Goal: Task Accomplishment & Management: Complete application form

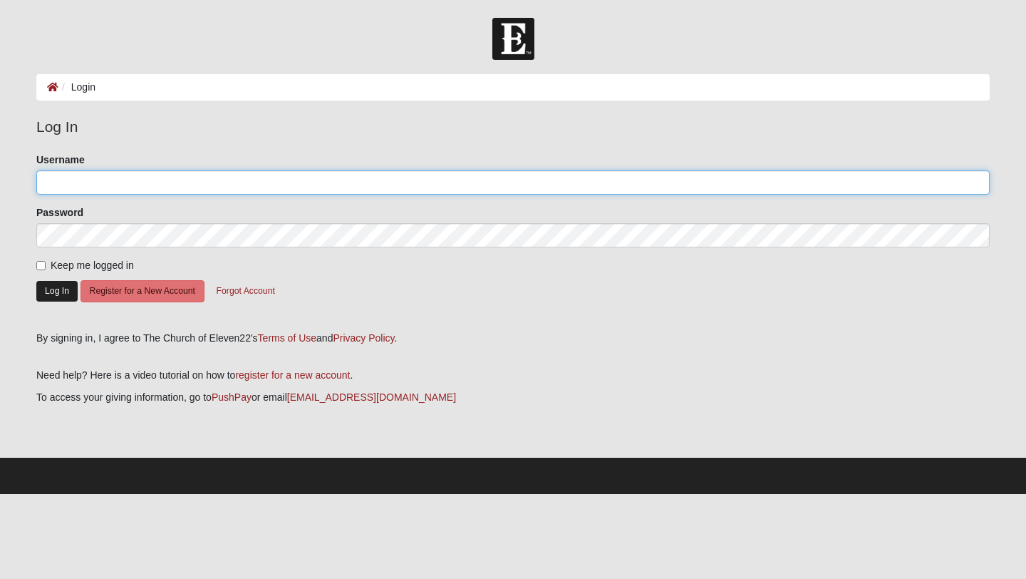
type input "Carmenhearons"
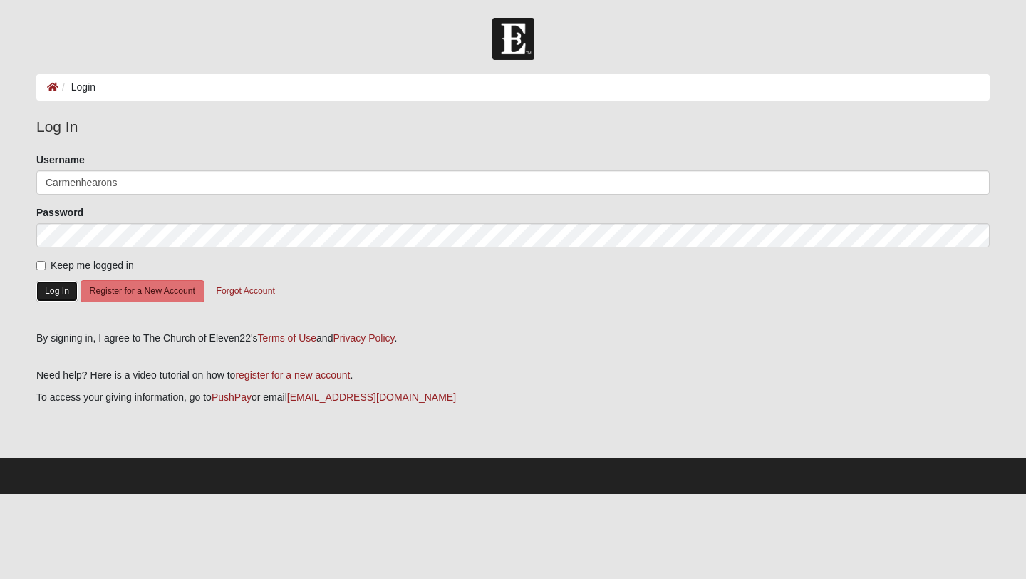
click at [52, 295] on button "Log In" at bounding box center [56, 291] width 41 height 21
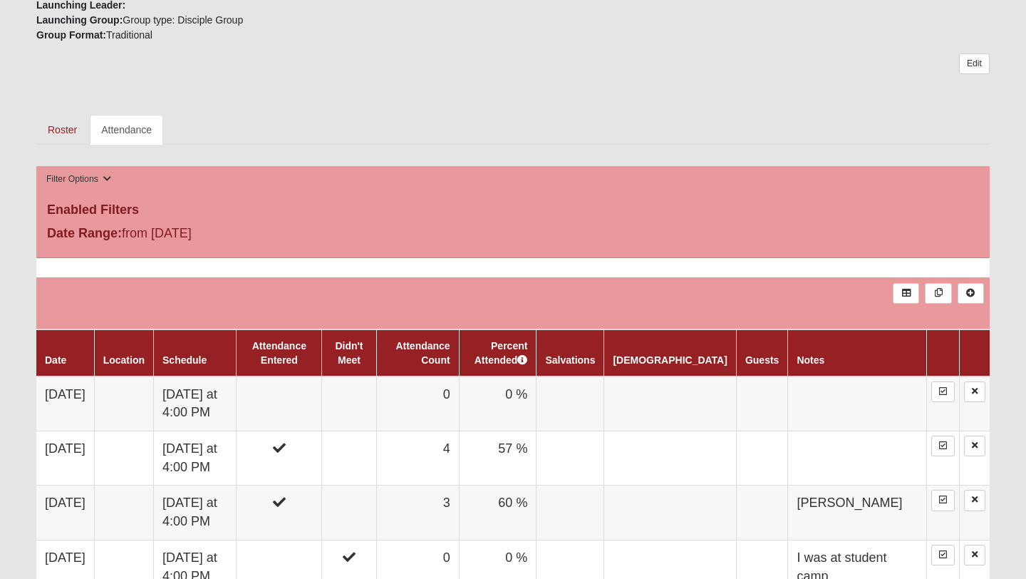
scroll to position [713, 0]
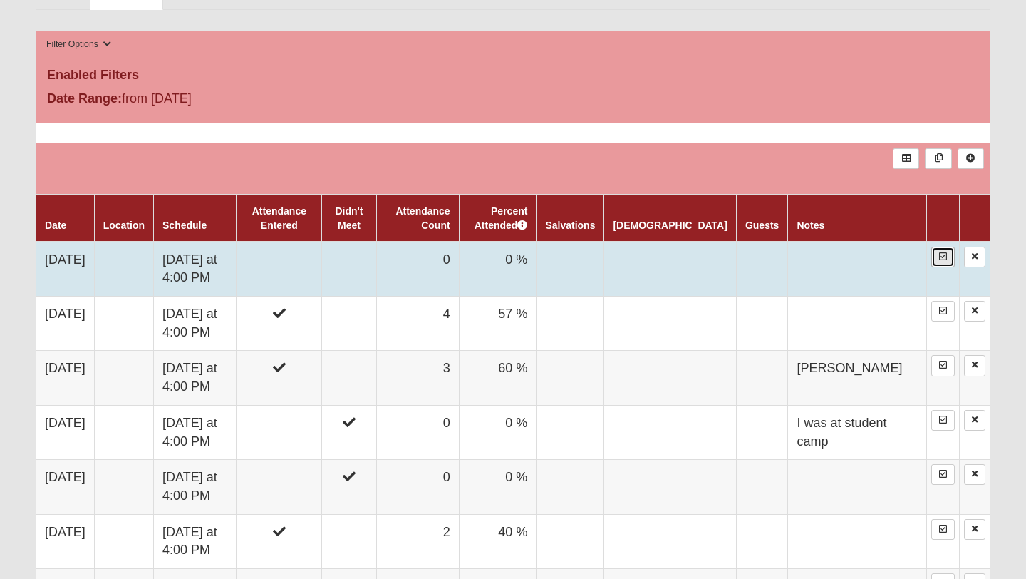
click at [940, 260] on link at bounding box center [943, 257] width 24 height 21
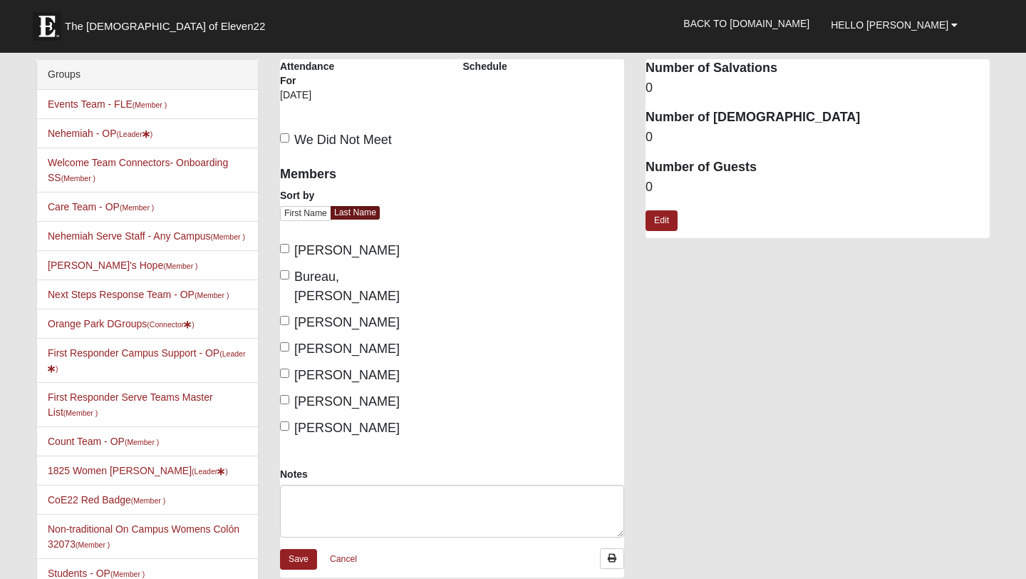
click at [291, 135] on label "We Did Not Meet" at bounding box center [336, 139] width 112 height 19
click at [289, 135] on input "We Did Not Meet" at bounding box center [284, 137] width 9 height 9
checkbox input "true"
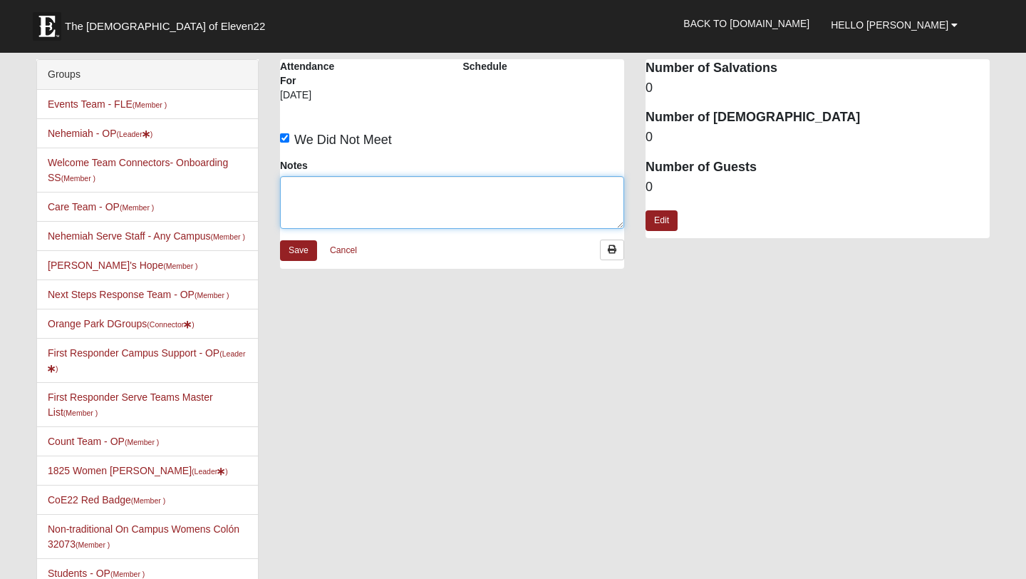
click at [332, 198] on textarea "Notes" at bounding box center [452, 202] width 344 height 53
type textarea "Elder Led Prayer"
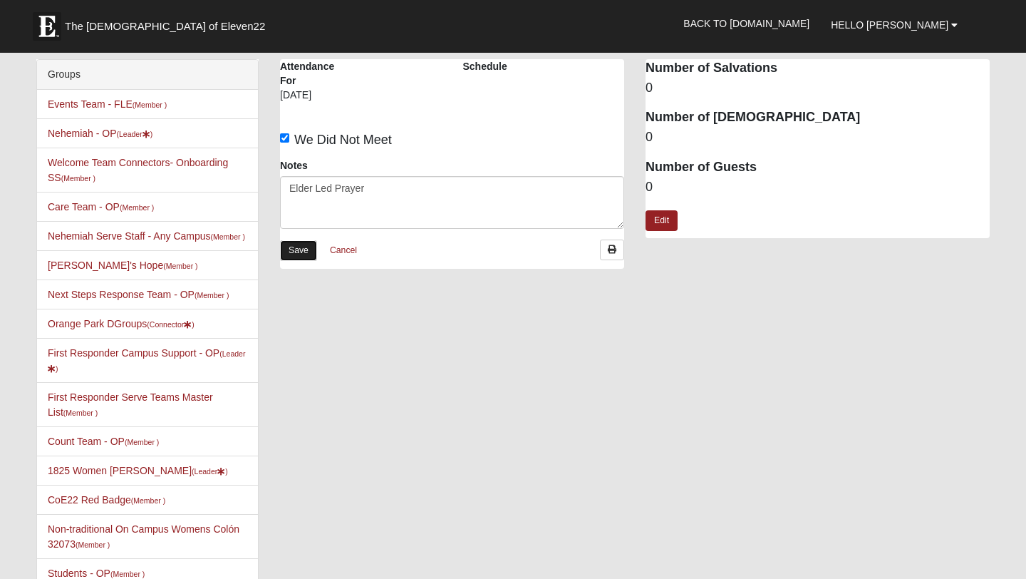
click at [311, 251] on link "Save" at bounding box center [298, 250] width 37 height 21
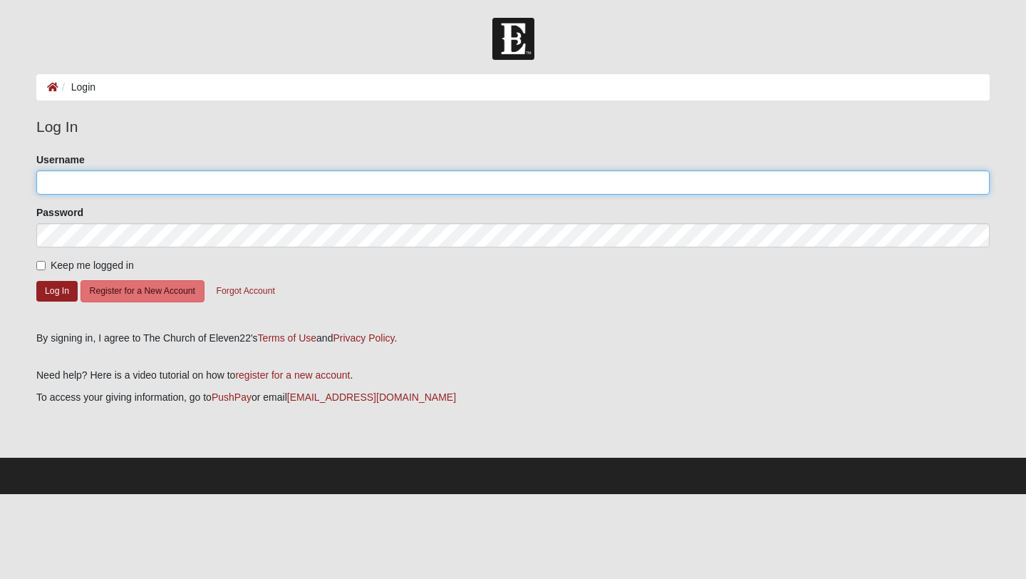
type input "Carmenhearons"
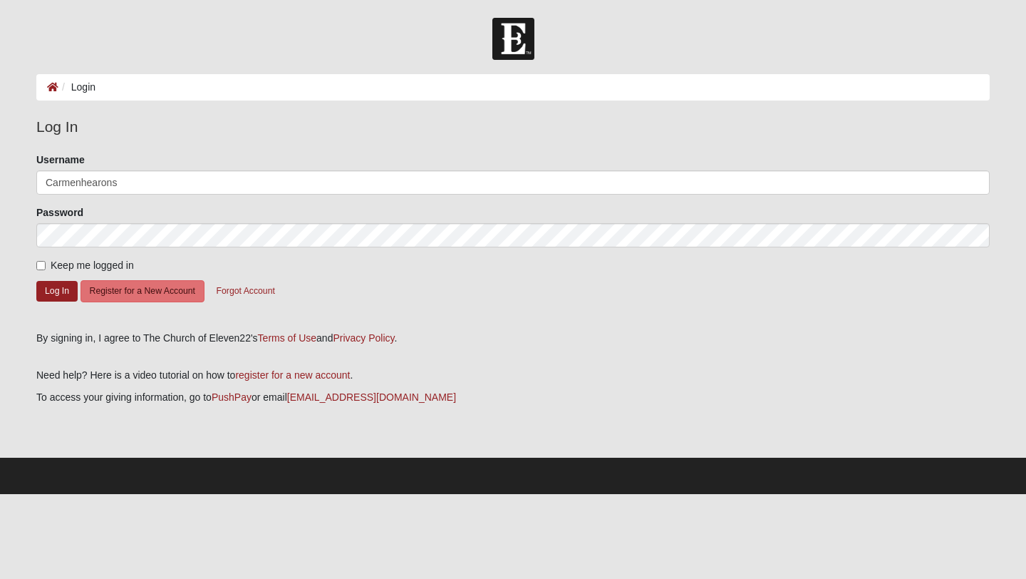
click at [64, 303] on form "Please correct the following: Username Carmenhearons Password Keep me logged in…" at bounding box center [512, 237] width 953 height 169
click at [57, 291] on button "Log In" at bounding box center [56, 291] width 41 height 21
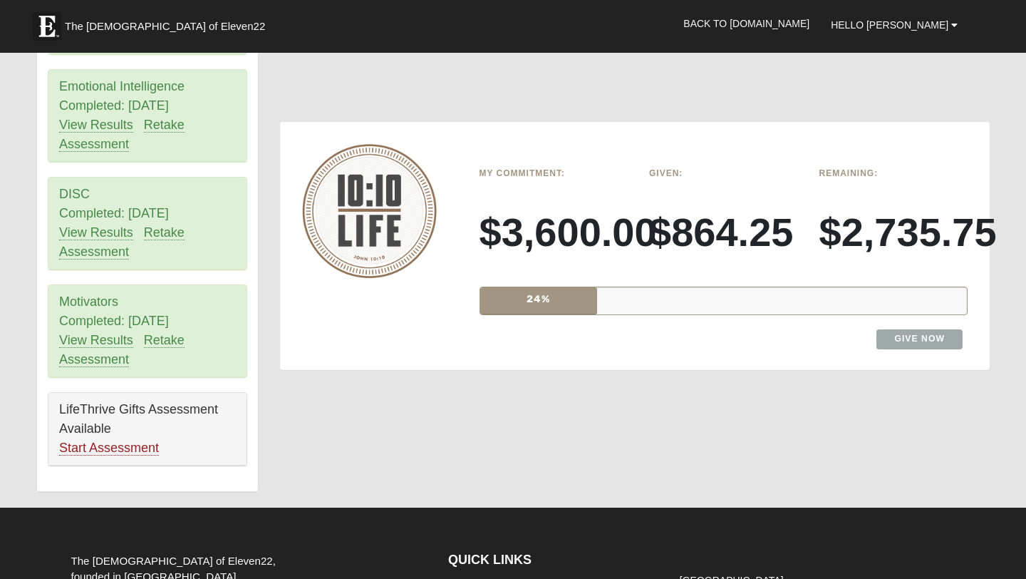
scroll to position [1233, 0]
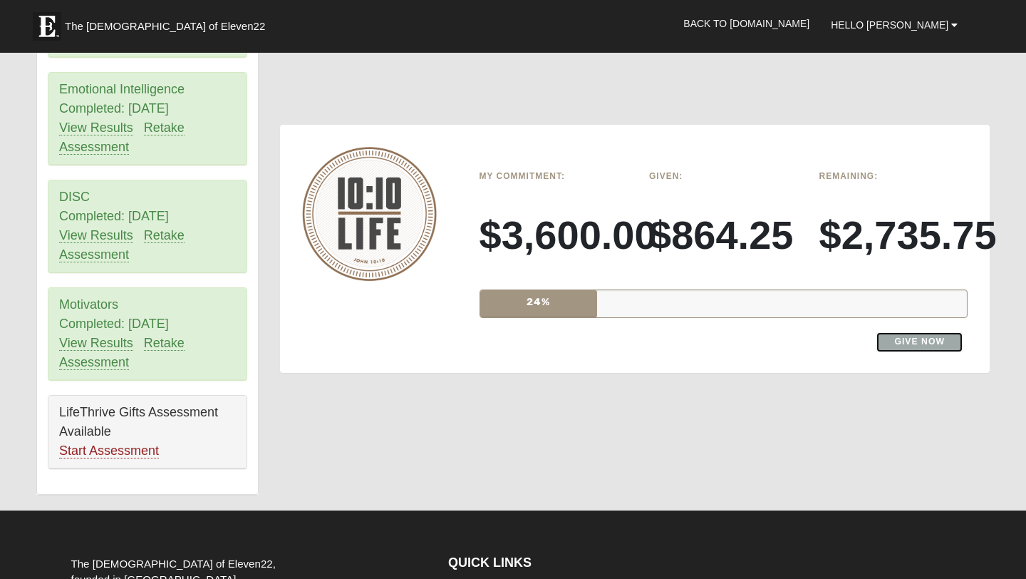
click at [916, 332] on link "Give Now" at bounding box center [920, 341] width 86 height 19
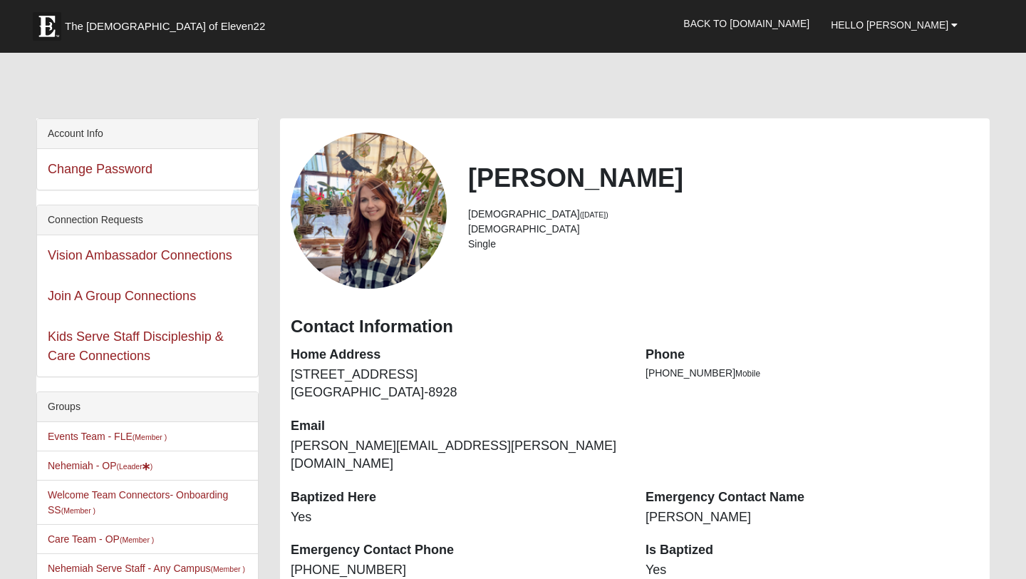
scroll to position [1224, 0]
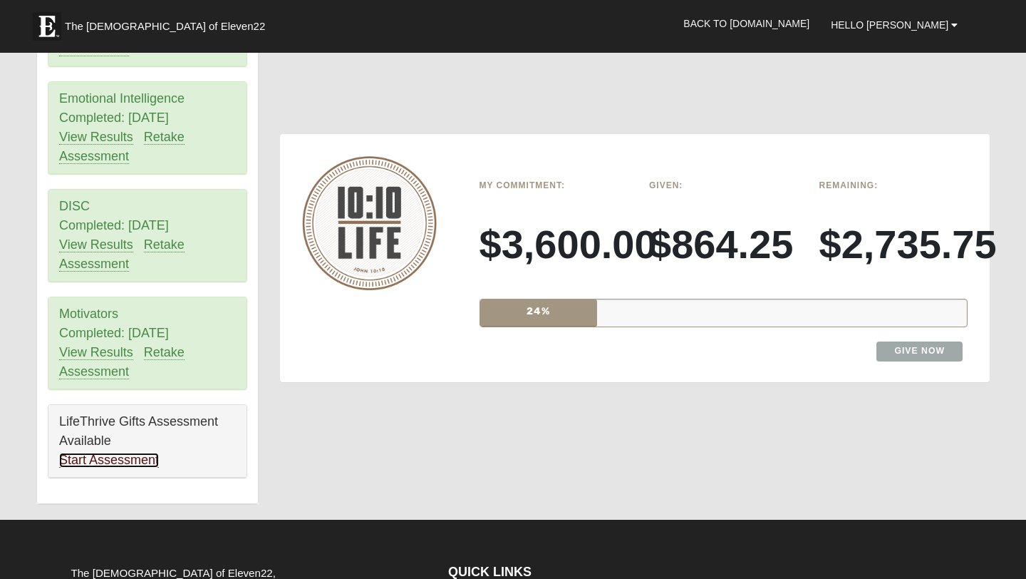
click at [131, 467] on link "Start Assessment" at bounding box center [109, 460] width 100 height 15
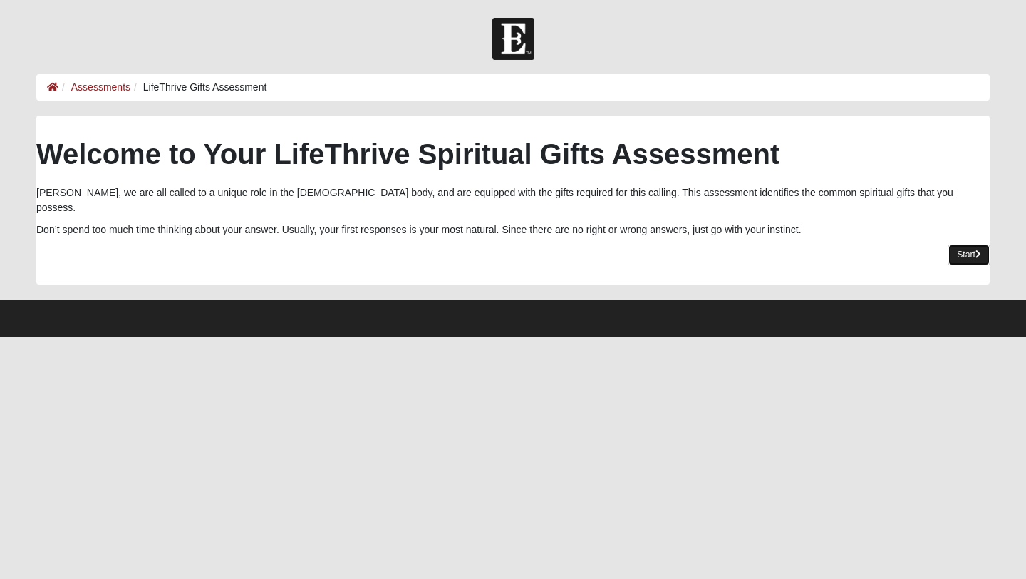
click at [967, 244] on link "Start" at bounding box center [969, 254] width 41 height 21
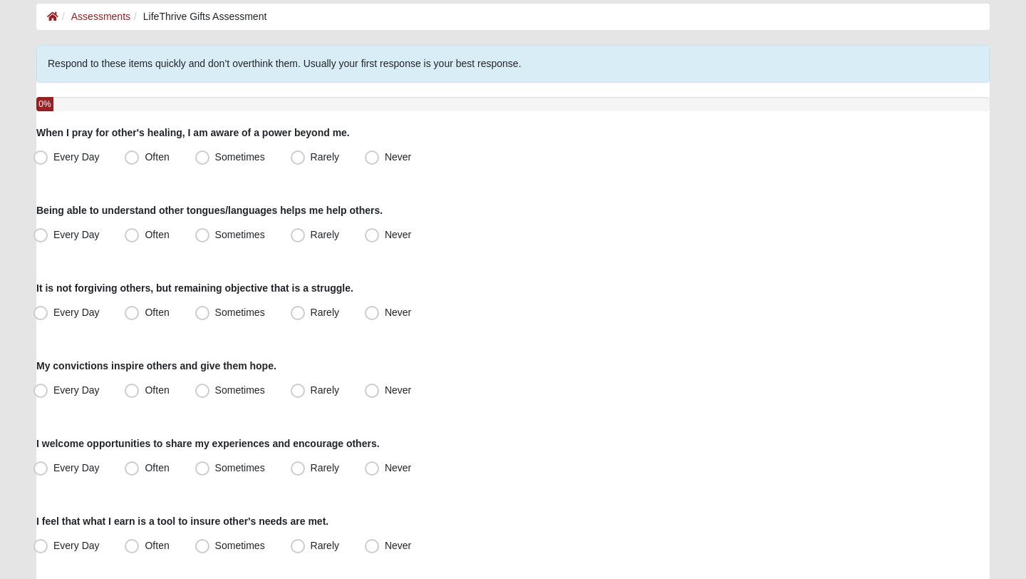
scroll to position [79, 0]
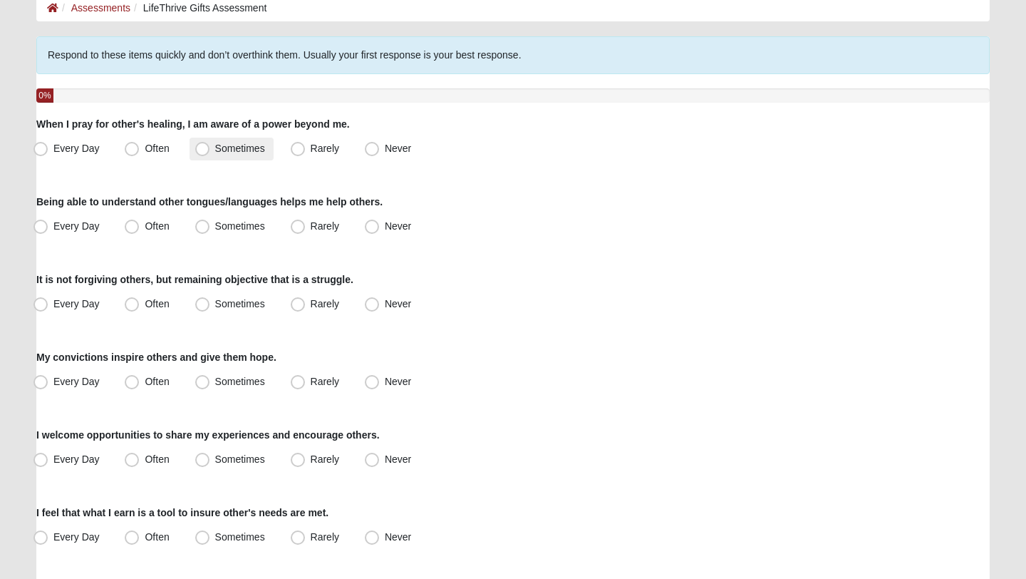
click at [219, 149] on span "Sometimes" at bounding box center [240, 148] width 50 height 11
click at [210, 149] on input "Sometimes" at bounding box center [205, 148] width 9 height 9
radio input "true"
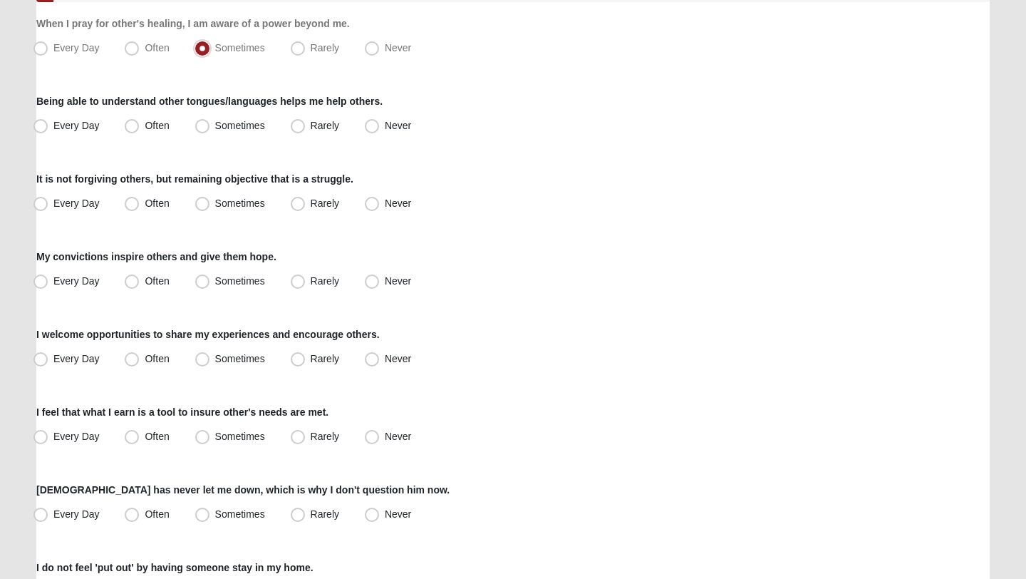
scroll to position [187, 0]
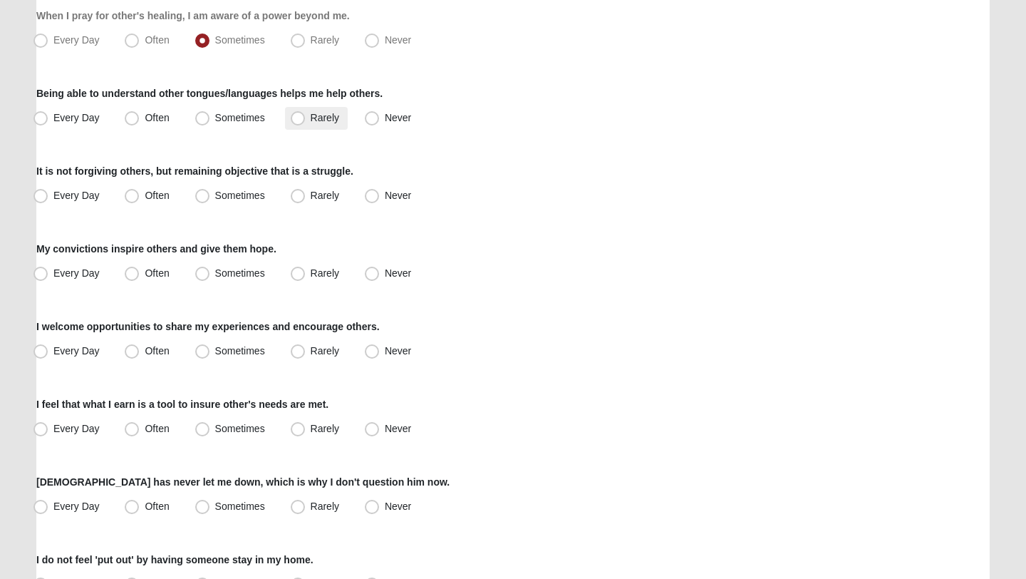
click at [320, 118] on span "Rarely" at bounding box center [325, 117] width 29 height 11
click at [306, 118] on input "Rarely" at bounding box center [300, 117] width 9 height 9
radio input "true"
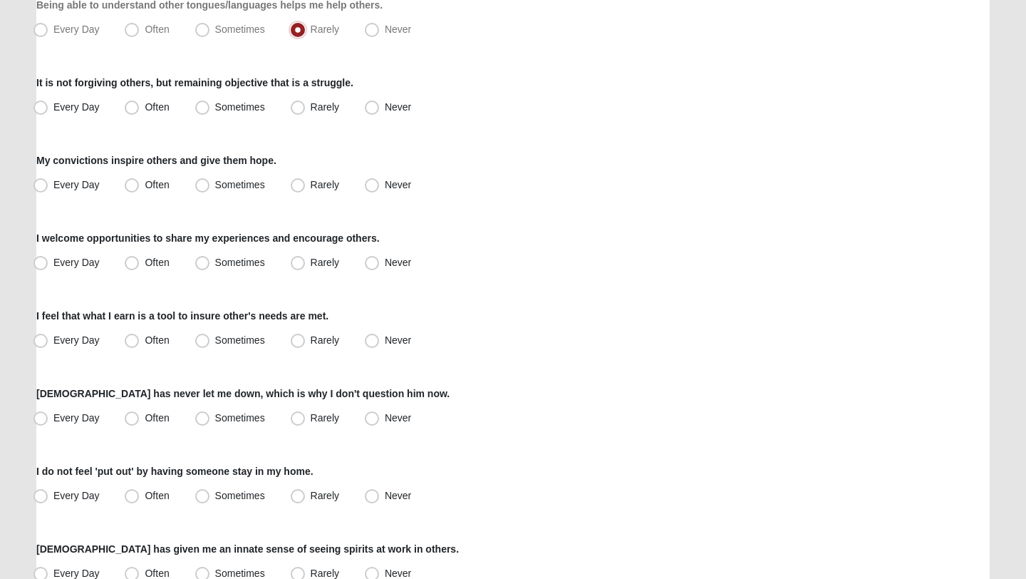
scroll to position [279, 0]
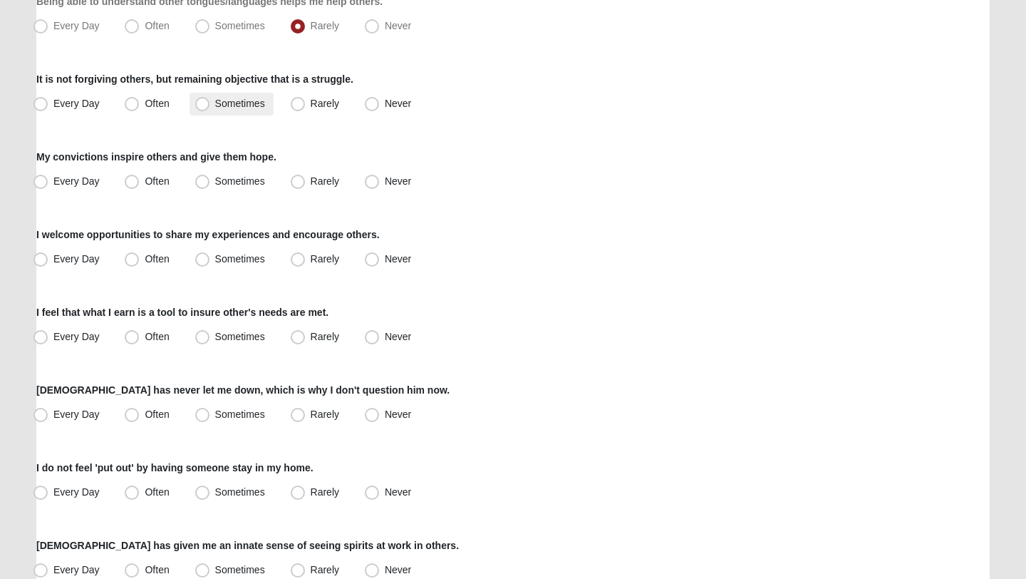
click at [237, 100] on span "Sometimes" at bounding box center [240, 103] width 50 height 11
click at [210, 100] on input "Sometimes" at bounding box center [205, 103] width 9 height 9
radio input "true"
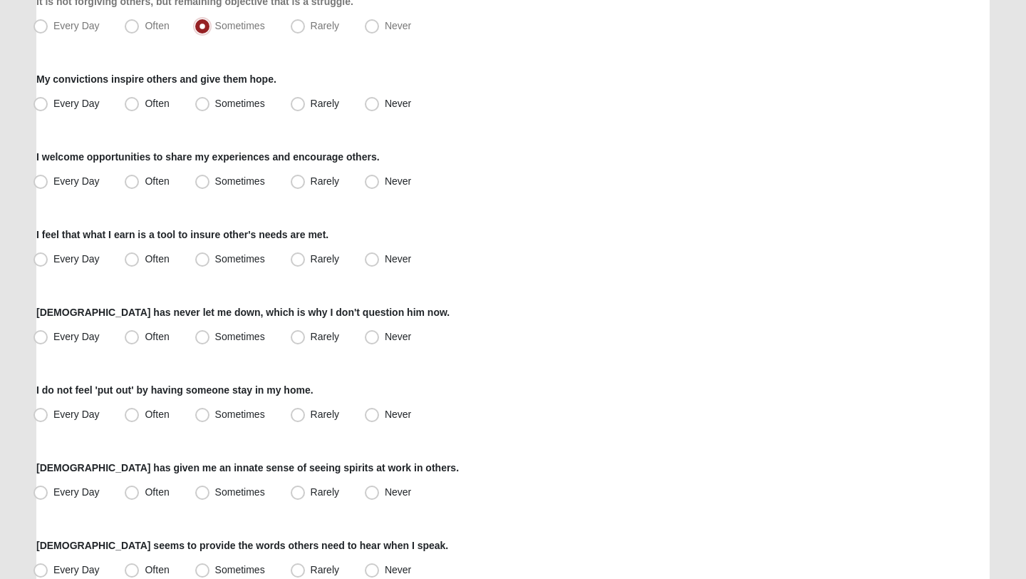
scroll to position [357, 0]
click at [156, 105] on span "Often" at bounding box center [157, 103] width 24 height 11
click at [140, 105] on input "Often" at bounding box center [134, 103] width 9 height 9
radio input "true"
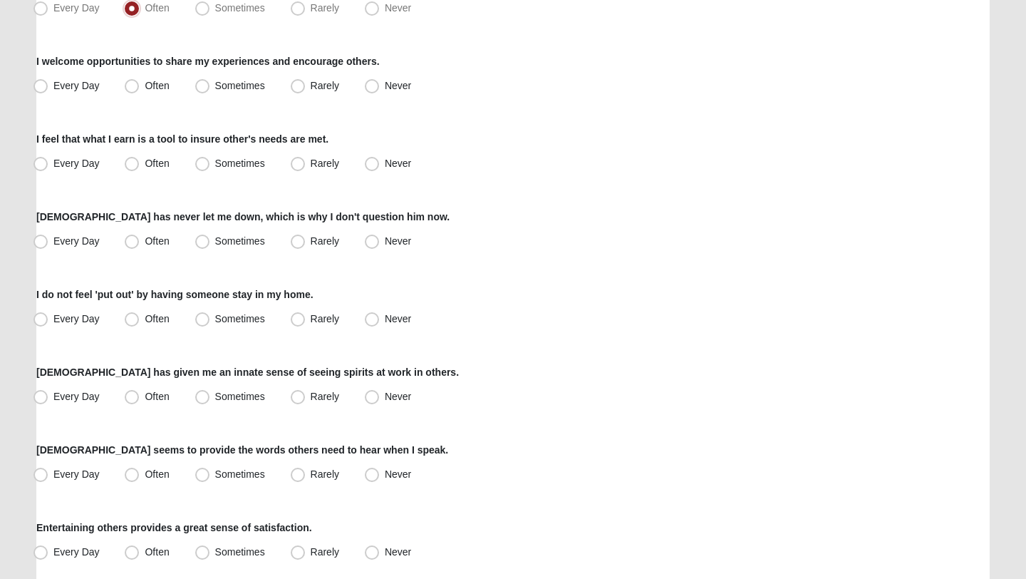
scroll to position [452, 0]
click at [63, 85] on span "Every Day" at bounding box center [76, 86] width 46 height 11
click at [48, 85] on input "Every Day" at bounding box center [43, 86] width 9 height 9
radio input "true"
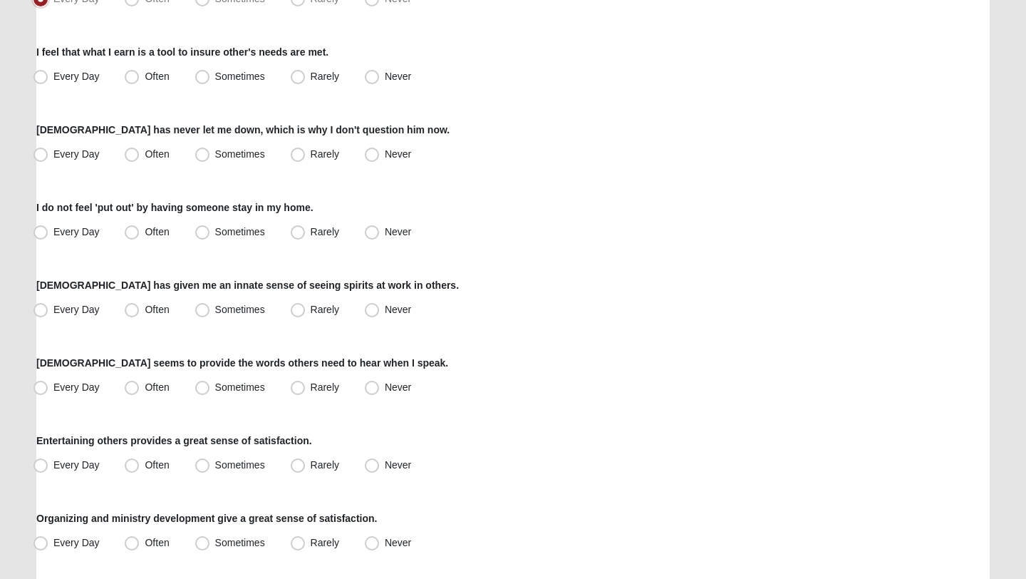
scroll to position [549, 0]
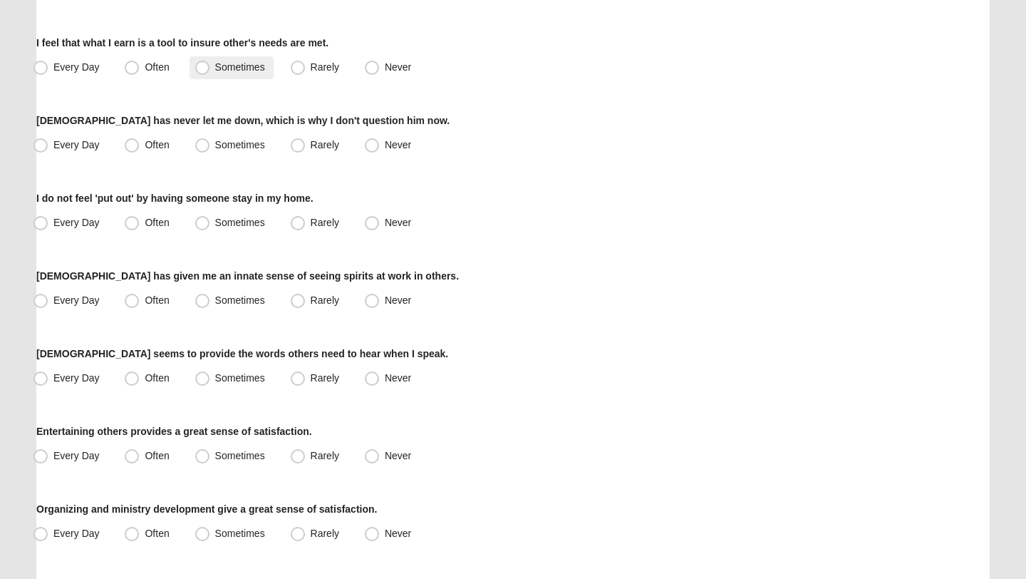
click at [210, 64] on label "Sometimes" at bounding box center [232, 67] width 84 height 23
click at [210, 64] on input "Sometimes" at bounding box center [205, 67] width 9 height 9
radio input "true"
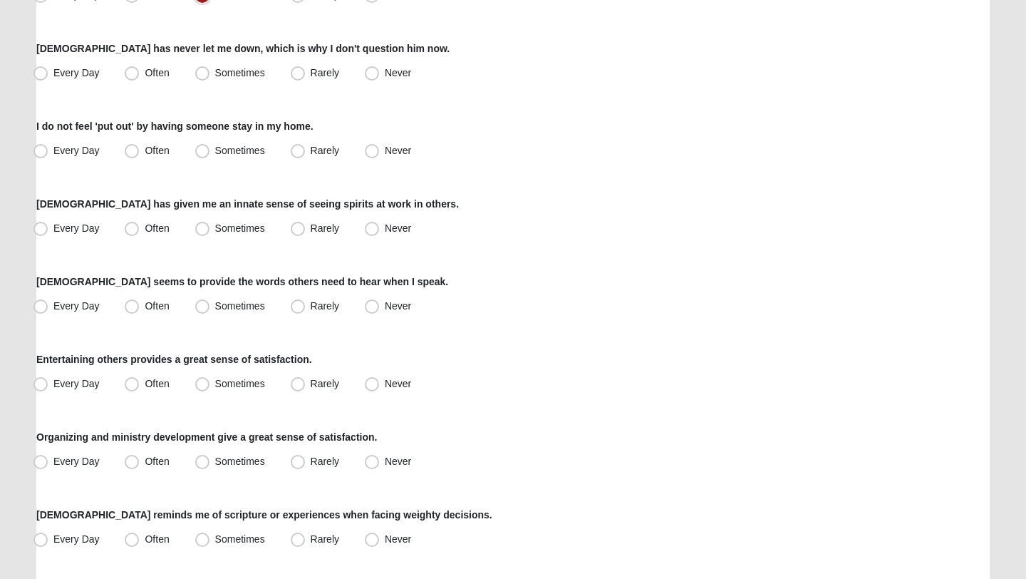
scroll to position [624, 0]
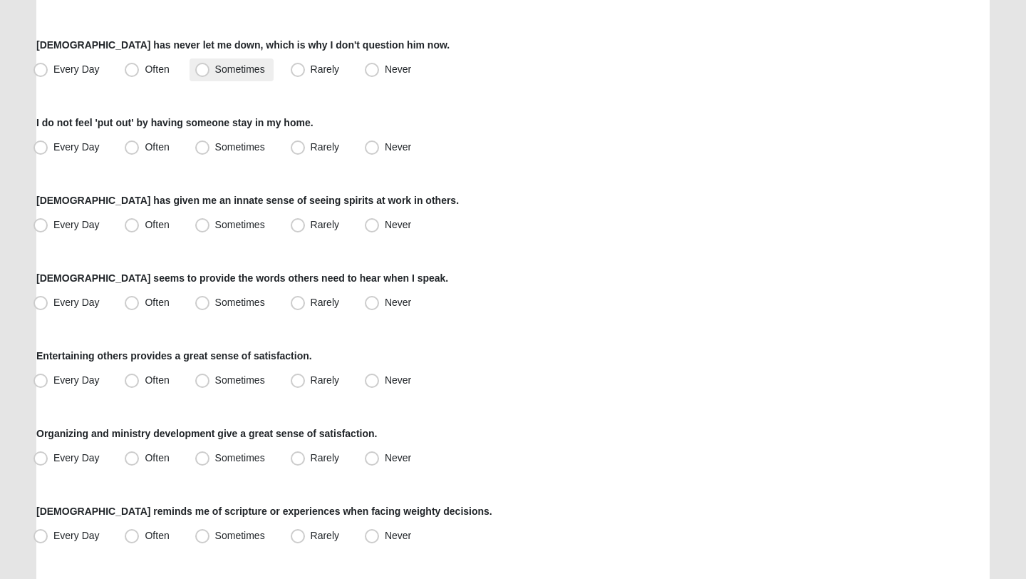
click at [213, 72] on label "Sometimes" at bounding box center [232, 69] width 84 height 23
click at [210, 72] on input "Sometimes" at bounding box center [205, 69] width 9 height 9
radio input "true"
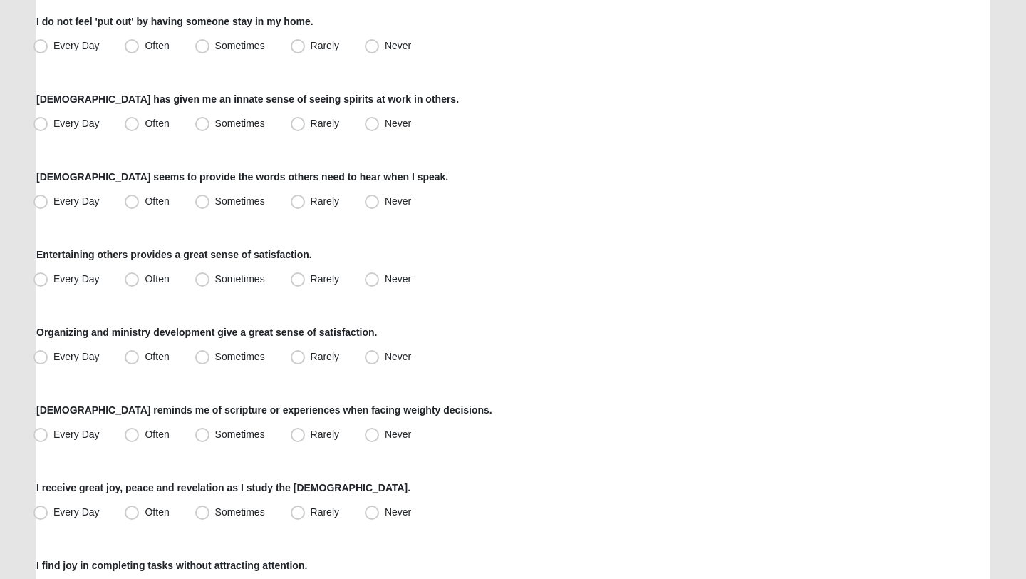
scroll to position [727, 0]
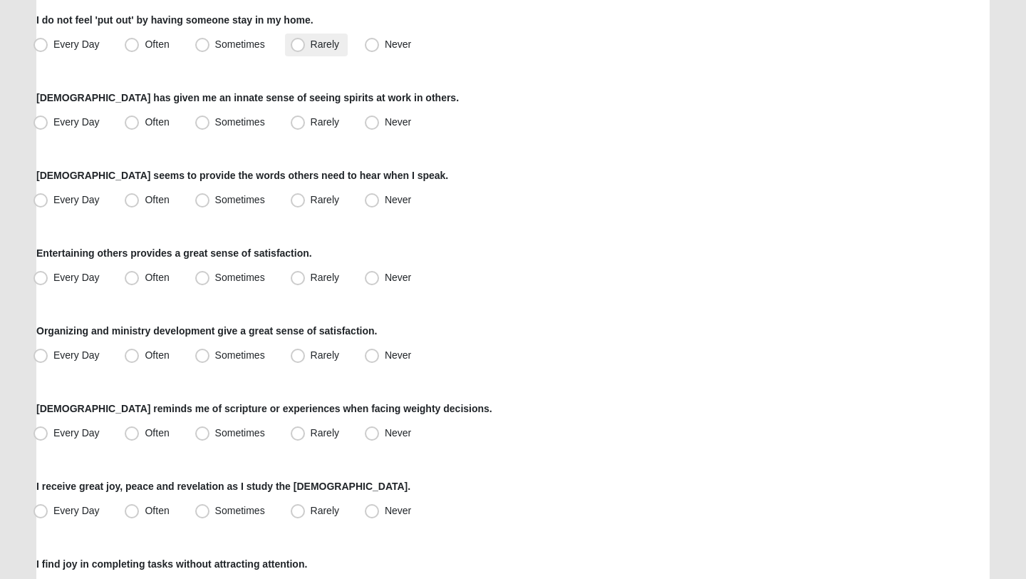
click at [311, 43] on span "Rarely" at bounding box center [325, 43] width 29 height 11
click at [297, 43] on input "Rarely" at bounding box center [300, 44] width 9 height 9
radio input "true"
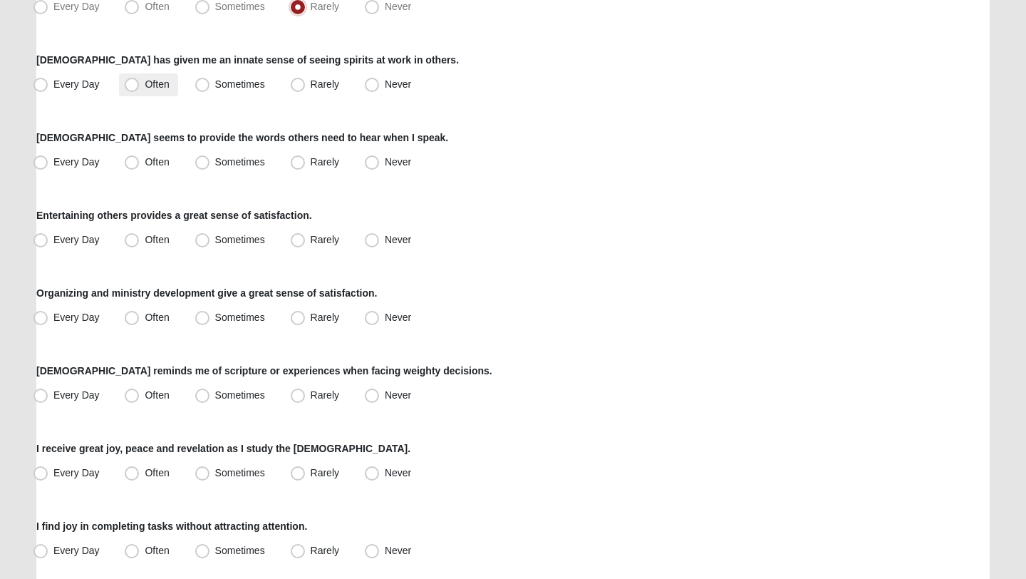
scroll to position [775, 0]
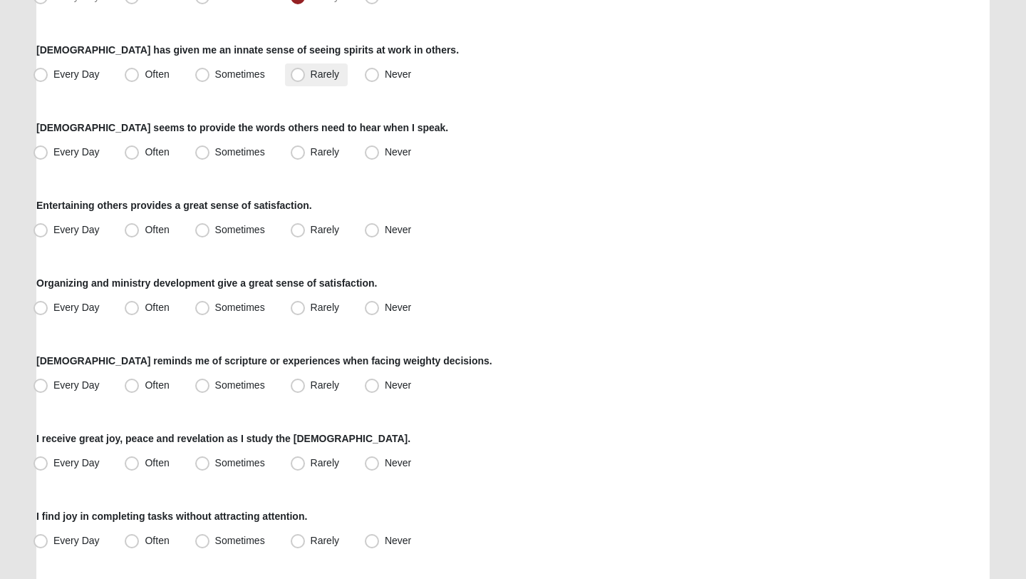
click at [312, 76] on span "Rarely" at bounding box center [325, 73] width 29 height 11
click at [306, 76] on input "Rarely" at bounding box center [300, 74] width 9 height 9
radio input "true"
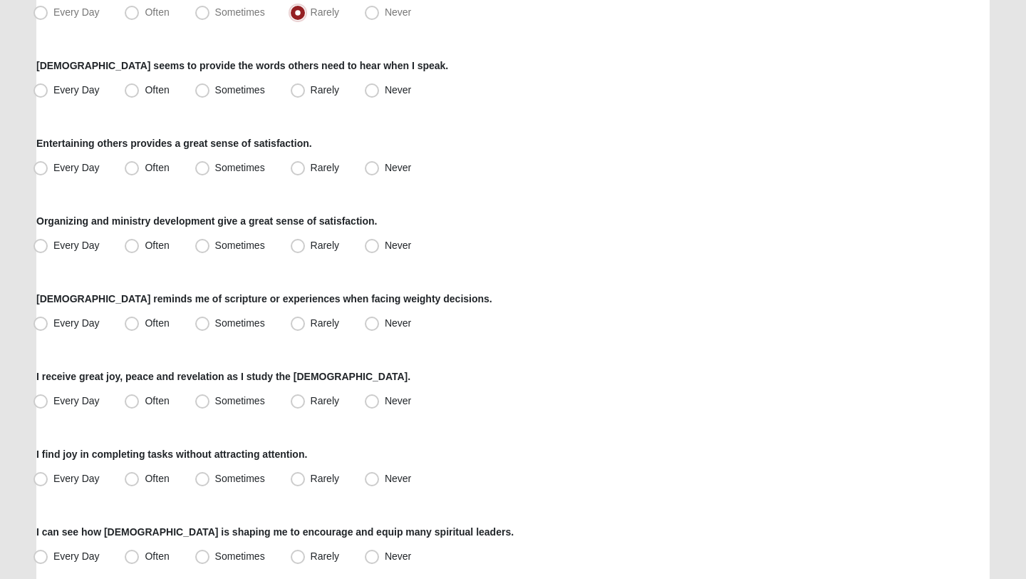
scroll to position [839, 0]
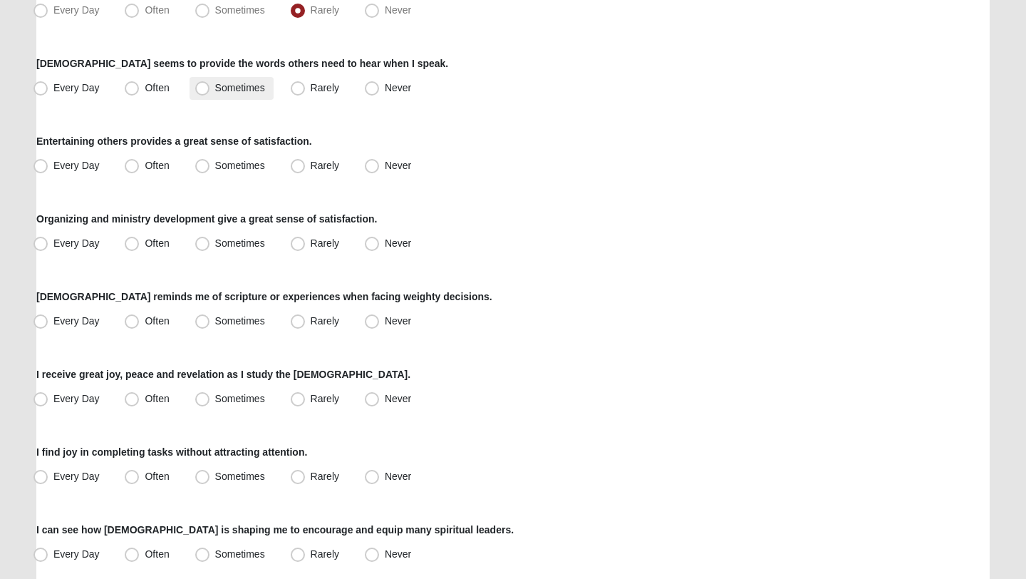
click at [239, 83] on span "Sometimes" at bounding box center [240, 87] width 50 height 11
click at [210, 83] on input "Sometimes" at bounding box center [205, 87] width 9 height 9
radio input "true"
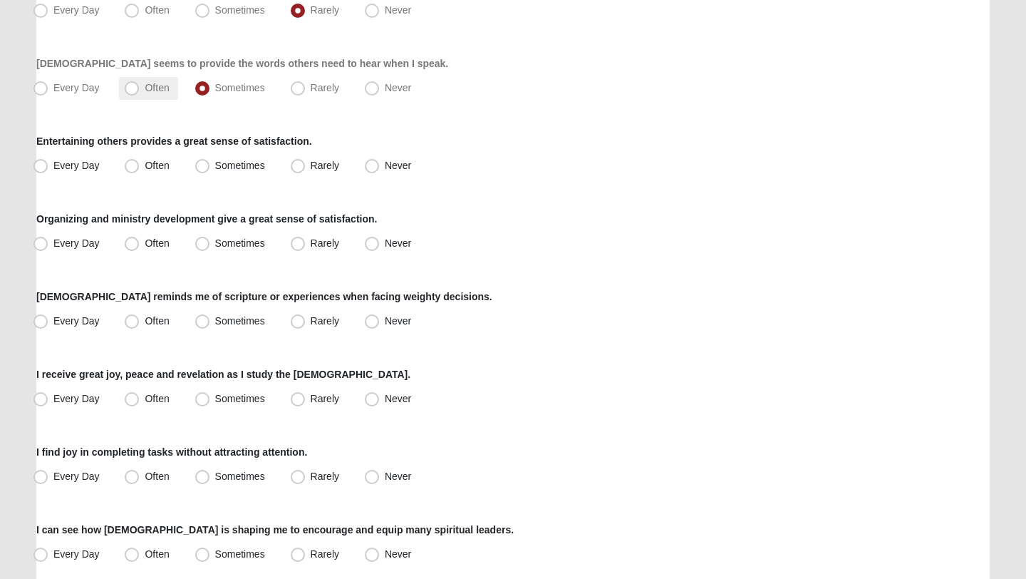
click at [171, 85] on label "Often" at bounding box center [148, 88] width 58 height 23
click at [140, 85] on input "Often" at bounding box center [134, 87] width 9 height 9
radio input "true"
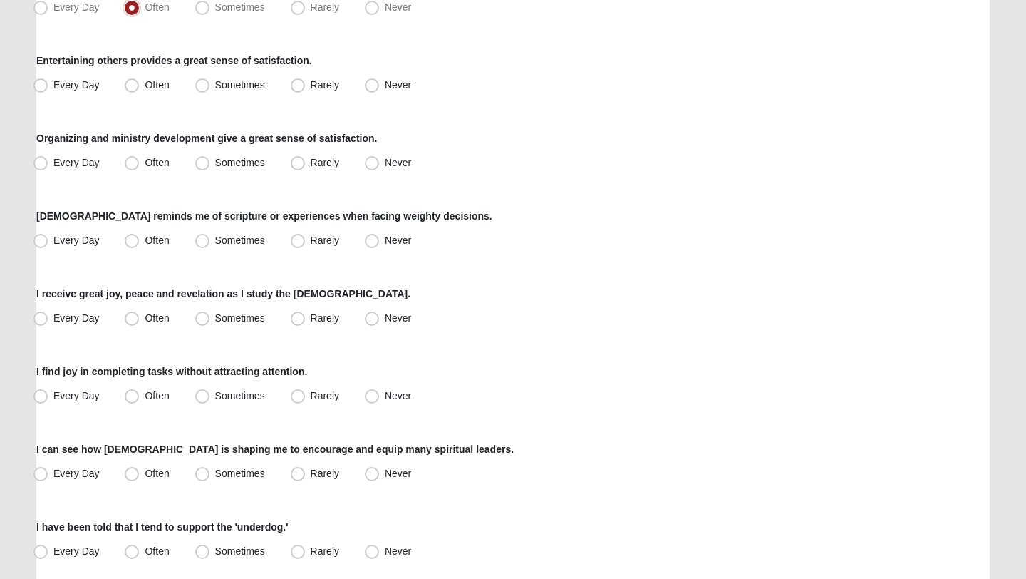
scroll to position [923, 0]
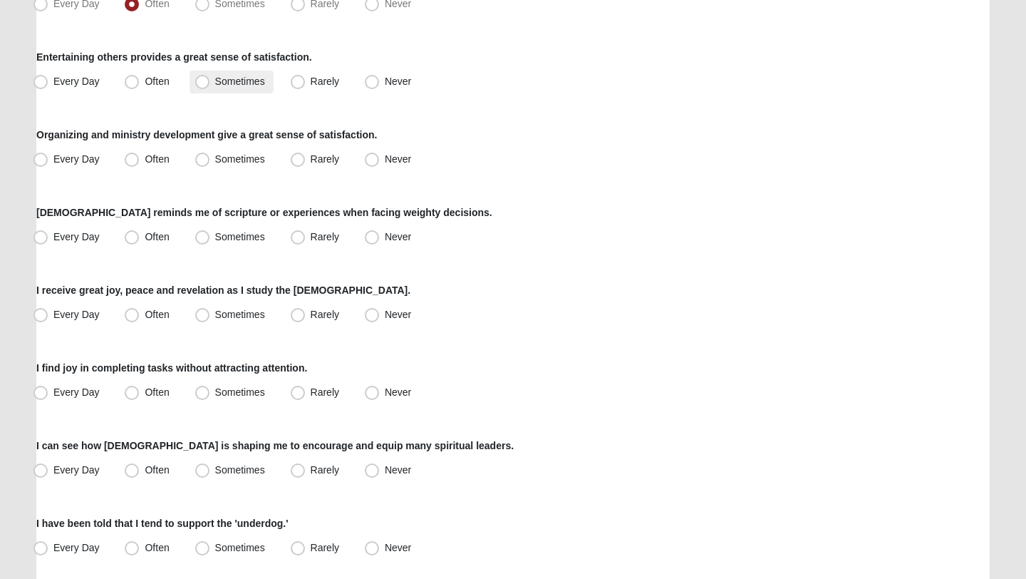
click at [227, 76] on span "Sometimes" at bounding box center [240, 81] width 50 height 11
click at [210, 77] on input "Sometimes" at bounding box center [205, 81] width 9 height 9
radio input "true"
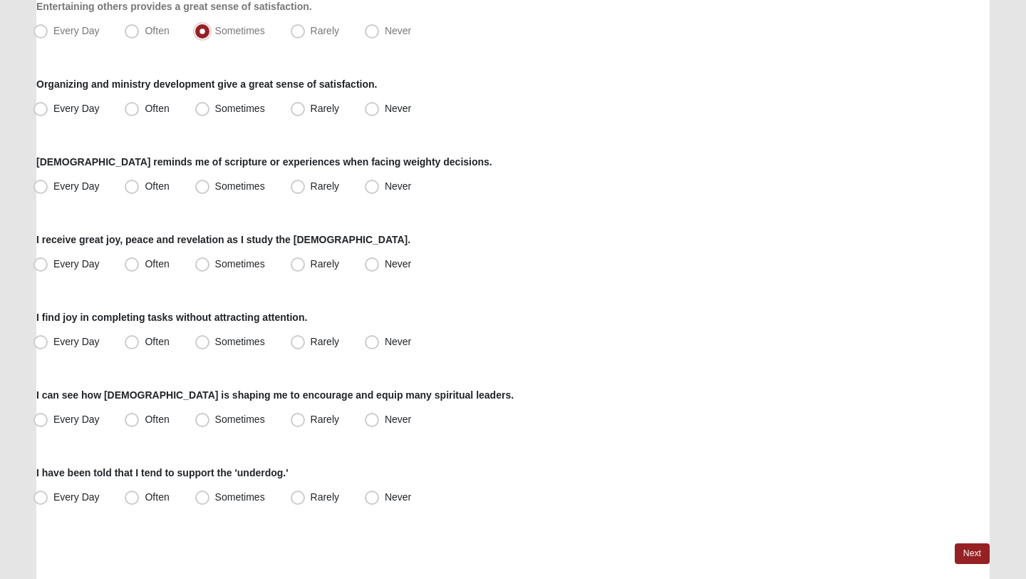
scroll to position [1018, 0]
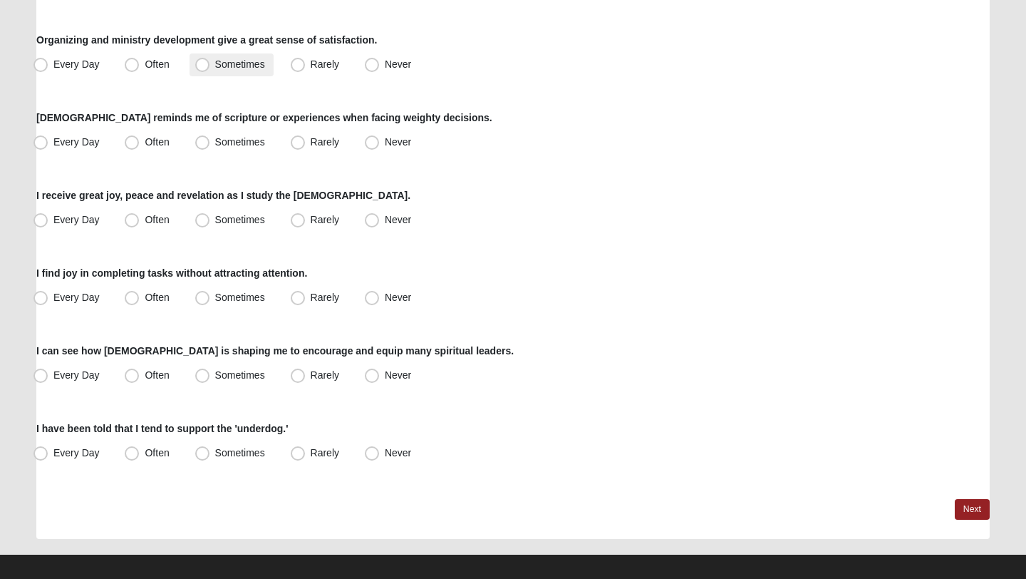
click at [232, 65] on span "Sometimes" at bounding box center [240, 63] width 50 height 11
click at [210, 65] on input "Sometimes" at bounding box center [205, 64] width 9 height 9
radio input "true"
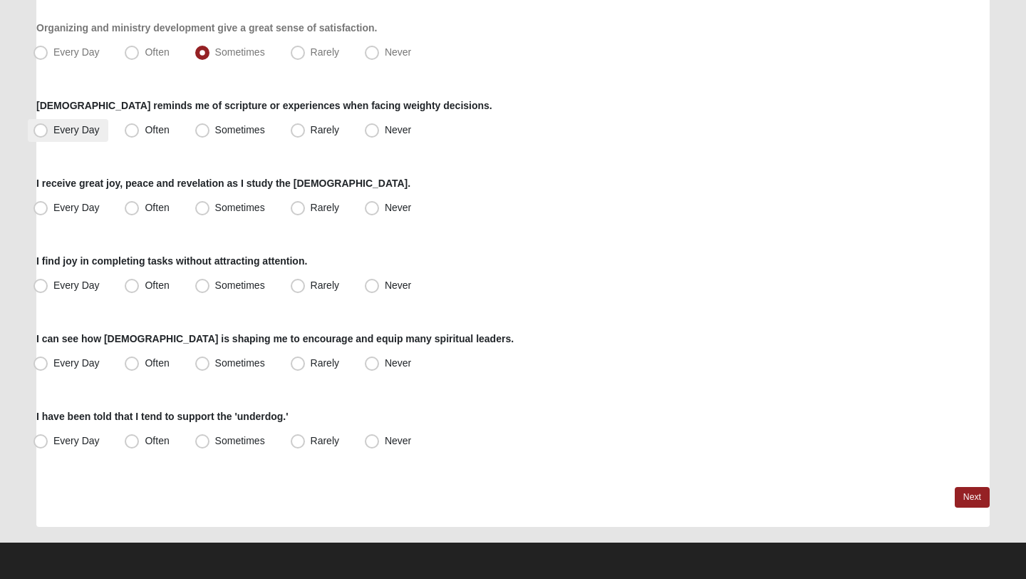
click at [88, 131] on span "Every Day" at bounding box center [76, 129] width 46 height 11
click at [48, 131] on input "Every Day" at bounding box center [43, 129] width 9 height 9
radio input "true"
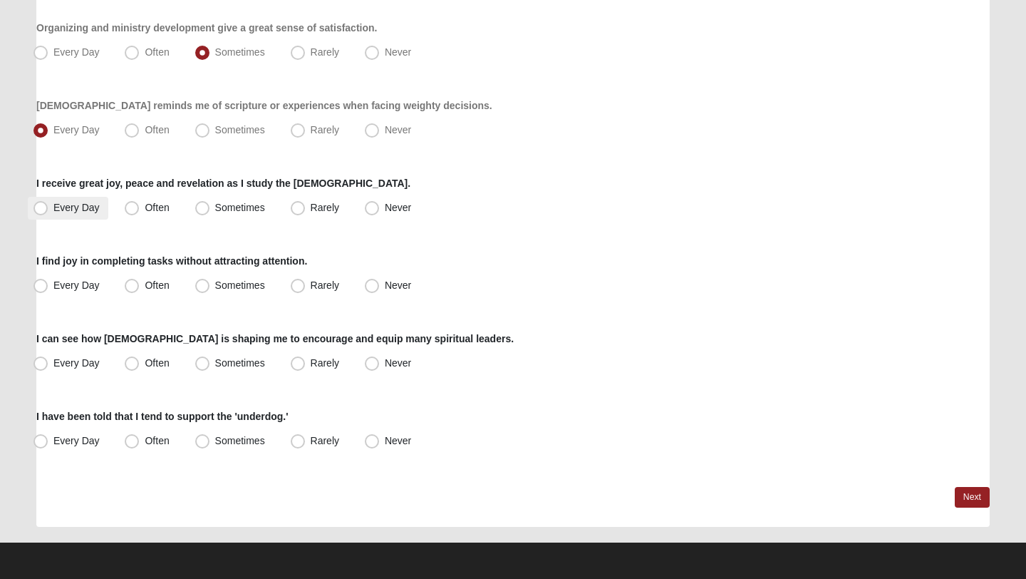
click at [68, 207] on span "Every Day" at bounding box center [76, 207] width 46 height 11
click at [48, 207] on input "Every Day" at bounding box center [43, 207] width 9 height 9
radio input "true"
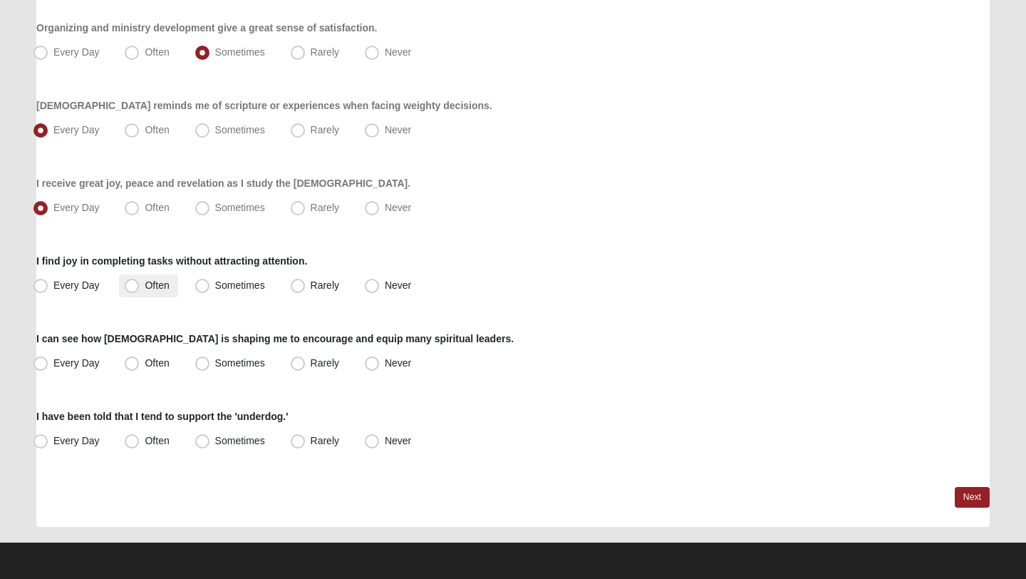
click at [155, 282] on span "Often" at bounding box center [157, 284] width 24 height 11
click at [140, 282] on input "Often" at bounding box center [134, 285] width 9 height 9
radio input "true"
click at [207, 294] on label "Sometimes" at bounding box center [232, 285] width 84 height 23
click at [207, 290] on input "Sometimes" at bounding box center [205, 285] width 9 height 9
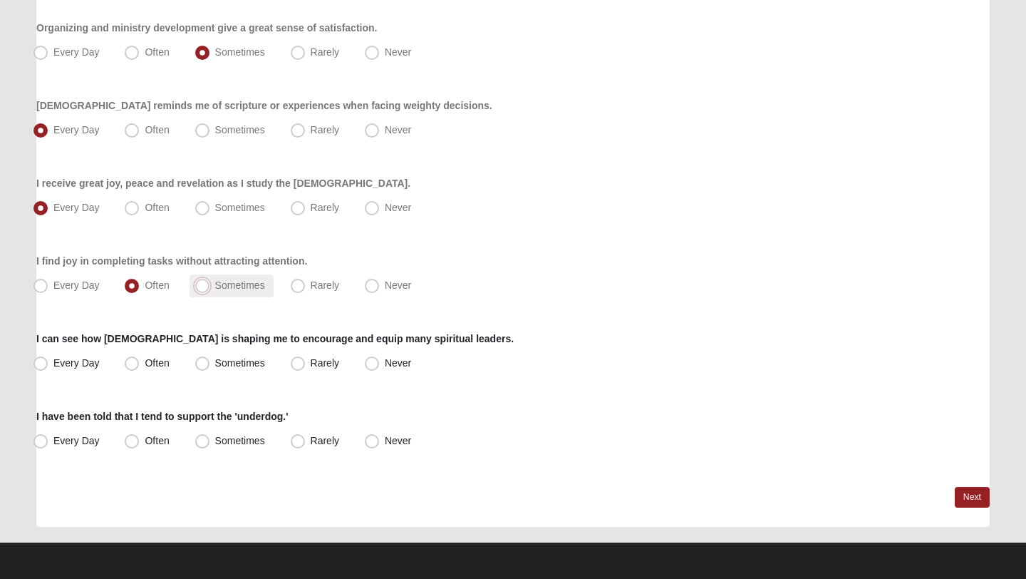
radio input "true"
click at [145, 365] on span "Often" at bounding box center [157, 362] width 24 height 11
click at [140, 365] on input "Often" at bounding box center [134, 362] width 9 height 9
radio input "true"
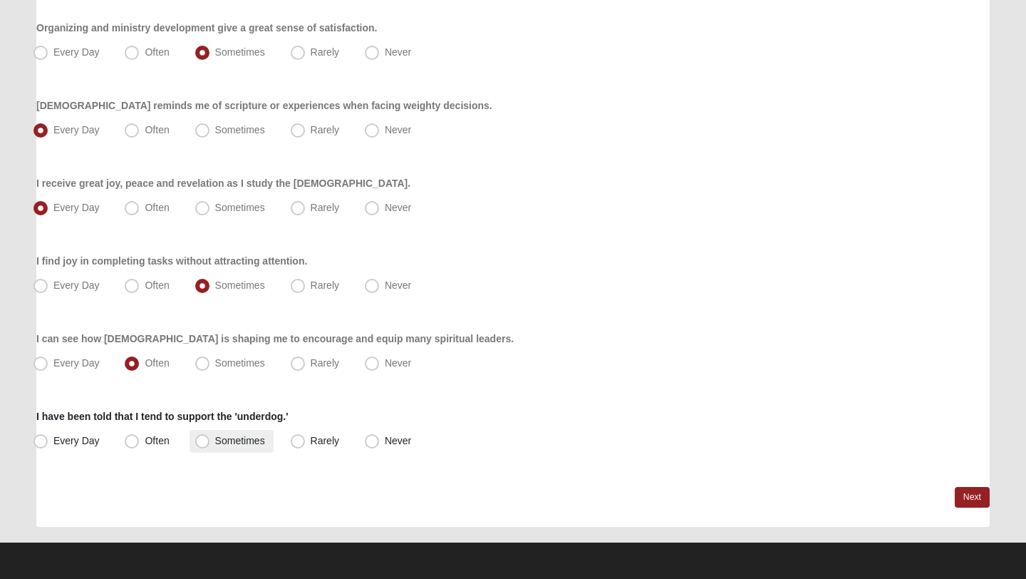
click at [224, 445] on span "Sometimes" at bounding box center [240, 440] width 50 height 11
click at [210, 445] on input "Sometimes" at bounding box center [205, 440] width 9 height 9
radio input "true"
click at [976, 497] on link "Next" at bounding box center [972, 497] width 35 height 21
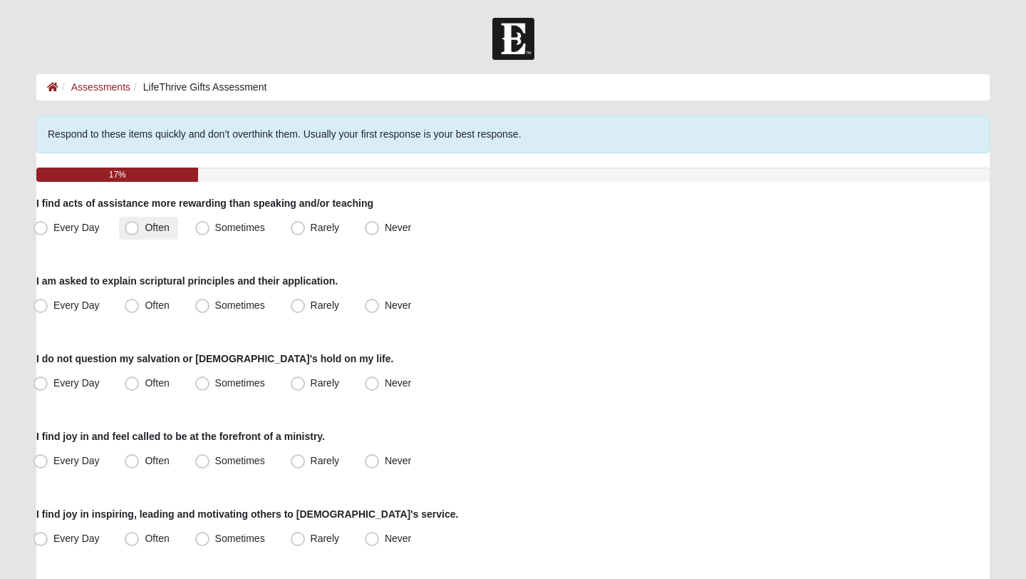
click at [119, 225] on div "Every Day Often Sometimes Rarely Never" at bounding box center [512, 228] width 953 height 23
click at [143, 227] on label "Often" at bounding box center [148, 228] width 58 height 23
click at [140, 227] on input "Often" at bounding box center [134, 227] width 9 height 9
radio input "true"
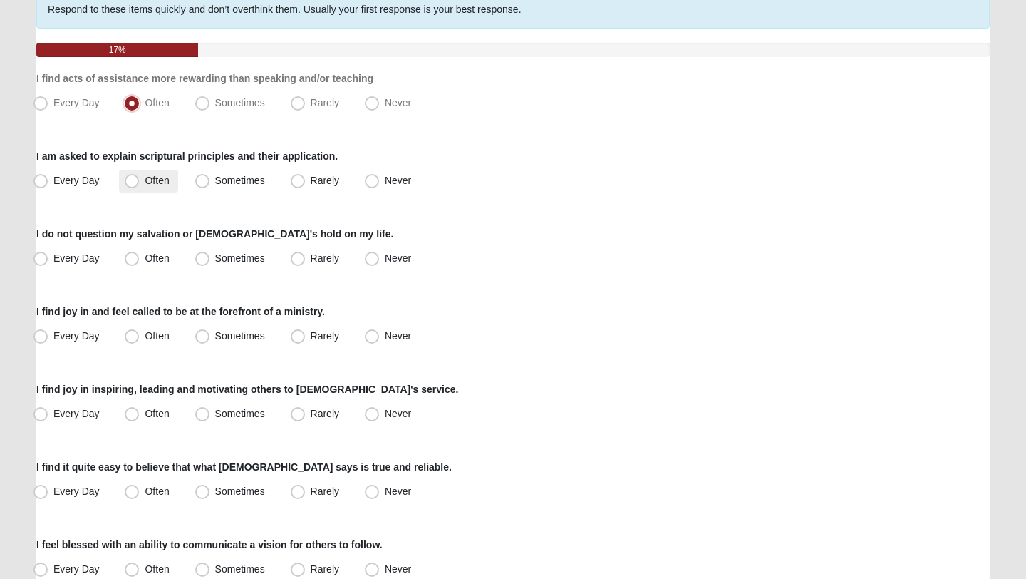
scroll to position [125, 0]
click at [145, 180] on span "Often" at bounding box center [157, 179] width 24 height 11
click at [136, 180] on input "Often" at bounding box center [134, 179] width 9 height 9
radio input "true"
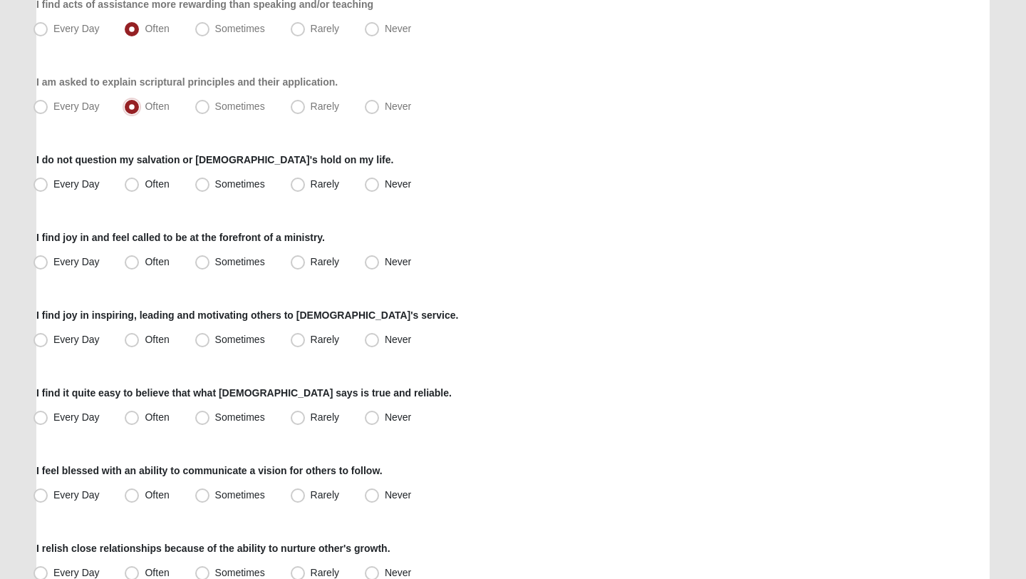
scroll to position [209, 0]
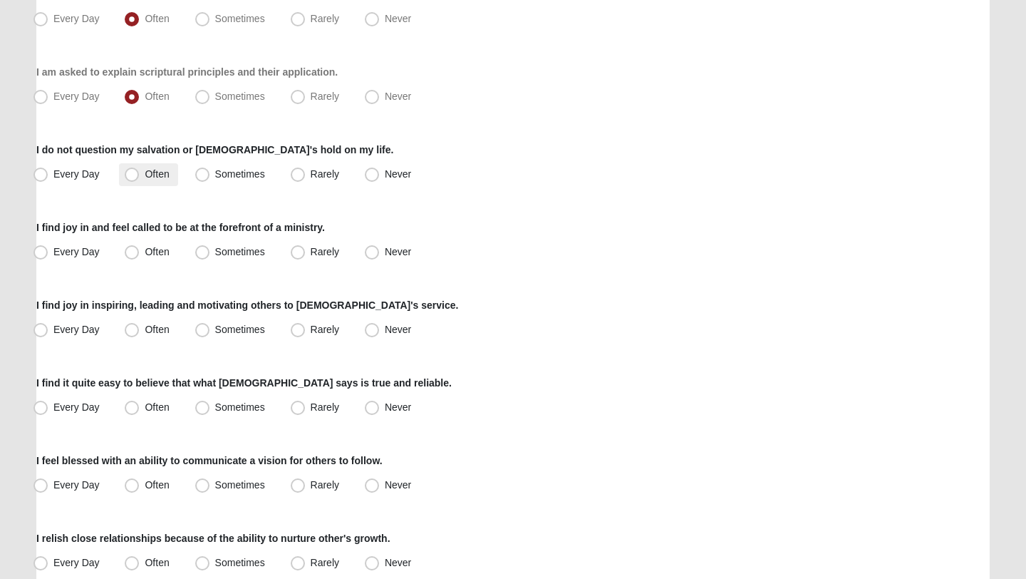
click at [146, 180] on label "Often" at bounding box center [148, 174] width 58 height 23
click at [140, 179] on input "Often" at bounding box center [134, 174] width 9 height 9
radio input "true"
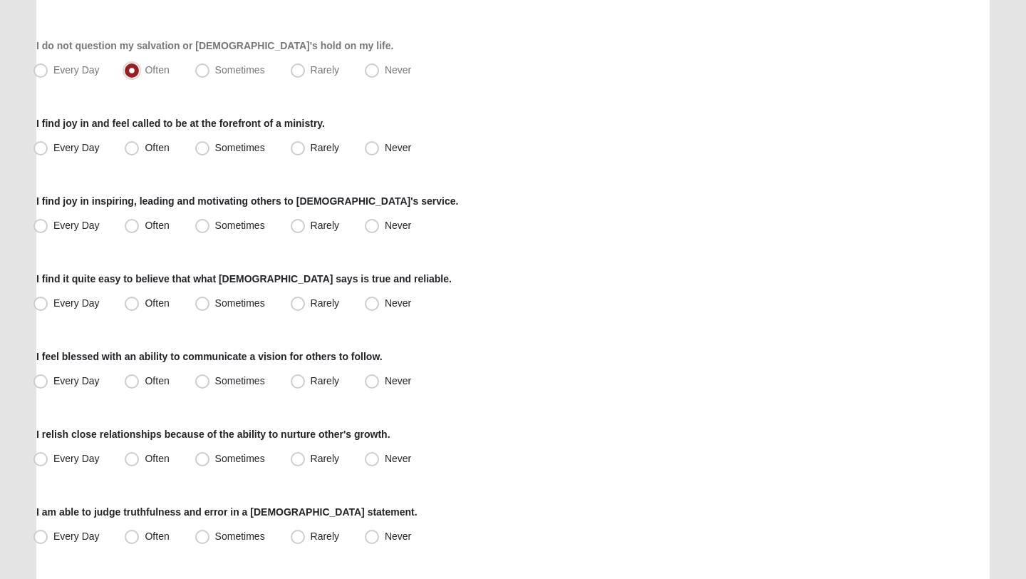
scroll to position [314, 0]
click at [328, 148] on span "Rarely" at bounding box center [325, 146] width 29 height 11
click at [306, 148] on input "Rarely" at bounding box center [300, 147] width 9 height 9
radio input "true"
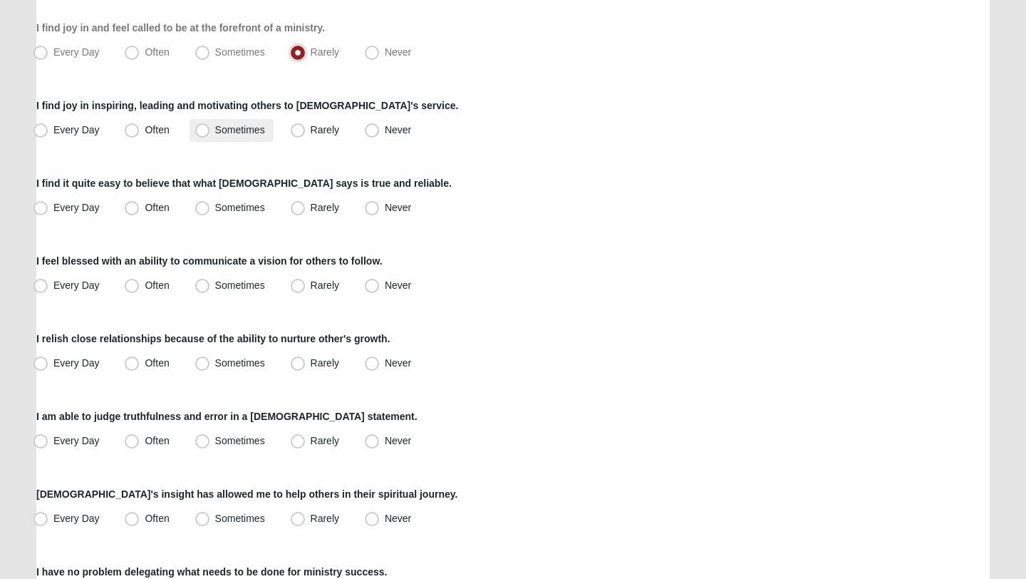
scroll to position [409, 0]
click at [61, 130] on span "Every Day" at bounding box center [76, 128] width 46 height 11
click at [48, 130] on input "Every Day" at bounding box center [43, 129] width 9 height 9
radio input "true"
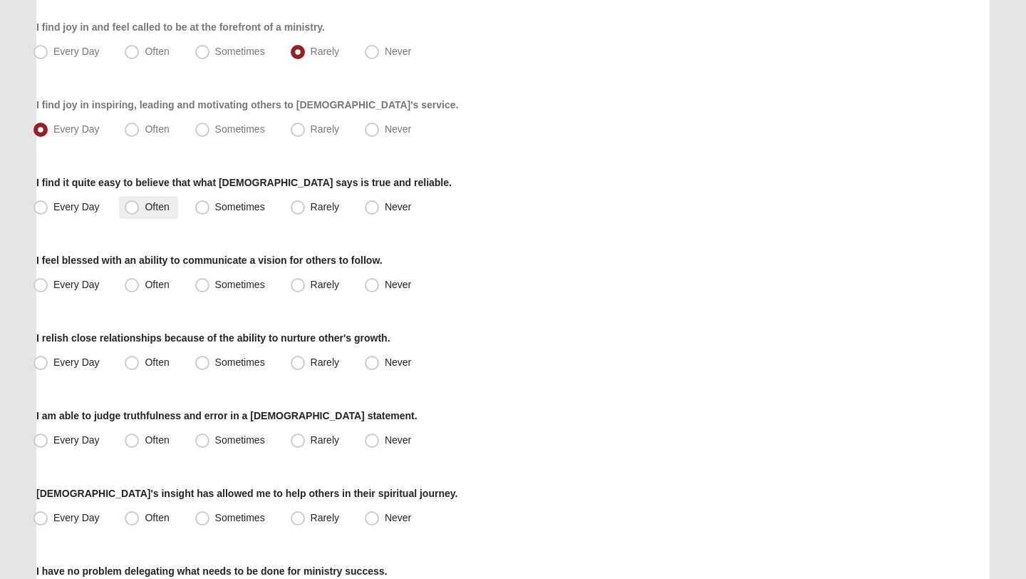
click at [151, 210] on span "Often" at bounding box center [157, 206] width 24 height 11
click at [140, 210] on input "Often" at bounding box center [134, 206] width 9 height 9
radio input "true"
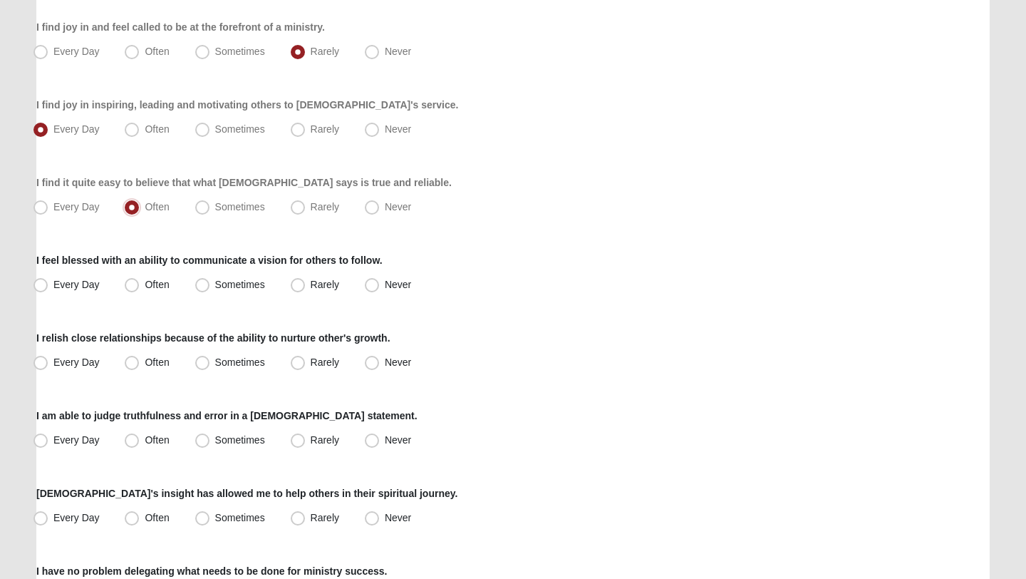
scroll to position [512, 0]
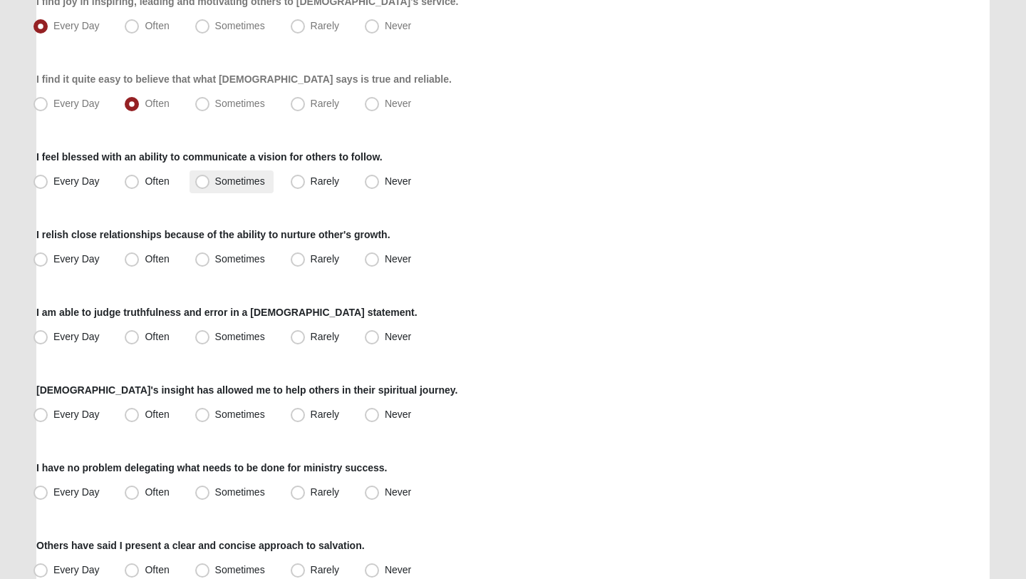
click at [216, 180] on span "Sometimes" at bounding box center [240, 180] width 50 height 11
click at [210, 180] on input "Sometimes" at bounding box center [205, 181] width 9 height 9
radio input "true"
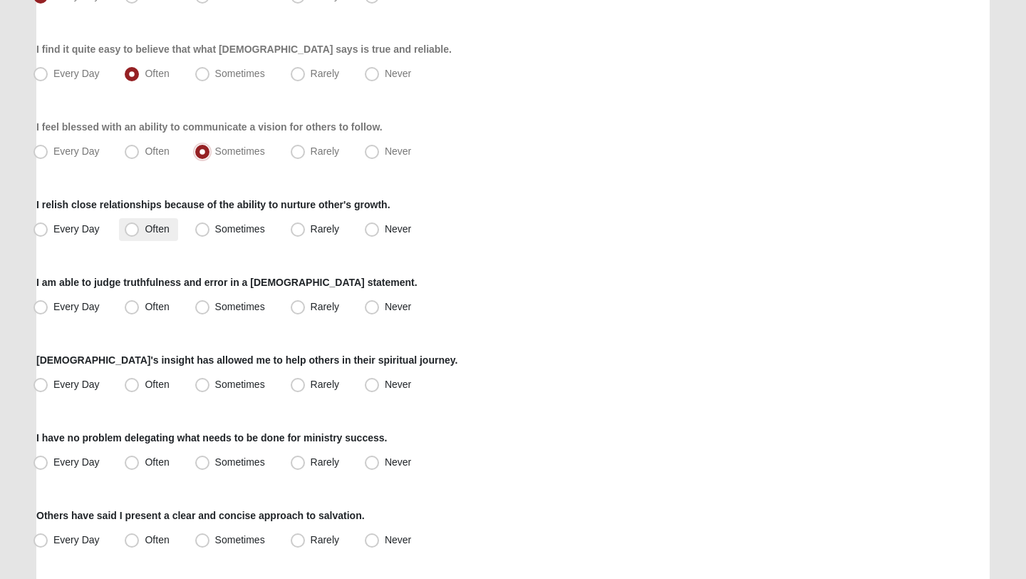
scroll to position [603, 0]
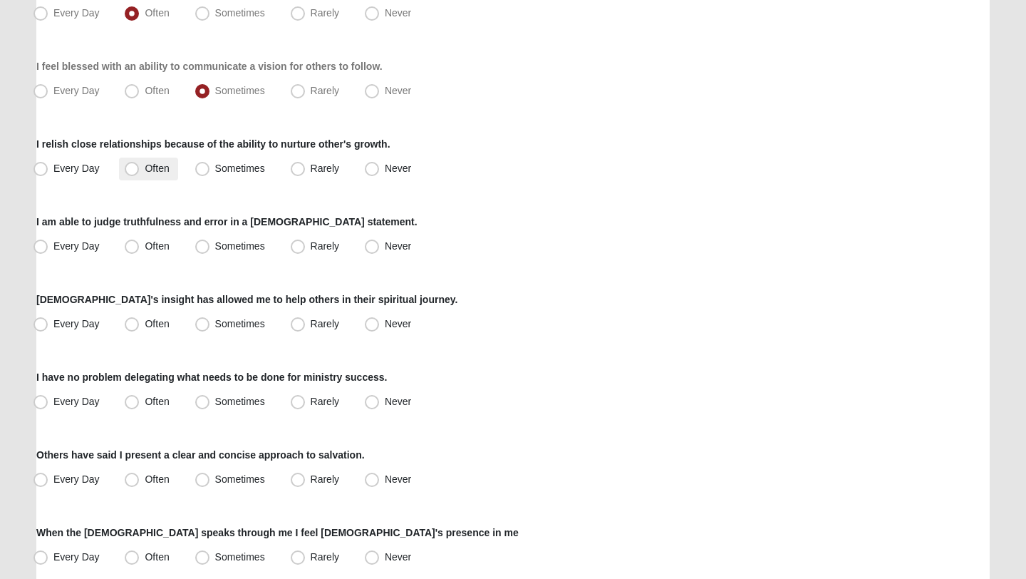
click at [148, 177] on label "Often" at bounding box center [148, 168] width 58 height 23
click at [140, 173] on input "Often" at bounding box center [134, 168] width 9 height 9
radio input "true"
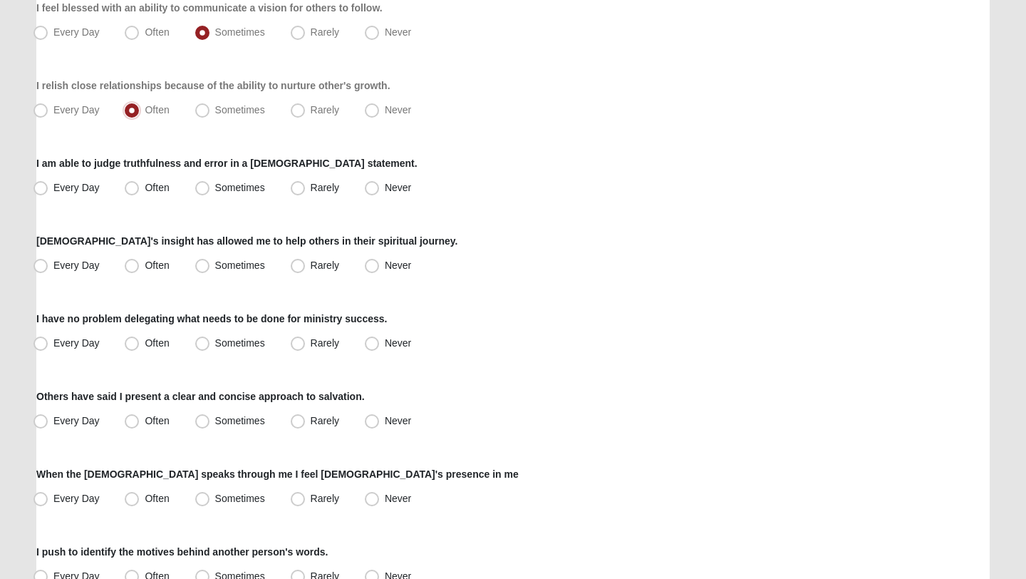
scroll to position [688, 0]
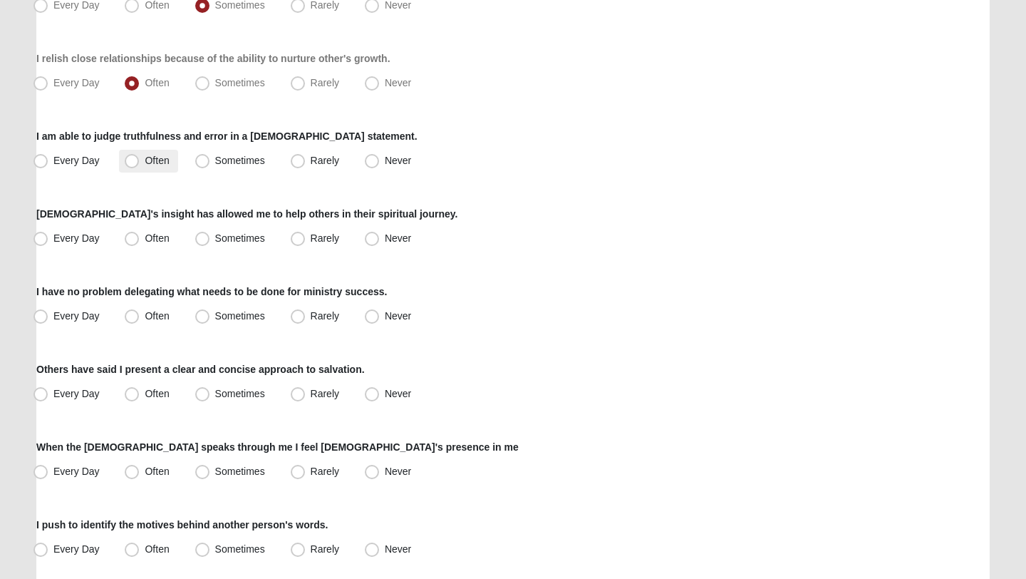
click at [141, 162] on label "Often" at bounding box center [148, 161] width 58 height 23
click at [140, 162] on input "Often" at bounding box center [134, 160] width 9 height 9
radio input "true"
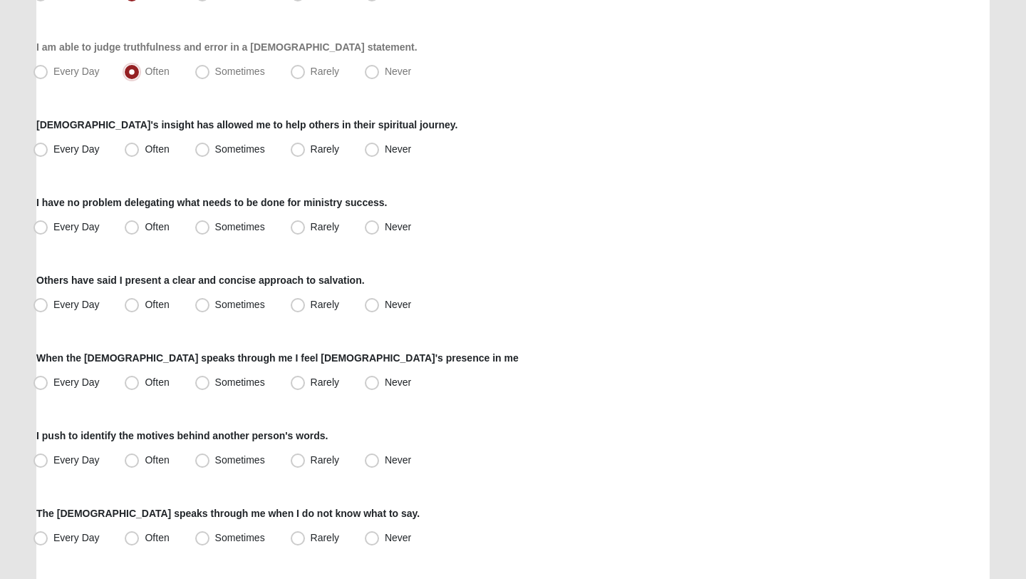
scroll to position [785, 0]
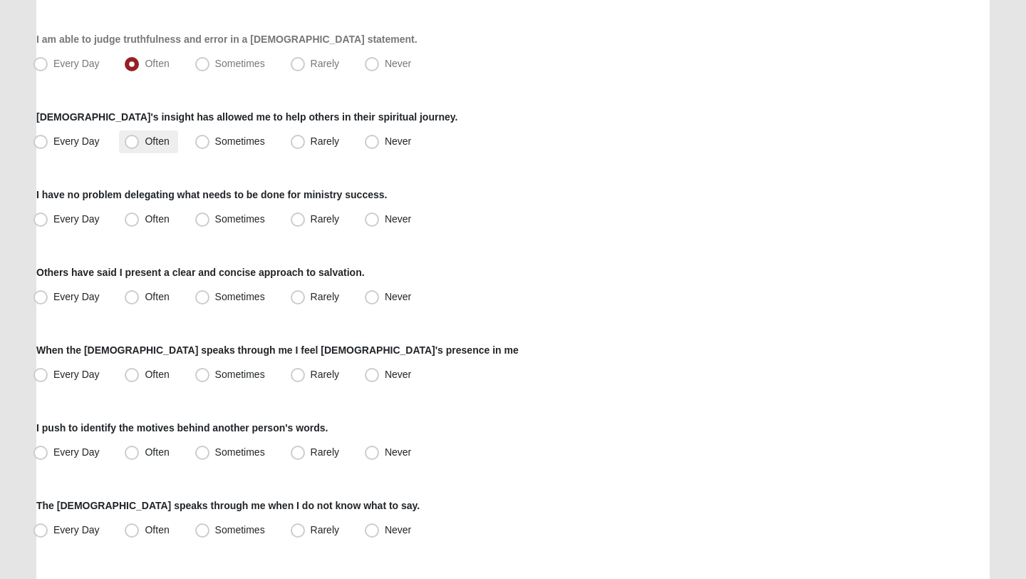
click at [151, 138] on span "Often" at bounding box center [157, 140] width 24 height 11
click at [140, 138] on input "Often" at bounding box center [134, 141] width 9 height 9
radio input "true"
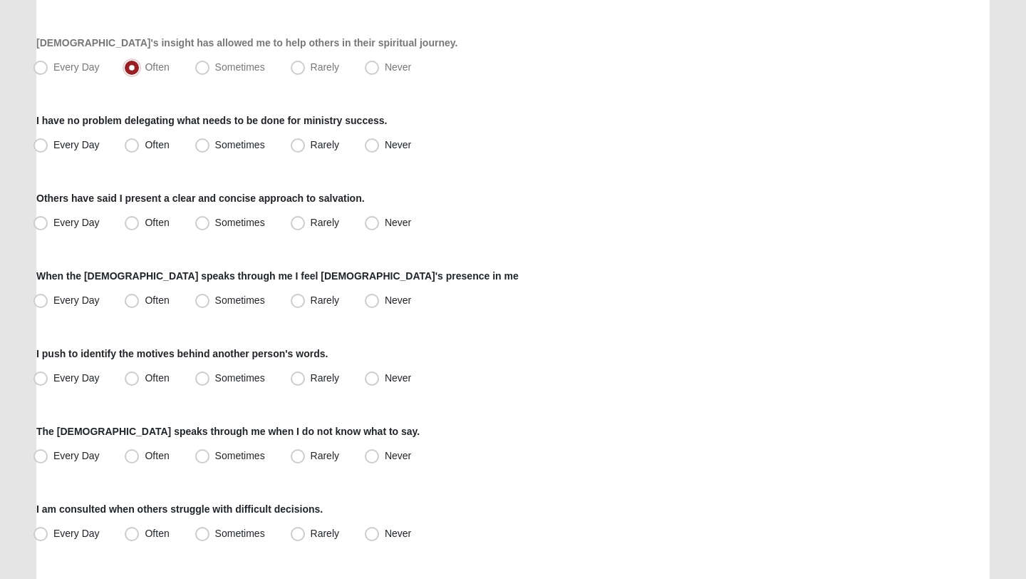
scroll to position [874, 0]
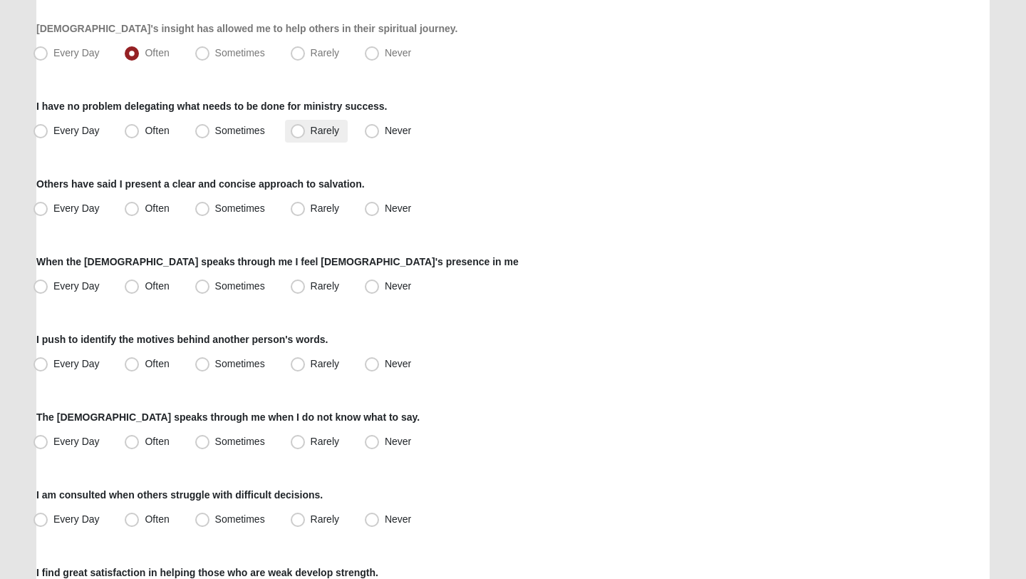
click at [311, 135] on span "Rarely" at bounding box center [325, 130] width 29 height 11
click at [301, 135] on input "Rarely" at bounding box center [300, 130] width 9 height 9
radio input "true"
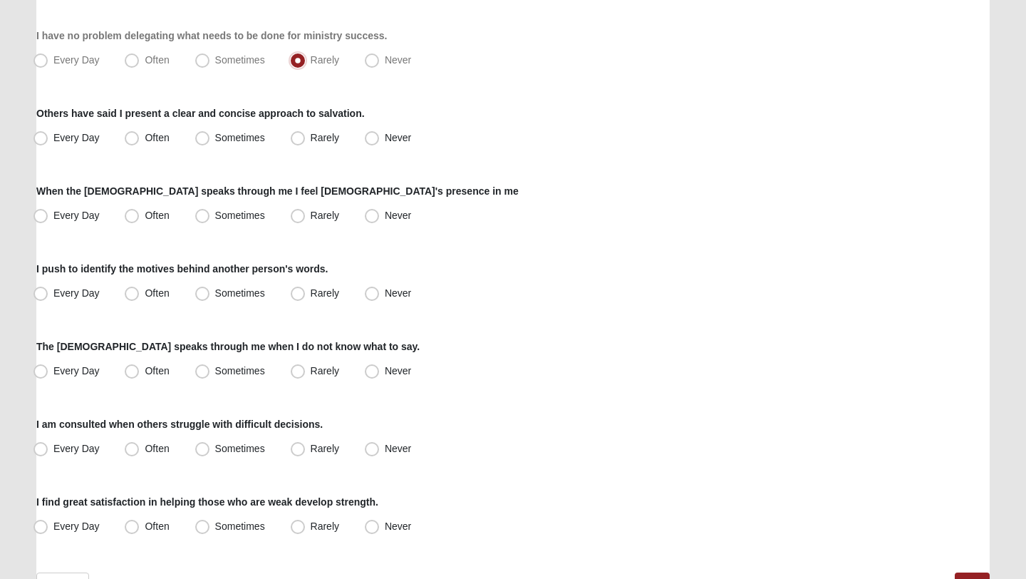
scroll to position [982, 0]
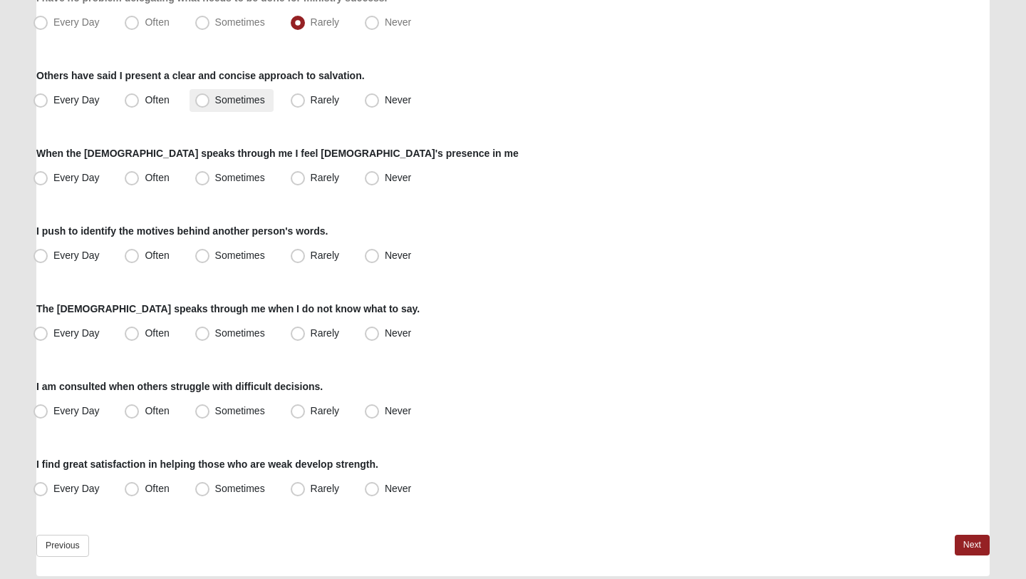
click at [230, 98] on span "Sometimes" at bounding box center [240, 99] width 50 height 11
click at [210, 98] on input "Sometimes" at bounding box center [205, 99] width 9 height 9
radio input "true"
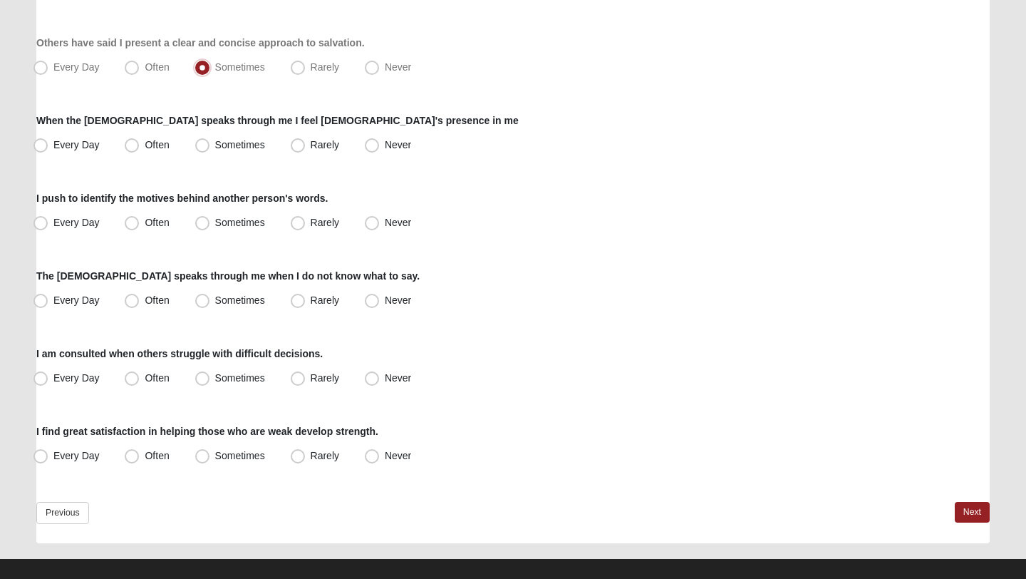
scroll to position [1031, 0]
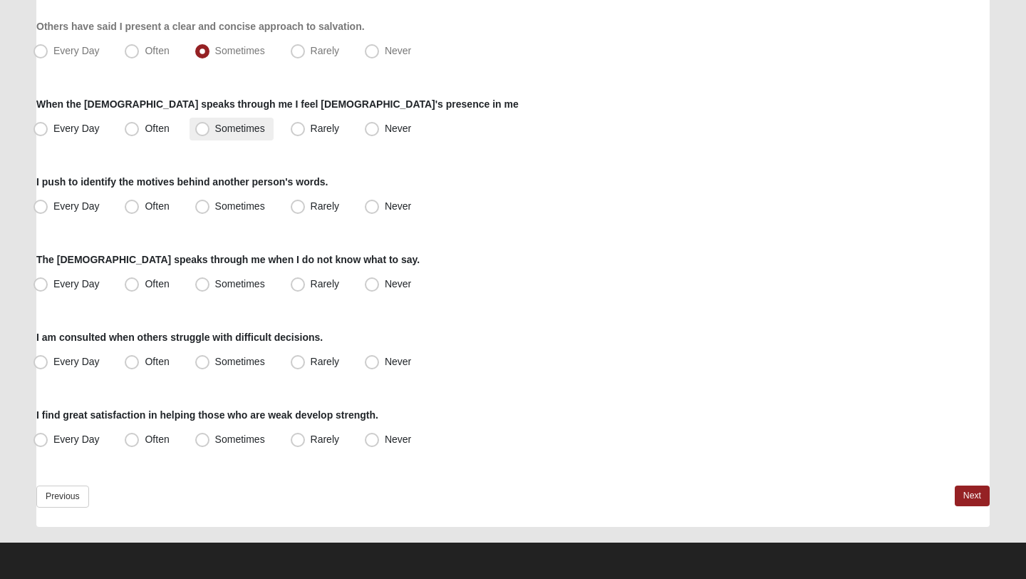
click at [237, 138] on label "Sometimes" at bounding box center [232, 129] width 84 height 23
click at [210, 133] on input "Sometimes" at bounding box center [205, 128] width 9 height 9
radio input "true"
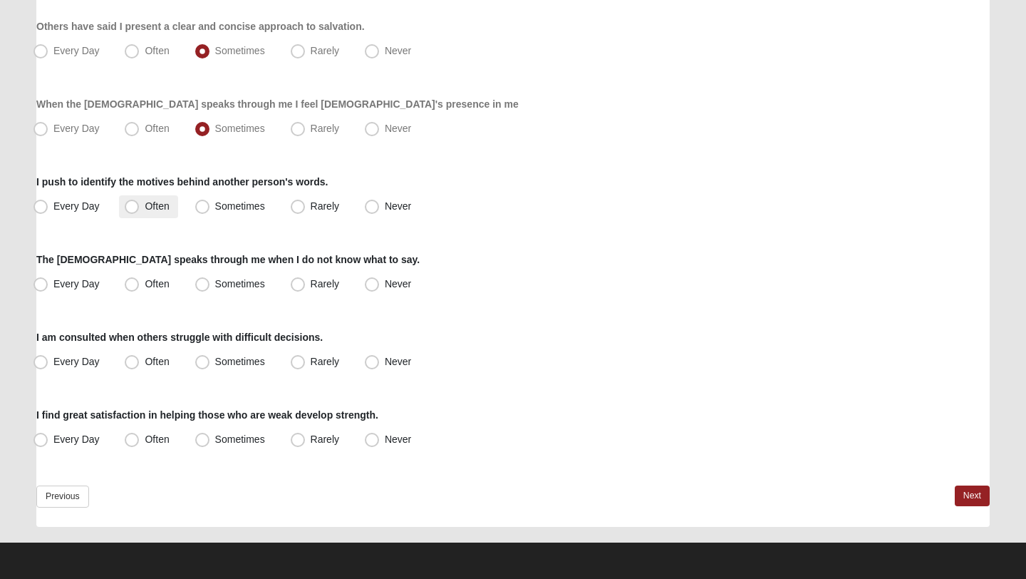
click at [145, 200] on span "Often" at bounding box center [157, 205] width 24 height 11
click at [138, 202] on input "Often" at bounding box center [134, 206] width 9 height 9
radio input "true"
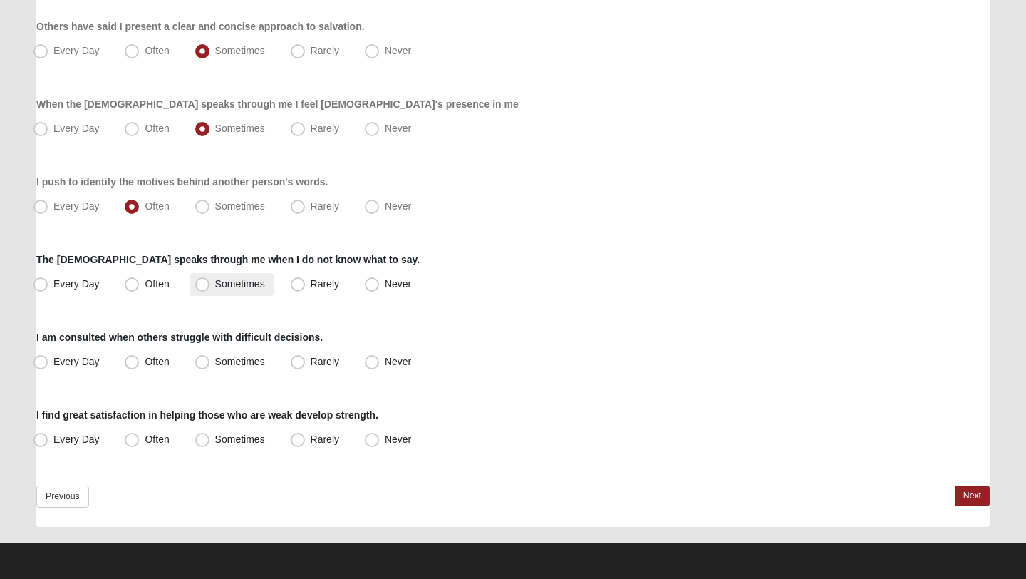
click at [215, 283] on span "Sometimes" at bounding box center [240, 283] width 50 height 11
click at [201, 283] on input "Sometimes" at bounding box center [205, 283] width 9 height 9
radio input "true"
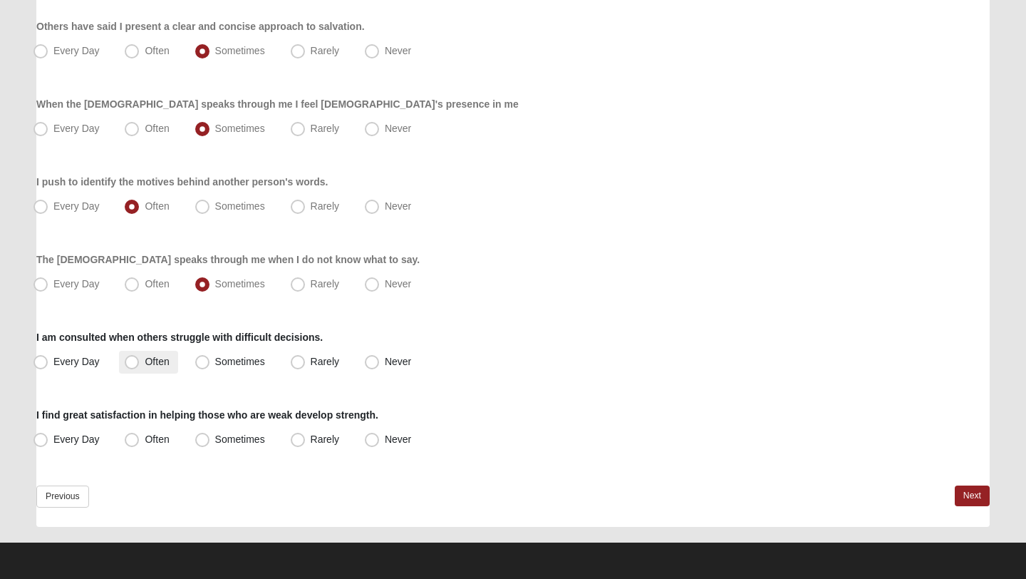
click at [145, 357] on span "Often" at bounding box center [157, 361] width 24 height 11
click at [138, 357] on input "Often" at bounding box center [134, 361] width 9 height 9
radio input "true"
click at [145, 438] on span "Often" at bounding box center [157, 438] width 24 height 11
click at [140, 438] on input "Often" at bounding box center [134, 439] width 9 height 9
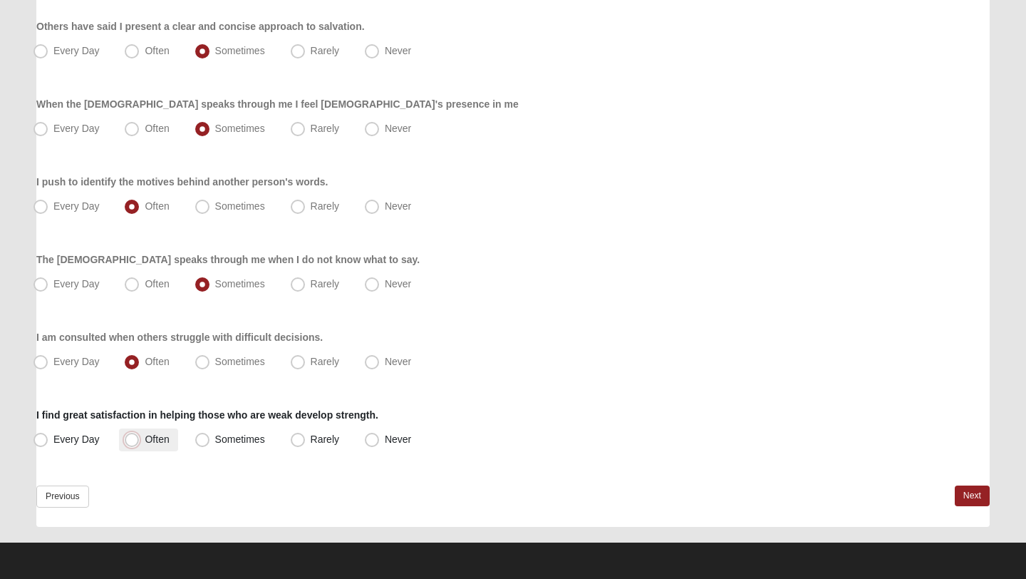
radio input "true"
click at [970, 493] on link "Next" at bounding box center [972, 495] width 35 height 21
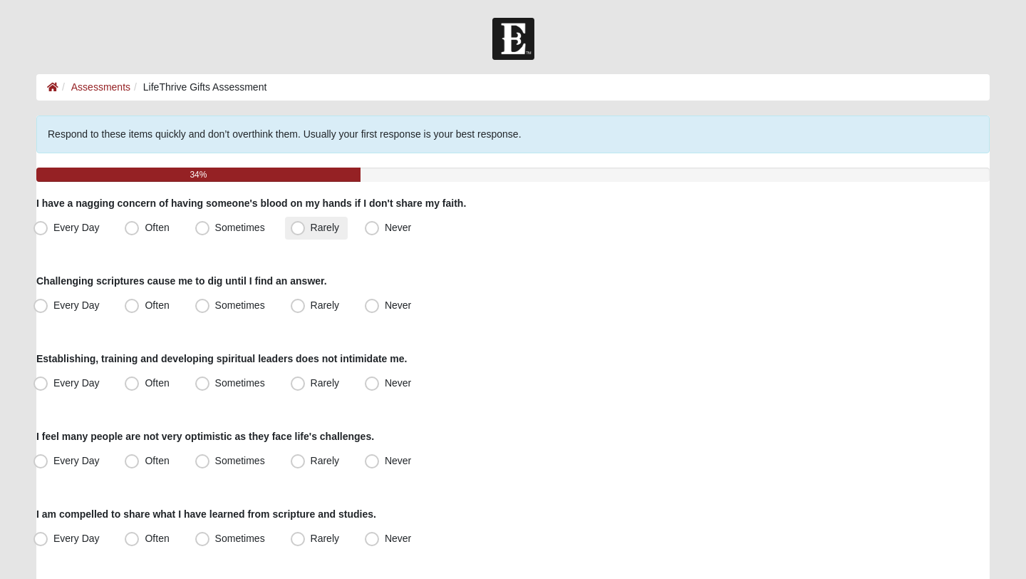
click at [341, 228] on label "Rarely" at bounding box center [316, 228] width 63 height 23
click at [306, 228] on input "Rarely" at bounding box center [300, 227] width 9 height 9
radio input "true"
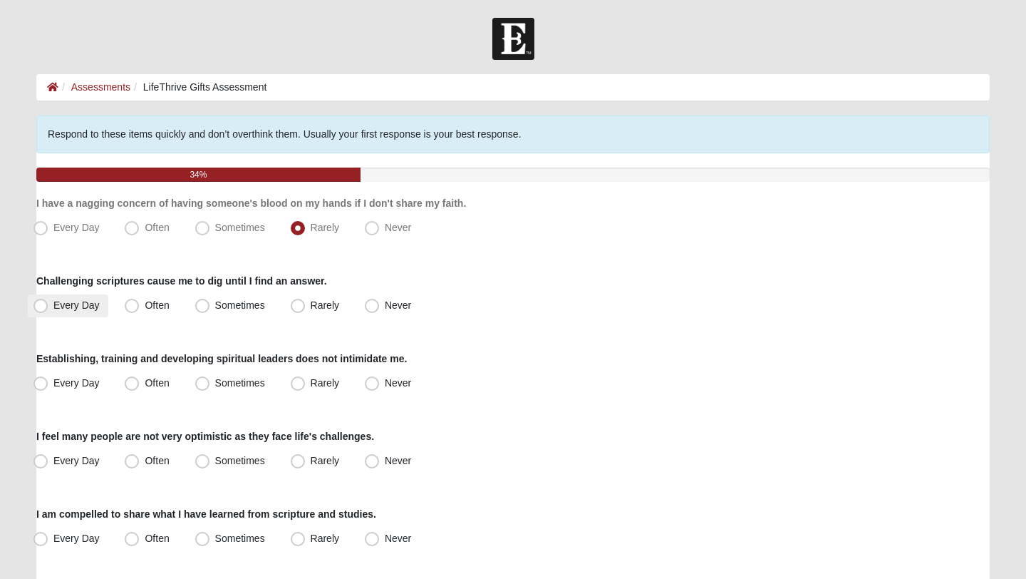
click at [31, 307] on label "Every Day" at bounding box center [68, 305] width 81 height 23
click at [39, 307] on input "Every Day" at bounding box center [43, 305] width 9 height 9
radio input "true"
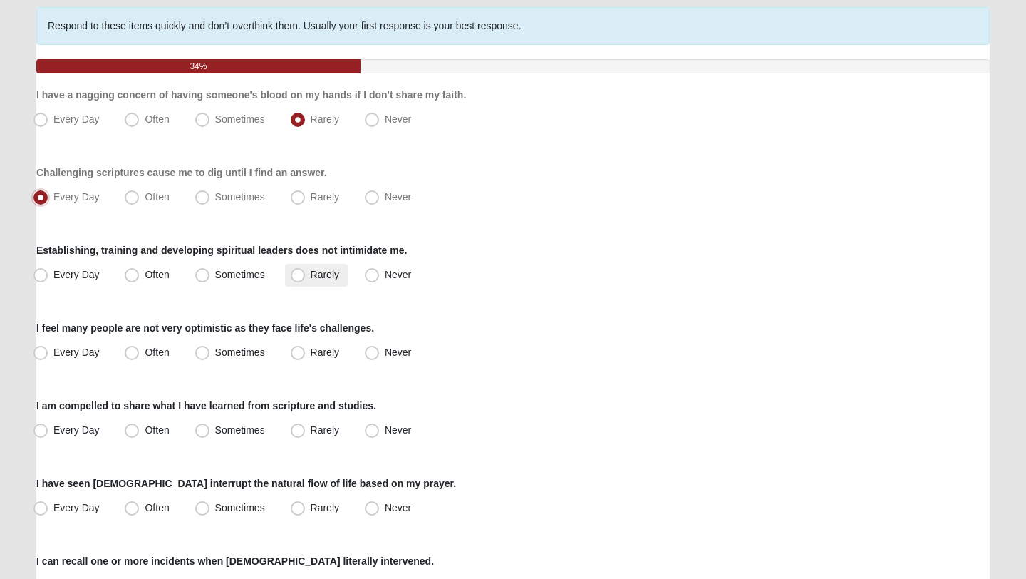
scroll to position [114, 0]
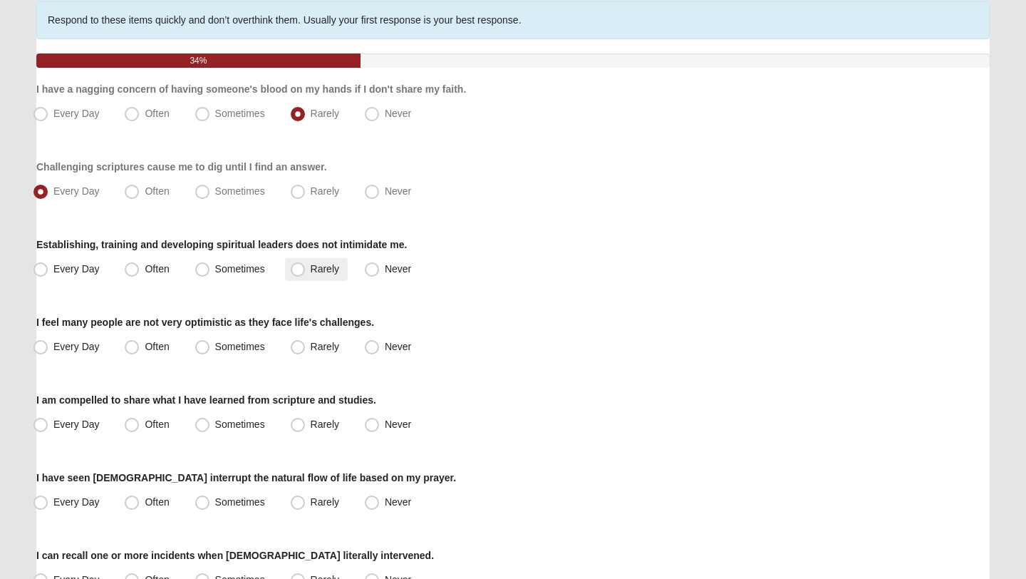
click at [298, 261] on label "Rarely" at bounding box center [316, 269] width 63 height 23
click at [298, 264] on input "Rarely" at bounding box center [300, 268] width 9 height 9
radio input "true"
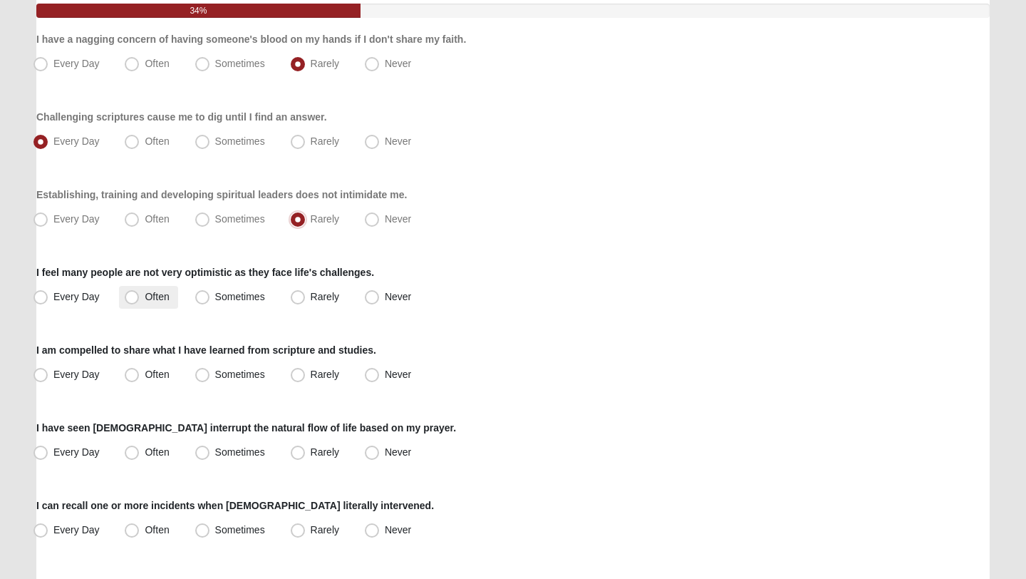
scroll to position [174, 0]
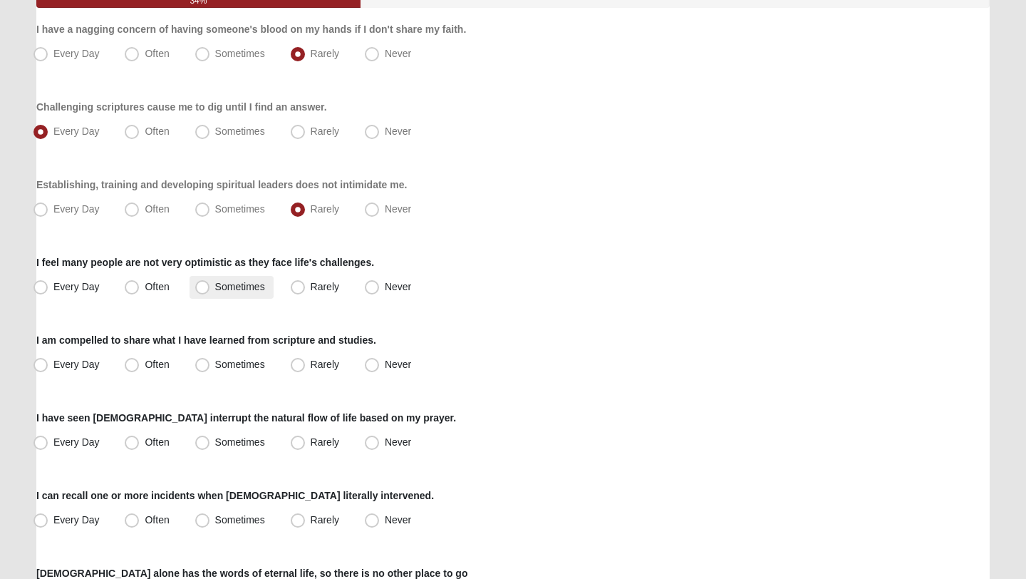
click at [210, 280] on label "Sometimes" at bounding box center [232, 287] width 84 height 23
click at [210, 282] on input "Sometimes" at bounding box center [205, 286] width 9 height 9
radio input "true"
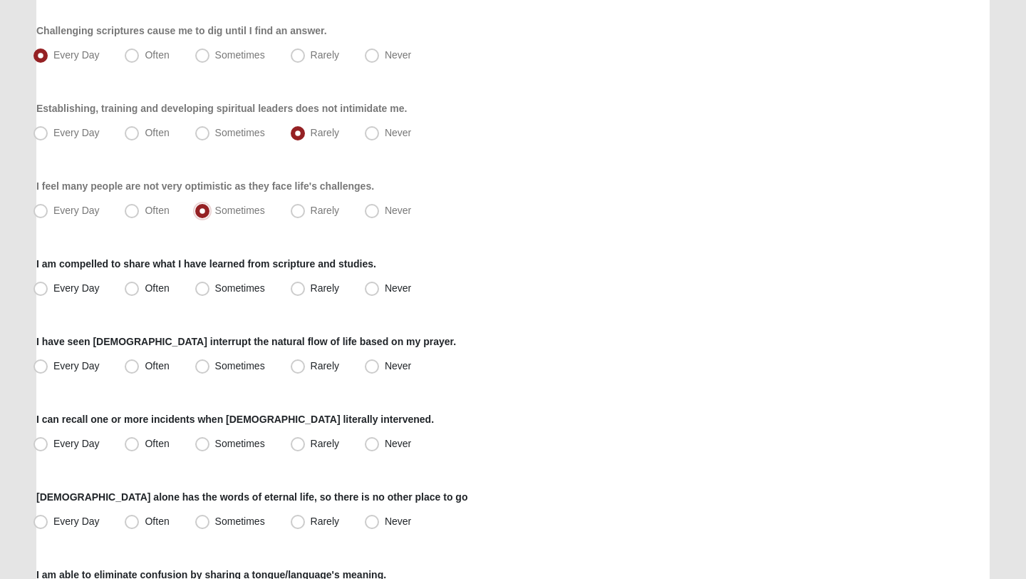
scroll to position [252, 0]
click at [59, 282] on span "Every Day" at bounding box center [76, 286] width 46 height 11
click at [48, 282] on input "Every Day" at bounding box center [43, 286] width 9 height 9
radio input "true"
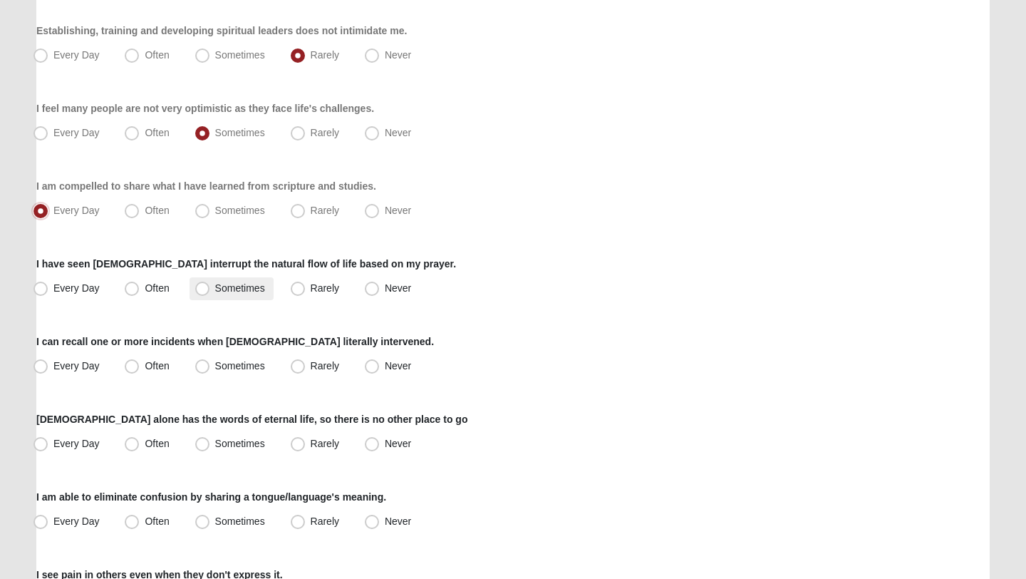
scroll to position [338, 0]
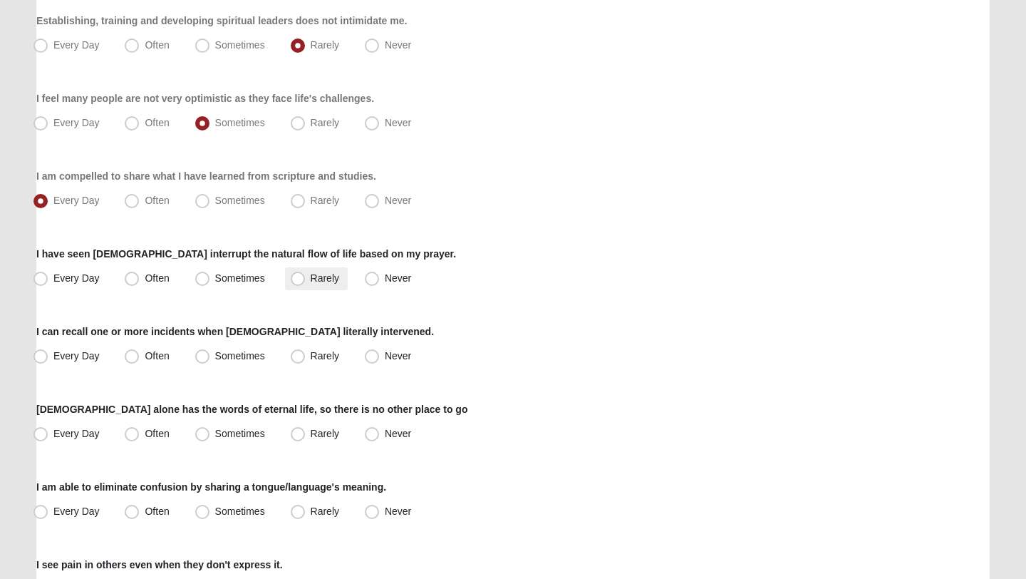
click at [315, 282] on span "Rarely" at bounding box center [325, 277] width 29 height 11
click at [306, 282] on input "Rarely" at bounding box center [300, 278] width 9 height 9
radio input "true"
click at [215, 279] on span "Sometimes" at bounding box center [240, 277] width 50 height 11
click at [201, 279] on input "Sometimes" at bounding box center [205, 278] width 9 height 9
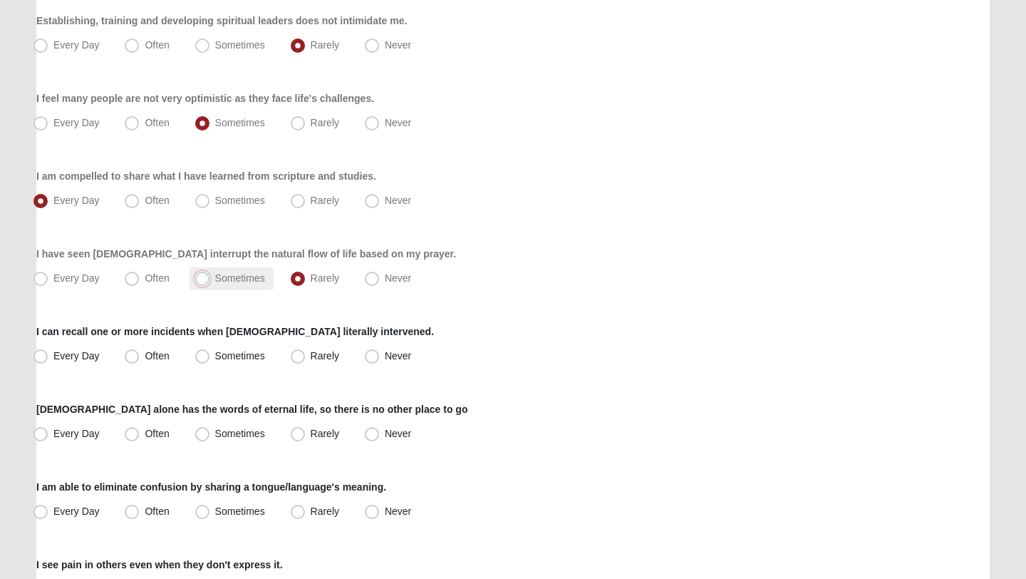
radio input "true"
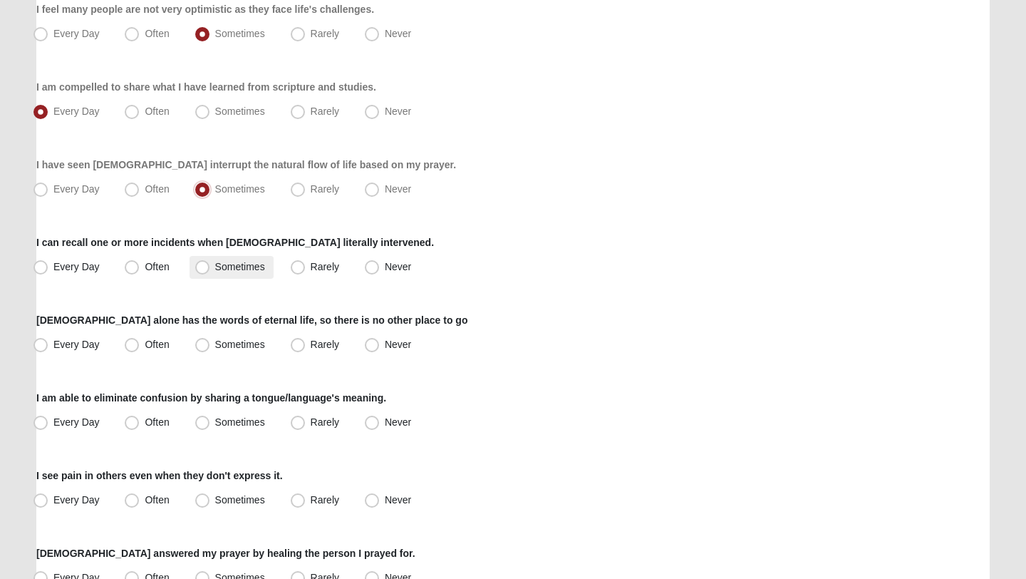
scroll to position [428, 0]
click at [317, 190] on span "Rarely" at bounding box center [325, 187] width 29 height 11
click at [306, 190] on input "Rarely" at bounding box center [300, 188] width 9 height 9
radio input "true"
click at [163, 271] on span "Often" at bounding box center [157, 265] width 24 height 11
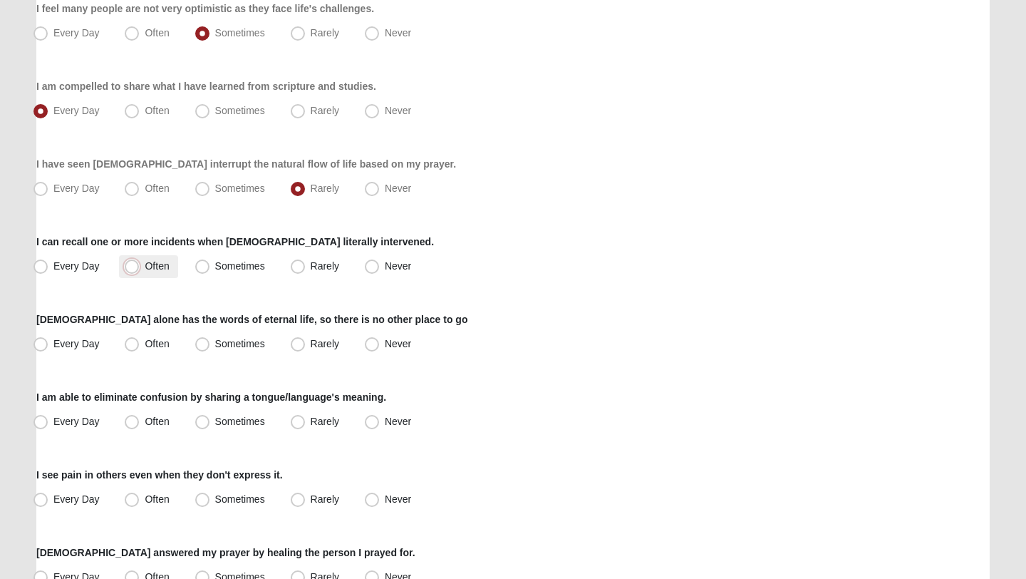
click at [140, 271] on input "Often" at bounding box center [134, 266] width 9 height 9
radio input "true"
click at [217, 272] on label "Sometimes" at bounding box center [232, 266] width 84 height 23
click at [210, 271] on input "Sometimes" at bounding box center [205, 266] width 9 height 9
radio input "true"
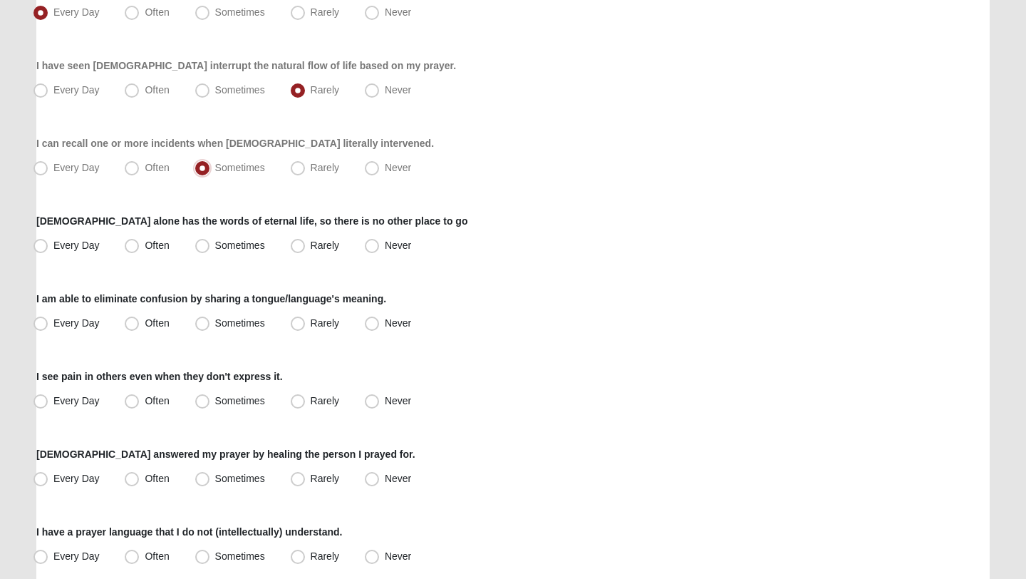
scroll to position [529, 0]
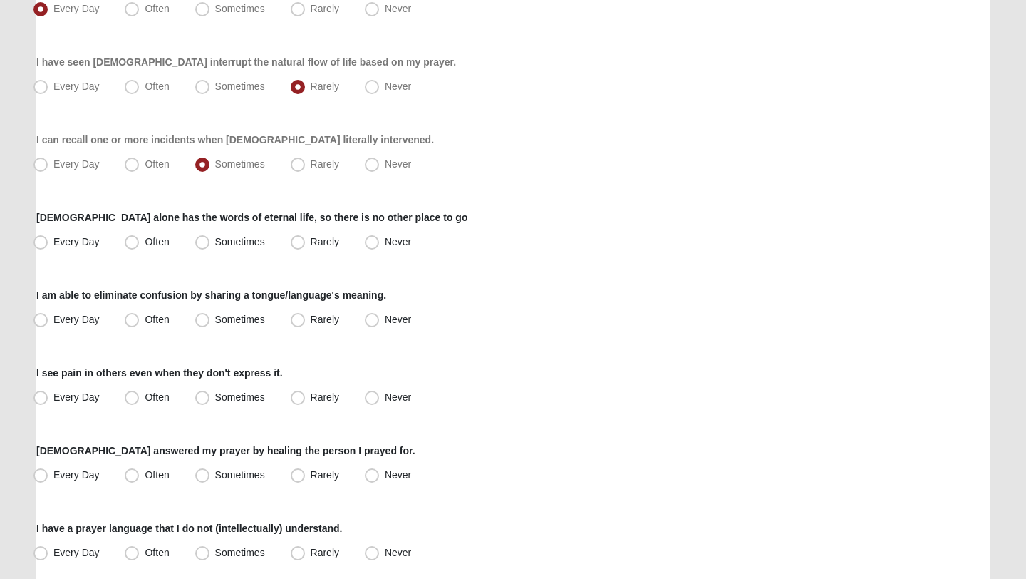
click at [19, 244] on form "Hello Carmen My Account Log Out LifeThrive Gifts Assessment Assessments LifeThr…" at bounding box center [513, 284] width 1026 height 1592
click at [53, 244] on span "Every Day" at bounding box center [76, 241] width 46 height 11
click at [48, 244] on input "Every Day" at bounding box center [43, 241] width 9 height 9
radio input "true"
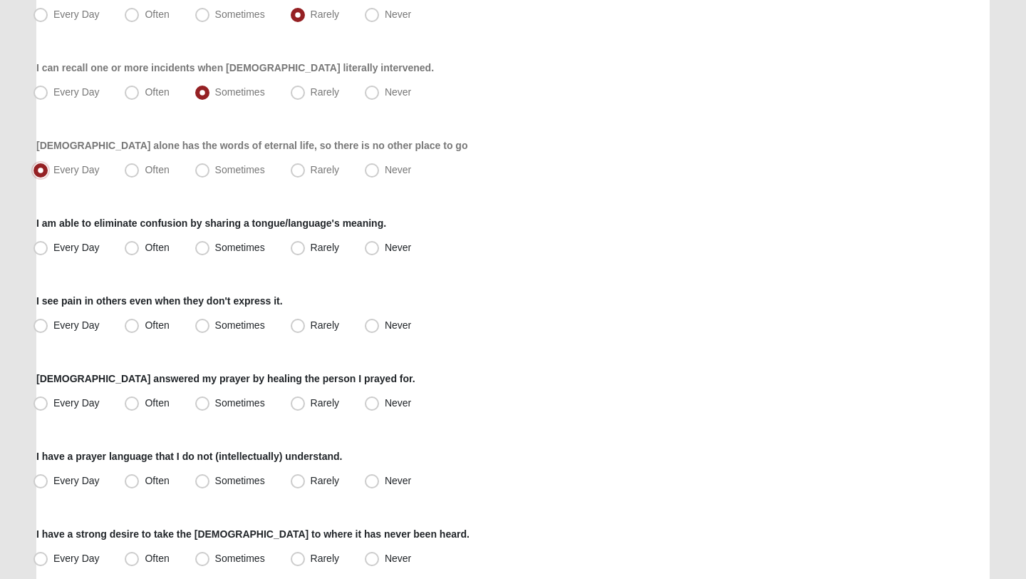
scroll to position [603, 0]
click at [385, 244] on span "Never" at bounding box center [398, 245] width 26 height 11
click at [376, 244] on input "Never" at bounding box center [375, 246] width 9 height 9
radio input "true"
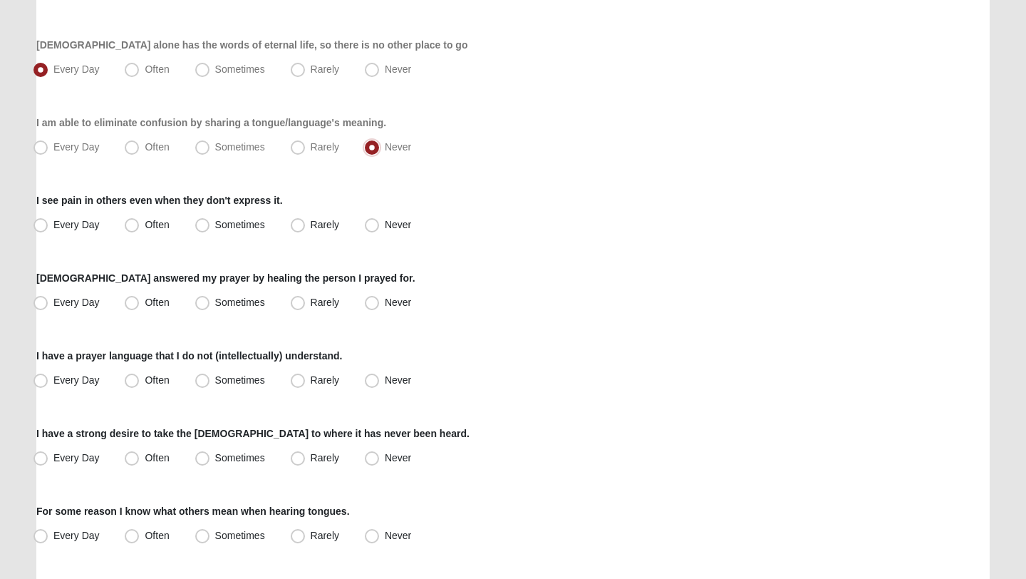
scroll to position [706, 0]
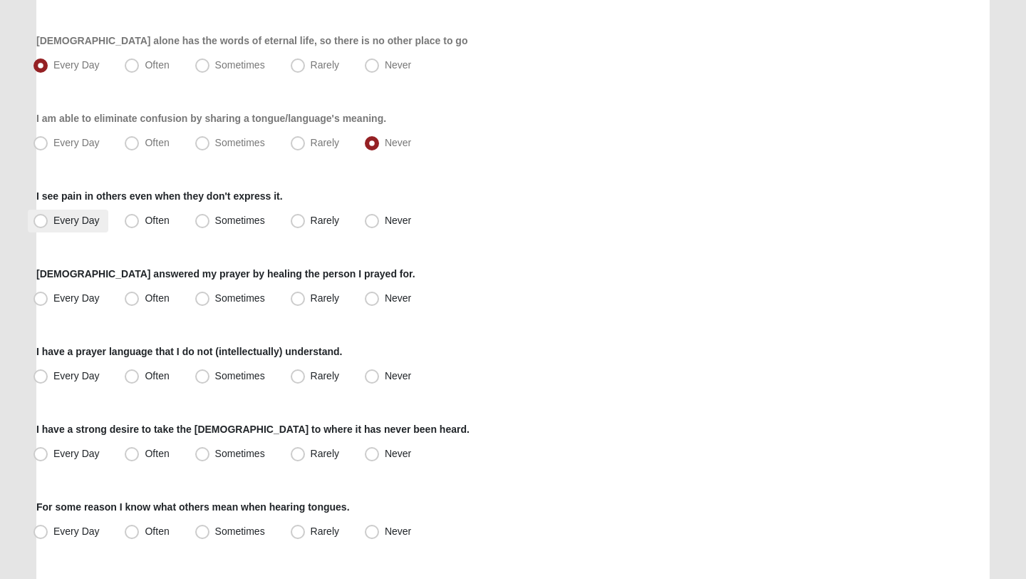
click at [68, 214] on span "Every Day" at bounding box center [76, 219] width 46 height 11
click at [48, 216] on input "Every Day" at bounding box center [43, 220] width 9 height 9
radio input "true"
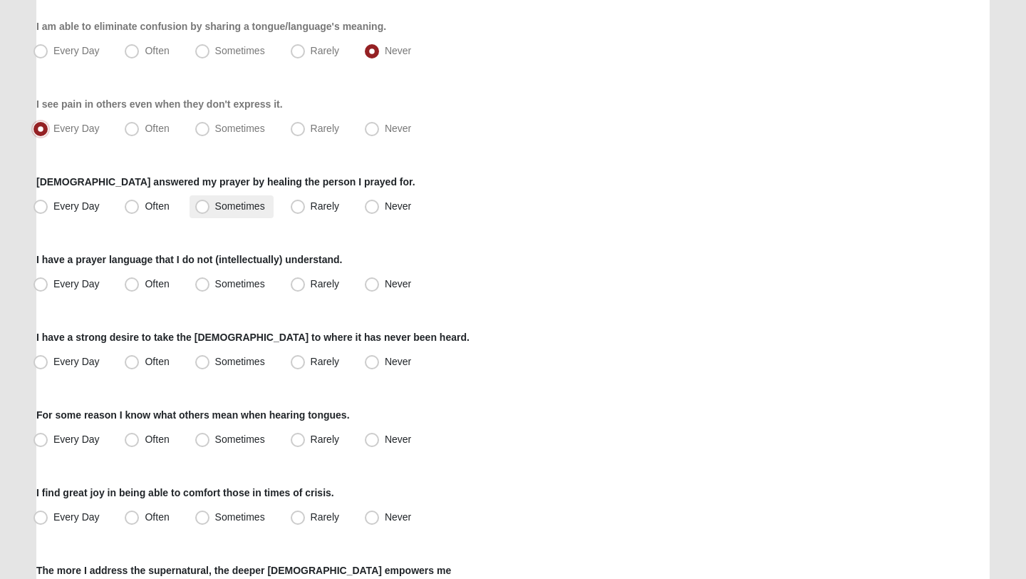
scroll to position [802, 0]
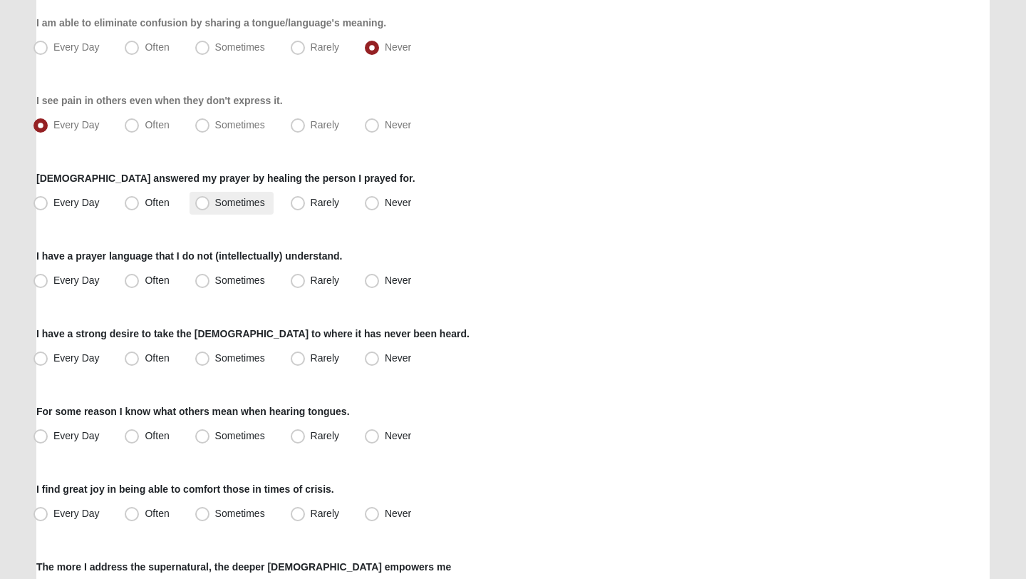
click at [244, 199] on span "Sometimes" at bounding box center [240, 202] width 50 height 11
click at [210, 199] on input "Sometimes" at bounding box center [205, 202] width 9 height 9
radio input "true"
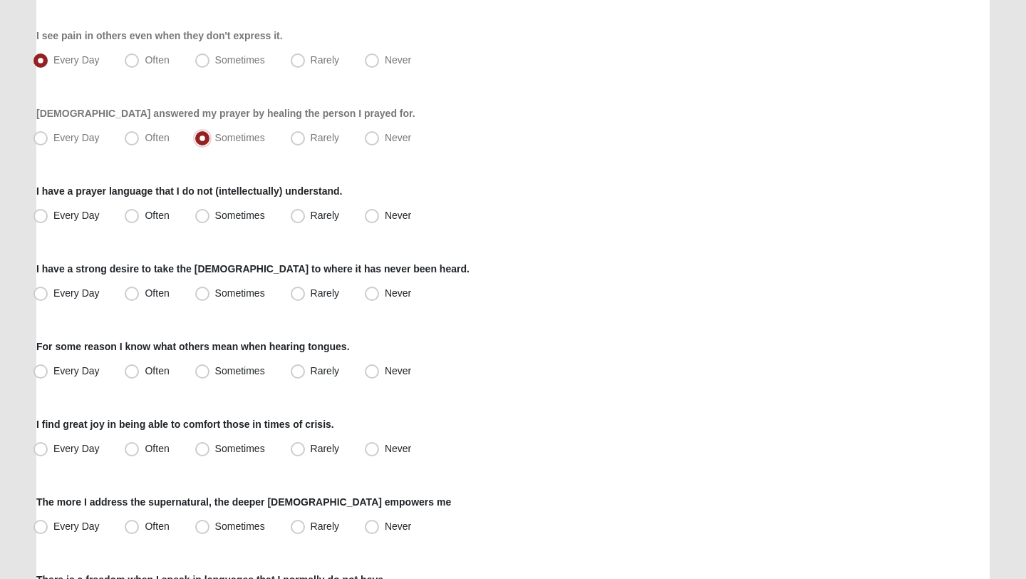
scroll to position [907, 0]
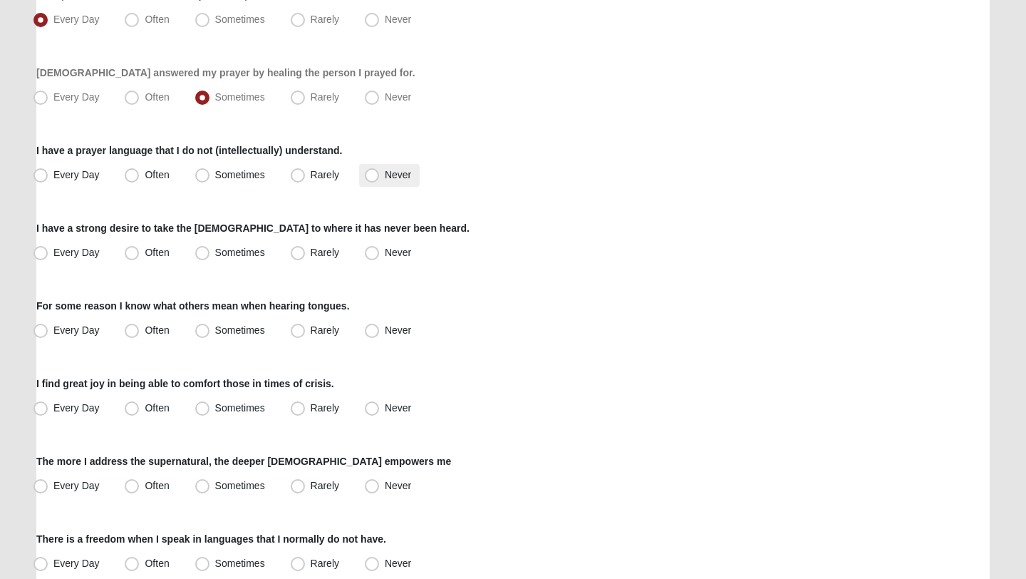
click at [386, 178] on span "Never" at bounding box center [398, 174] width 26 height 11
click at [380, 178] on input "Never" at bounding box center [375, 174] width 9 height 9
radio input "true"
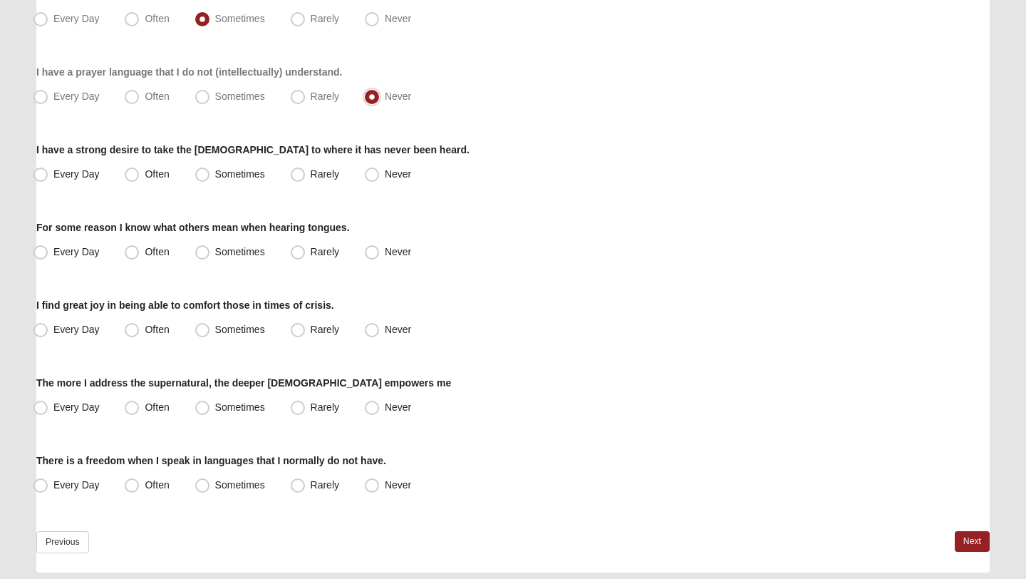
scroll to position [986, 0]
click at [385, 169] on span "Never" at bounding box center [398, 172] width 26 height 11
click at [378, 169] on input "Never" at bounding box center [375, 173] width 9 height 9
radio input "true"
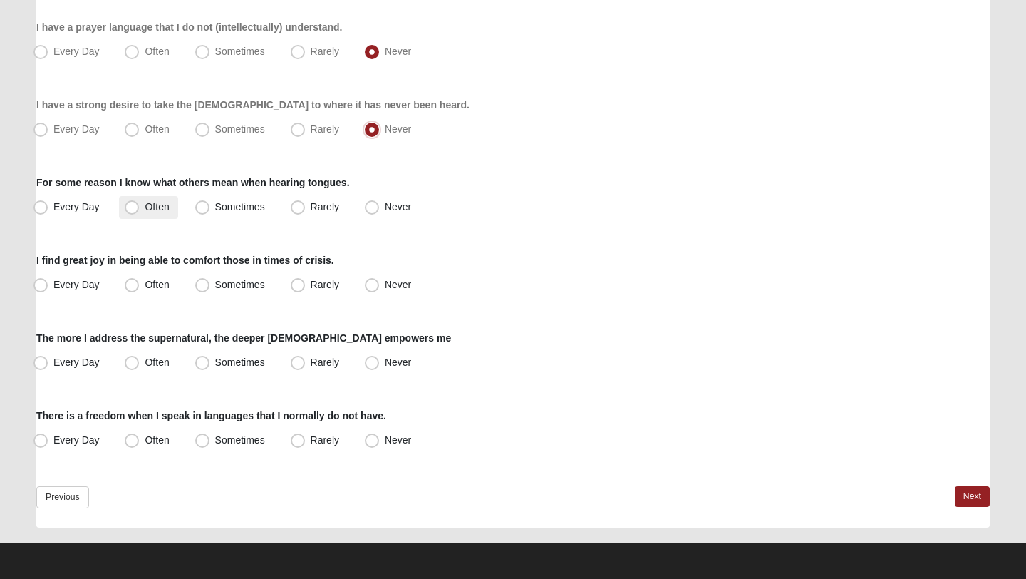
scroll to position [1031, 0]
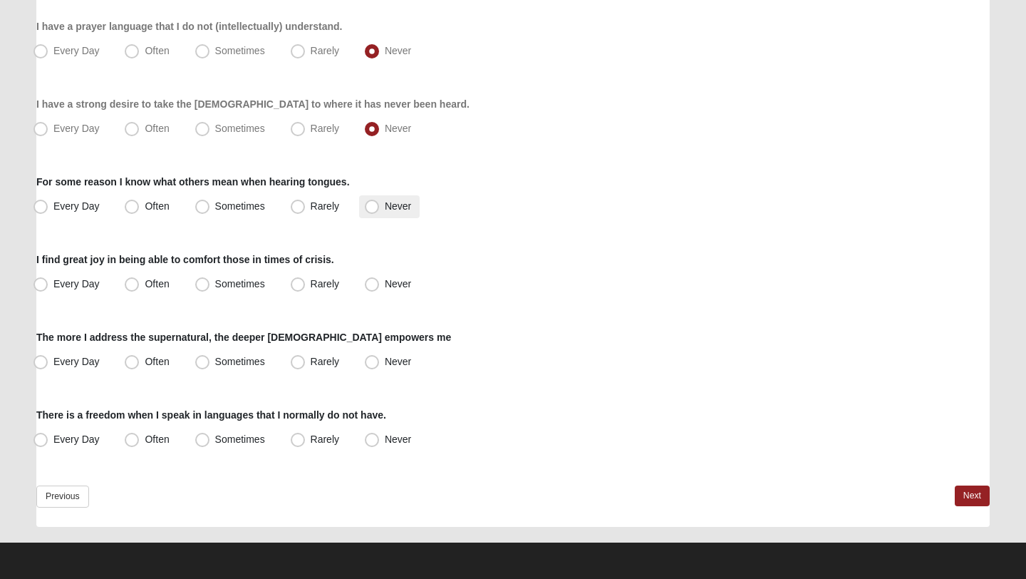
click at [385, 200] on span "Never" at bounding box center [398, 205] width 26 height 11
click at [380, 202] on input "Never" at bounding box center [375, 206] width 9 height 9
radio input "true"
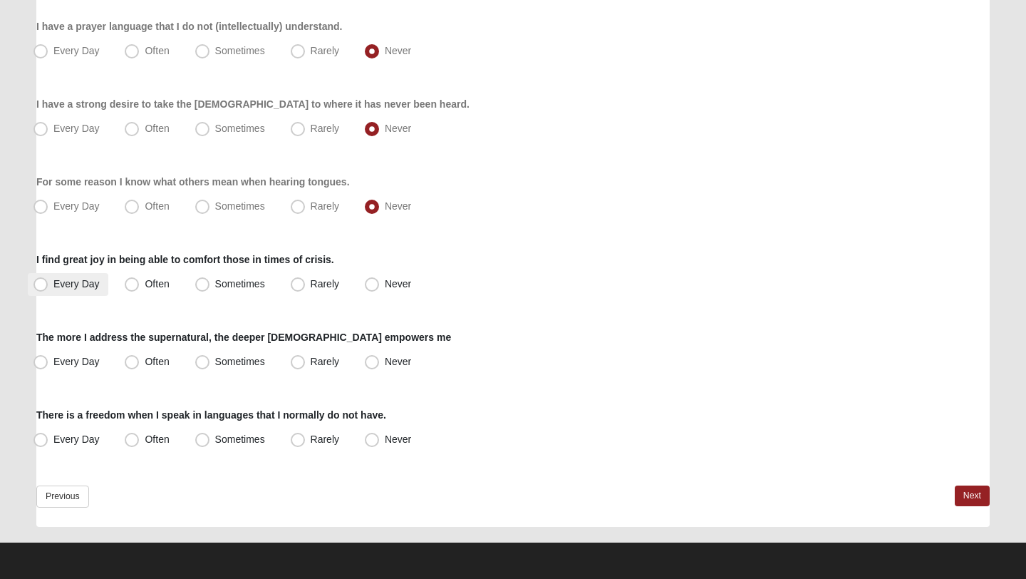
click at [92, 289] on label "Every Day" at bounding box center [68, 284] width 81 height 23
click at [48, 289] on input "Every Day" at bounding box center [43, 283] width 9 height 9
radio input "true"
click at [306, 365] on label "Rarely" at bounding box center [316, 362] width 63 height 23
click at [306, 365] on input "Rarely" at bounding box center [300, 361] width 9 height 9
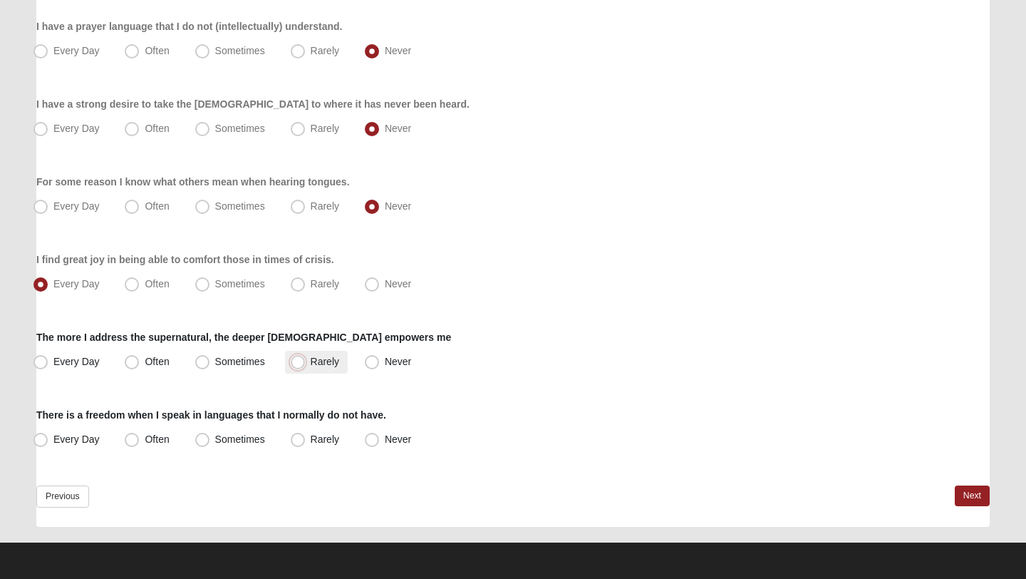
radio input "true"
click at [385, 441] on span "Never" at bounding box center [398, 438] width 26 height 11
click at [378, 441] on input "Never" at bounding box center [375, 439] width 9 height 9
radio input "true"
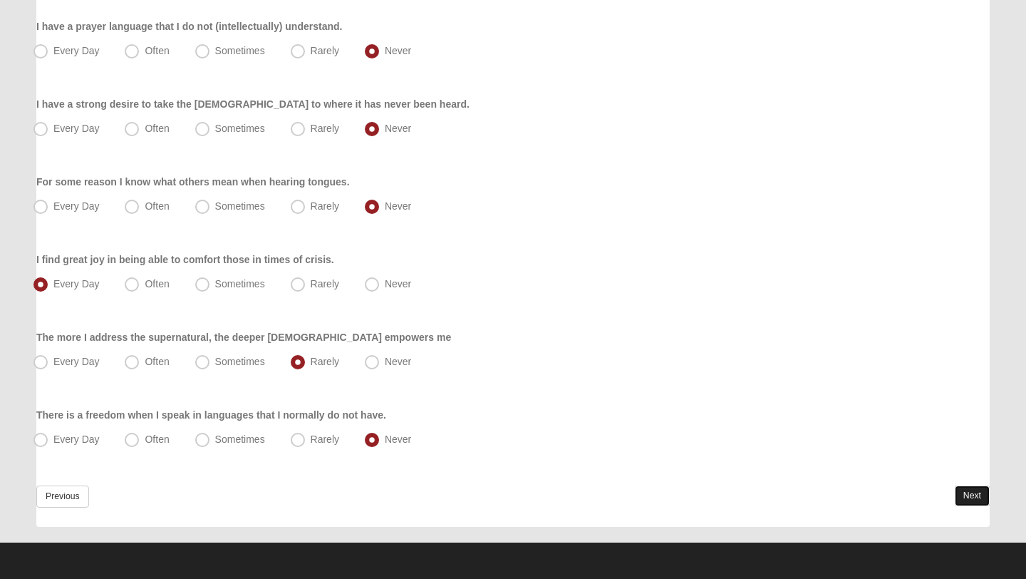
click at [971, 492] on link "Next" at bounding box center [972, 495] width 35 height 21
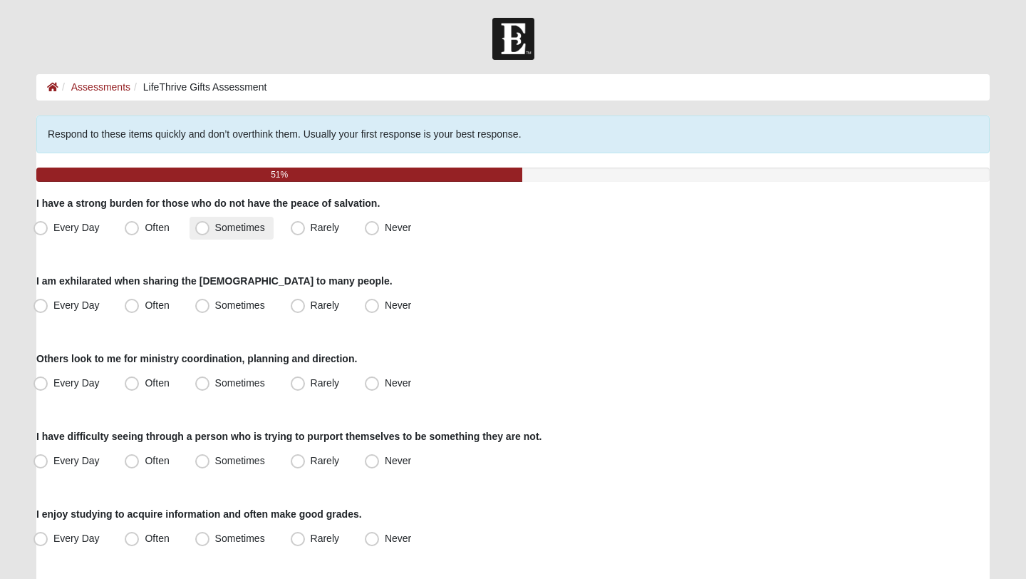
click at [242, 220] on label "Sometimes" at bounding box center [232, 228] width 84 height 23
click at [210, 223] on input "Sometimes" at bounding box center [205, 227] width 9 height 9
radio input "true"
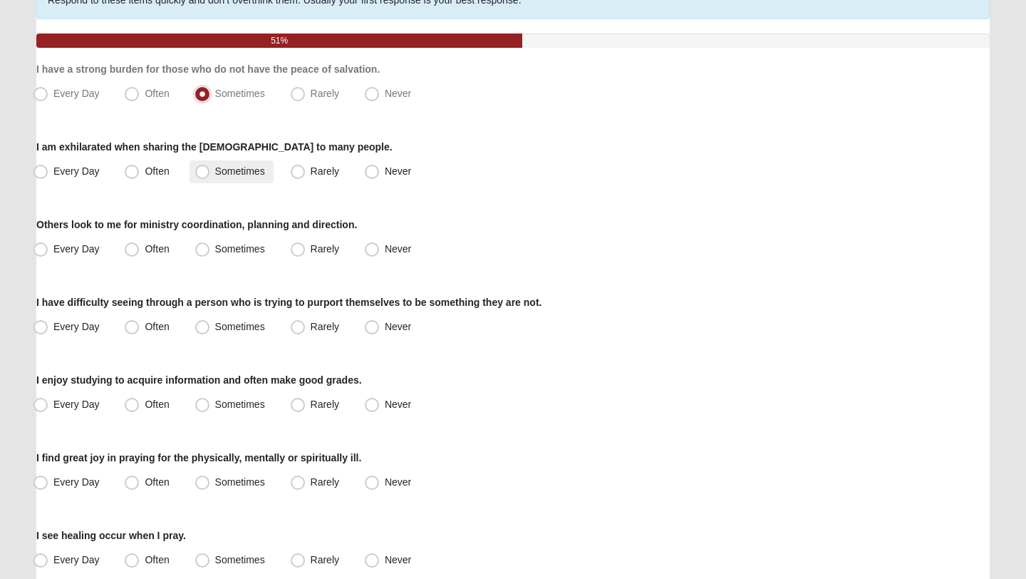
scroll to position [136, 0]
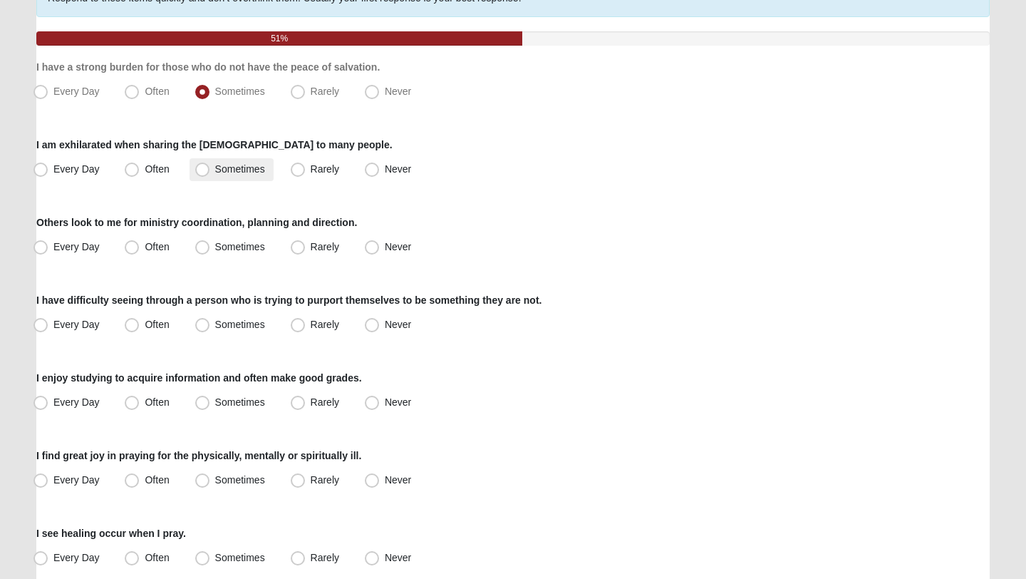
click at [248, 163] on span "Sometimes" at bounding box center [240, 168] width 50 height 11
click at [210, 165] on input "Sometimes" at bounding box center [205, 169] width 9 height 9
radio input "true"
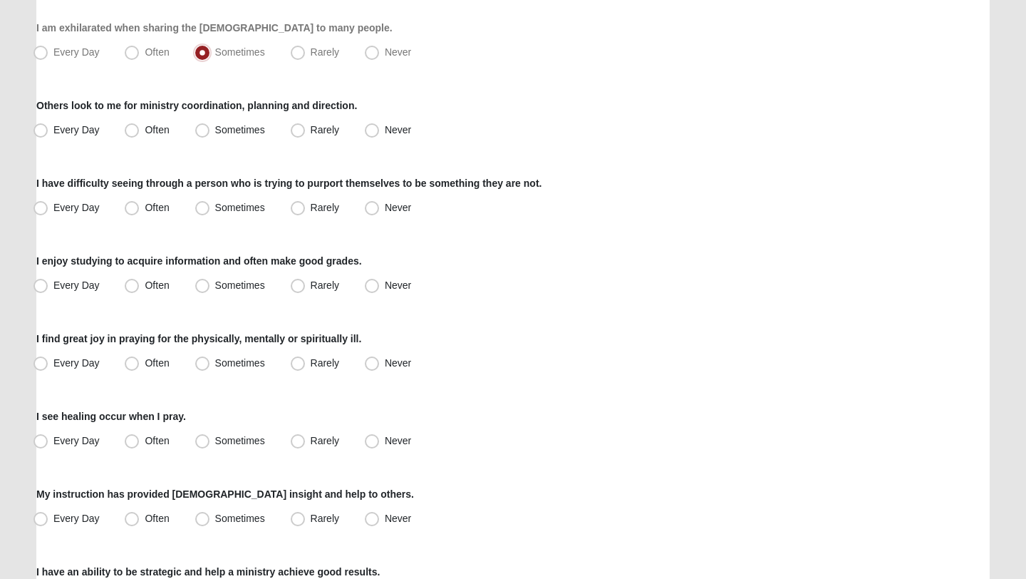
scroll to position [247, 0]
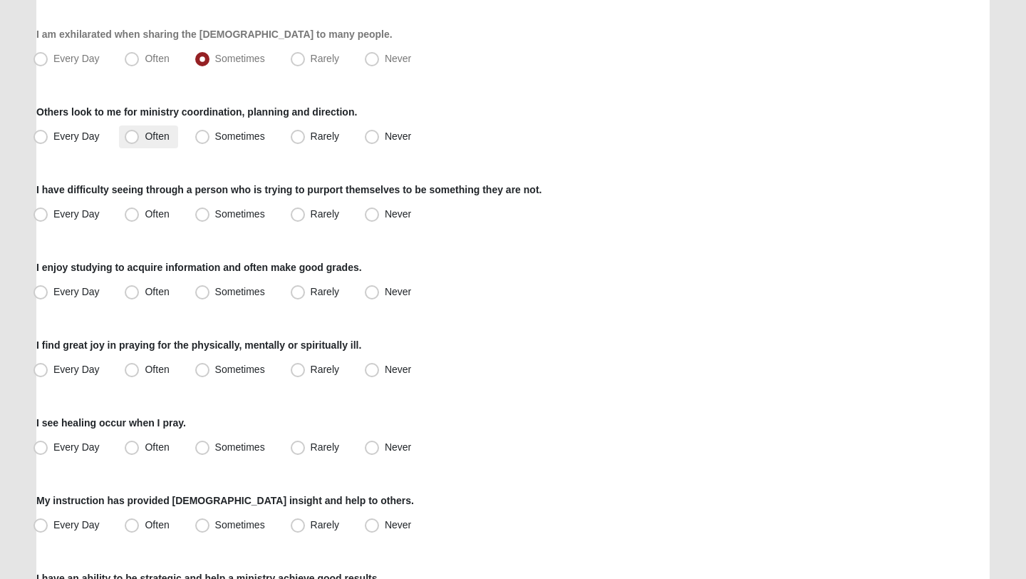
click at [159, 135] on span "Often" at bounding box center [157, 135] width 24 height 11
click at [140, 135] on input "Often" at bounding box center [134, 136] width 9 height 9
radio input "true"
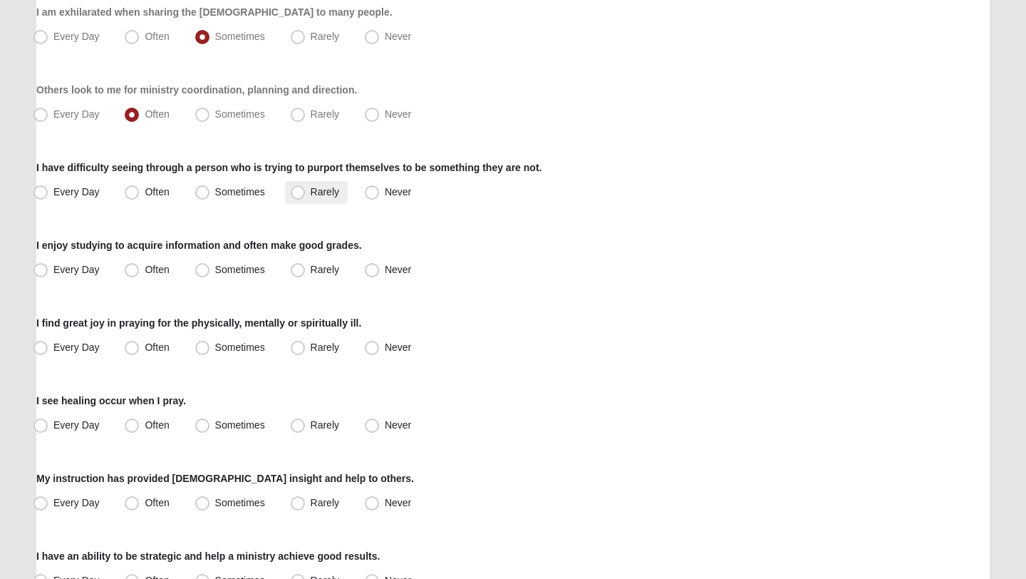
click at [319, 197] on span "Rarely" at bounding box center [325, 191] width 29 height 11
click at [306, 197] on input "Rarely" at bounding box center [300, 191] width 9 height 9
radio input "true"
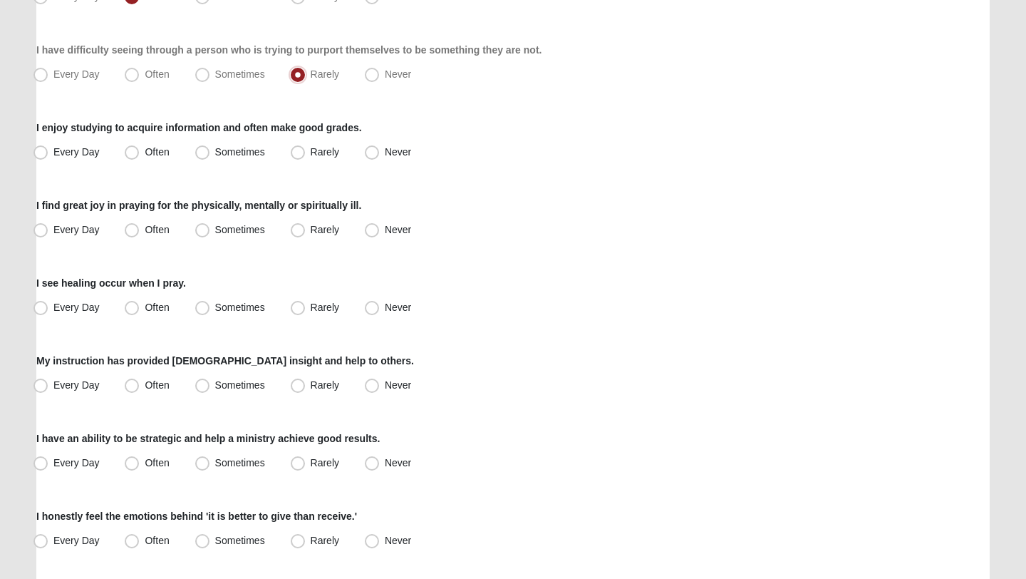
scroll to position [394, 0]
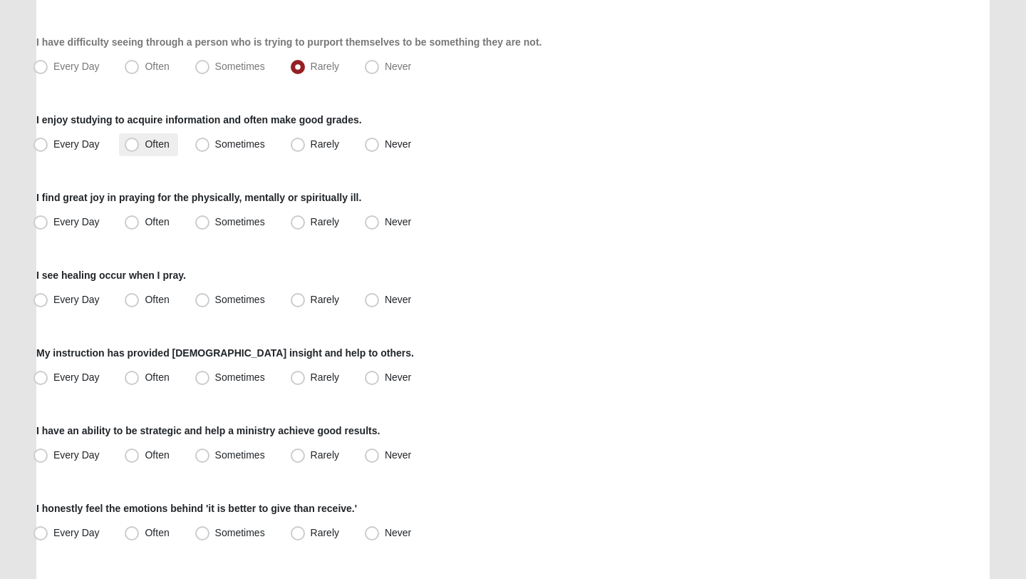
click at [147, 140] on span "Often" at bounding box center [157, 143] width 24 height 11
click at [140, 140] on input "Often" at bounding box center [134, 144] width 9 height 9
radio input "true"
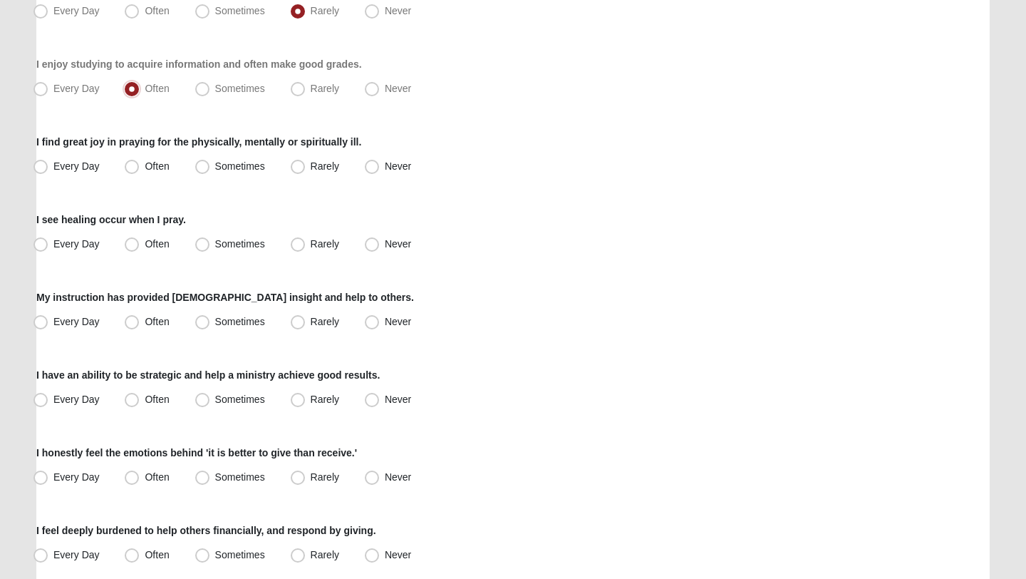
scroll to position [451, 0]
click at [145, 168] on span "Often" at bounding box center [157, 164] width 24 height 11
click at [138, 168] on input "Often" at bounding box center [134, 164] width 9 height 9
radio input "true"
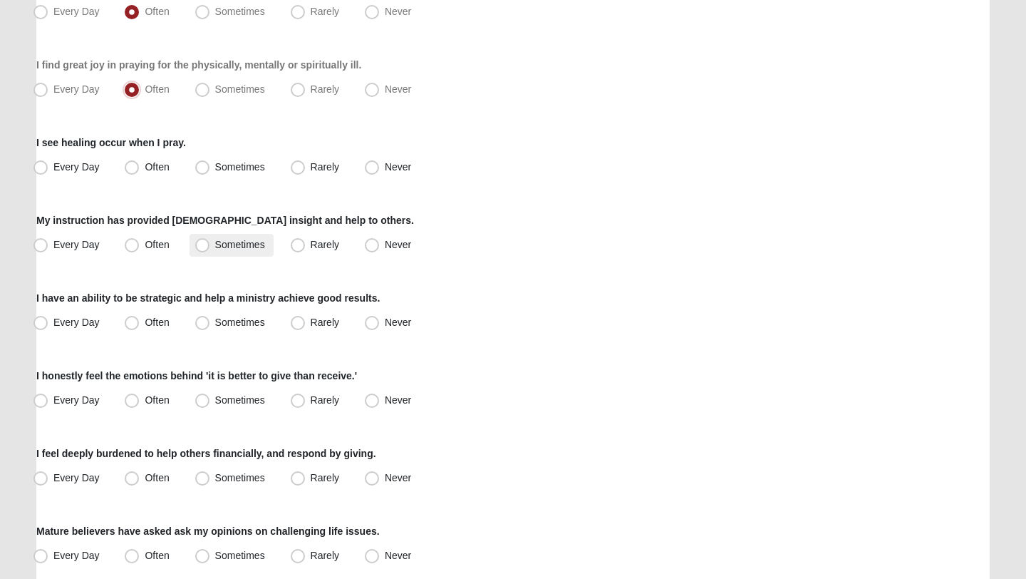
scroll to position [528, 0]
click at [315, 163] on span "Rarely" at bounding box center [325, 165] width 29 height 11
click at [306, 163] on input "Rarely" at bounding box center [300, 165] width 9 height 9
radio input "true"
click at [142, 241] on label "Often" at bounding box center [148, 243] width 58 height 23
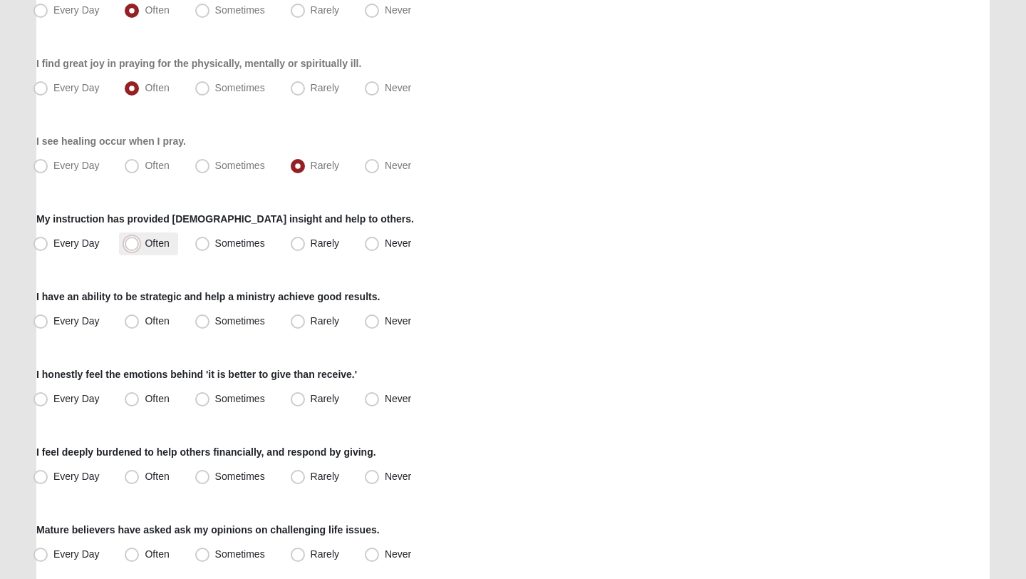
click at [140, 241] on input "Often" at bounding box center [134, 243] width 9 height 9
radio input "true"
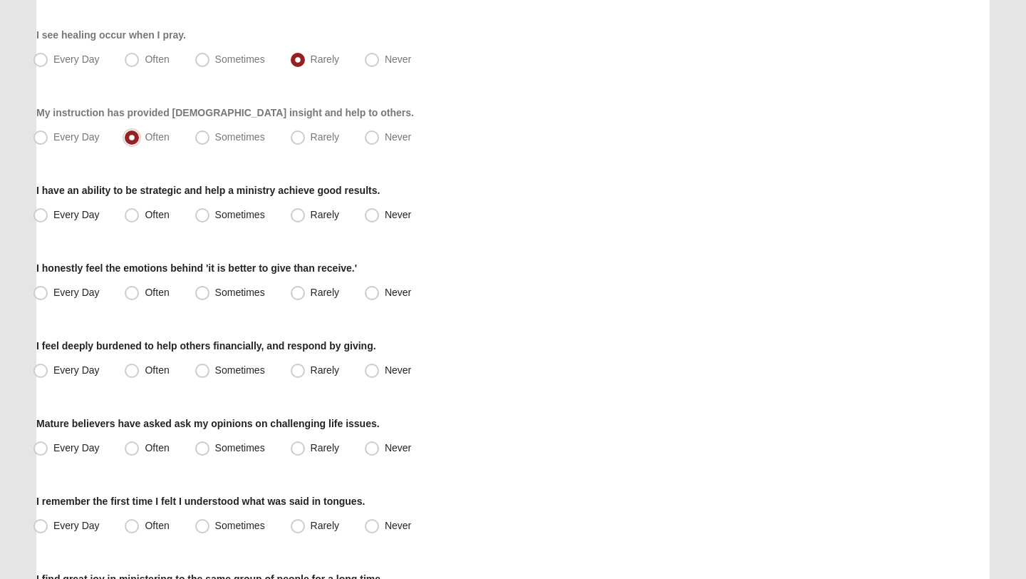
scroll to position [645, 0]
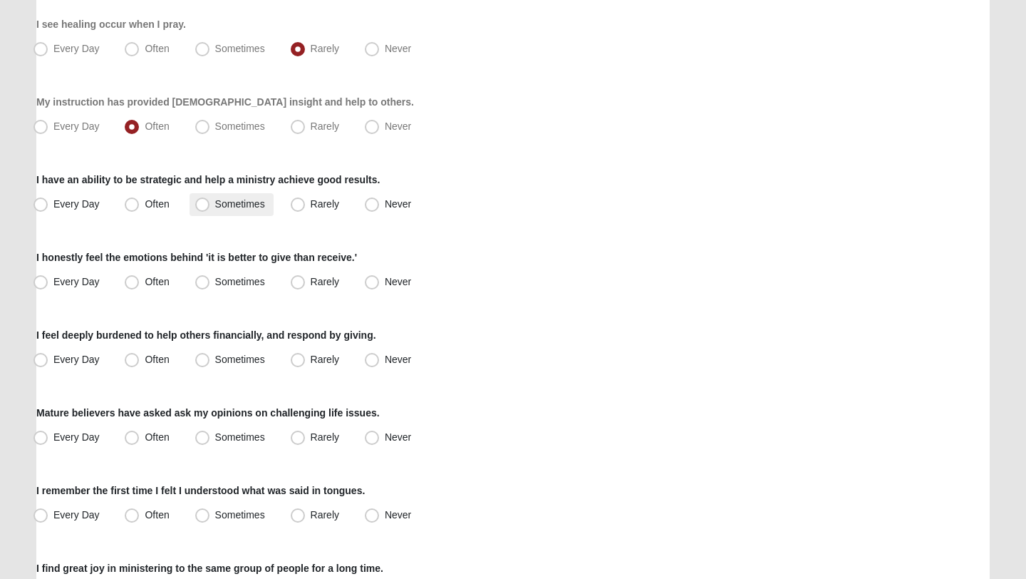
click at [223, 206] on span "Sometimes" at bounding box center [240, 203] width 50 height 11
click at [210, 206] on input "Sometimes" at bounding box center [205, 204] width 9 height 9
radio input "true"
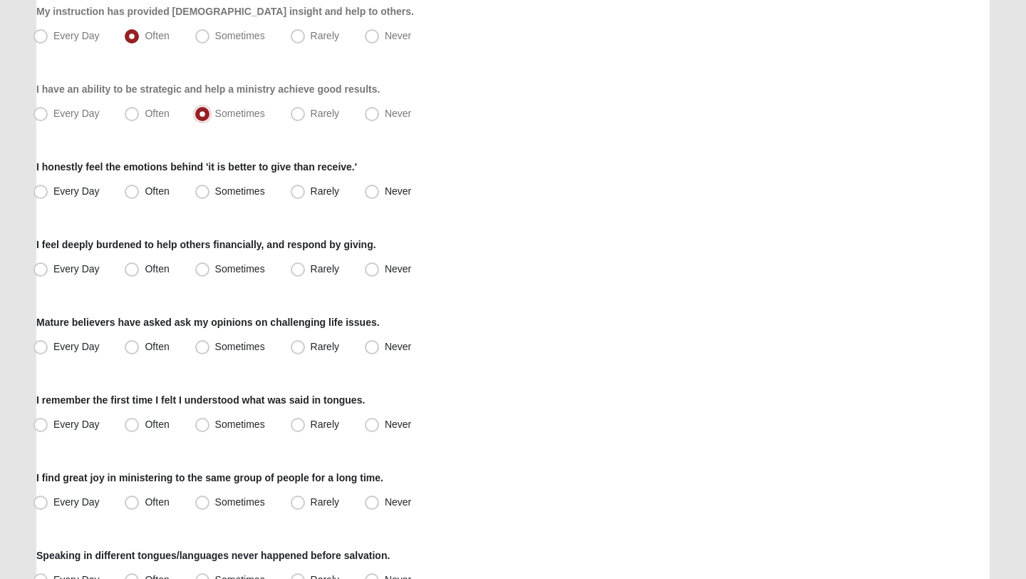
scroll to position [740, 0]
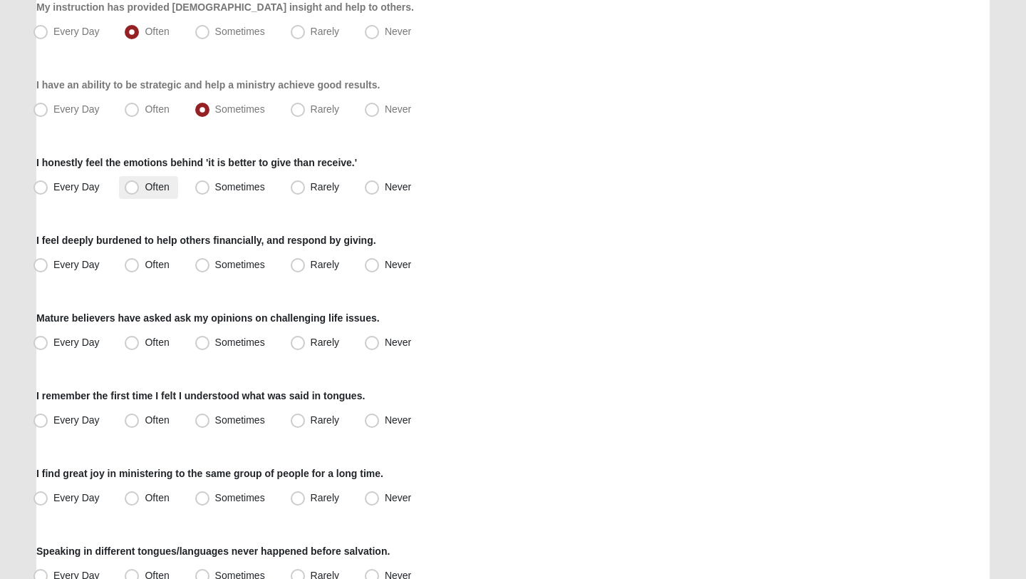
click at [150, 182] on span "Often" at bounding box center [157, 186] width 24 height 11
click at [140, 182] on input "Often" at bounding box center [134, 186] width 9 height 9
radio input "true"
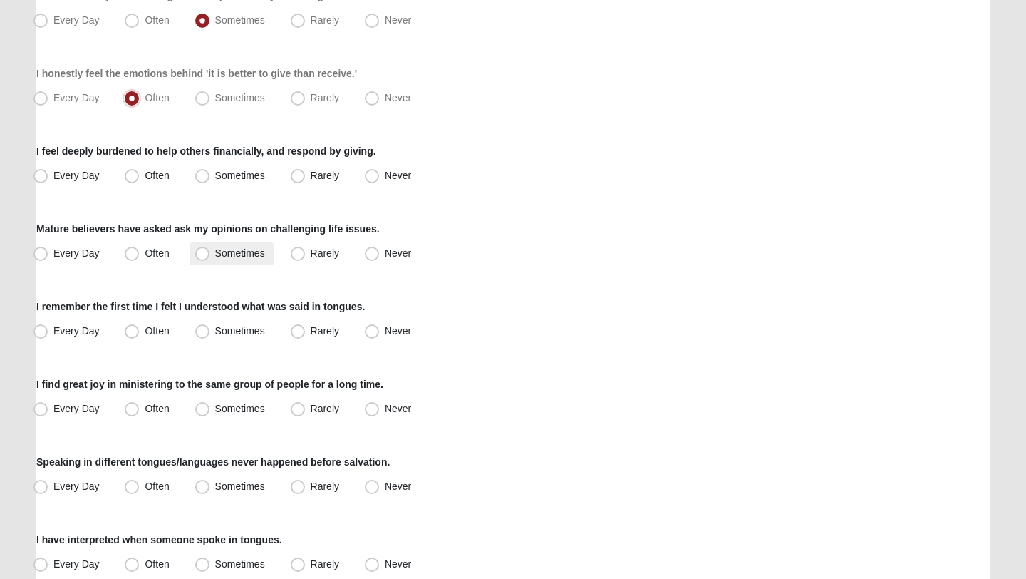
scroll to position [830, 0]
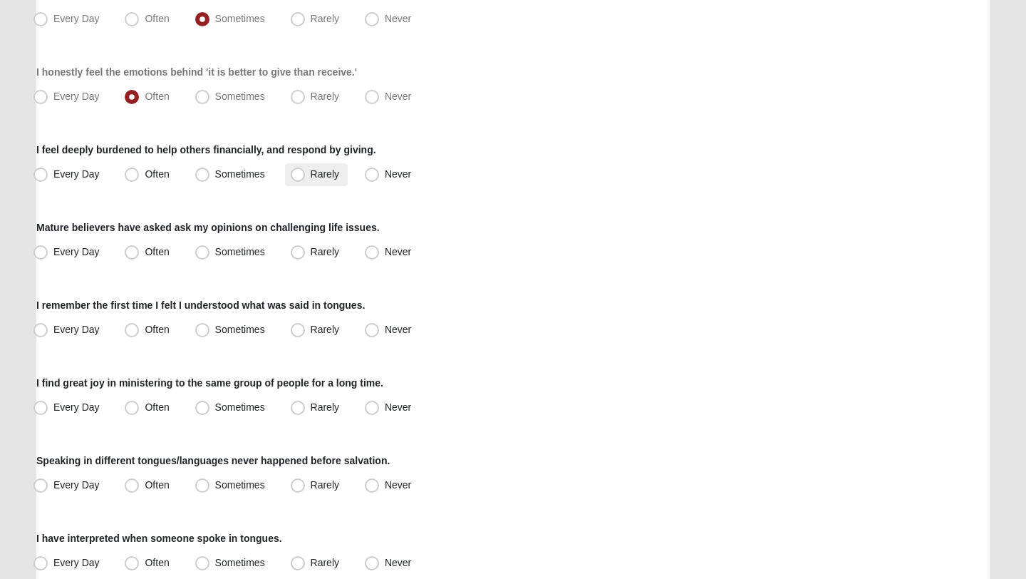
click at [325, 180] on label "Rarely" at bounding box center [316, 174] width 63 height 23
click at [306, 179] on input "Rarely" at bounding box center [300, 174] width 9 height 9
radio input "true"
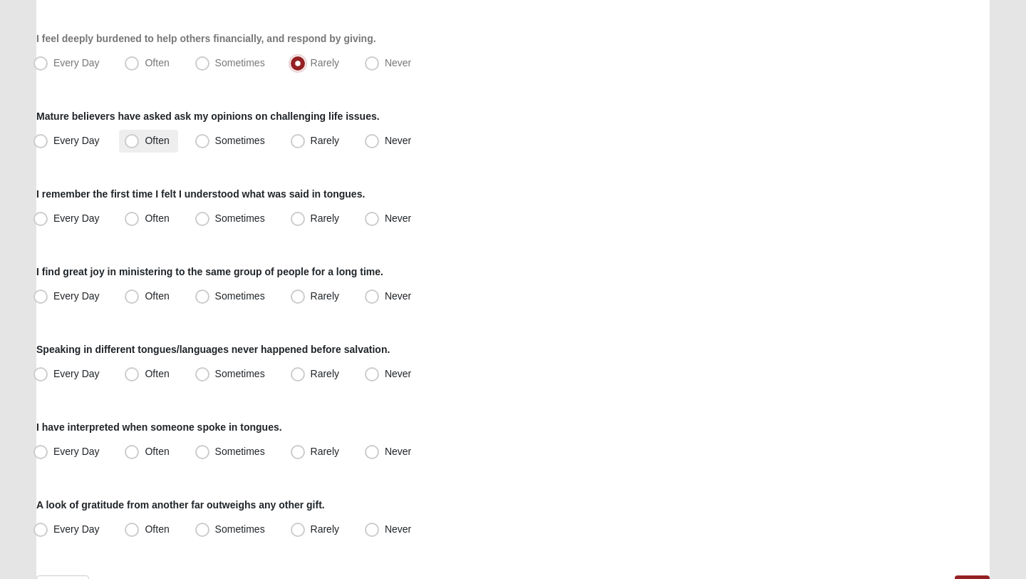
scroll to position [947, 0]
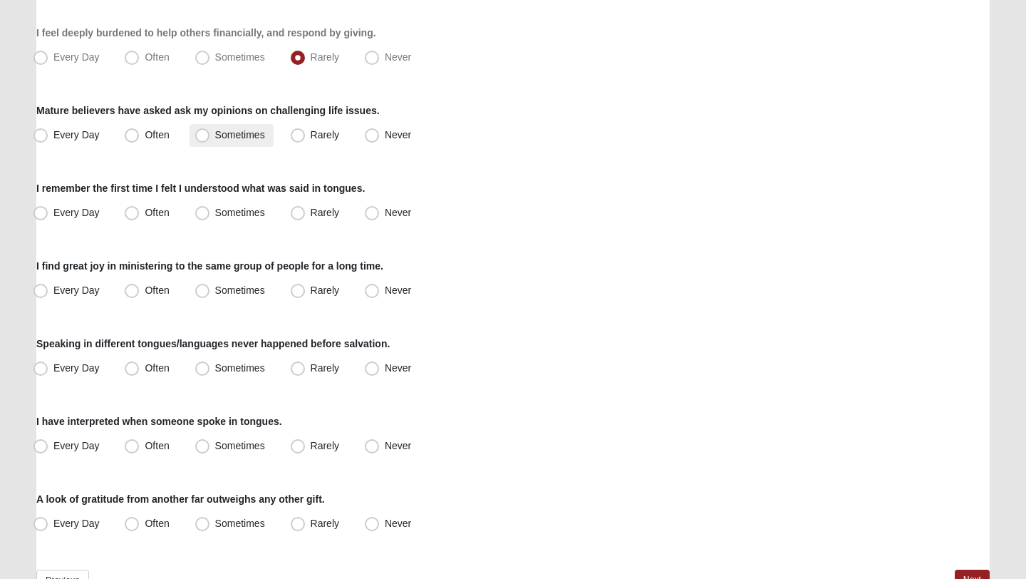
click at [249, 130] on span "Sometimes" at bounding box center [240, 134] width 50 height 11
click at [210, 130] on input "Sometimes" at bounding box center [205, 134] width 9 height 9
radio input "true"
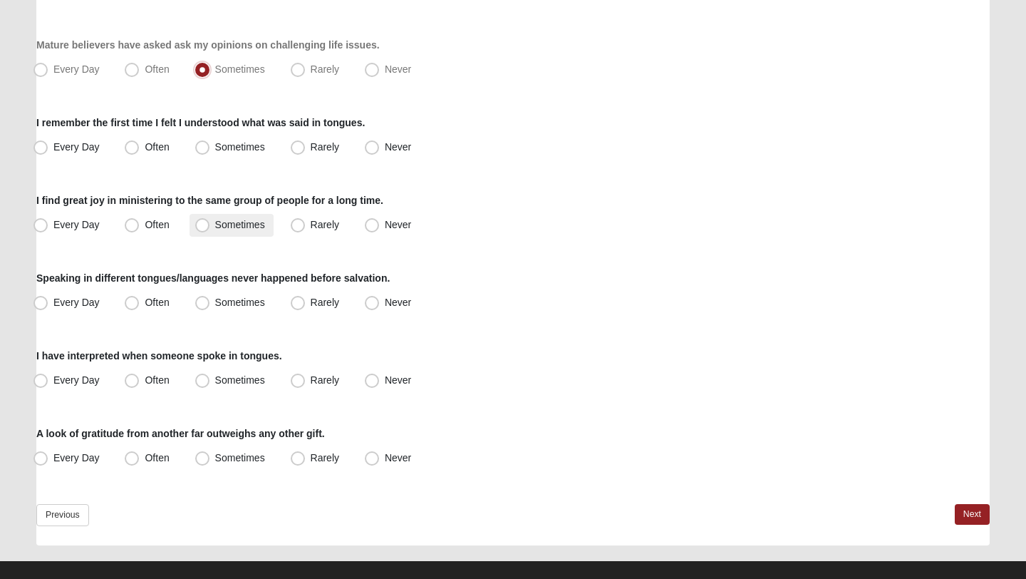
scroll to position [1015, 0]
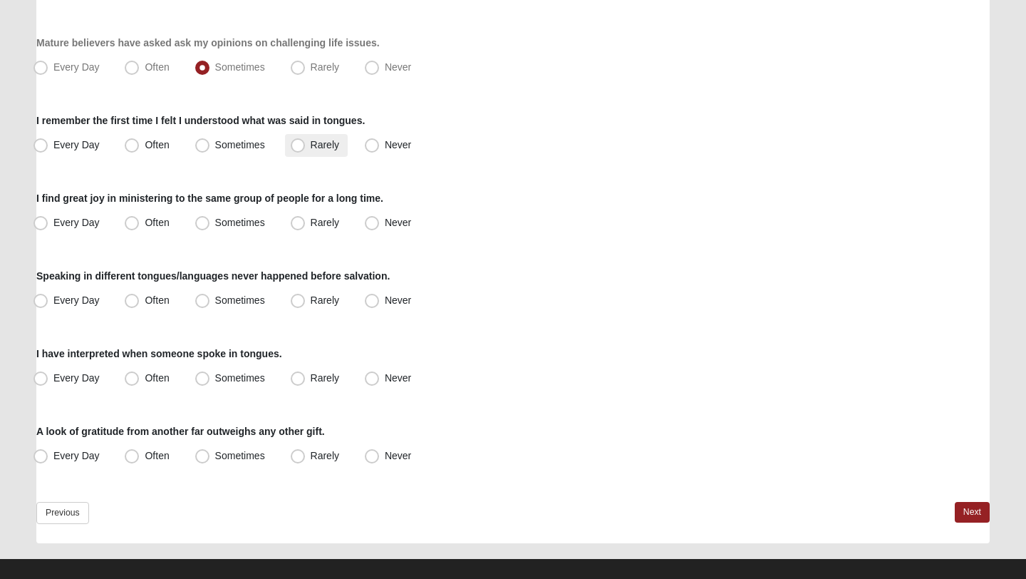
click at [311, 150] on span "Rarely" at bounding box center [325, 144] width 29 height 11
click at [301, 150] on input "Rarely" at bounding box center [300, 144] width 9 height 9
radio input "true"
click at [396, 147] on span "Never" at bounding box center [398, 144] width 26 height 11
click at [380, 147] on input "Never" at bounding box center [375, 144] width 9 height 9
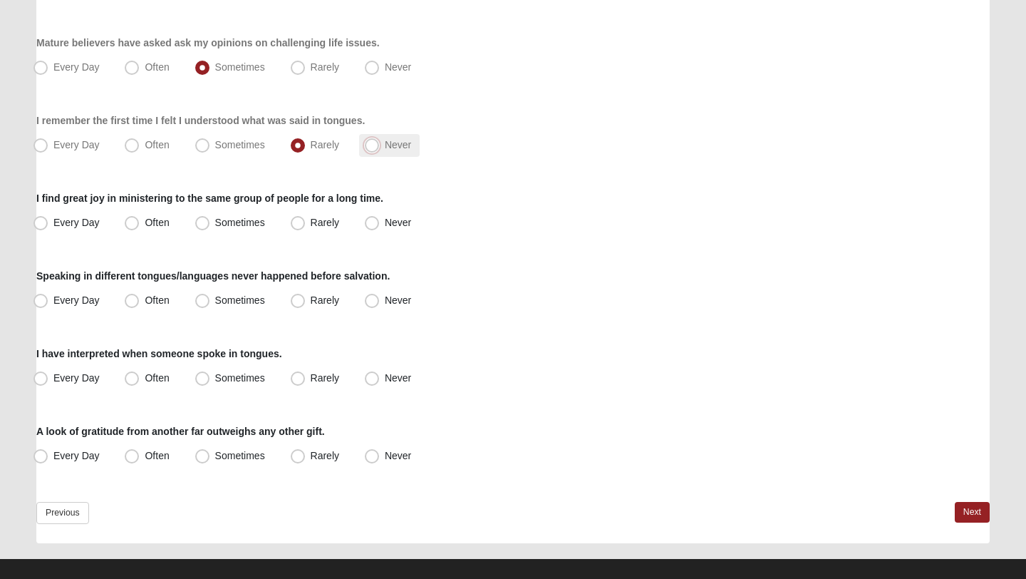
radio input "true"
click at [215, 226] on span "Sometimes" at bounding box center [240, 222] width 50 height 11
click at [210, 226] on input "Sometimes" at bounding box center [205, 222] width 9 height 9
radio input "true"
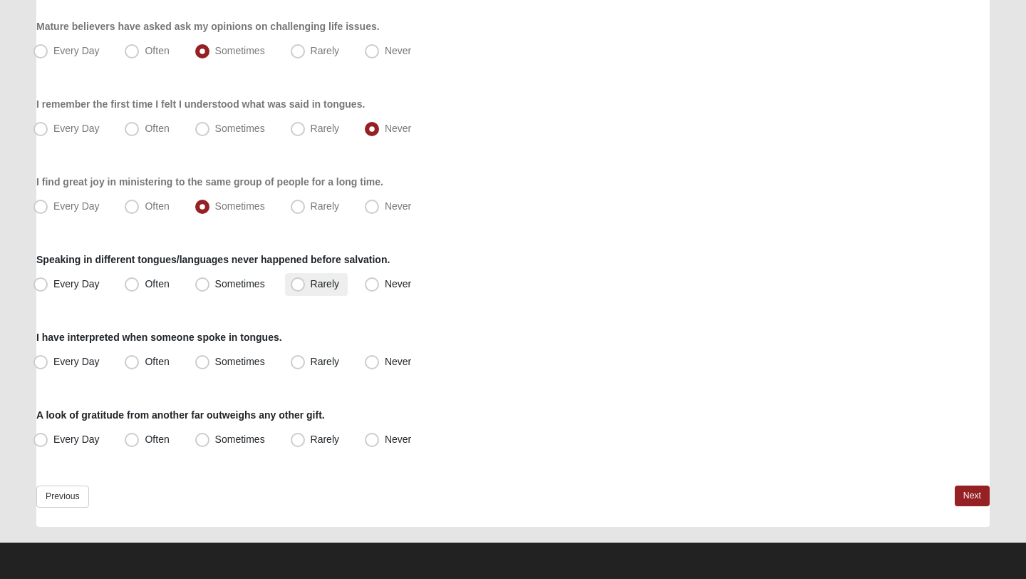
click at [322, 278] on span "Rarely" at bounding box center [325, 283] width 29 height 11
click at [306, 279] on input "Rarely" at bounding box center [300, 283] width 9 height 9
radio input "true"
click at [380, 364] on label "Never" at bounding box center [389, 362] width 61 height 23
click at [380, 364] on input "Never" at bounding box center [375, 361] width 9 height 9
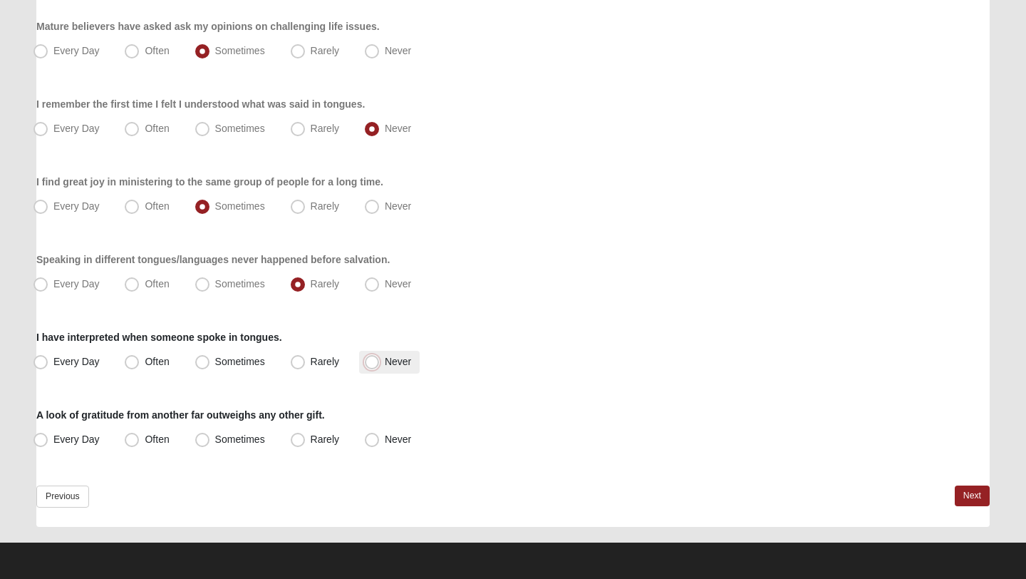
radio input "true"
click at [150, 442] on span "Often" at bounding box center [157, 438] width 24 height 11
click at [140, 442] on input "Often" at bounding box center [134, 439] width 9 height 9
radio input "true"
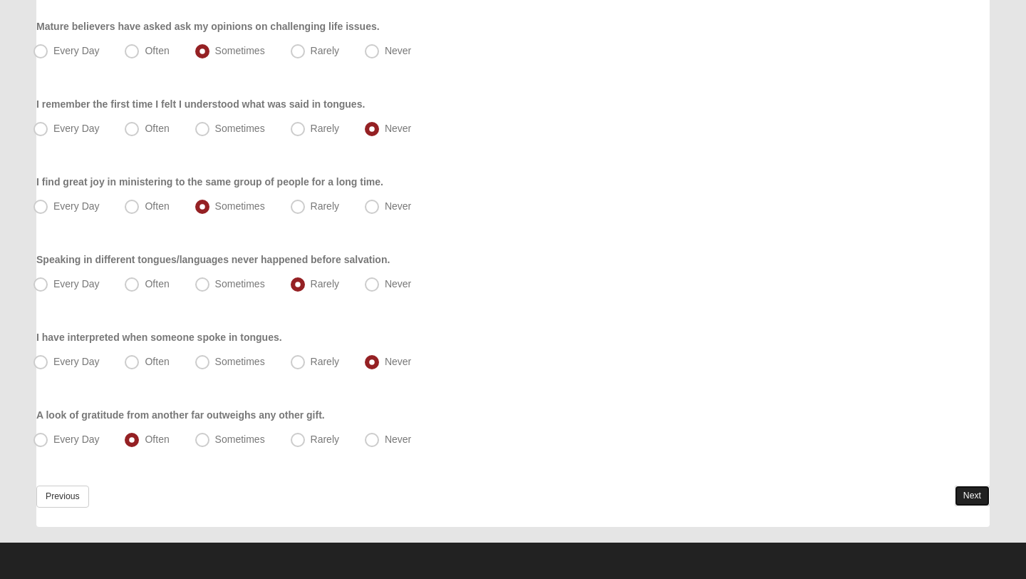
click at [971, 492] on link "Next" at bounding box center [972, 495] width 35 height 21
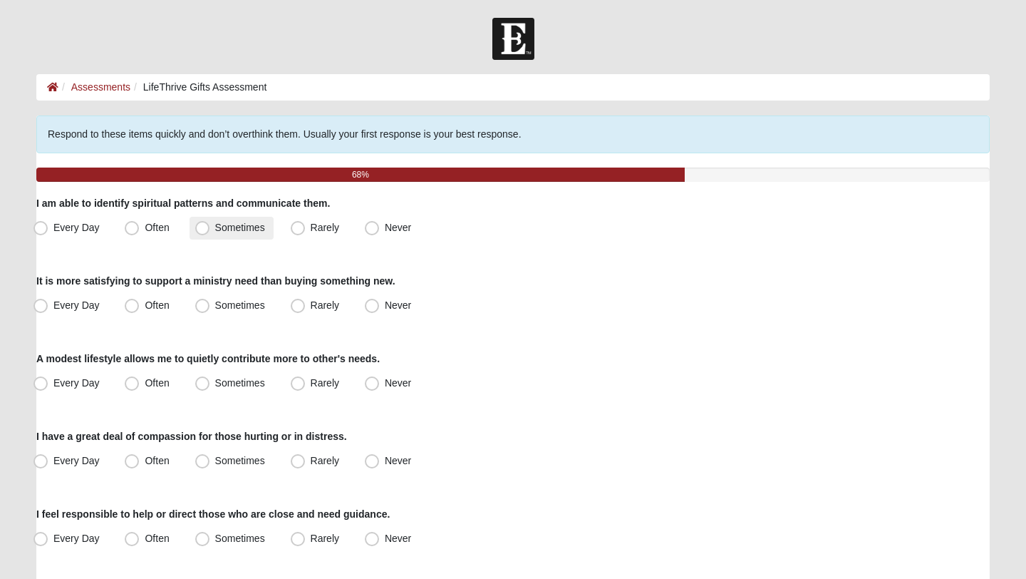
click at [248, 230] on span "Sometimes" at bounding box center [240, 227] width 50 height 11
click at [210, 230] on input "Sometimes" at bounding box center [205, 227] width 9 height 9
radio input "true"
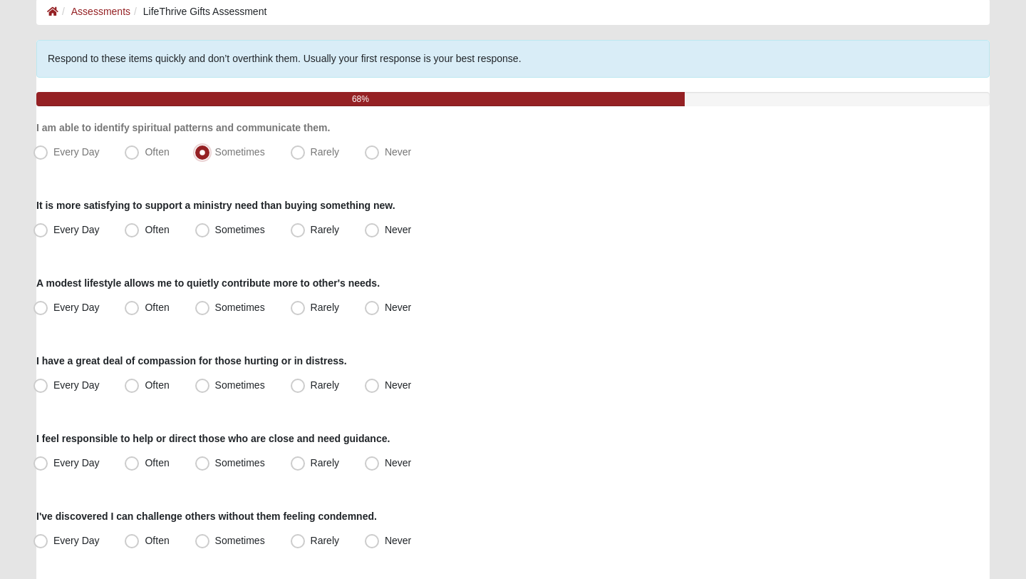
scroll to position [103, 0]
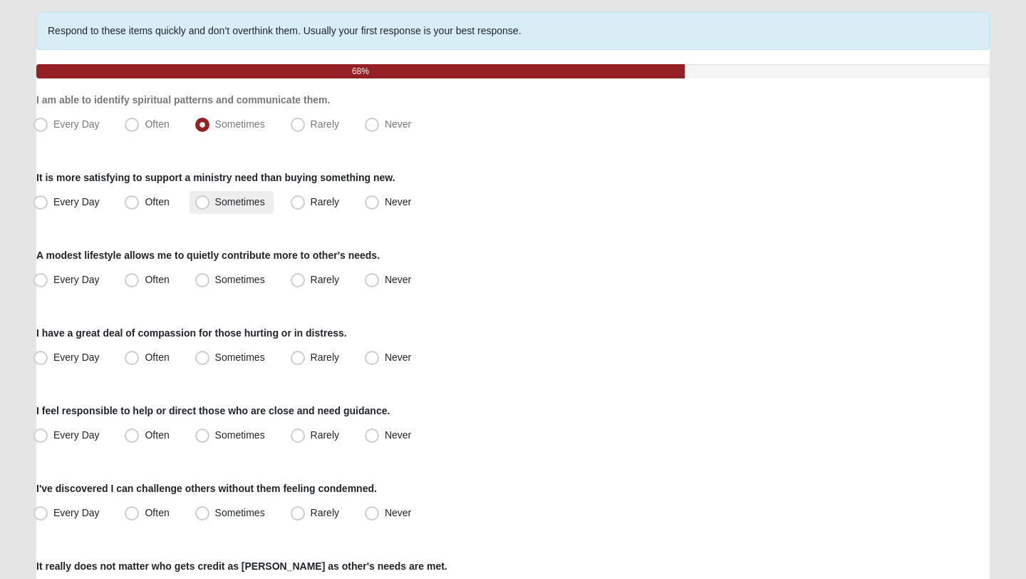
click at [231, 197] on span "Sometimes" at bounding box center [240, 201] width 50 height 11
click at [210, 197] on input "Sometimes" at bounding box center [205, 201] width 9 height 9
radio input "true"
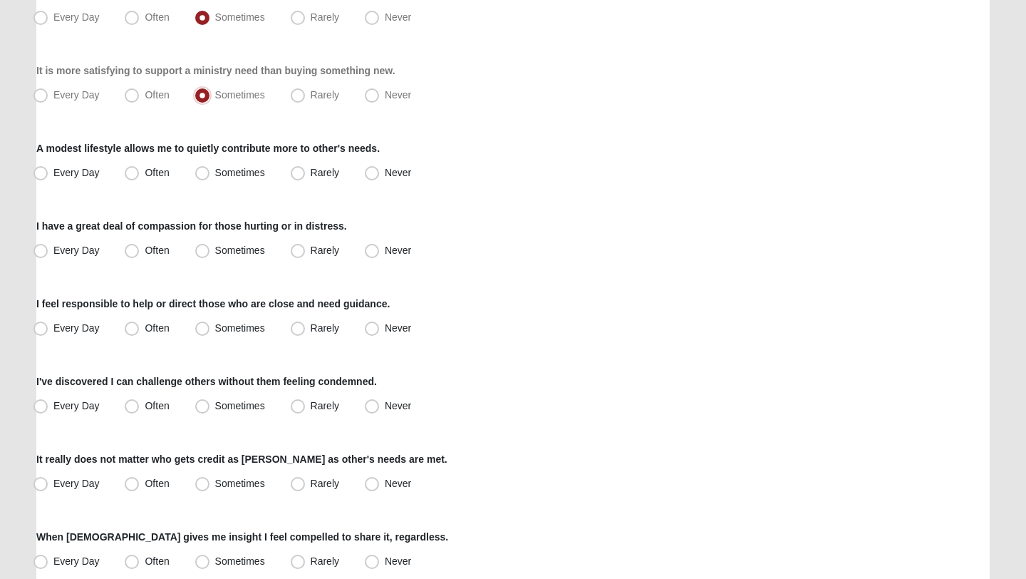
scroll to position [210, 0]
click at [222, 174] on span "Sometimes" at bounding box center [240, 172] width 50 height 11
click at [210, 174] on input "Sometimes" at bounding box center [205, 173] width 9 height 9
radio input "true"
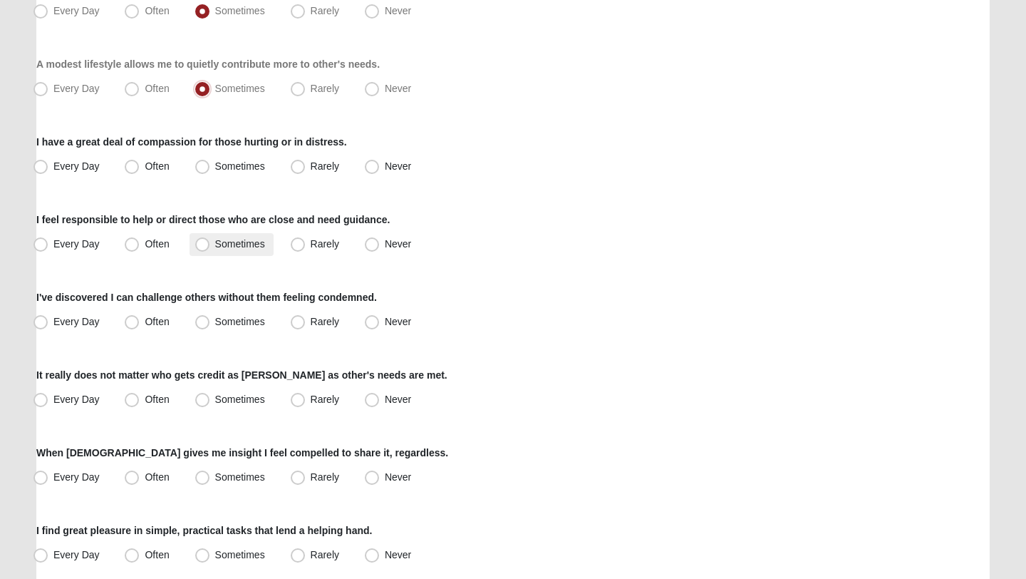
scroll to position [295, 0]
click at [172, 158] on label "Often" at bounding box center [148, 166] width 58 height 23
click at [140, 161] on input "Often" at bounding box center [134, 165] width 9 height 9
radio input "true"
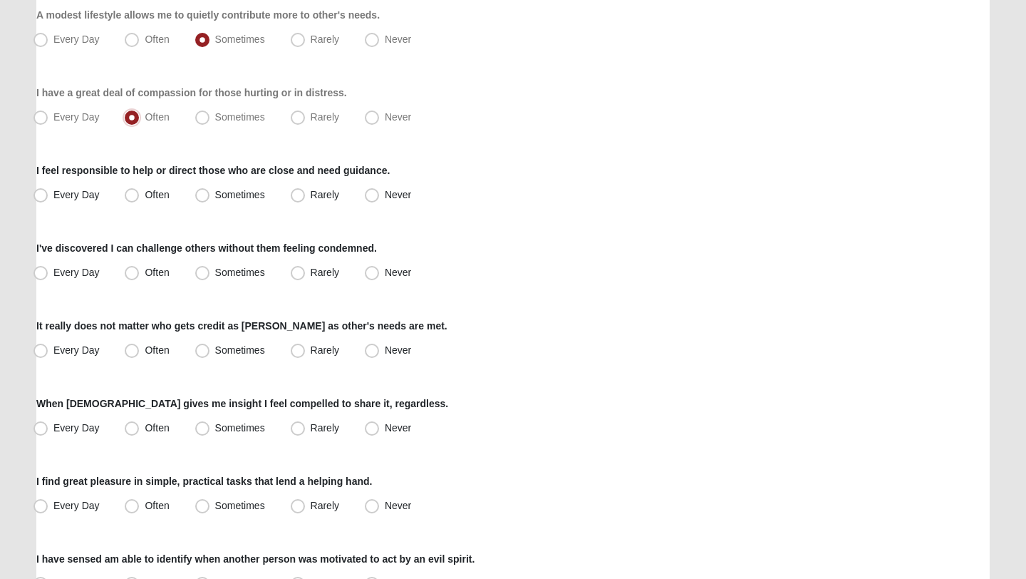
scroll to position [361, 0]
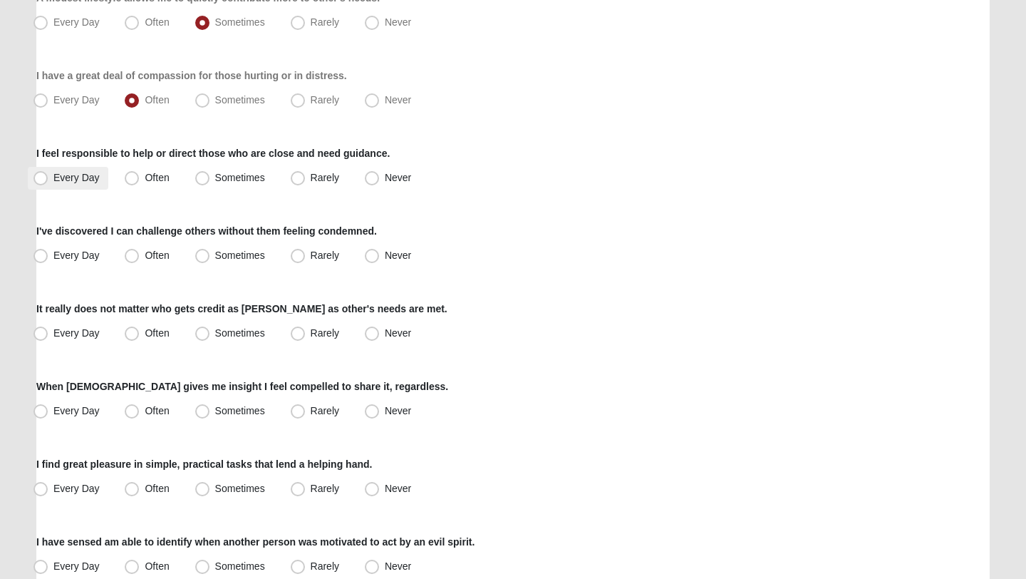
click at [85, 174] on span "Every Day" at bounding box center [76, 177] width 46 height 11
click at [48, 174] on input "Every Day" at bounding box center [43, 177] width 9 height 9
radio input "true"
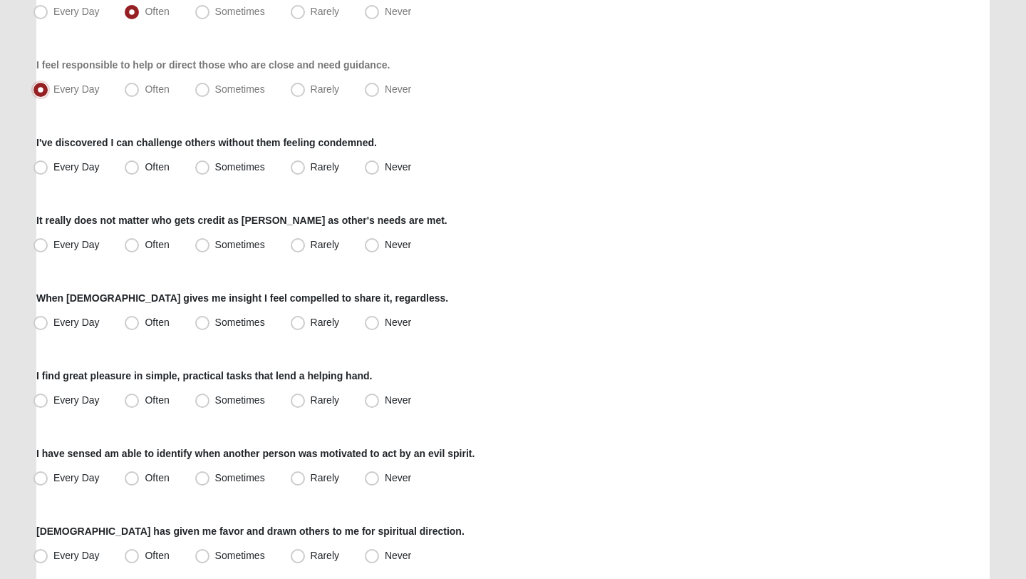
scroll to position [452, 0]
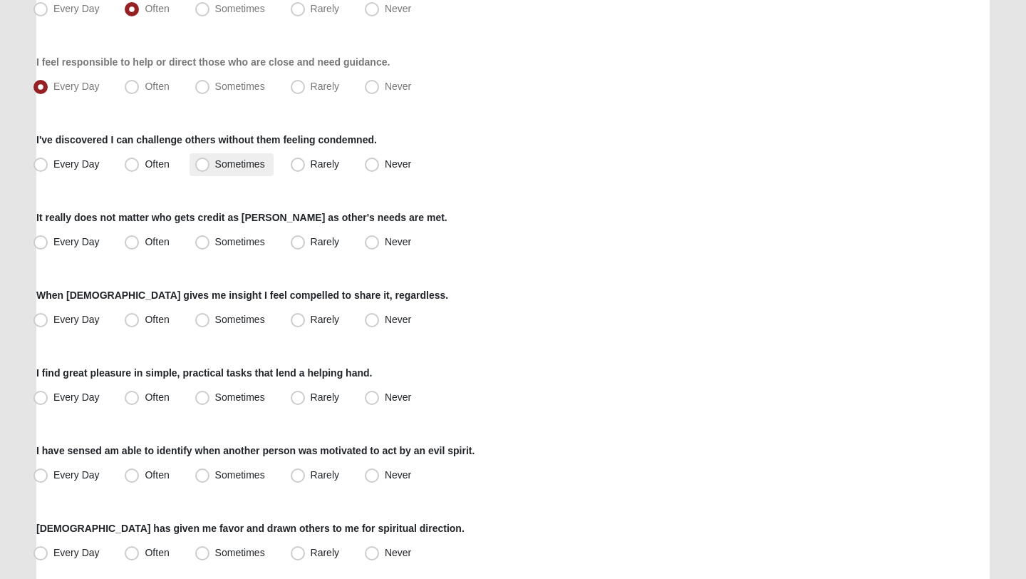
click at [215, 159] on span "Sometimes" at bounding box center [240, 163] width 50 height 11
click at [201, 160] on input "Sometimes" at bounding box center [205, 164] width 9 height 9
radio input "true"
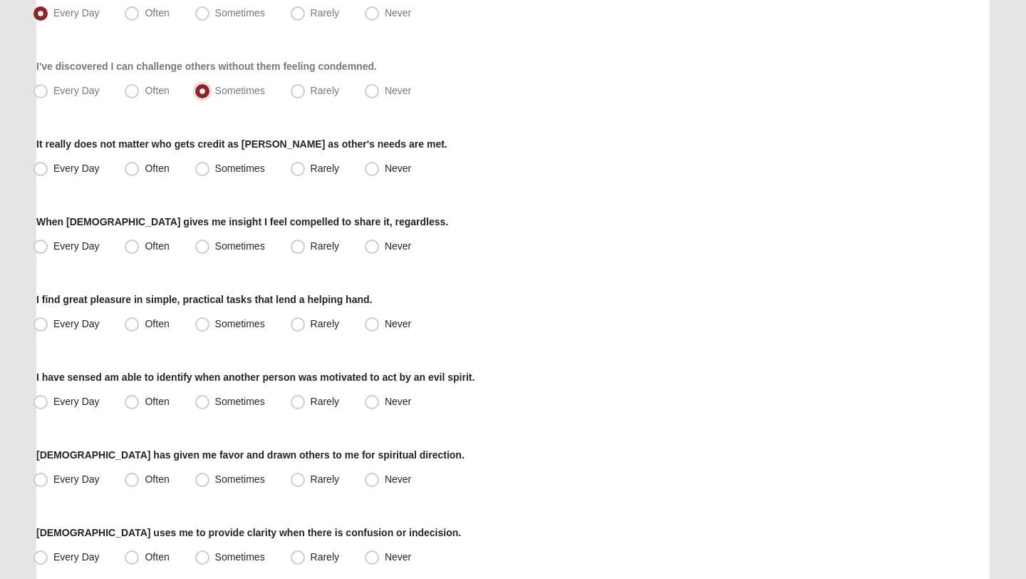
scroll to position [524, 0]
click at [234, 167] on span "Sometimes" at bounding box center [240, 168] width 50 height 11
click at [210, 167] on input "Sometimes" at bounding box center [205, 169] width 9 height 9
radio input "true"
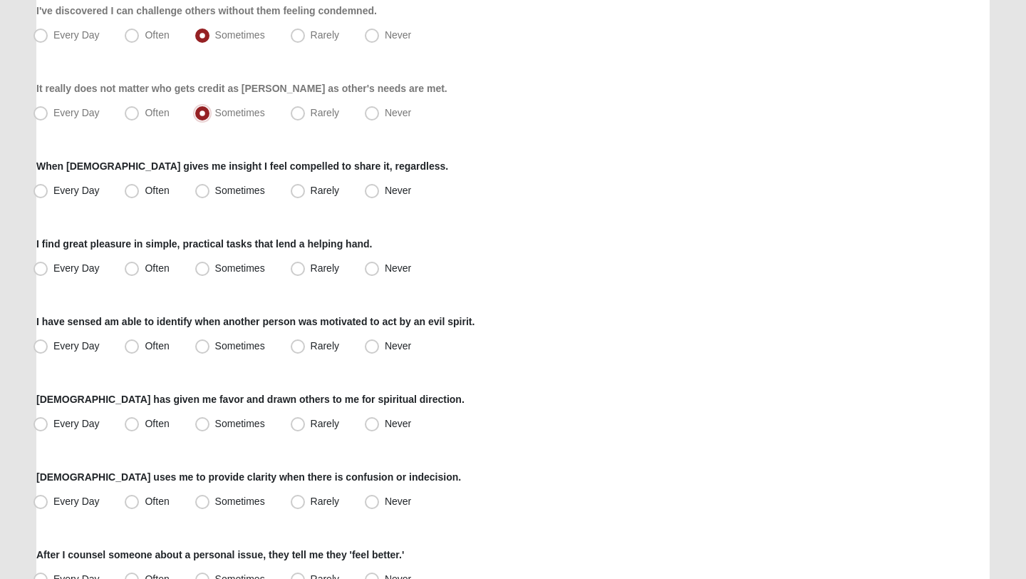
scroll to position [604, 0]
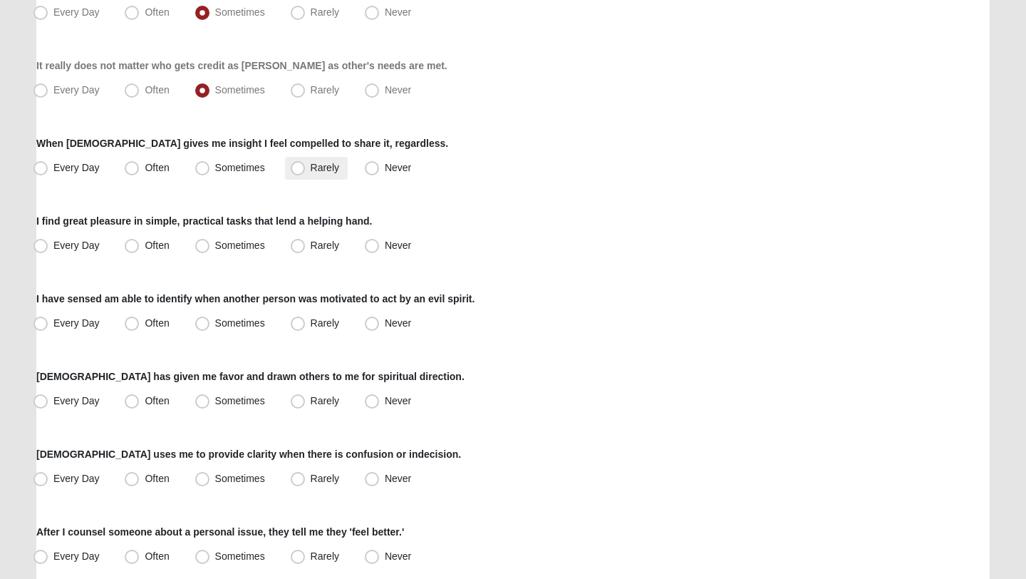
click at [311, 168] on span "Rarely" at bounding box center [325, 167] width 29 height 11
click at [306, 168] on input "Rarely" at bounding box center [300, 167] width 9 height 9
radio input "true"
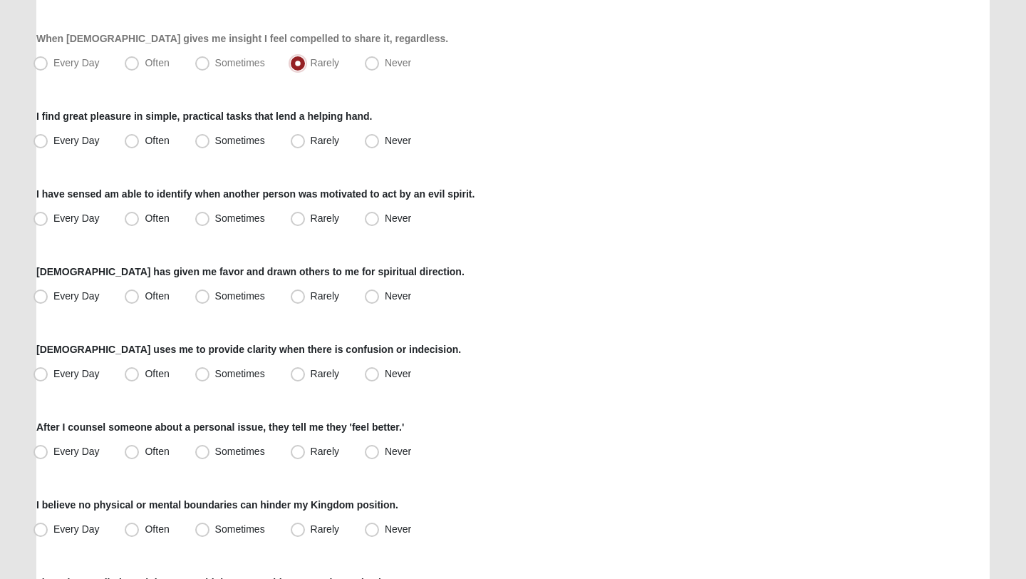
scroll to position [709, 0]
click at [229, 134] on span "Sometimes" at bounding box center [240, 139] width 50 height 11
click at [210, 135] on input "Sometimes" at bounding box center [205, 139] width 9 height 9
radio input "true"
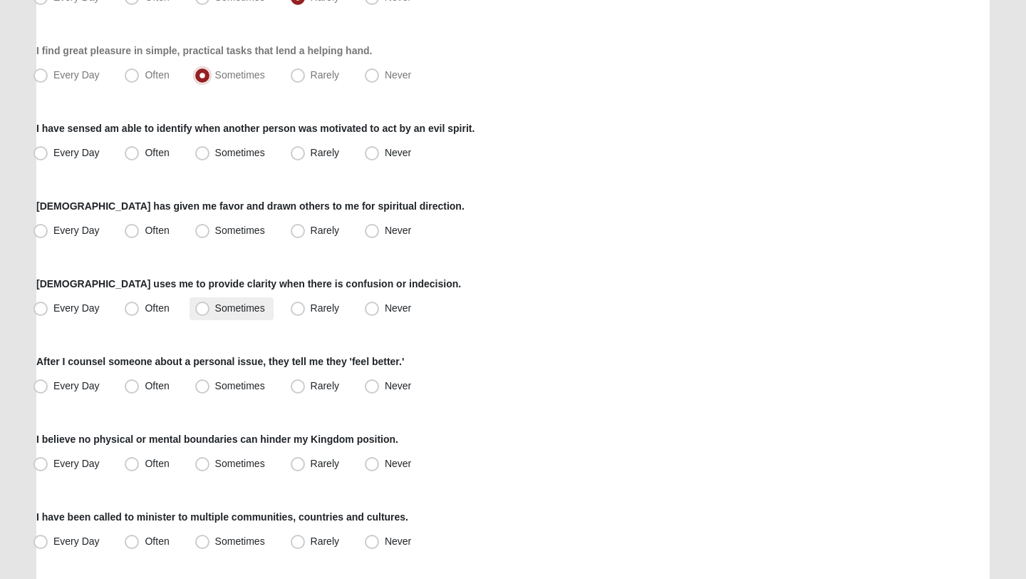
scroll to position [775, 0]
click at [396, 148] on span "Never" at bounding box center [398, 151] width 26 height 11
click at [380, 148] on input "Never" at bounding box center [375, 152] width 9 height 9
radio input "true"
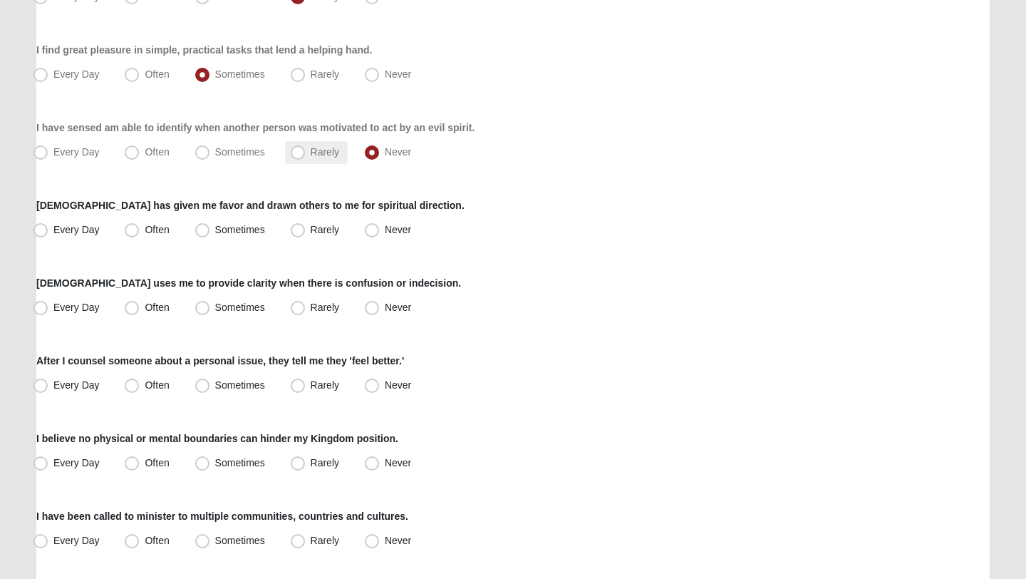
click at [325, 150] on span "Rarely" at bounding box center [325, 151] width 29 height 11
click at [306, 150] on input "Rarely" at bounding box center [300, 152] width 9 height 9
radio input "true"
click at [76, 235] on label "Every Day" at bounding box center [68, 230] width 81 height 23
click at [48, 234] on input "Every Day" at bounding box center [43, 229] width 9 height 9
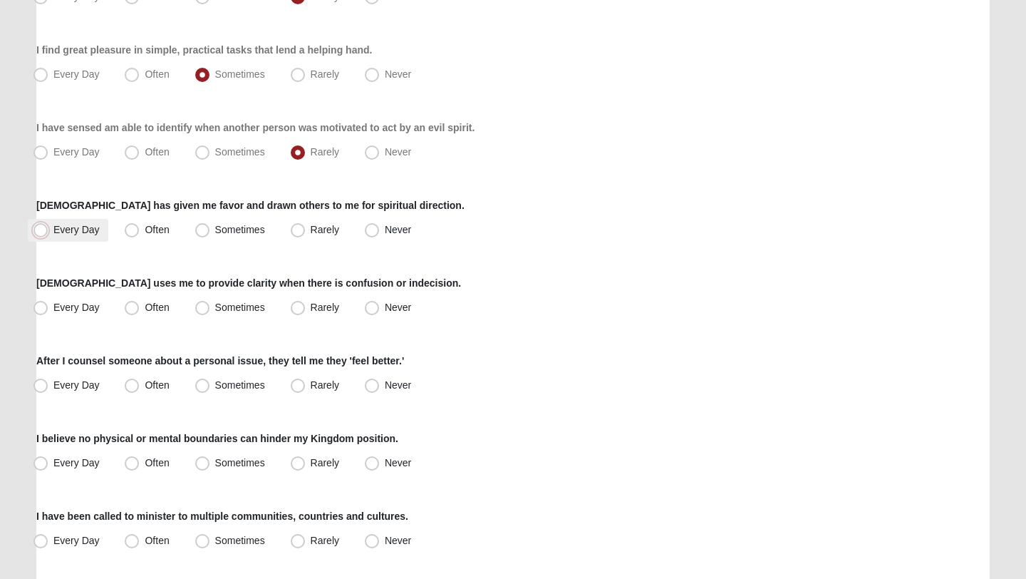
radio input "true"
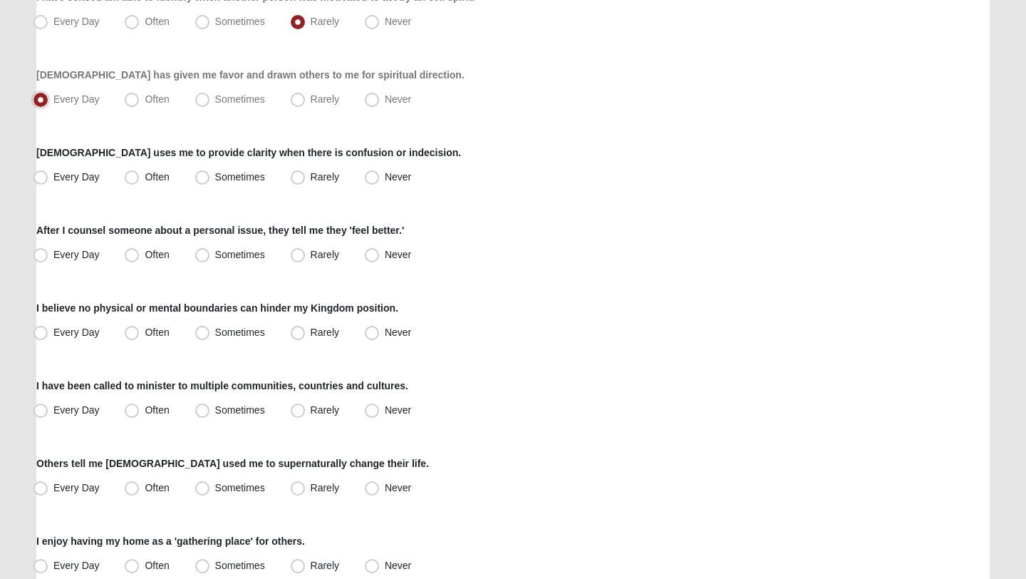
scroll to position [906, 0]
click at [311, 179] on span "Rarely" at bounding box center [325, 175] width 29 height 11
click at [302, 179] on input "Rarely" at bounding box center [300, 176] width 9 height 9
radio input "true"
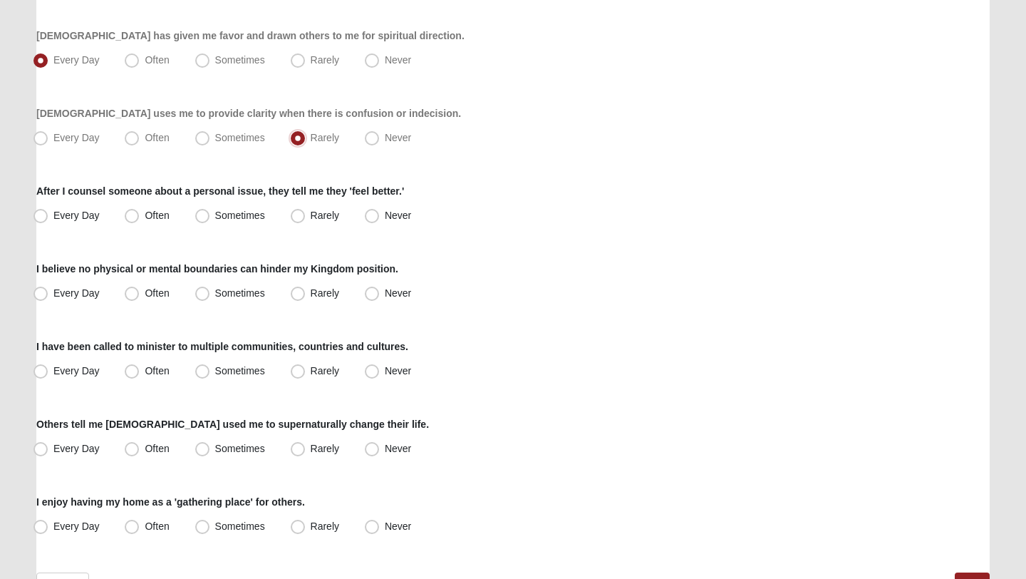
scroll to position [946, 0]
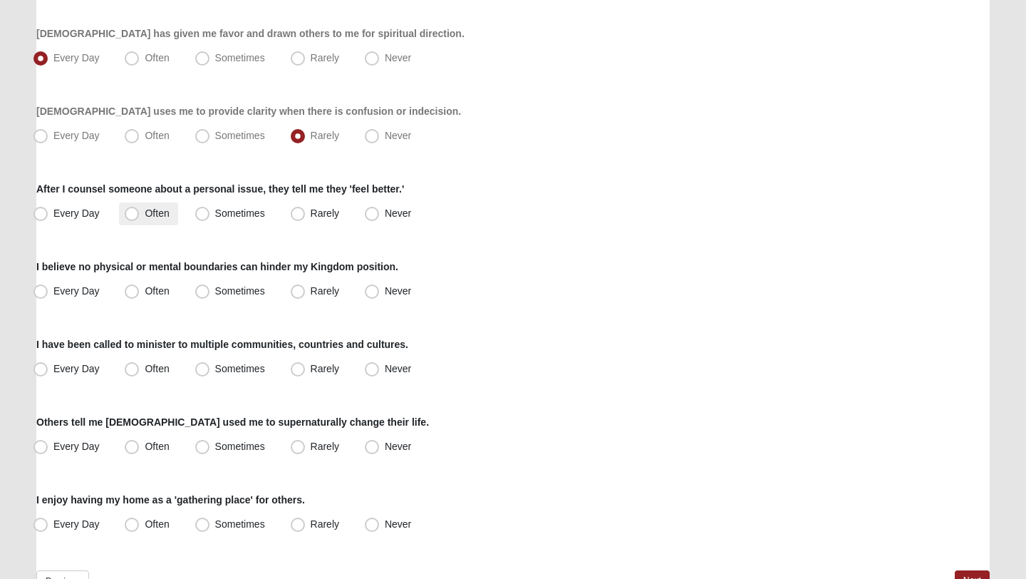
click at [164, 215] on span "Often" at bounding box center [157, 212] width 24 height 11
click at [140, 215] on input "Often" at bounding box center [134, 213] width 9 height 9
radio input "true"
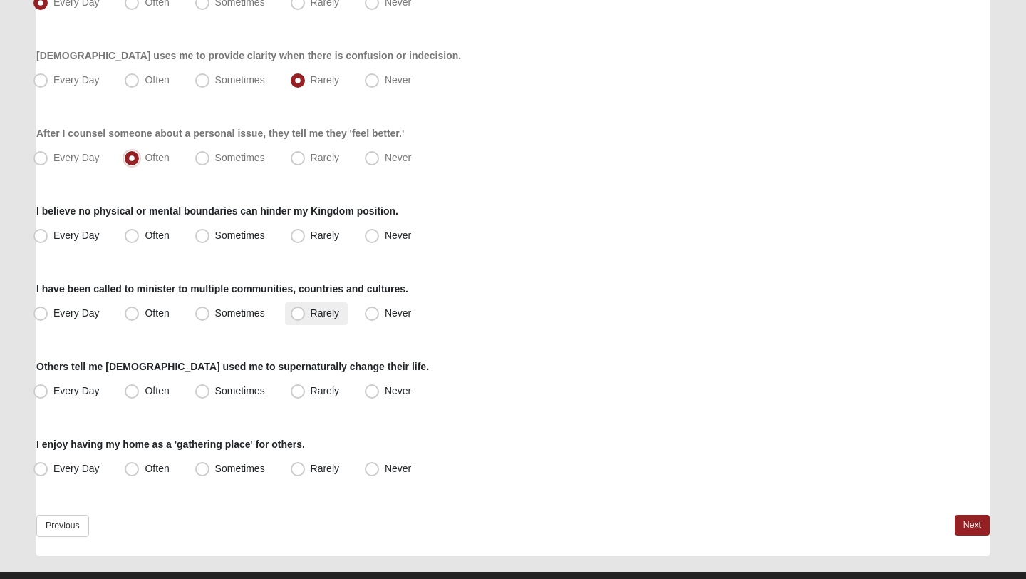
scroll to position [1031, 0]
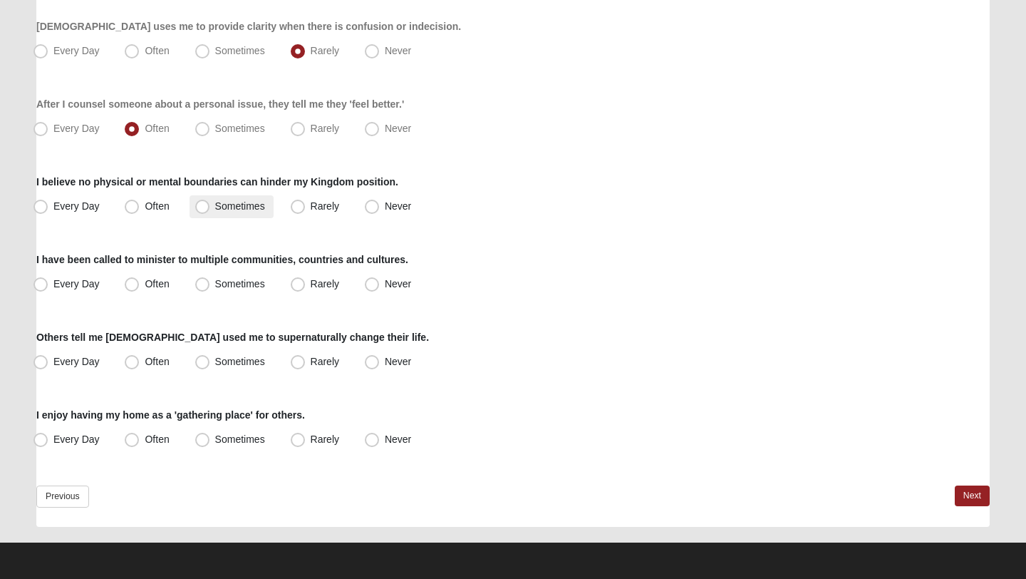
click at [251, 212] on label "Sometimes" at bounding box center [232, 206] width 84 height 23
click at [210, 211] on input "Sometimes" at bounding box center [205, 206] width 9 height 9
radio input "true"
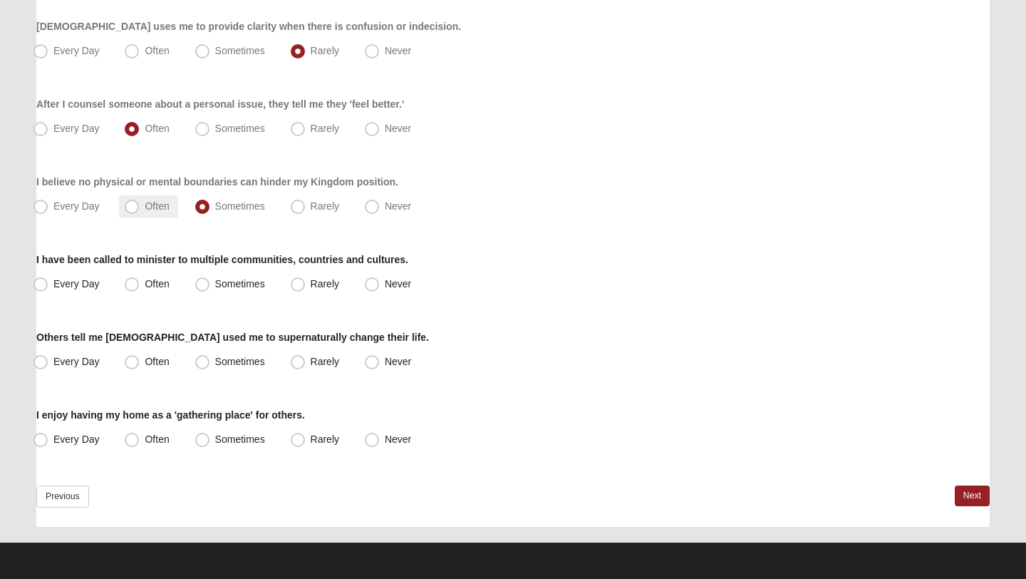
click at [151, 205] on span "Often" at bounding box center [157, 205] width 24 height 11
click at [140, 205] on input "Often" at bounding box center [134, 206] width 9 height 9
radio input "true"
click at [319, 281] on span "Rarely" at bounding box center [325, 283] width 29 height 11
click at [306, 281] on input "Rarely" at bounding box center [300, 283] width 9 height 9
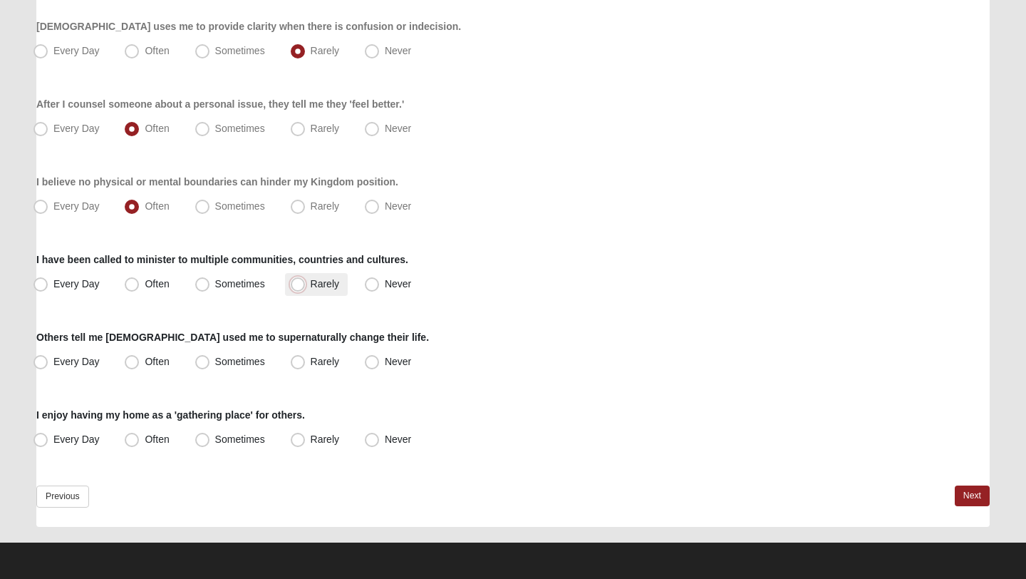
radio input "true"
click at [226, 362] on span "Sometimes" at bounding box center [240, 361] width 50 height 11
click at [210, 362] on input "Sometimes" at bounding box center [205, 361] width 9 height 9
radio input "true"
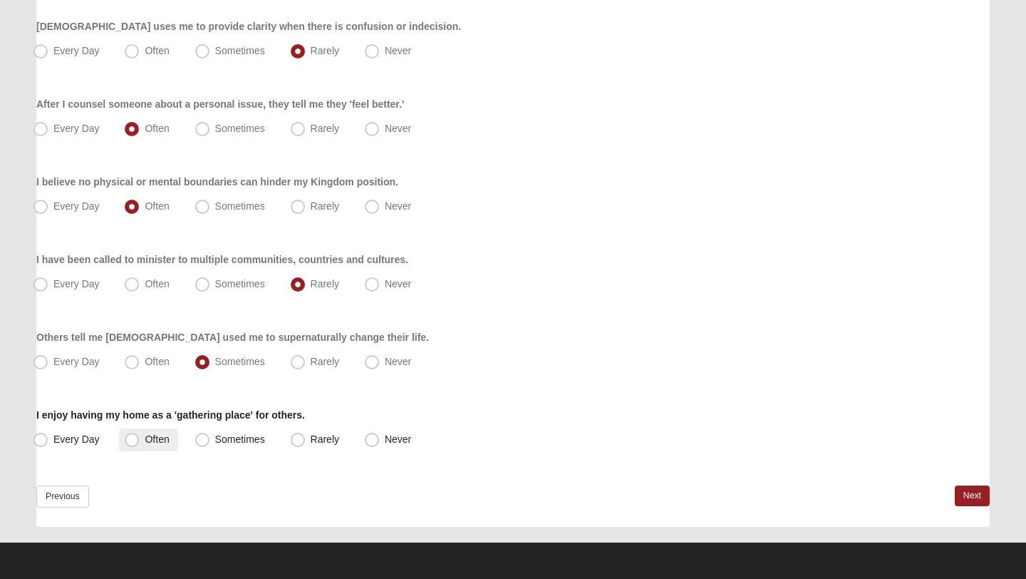
click at [144, 441] on label "Often" at bounding box center [148, 439] width 58 height 23
click at [140, 441] on input "Often" at bounding box center [134, 439] width 9 height 9
radio input "true"
click at [969, 494] on link "Next" at bounding box center [972, 495] width 35 height 21
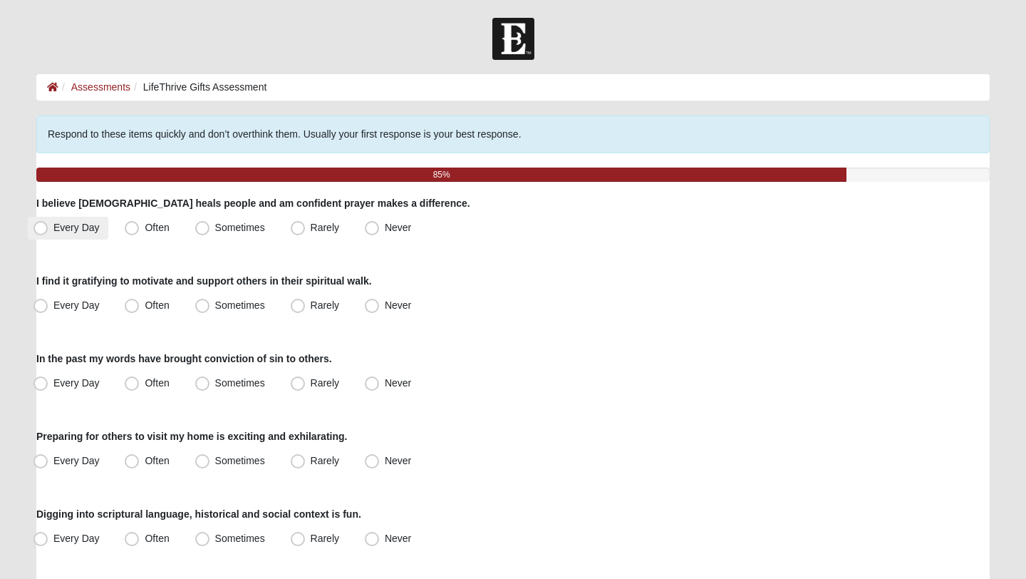
click at [33, 237] on label "Every Day" at bounding box center [68, 228] width 81 height 23
click at [39, 232] on input "Every Day" at bounding box center [43, 227] width 9 height 9
radio input "true"
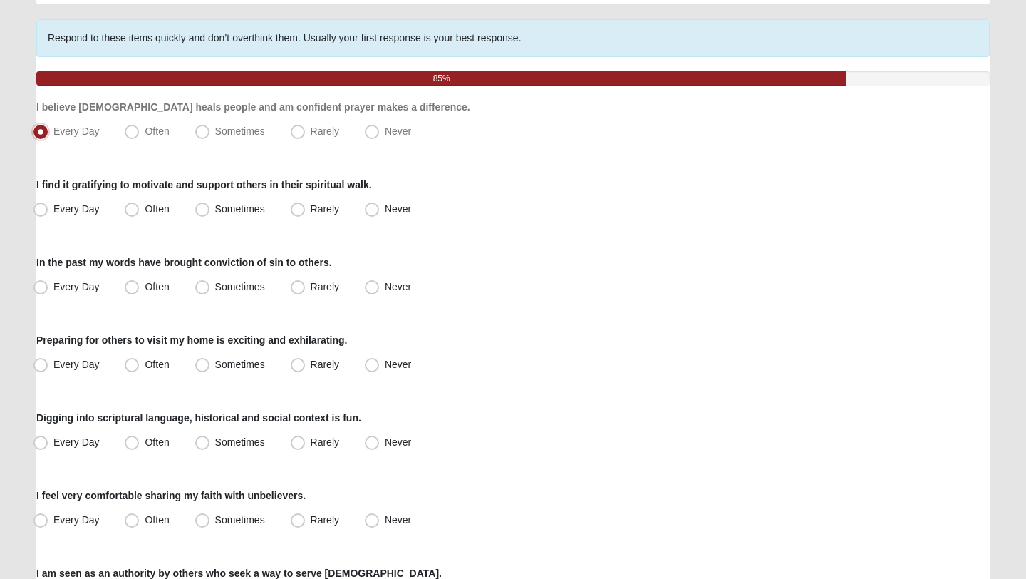
scroll to position [100, 0]
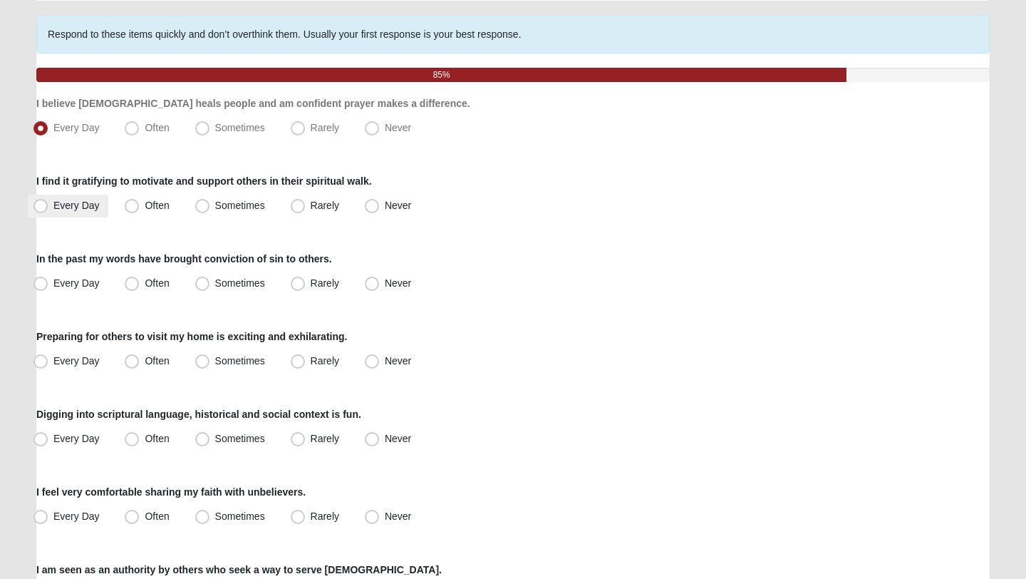
click at [73, 212] on label "Every Day" at bounding box center [68, 206] width 81 height 23
click at [48, 210] on input "Every Day" at bounding box center [43, 205] width 9 height 9
radio input "true"
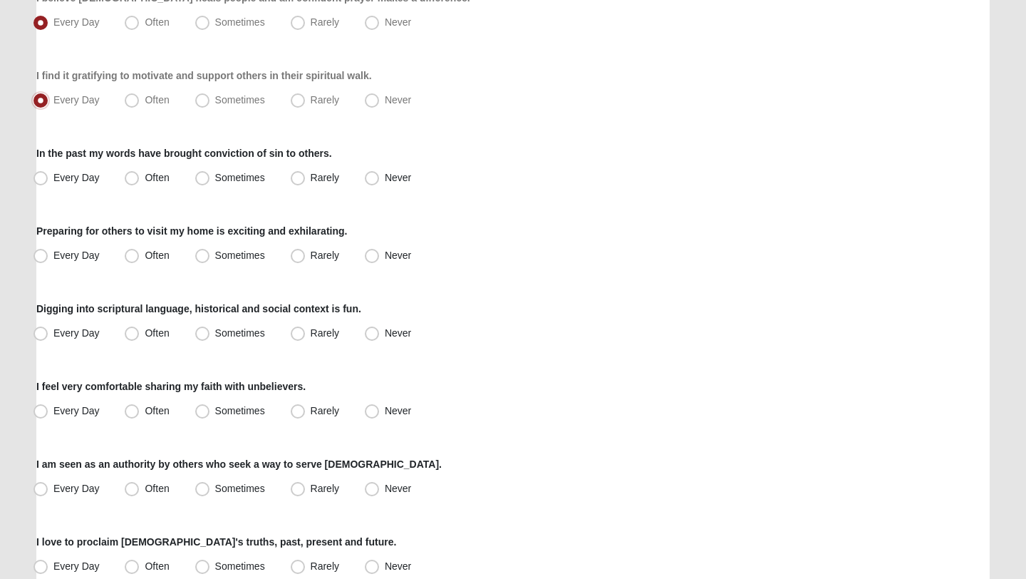
scroll to position [206, 0]
click at [158, 175] on span "Often" at bounding box center [157, 176] width 24 height 11
click at [140, 175] on input "Often" at bounding box center [134, 176] width 9 height 9
radio input "true"
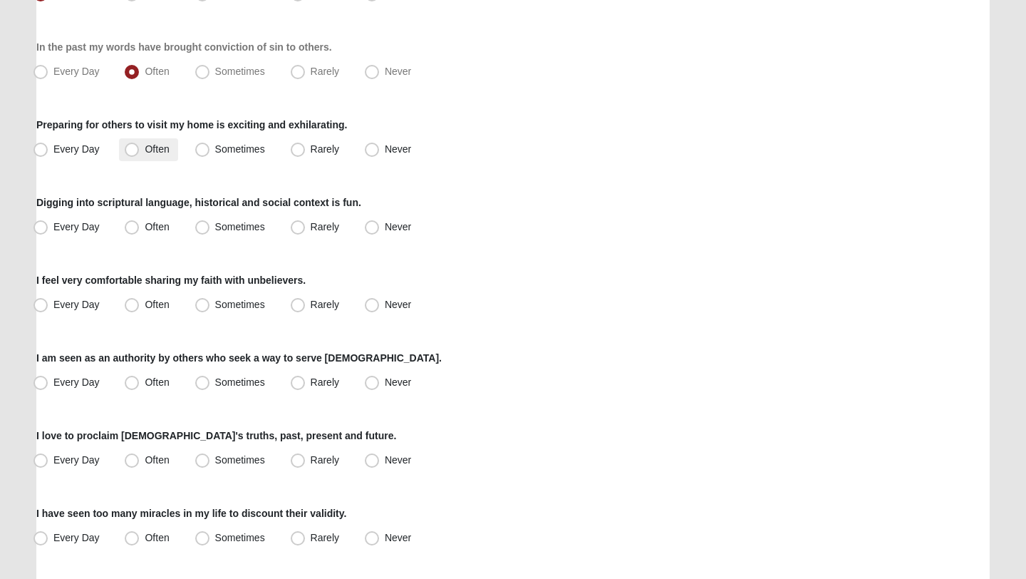
click at [161, 150] on span "Often" at bounding box center [157, 148] width 24 height 11
click at [140, 150] on input "Often" at bounding box center [134, 149] width 9 height 9
radio input "true"
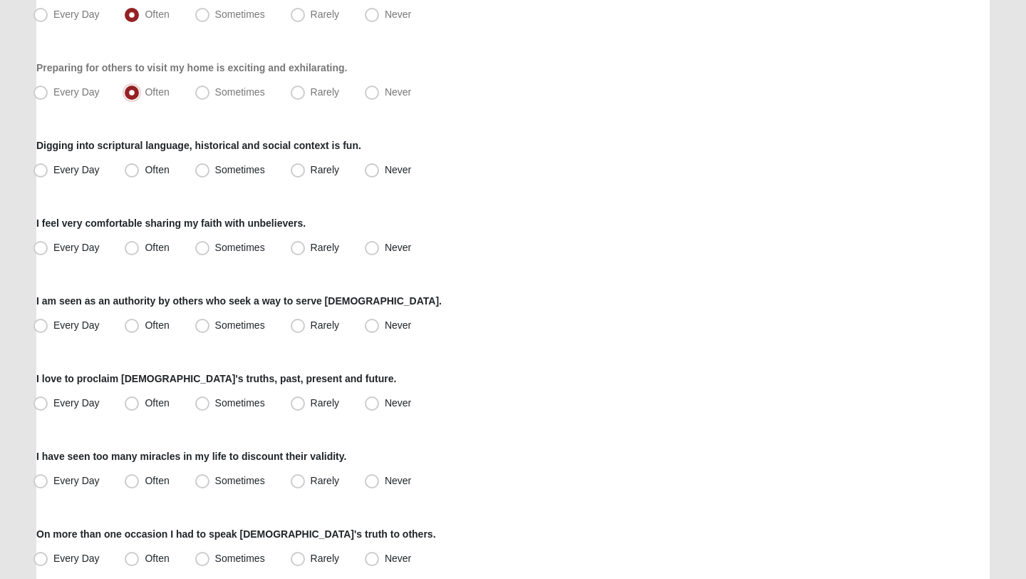
scroll to position [380, 0]
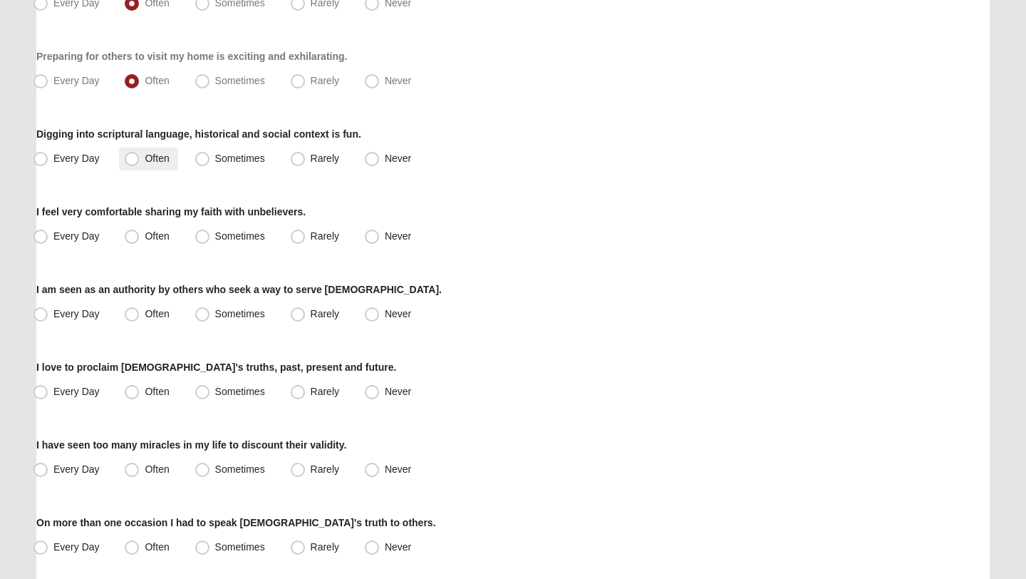
click at [147, 160] on span "Often" at bounding box center [157, 158] width 24 height 11
click at [140, 160] on input "Often" at bounding box center [134, 158] width 9 height 9
radio input "true"
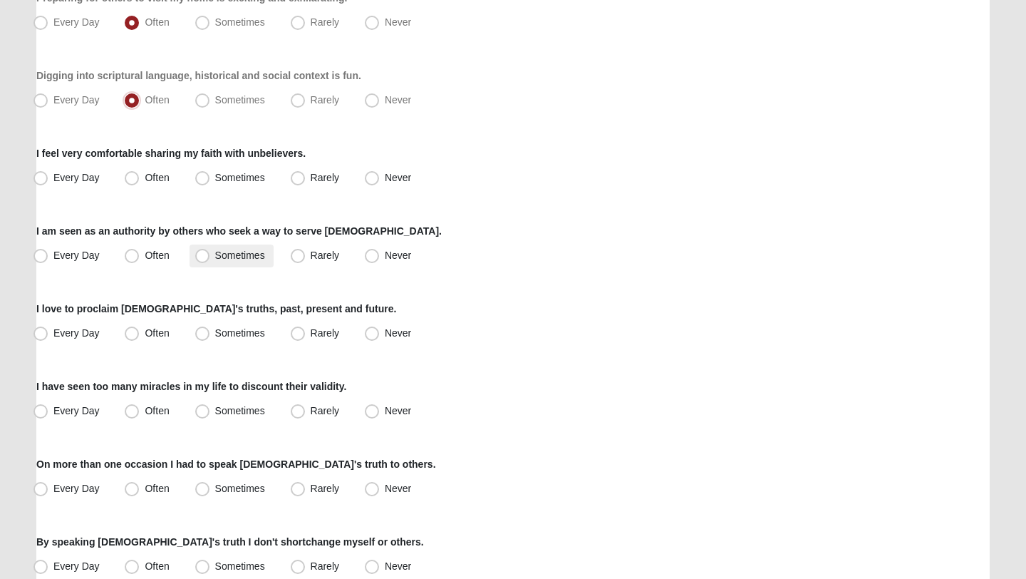
scroll to position [444, 0]
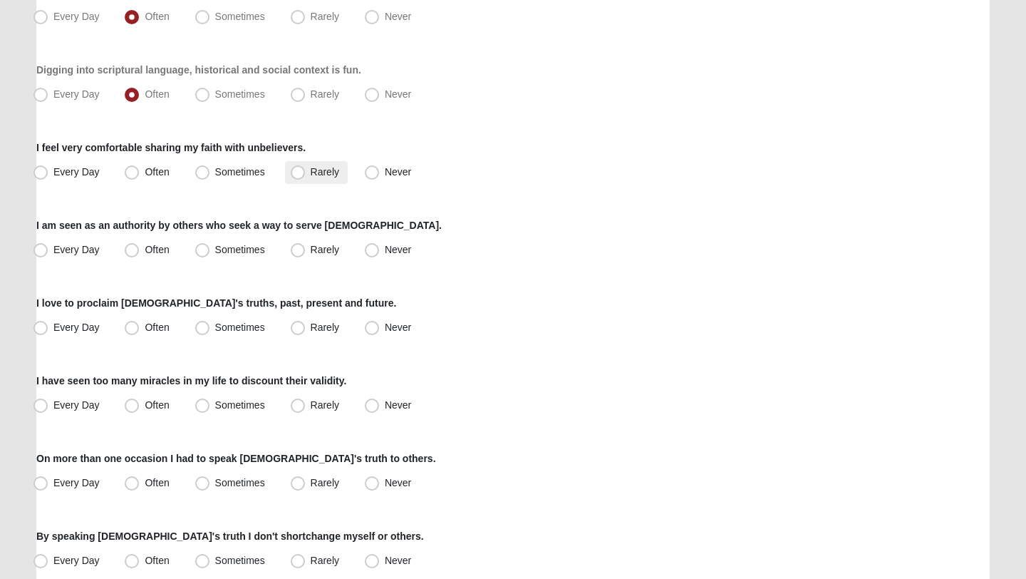
click at [322, 175] on span "Rarely" at bounding box center [325, 171] width 29 height 11
click at [306, 175] on input "Rarely" at bounding box center [300, 171] width 9 height 9
radio input "true"
click at [220, 247] on span "Sometimes" at bounding box center [240, 249] width 50 height 11
click at [210, 247] on input "Sometimes" at bounding box center [205, 249] width 9 height 9
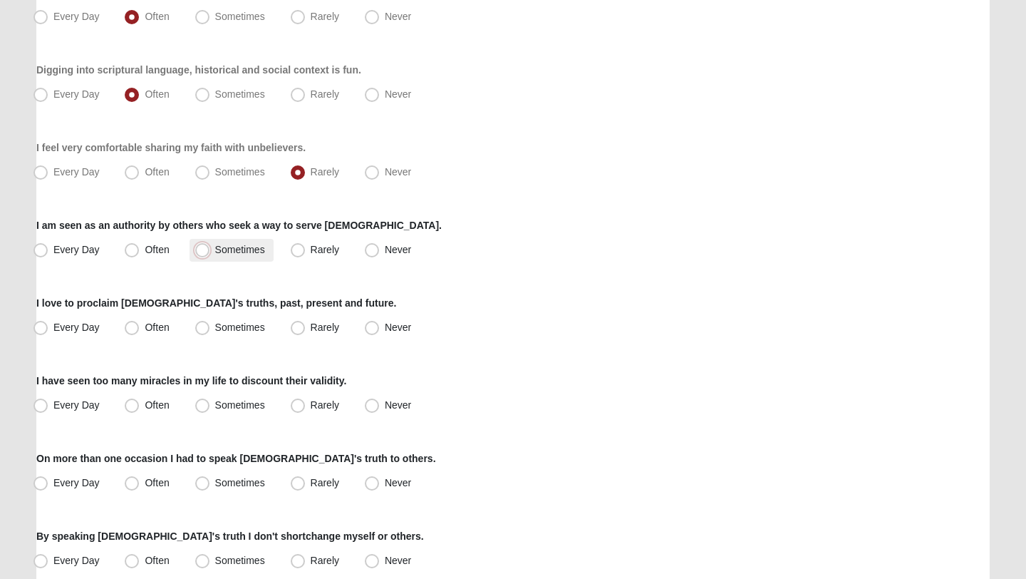
radio input "true"
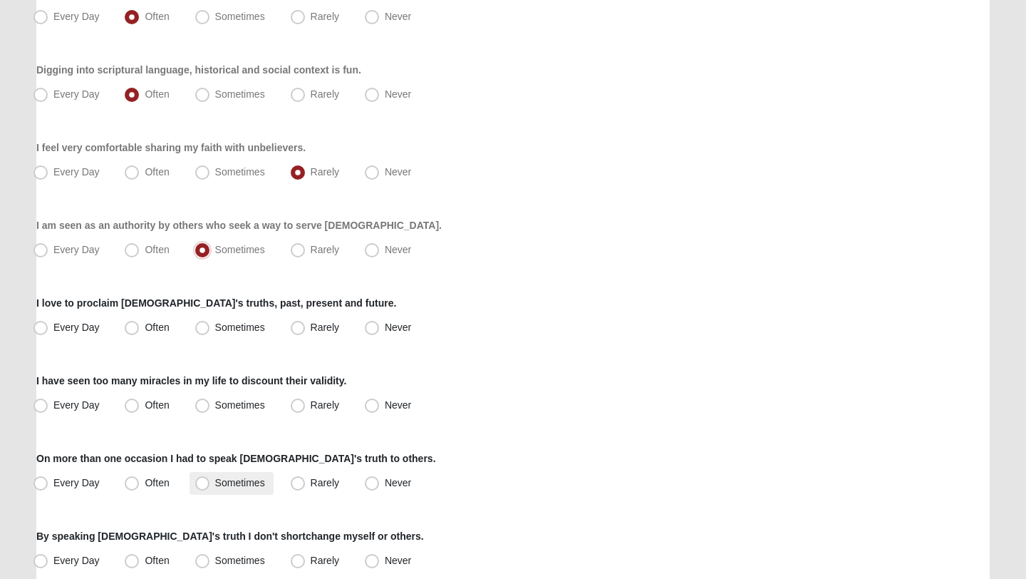
scroll to position [515, 0]
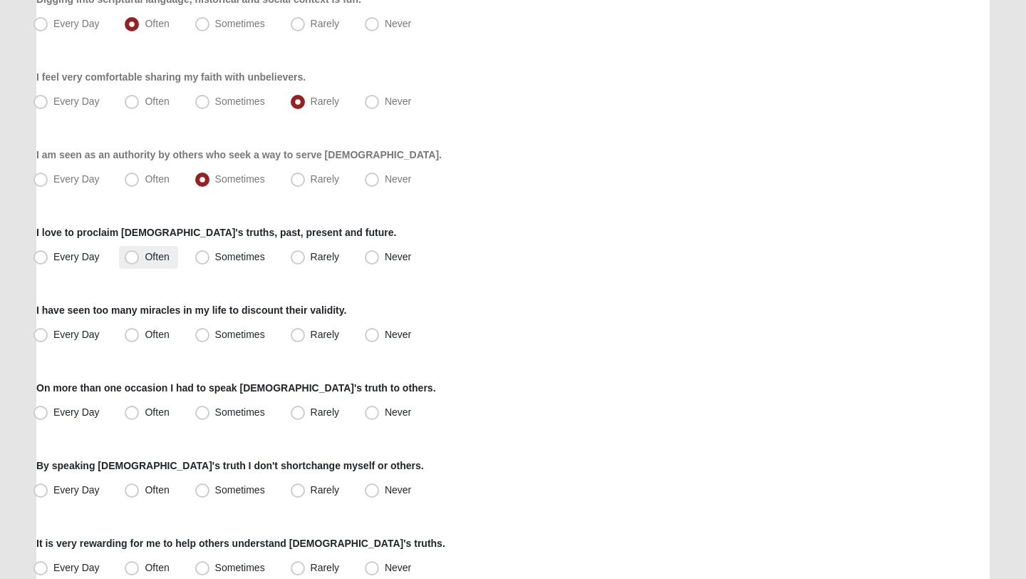
click at [145, 259] on span "Often" at bounding box center [157, 256] width 24 height 11
click at [132, 259] on input "Often" at bounding box center [134, 256] width 9 height 9
radio input "true"
click at [73, 259] on span "Every Day" at bounding box center [76, 256] width 46 height 11
click at [48, 259] on input "Every Day" at bounding box center [43, 256] width 9 height 9
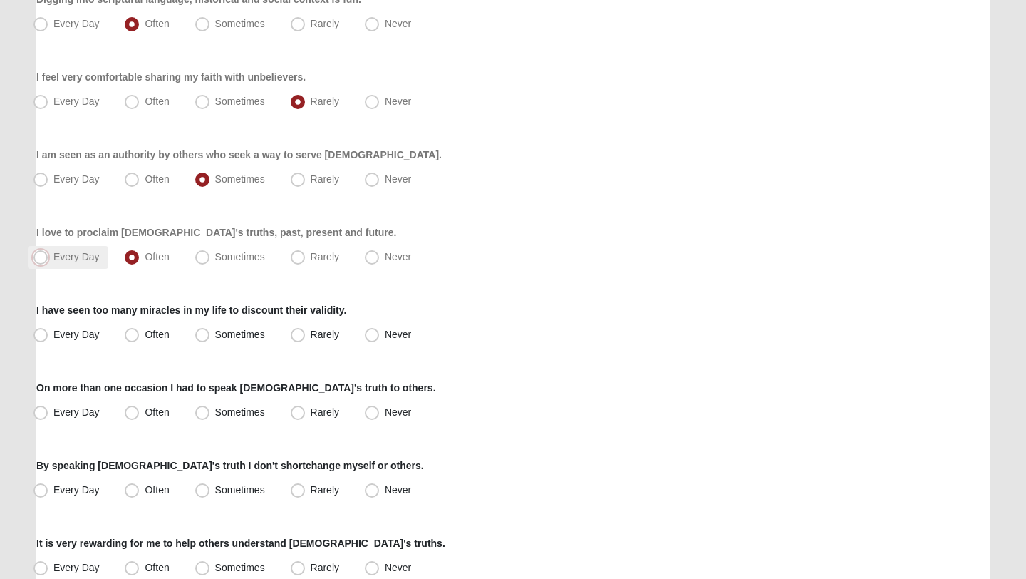
radio input "true"
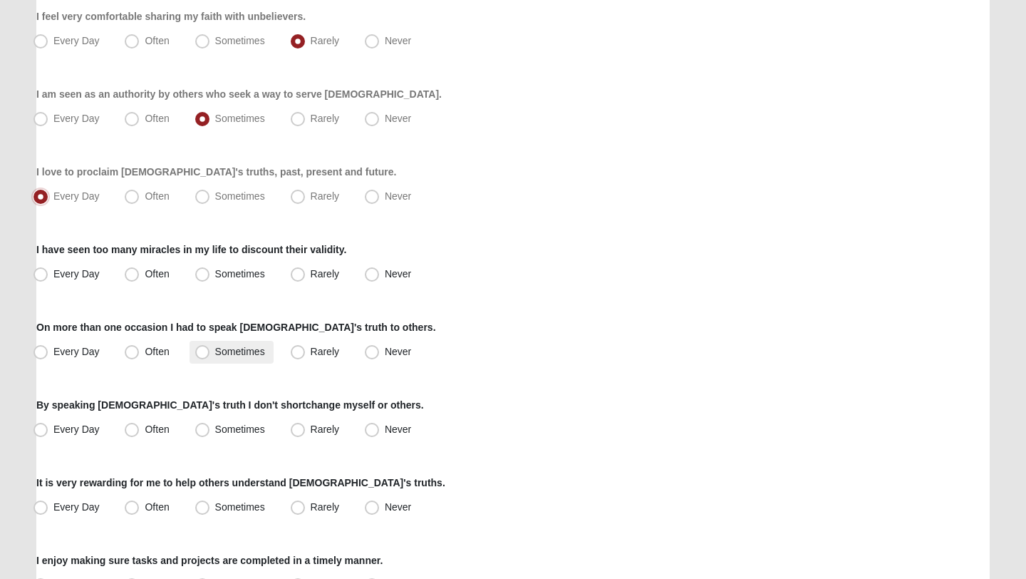
scroll to position [608, 0]
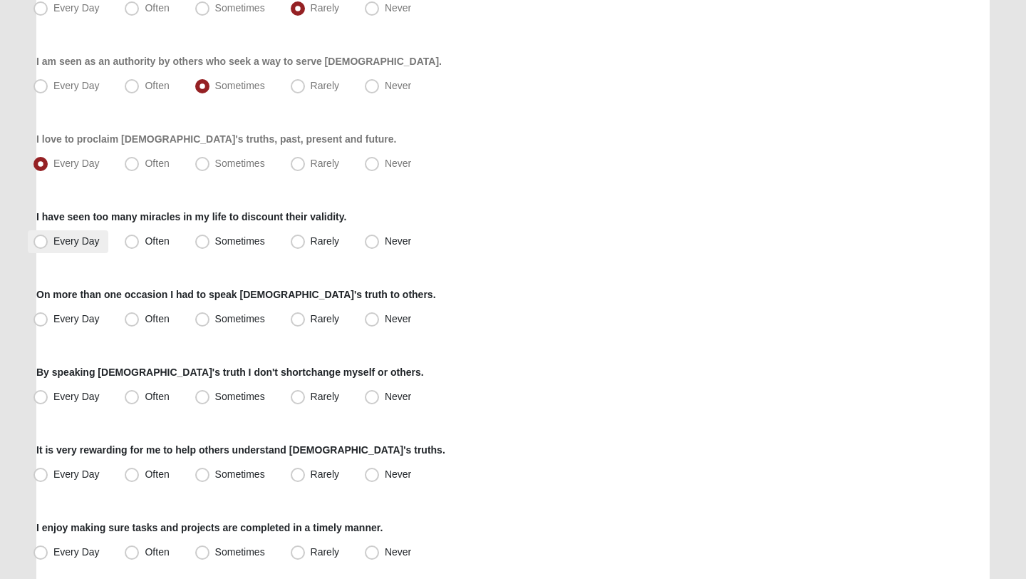
click at [76, 235] on span "Every Day" at bounding box center [76, 240] width 46 height 11
click at [48, 237] on input "Every Day" at bounding box center [43, 241] width 9 height 9
radio input "true"
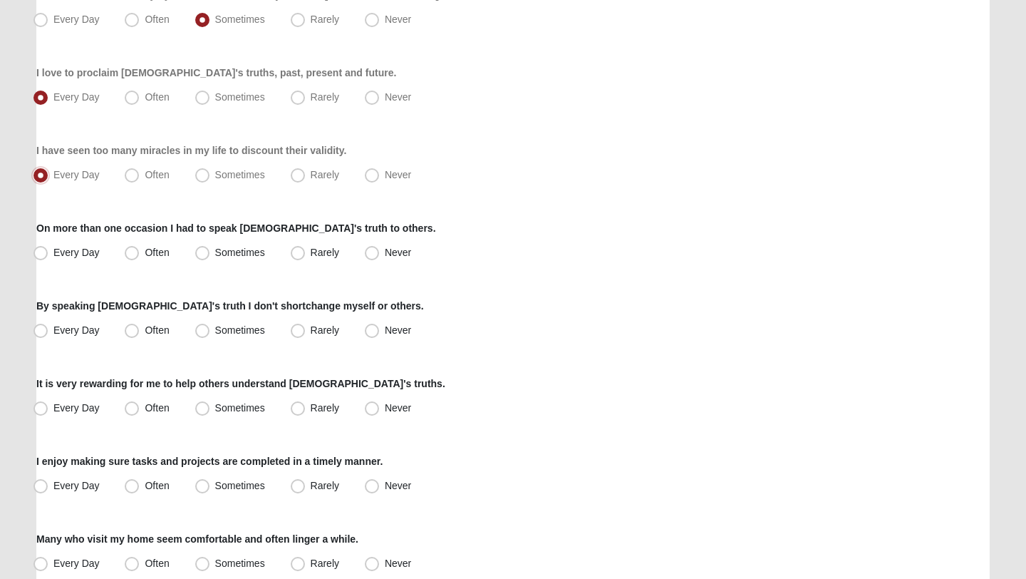
scroll to position [693, 0]
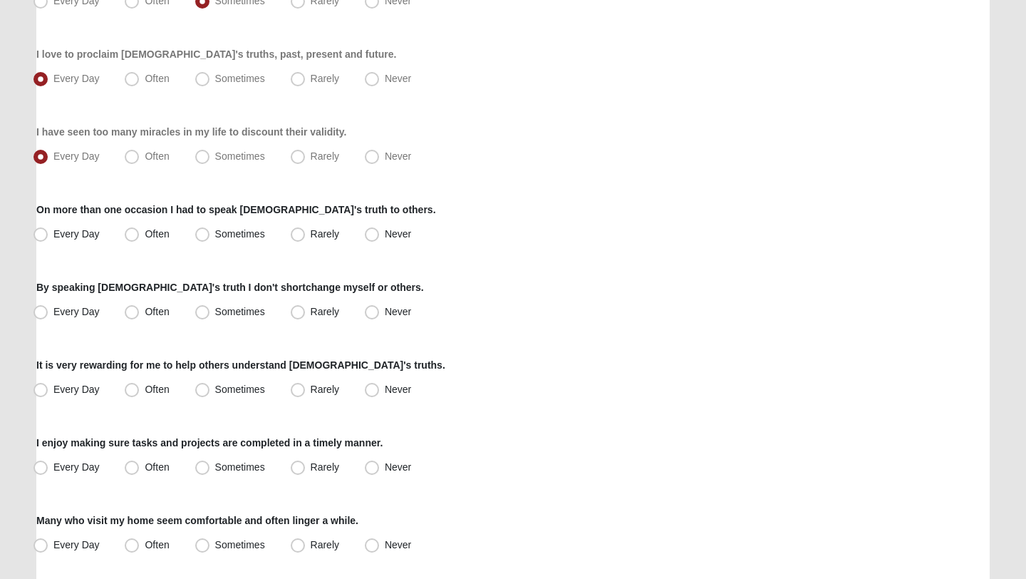
click at [137, 221] on div "On more than one occasion I had to speak God's truth to others. Every Day Often…" at bounding box center [512, 223] width 953 height 43
click at [145, 230] on span "Often" at bounding box center [157, 233] width 24 height 11
click at [136, 230] on input "Often" at bounding box center [134, 233] width 9 height 9
radio input "true"
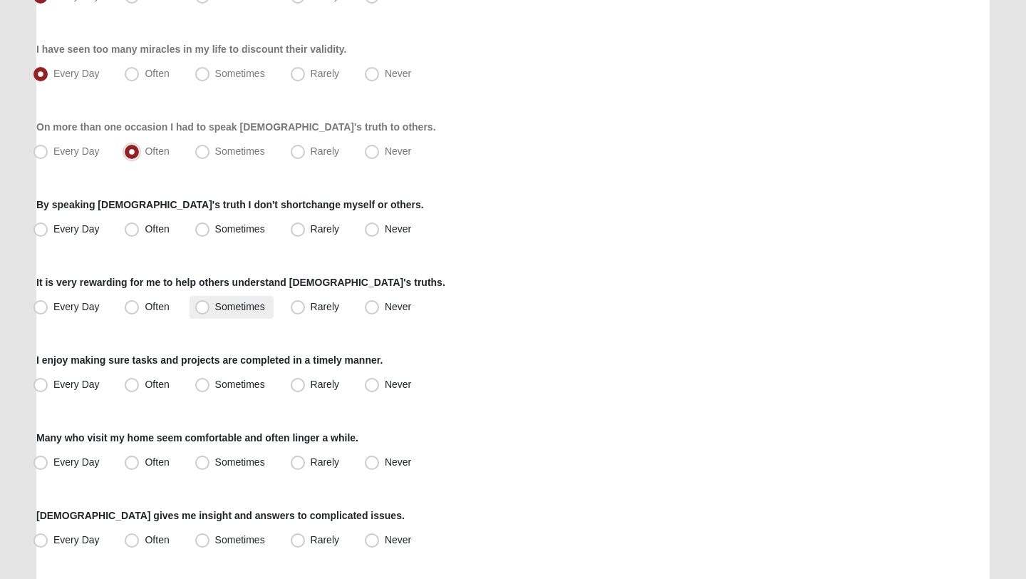
scroll to position [777, 0]
click at [134, 220] on label "Often" at bounding box center [148, 228] width 58 height 23
click at [134, 223] on input "Often" at bounding box center [134, 227] width 9 height 9
radio input "true"
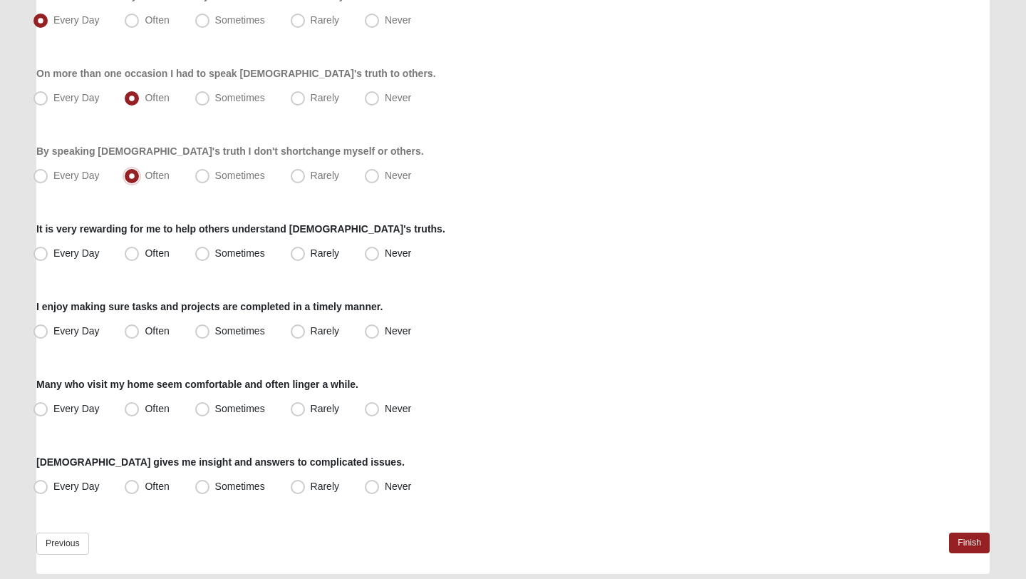
scroll to position [876, 0]
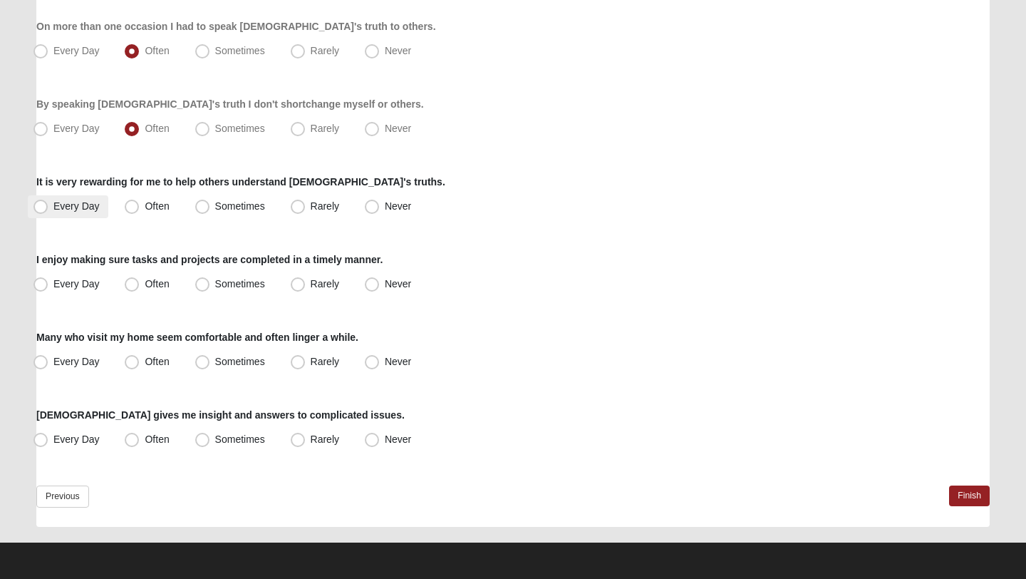
click at [81, 201] on span "Every Day" at bounding box center [76, 205] width 46 height 11
click at [48, 202] on input "Every Day" at bounding box center [43, 206] width 9 height 9
radio input "true"
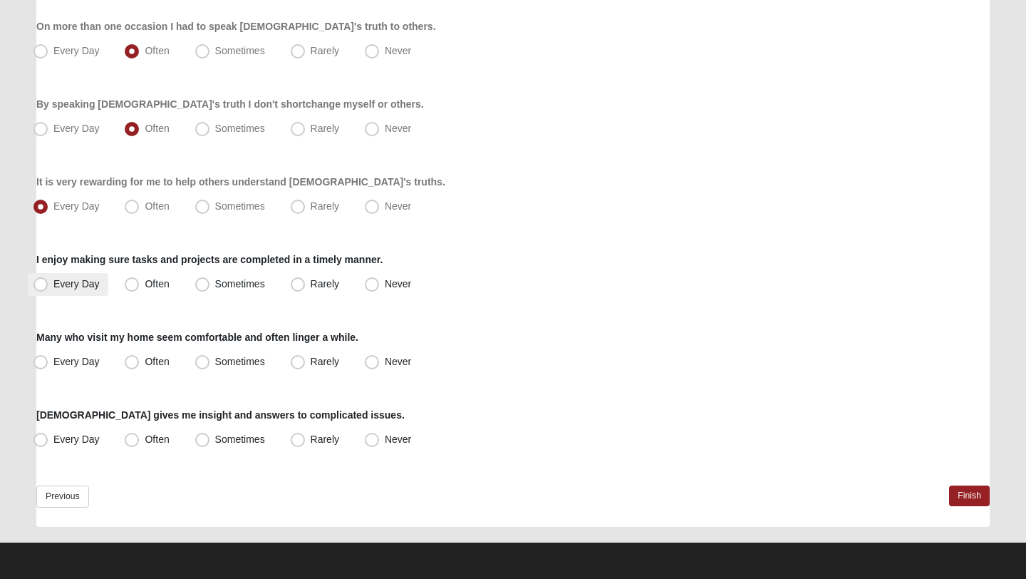
click at [91, 276] on label "Every Day" at bounding box center [68, 284] width 81 height 23
click at [48, 279] on input "Every Day" at bounding box center [43, 283] width 9 height 9
radio input "true"
click at [145, 282] on span "Often" at bounding box center [157, 283] width 24 height 11
click at [140, 282] on input "Often" at bounding box center [134, 283] width 9 height 9
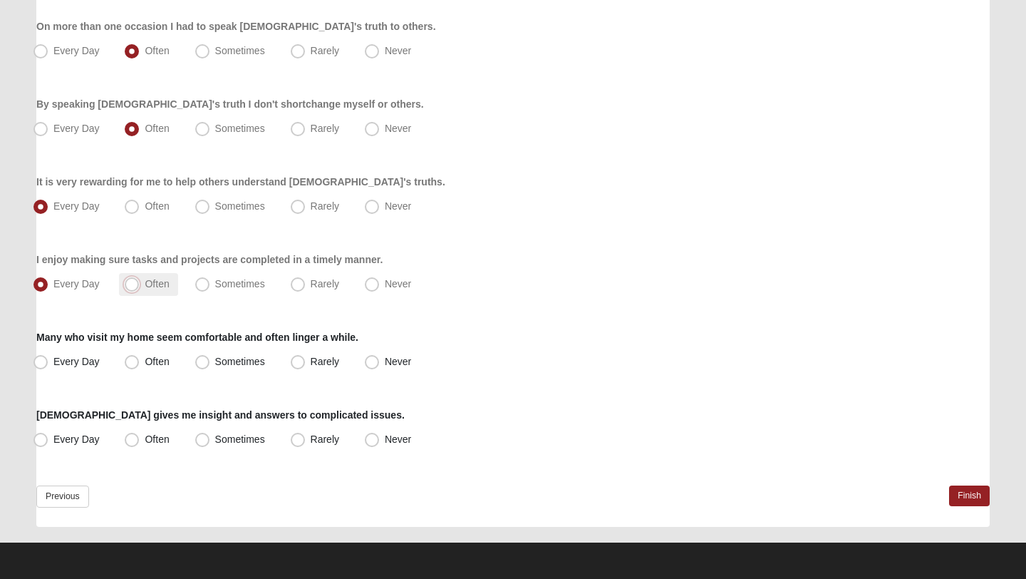
radio input "true"
click at [153, 358] on span "Often" at bounding box center [157, 361] width 24 height 11
click at [140, 358] on input "Often" at bounding box center [134, 361] width 9 height 9
radio input "true"
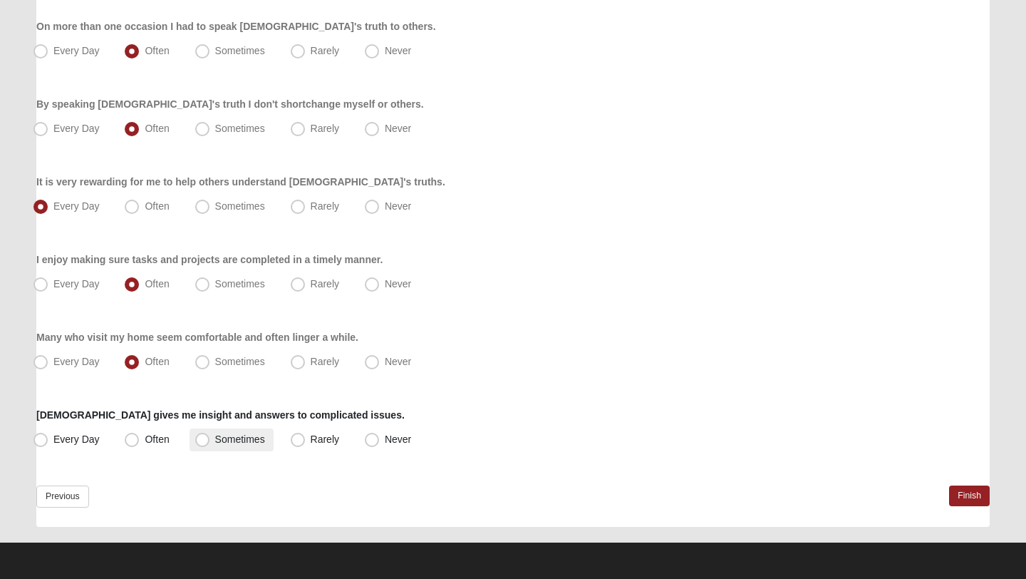
click at [212, 435] on label "Sometimes" at bounding box center [232, 439] width 84 height 23
click at [210, 435] on input "Sometimes" at bounding box center [205, 439] width 9 height 9
radio input "true"
click at [976, 493] on link "Finish" at bounding box center [969, 495] width 41 height 21
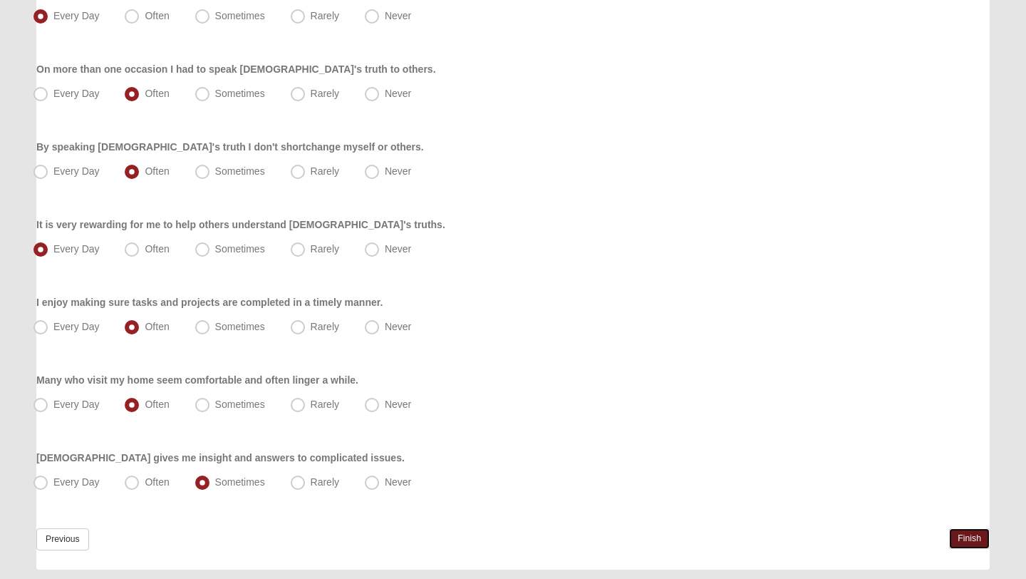
scroll to position [943, 0]
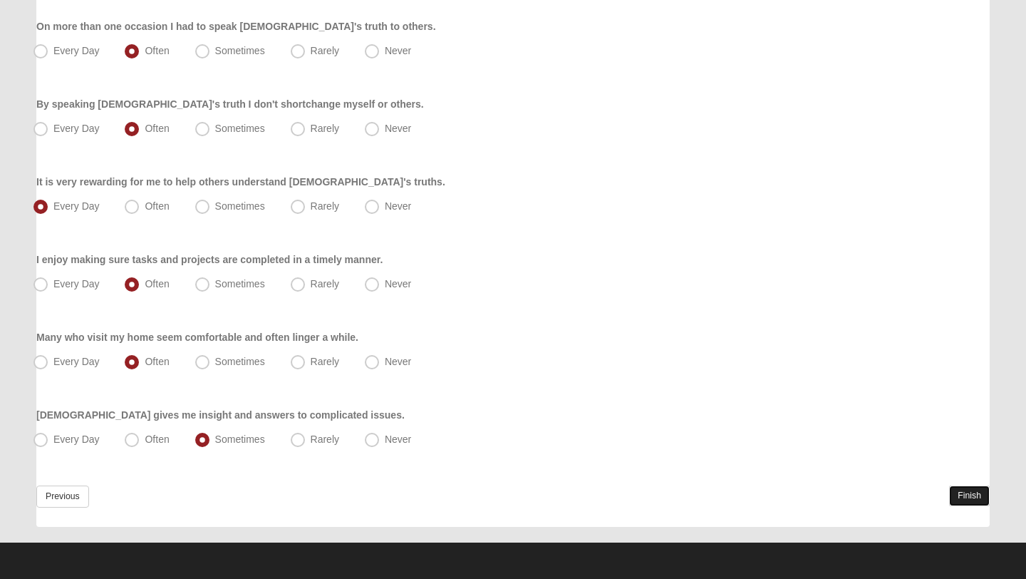
click at [966, 491] on link "Finish" at bounding box center [969, 495] width 41 height 21
click at [66, 489] on link "Previous" at bounding box center [62, 496] width 53 height 22
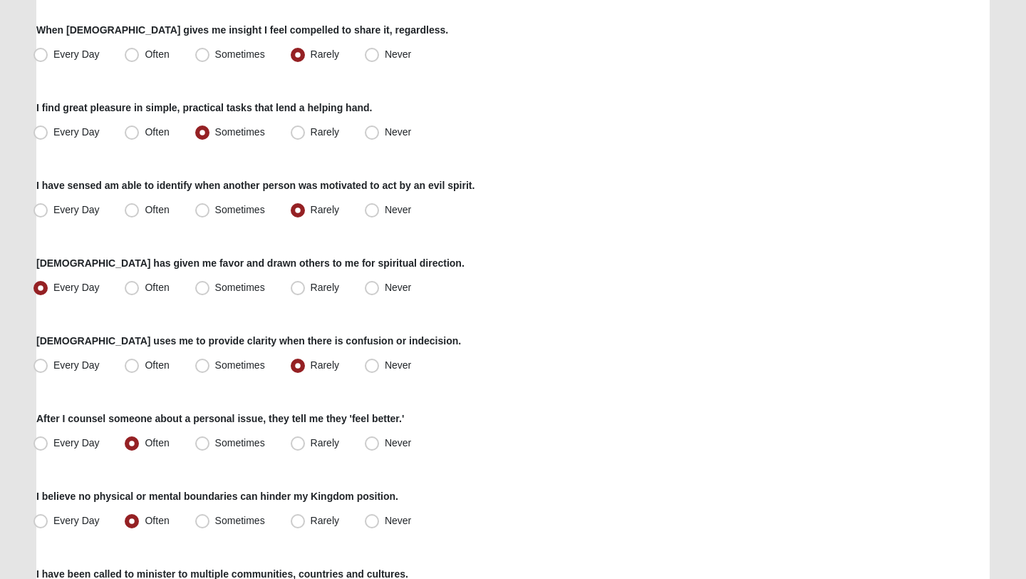
scroll to position [1031, 0]
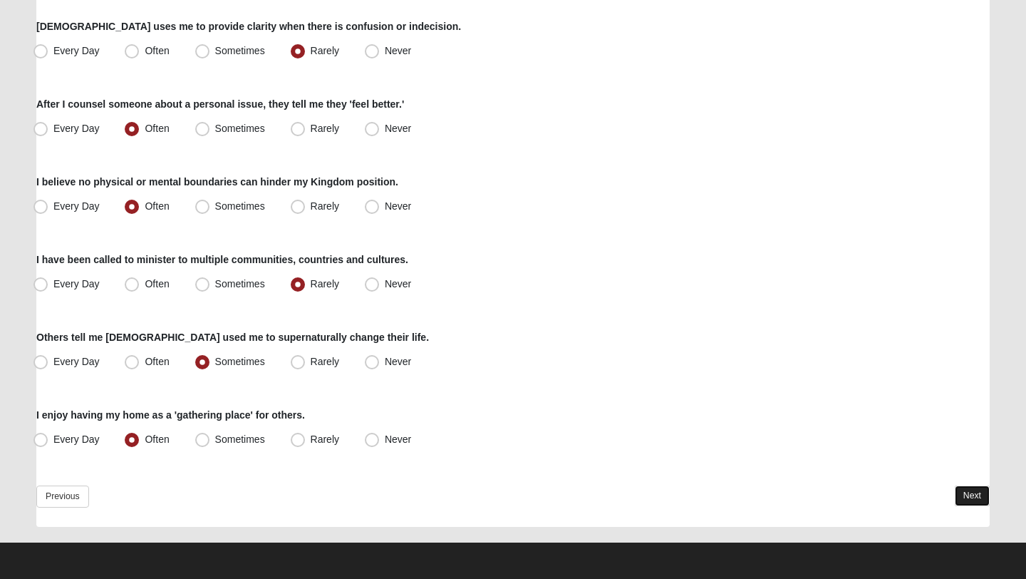
click at [971, 495] on link "Next" at bounding box center [972, 495] width 35 height 21
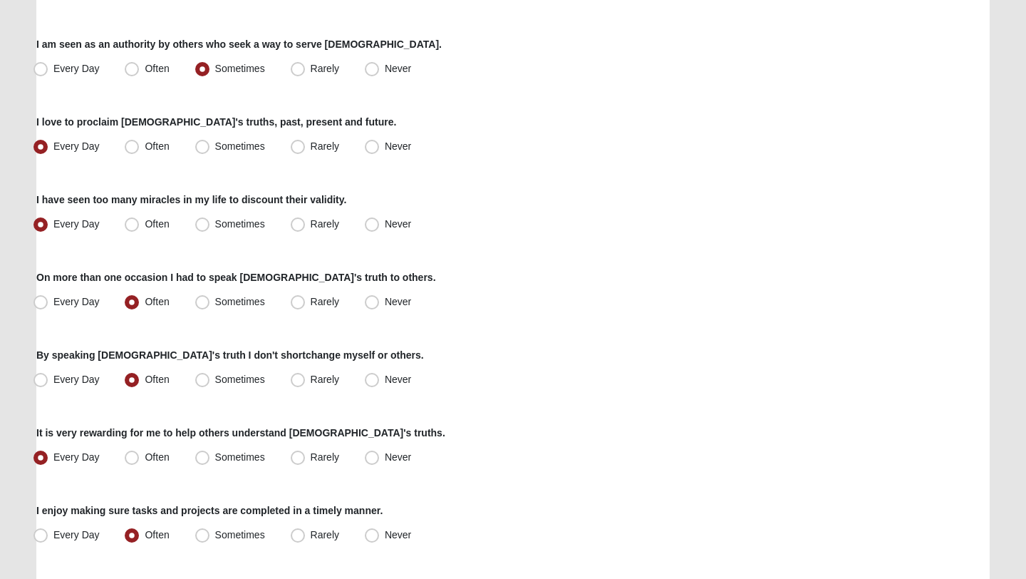
scroll to position [876, 0]
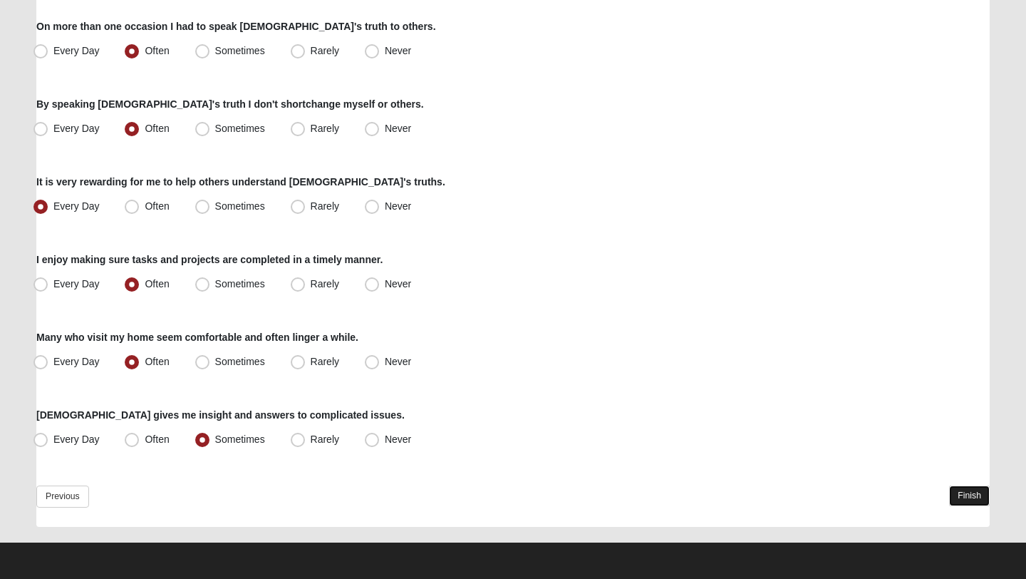
click at [981, 499] on link "Finish" at bounding box center [969, 495] width 41 height 21
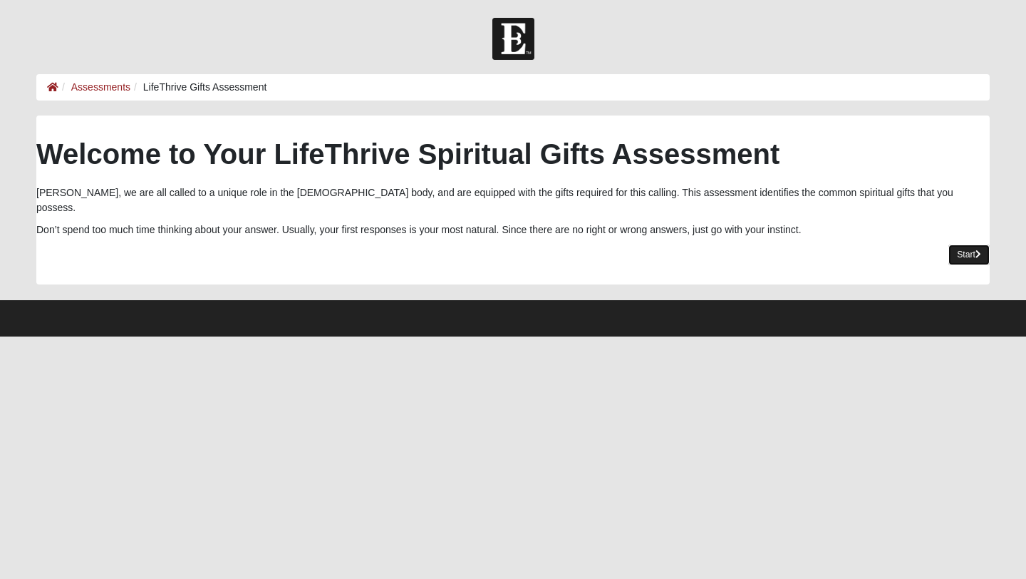
click at [949, 244] on link "Start" at bounding box center [969, 254] width 41 height 21
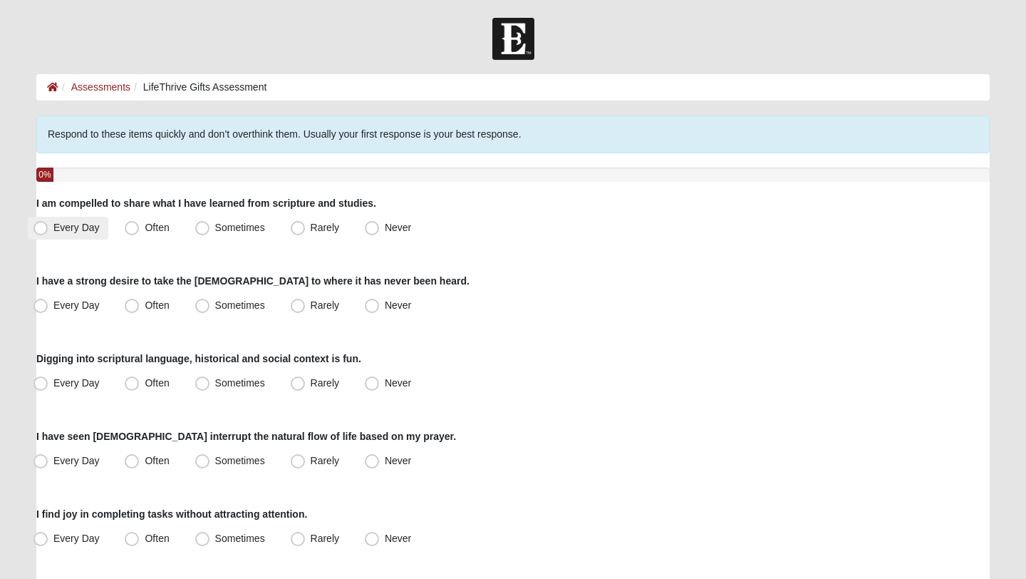
click at [53, 229] on span "Every Day" at bounding box center [76, 227] width 46 height 11
click at [46, 229] on input "Every Day" at bounding box center [43, 227] width 9 height 9
radio input "true"
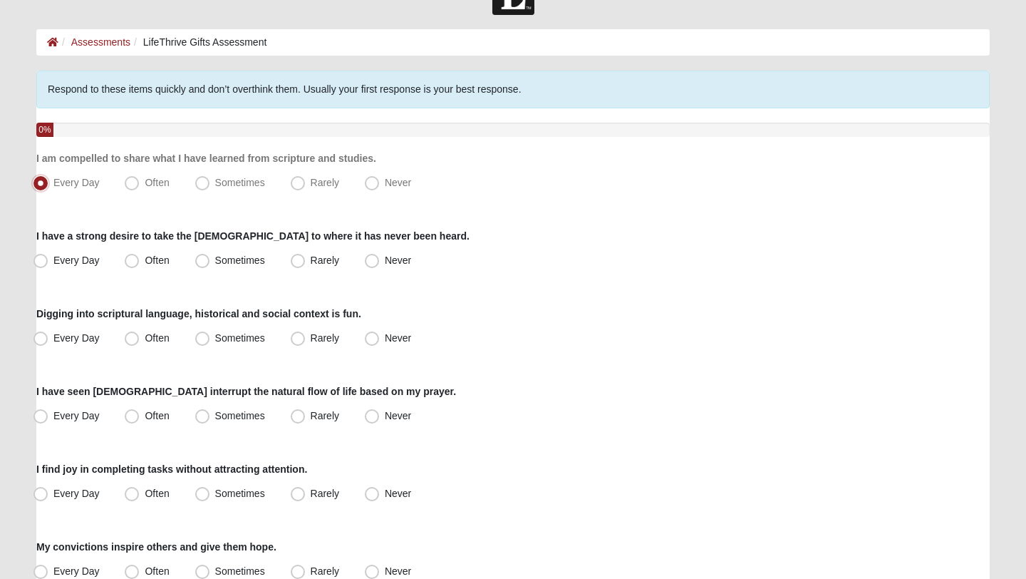
scroll to position [58, 0]
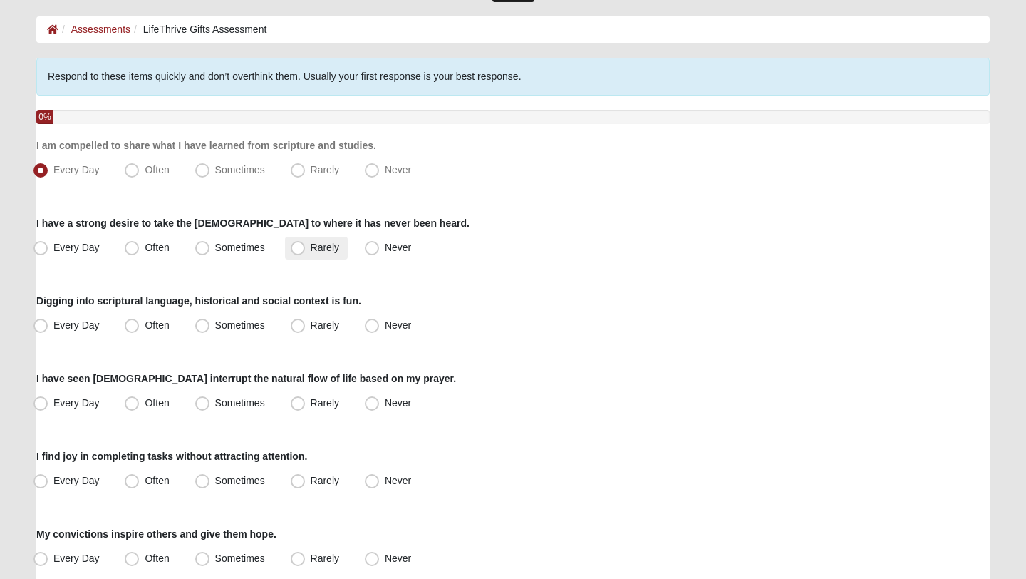
click at [307, 252] on label "Rarely" at bounding box center [316, 248] width 63 height 23
click at [306, 252] on input "Rarely" at bounding box center [300, 247] width 9 height 9
radio input "true"
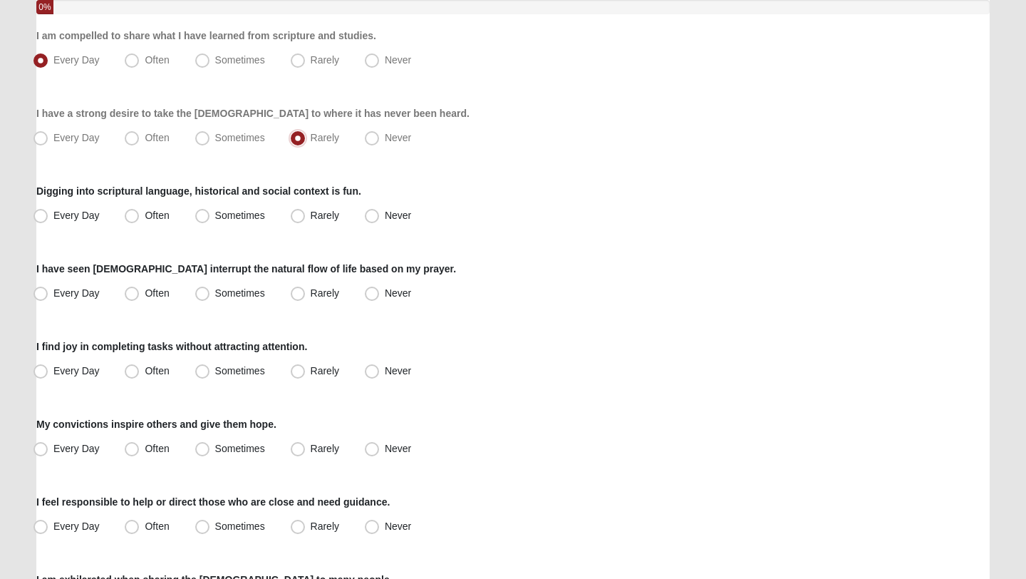
scroll to position [168, 0]
click at [143, 211] on label "Often" at bounding box center [148, 215] width 58 height 23
click at [140, 211] on input "Often" at bounding box center [134, 214] width 9 height 9
radio input "true"
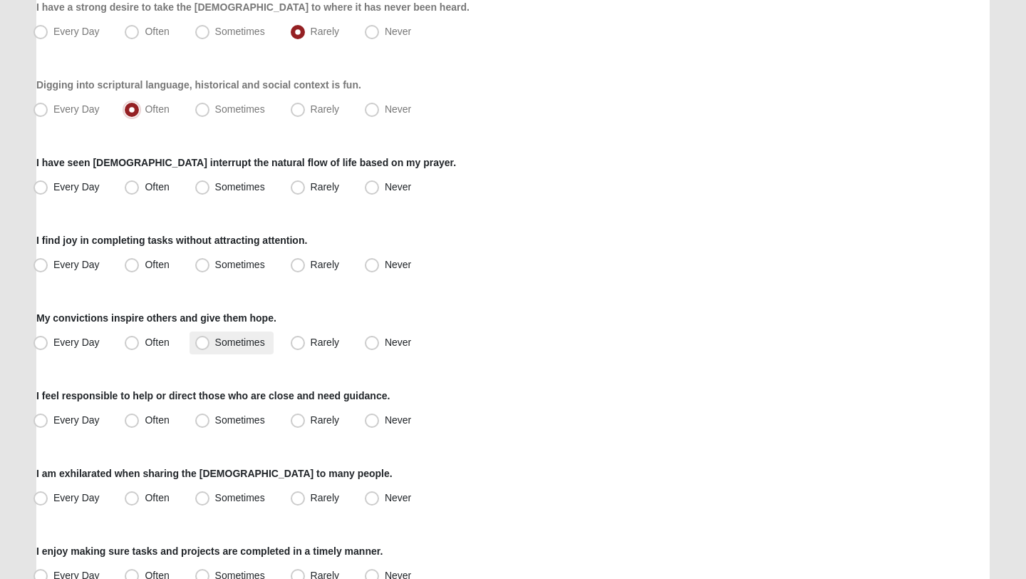
scroll to position [284, 0]
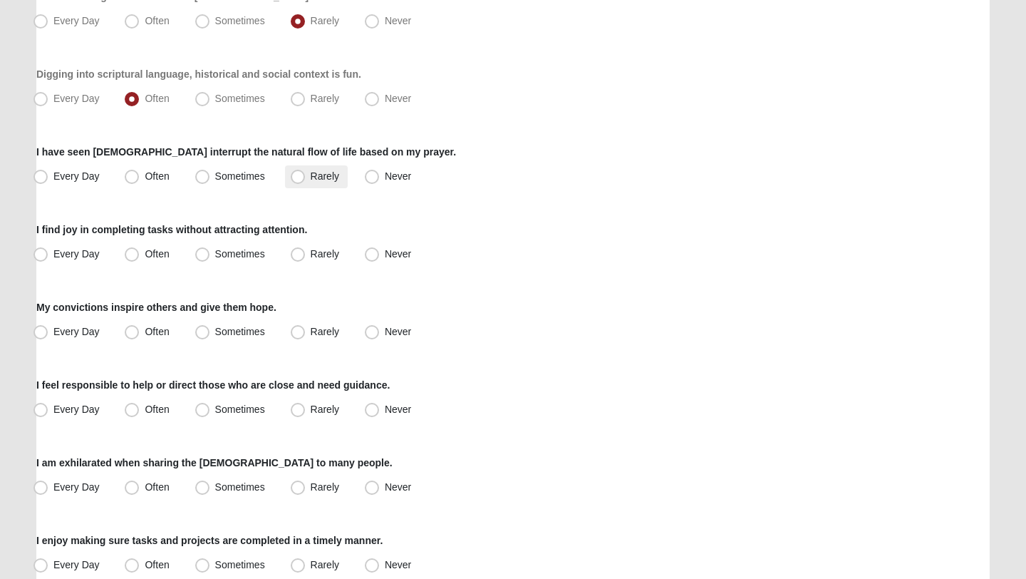
click at [311, 173] on span "Rarely" at bounding box center [325, 175] width 29 height 11
click at [302, 173] on input "Rarely" at bounding box center [300, 176] width 9 height 9
radio input "true"
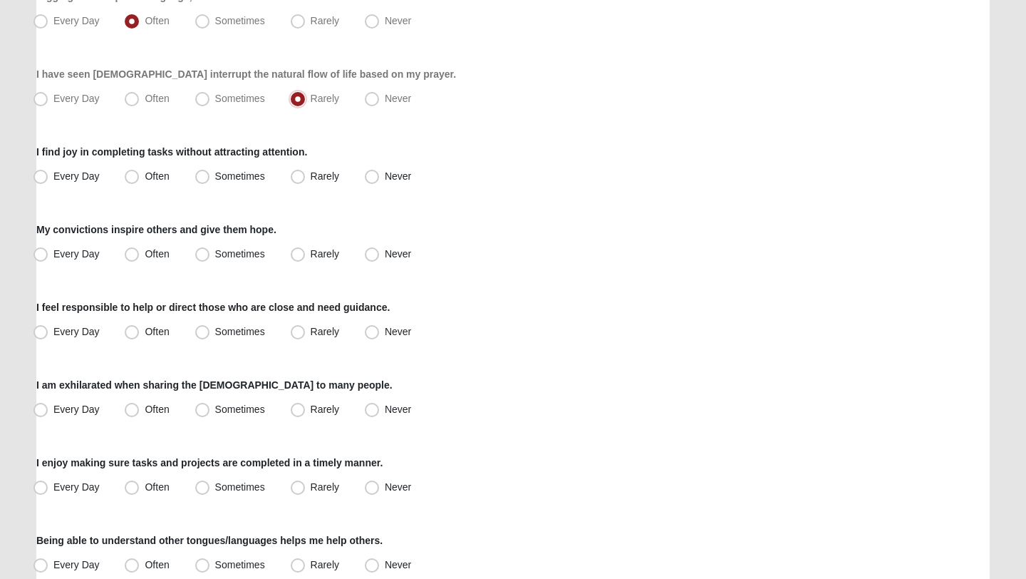
scroll to position [370, 0]
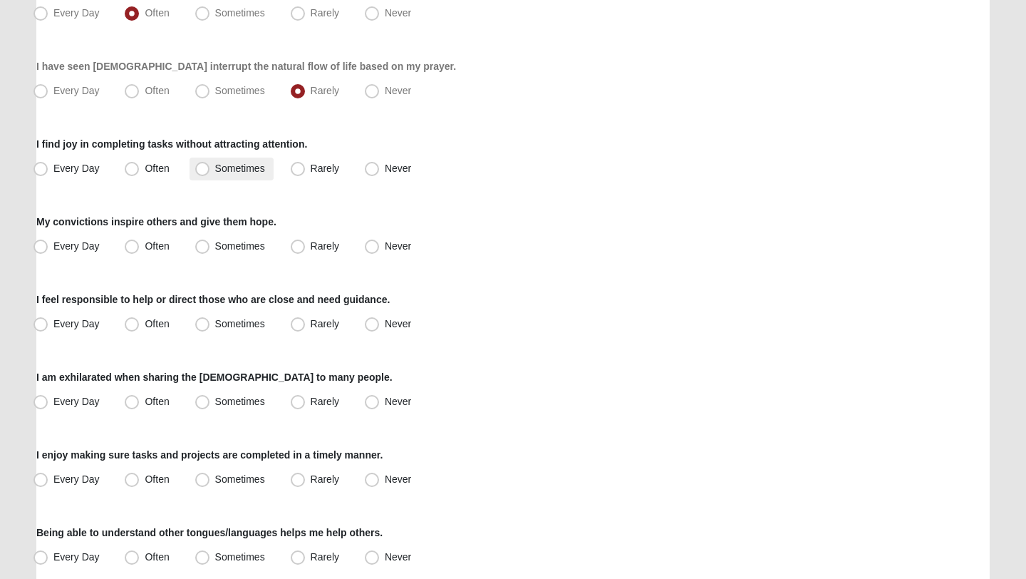
click at [211, 175] on label "Sometimes" at bounding box center [232, 168] width 84 height 23
click at [210, 173] on input "Sometimes" at bounding box center [205, 168] width 9 height 9
radio input "true"
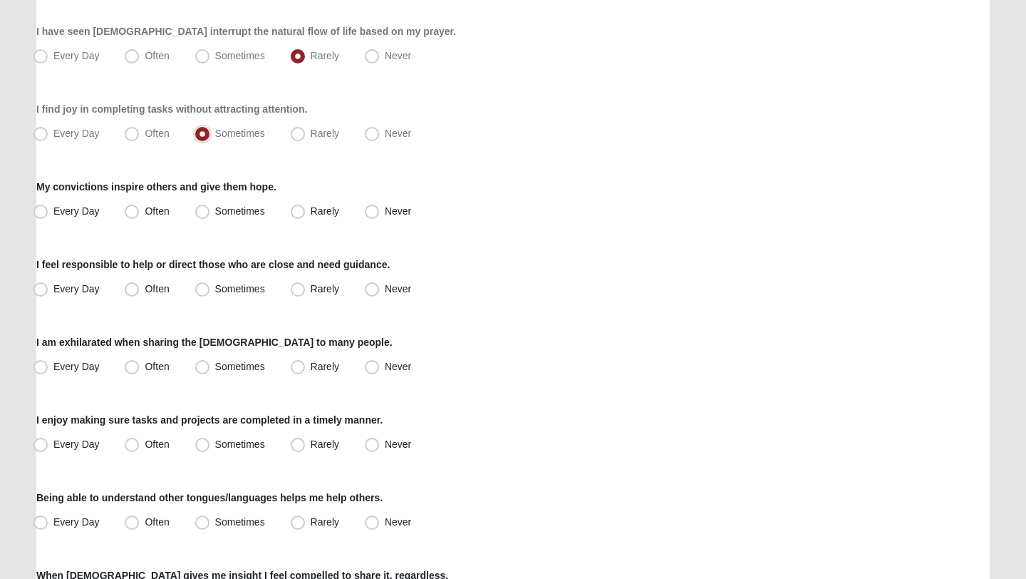
scroll to position [430, 0]
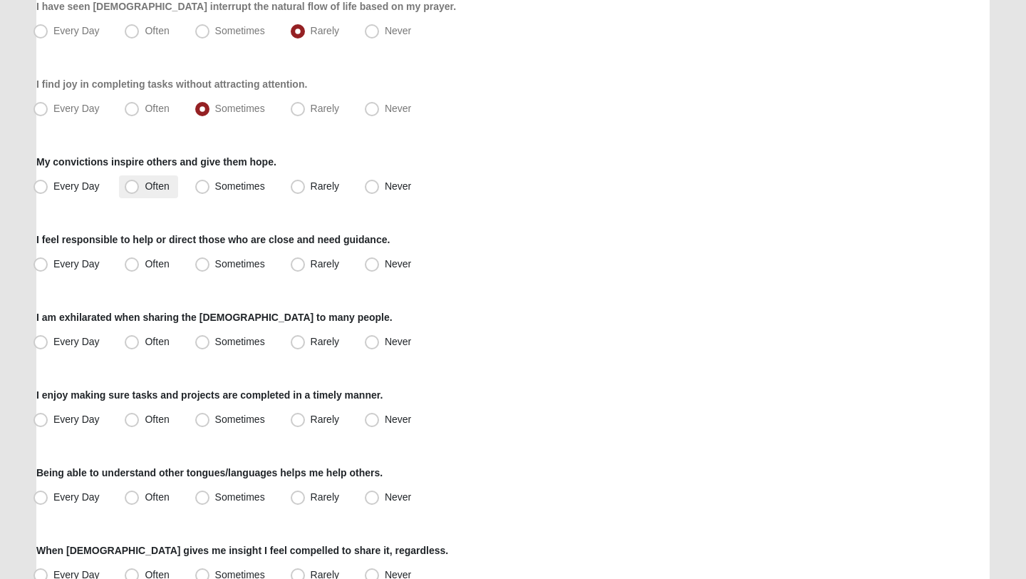
click at [139, 182] on label "Often" at bounding box center [148, 186] width 58 height 23
click at [139, 182] on input "Often" at bounding box center [134, 186] width 9 height 9
radio input "true"
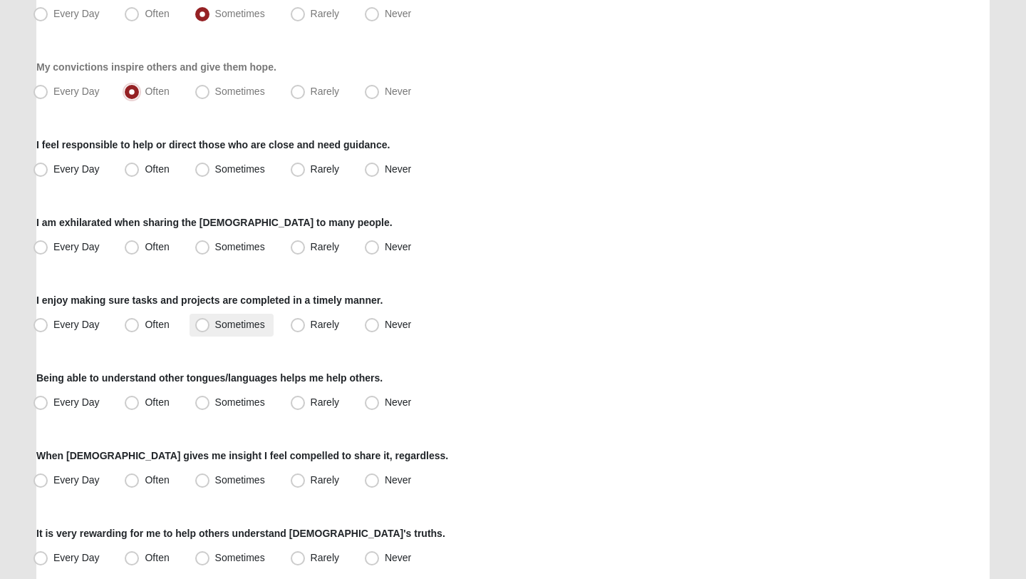
scroll to position [525, 0]
click at [57, 168] on span "Every Day" at bounding box center [76, 167] width 46 height 11
click at [48, 168] on input "Every Day" at bounding box center [43, 168] width 9 height 9
radio input "true"
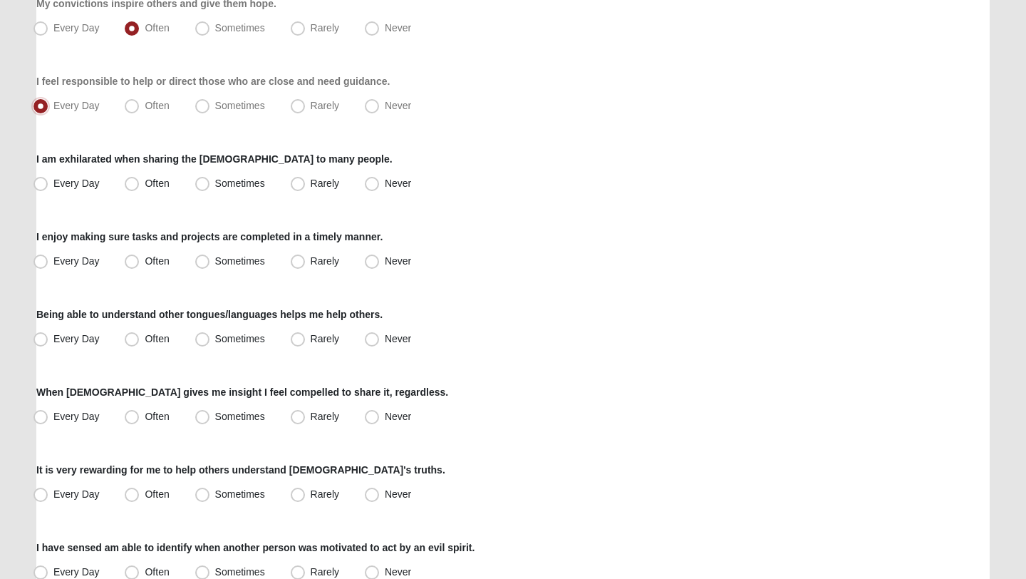
scroll to position [615, 0]
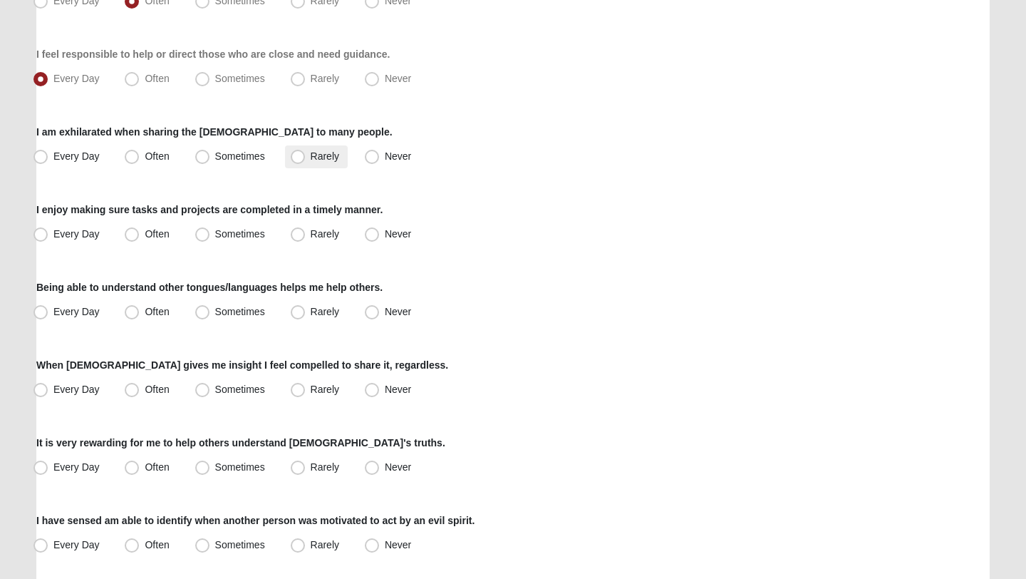
click at [319, 158] on span "Rarely" at bounding box center [325, 155] width 29 height 11
click at [306, 158] on input "Rarely" at bounding box center [300, 156] width 9 height 9
radio input "true"
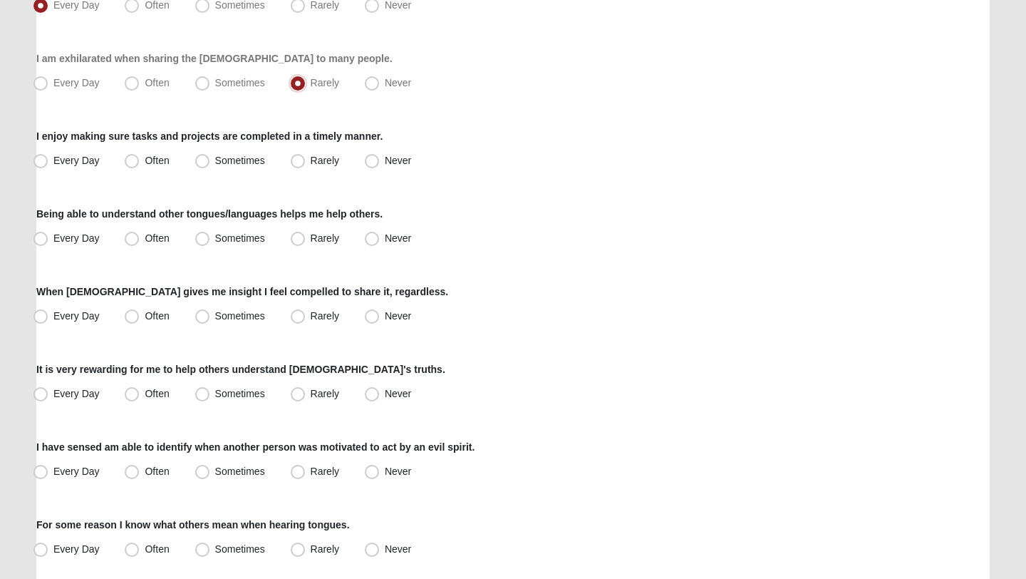
scroll to position [690, 0]
click at [145, 154] on span "Often" at bounding box center [157, 158] width 24 height 11
click at [130, 155] on input "Often" at bounding box center [134, 159] width 9 height 9
radio input "true"
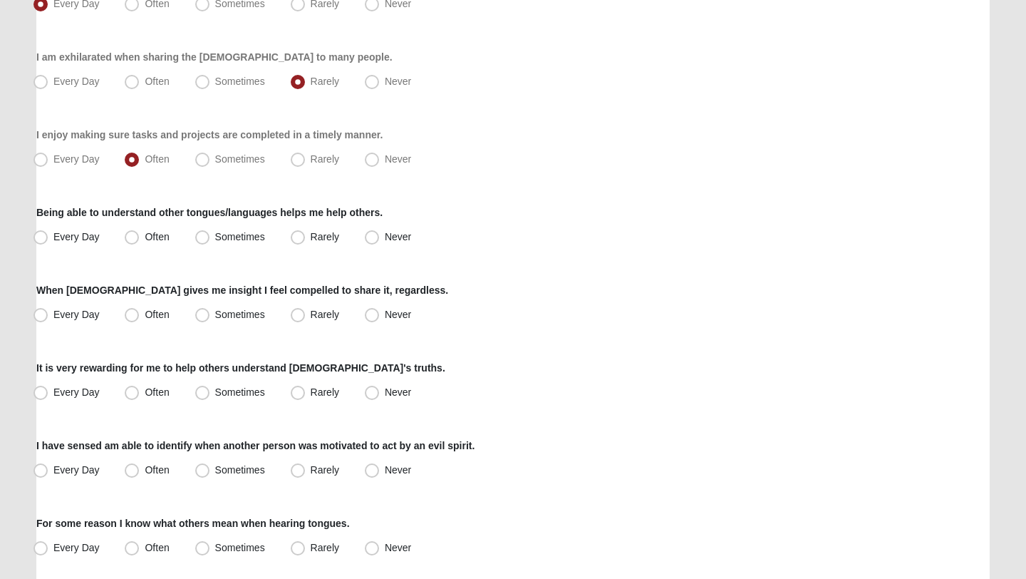
click at [299, 249] on div "Respond to these items quickly and don’t overthink them. Usually your first res…" at bounding box center [512, 109] width 953 height 1367
click at [311, 237] on span "Rarely" at bounding box center [325, 236] width 29 height 11
click at [302, 237] on input "Rarely" at bounding box center [300, 236] width 9 height 9
radio input "true"
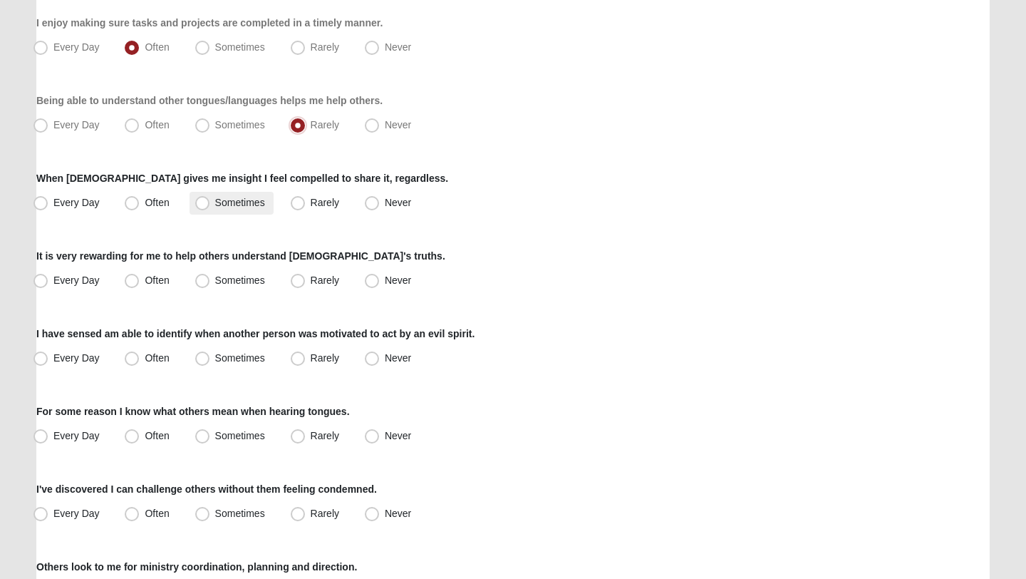
scroll to position [802, 0]
click at [143, 197] on label "Often" at bounding box center [148, 202] width 58 height 23
click at [140, 197] on input "Often" at bounding box center [134, 201] width 9 height 9
radio input "true"
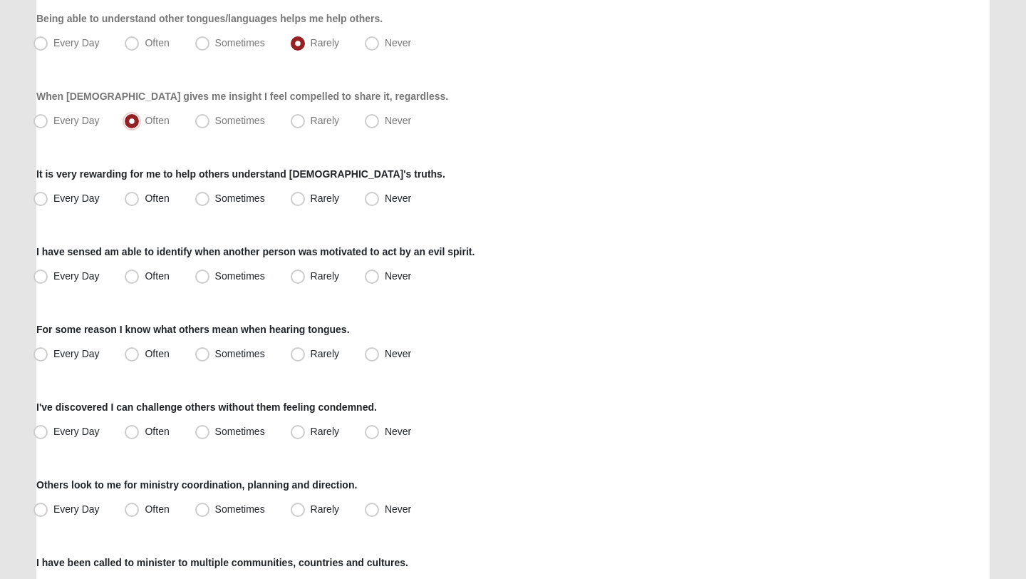
scroll to position [909, 0]
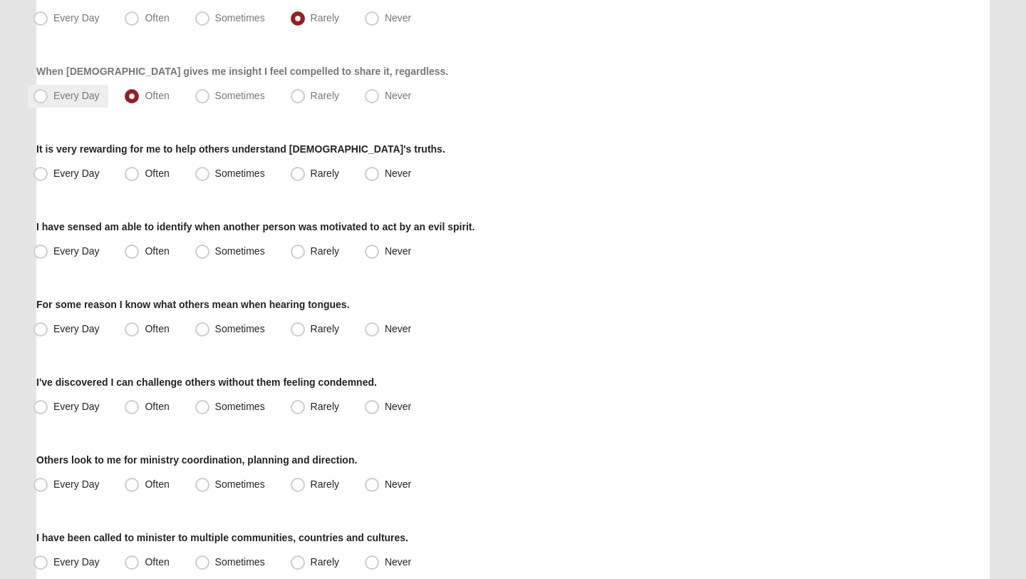
click at [73, 88] on label "Every Day" at bounding box center [68, 96] width 81 height 23
click at [48, 91] on input "Every Day" at bounding box center [43, 95] width 9 height 9
radio input "true"
click at [145, 87] on label "Often" at bounding box center [148, 96] width 58 height 23
click at [140, 91] on input "Often" at bounding box center [134, 95] width 9 height 9
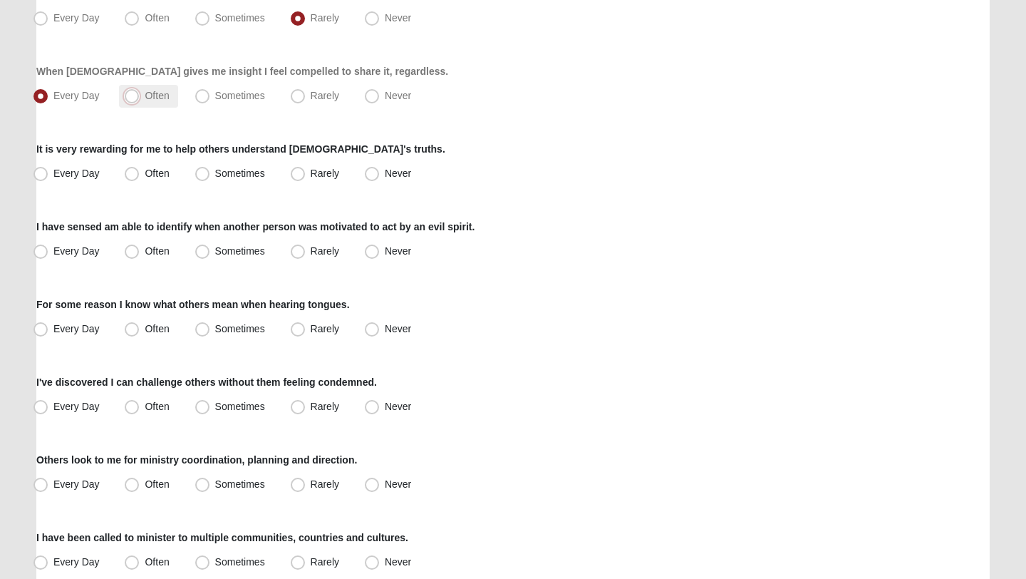
radio input "true"
click at [63, 183] on label "Every Day" at bounding box center [68, 173] width 81 height 23
click at [48, 178] on input "Every Day" at bounding box center [43, 173] width 9 height 9
radio input "true"
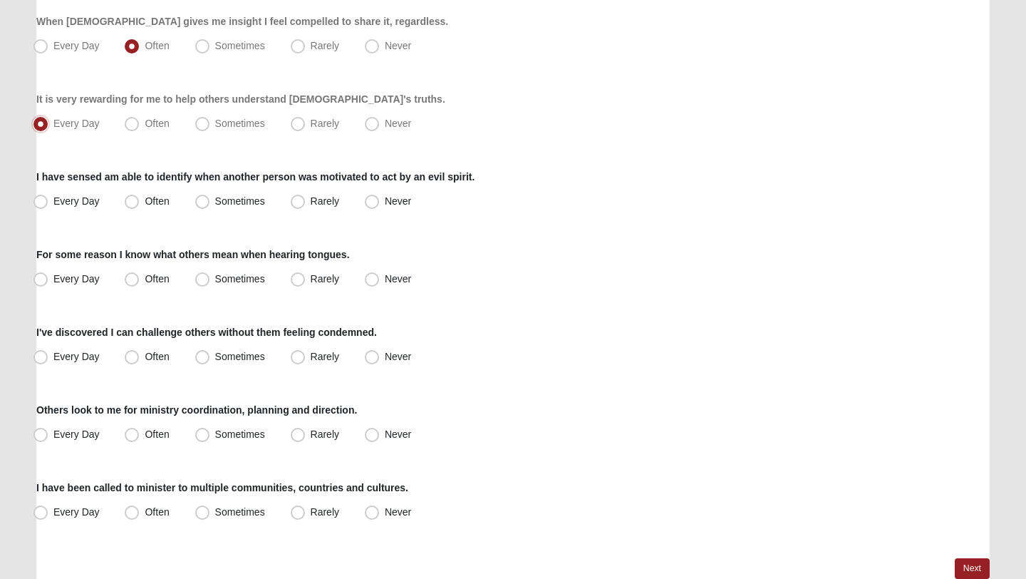
scroll to position [959, 0]
click at [316, 198] on span "Rarely" at bounding box center [325, 200] width 29 height 11
click at [306, 198] on input "Rarely" at bounding box center [300, 200] width 9 height 9
radio input "true"
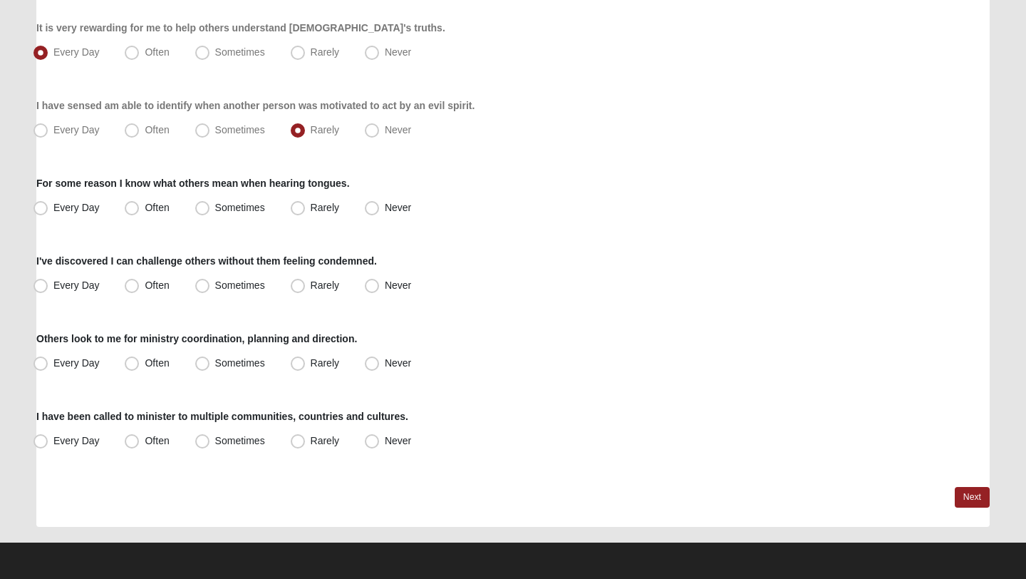
click at [407, 212] on span "Never" at bounding box center [398, 207] width 26 height 11
click at [380, 212] on input "Never" at bounding box center [375, 207] width 9 height 9
radio input "true"
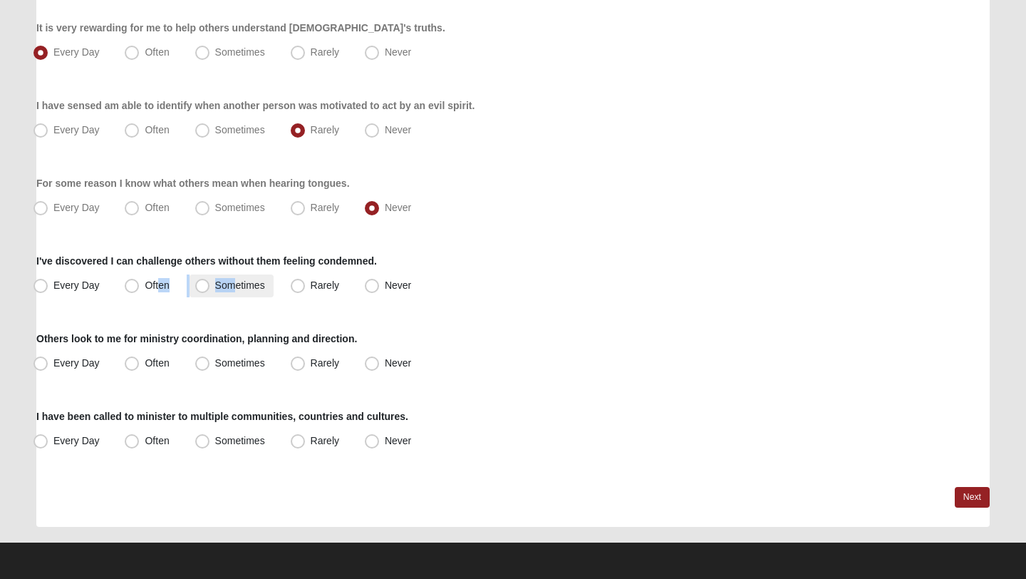
drag, startPoint x: 158, startPoint y: 288, endPoint x: 232, endPoint y: 284, distance: 73.5
click at [232, 284] on div "Every Day Often Sometimes Rarely Never" at bounding box center [512, 285] width 953 height 23
click at [232, 284] on span "Sometimes" at bounding box center [240, 284] width 50 height 11
click at [210, 284] on input "Sometimes" at bounding box center [205, 285] width 9 height 9
radio input "true"
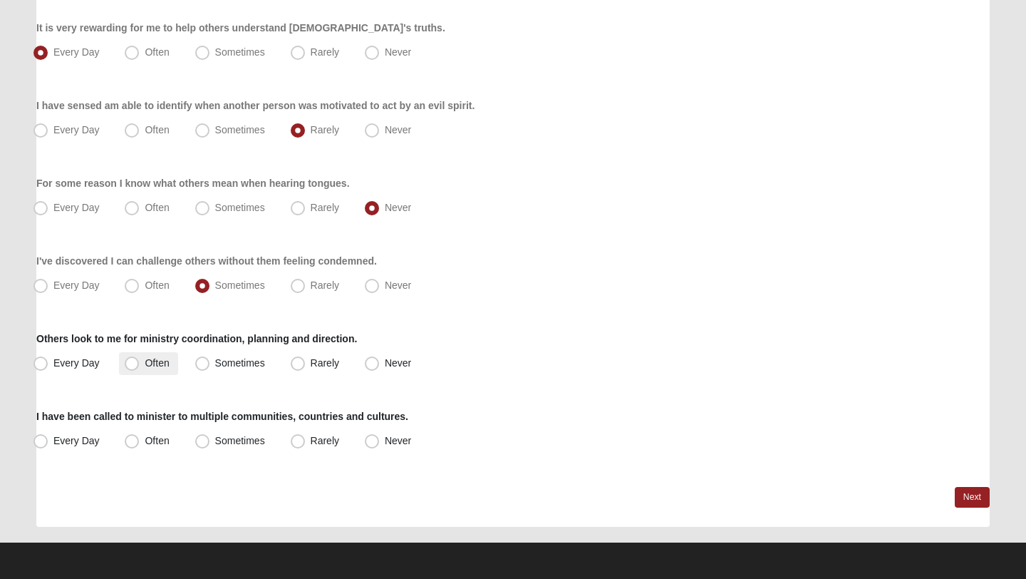
click at [144, 361] on label "Often" at bounding box center [148, 363] width 58 height 23
click at [140, 361] on input "Often" at bounding box center [134, 362] width 9 height 9
radio input "true"
click at [403, 447] on label "Never" at bounding box center [389, 441] width 61 height 23
click at [380, 445] on input "Never" at bounding box center [375, 440] width 9 height 9
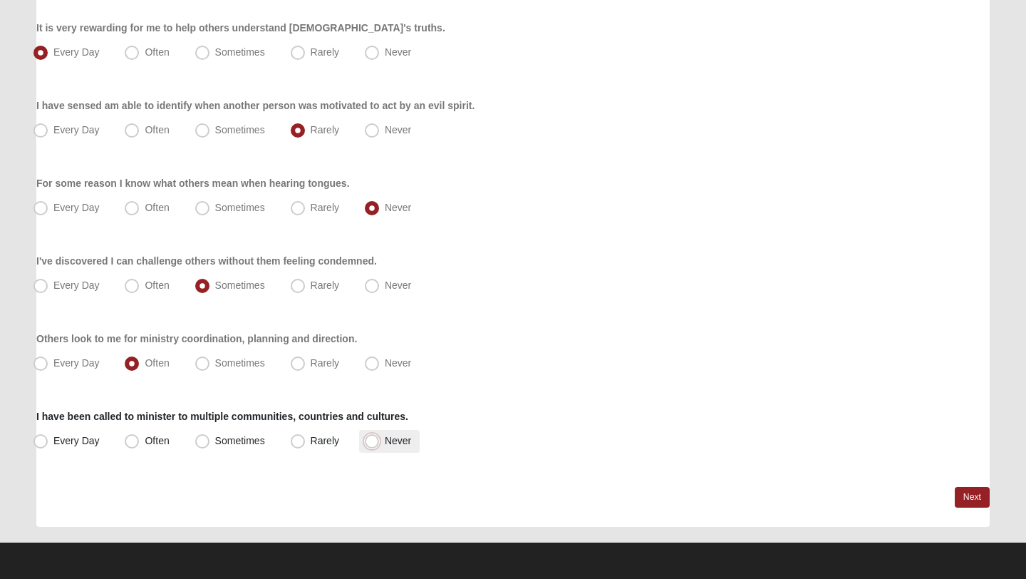
radio input "true"
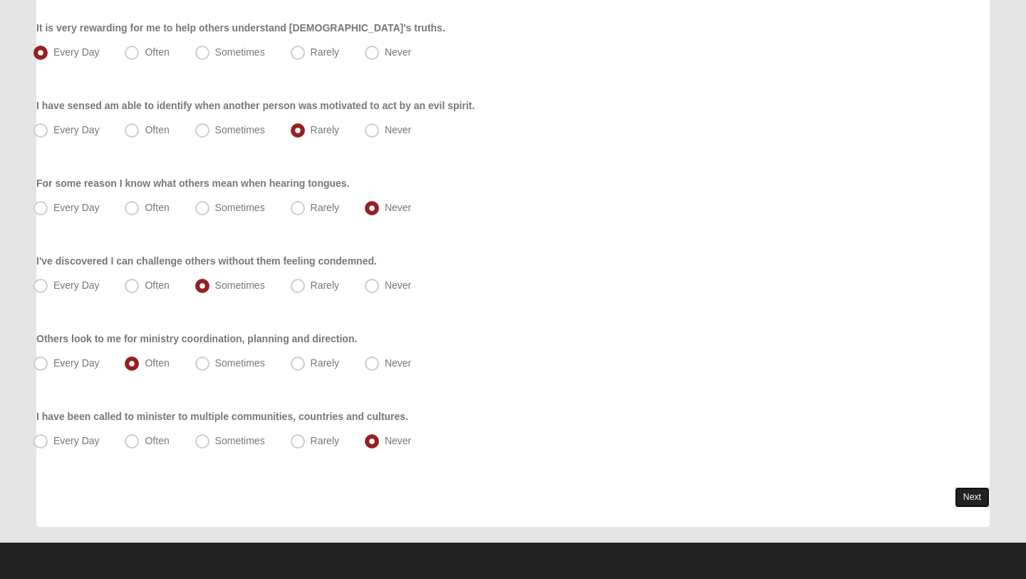
click at [976, 489] on link "Next" at bounding box center [972, 497] width 35 height 21
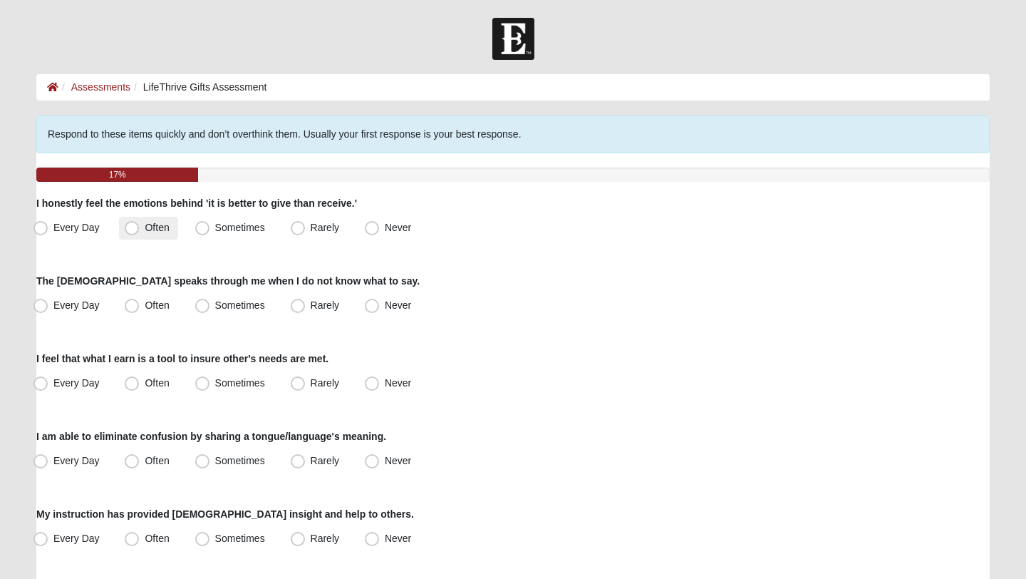
click at [148, 223] on span "Often" at bounding box center [157, 227] width 24 height 11
click at [140, 223] on input "Often" at bounding box center [134, 227] width 9 height 9
radio input "true"
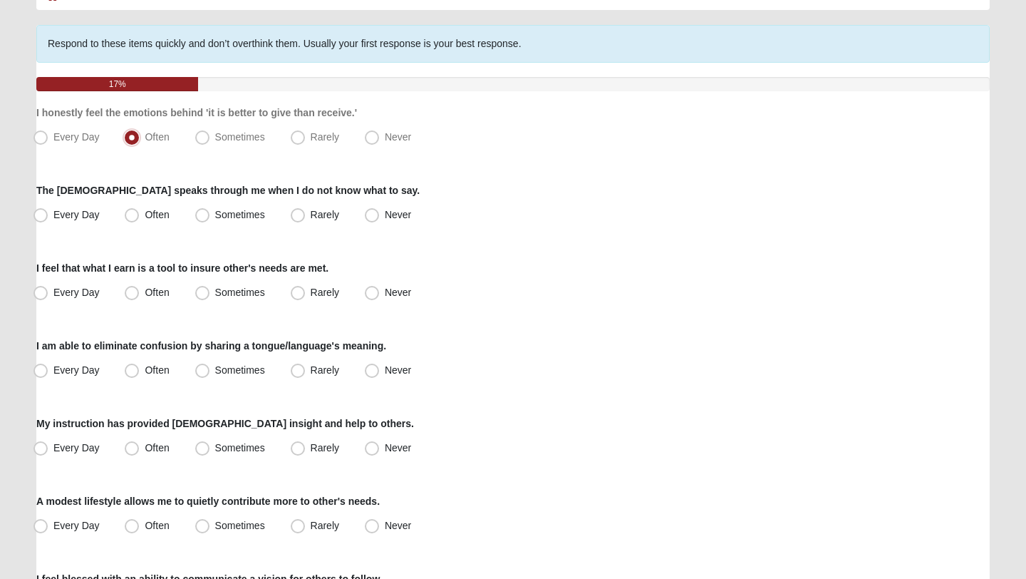
scroll to position [92, 0]
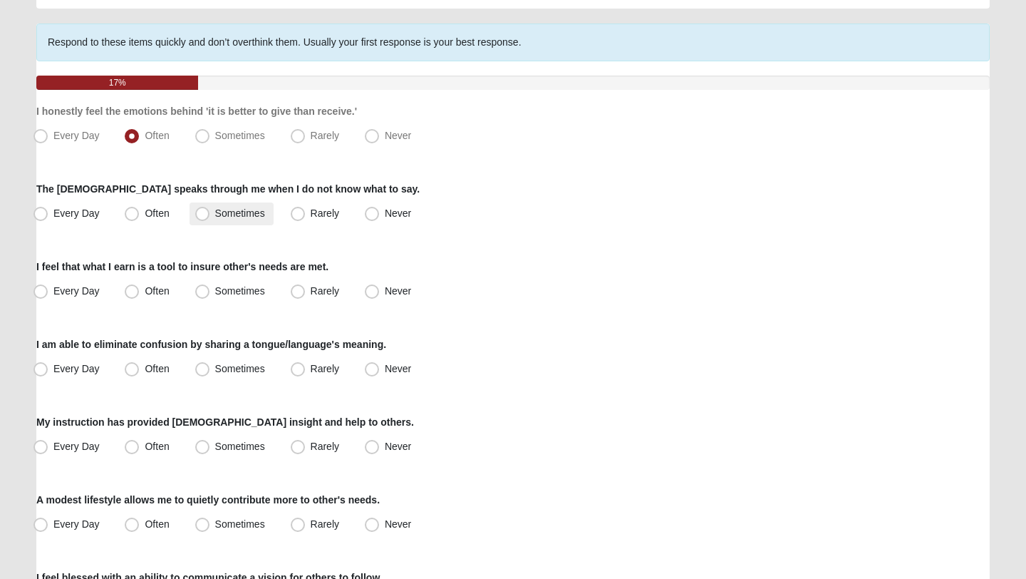
click at [226, 212] on span "Sometimes" at bounding box center [240, 212] width 50 height 11
click at [210, 212] on input "Sometimes" at bounding box center [205, 213] width 9 height 9
radio input "true"
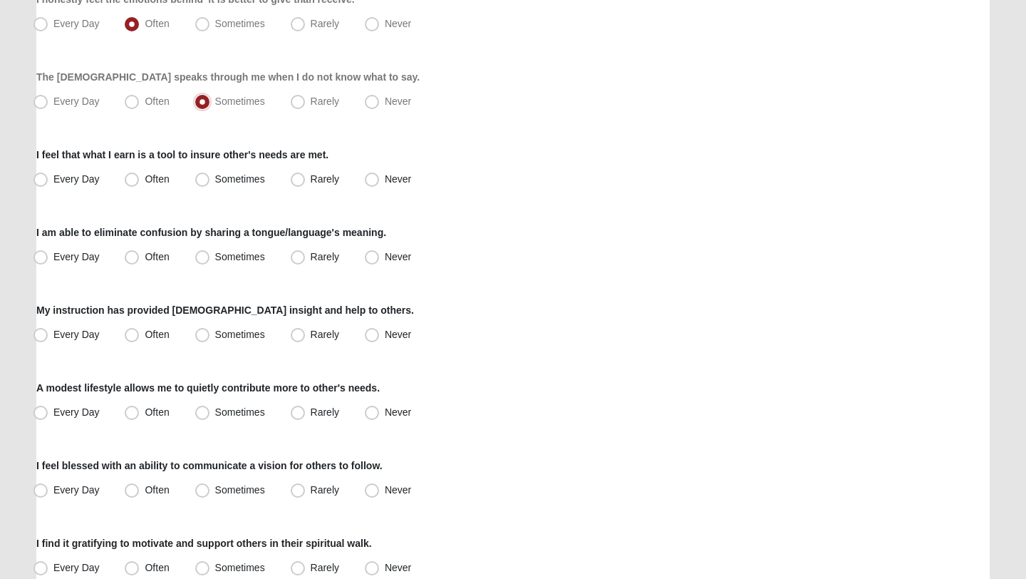
scroll to position [205, 0]
click at [314, 177] on span "Rarely" at bounding box center [325, 177] width 29 height 11
click at [306, 177] on input "Rarely" at bounding box center [300, 177] width 9 height 9
radio input "true"
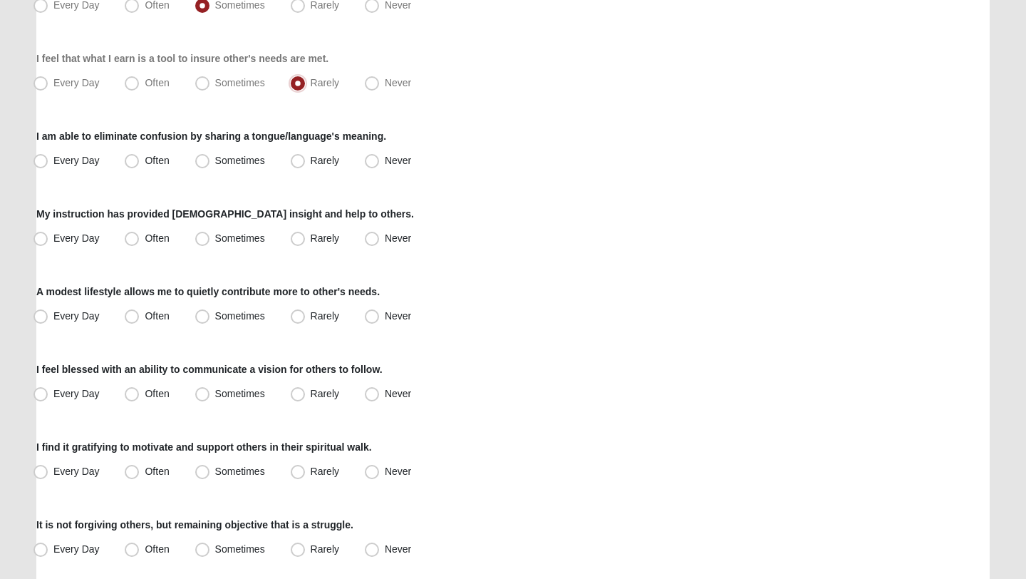
scroll to position [306, 0]
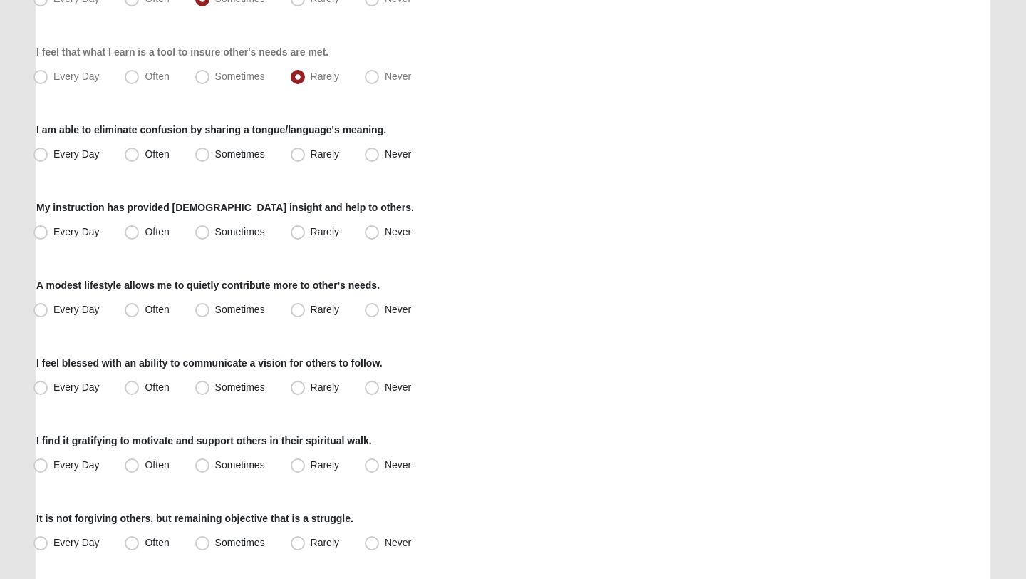
click at [424, 144] on div "Every Day Often Sometimes Rarely Never" at bounding box center [512, 154] width 953 height 23
click at [401, 146] on label "Never" at bounding box center [389, 154] width 61 height 23
click at [380, 150] on input "Never" at bounding box center [375, 154] width 9 height 9
radio input "true"
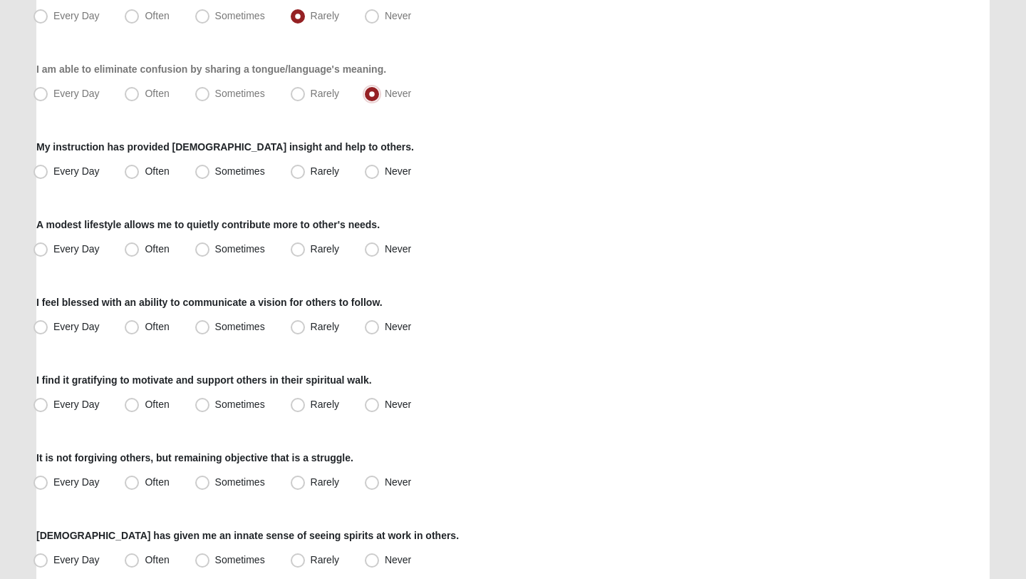
scroll to position [369, 0]
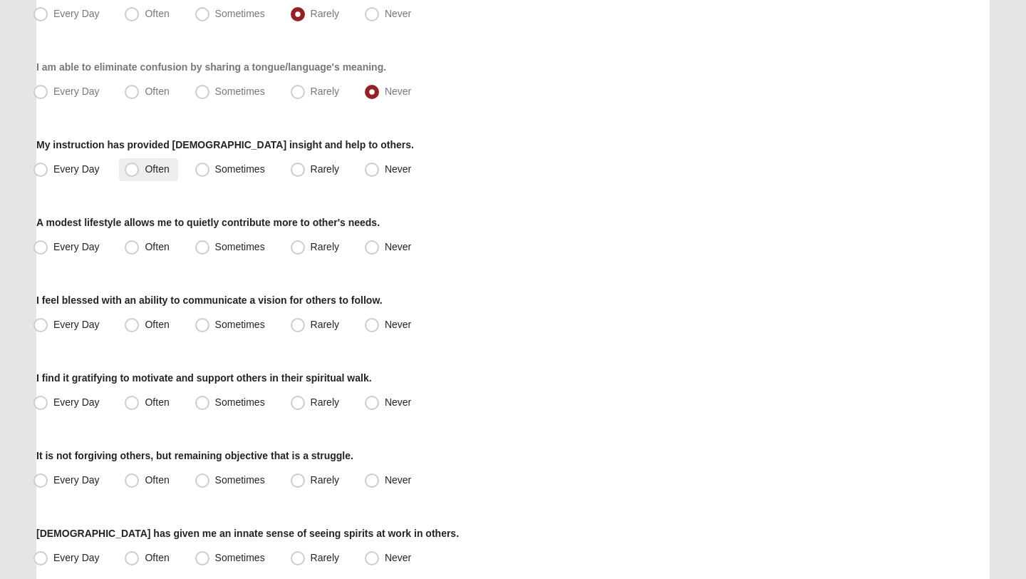
click at [150, 166] on span "Often" at bounding box center [157, 168] width 24 height 11
click at [140, 166] on input "Often" at bounding box center [134, 169] width 9 height 9
radio input "true"
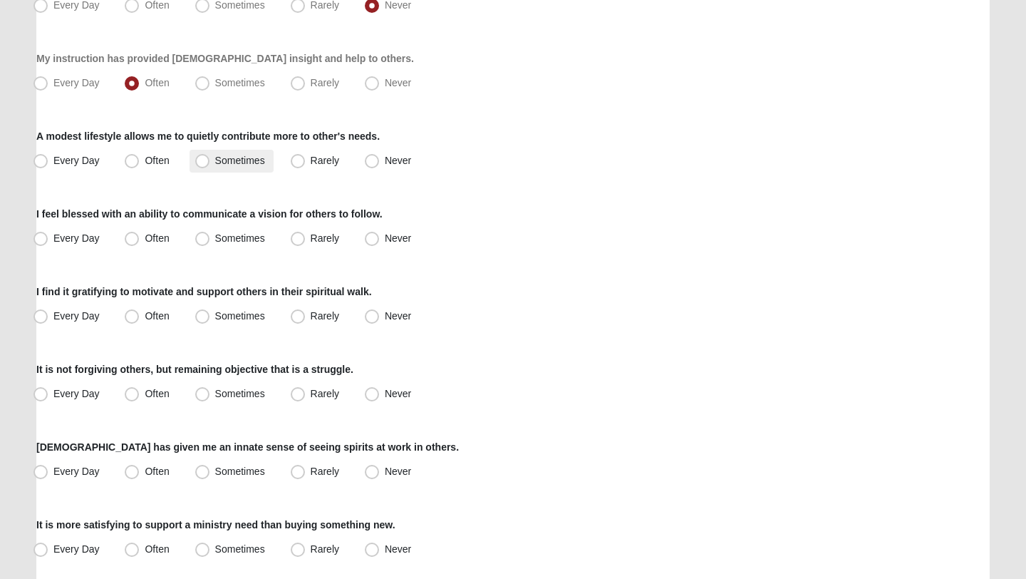
click at [249, 167] on label "Sometimes" at bounding box center [232, 161] width 84 height 23
click at [210, 165] on input "Sometimes" at bounding box center [205, 160] width 9 height 9
radio input "true"
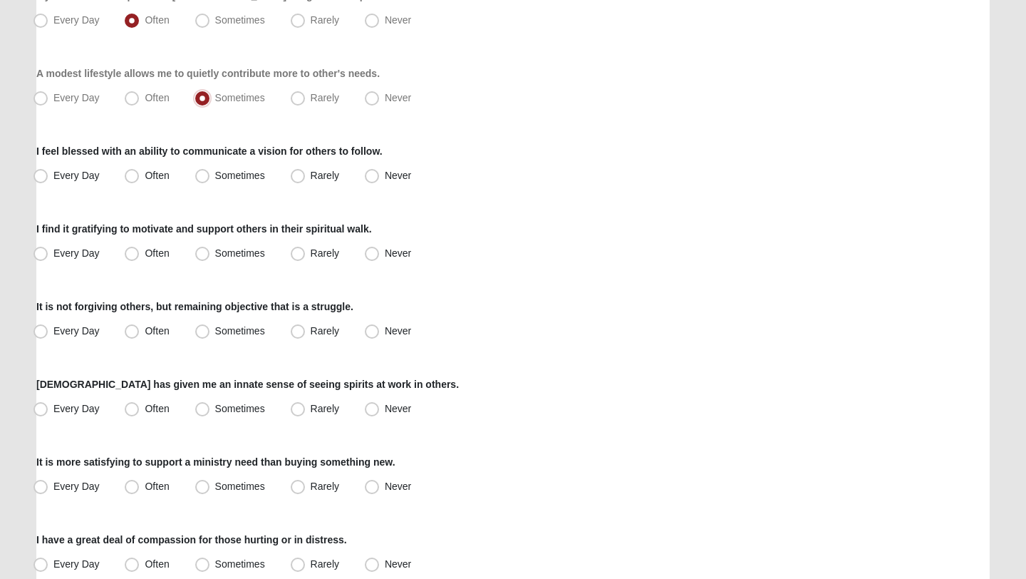
scroll to position [519, 0]
click at [304, 172] on label "Rarely" at bounding box center [316, 175] width 63 height 23
click at [304, 172] on input "Rarely" at bounding box center [300, 174] width 9 height 9
radio input "true"
click at [61, 249] on span "Every Day" at bounding box center [76, 252] width 46 height 11
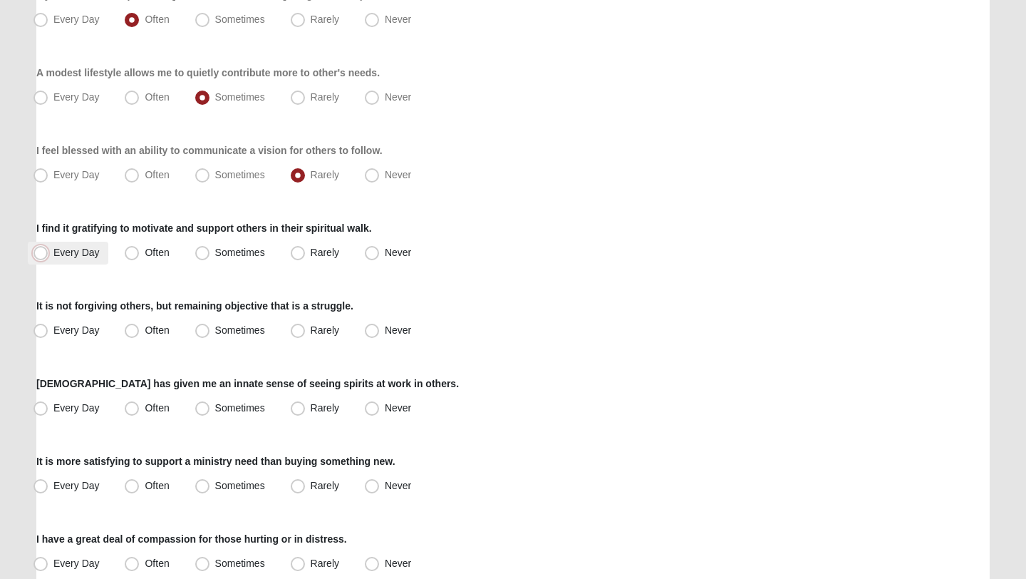
click at [48, 249] on input "Every Day" at bounding box center [43, 252] width 9 height 9
radio input "true"
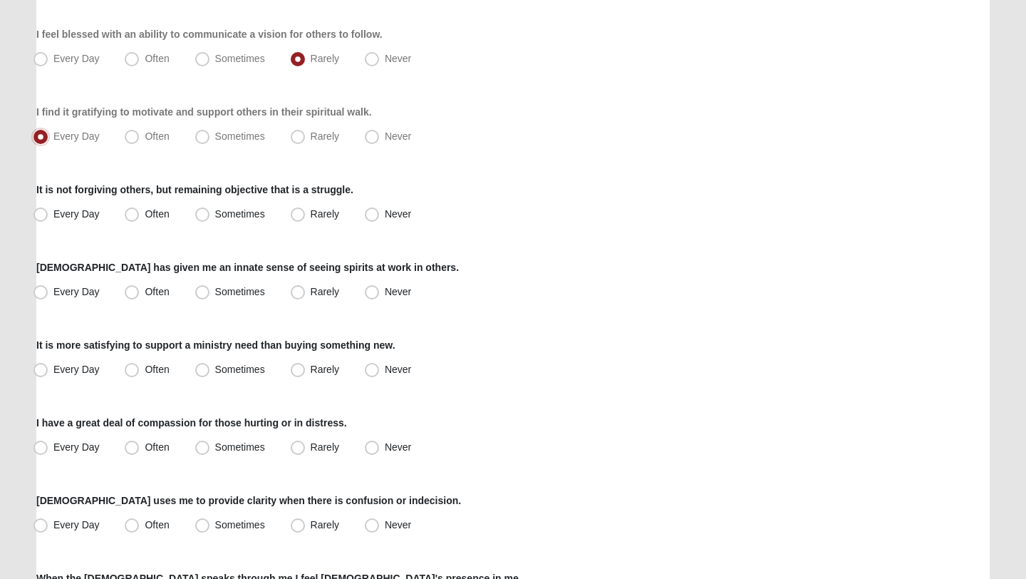
scroll to position [668, 0]
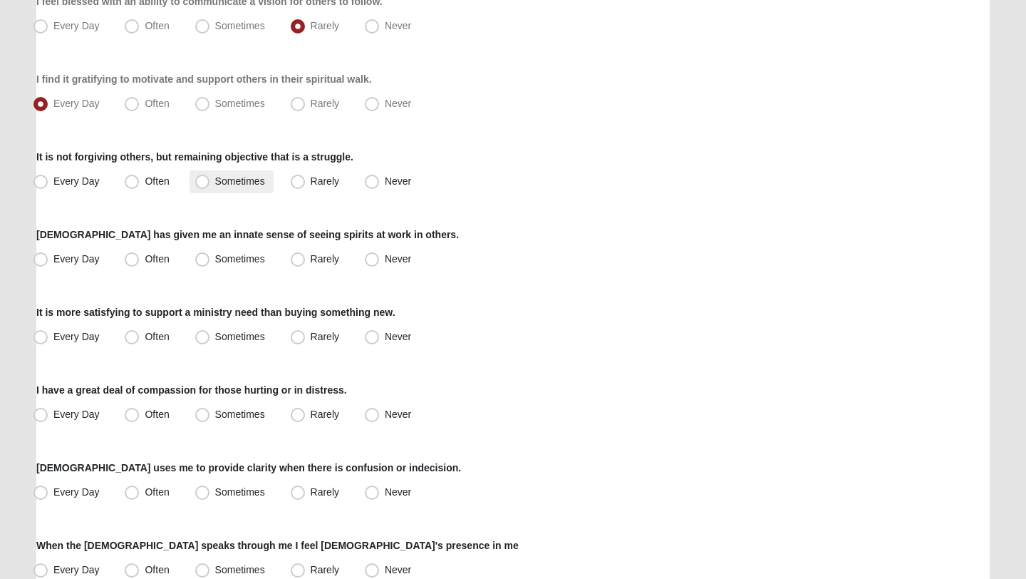
click at [192, 182] on label "Sometimes" at bounding box center [232, 181] width 84 height 23
click at [201, 182] on input "Sometimes" at bounding box center [205, 181] width 9 height 9
radio input "true"
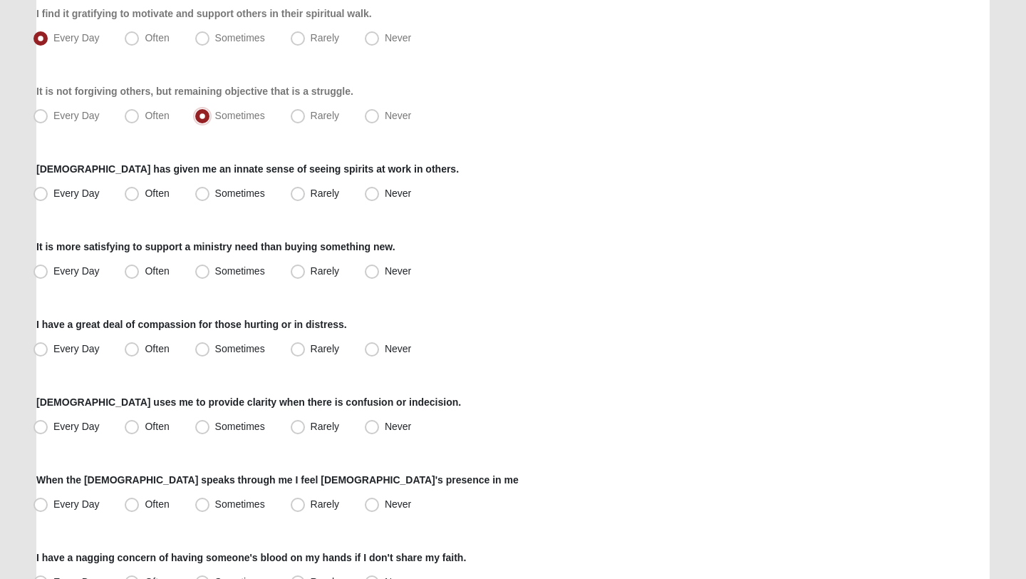
scroll to position [764, 0]
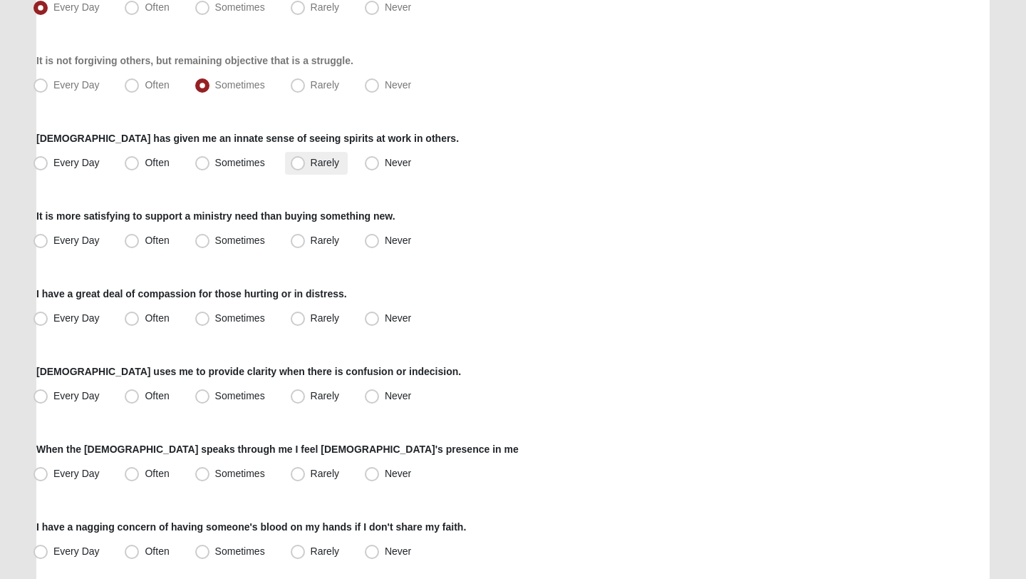
click at [324, 169] on label "Rarely" at bounding box center [316, 163] width 63 height 23
click at [306, 167] on input "Rarely" at bounding box center [300, 162] width 9 height 9
radio input "true"
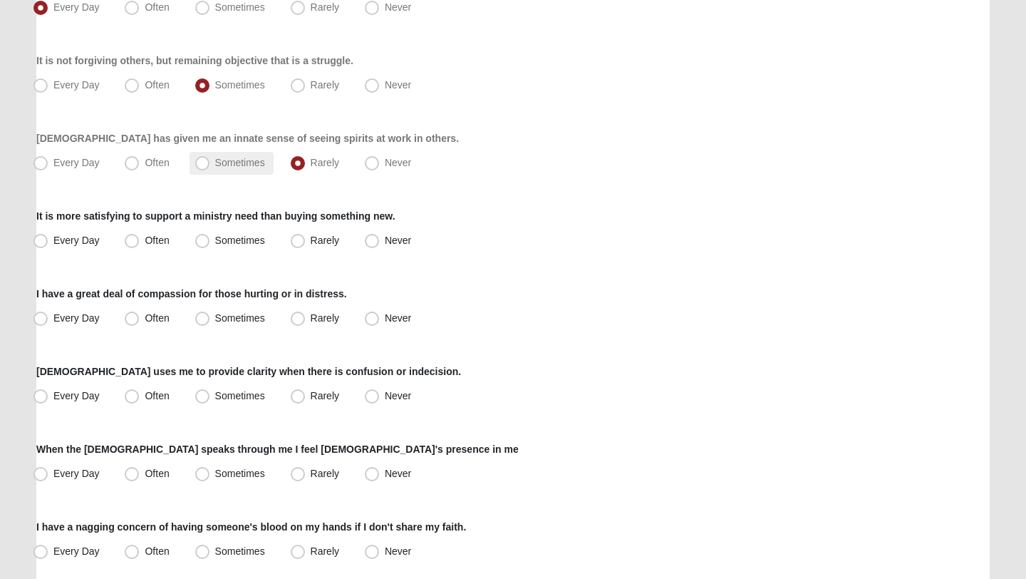
click at [263, 165] on span "Sometimes" at bounding box center [240, 162] width 50 height 11
click at [210, 165] on input "Sometimes" at bounding box center [205, 162] width 9 height 9
radio input "true"
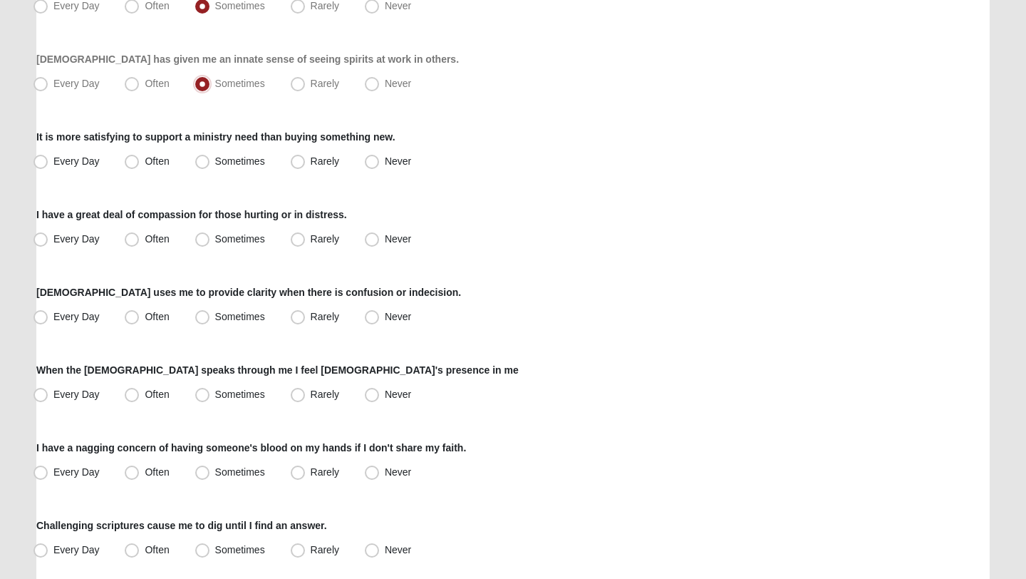
scroll to position [857, 0]
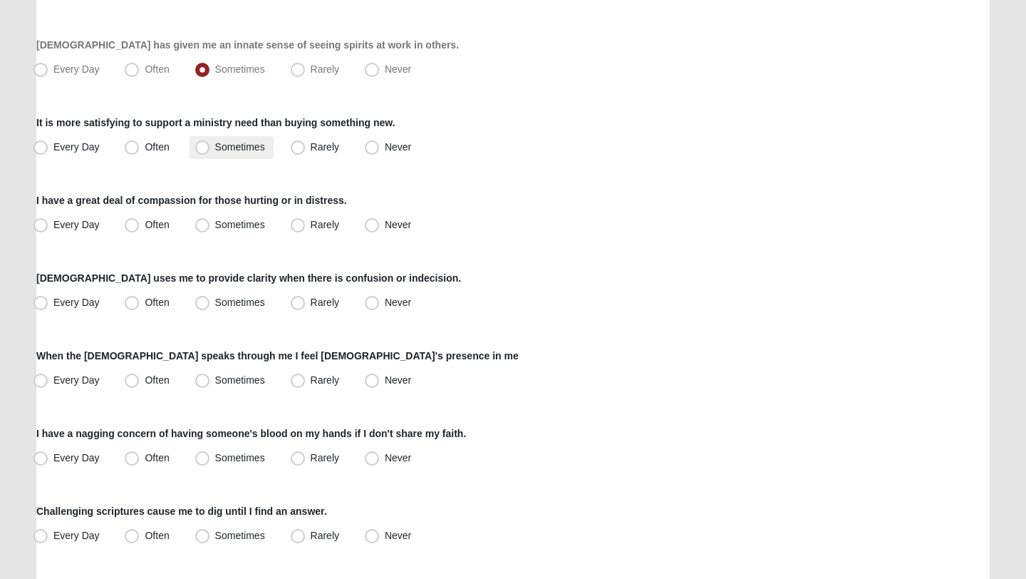
click at [222, 150] on span "Sometimes" at bounding box center [240, 146] width 50 height 11
click at [210, 150] on input "Sometimes" at bounding box center [205, 147] width 9 height 9
radio input "true"
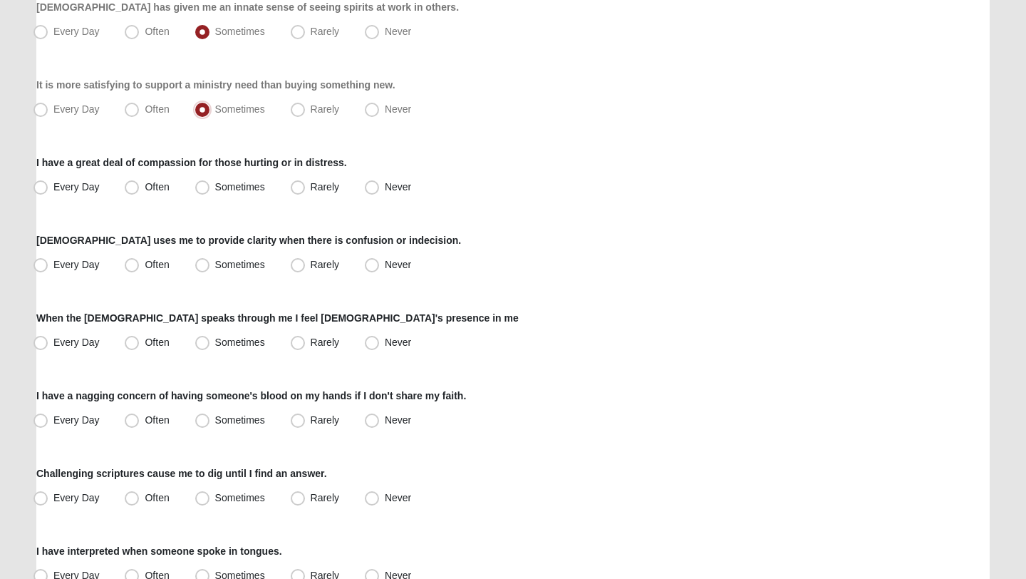
scroll to position [916, 0]
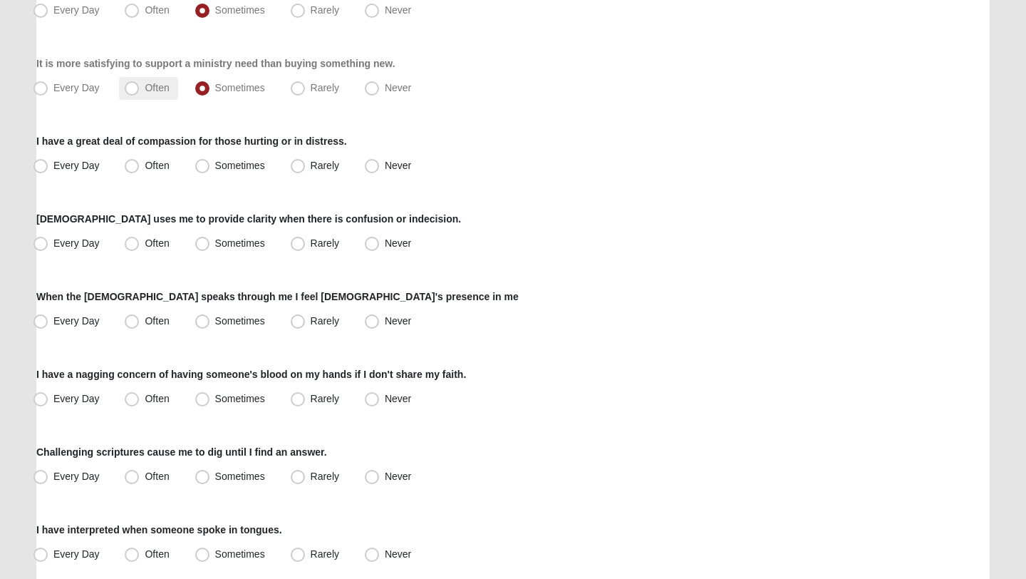
click at [145, 79] on label "Often" at bounding box center [148, 88] width 58 height 23
click at [140, 83] on input "Often" at bounding box center [134, 87] width 9 height 9
radio input "true"
click at [212, 88] on label "Sometimes" at bounding box center [232, 88] width 84 height 23
click at [210, 88] on input "Sometimes" at bounding box center [205, 87] width 9 height 9
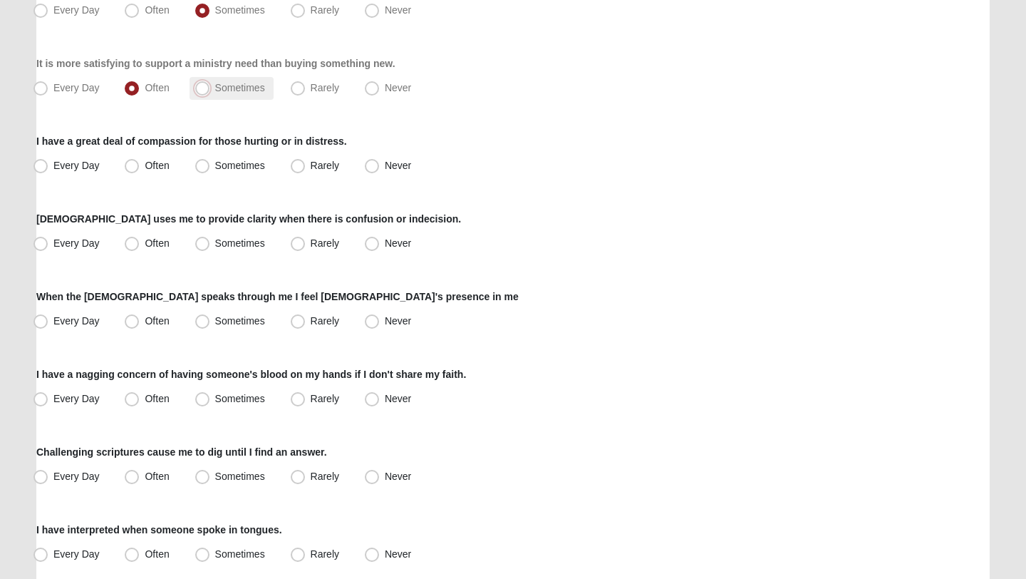
radio input "true"
click at [73, 160] on span "Every Day" at bounding box center [76, 165] width 46 height 11
click at [48, 161] on input "Every Day" at bounding box center [43, 165] width 9 height 9
radio input "true"
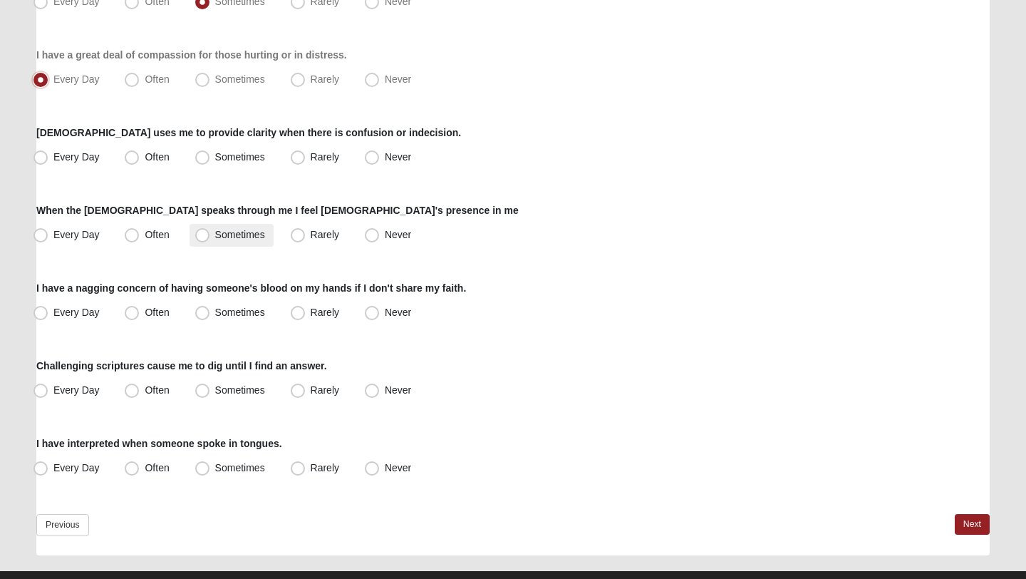
scroll to position [1031, 0]
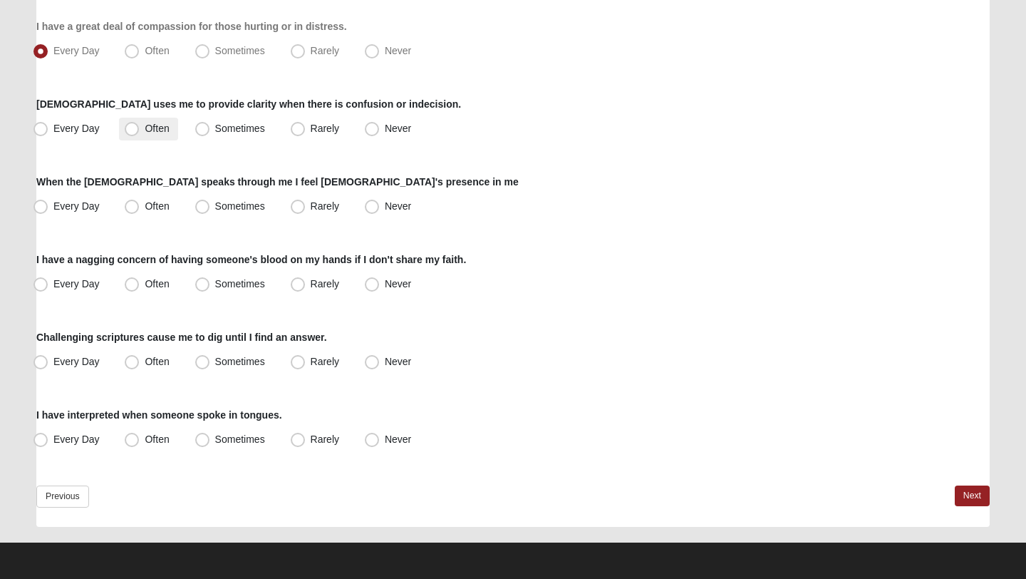
click at [145, 124] on span "Often" at bounding box center [157, 128] width 24 height 11
click at [140, 124] on input "Often" at bounding box center [134, 128] width 9 height 9
radio input "true"
click at [227, 123] on span "Sometimes" at bounding box center [240, 128] width 50 height 11
click at [210, 124] on input "Sometimes" at bounding box center [205, 128] width 9 height 9
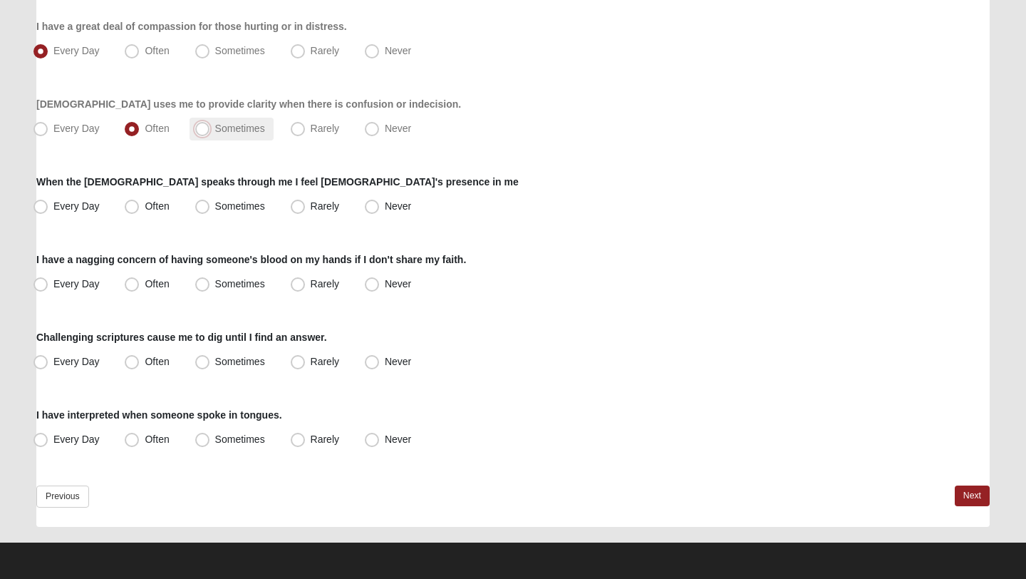
radio input "true"
click at [230, 209] on span "Sometimes" at bounding box center [240, 205] width 50 height 11
click at [210, 209] on input "Sometimes" at bounding box center [205, 206] width 9 height 9
radio input "true"
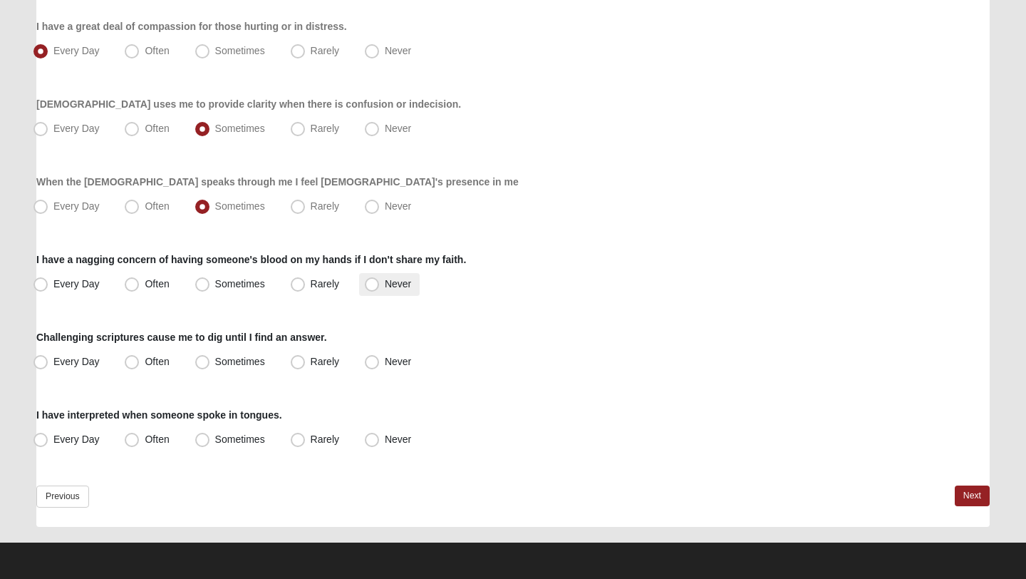
click at [394, 282] on span "Never" at bounding box center [398, 283] width 26 height 11
click at [380, 282] on input "Never" at bounding box center [375, 283] width 9 height 9
radio input "true"
click at [314, 285] on span "Rarely" at bounding box center [325, 283] width 29 height 11
click at [306, 285] on input "Rarely" at bounding box center [300, 283] width 9 height 9
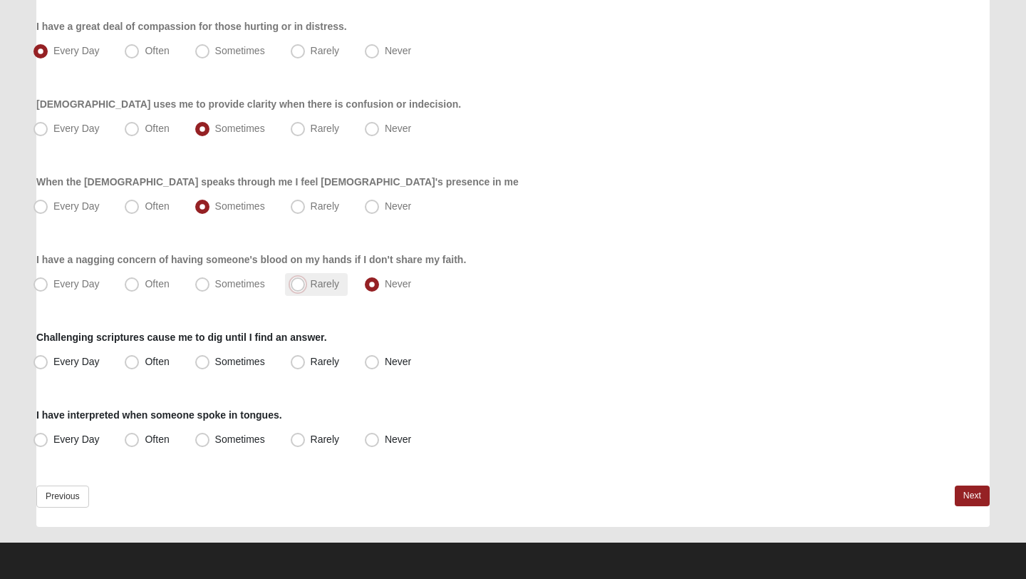
radio input "true"
click at [59, 371] on label "Every Day" at bounding box center [68, 362] width 81 height 23
click at [48, 366] on input "Every Day" at bounding box center [43, 361] width 9 height 9
radio input "true"
click at [385, 444] on span "Never" at bounding box center [398, 438] width 26 height 11
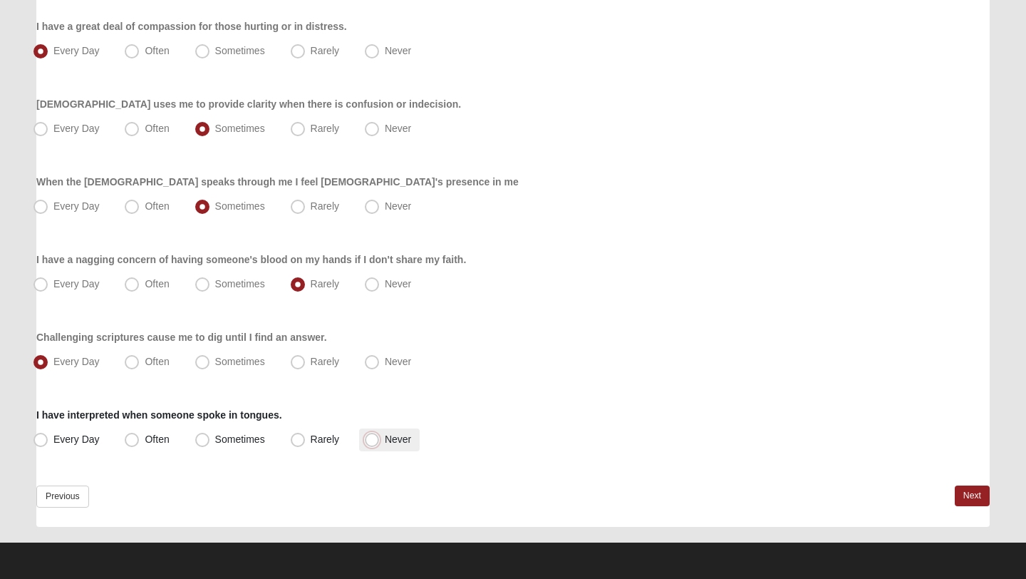
click at [375, 444] on input "Never" at bounding box center [375, 439] width 9 height 9
radio input "true"
click at [978, 499] on link "Next" at bounding box center [972, 495] width 35 height 21
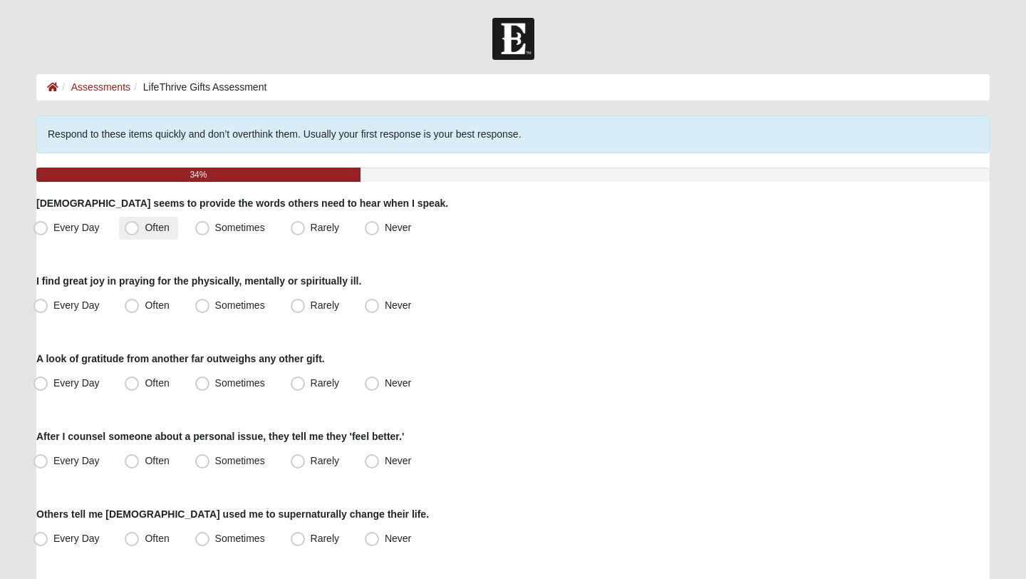
click at [151, 230] on span "Often" at bounding box center [157, 227] width 24 height 11
click at [140, 230] on input "Often" at bounding box center [134, 227] width 9 height 9
radio input "true"
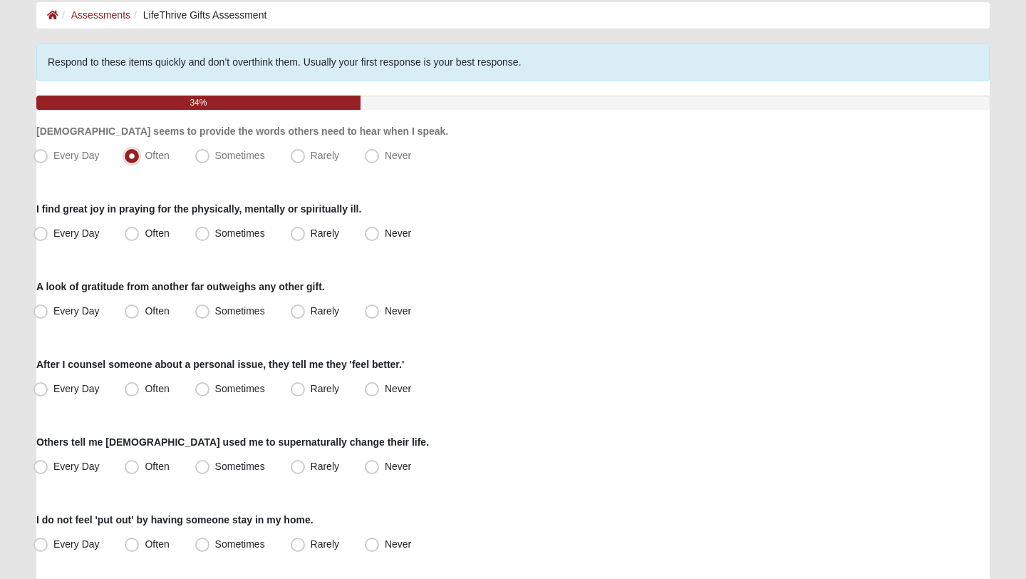
scroll to position [73, 0]
click at [72, 233] on span "Every Day" at bounding box center [76, 232] width 46 height 11
click at [48, 233] on input "Every Day" at bounding box center [43, 232] width 9 height 9
radio input "true"
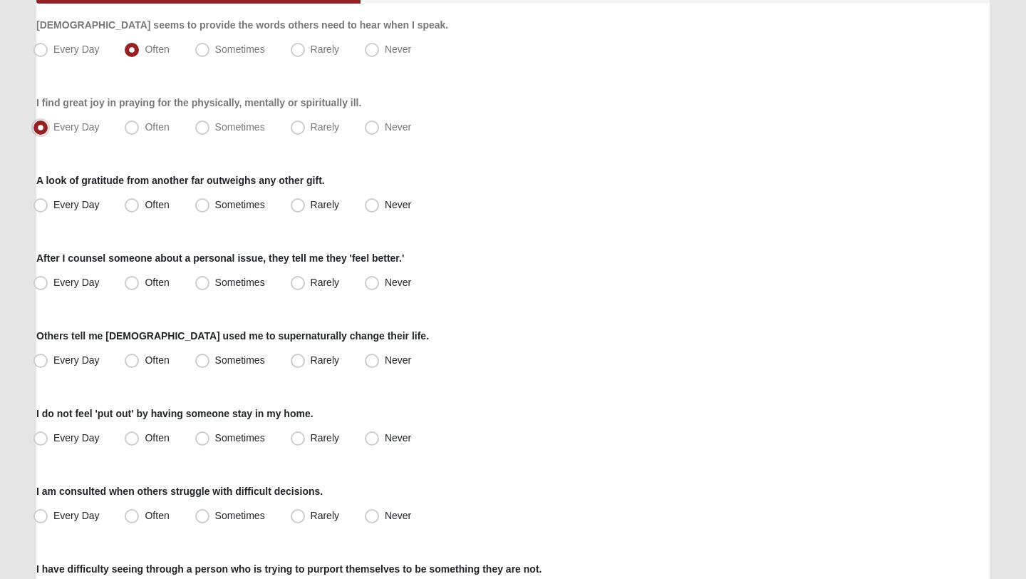
scroll to position [202, 0]
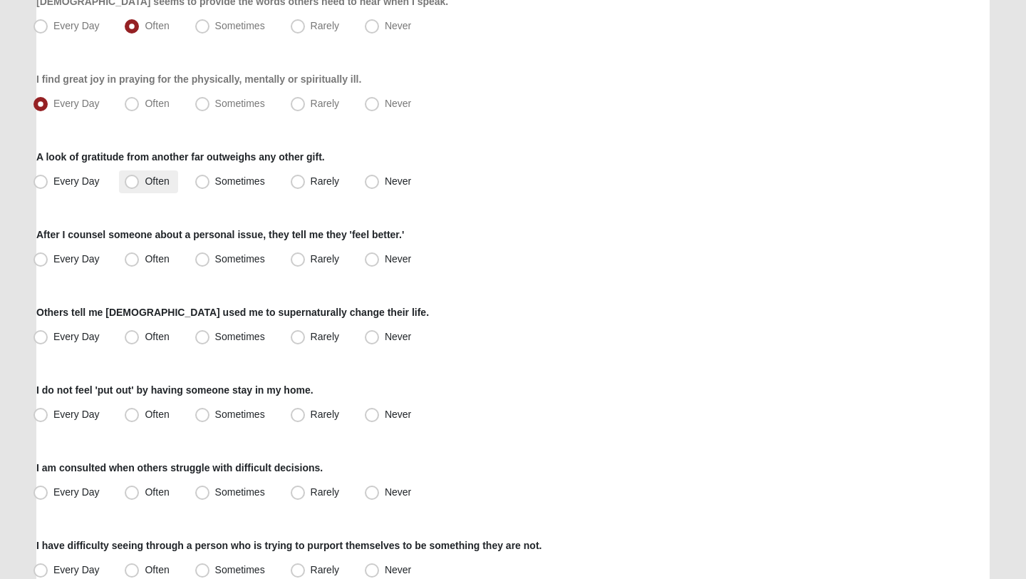
click at [140, 176] on label "Often" at bounding box center [148, 181] width 58 height 23
click at [140, 177] on input "Often" at bounding box center [134, 181] width 9 height 9
radio input "true"
click at [65, 267] on label "Every Day" at bounding box center [68, 259] width 81 height 23
click at [48, 264] on input "Every Day" at bounding box center [43, 258] width 9 height 9
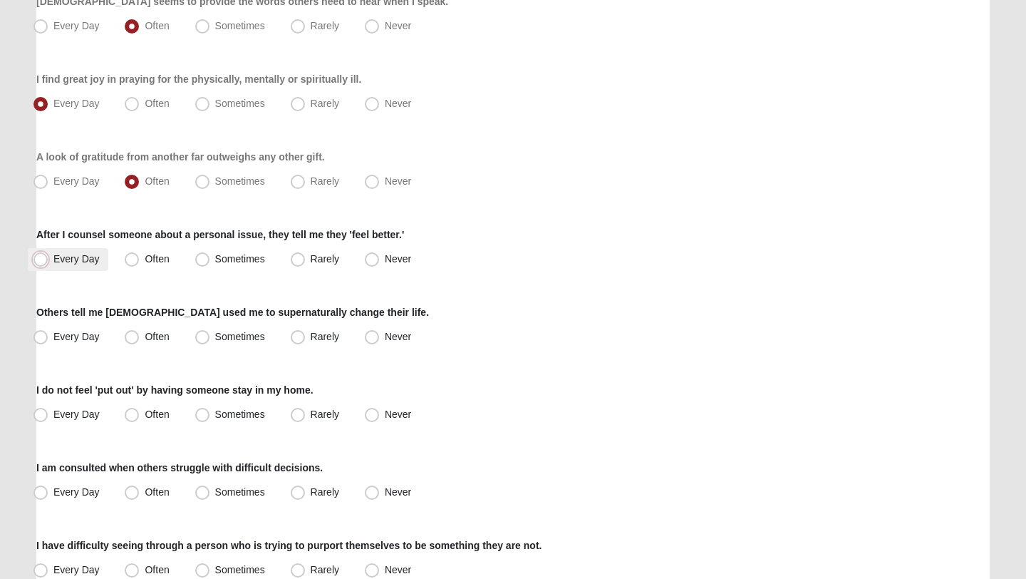
radio input "true"
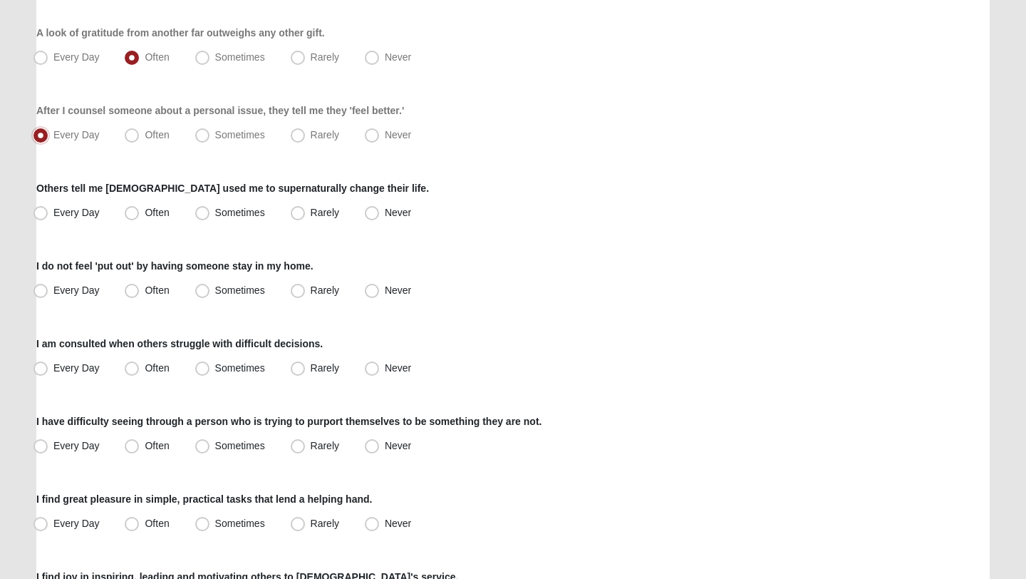
scroll to position [334, 0]
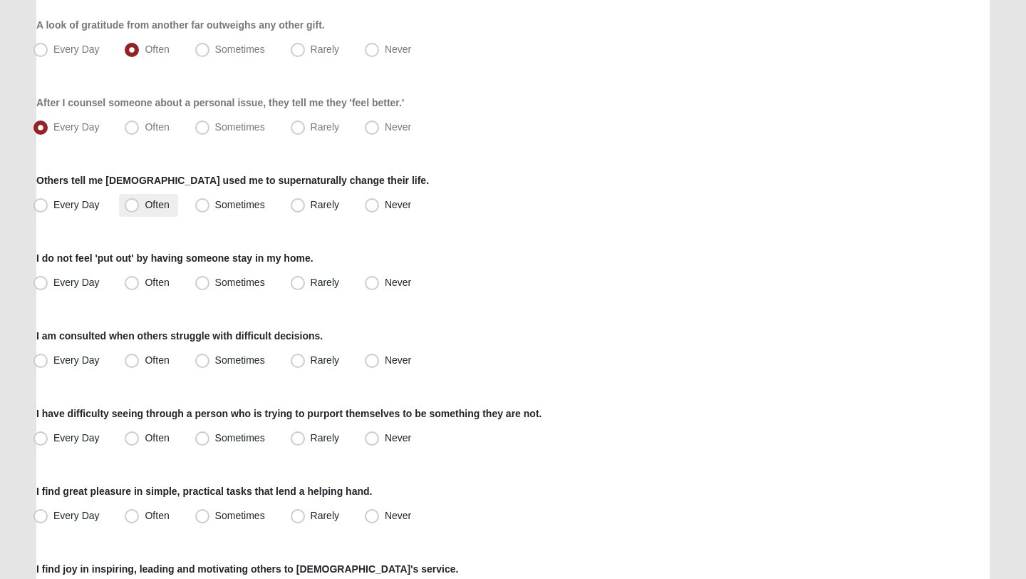
click at [143, 208] on label "Often" at bounding box center [148, 205] width 58 height 23
click at [140, 208] on input "Often" at bounding box center [134, 204] width 9 height 9
radio input "true"
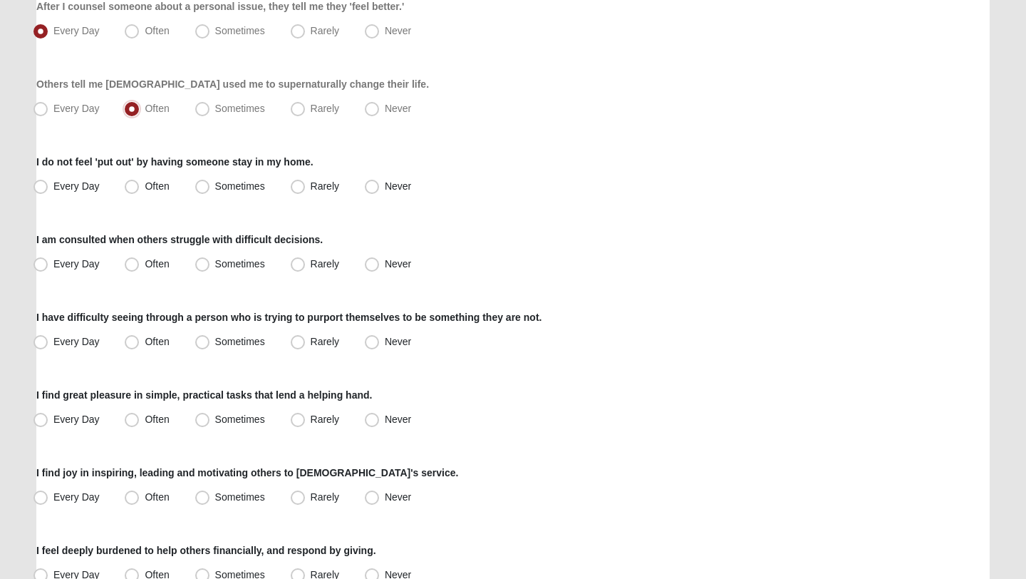
scroll to position [433, 0]
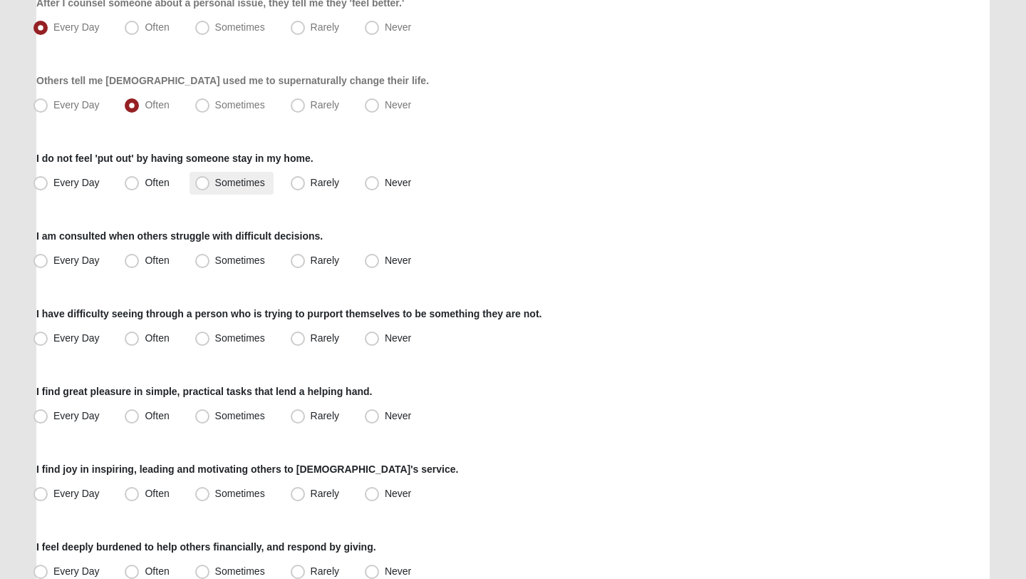
click at [215, 182] on span "Sometimes" at bounding box center [240, 182] width 50 height 11
click at [206, 182] on input "Sometimes" at bounding box center [205, 182] width 9 height 9
radio input "true"
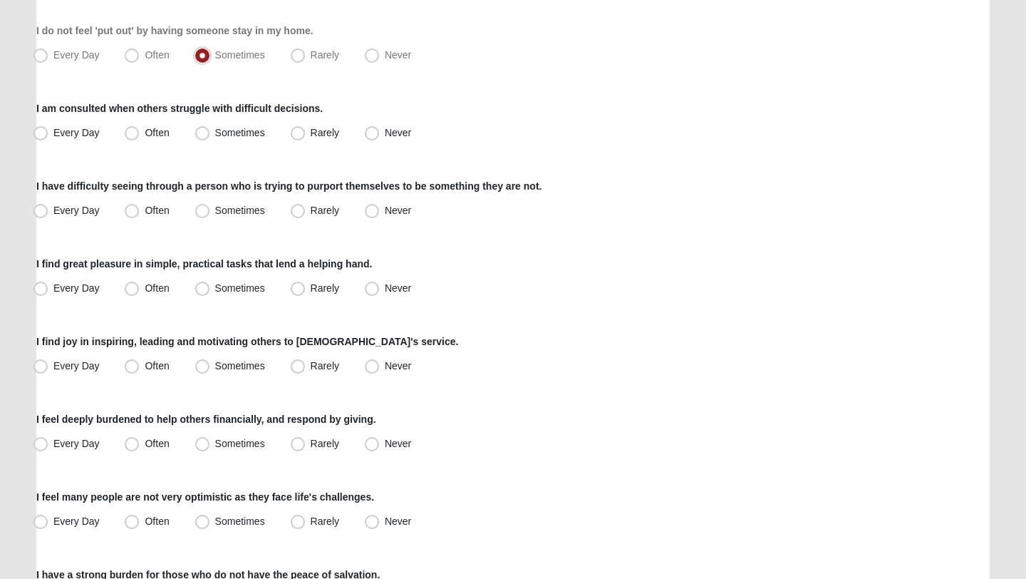
scroll to position [564, 0]
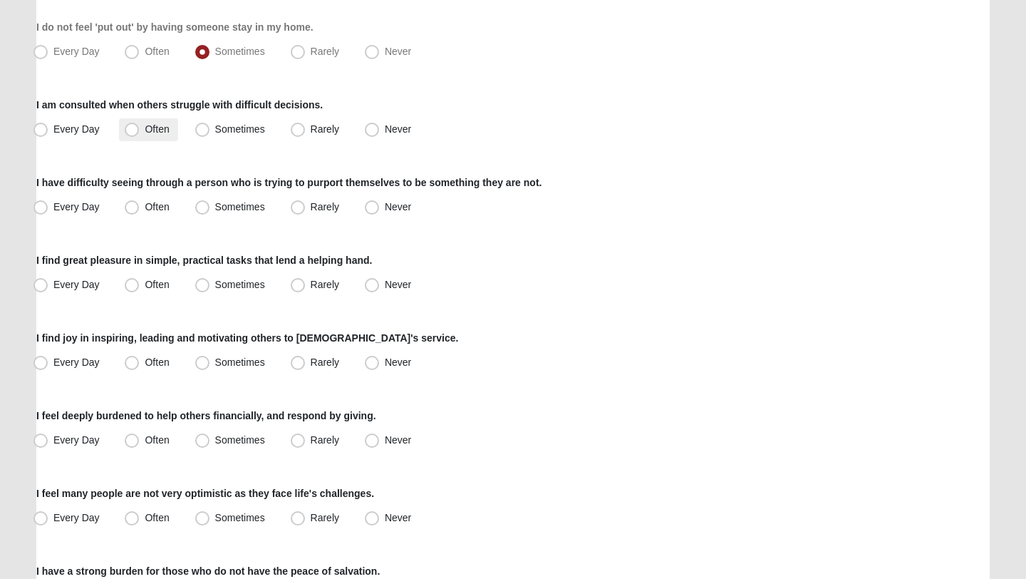
click at [145, 129] on span "Often" at bounding box center [157, 128] width 24 height 11
click at [130, 129] on input "Often" at bounding box center [134, 129] width 9 height 9
radio input "true"
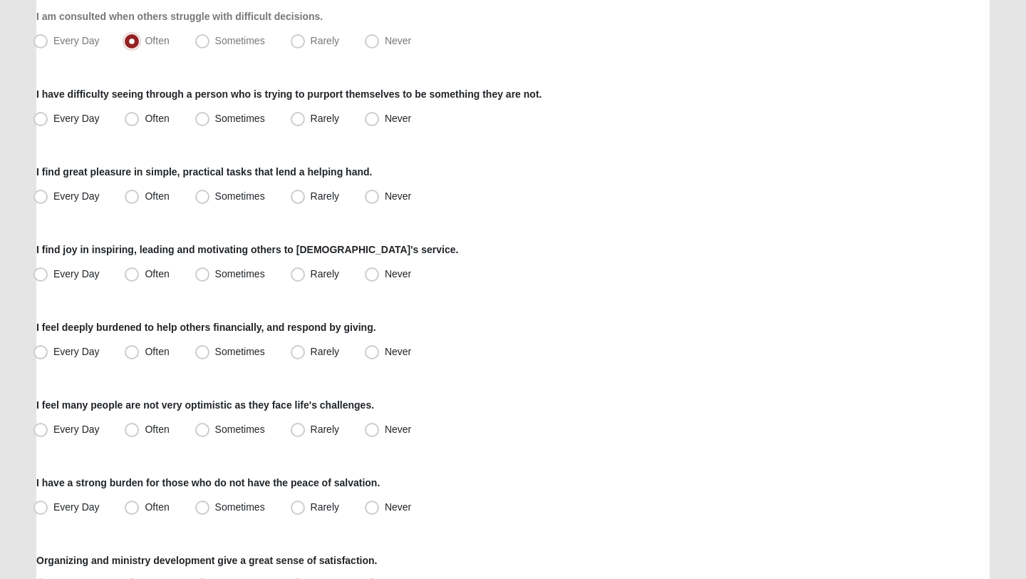
scroll to position [655, 0]
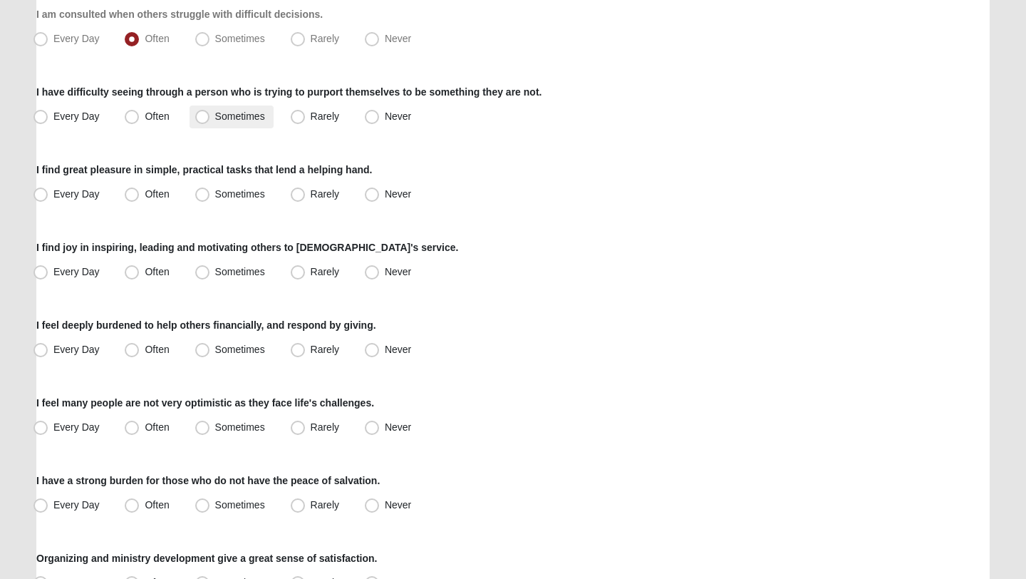
click at [226, 122] on label "Sometimes" at bounding box center [232, 116] width 84 height 23
click at [210, 121] on input "Sometimes" at bounding box center [205, 116] width 9 height 9
radio input "true"
click at [311, 120] on span "Rarely" at bounding box center [325, 115] width 29 height 11
click at [296, 120] on input "Rarely" at bounding box center [300, 116] width 9 height 9
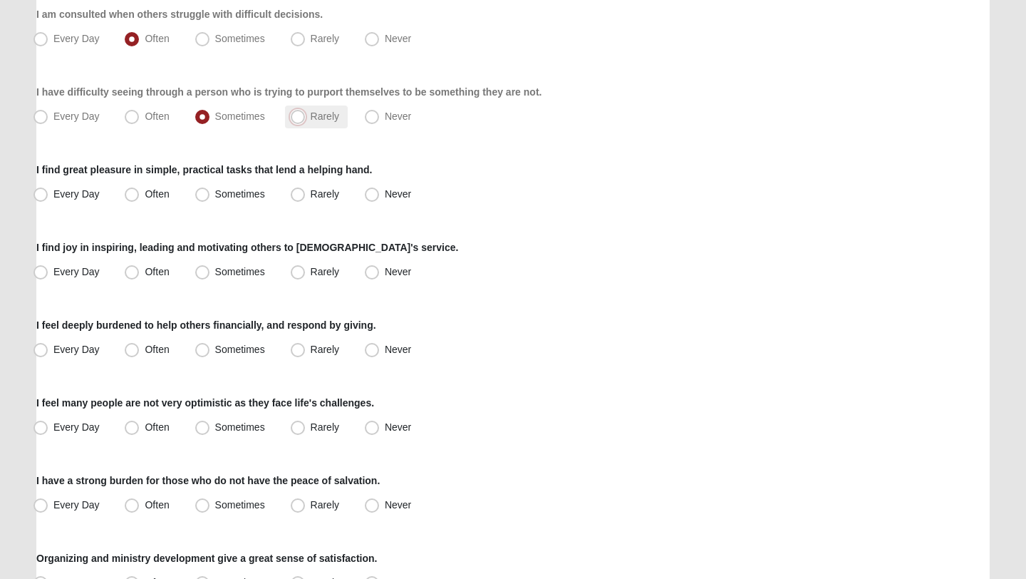
radio input "true"
click at [152, 201] on label "Often" at bounding box center [148, 194] width 58 height 23
click at [140, 199] on input "Often" at bounding box center [134, 194] width 9 height 9
radio input "true"
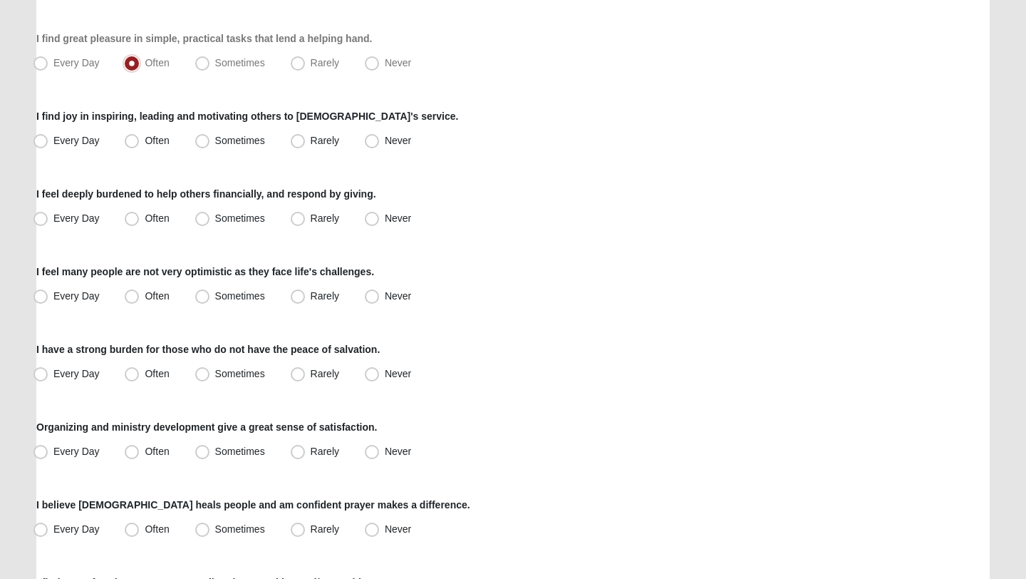
scroll to position [791, 0]
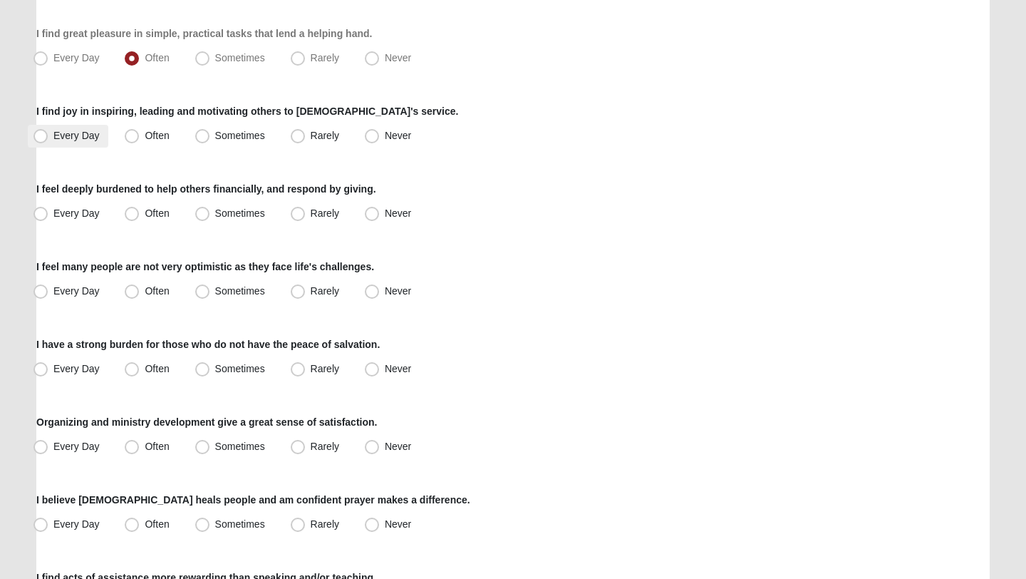
click at [69, 140] on span "Every Day" at bounding box center [76, 135] width 46 height 11
click at [48, 140] on input "Every Day" at bounding box center [43, 135] width 9 height 9
radio input "true"
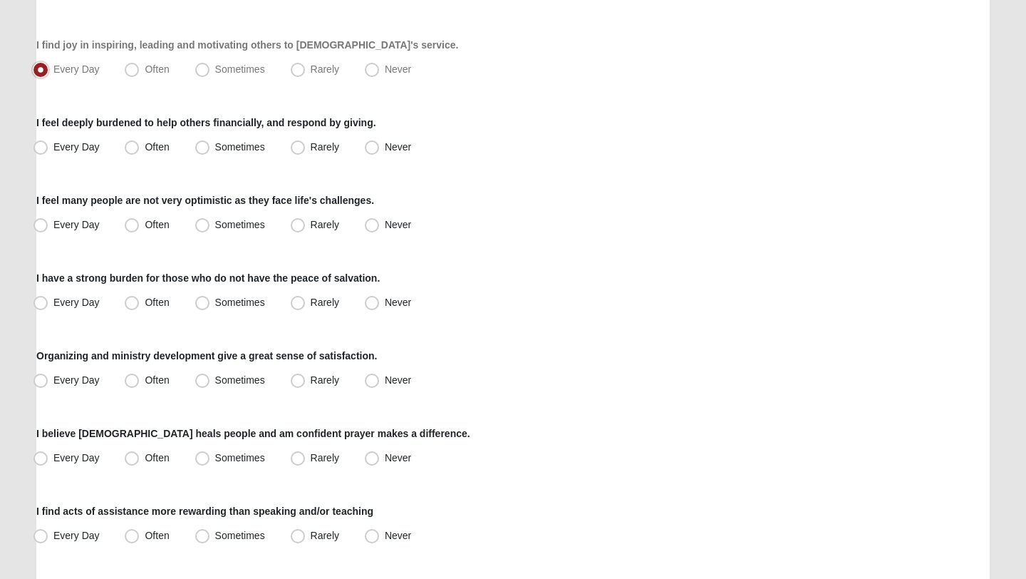
scroll to position [872, 0]
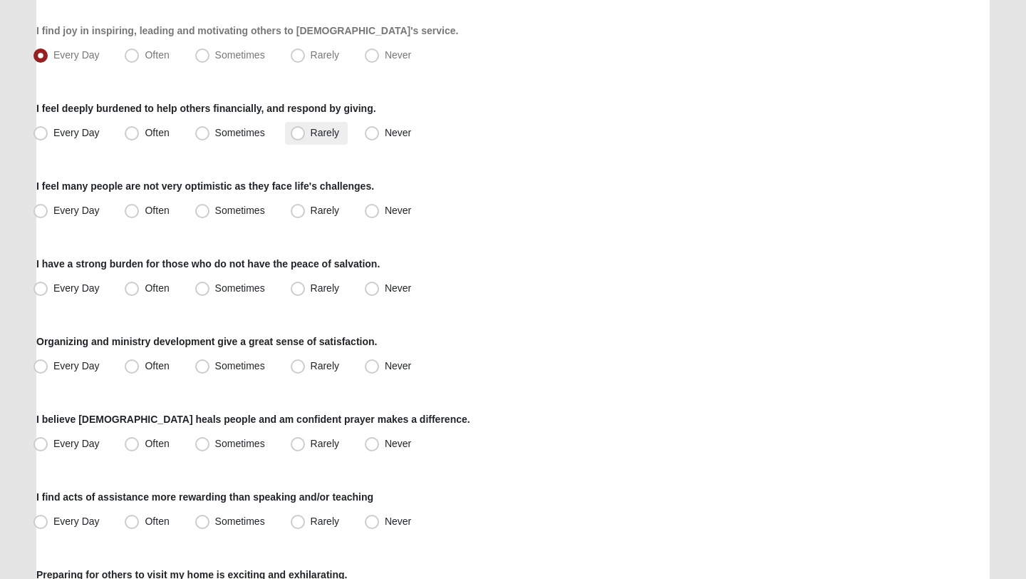
click at [308, 131] on label "Rarely" at bounding box center [316, 133] width 63 height 23
click at [306, 131] on input "Rarely" at bounding box center [300, 132] width 9 height 9
radio input "true"
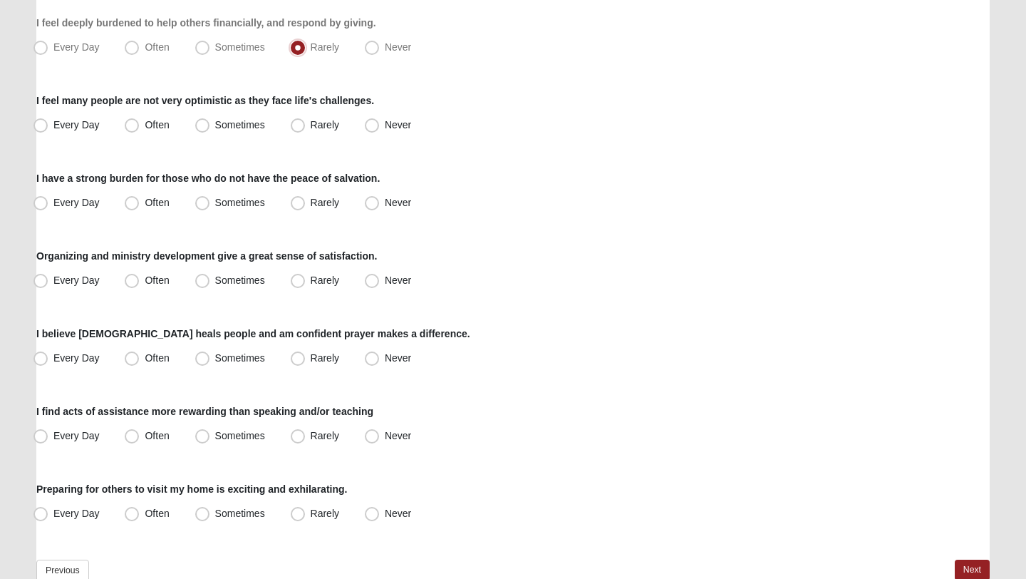
scroll to position [962, 0]
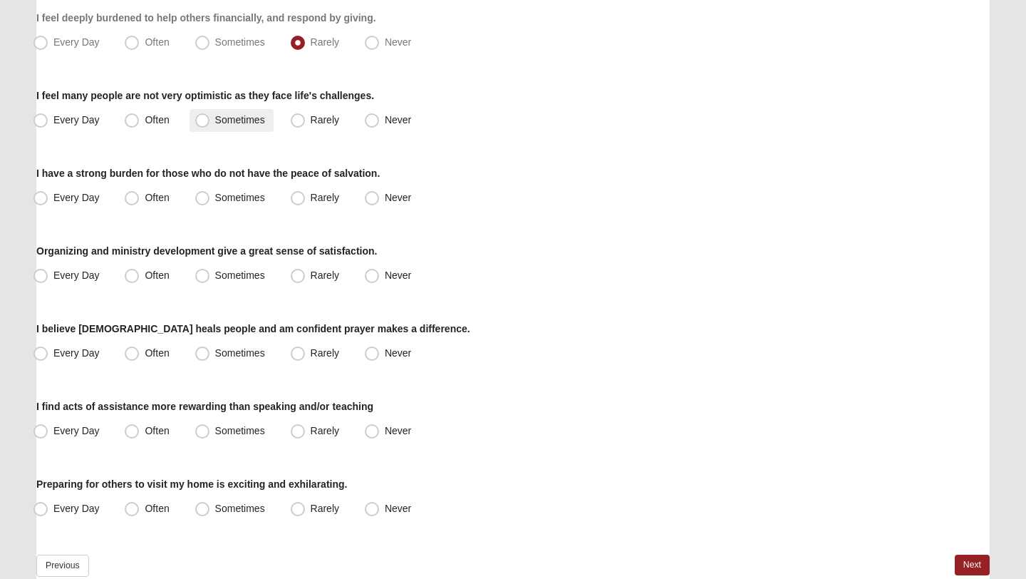
click at [215, 118] on span "Sometimes" at bounding box center [240, 119] width 50 height 11
click at [210, 118] on input "Sometimes" at bounding box center [205, 119] width 9 height 9
radio input "true"
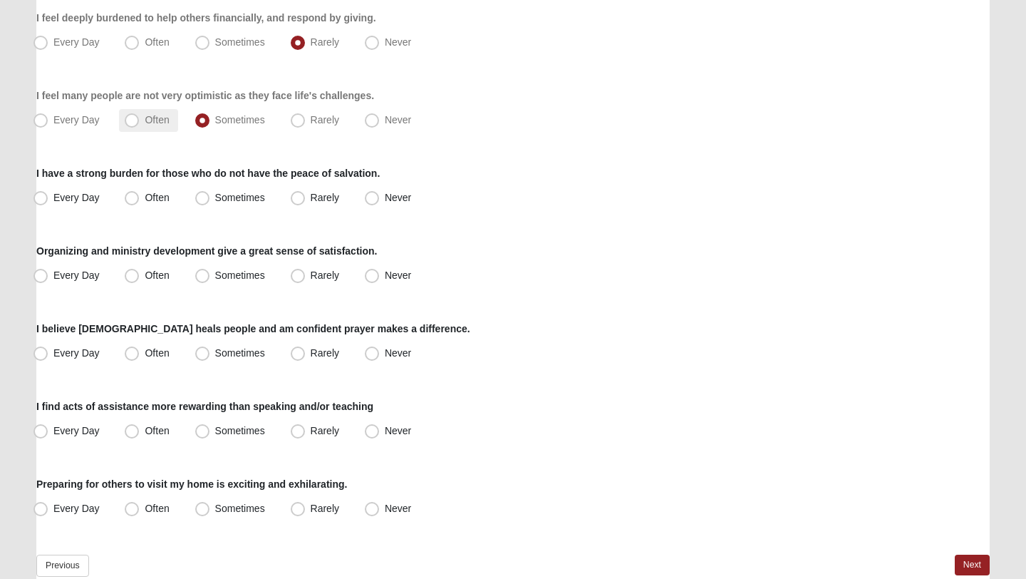
click at [145, 116] on span "Often" at bounding box center [157, 119] width 24 height 11
click at [132, 116] on input "Often" at bounding box center [134, 119] width 9 height 9
radio input "true"
click at [325, 197] on span "Rarely" at bounding box center [325, 197] width 29 height 11
click at [306, 197] on input "Rarely" at bounding box center [300, 197] width 9 height 9
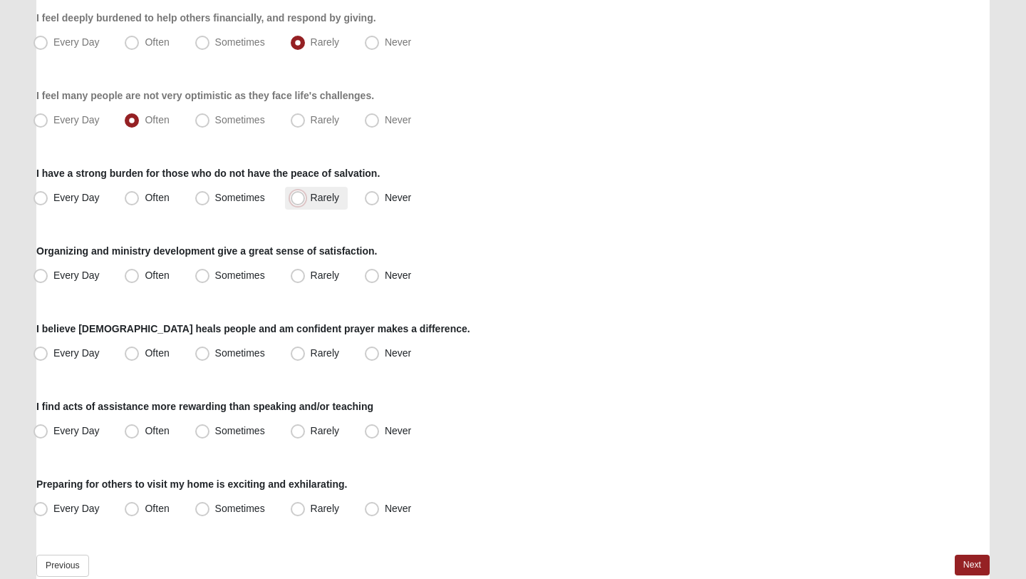
radio input "true"
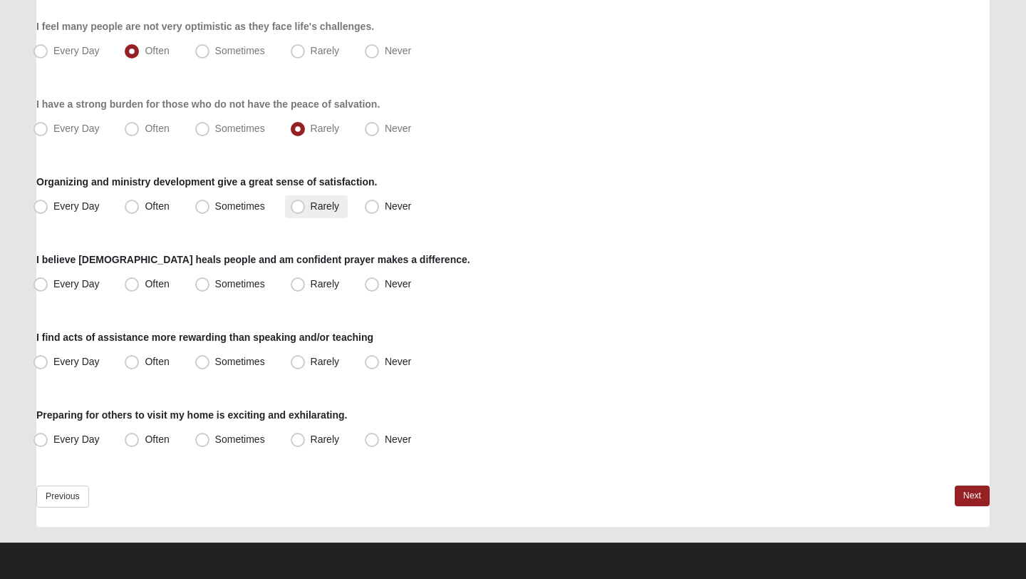
click at [328, 206] on span "Rarely" at bounding box center [325, 205] width 29 height 11
click at [306, 206] on input "Rarely" at bounding box center [300, 206] width 9 height 9
radio input "true"
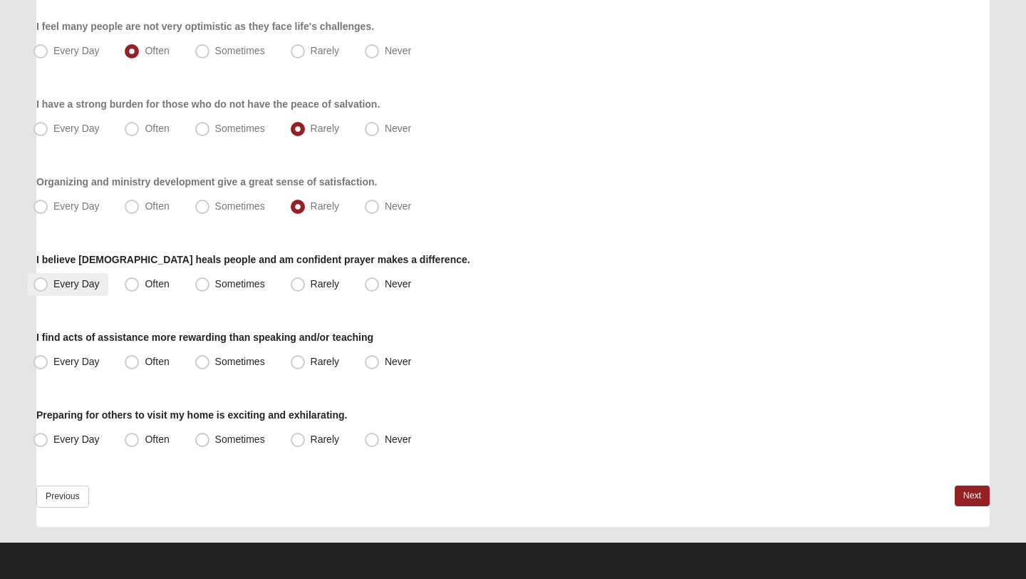
click at [84, 281] on span "Every Day" at bounding box center [76, 283] width 46 height 11
click at [48, 281] on input "Every Day" at bounding box center [43, 283] width 9 height 9
radio input "true"
click at [141, 288] on label "Often" at bounding box center [148, 284] width 58 height 23
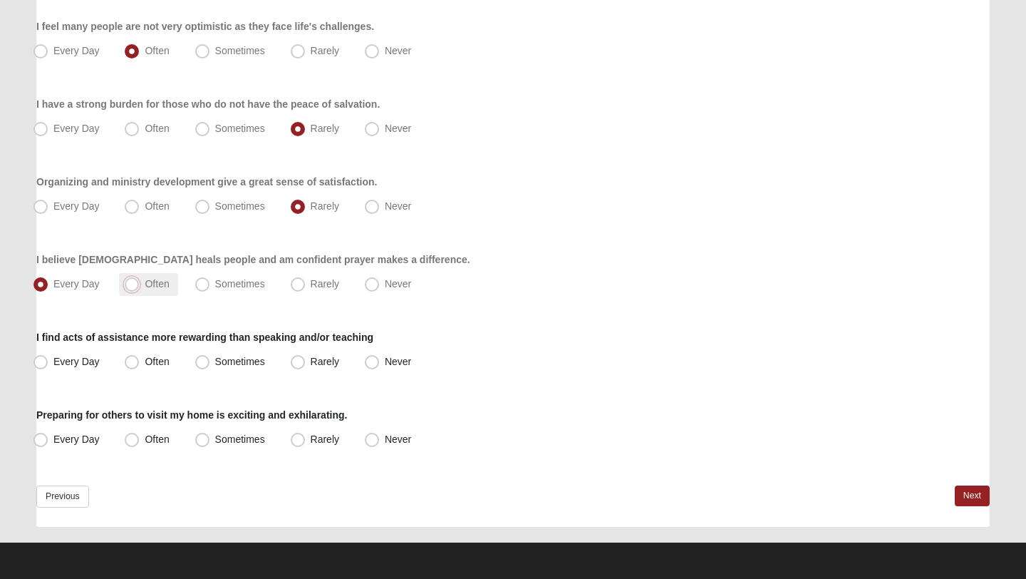
click at [140, 288] on input "Often" at bounding box center [134, 283] width 9 height 9
radio input "true"
click at [124, 361] on label "Often" at bounding box center [148, 362] width 58 height 23
click at [130, 361] on input "Often" at bounding box center [134, 361] width 9 height 9
radio input "true"
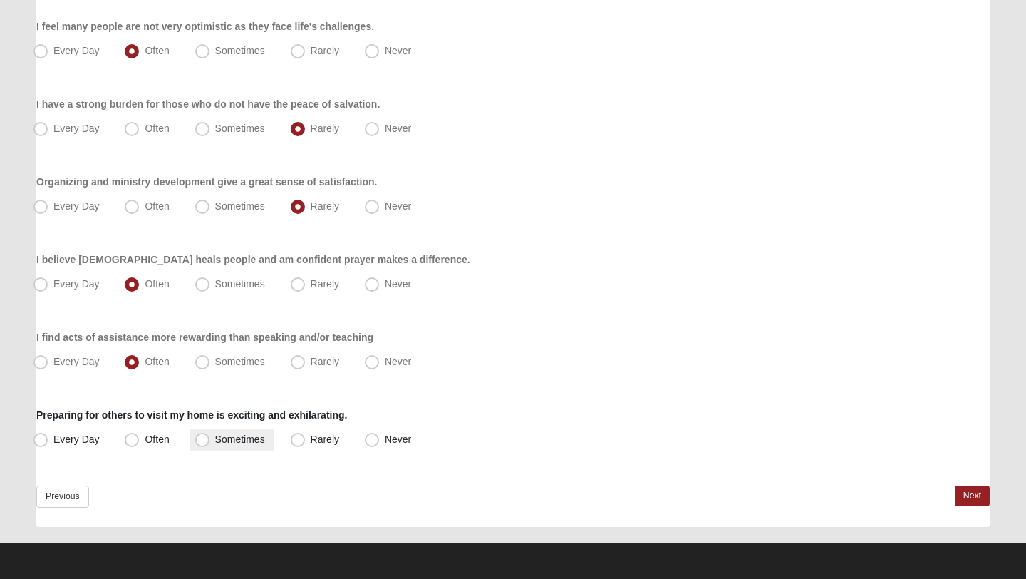
click at [211, 441] on label "Sometimes" at bounding box center [232, 439] width 84 height 23
click at [210, 441] on input "Sometimes" at bounding box center [205, 439] width 9 height 9
radio input "true"
click at [978, 495] on link "Next" at bounding box center [972, 495] width 35 height 21
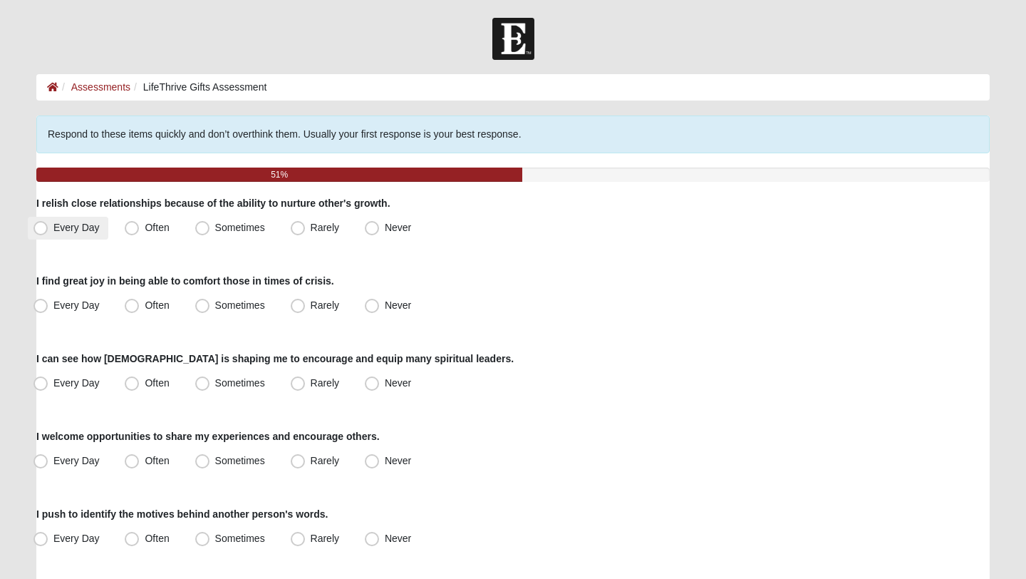
click at [48, 229] on label "Every Day" at bounding box center [68, 228] width 81 height 23
click at [48, 229] on input "Every Day" at bounding box center [43, 227] width 9 height 9
radio input "true"
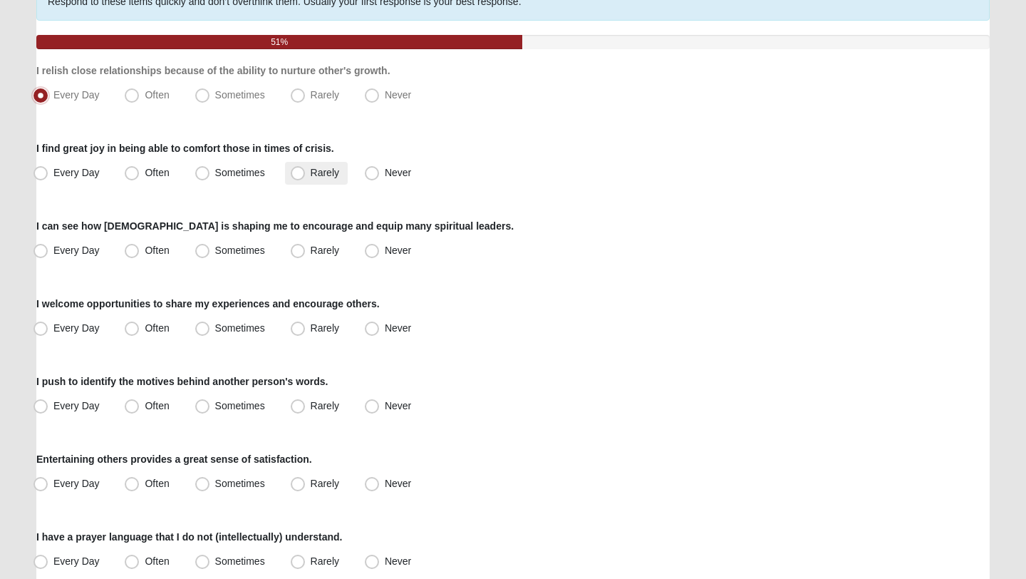
scroll to position [133, 0]
click at [66, 181] on label "Every Day" at bounding box center [68, 172] width 81 height 23
click at [48, 177] on input "Every Day" at bounding box center [43, 171] width 9 height 9
radio input "true"
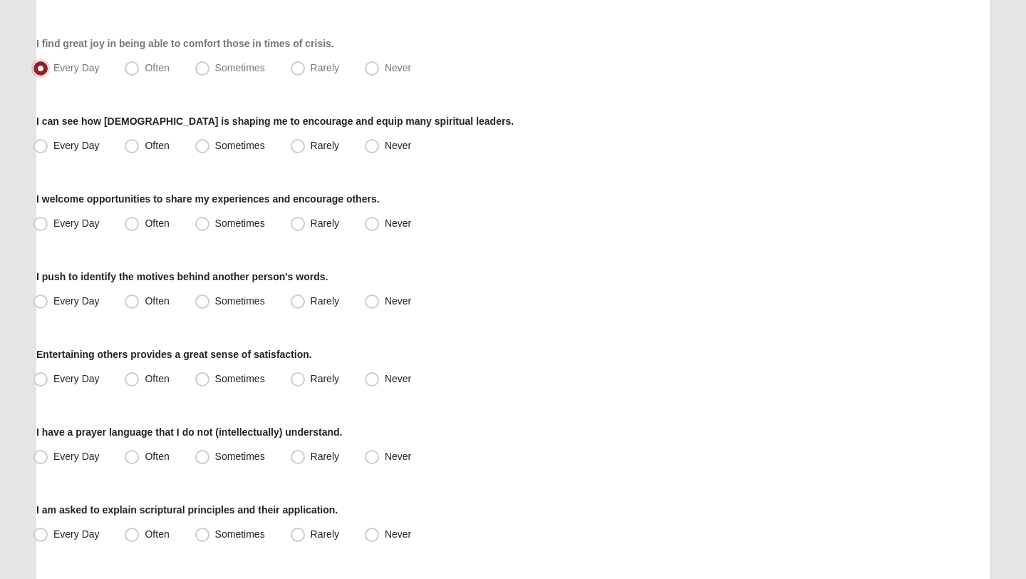
scroll to position [239, 0]
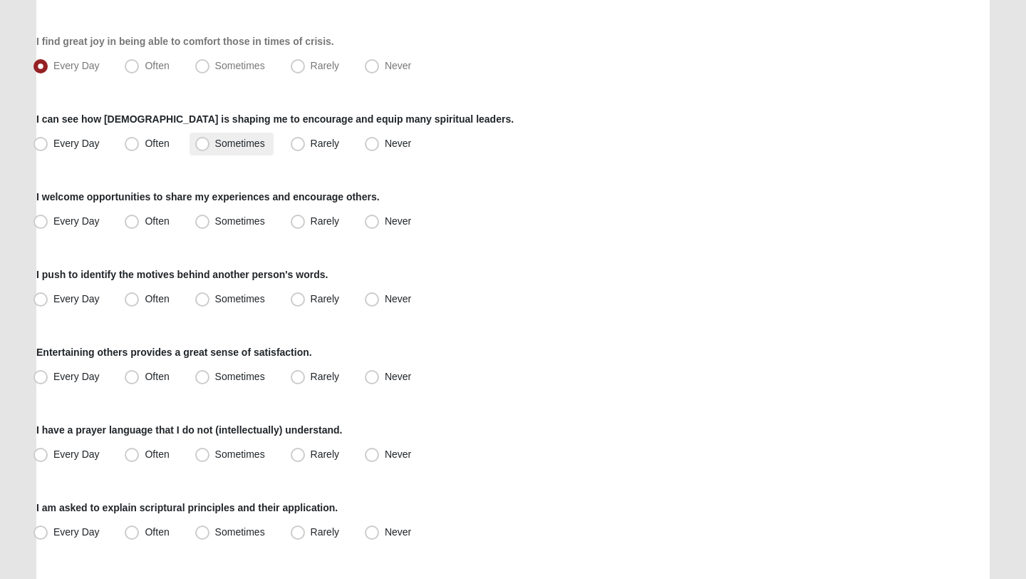
click at [210, 145] on label "Sometimes" at bounding box center [232, 144] width 84 height 23
click at [210, 145] on input "Sometimes" at bounding box center [205, 143] width 9 height 9
radio input "true"
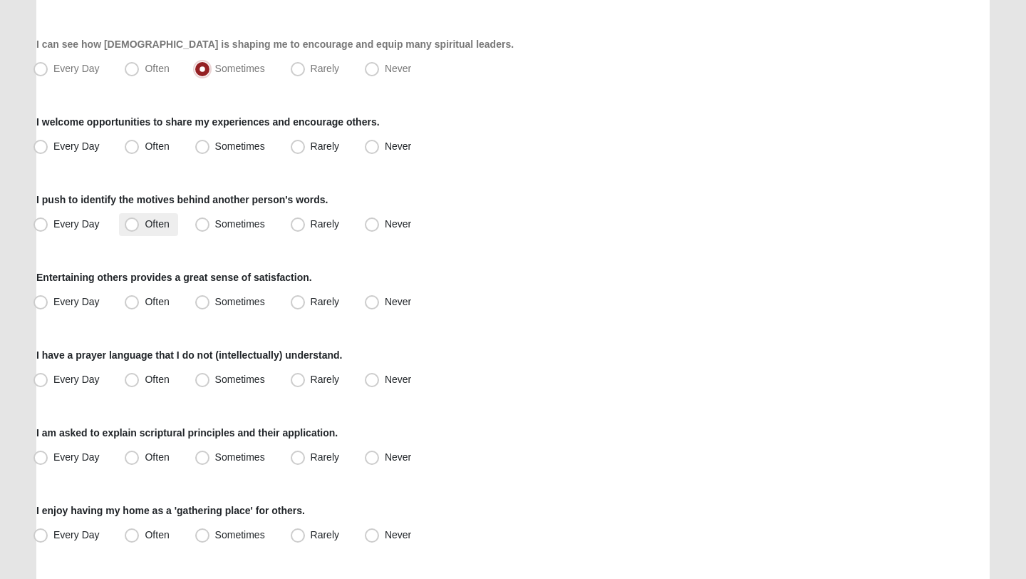
scroll to position [316, 0]
click at [76, 141] on span "Every Day" at bounding box center [76, 144] width 46 height 11
click at [48, 141] on input "Every Day" at bounding box center [43, 144] width 9 height 9
radio input "true"
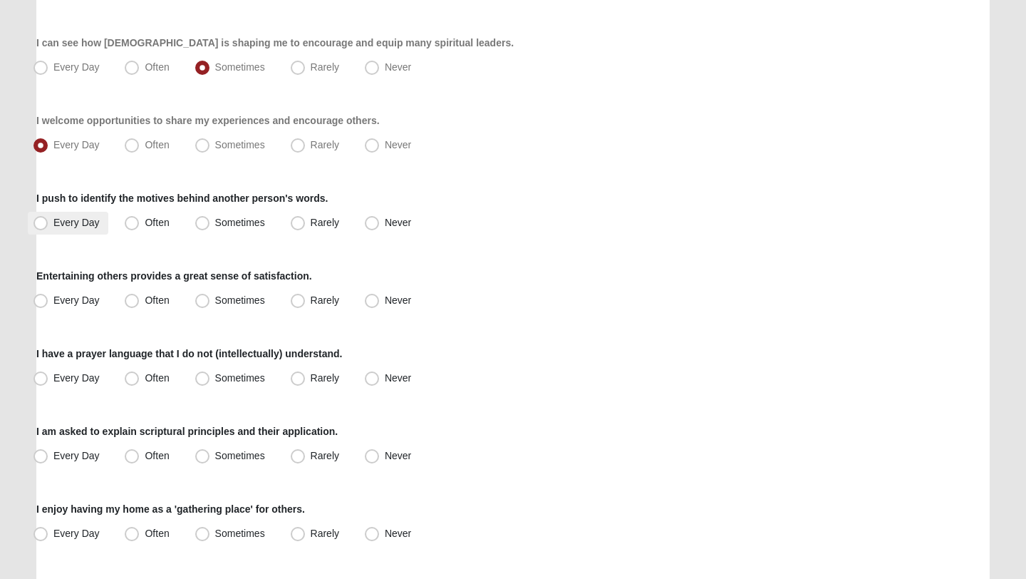
click at [61, 225] on span "Every Day" at bounding box center [76, 222] width 46 height 11
click at [48, 225] on input "Every Day" at bounding box center [43, 222] width 9 height 9
radio input "true"
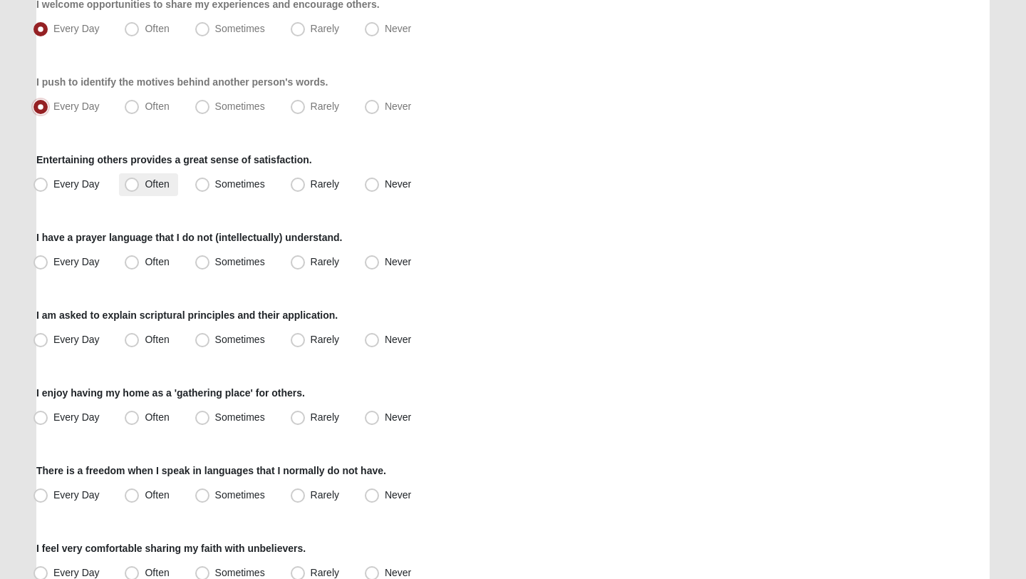
scroll to position [440, 0]
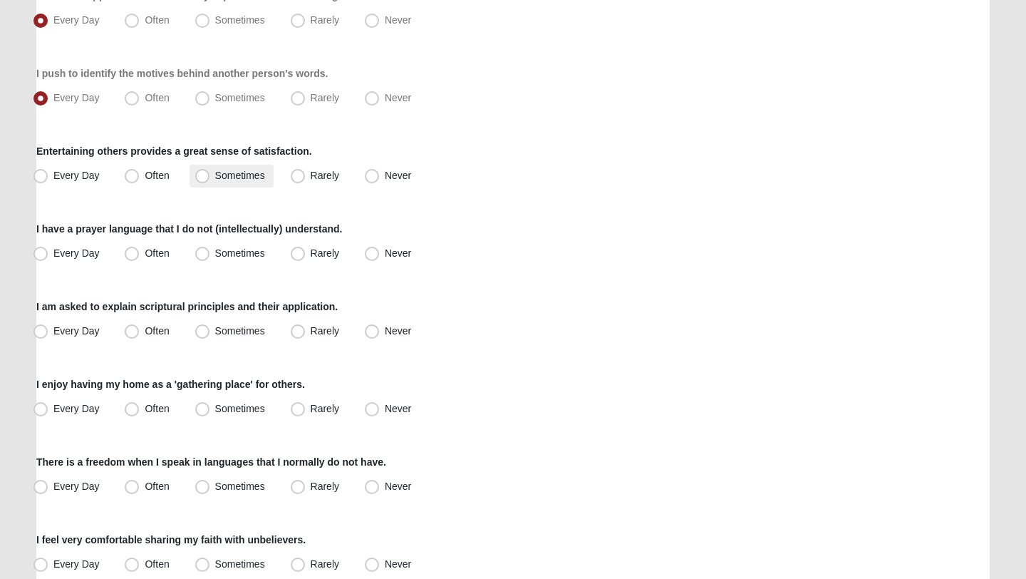
click at [222, 172] on span "Sometimes" at bounding box center [240, 175] width 50 height 11
click at [210, 172] on input "Sometimes" at bounding box center [205, 175] width 9 height 9
radio input "true"
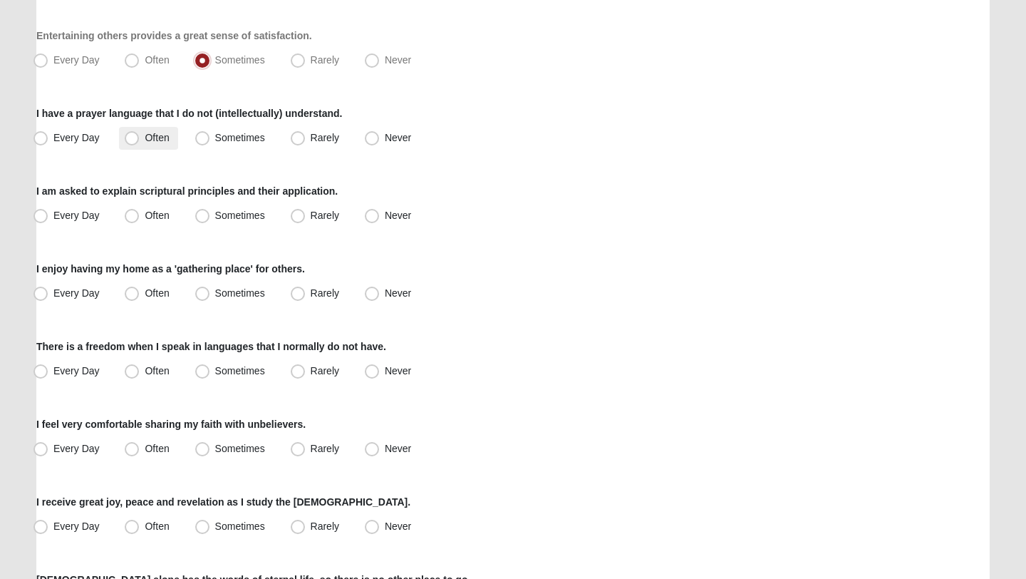
scroll to position [558, 0]
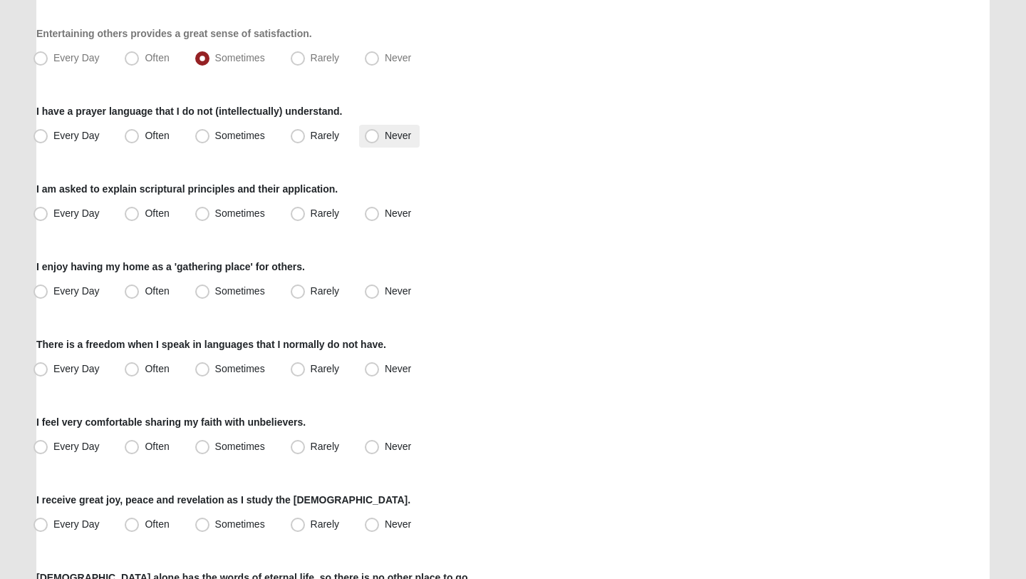
click at [388, 136] on span "Never" at bounding box center [398, 135] width 26 height 11
click at [380, 136] on input "Never" at bounding box center [375, 135] width 9 height 9
radio input "true"
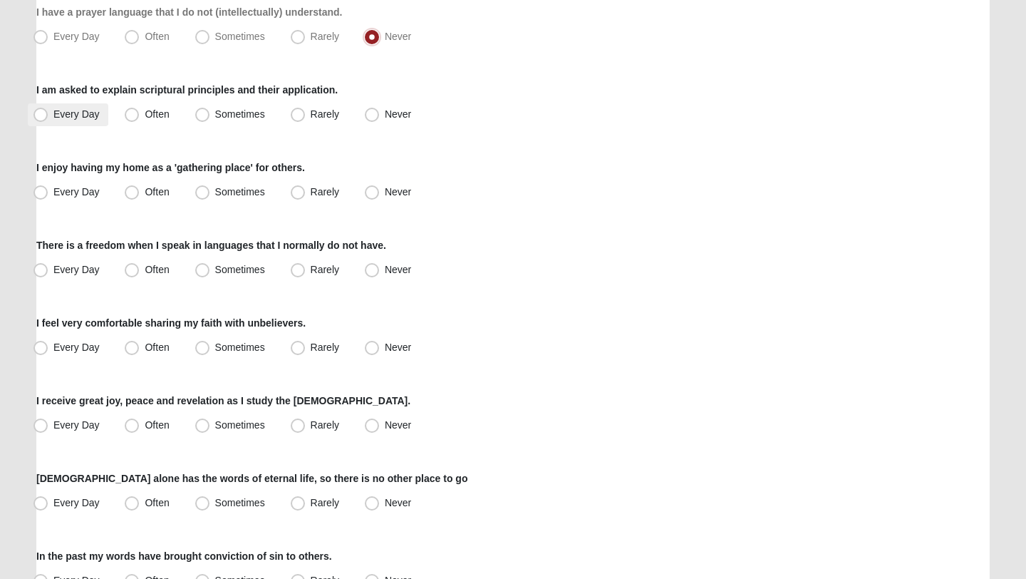
scroll to position [671, 0]
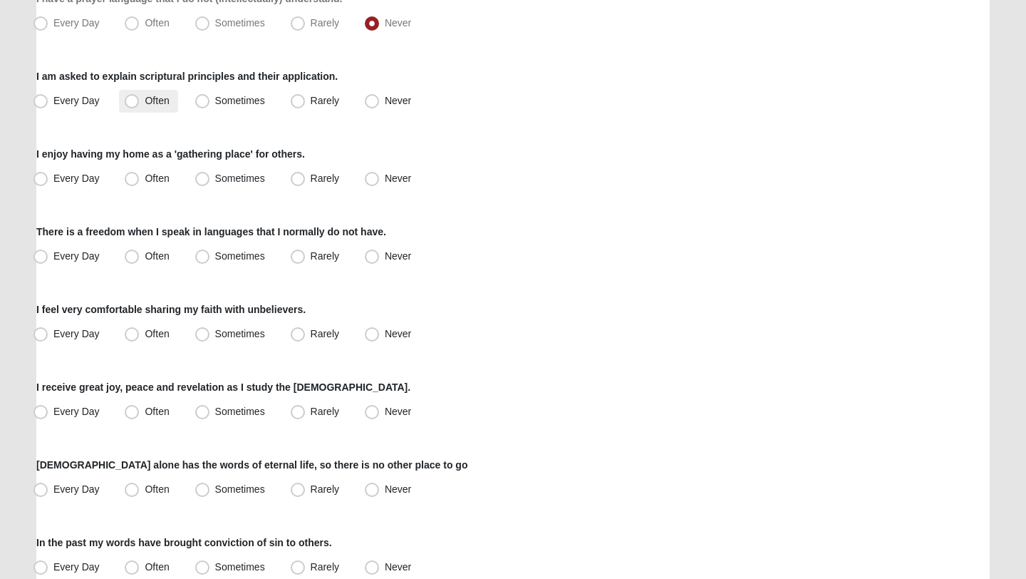
click at [155, 99] on span "Often" at bounding box center [157, 100] width 24 height 11
click at [140, 99] on input "Often" at bounding box center [134, 100] width 9 height 9
radio input "true"
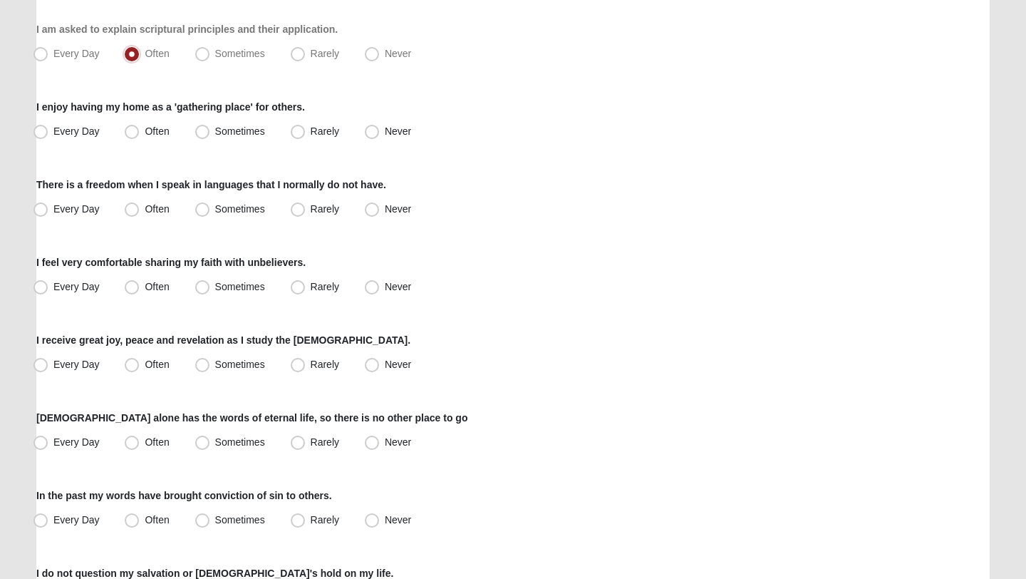
scroll to position [743, 0]
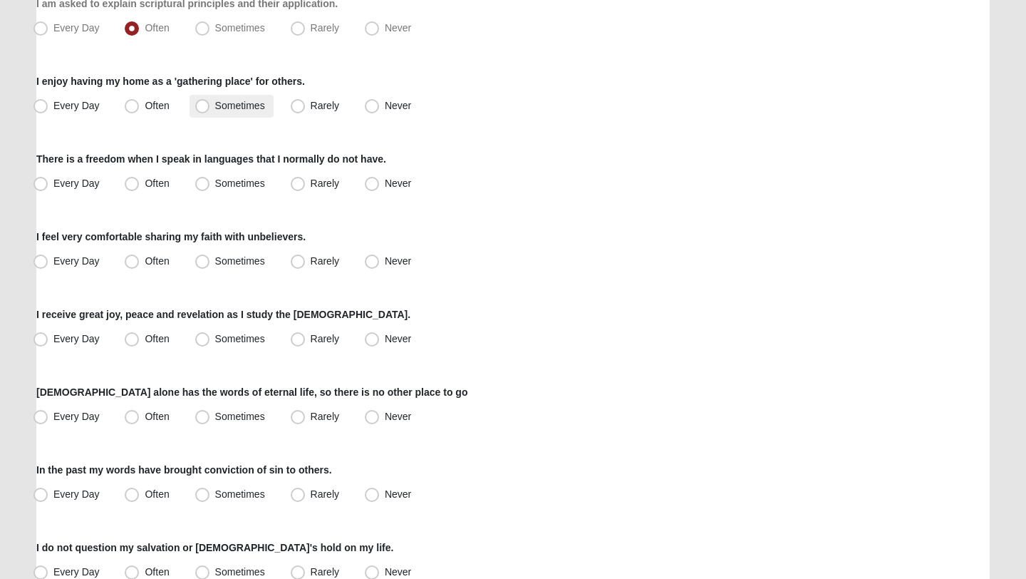
click at [219, 108] on span "Sometimes" at bounding box center [240, 105] width 50 height 11
click at [210, 108] on input "Sometimes" at bounding box center [205, 105] width 9 height 9
radio input "true"
click at [145, 100] on span "Often" at bounding box center [157, 105] width 24 height 11
click at [133, 101] on input "Often" at bounding box center [134, 105] width 9 height 9
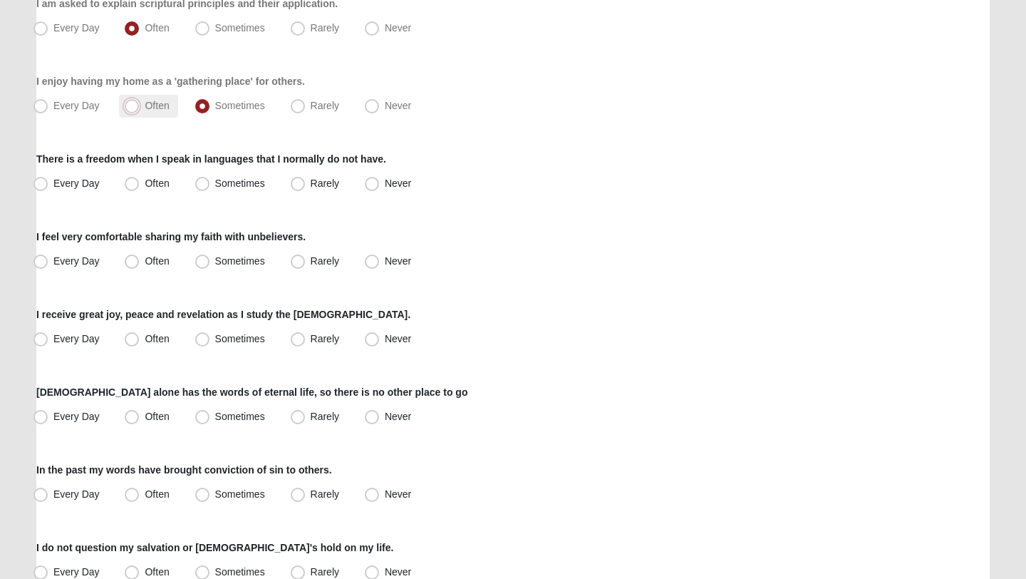
radio input "true"
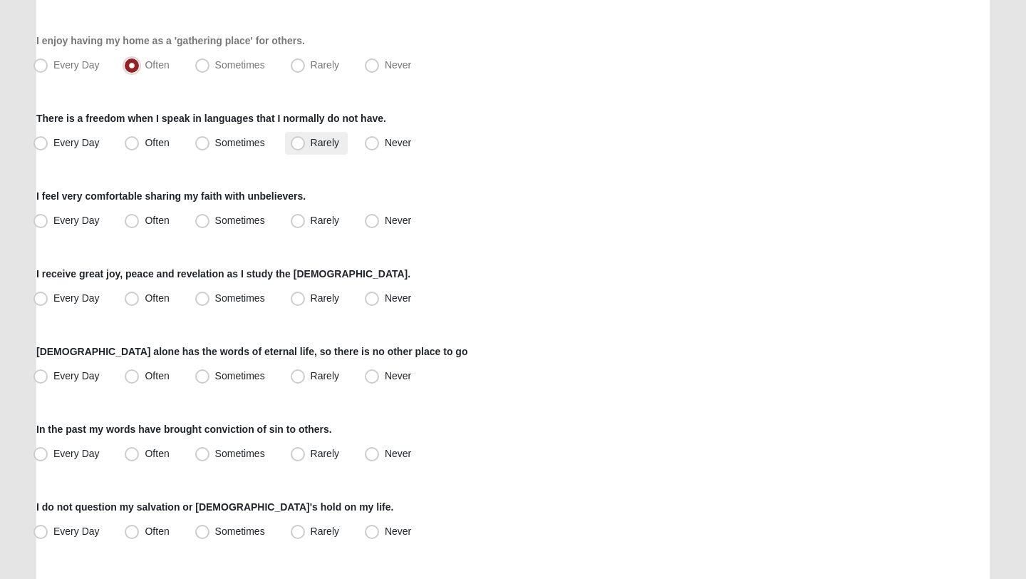
scroll to position [791, 0]
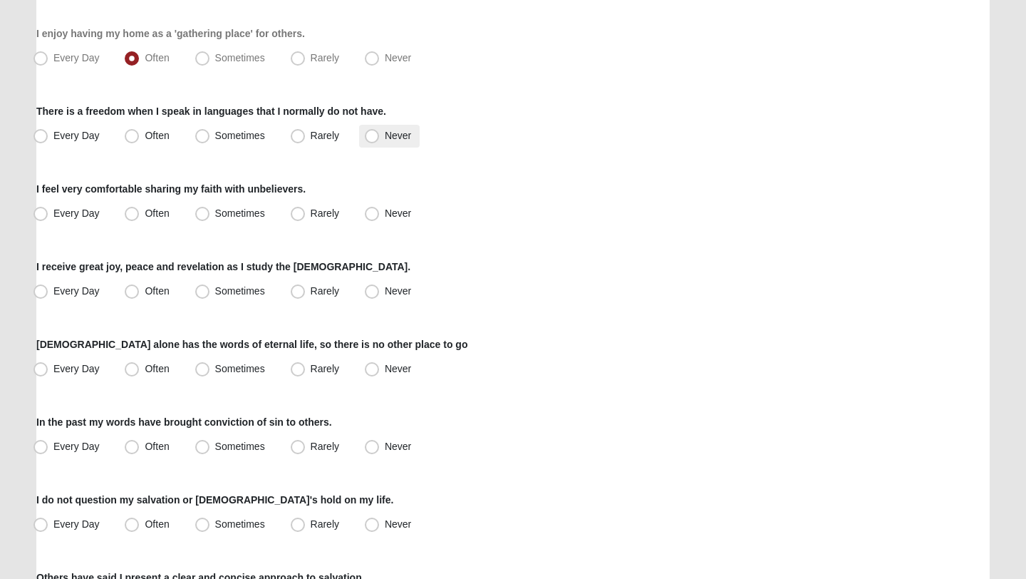
click at [414, 130] on label "Never" at bounding box center [389, 136] width 61 height 23
click at [380, 131] on input "Never" at bounding box center [375, 135] width 9 height 9
radio input "true"
click at [316, 206] on label "Rarely" at bounding box center [316, 213] width 63 height 23
click at [306, 209] on input "Rarely" at bounding box center [300, 213] width 9 height 9
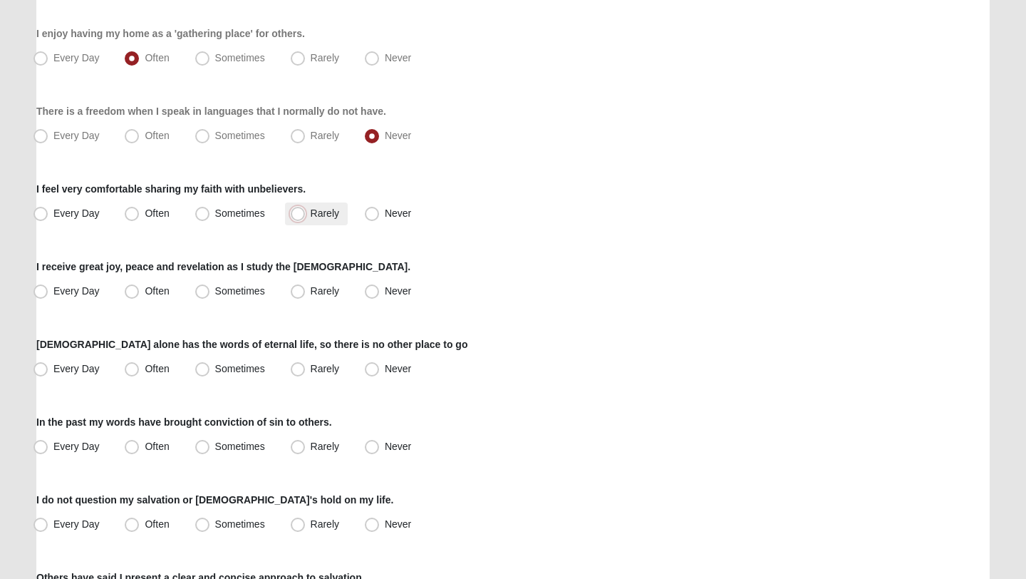
radio input "true"
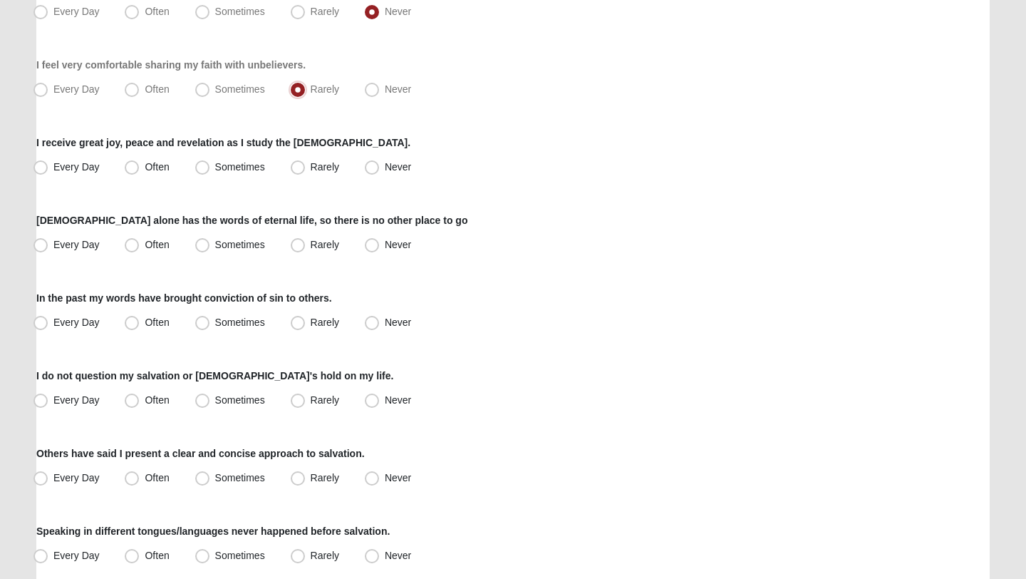
scroll to position [935, 0]
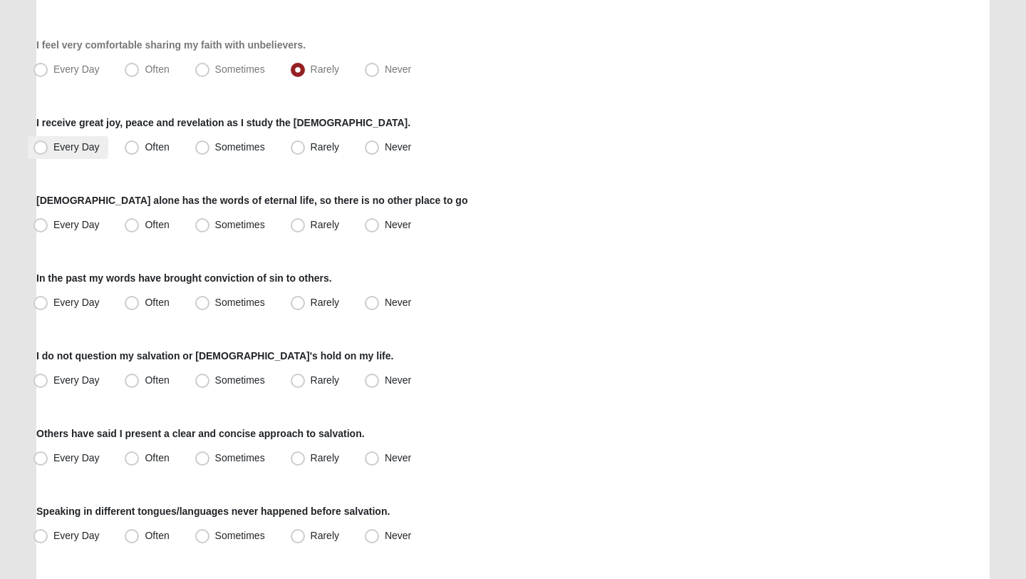
click at [88, 151] on span "Every Day" at bounding box center [76, 146] width 46 height 11
click at [48, 151] on input "Every Day" at bounding box center [43, 147] width 9 height 9
radio input "true"
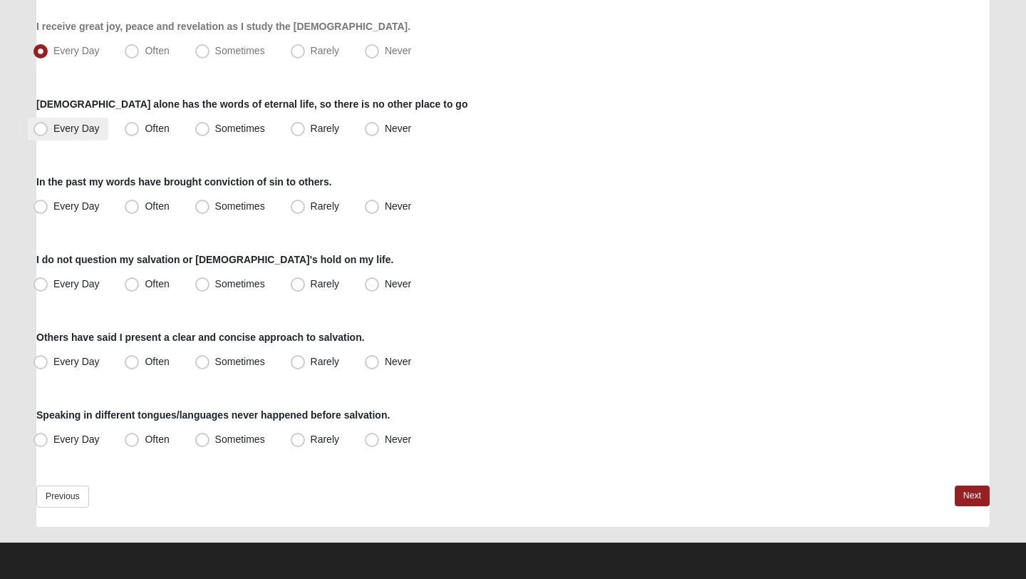
click at [100, 136] on label "Every Day" at bounding box center [68, 129] width 81 height 23
click at [48, 133] on input "Every Day" at bounding box center [43, 128] width 9 height 9
radio input "true"
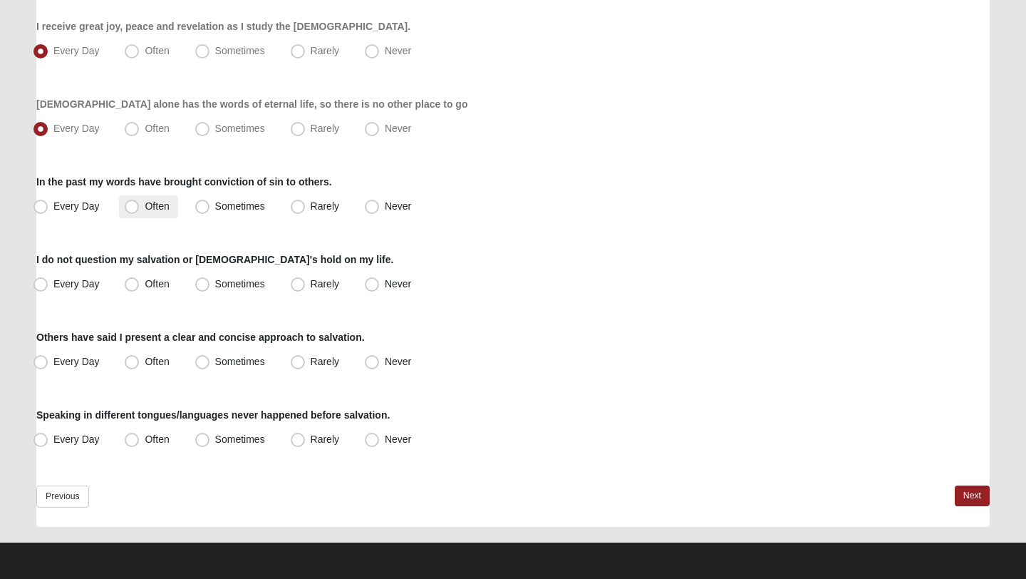
click at [145, 202] on span "Often" at bounding box center [157, 205] width 24 height 11
click at [134, 202] on input "Often" at bounding box center [134, 206] width 9 height 9
radio input "true"
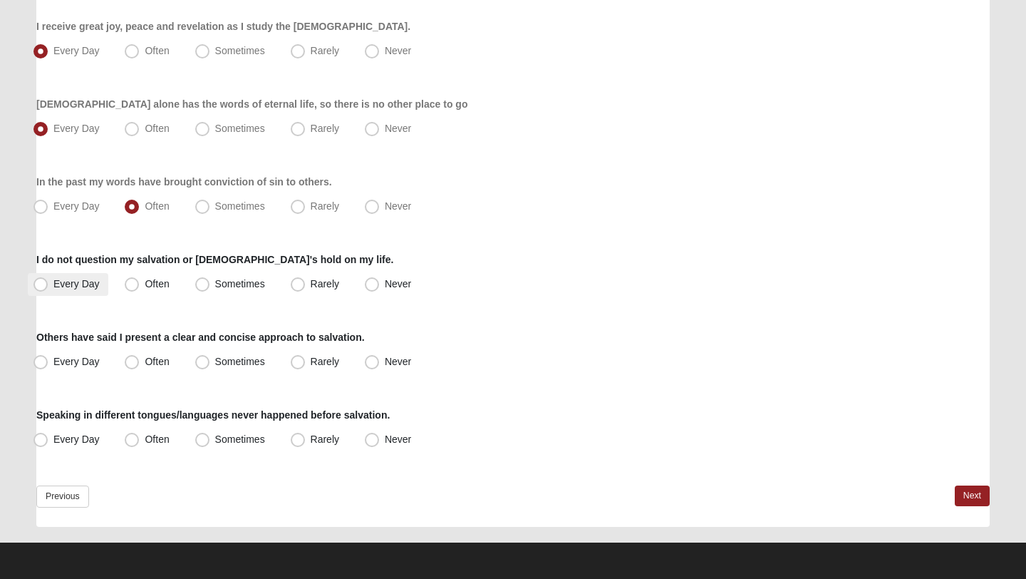
click at [78, 290] on label "Every Day" at bounding box center [68, 284] width 81 height 23
click at [48, 289] on input "Every Day" at bounding box center [43, 283] width 9 height 9
radio input "true"
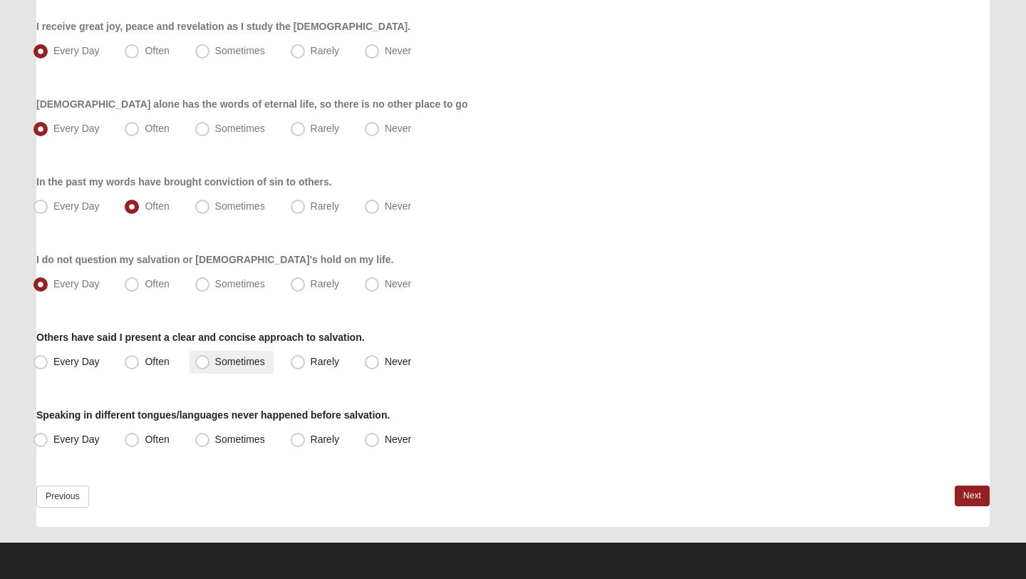
click at [219, 363] on span "Sometimes" at bounding box center [240, 361] width 50 height 11
click at [210, 363] on input "Sometimes" at bounding box center [205, 361] width 9 height 9
radio input "true"
click at [311, 443] on span "Rarely" at bounding box center [325, 438] width 29 height 11
click at [306, 443] on input "Rarely" at bounding box center [300, 439] width 9 height 9
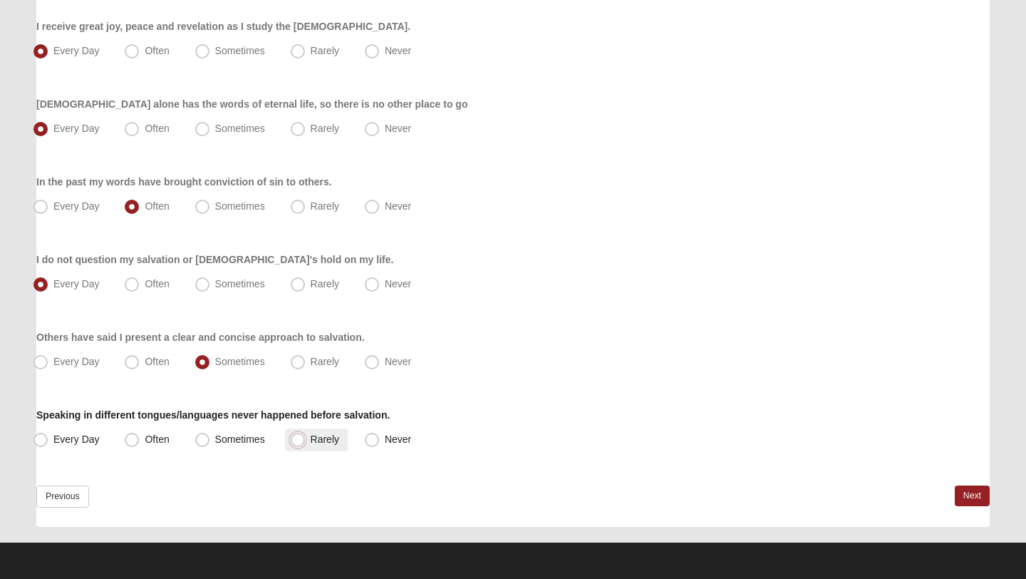
radio input "true"
click at [986, 494] on link "Next" at bounding box center [972, 495] width 35 height 21
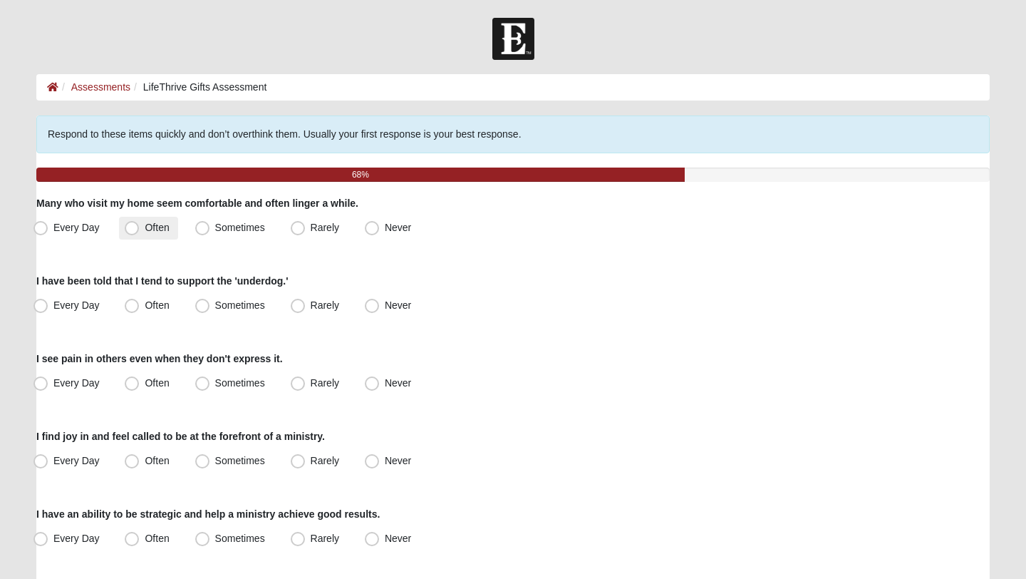
click at [128, 218] on label "Often" at bounding box center [148, 228] width 58 height 23
click at [130, 223] on input "Often" at bounding box center [134, 227] width 9 height 9
radio input "true"
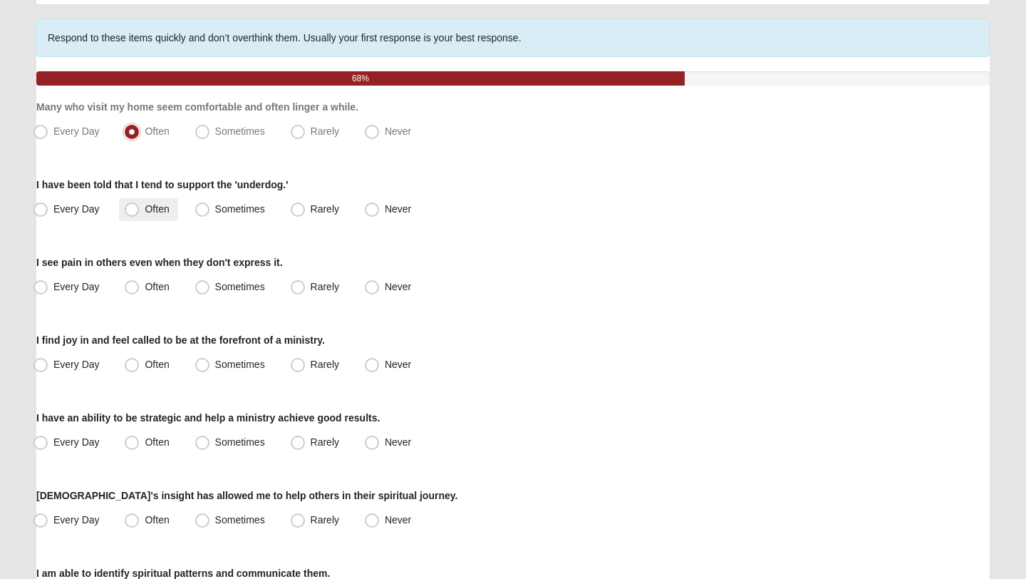
scroll to position [98, 0]
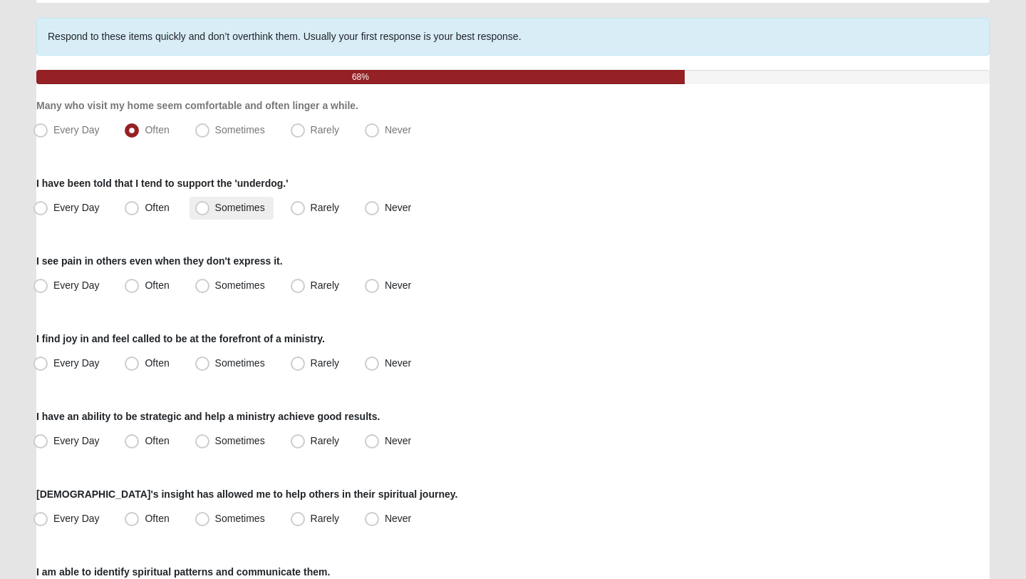
click at [238, 205] on span "Sometimes" at bounding box center [240, 207] width 50 height 11
click at [210, 205] on input "Sometimes" at bounding box center [205, 207] width 9 height 9
radio input "true"
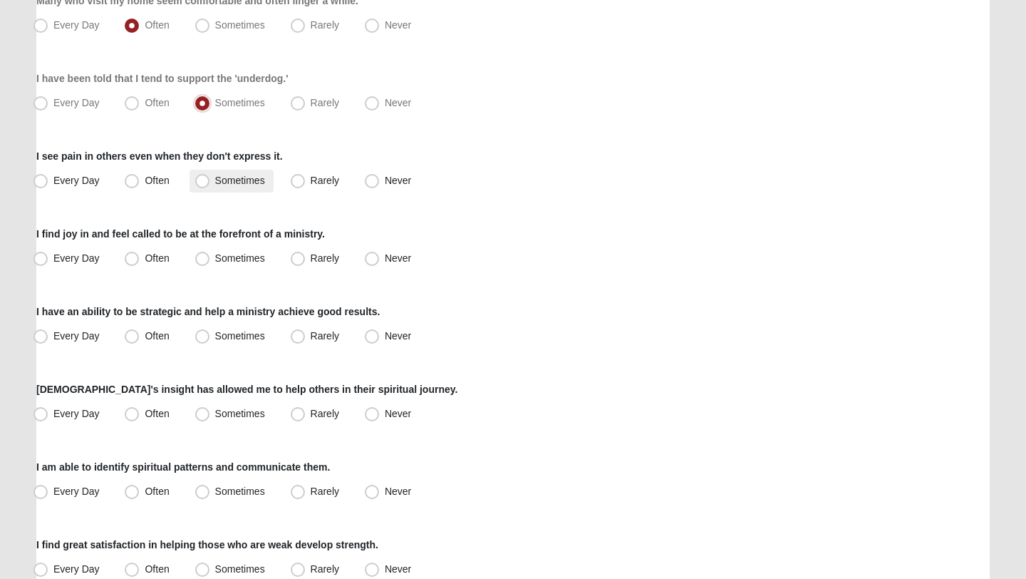
scroll to position [205, 0]
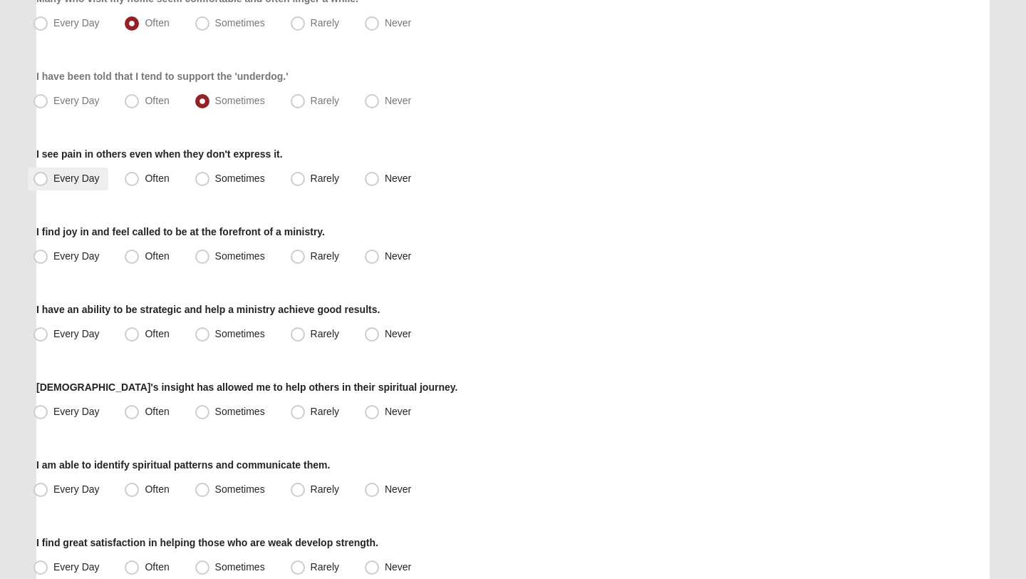
click at [61, 171] on label "Every Day" at bounding box center [68, 178] width 81 height 23
click at [48, 174] on input "Every Day" at bounding box center [43, 178] width 9 height 9
radio input "true"
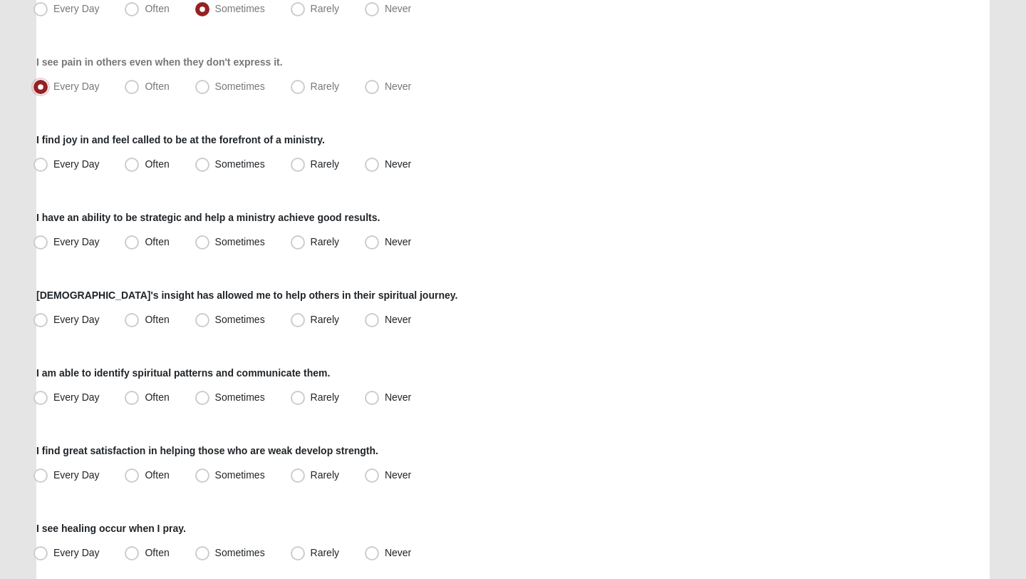
scroll to position [297, 0]
click at [311, 165] on span "Rarely" at bounding box center [325, 162] width 29 height 11
click at [297, 165] on input "Rarely" at bounding box center [300, 163] width 9 height 9
radio input "true"
click at [311, 237] on span "Rarely" at bounding box center [325, 240] width 29 height 11
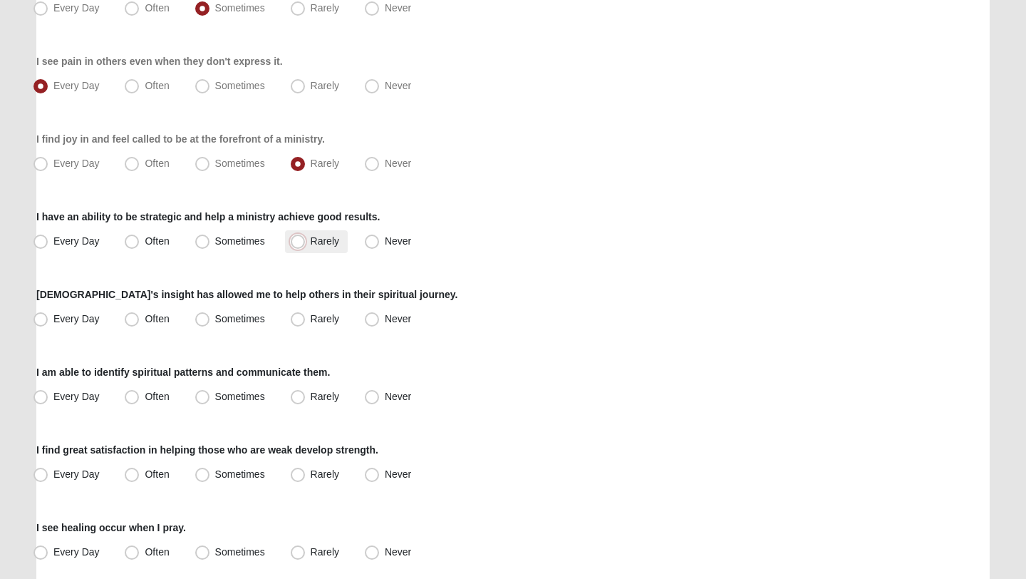
click at [306, 237] on input "Rarely" at bounding box center [300, 241] width 9 height 9
radio input "true"
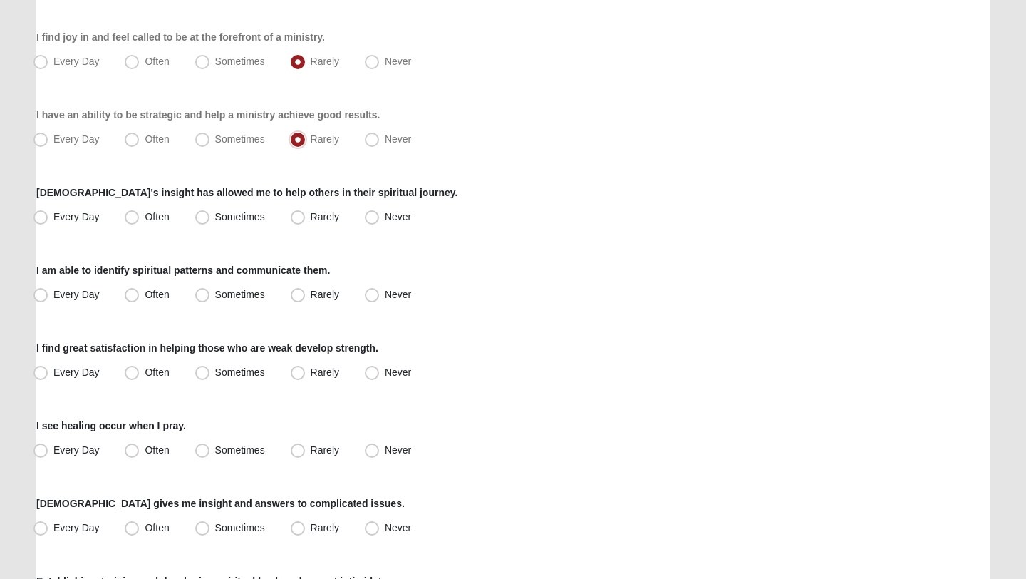
scroll to position [459, 0]
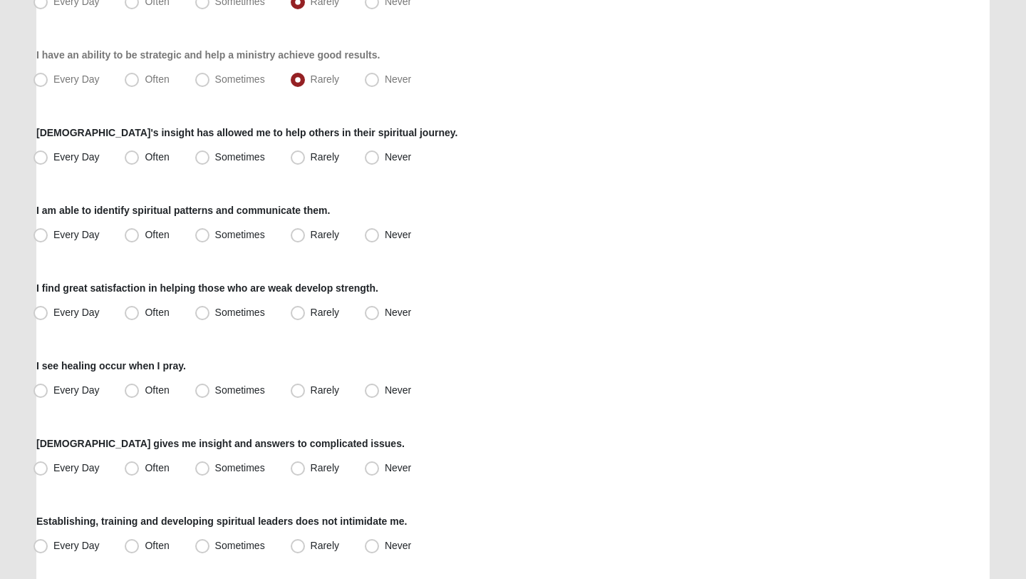
click at [108, 152] on div "Every Day Often Sometimes Rarely Never" at bounding box center [512, 157] width 953 height 23
click at [122, 152] on label "Often" at bounding box center [148, 157] width 58 height 23
click at [130, 153] on input "Often" at bounding box center [134, 157] width 9 height 9
radio input "true"
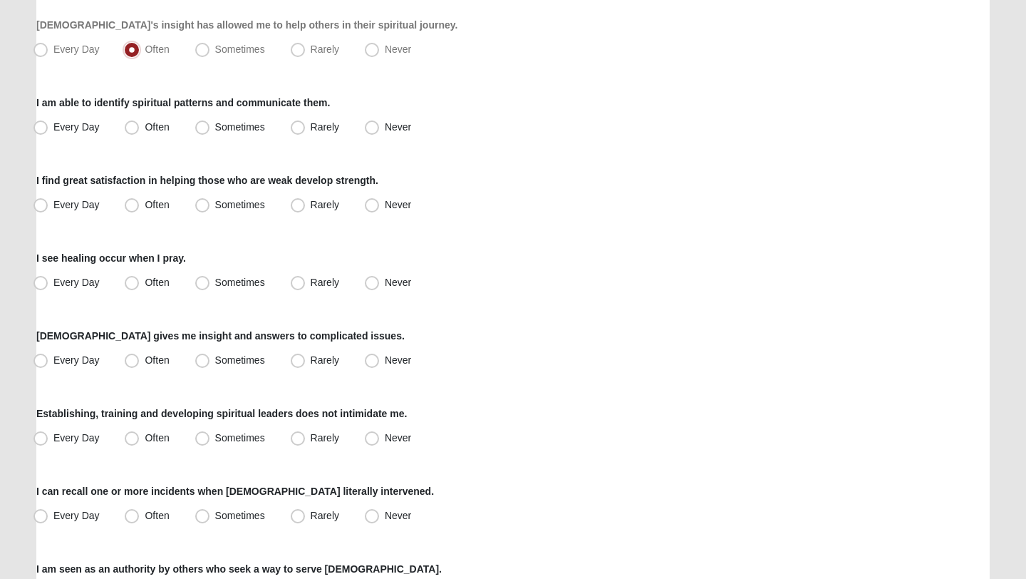
scroll to position [570, 0]
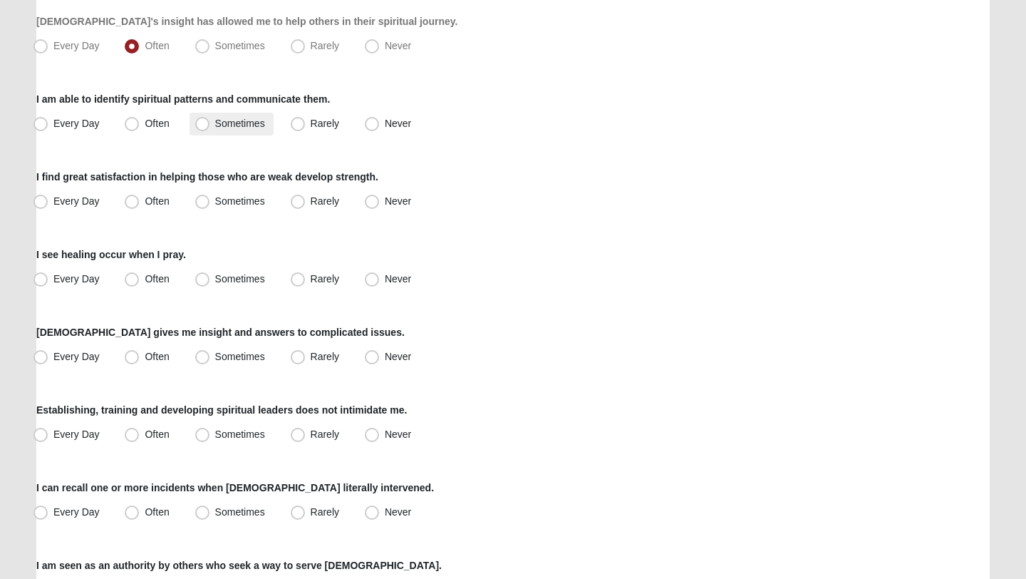
click at [215, 124] on span "Sometimes" at bounding box center [240, 123] width 50 height 11
click at [205, 124] on input "Sometimes" at bounding box center [205, 123] width 9 height 9
radio input "true"
click at [76, 205] on span "Every Day" at bounding box center [76, 200] width 46 height 11
click at [48, 205] on input "Every Day" at bounding box center [43, 201] width 9 height 9
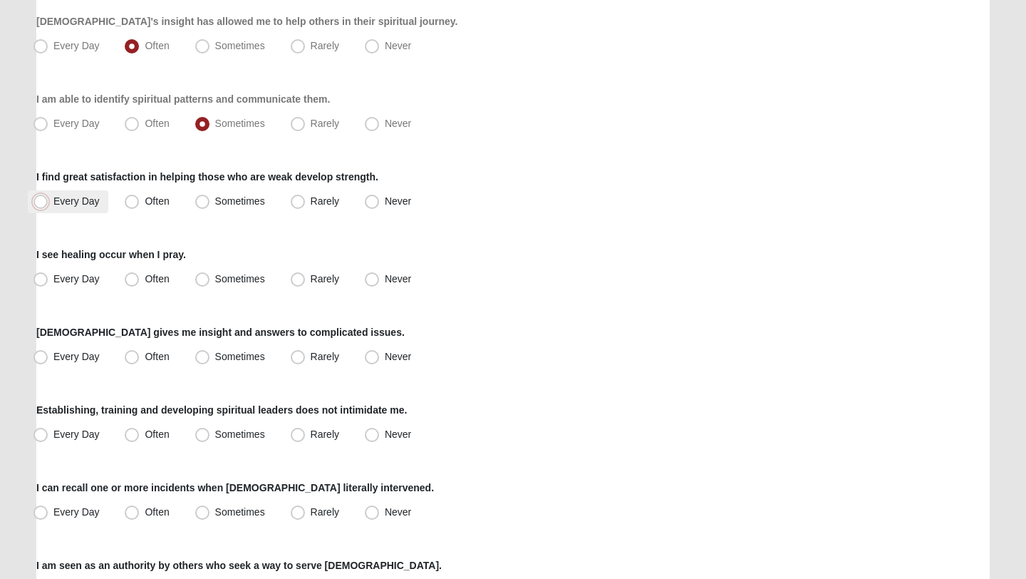
radio input "true"
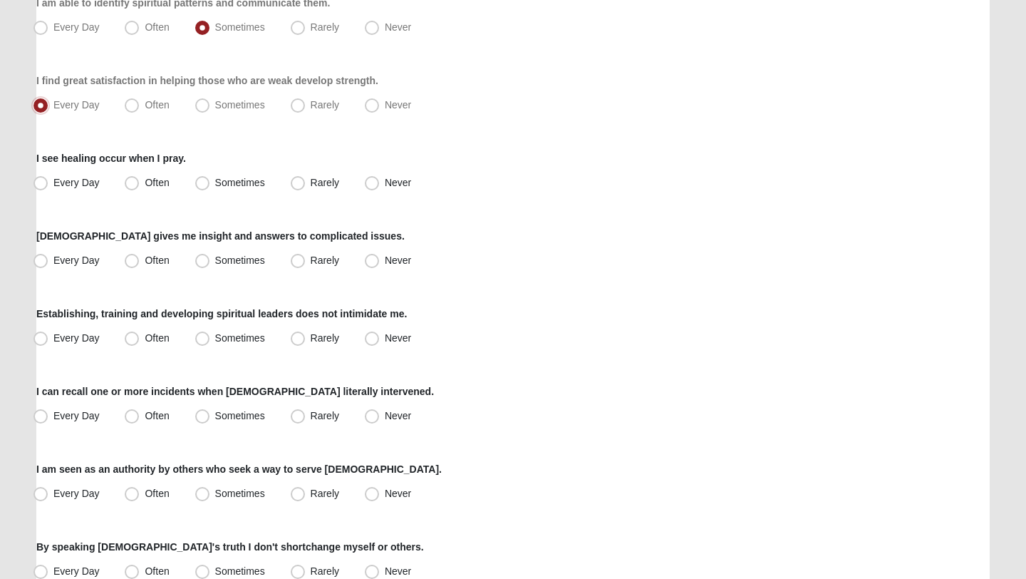
scroll to position [694, 0]
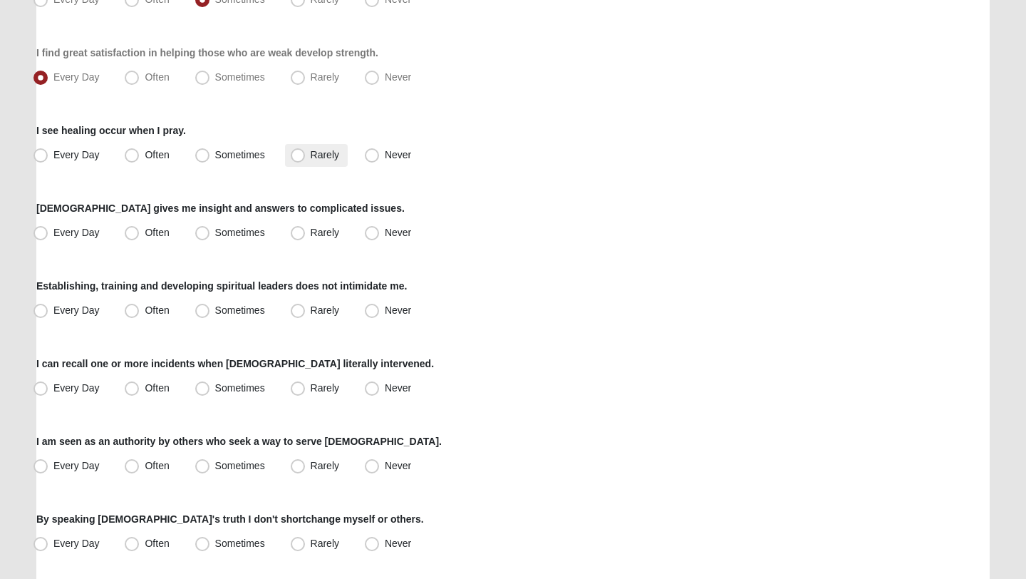
click at [311, 158] on span "Rarely" at bounding box center [325, 154] width 29 height 11
click at [296, 158] on input "Rarely" at bounding box center [300, 154] width 9 height 9
radio input "true"
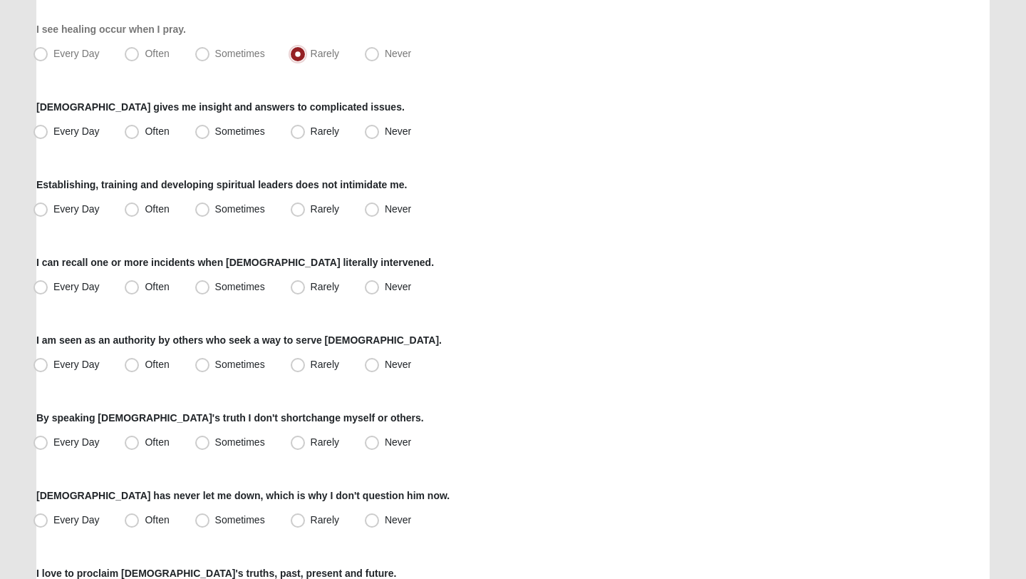
scroll to position [796, 0]
click at [231, 36] on div "I see healing occur when I pray. Every Day Often Sometimes Rarely Never" at bounding box center [512, 42] width 953 height 43
click at [231, 56] on span "Sometimes" at bounding box center [240, 52] width 50 height 11
click at [210, 56] on input "Sometimes" at bounding box center [205, 52] width 9 height 9
radio input "true"
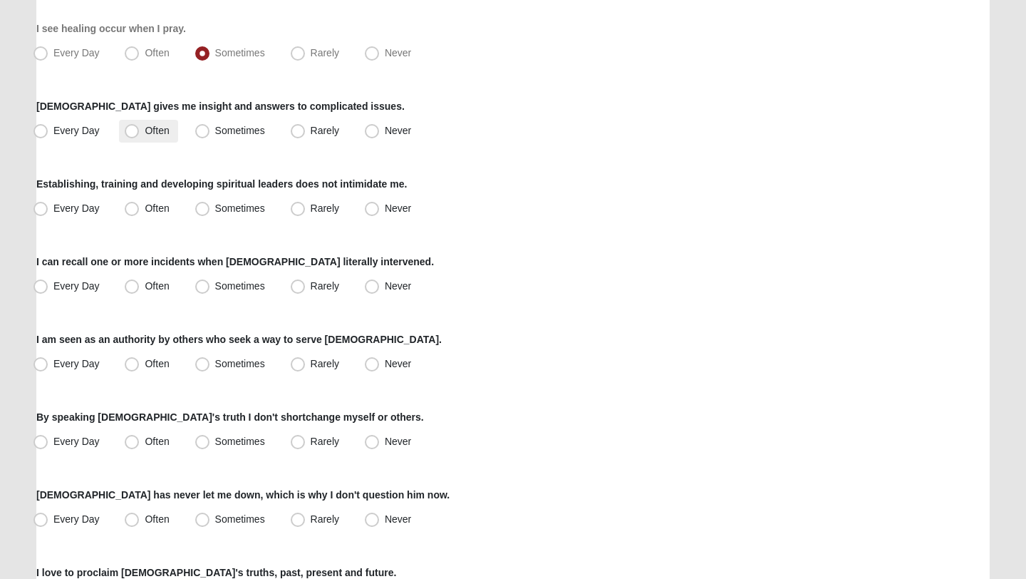
click at [150, 128] on span "Often" at bounding box center [157, 130] width 24 height 11
click at [140, 128] on input "Often" at bounding box center [134, 130] width 9 height 9
radio input "true"
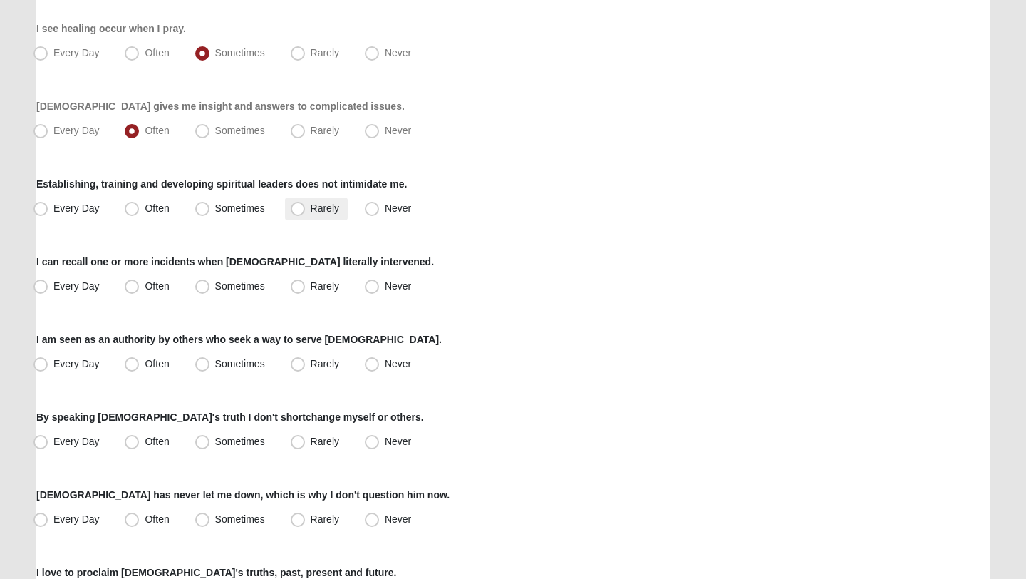
click at [309, 205] on label "Rarely" at bounding box center [316, 208] width 63 height 23
click at [306, 205] on input "Rarely" at bounding box center [300, 208] width 9 height 9
radio input "true"
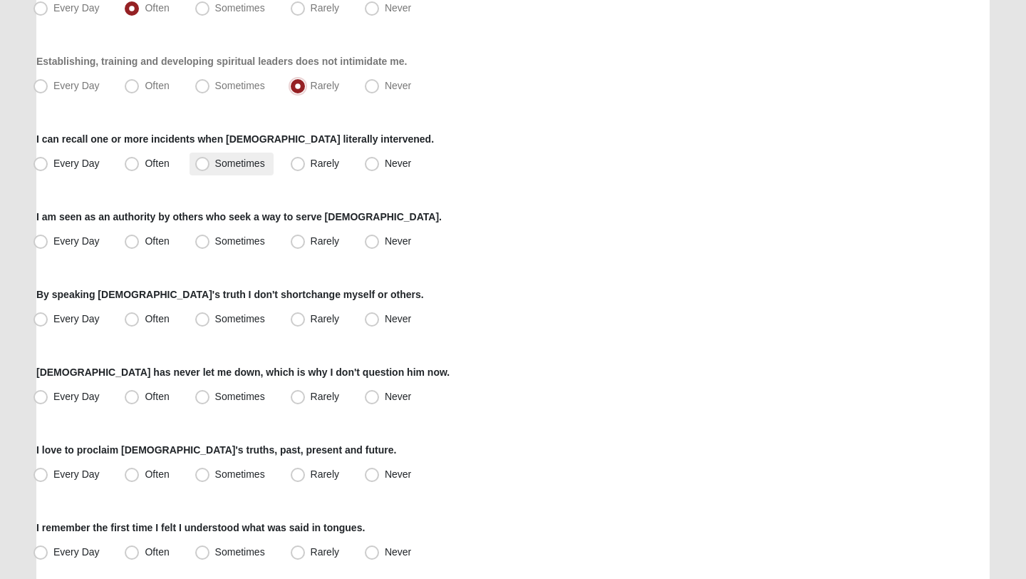
scroll to position [919, 0]
click at [312, 164] on span "Rarely" at bounding box center [325, 162] width 29 height 11
click at [306, 164] on input "Rarely" at bounding box center [300, 162] width 9 height 9
radio input "true"
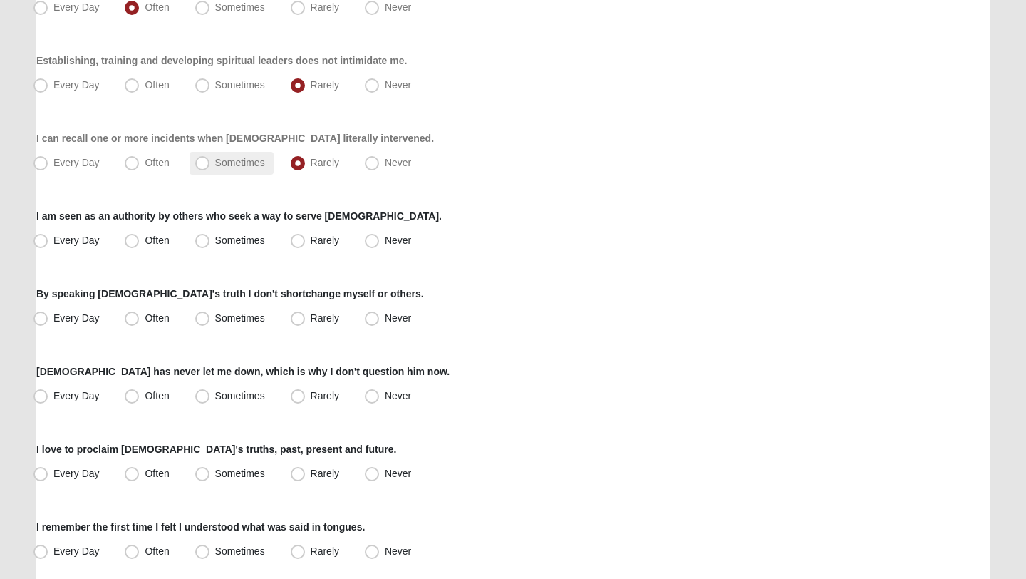
click at [232, 167] on span "Sometimes" at bounding box center [240, 162] width 50 height 11
click at [210, 167] on input "Sometimes" at bounding box center [205, 162] width 9 height 9
radio input "true"
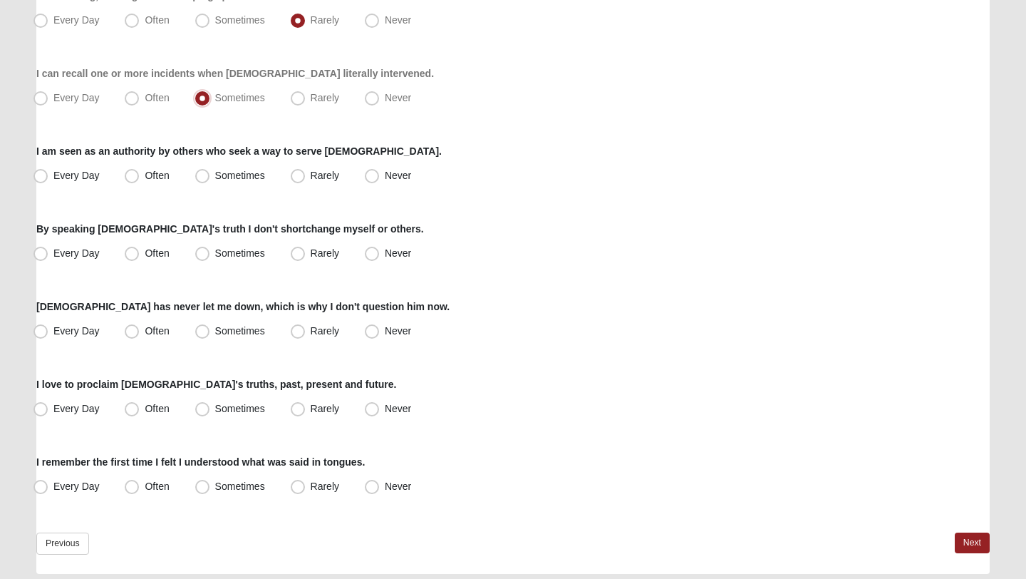
scroll to position [986, 0]
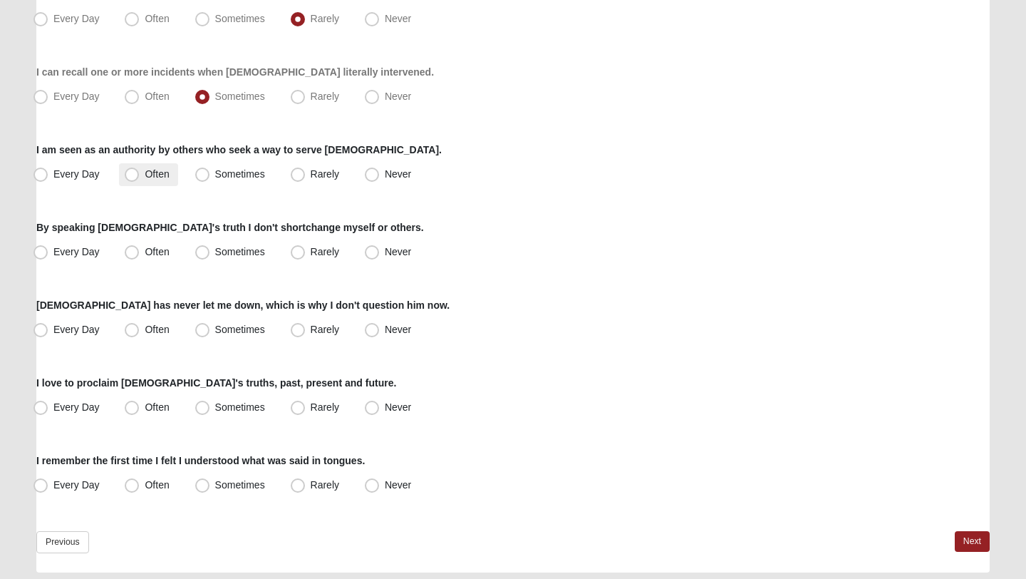
click at [167, 177] on span "Often" at bounding box center [157, 173] width 24 height 11
click at [140, 177] on input "Often" at bounding box center [134, 174] width 9 height 9
radio input "true"
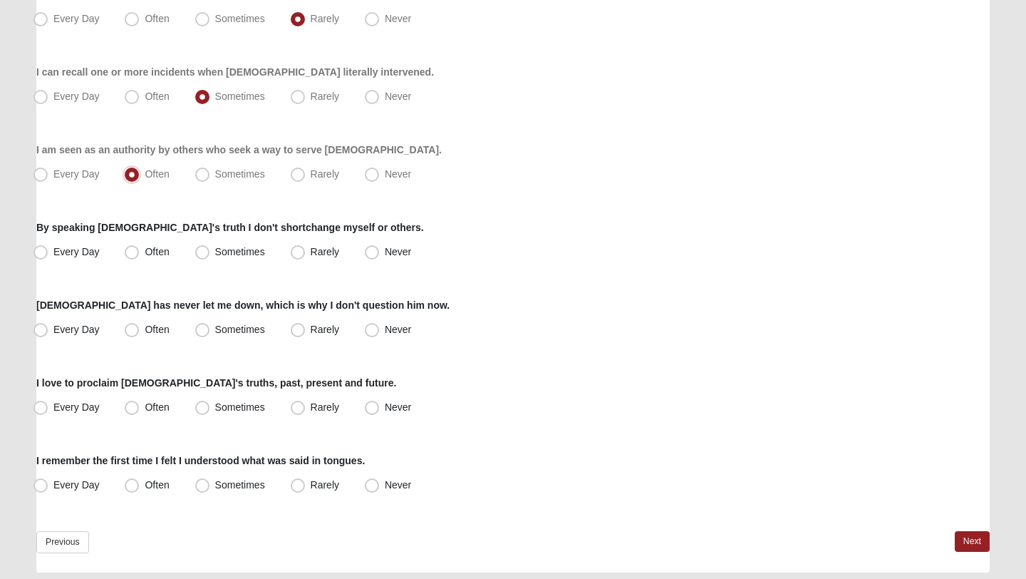
scroll to position [1031, 0]
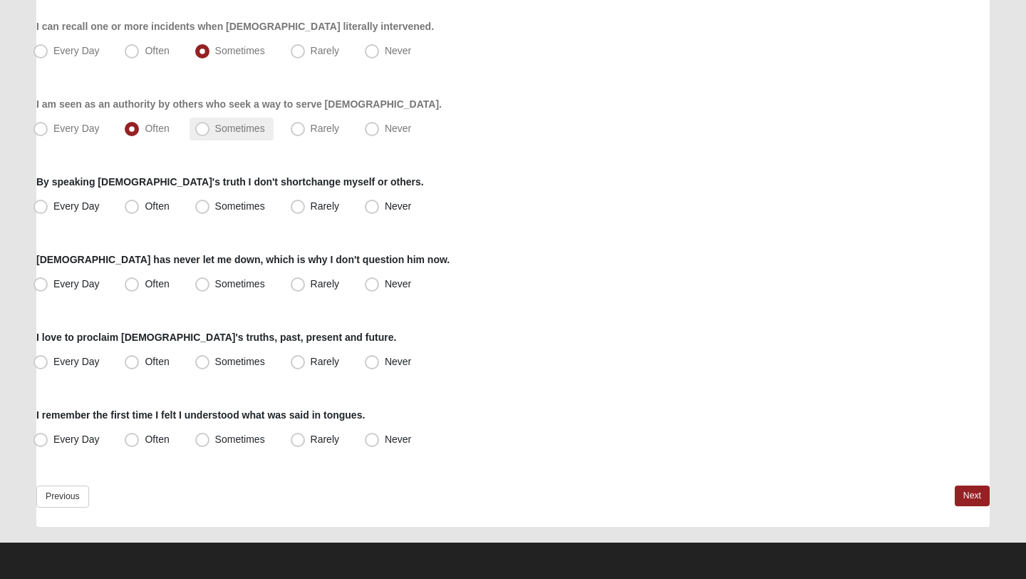
click at [230, 118] on label "Sometimes" at bounding box center [232, 129] width 84 height 23
click at [210, 124] on input "Sometimes" at bounding box center [205, 128] width 9 height 9
radio input "true"
click at [145, 206] on span "Often" at bounding box center [157, 205] width 24 height 11
click at [135, 206] on input "Often" at bounding box center [134, 206] width 9 height 9
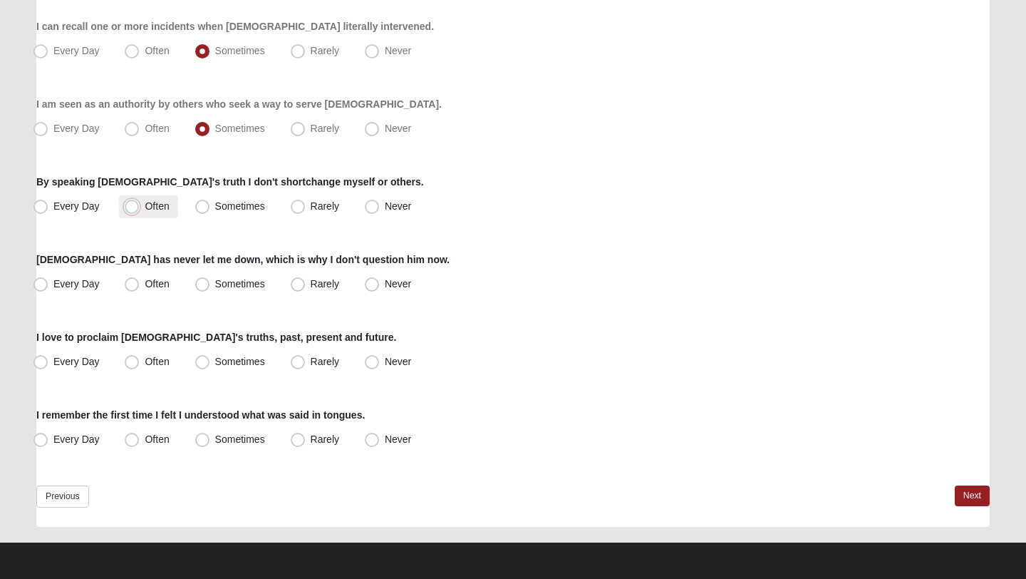
radio input "true"
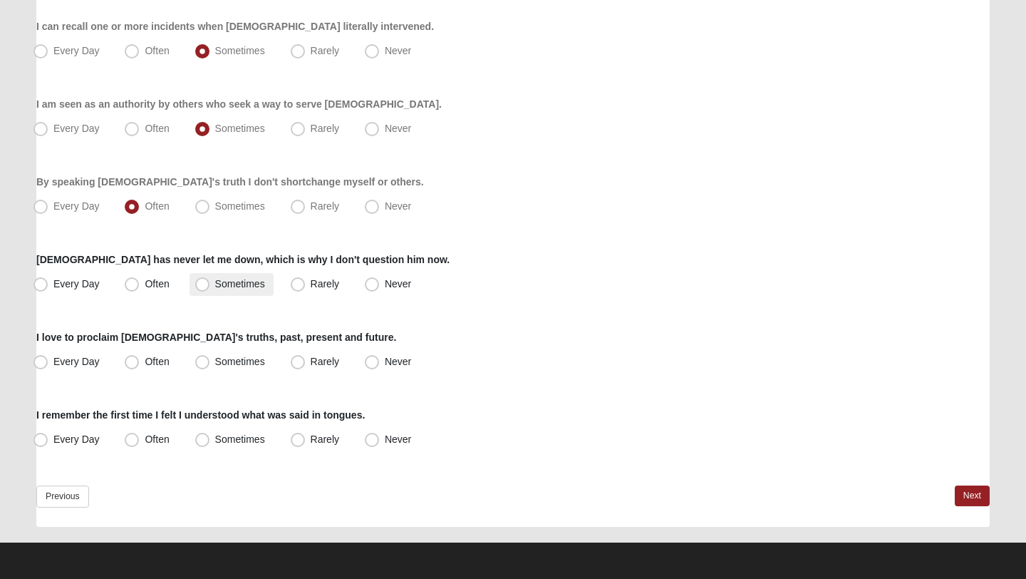
click at [239, 286] on span "Sometimes" at bounding box center [240, 283] width 50 height 11
click at [210, 286] on input "Sometimes" at bounding box center [205, 283] width 9 height 9
radio input "true"
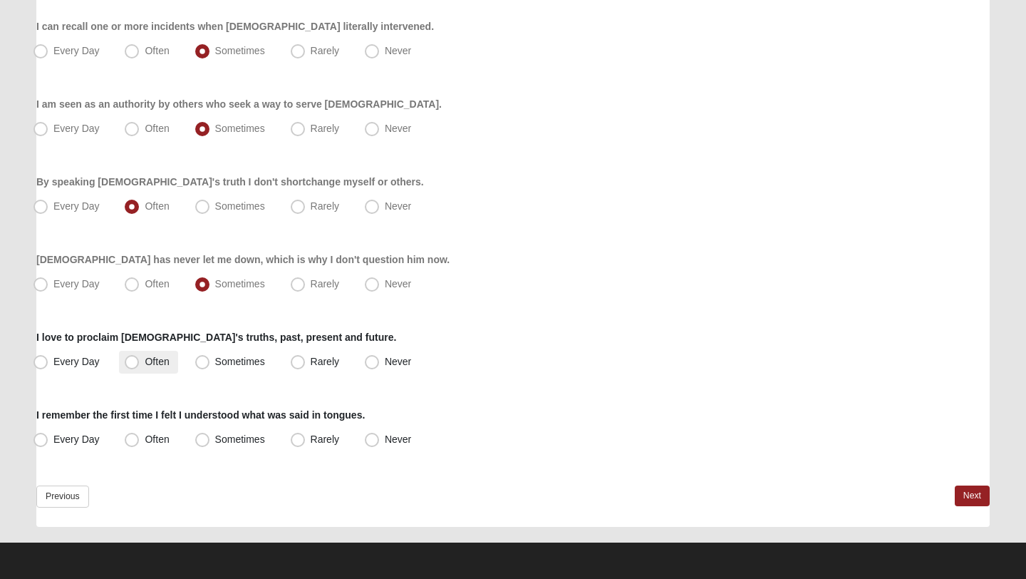
click at [145, 359] on span "Often" at bounding box center [157, 361] width 24 height 11
click at [131, 359] on input "Often" at bounding box center [134, 361] width 9 height 9
radio input "true"
click at [388, 435] on span "Never" at bounding box center [398, 438] width 26 height 11
click at [380, 435] on input "Never" at bounding box center [375, 439] width 9 height 9
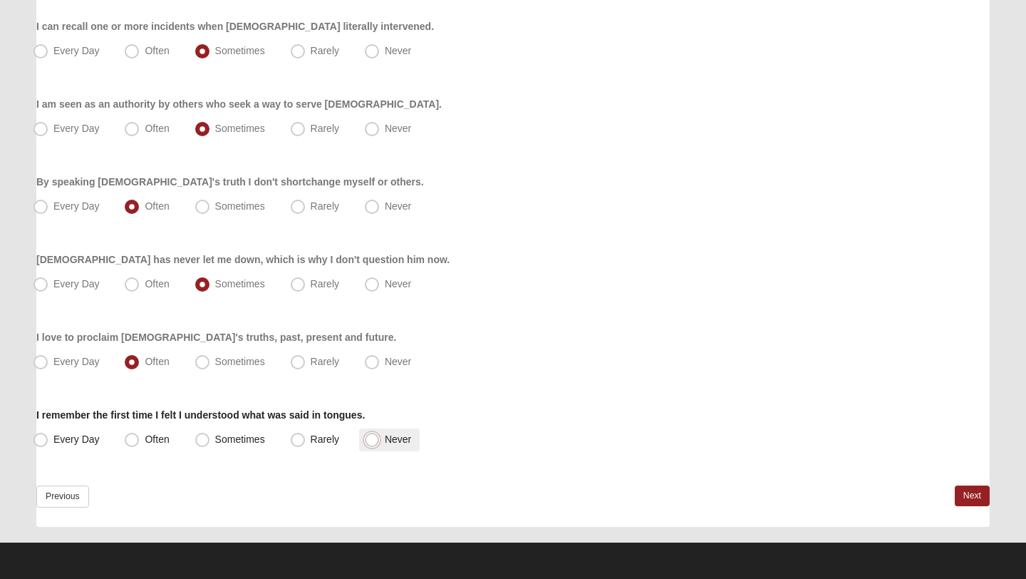
radio input "true"
click at [973, 487] on link "Next" at bounding box center [972, 495] width 35 height 21
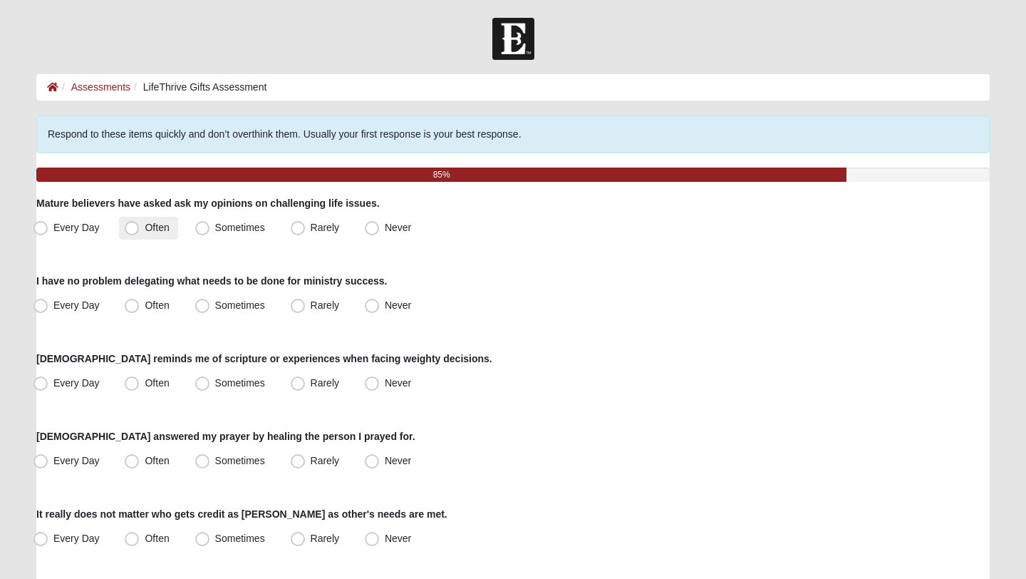
click at [120, 223] on label "Often" at bounding box center [148, 228] width 58 height 23
click at [130, 223] on input "Often" at bounding box center [134, 227] width 9 height 9
radio input "true"
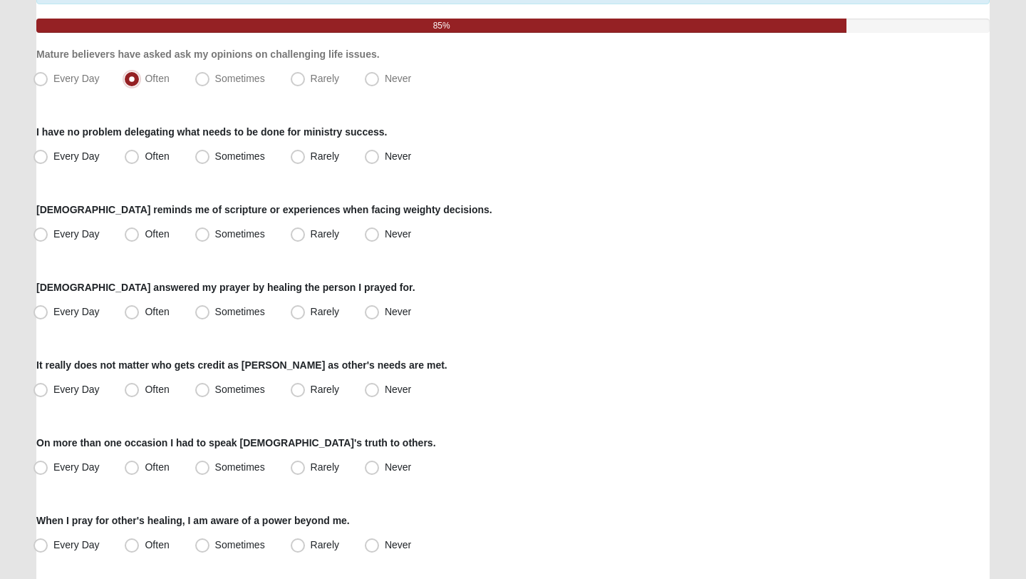
scroll to position [173, 0]
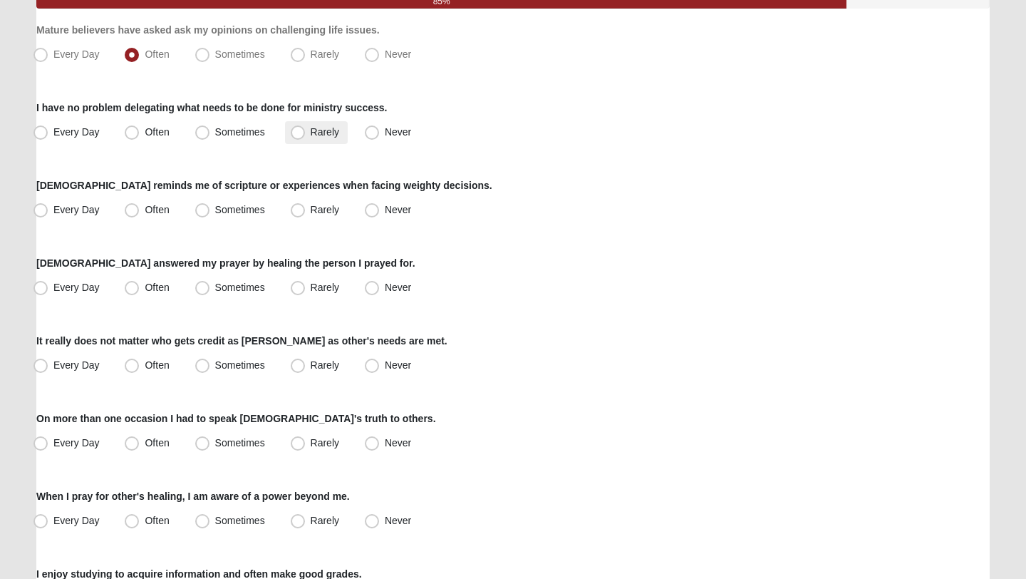
click at [311, 131] on span "Rarely" at bounding box center [325, 131] width 29 height 11
click at [296, 131] on input "Rarely" at bounding box center [300, 132] width 9 height 9
radio input "true"
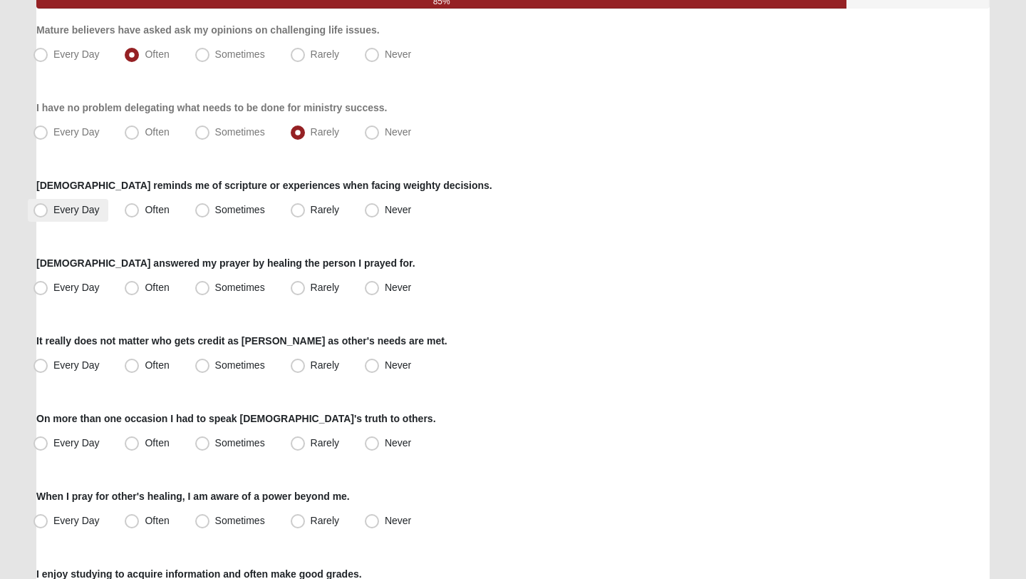
click at [75, 211] on span "Every Day" at bounding box center [76, 209] width 46 height 11
click at [48, 211] on input "Every Day" at bounding box center [43, 209] width 9 height 9
radio input "true"
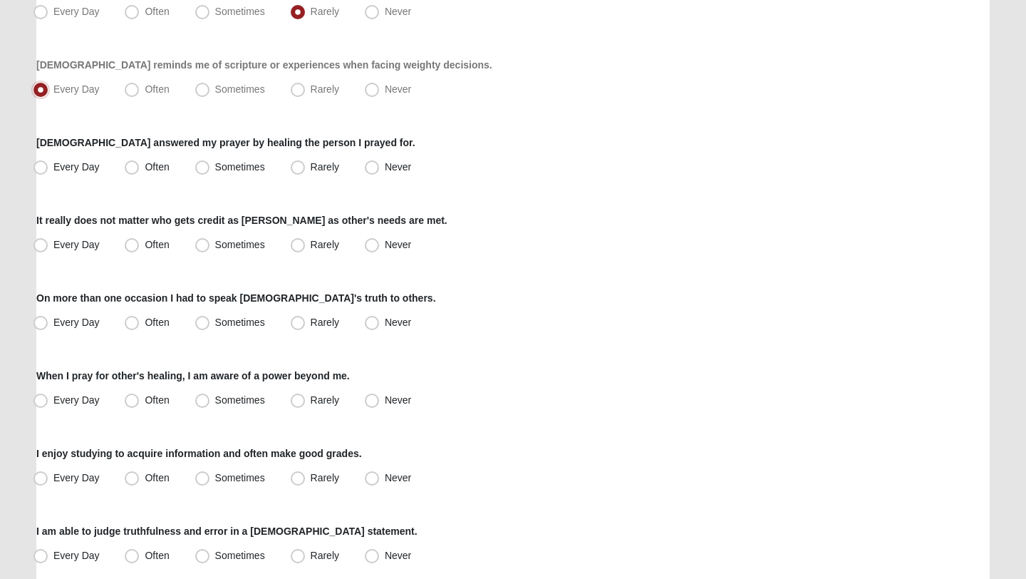
scroll to position [294, 0]
click at [247, 165] on span "Sometimes" at bounding box center [240, 165] width 50 height 11
click at [210, 165] on input "Sometimes" at bounding box center [205, 166] width 9 height 9
radio input "true"
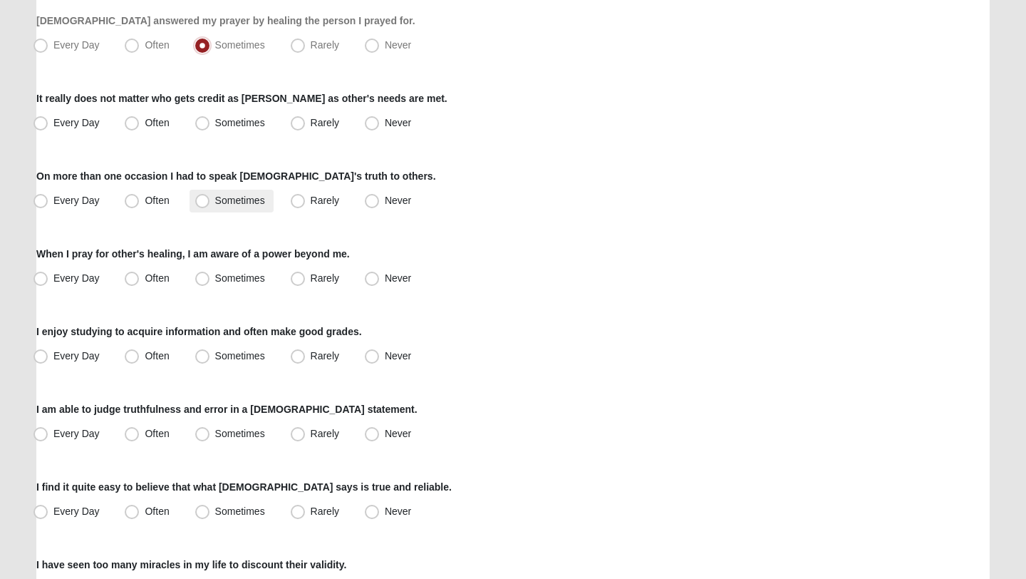
scroll to position [428, 0]
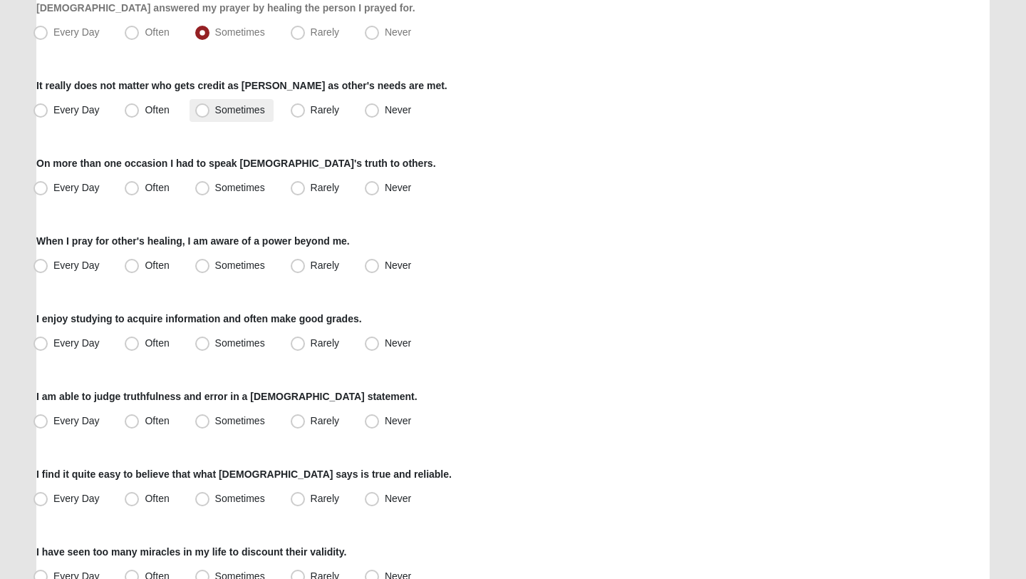
click at [240, 115] on span "Sometimes" at bounding box center [240, 109] width 50 height 11
click at [210, 115] on input "Sometimes" at bounding box center [205, 109] width 9 height 9
radio input "true"
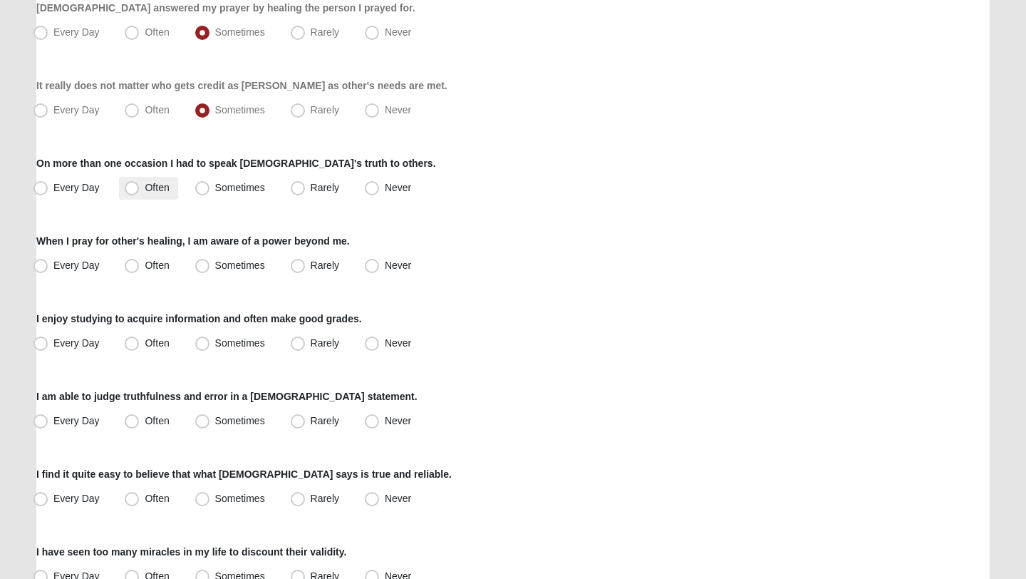
click at [145, 192] on span "Often" at bounding box center [157, 187] width 24 height 11
click at [135, 192] on input "Often" at bounding box center [134, 187] width 9 height 9
radio input "true"
click at [85, 182] on span "Every Day" at bounding box center [76, 187] width 46 height 11
click at [48, 183] on input "Every Day" at bounding box center [43, 187] width 9 height 9
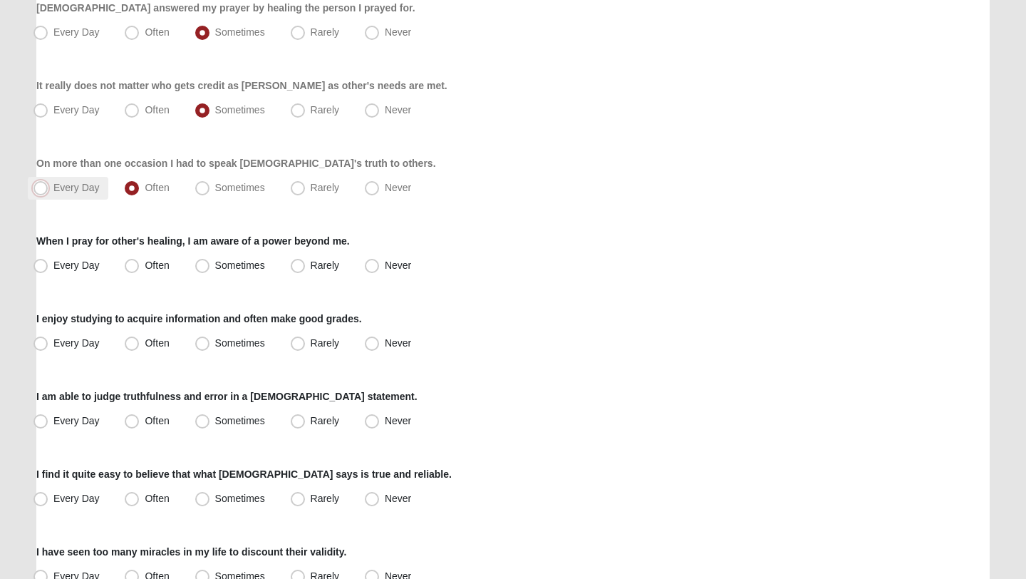
radio input "true"
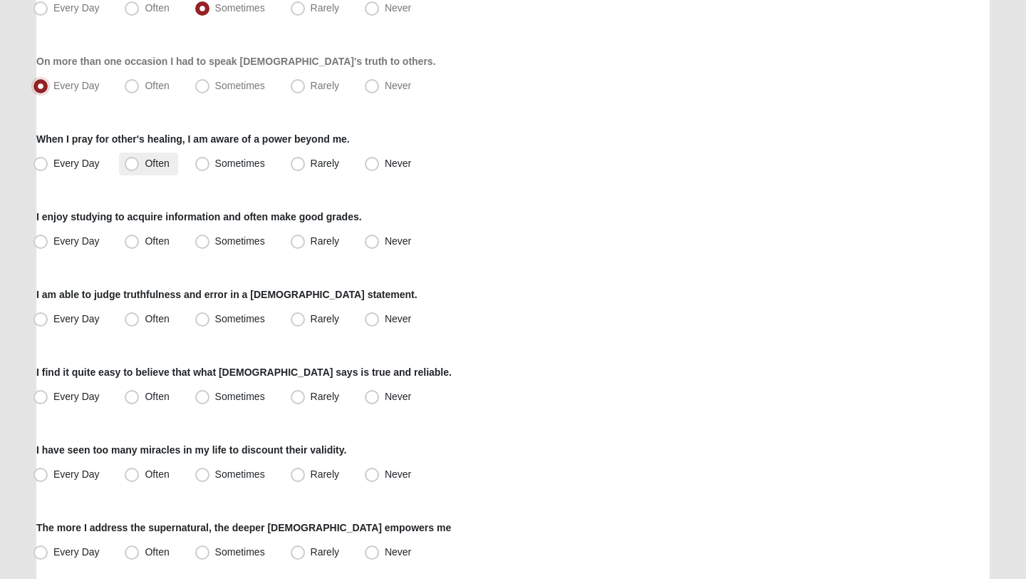
scroll to position [532, 0]
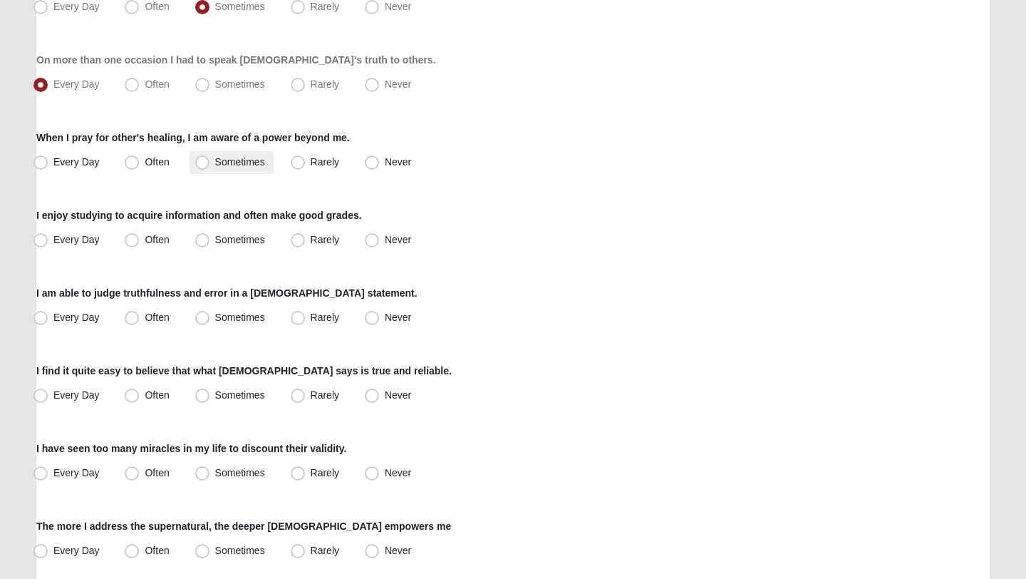
click at [228, 160] on span "Sometimes" at bounding box center [240, 161] width 50 height 11
click at [210, 160] on input "Sometimes" at bounding box center [205, 161] width 9 height 9
radio input "true"
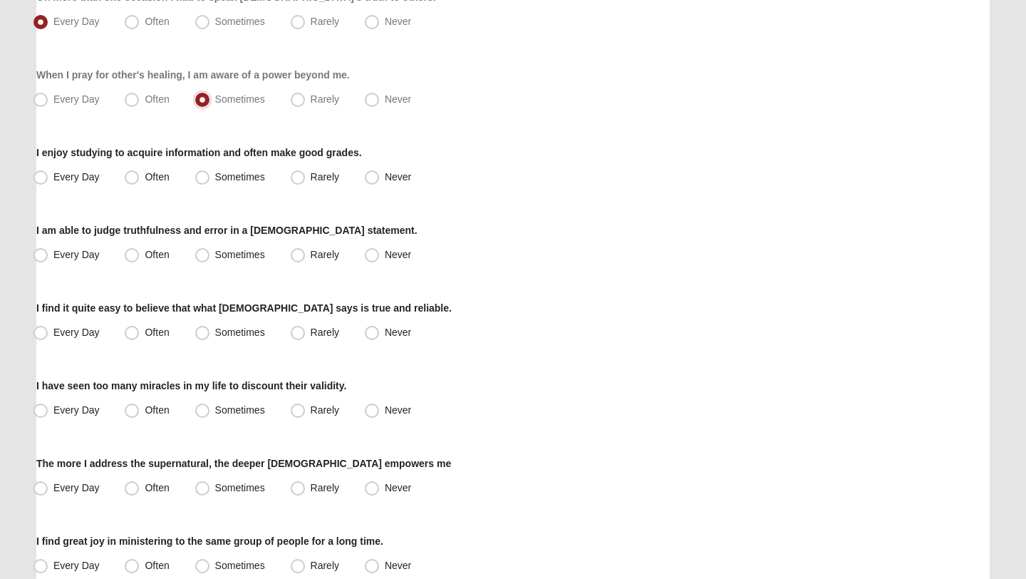
scroll to position [598, 0]
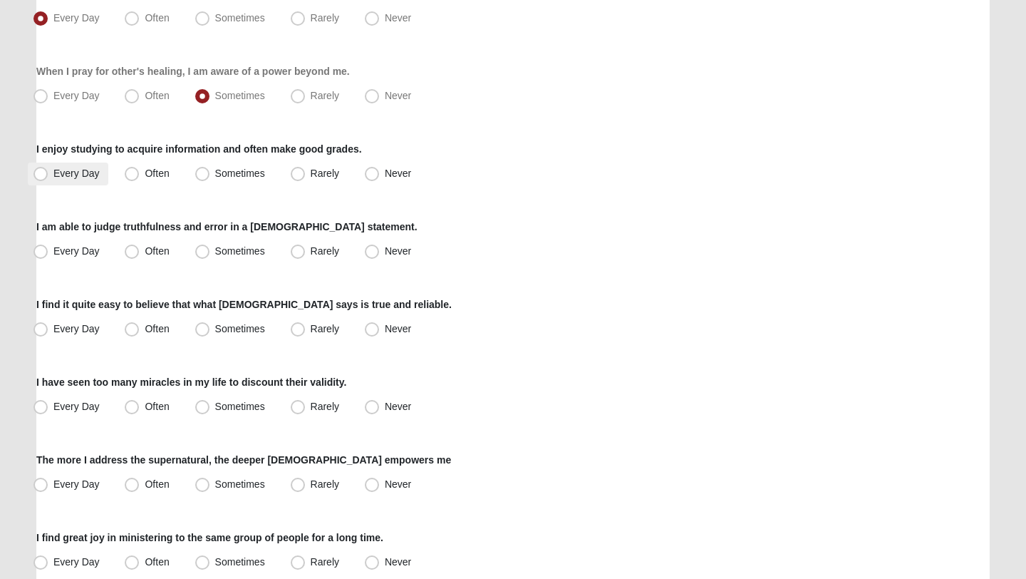
click at [92, 175] on span "Every Day" at bounding box center [76, 172] width 46 height 11
click at [48, 175] on input "Every Day" at bounding box center [43, 173] width 9 height 9
radio input "true"
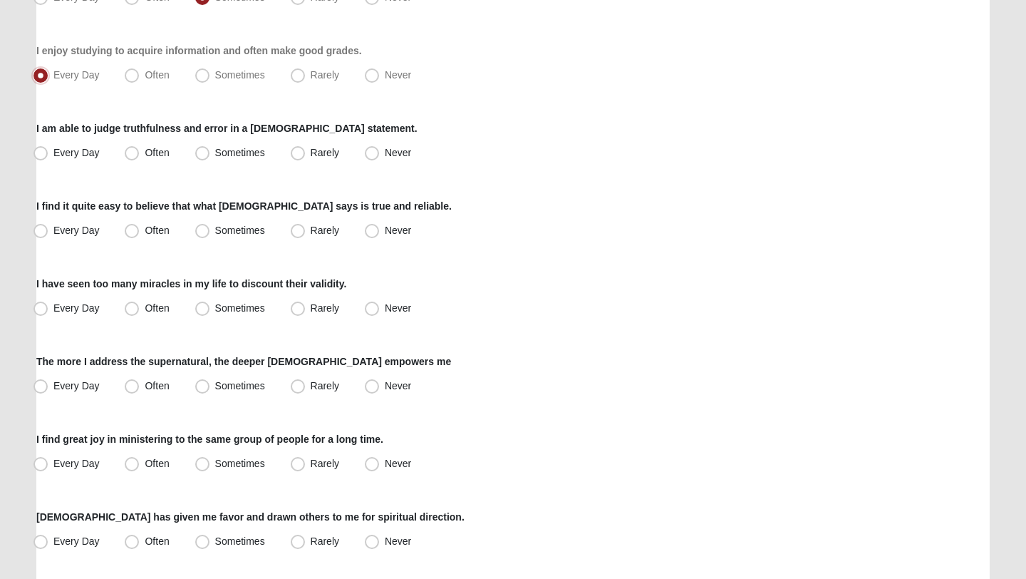
scroll to position [698, 0]
click at [156, 147] on span "Often" at bounding box center [157, 150] width 24 height 11
click at [140, 147] on input "Often" at bounding box center [134, 151] width 9 height 9
radio input "true"
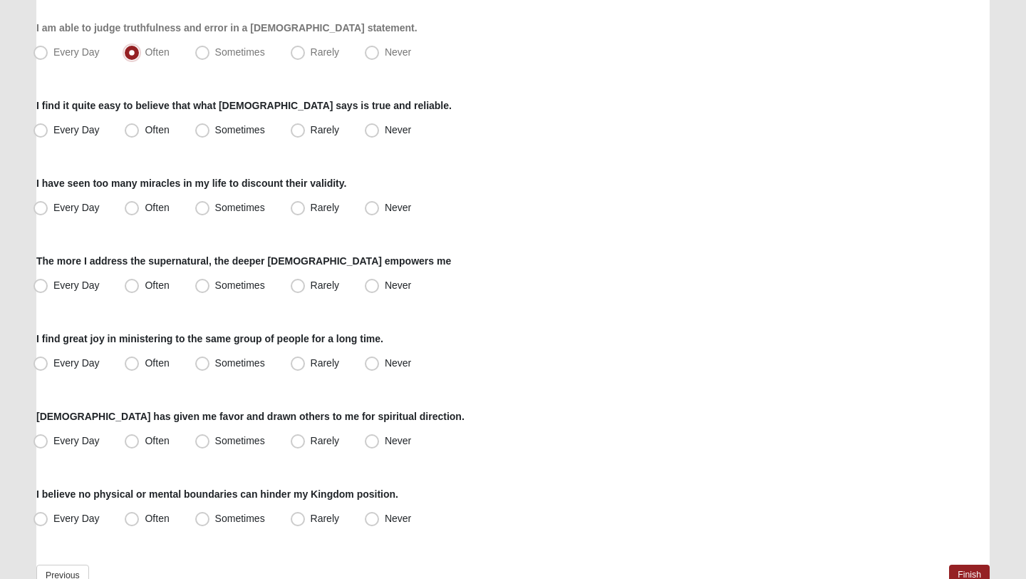
scroll to position [802, 0]
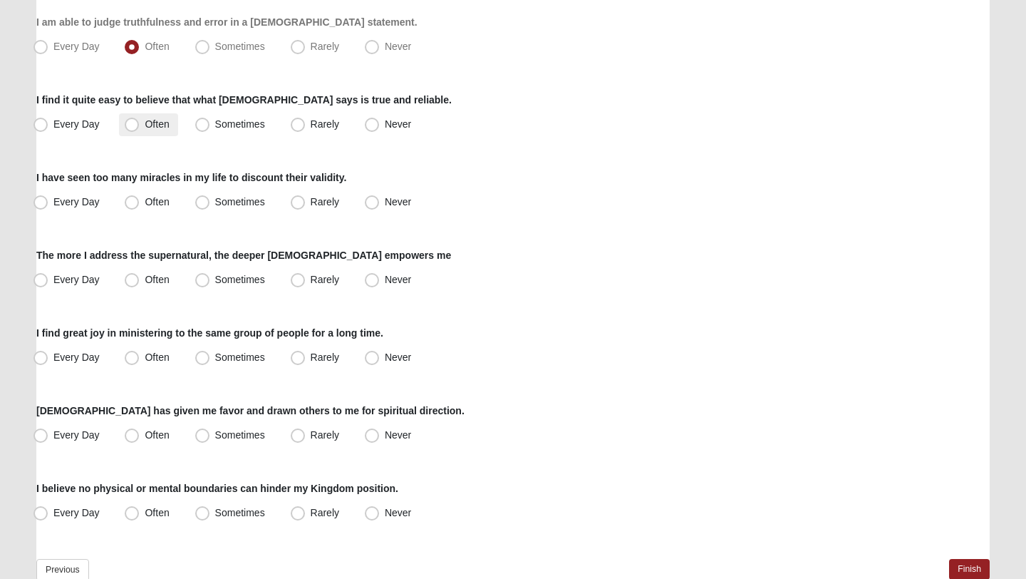
click at [141, 123] on label "Often" at bounding box center [148, 124] width 58 height 23
click at [140, 123] on input "Often" at bounding box center [134, 124] width 9 height 9
radio input "true"
click at [145, 204] on span "Often" at bounding box center [157, 201] width 24 height 11
click at [130, 204] on input "Often" at bounding box center [134, 201] width 9 height 9
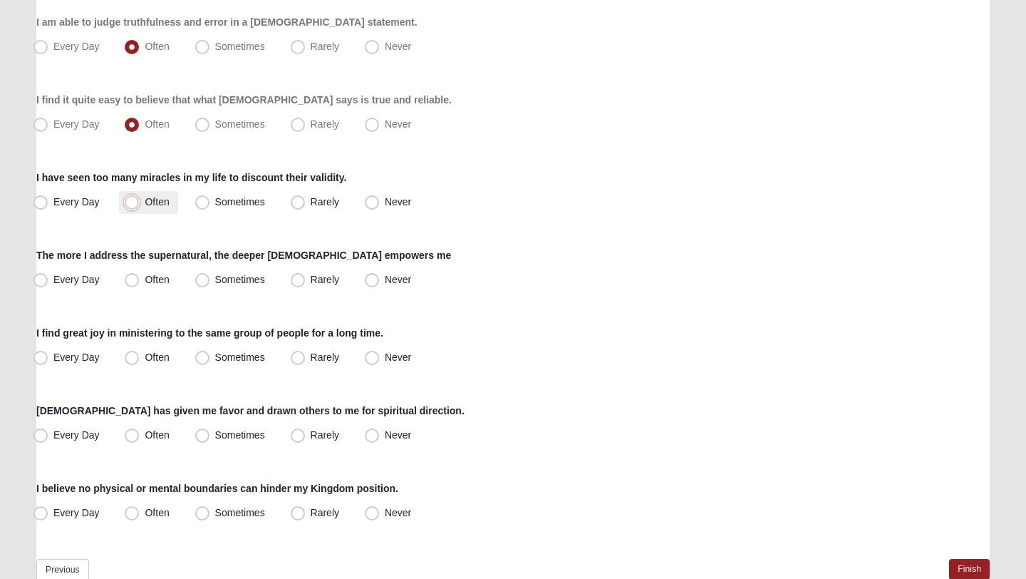
radio input "true"
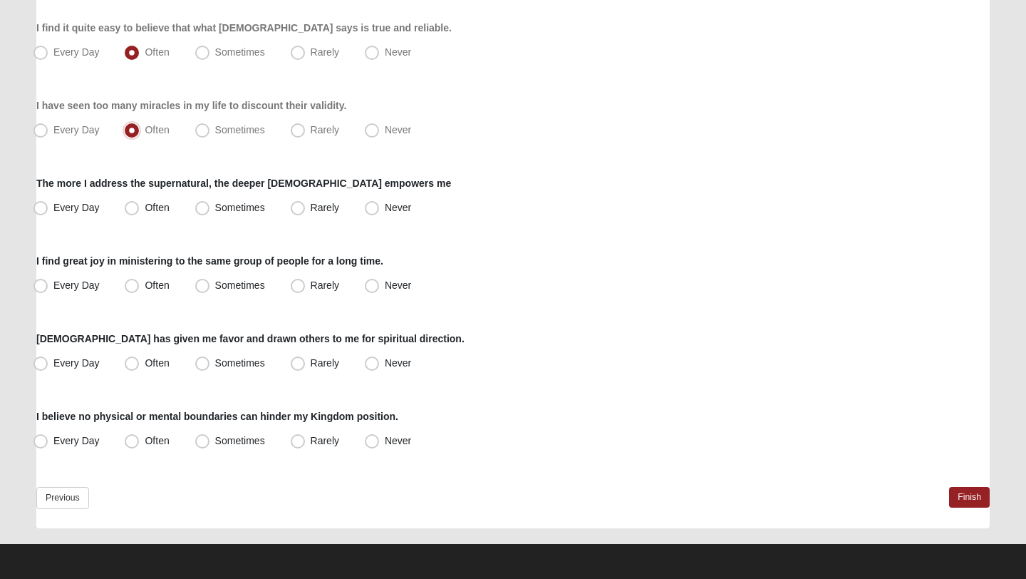
scroll to position [875, 0]
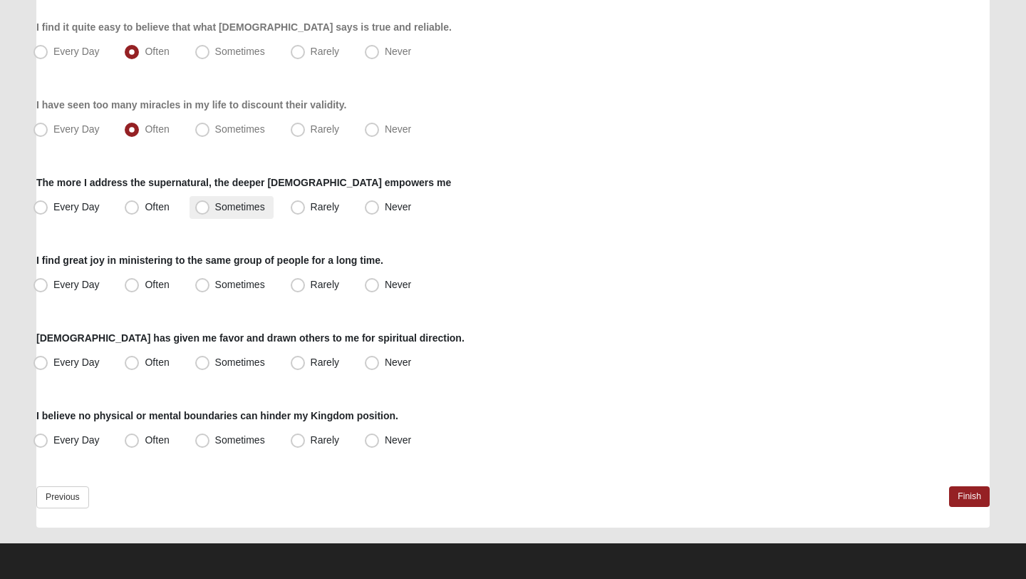
click at [215, 202] on span "Sometimes" at bounding box center [240, 206] width 50 height 11
click at [202, 202] on input "Sometimes" at bounding box center [205, 206] width 9 height 9
radio input "true"
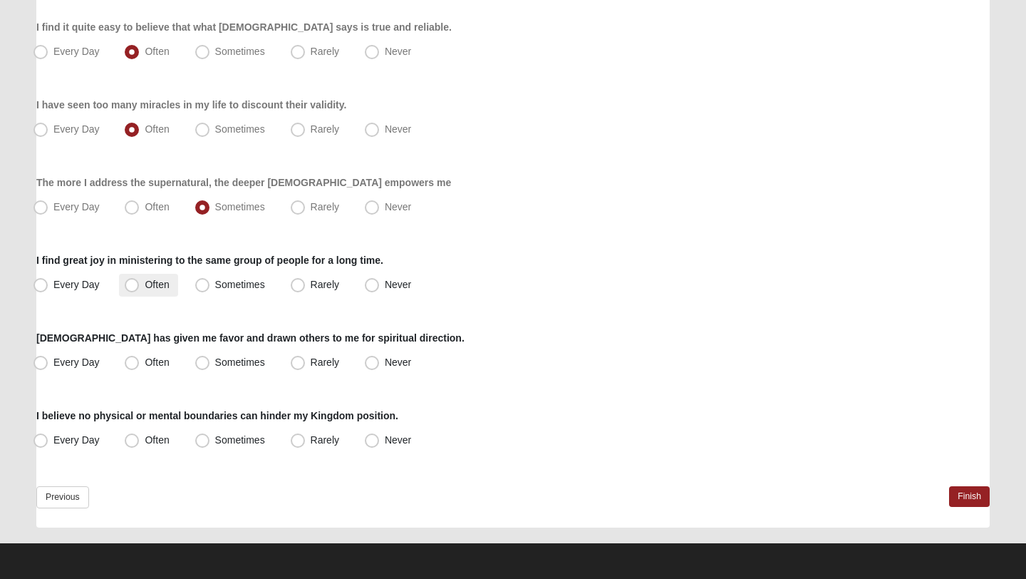
click at [145, 288] on span "Often" at bounding box center [157, 284] width 24 height 11
click at [140, 288] on input "Often" at bounding box center [134, 284] width 9 height 9
radio input "true"
click at [89, 363] on span "Every Day" at bounding box center [76, 361] width 46 height 11
click at [48, 363] on input "Every Day" at bounding box center [43, 362] width 9 height 9
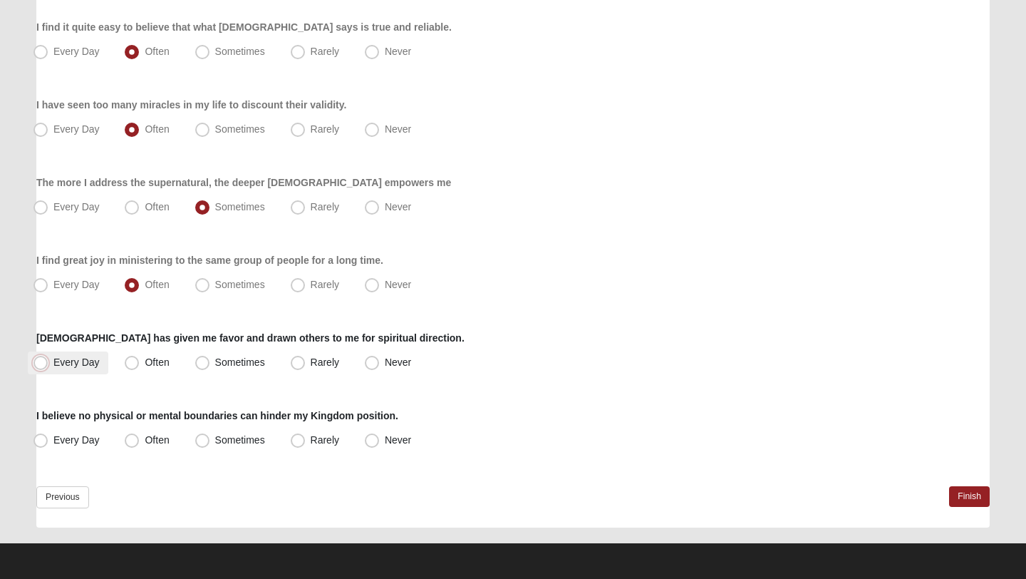
radio input "true"
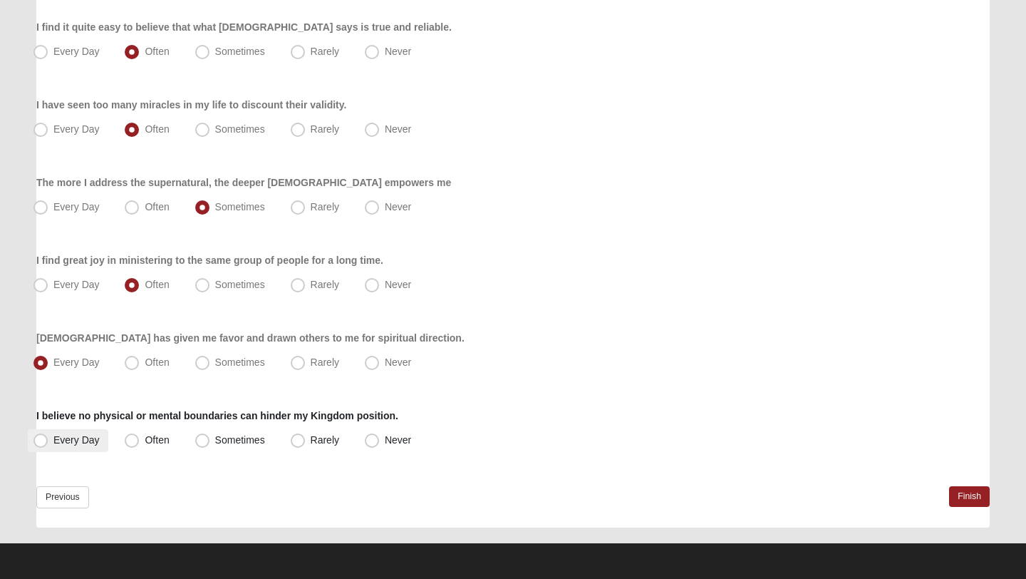
click at [82, 434] on span "Every Day" at bounding box center [76, 439] width 46 height 11
click at [48, 435] on input "Every Day" at bounding box center [43, 439] width 9 height 9
radio input "true"
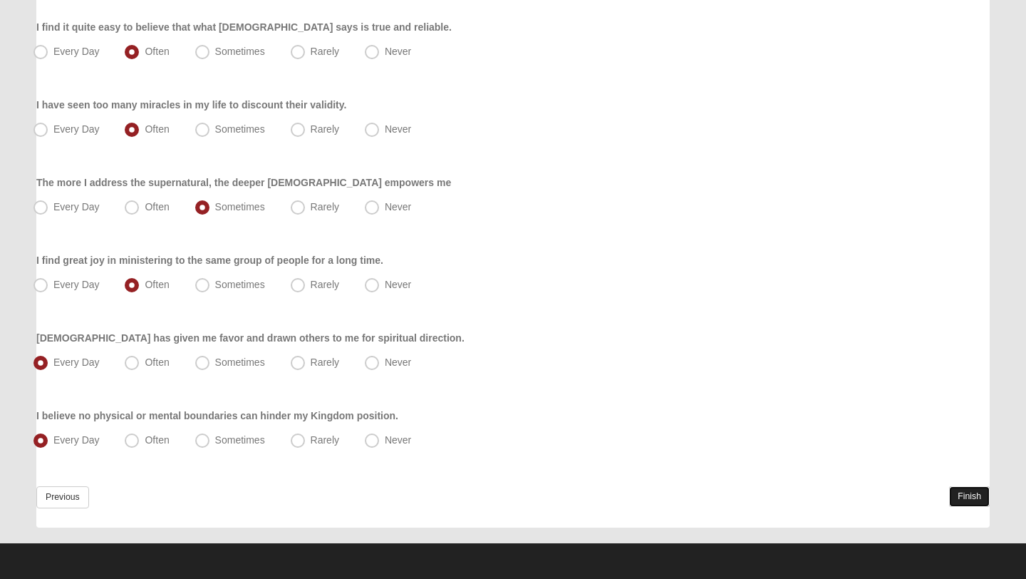
click at [968, 492] on link "Finish" at bounding box center [969, 496] width 41 height 21
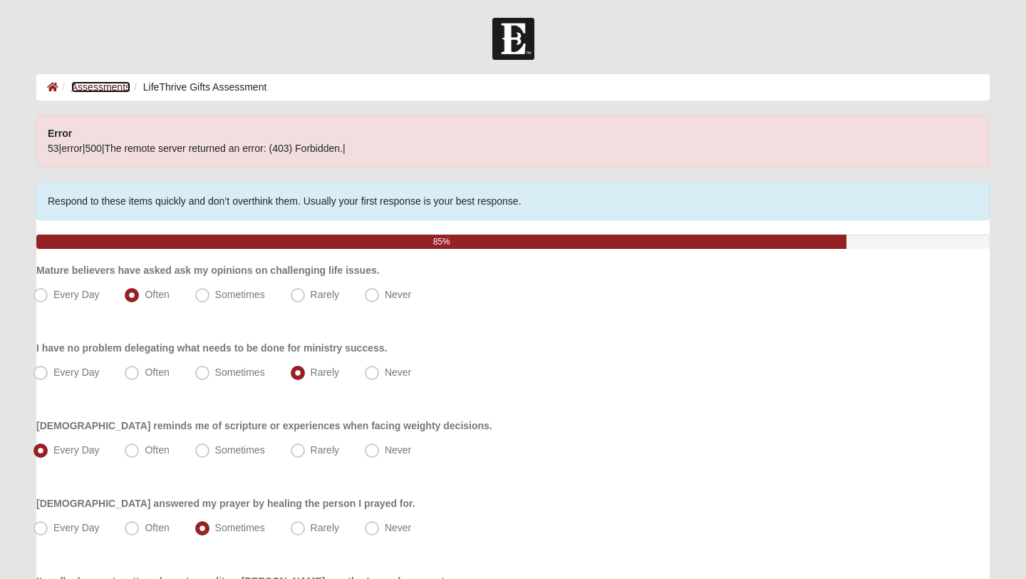
click at [118, 88] on link "Assessments" at bounding box center [100, 86] width 59 height 11
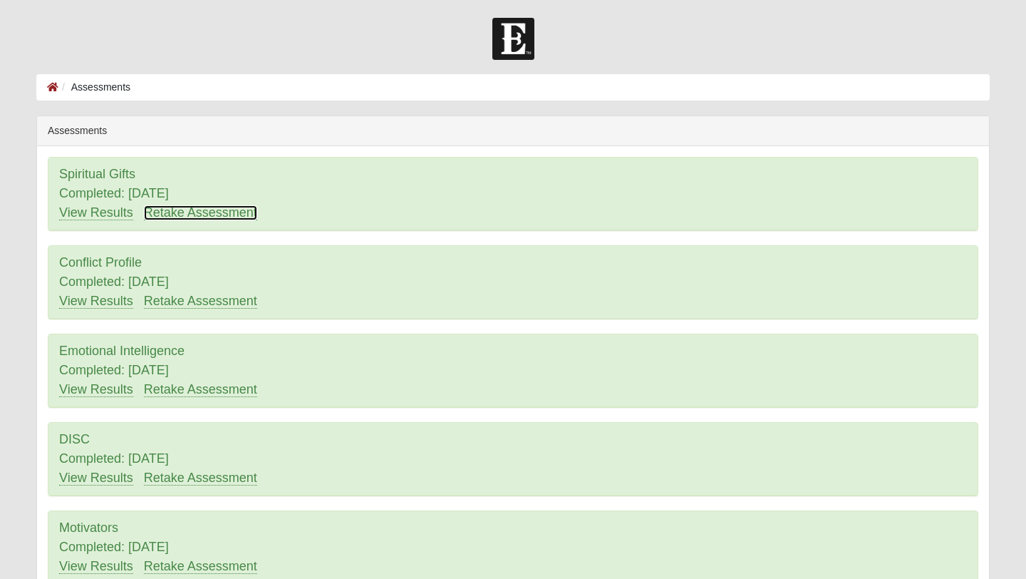
click at [210, 217] on link "Retake Assessment" at bounding box center [200, 212] width 113 height 15
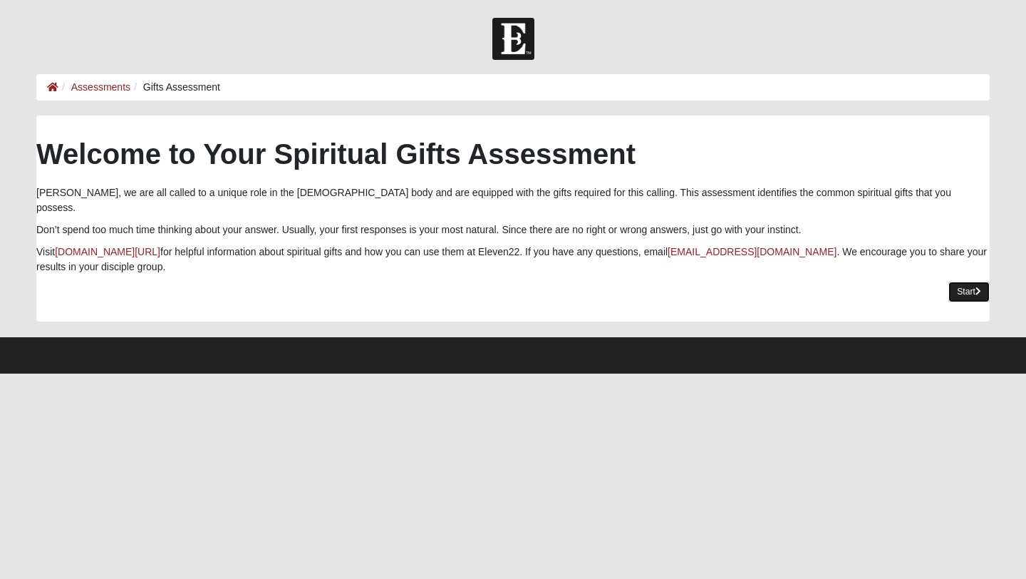
click at [961, 281] on link "Start" at bounding box center [969, 291] width 41 height 21
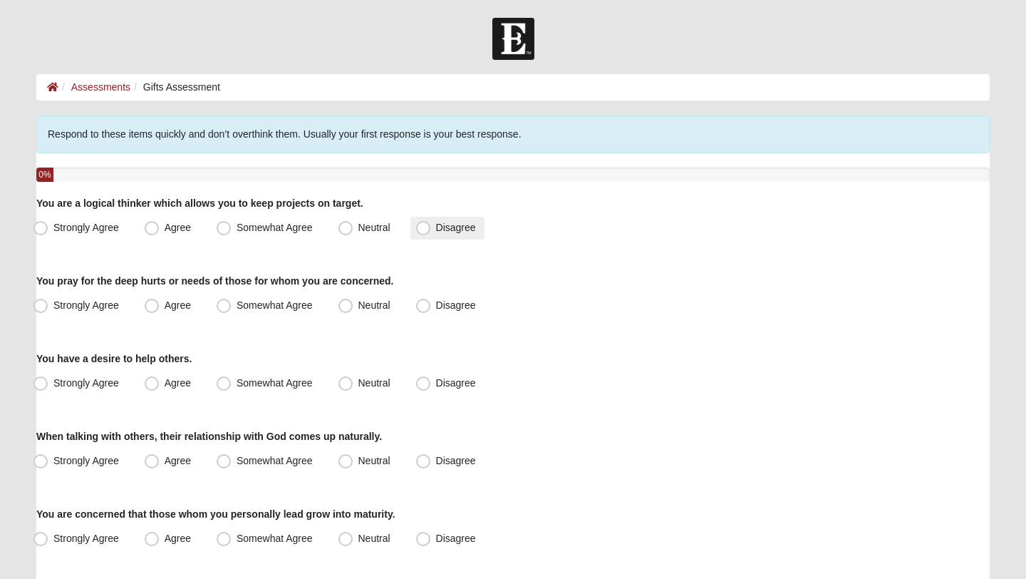
click at [436, 229] on span "Disagree" at bounding box center [456, 227] width 40 height 11
click at [431, 229] on input "Disagree" at bounding box center [426, 227] width 9 height 9
radio input "true"
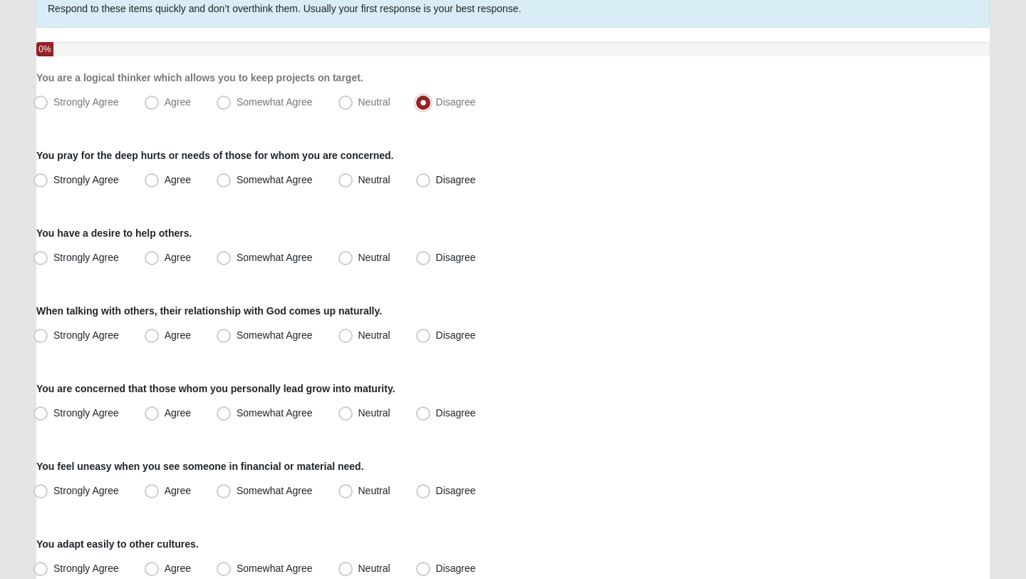
scroll to position [128, 0]
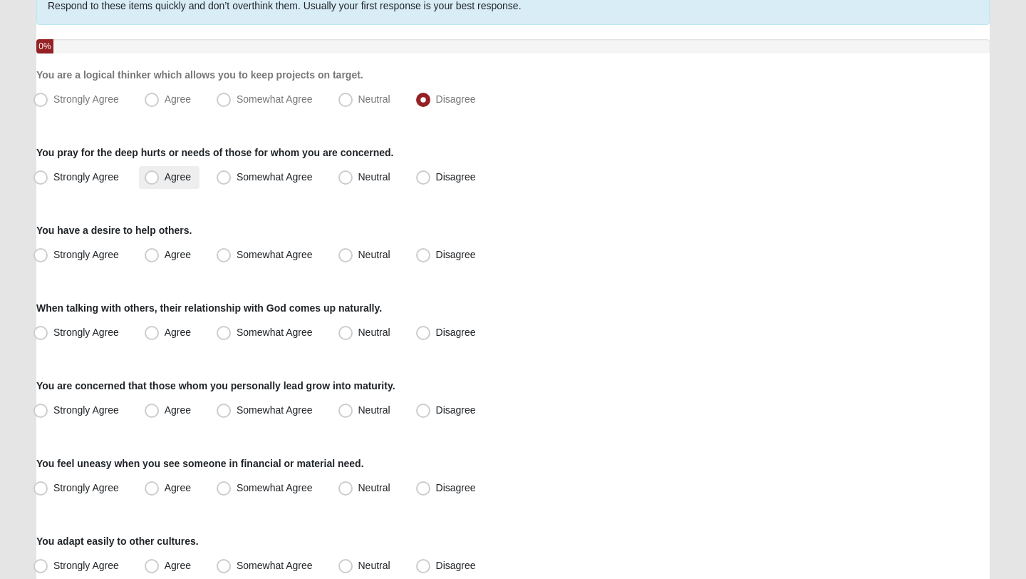
click at [170, 178] on span "Agree" at bounding box center [178, 176] width 26 height 11
click at [160, 178] on input "Agree" at bounding box center [154, 176] width 9 height 9
radio input "true"
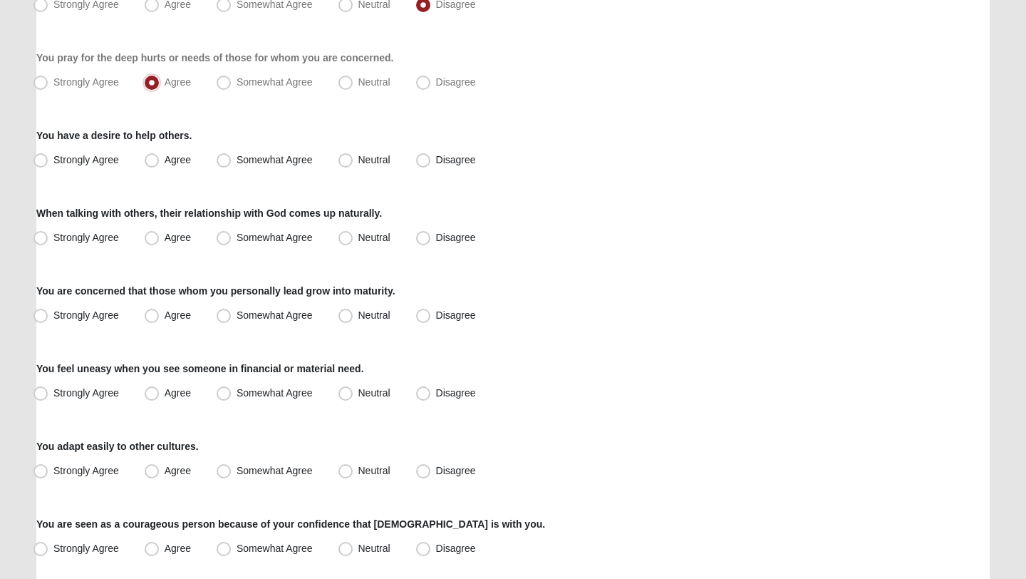
scroll to position [228, 0]
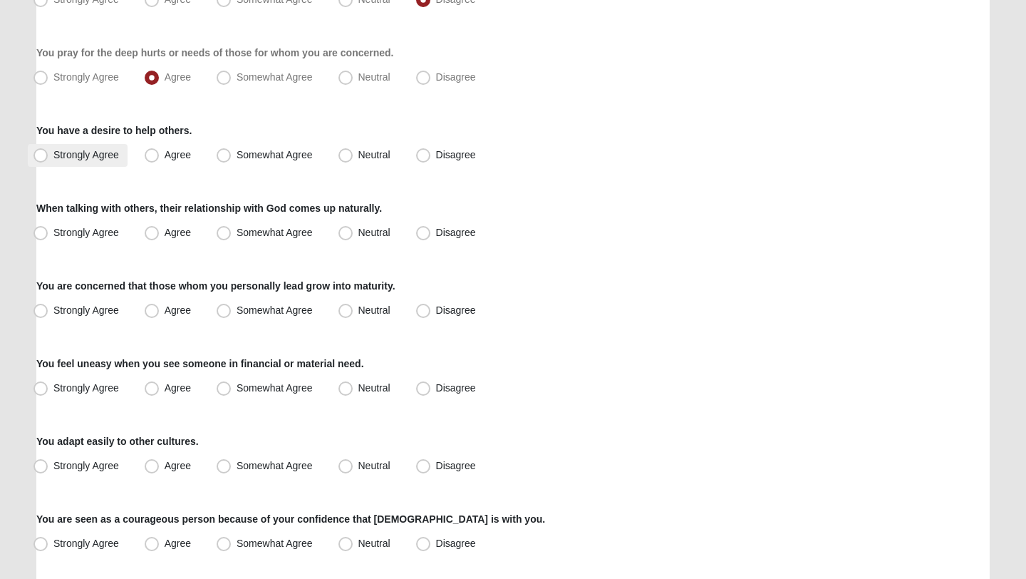
click at [80, 159] on span "Strongly Agree" at bounding box center [86, 154] width 66 height 11
click at [48, 159] on input "Strongly Agree" at bounding box center [43, 154] width 9 height 9
radio input "true"
click at [376, 232] on span "Neutral" at bounding box center [374, 232] width 32 height 11
click at [353, 232] on input "Neutral" at bounding box center [348, 232] width 9 height 9
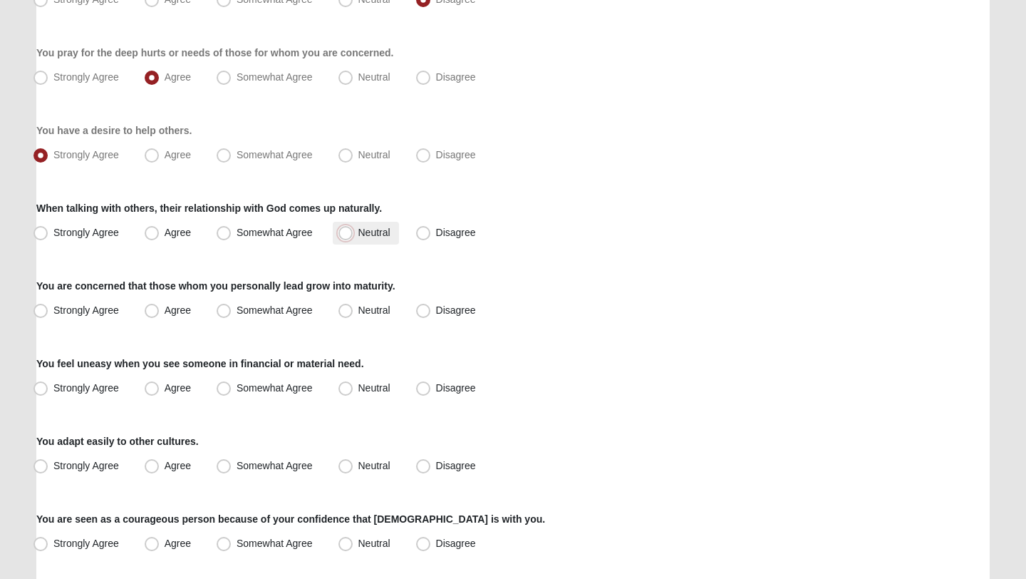
radio input "true"
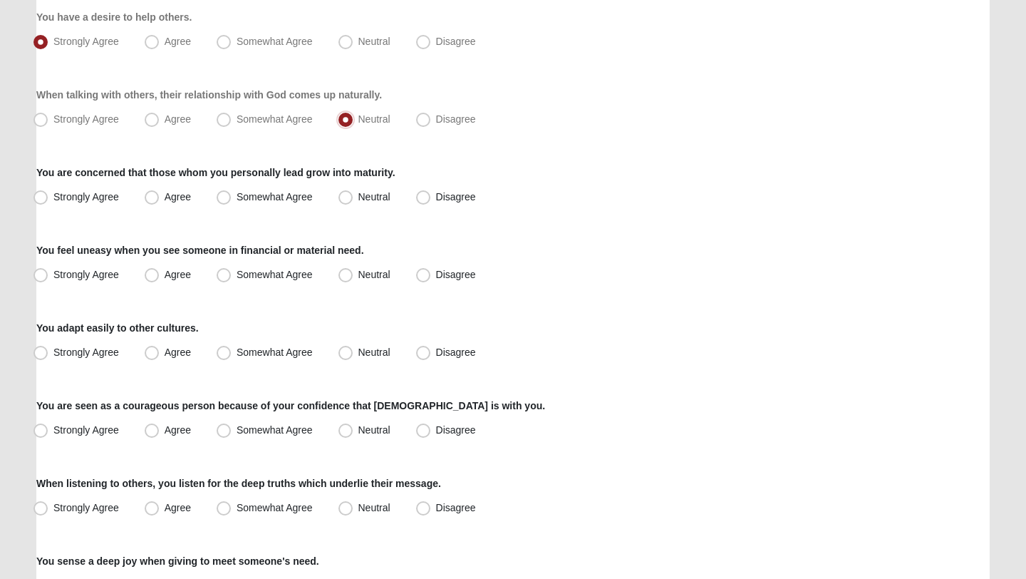
scroll to position [343, 0]
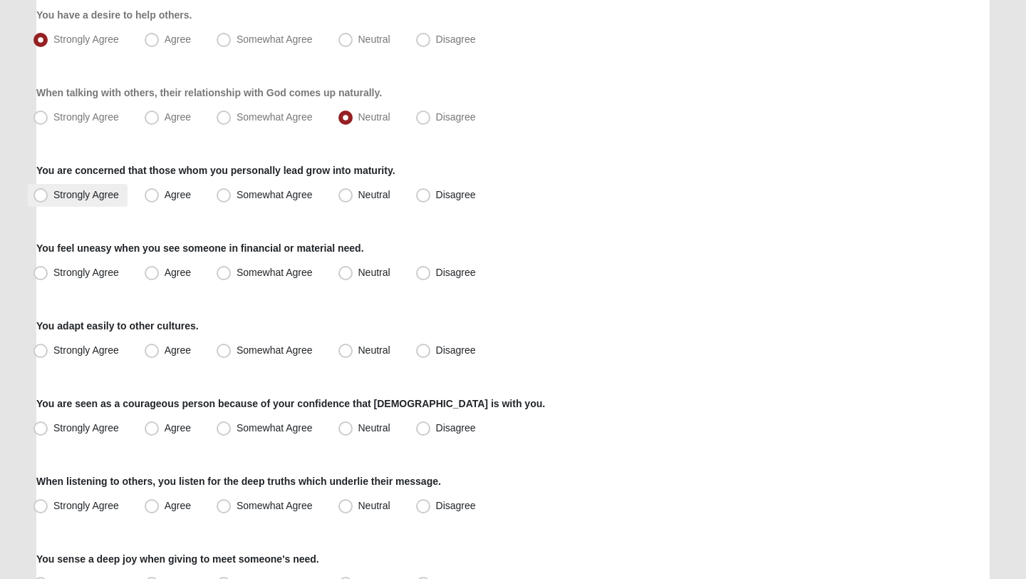
click at [73, 195] on span "Strongly Agree" at bounding box center [86, 194] width 66 height 11
click at [48, 195] on input "Strongly Agree" at bounding box center [43, 194] width 9 height 9
radio input "true"
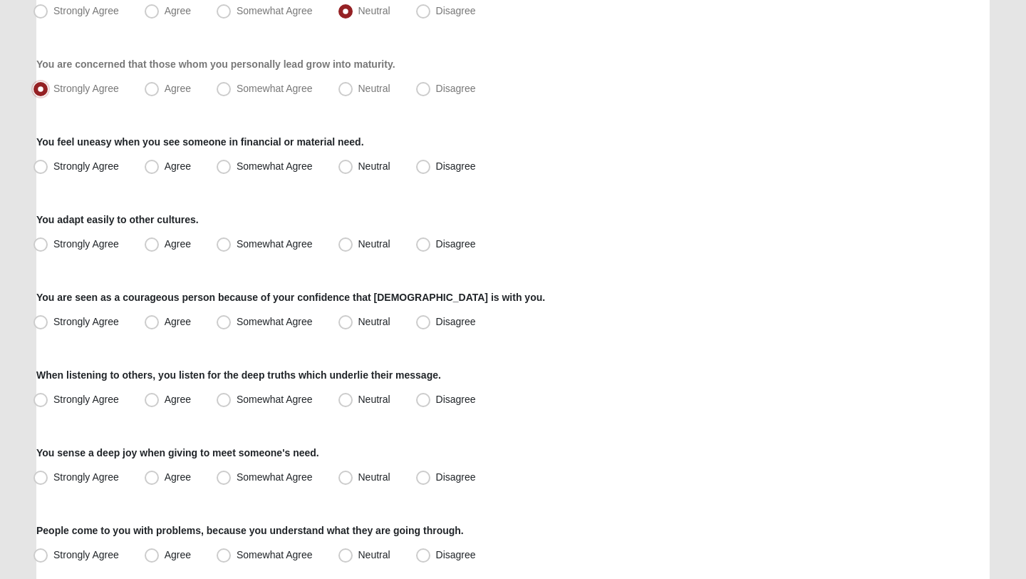
scroll to position [451, 0]
click at [390, 165] on span "Neutral" at bounding box center [374, 164] width 32 height 11
click at [353, 165] on input "Neutral" at bounding box center [348, 164] width 9 height 9
radio input "true"
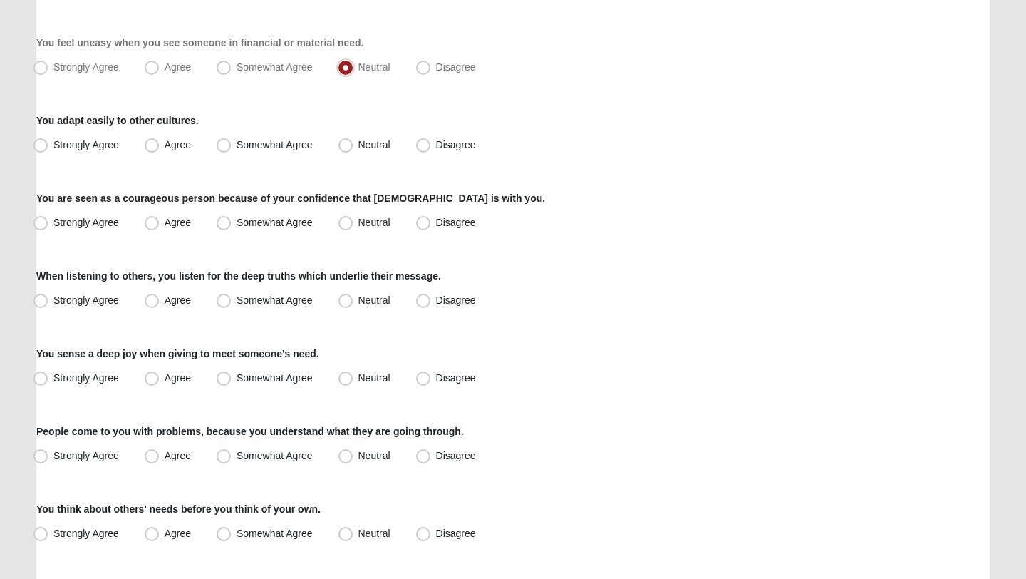
scroll to position [549, 0]
click at [368, 153] on label "Neutral" at bounding box center [366, 144] width 66 height 23
click at [353, 149] on input "Neutral" at bounding box center [348, 144] width 9 height 9
radio input "true"
click at [380, 217] on span "Neutral" at bounding box center [374, 221] width 32 height 11
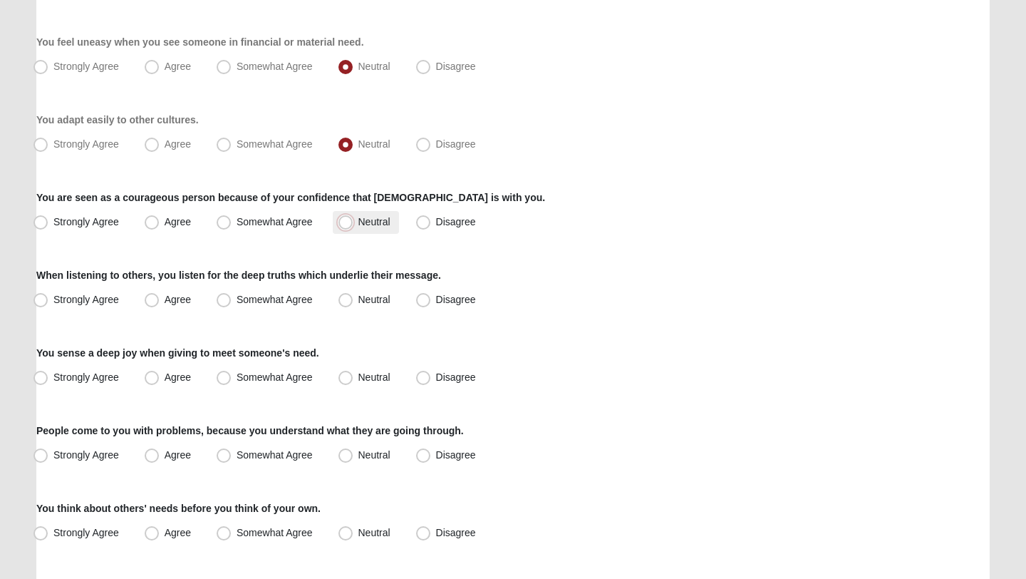
click at [353, 217] on input "Neutral" at bounding box center [348, 221] width 9 height 9
radio input "true"
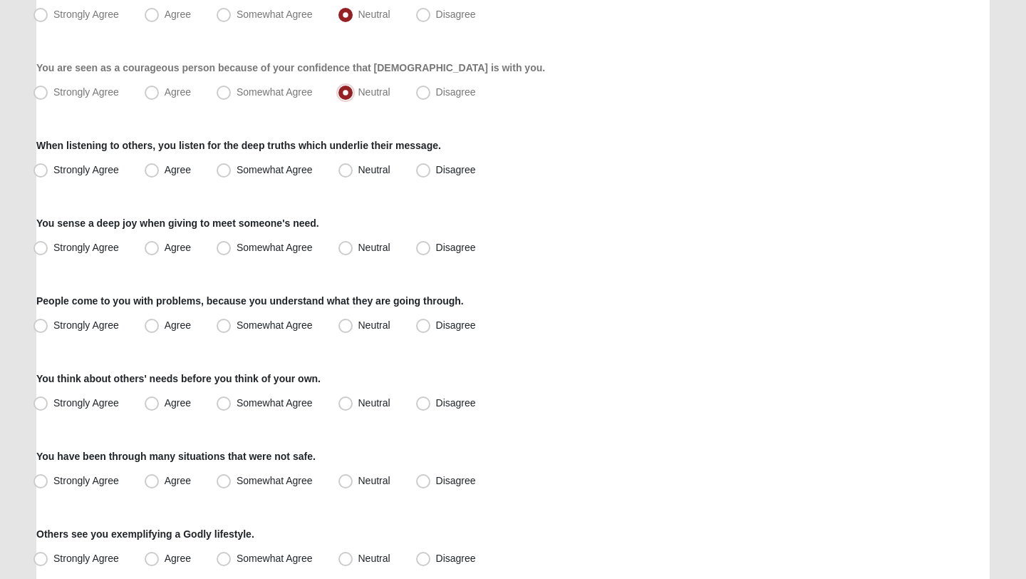
scroll to position [682, 0]
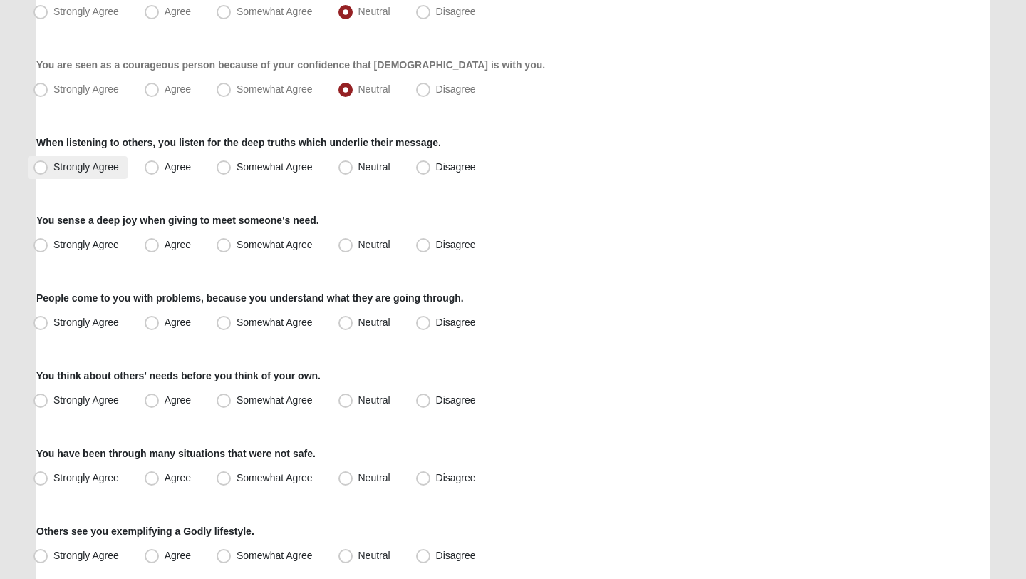
click at [77, 170] on span "Strongly Agree" at bounding box center [86, 166] width 66 height 11
click at [48, 170] on input "Strongly Agree" at bounding box center [43, 166] width 9 height 9
radio input "true"
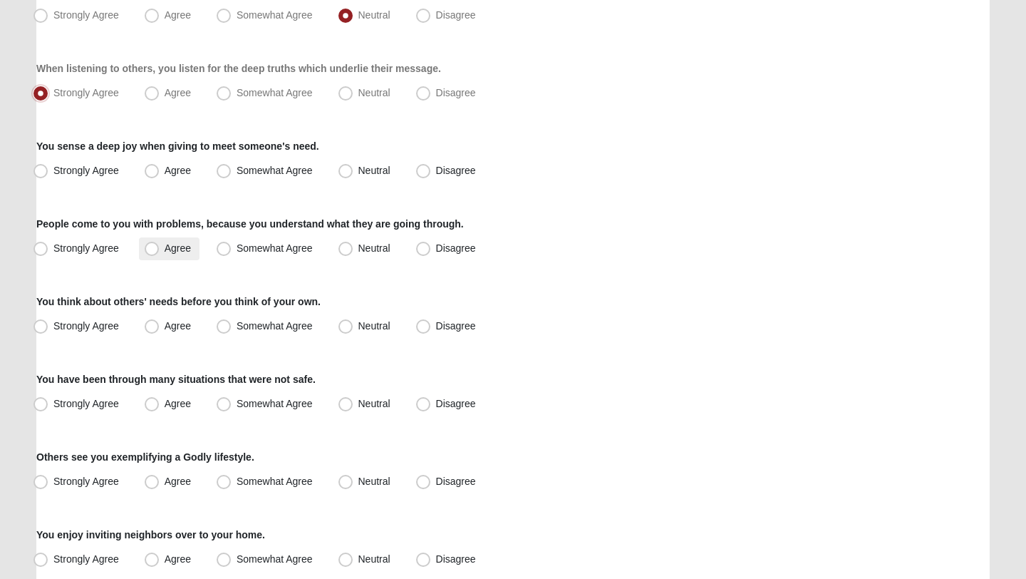
scroll to position [768, 0]
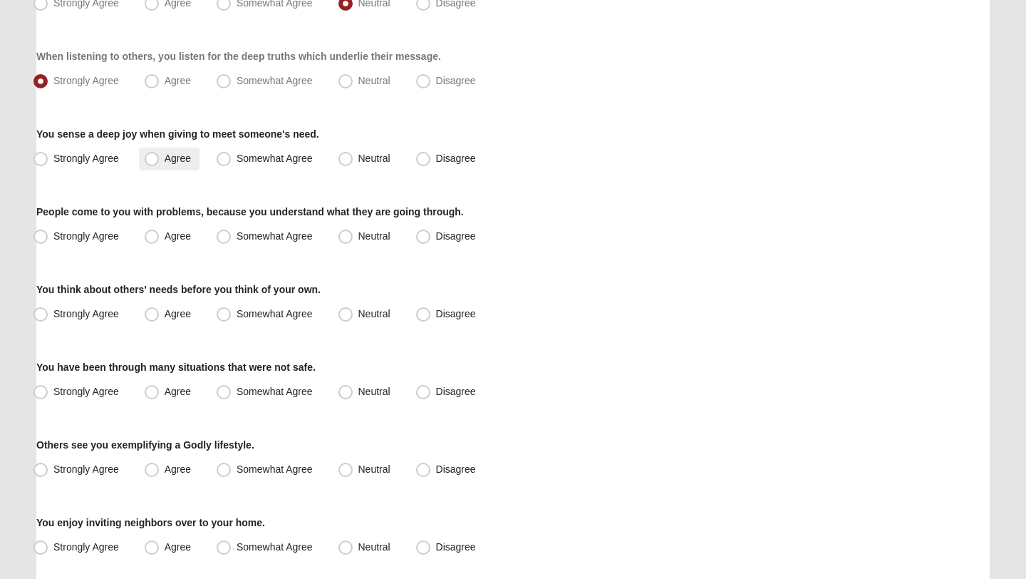
click at [182, 165] on label "Agree" at bounding box center [169, 159] width 61 height 23
click at [160, 163] on input "Agree" at bounding box center [154, 158] width 9 height 9
radio input "true"
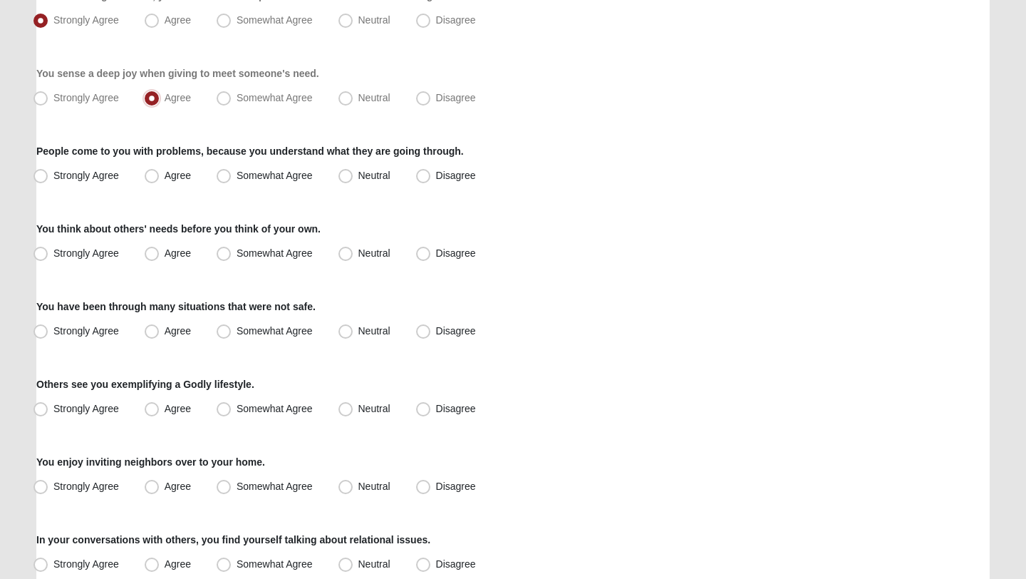
scroll to position [832, 0]
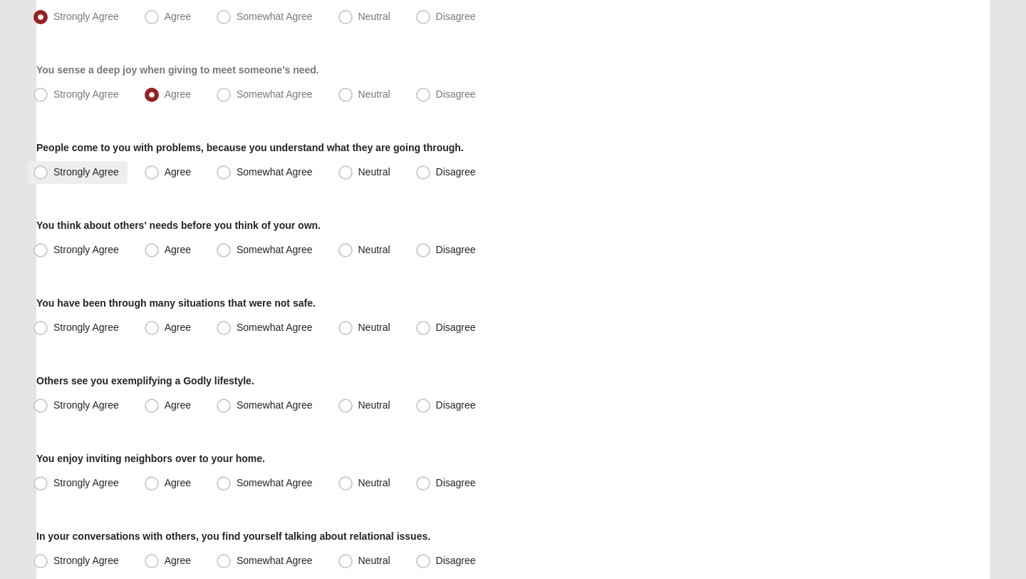
click at [88, 174] on span "Strongly Agree" at bounding box center [86, 171] width 66 height 11
click at [48, 174] on input "Strongly Agree" at bounding box center [43, 171] width 9 height 9
radio input "true"
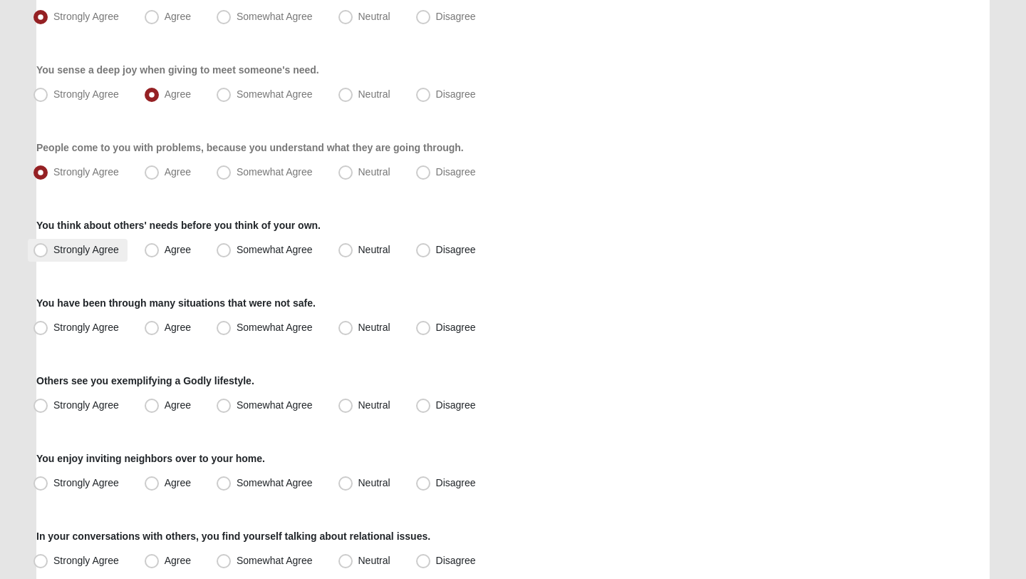
click at [120, 245] on label "Strongly Agree" at bounding box center [78, 250] width 100 height 23
click at [48, 245] on input "Strongly Agree" at bounding box center [43, 249] width 9 height 9
radio input "true"
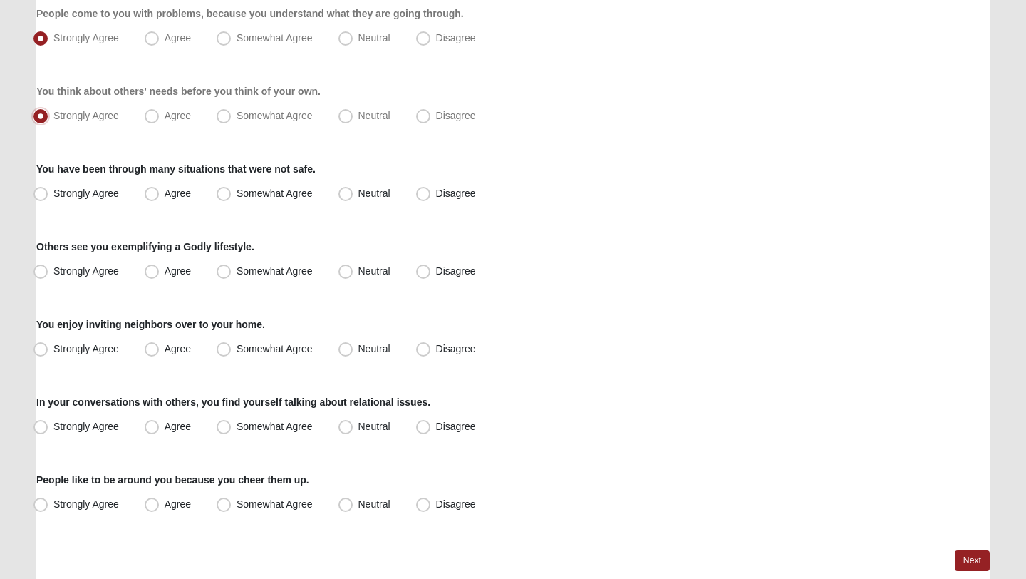
scroll to position [970, 0]
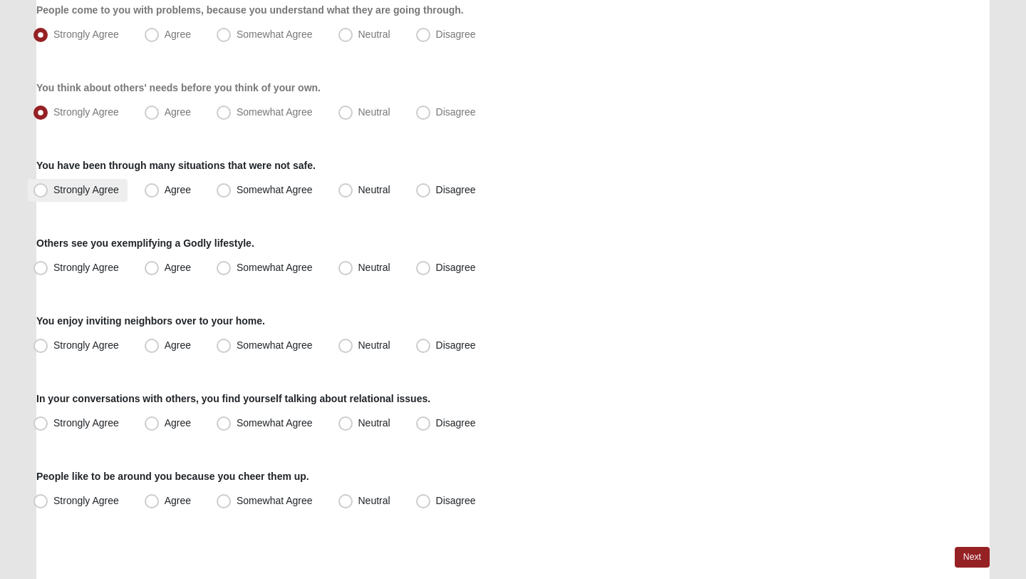
click at [75, 192] on span "Strongly Agree" at bounding box center [86, 189] width 66 height 11
click at [48, 192] on input "Strongly Agree" at bounding box center [43, 189] width 9 height 9
radio input "true"
click at [165, 262] on span "Agree" at bounding box center [178, 267] width 26 height 11
click at [153, 263] on input "Agree" at bounding box center [154, 267] width 9 height 9
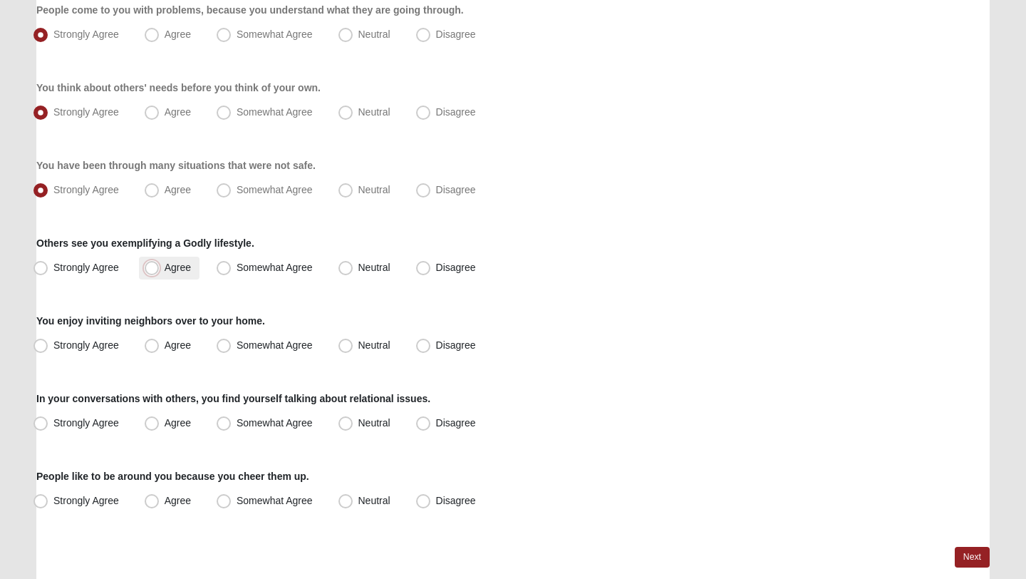
radio input "true"
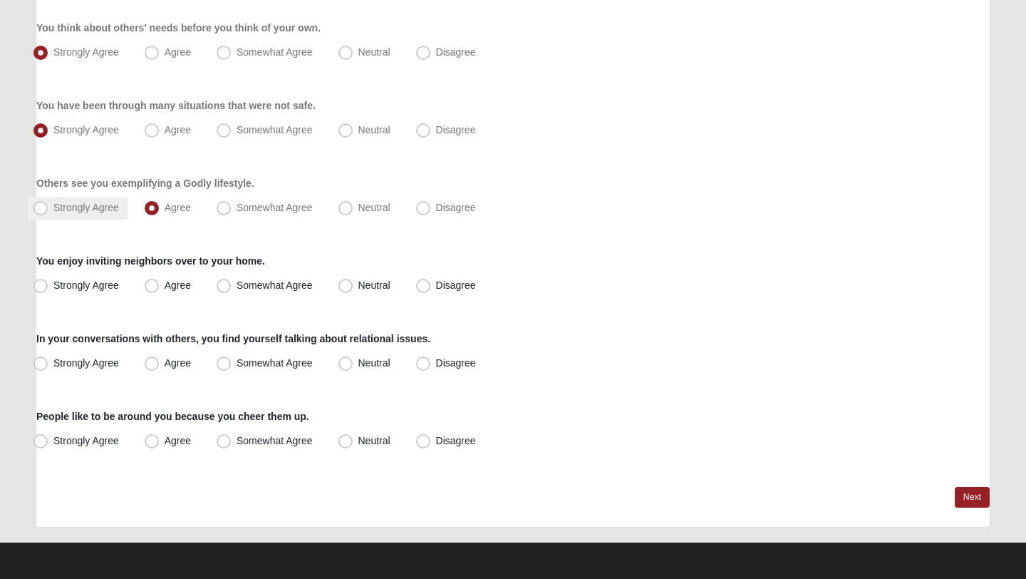
click at [73, 209] on span "Strongly Agree" at bounding box center [86, 207] width 66 height 11
click at [48, 209] on input "Strongly Agree" at bounding box center [43, 207] width 9 height 9
radio input "true"
click at [172, 293] on label "Agree" at bounding box center [169, 285] width 61 height 23
click at [160, 290] on input "Agree" at bounding box center [154, 285] width 9 height 9
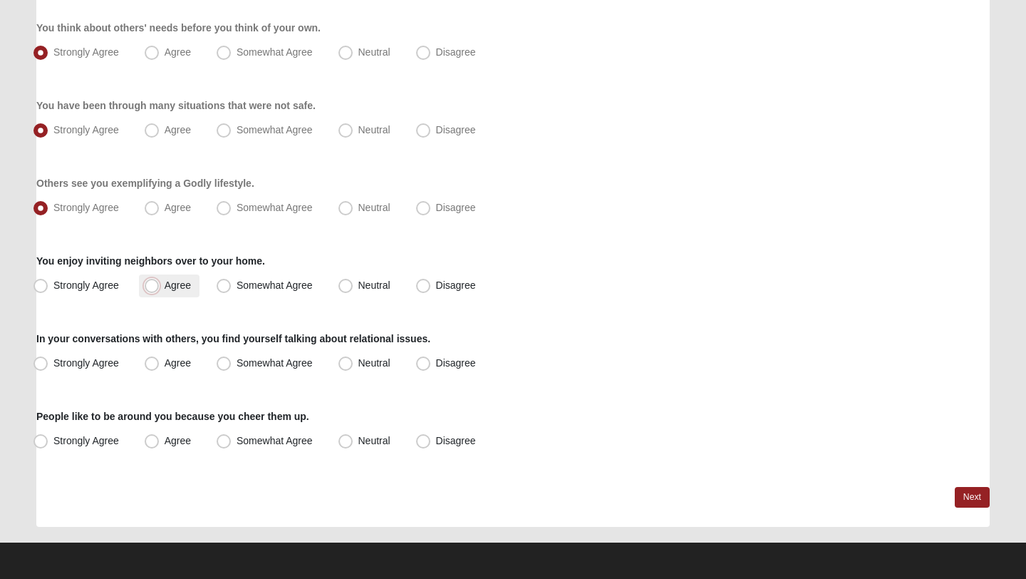
radio input "true"
click at [100, 365] on span "Strongly Agree" at bounding box center [86, 362] width 66 height 11
click at [48, 365] on input "Strongly Agree" at bounding box center [43, 362] width 9 height 9
radio input "true"
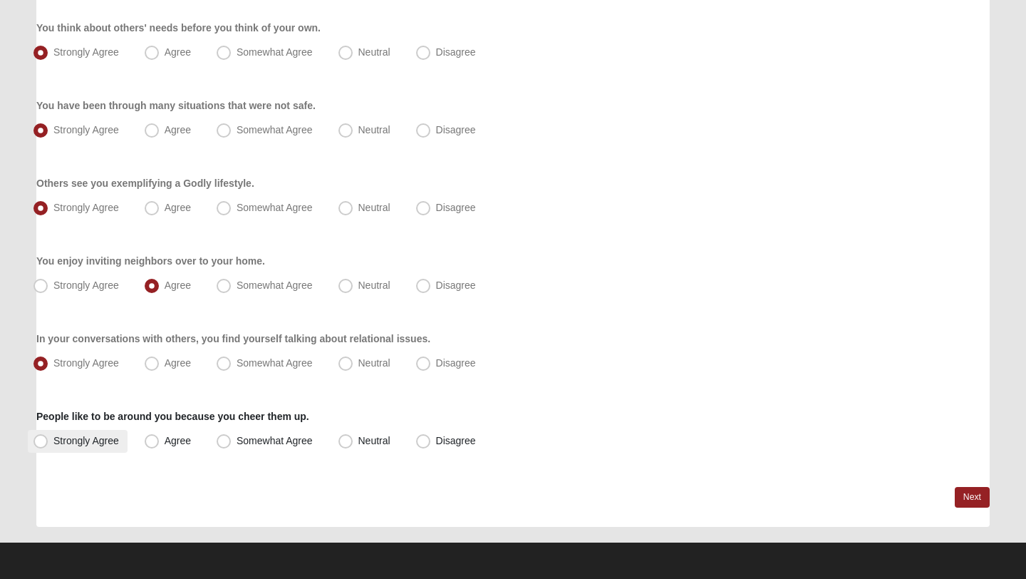
click at [69, 435] on span "Strongly Agree" at bounding box center [86, 440] width 66 height 11
click at [48, 436] on input "Strongly Agree" at bounding box center [43, 440] width 9 height 9
radio input "true"
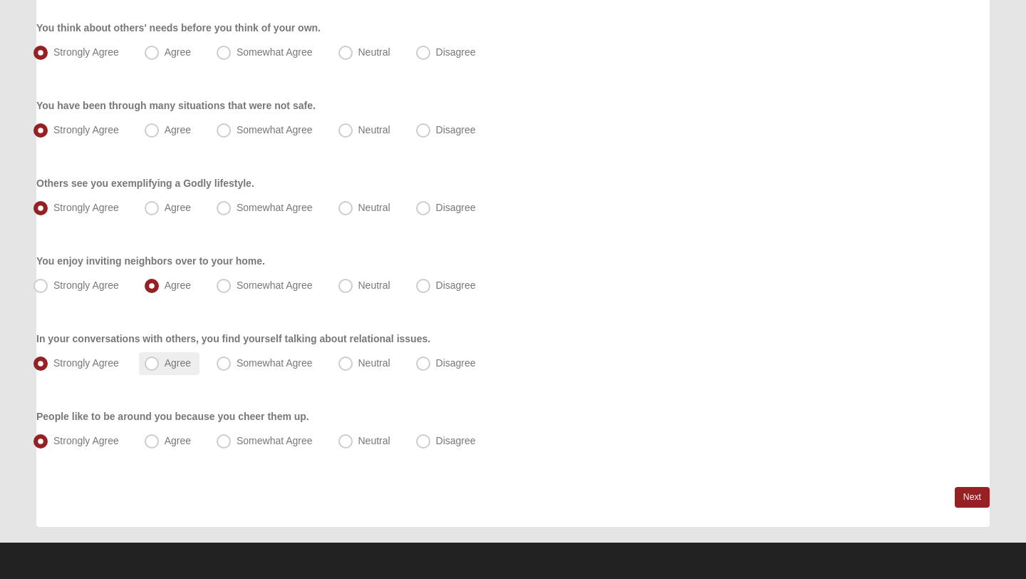
click at [181, 369] on label "Agree" at bounding box center [169, 363] width 61 height 23
click at [160, 368] on input "Agree" at bounding box center [154, 362] width 9 height 9
radio input "true"
click at [972, 500] on link "Next" at bounding box center [972, 497] width 35 height 21
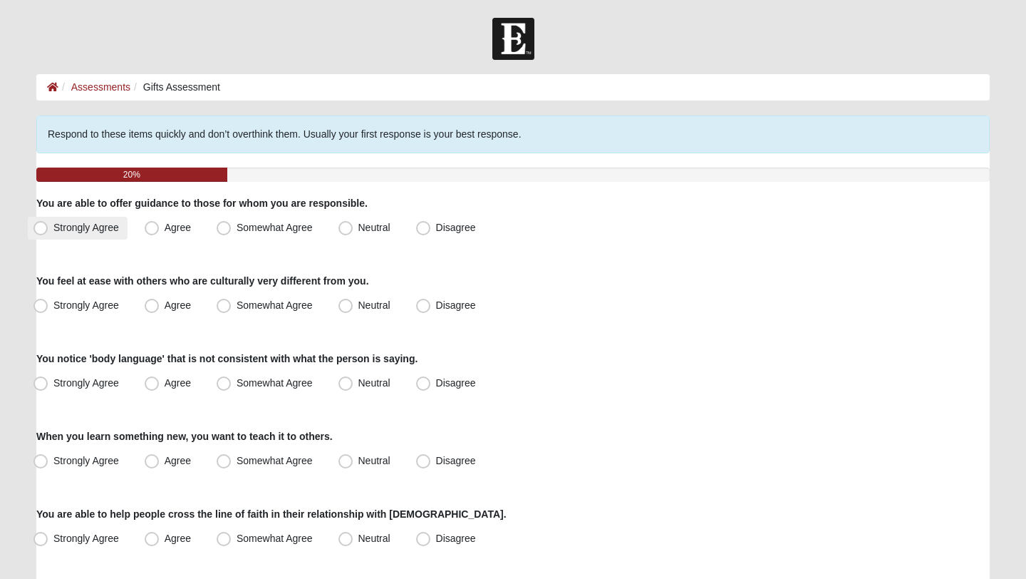
click at [68, 237] on label "Strongly Agree" at bounding box center [78, 228] width 100 height 23
click at [48, 232] on input "Strongly Agree" at bounding box center [43, 227] width 9 height 9
radio input "true"
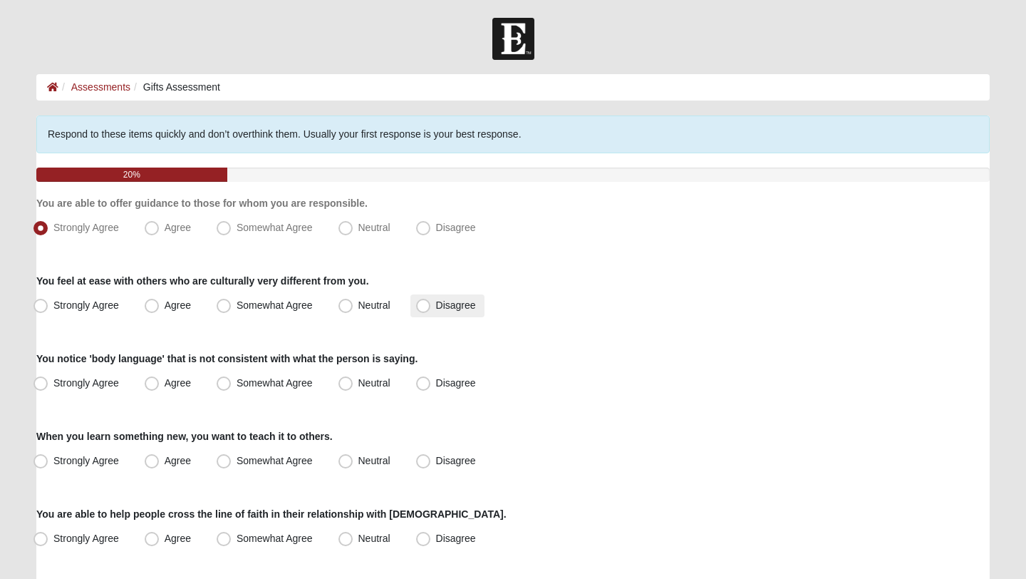
click at [437, 306] on span "Disagree" at bounding box center [456, 304] width 40 height 11
click at [431, 306] on input "Disagree" at bounding box center [426, 305] width 9 height 9
radio input "true"
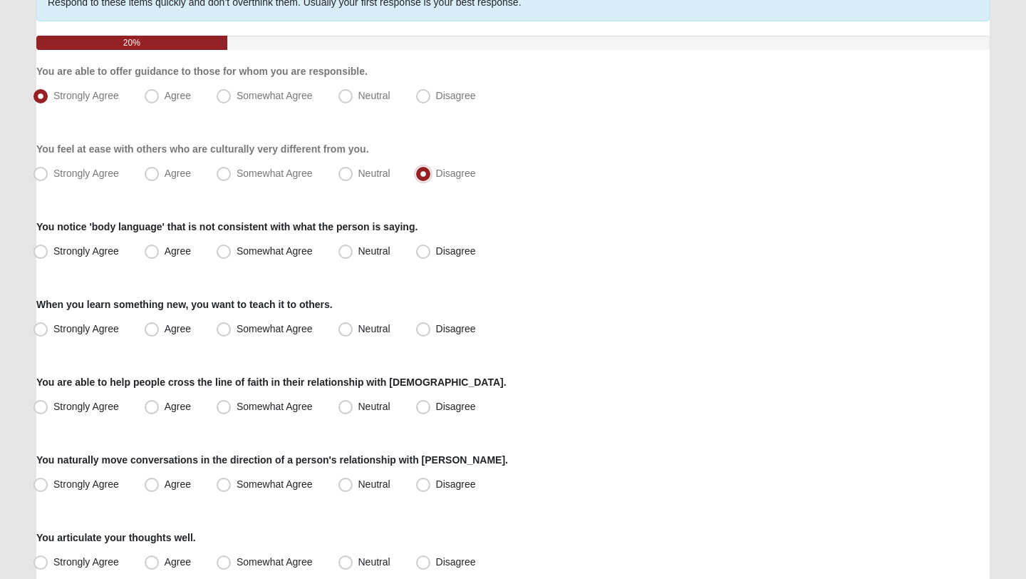
scroll to position [135, 0]
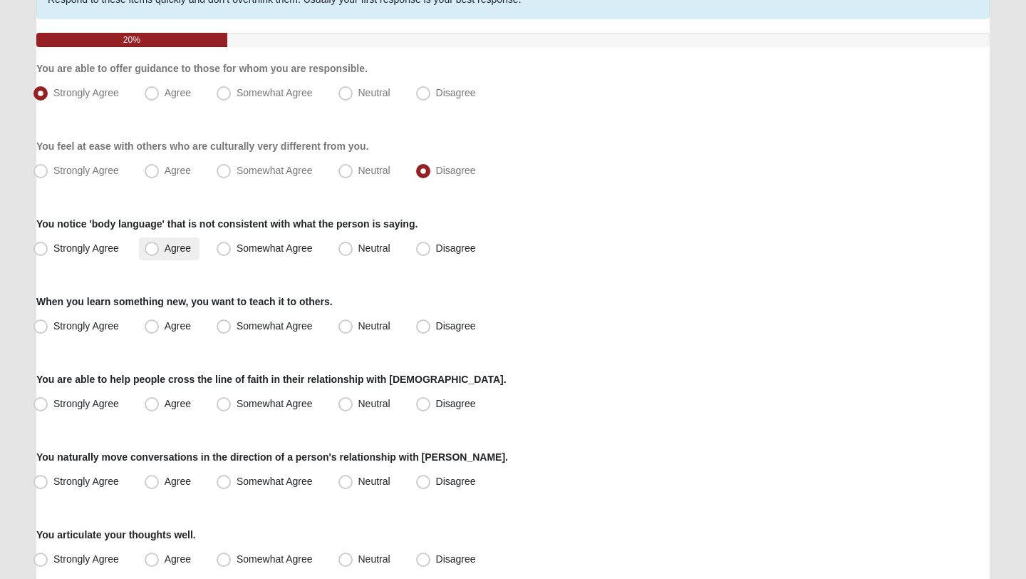
click at [170, 243] on span "Agree" at bounding box center [178, 247] width 26 height 11
click at [160, 244] on input "Agree" at bounding box center [154, 248] width 9 height 9
radio input "true"
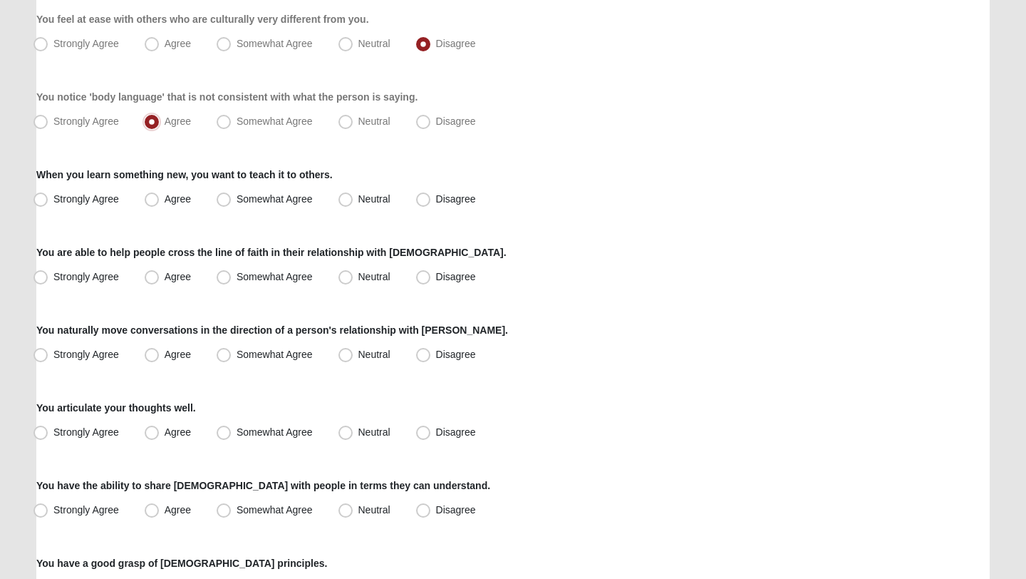
scroll to position [270, 0]
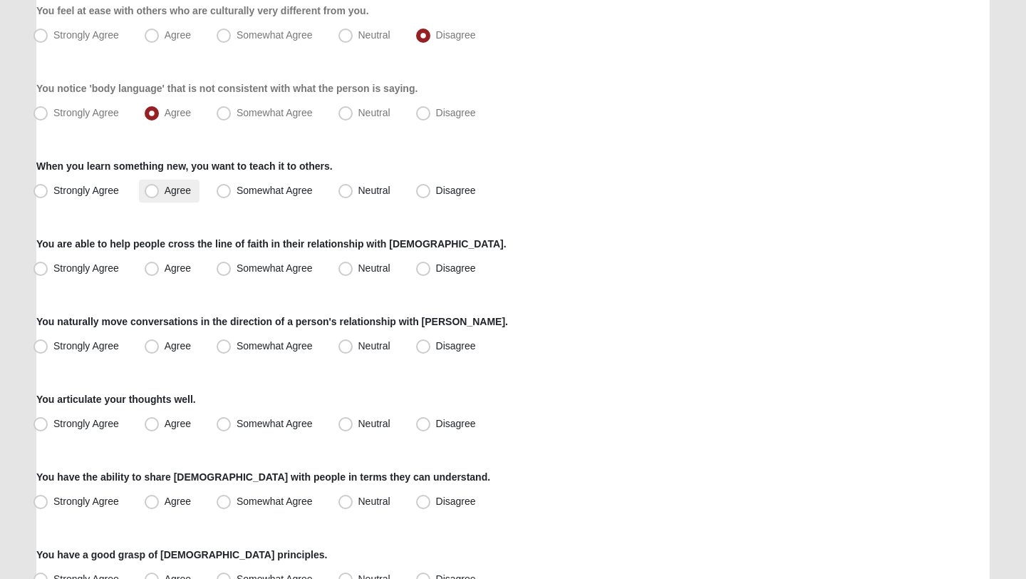
click at [167, 192] on span "Agree" at bounding box center [178, 190] width 26 height 11
click at [160, 192] on input "Agree" at bounding box center [154, 190] width 9 height 9
radio input "true"
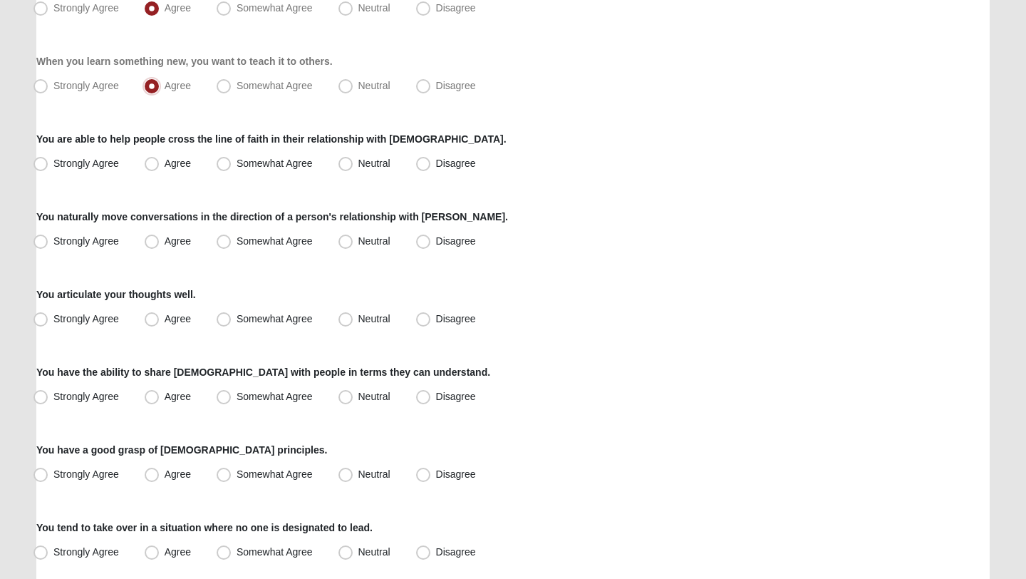
scroll to position [378, 0]
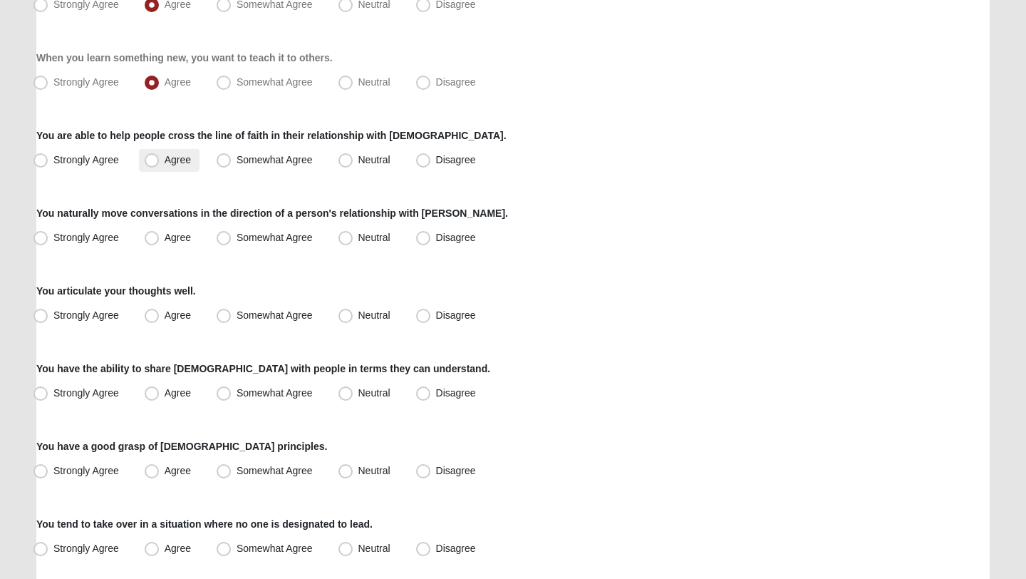
click at [191, 161] on label "Agree" at bounding box center [169, 160] width 61 height 23
click at [160, 161] on input "Agree" at bounding box center [154, 159] width 9 height 9
radio input "true"
click at [275, 163] on span "Somewhat Agree" at bounding box center [275, 159] width 76 height 11
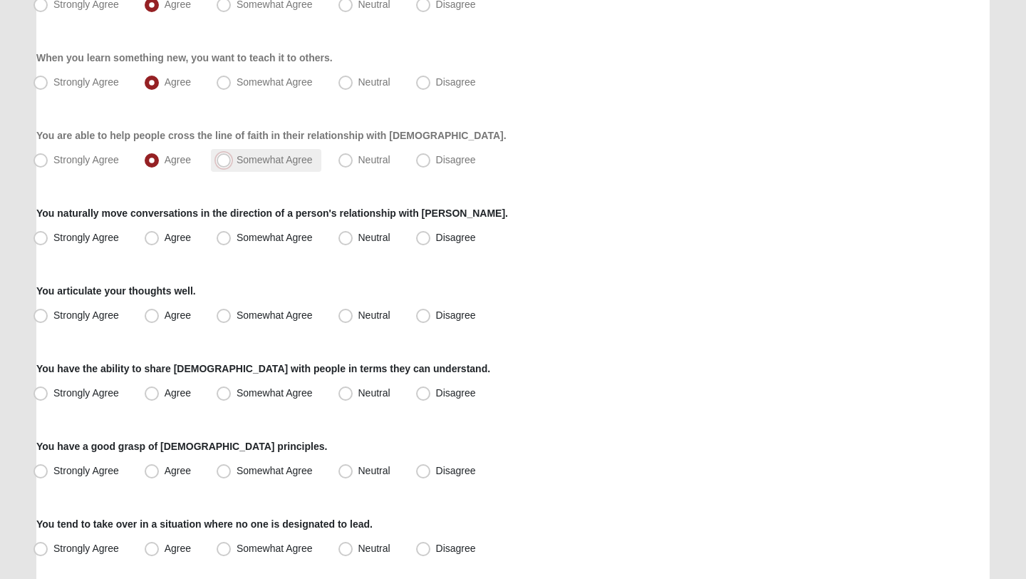
click at [232, 163] on input "Somewhat Agree" at bounding box center [226, 159] width 9 height 9
radio input "true"
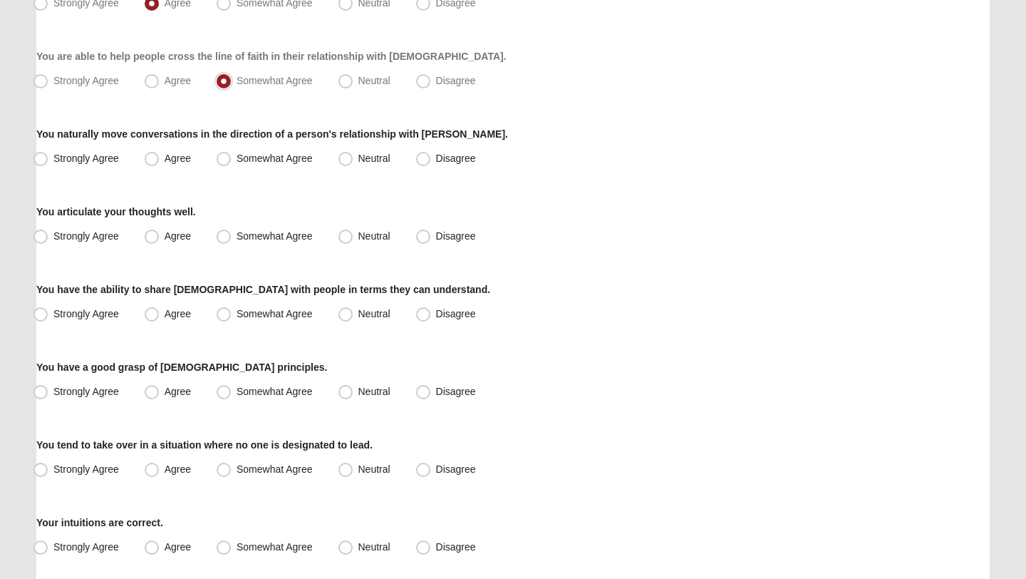
scroll to position [470, 0]
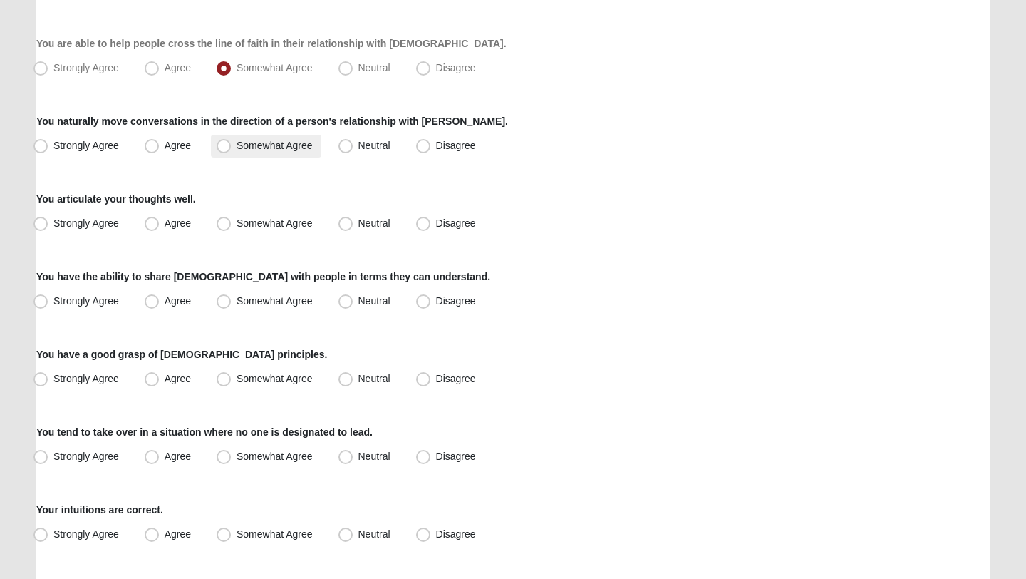
click at [234, 148] on label "Somewhat Agree" at bounding box center [266, 146] width 110 height 23
click at [232, 148] on input "Somewhat Agree" at bounding box center [226, 145] width 9 height 9
radio input "true"
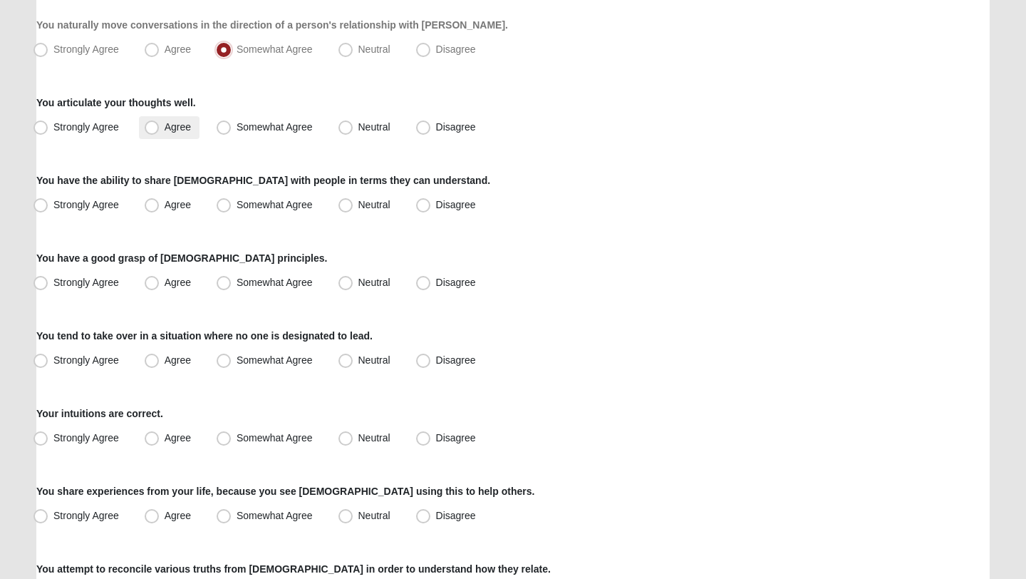
scroll to position [568, 0]
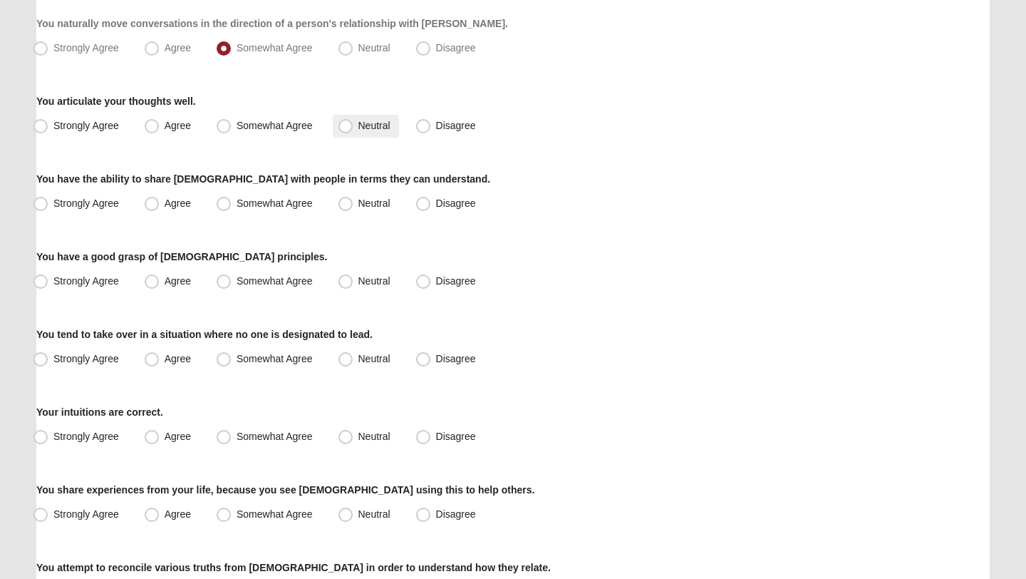
click at [366, 121] on span "Neutral" at bounding box center [374, 125] width 32 height 11
click at [353, 121] on input "Neutral" at bounding box center [348, 125] width 9 height 9
radio input "true"
click at [299, 210] on label "Somewhat Agree" at bounding box center [266, 203] width 110 height 23
click at [232, 208] on input "Somewhat Agree" at bounding box center [226, 203] width 9 height 9
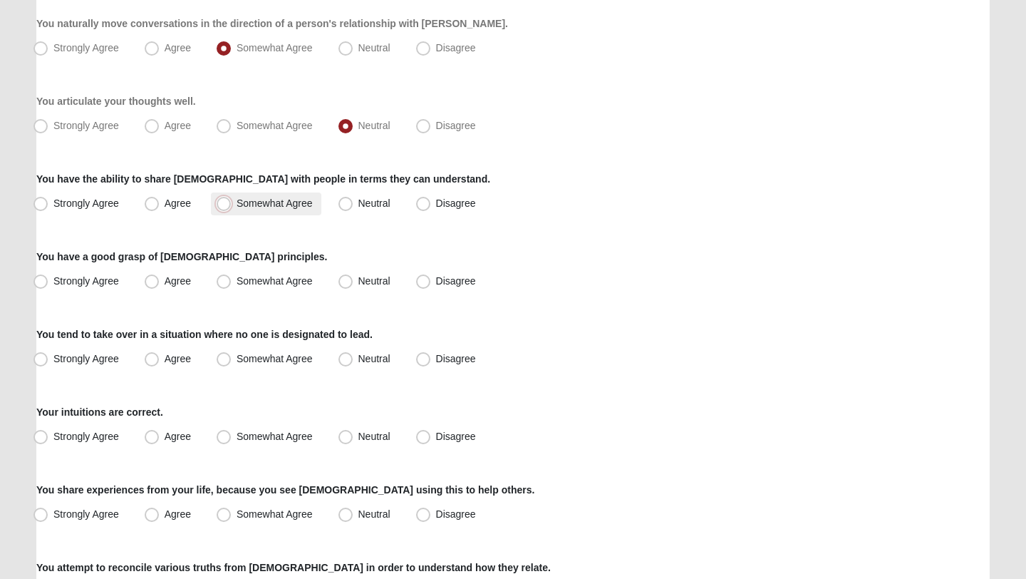
radio input "true"
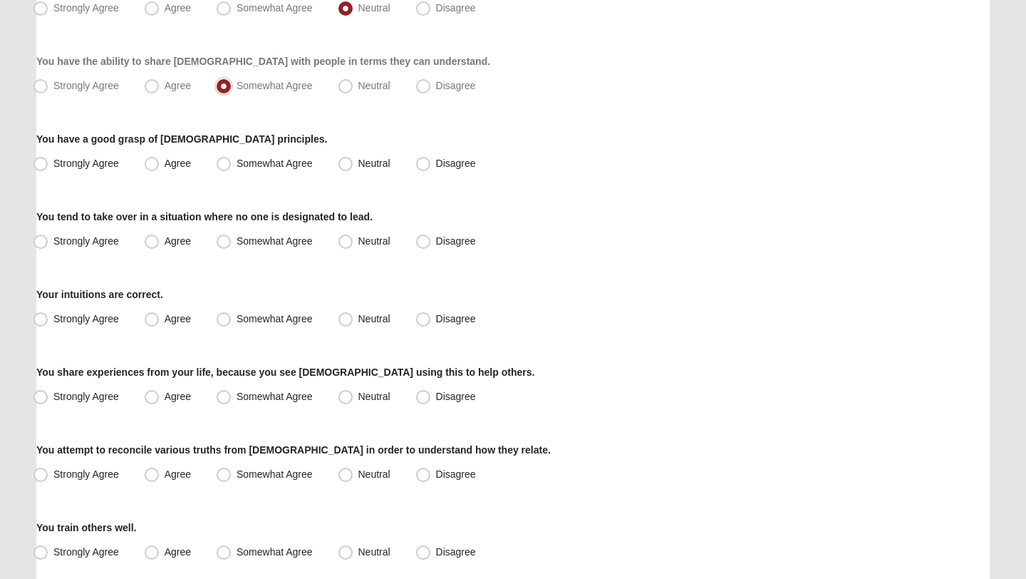
scroll to position [688, 0]
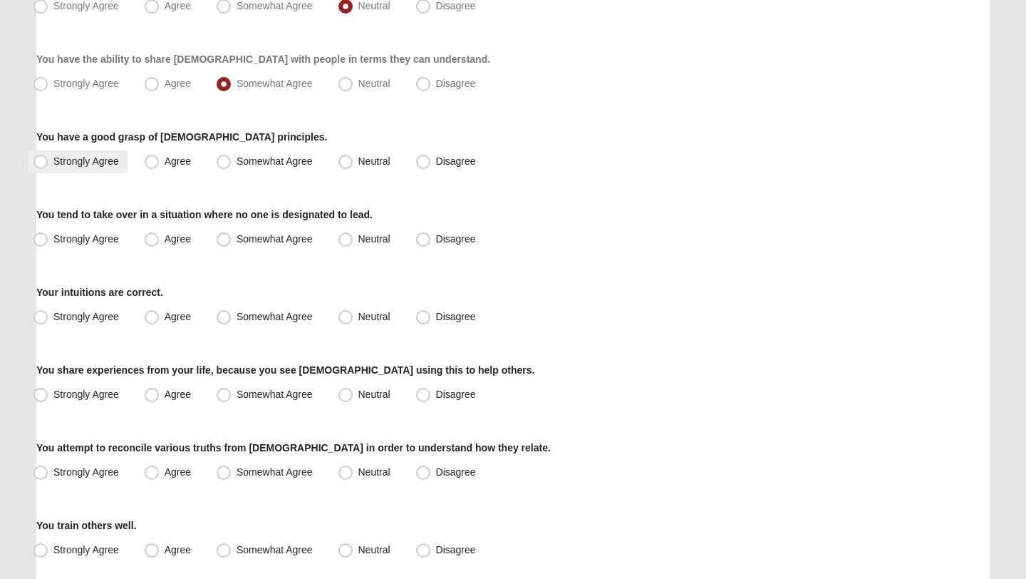
click at [93, 170] on label "Strongly Agree" at bounding box center [78, 161] width 100 height 23
click at [48, 166] on input "Strongly Agree" at bounding box center [43, 161] width 9 height 9
radio input "true"
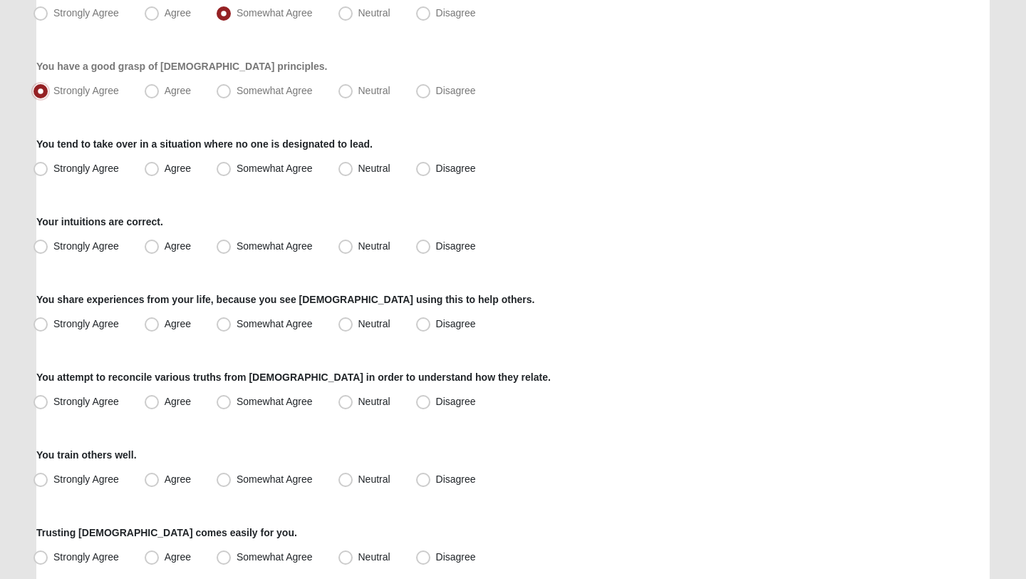
scroll to position [759, 0]
click at [458, 165] on span "Disagree" at bounding box center [456, 167] width 40 height 11
click at [431, 165] on input "Disagree" at bounding box center [426, 167] width 9 height 9
radio input "true"
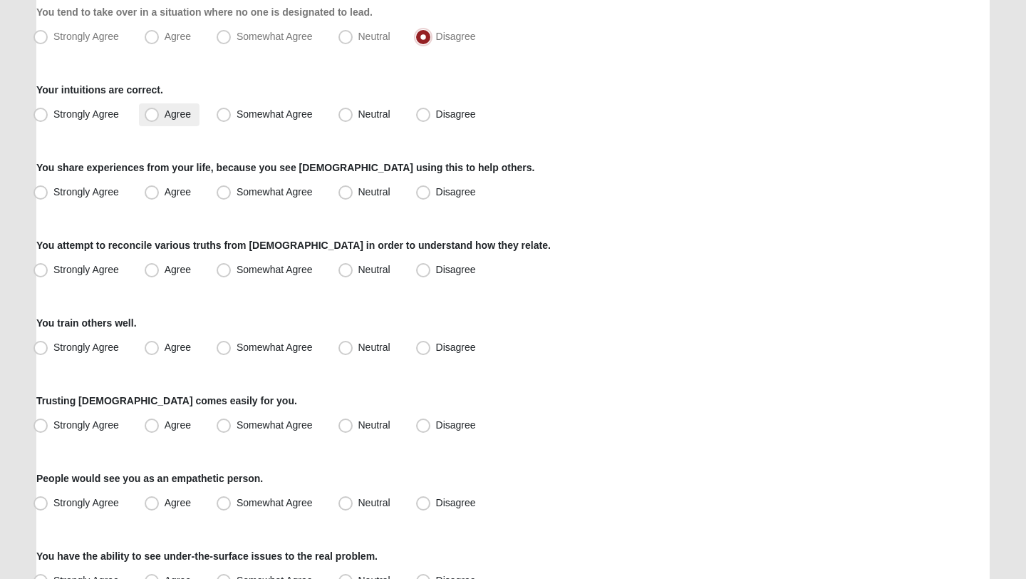
scroll to position [892, 0]
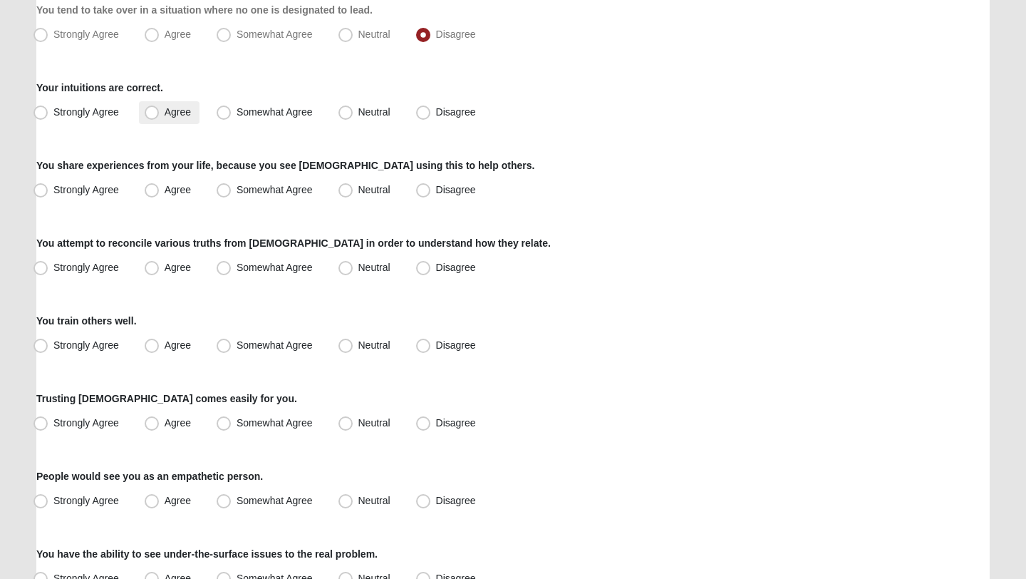
click at [184, 110] on span "Agree" at bounding box center [178, 111] width 26 height 11
click at [160, 110] on input "Agree" at bounding box center [154, 112] width 9 height 9
radio input "true"
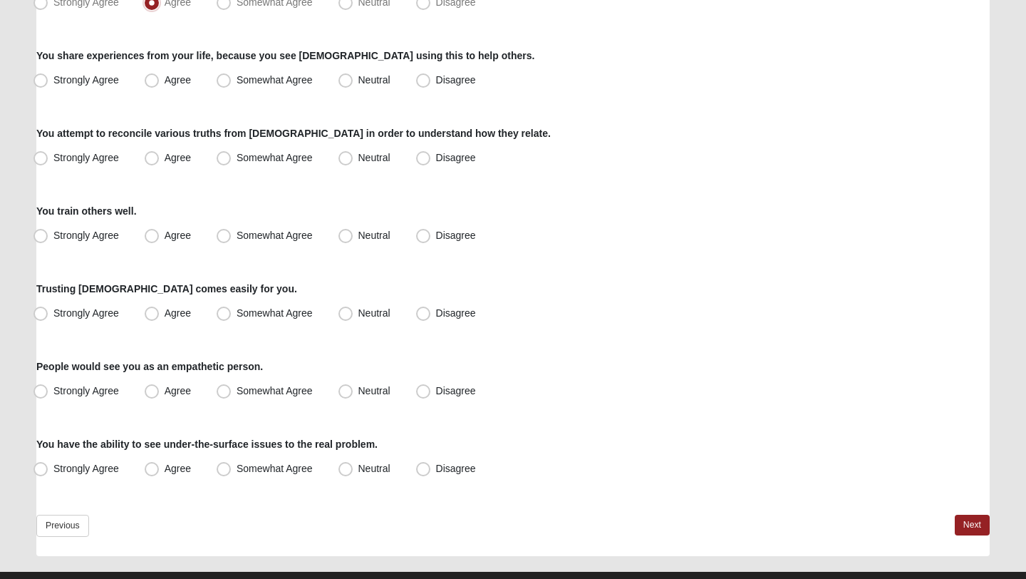
scroll to position [1003, 0]
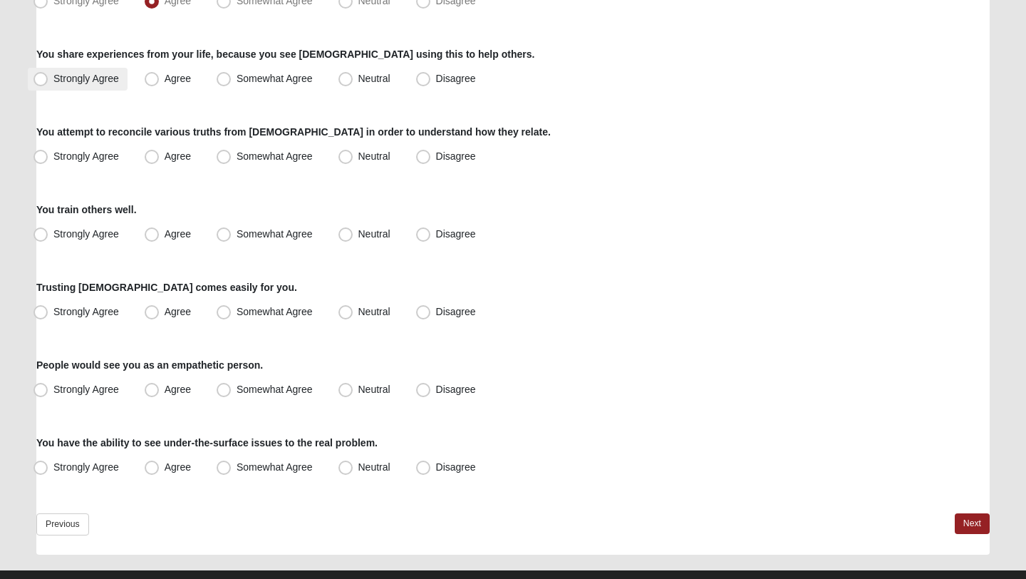
click at [83, 76] on span "Strongly Agree" at bounding box center [86, 78] width 66 height 11
click at [48, 76] on input "Strongly Agree" at bounding box center [43, 78] width 9 height 9
radio input "true"
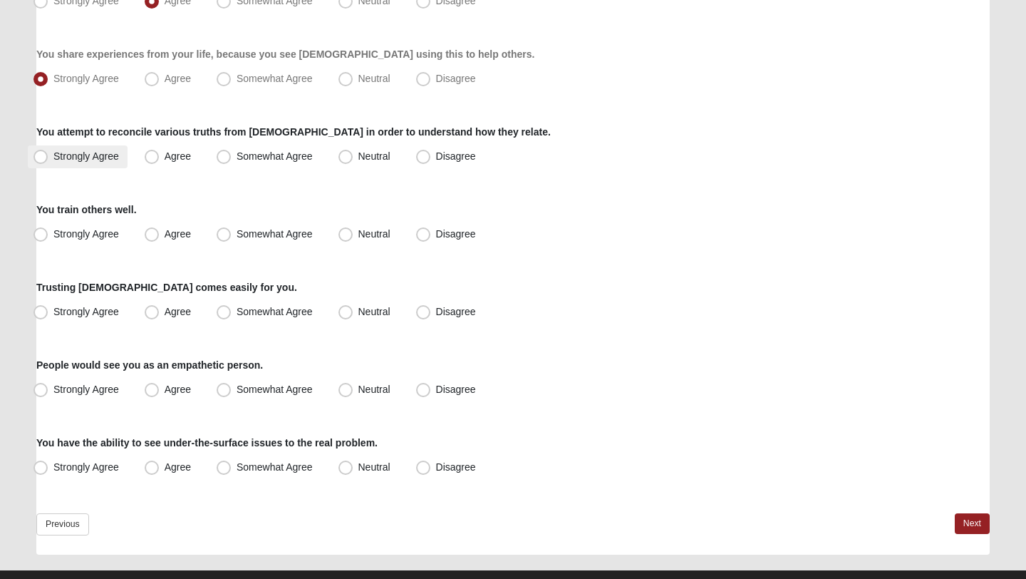
click at [110, 154] on span "Strongly Agree" at bounding box center [86, 155] width 66 height 11
click at [48, 154] on input "Strongly Agree" at bounding box center [43, 156] width 9 height 9
radio input "true"
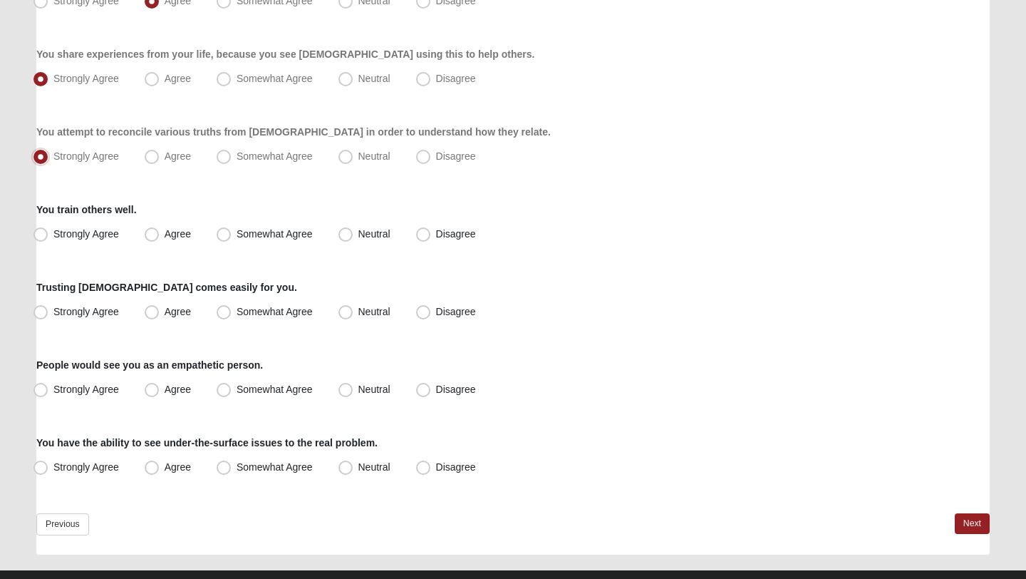
scroll to position [1031, 0]
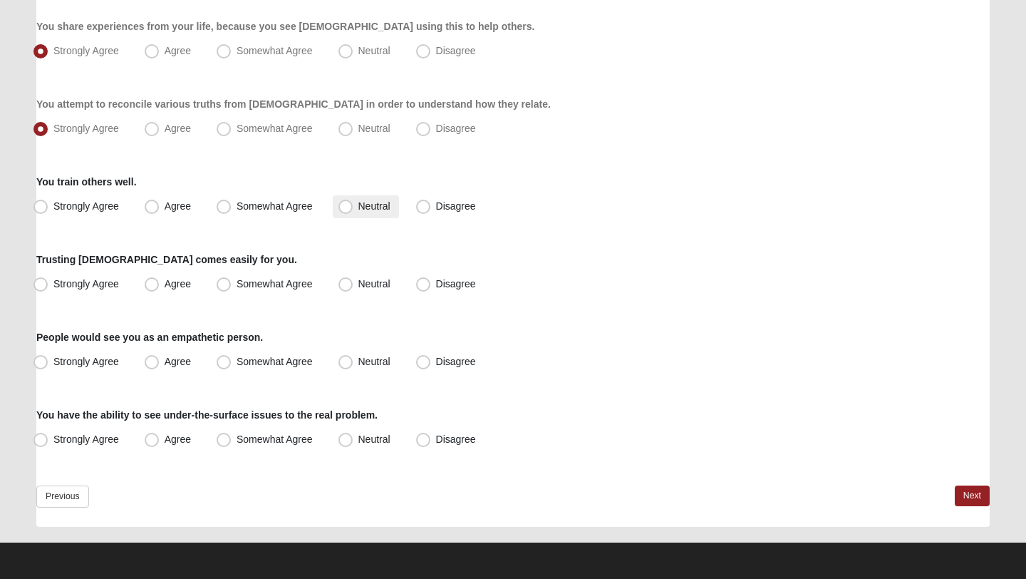
click at [385, 207] on span "Neutral" at bounding box center [374, 205] width 32 height 11
click at [353, 207] on input "Neutral" at bounding box center [348, 206] width 9 height 9
radio input "true"
click at [353, 276] on label "Neutral" at bounding box center [366, 284] width 66 height 23
click at [353, 279] on input "Neutral" at bounding box center [348, 283] width 9 height 9
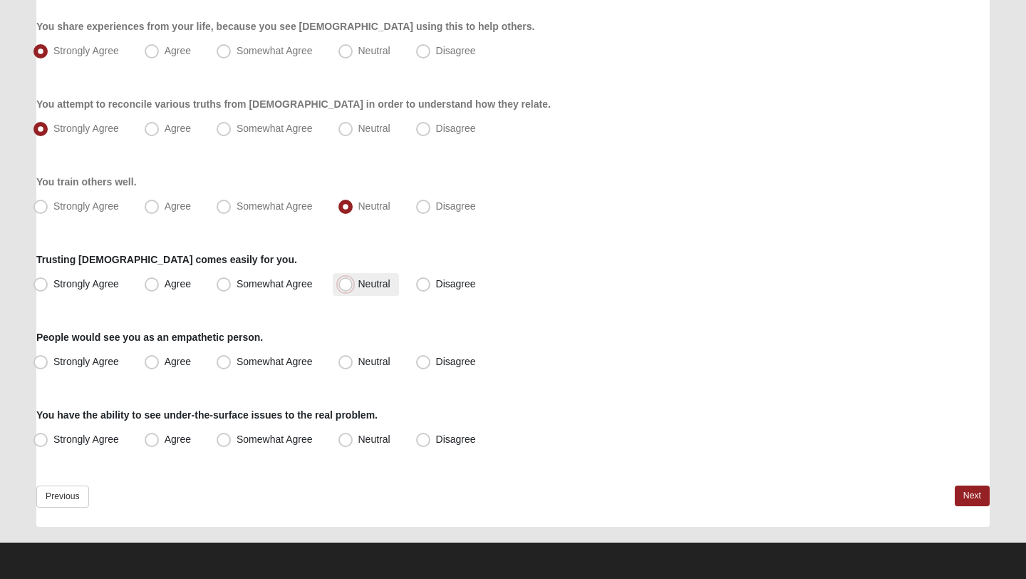
radio input "true"
click at [97, 363] on span "Strongly Agree" at bounding box center [86, 361] width 66 height 11
click at [48, 363] on input "Strongly Agree" at bounding box center [43, 361] width 9 height 9
radio input "true"
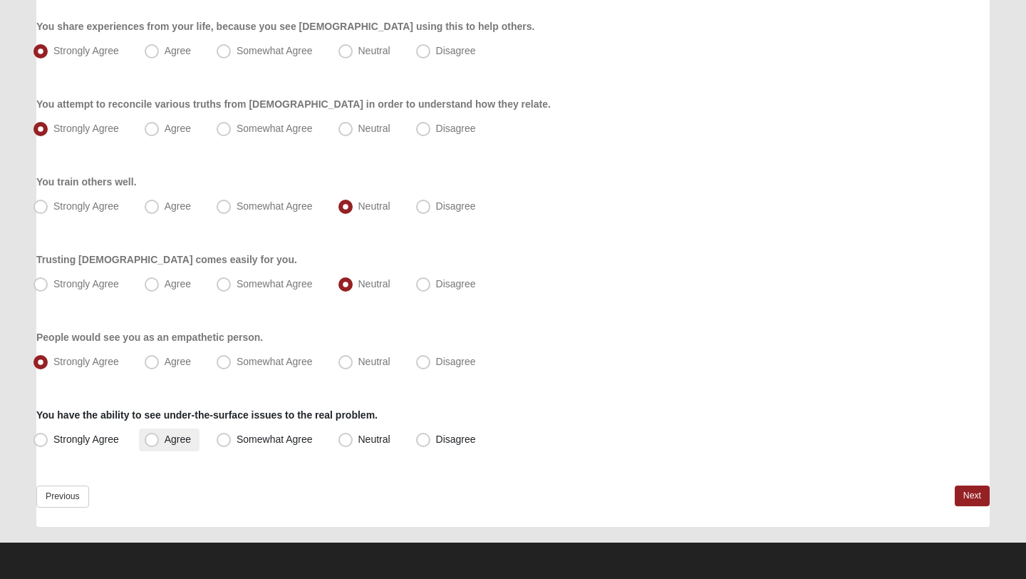
click at [188, 440] on span "Agree" at bounding box center [178, 438] width 26 height 11
click at [160, 440] on input "Agree" at bounding box center [154, 439] width 9 height 9
radio input "true"
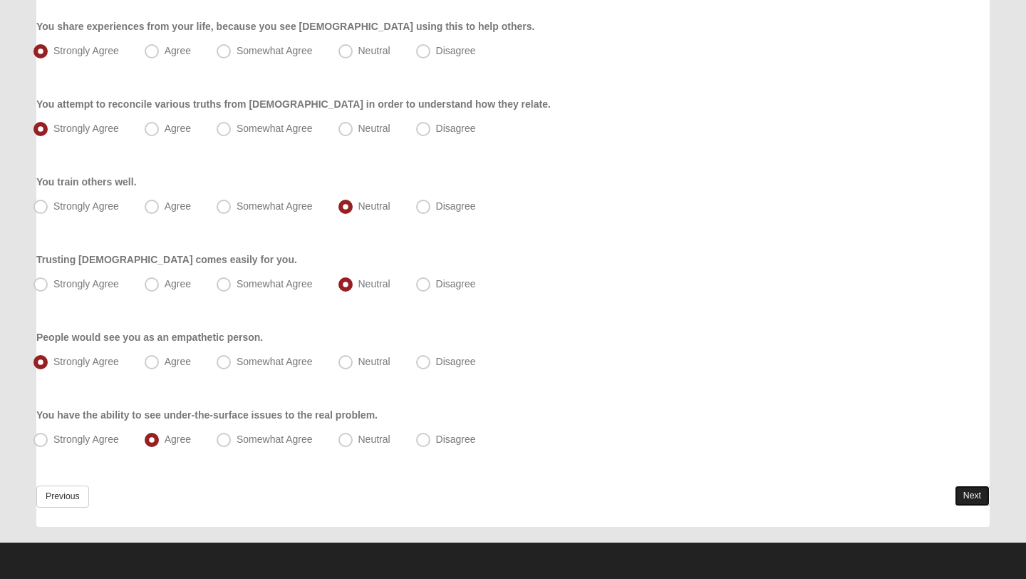
click at [971, 496] on link "Next" at bounding box center [972, 495] width 35 height 21
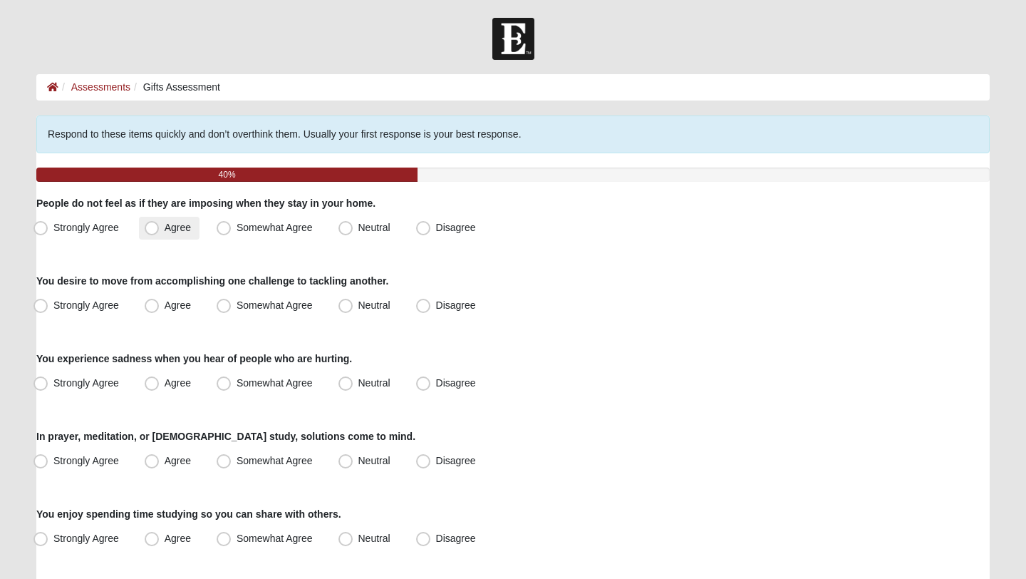
click at [175, 222] on span "Agree" at bounding box center [178, 227] width 26 height 11
click at [160, 223] on input "Agree" at bounding box center [154, 227] width 9 height 9
radio input "true"
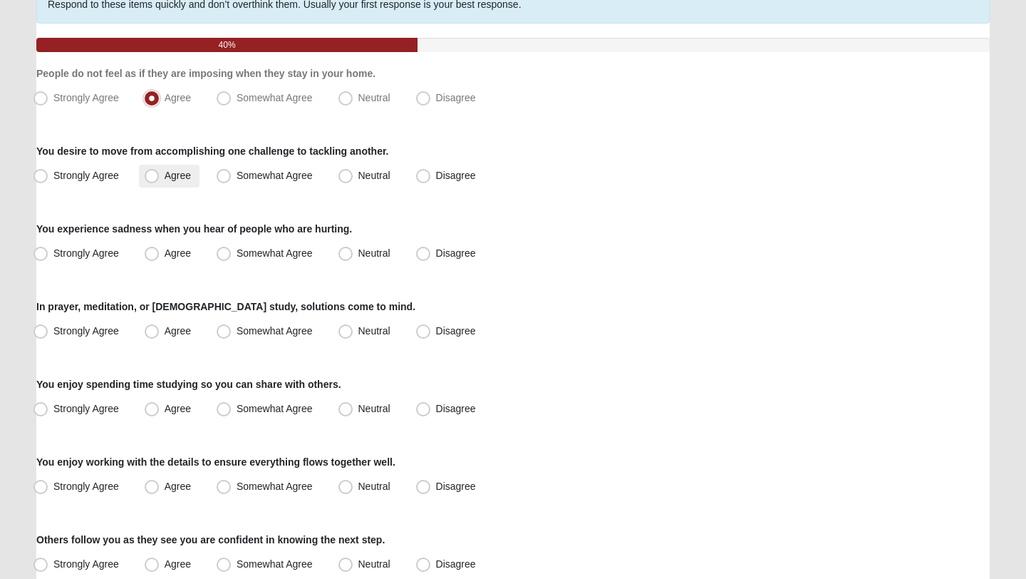
scroll to position [131, 0]
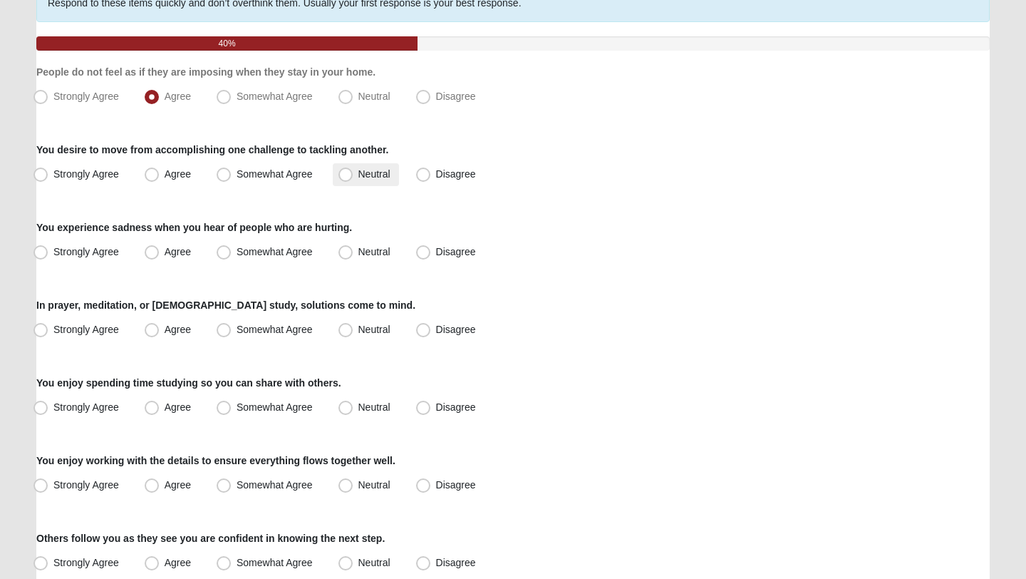
click at [363, 173] on span "Neutral" at bounding box center [374, 173] width 32 height 11
click at [353, 173] on input "Neutral" at bounding box center [348, 174] width 9 height 9
radio input "true"
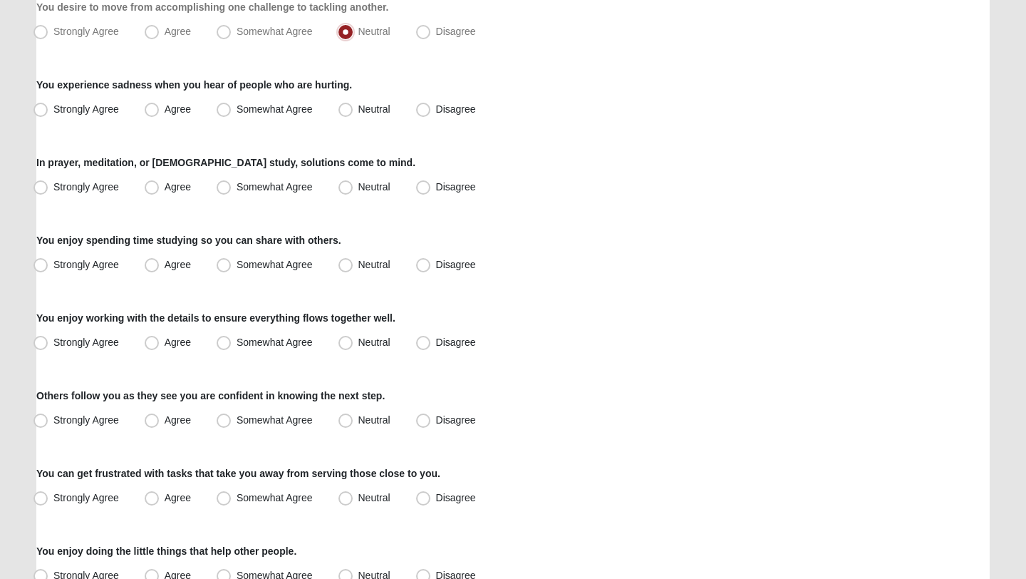
scroll to position [280, 0]
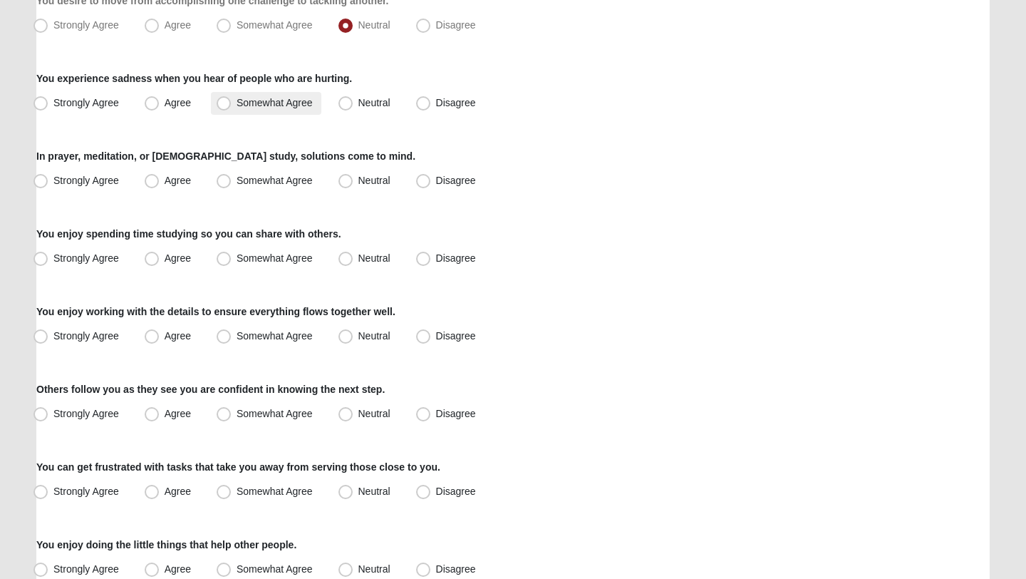
click at [255, 112] on label "Somewhat Agree" at bounding box center [266, 103] width 110 height 23
click at [232, 108] on input "Somewhat Agree" at bounding box center [226, 102] width 9 height 9
radio input "true"
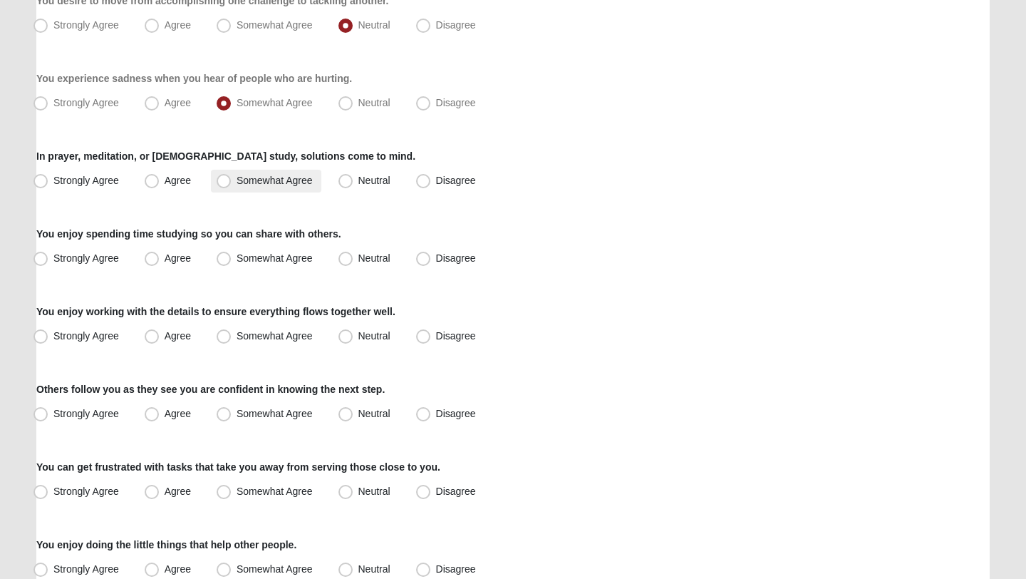
click at [270, 180] on span "Somewhat Agree" at bounding box center [275, 180] width 76 height 11
click at [232, 180] on input "Somewhat Agree" at bounding box center [226, 180] width 9 height 9
radio input "true"
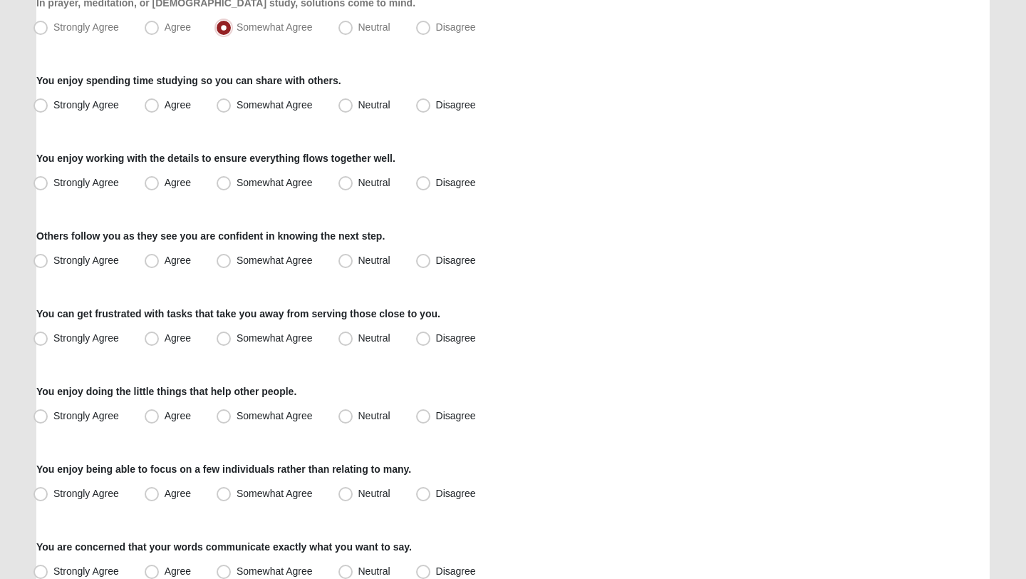
scroll to position [436, 0]
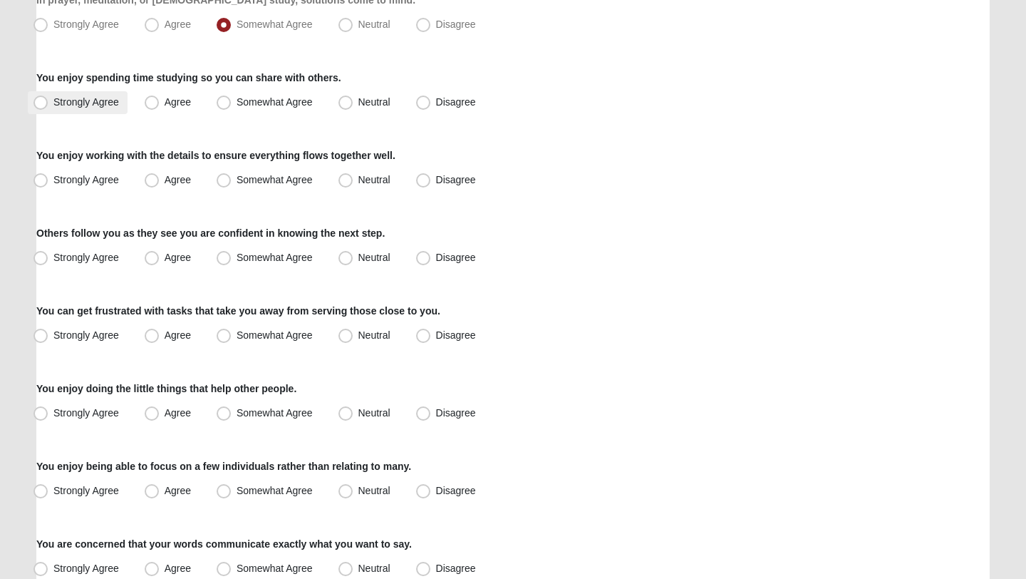
click at [93, 110] on label "Strongly Agree" at bounding box center [78, 102] width 100 height 23
click at [48, 107] on input "Strongly Agree" at bounding box center [43, 102] width 9 height 9
radio input "true"
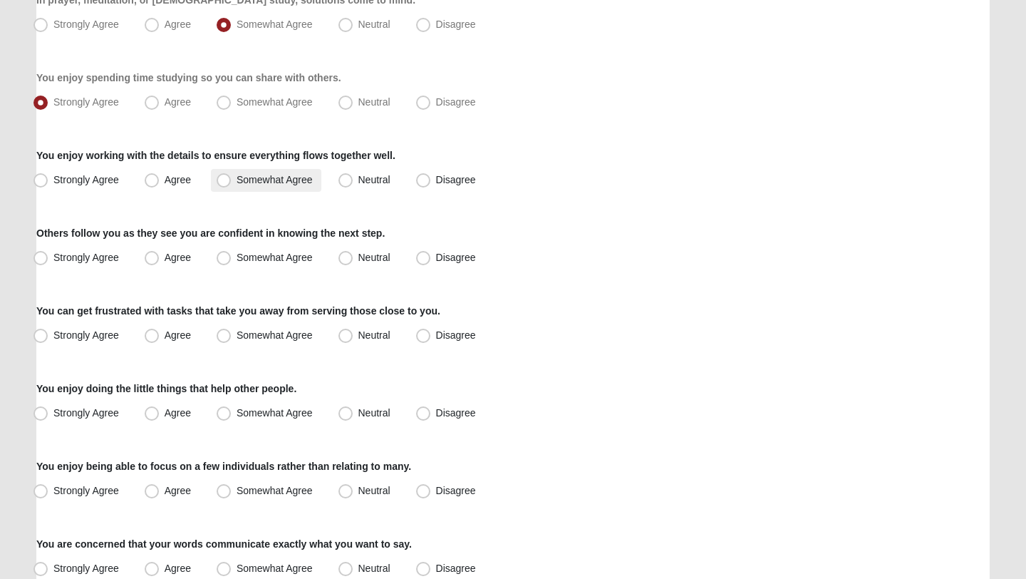
click at [262, 182] on span "Somewhat Agree" at bounding box center [275, 179] width 76 height 11
click at [232, 182] on input "Somewhat Agree" at bounding box center [226, 179] width 9 height 9
radio input "true"
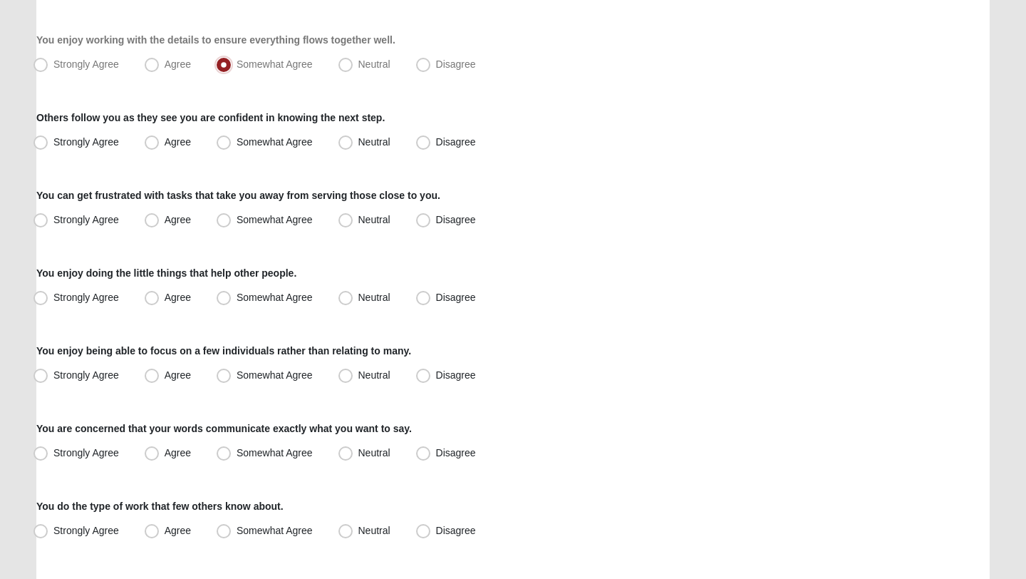
scroll to position [555, 0]
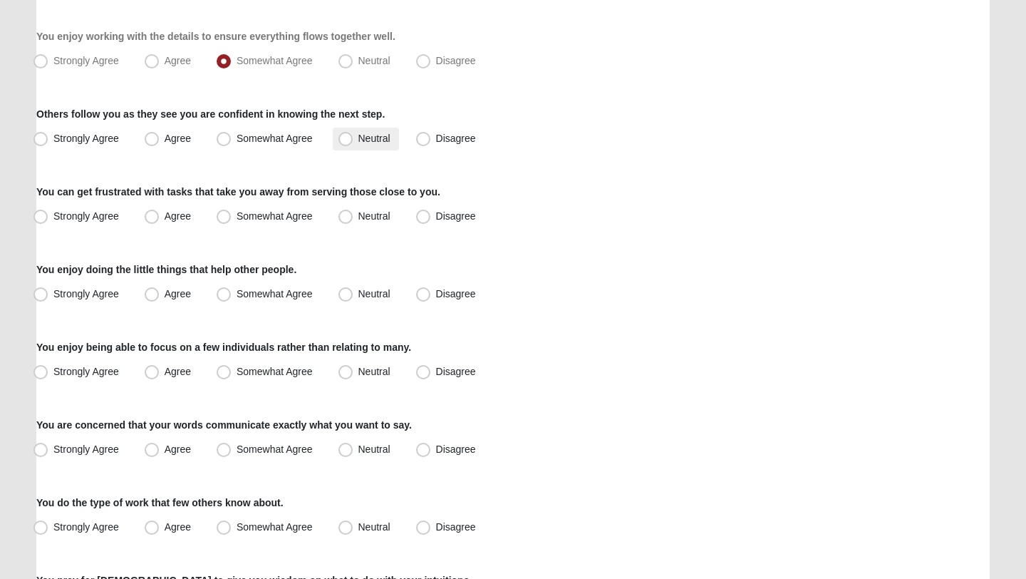
click at [369, 134] on span "Neutral" at bounding box center [374, 138] width 32 height 11
click at [353, 134] on input "Neutral" at bounding box center [348, 138] width 9 height 9
radio input "true"
click at [283, 156] on div "Respond to these items quickly and don’t overthink them. Usually your first res…" at bounding box center [512, 281] width 953 height 1442
click at [269, 131] on label "Somewhat Agree" at bounding box center [266, 139] width 110 height 23
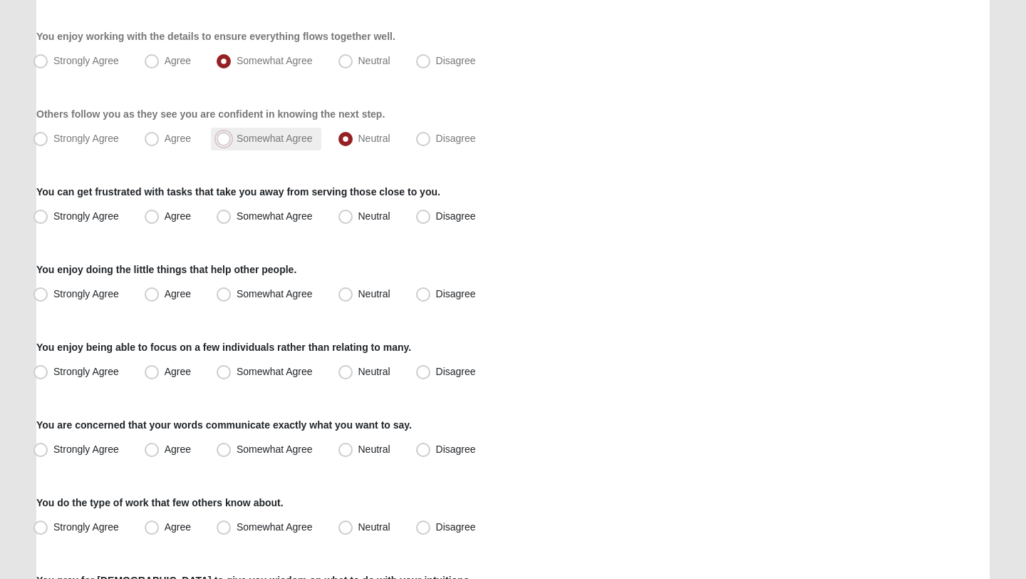
click at [232, 134] on input "Somewhat Agree" at bounding box center [226, 138] width 9 height 9
radio input "true"
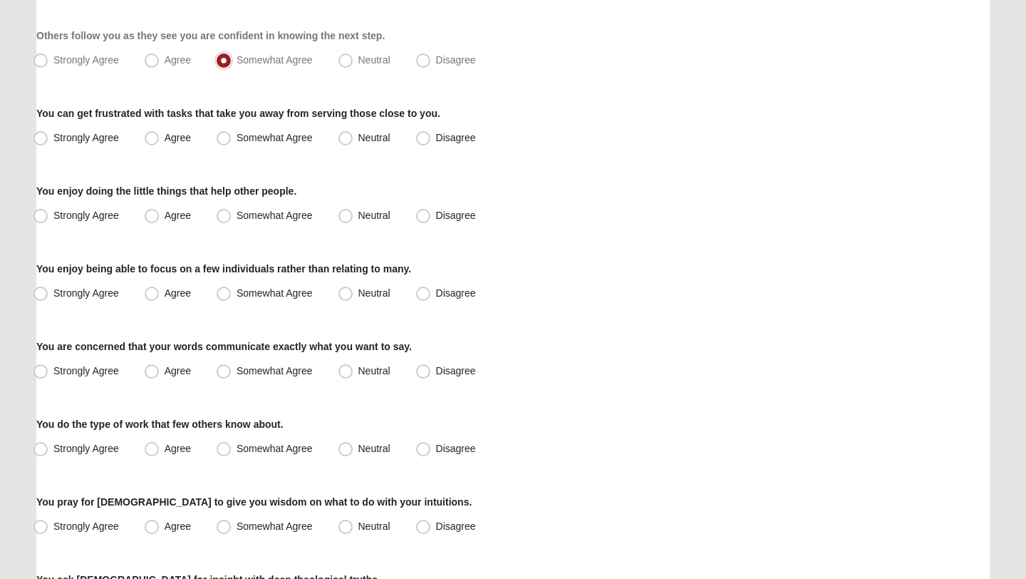
scroll to position [635, 0]
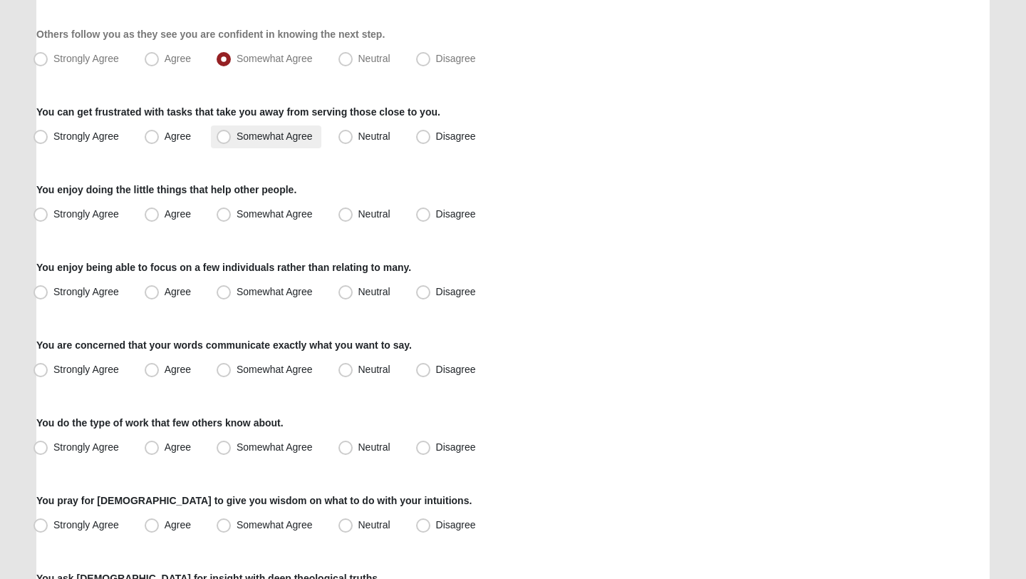
click at [257, 135] on span "Somewhat Agree" at bounding box center [275, 135] width 76 height 11
click at [232, 135] on input "Somewhat Agree" at bounding box center [226, 136] width 9 height 9
radio input "true"
click at [167, 133] on span "Agree" at bounding box center [178, 135] width 26 height 11
click at [160, 133] on input "Agree" at bounding box center [154, 136] width 9 height 9
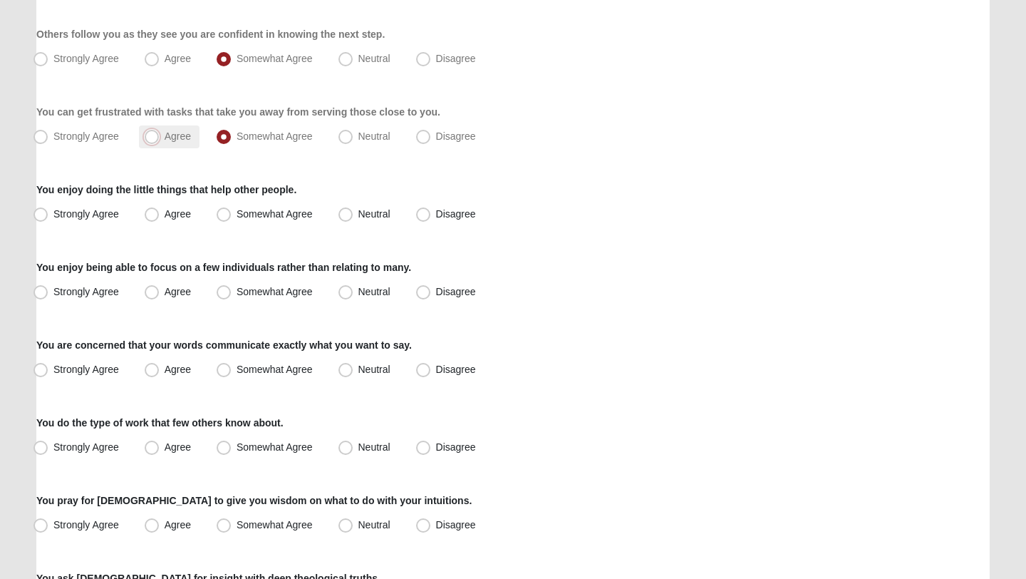
radio input "true"
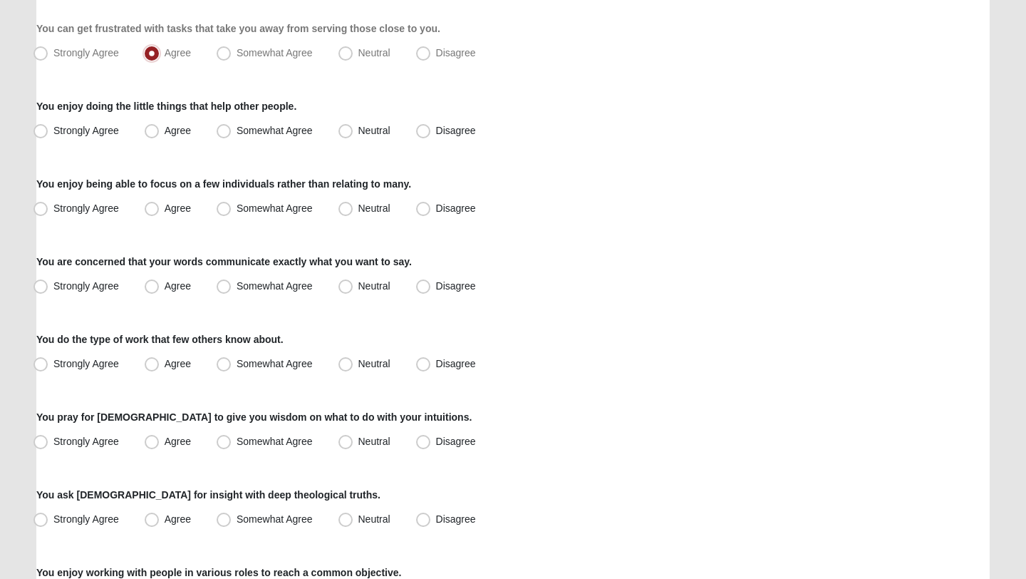
scroll to position [721, 0]
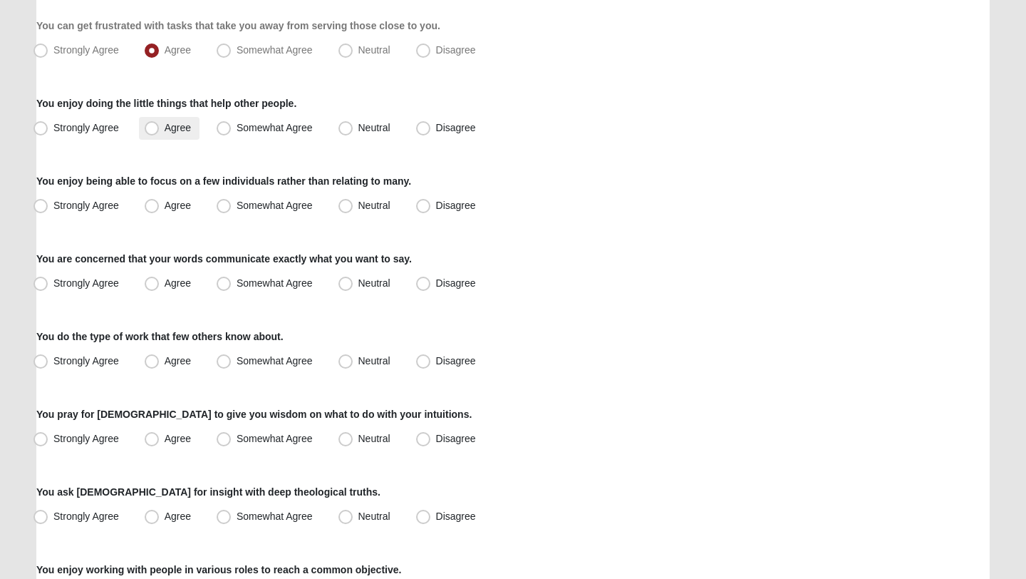
click at [165, 130] on span "Agree" at bounding box center [178, 127] width 26 height 11
click at [160, 130] on input "Agree" at bounding box center [154, 127] width 9 height 9
radio input "true"
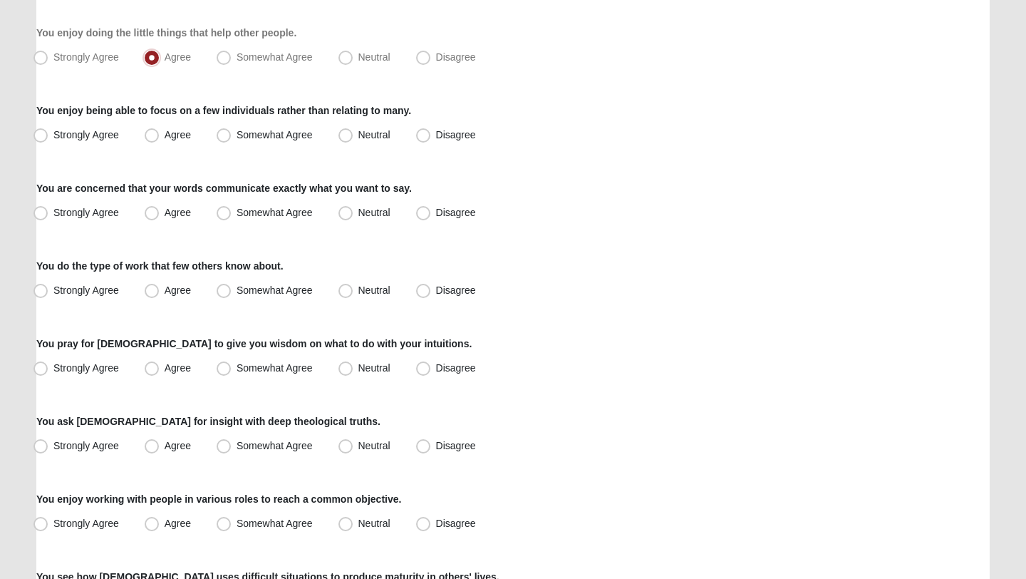
scroll to position [797, 0]
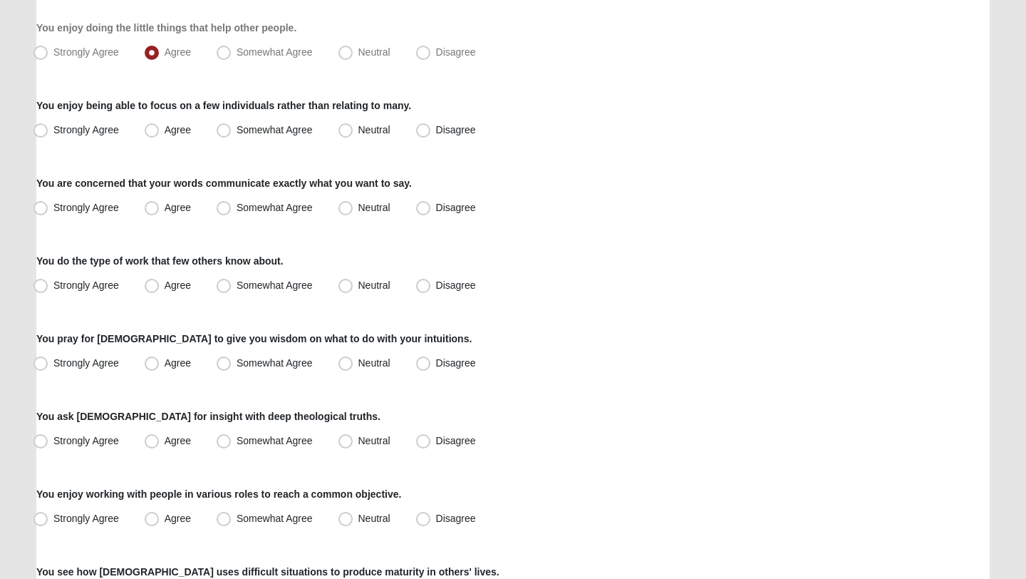
click at [71, 116] on div "You enjoy being able to focus on a few individuals rather than relating to many…" at bounding box center [512, 119] width 953 height 43
click at [56, 130] on span "Strongly Agree" at bounding box center [86, 129] width 66 height 11
click at [48, 130] on input "Strongly Agree" at bounding box center [43, 129] width 9 height 9
radio input "true"
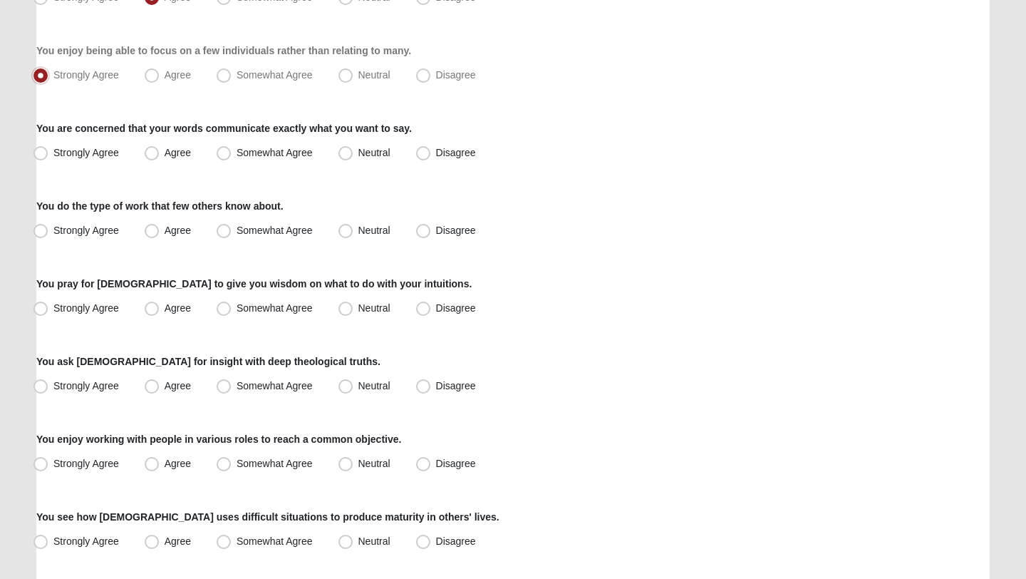
scroll to position [864, 0]
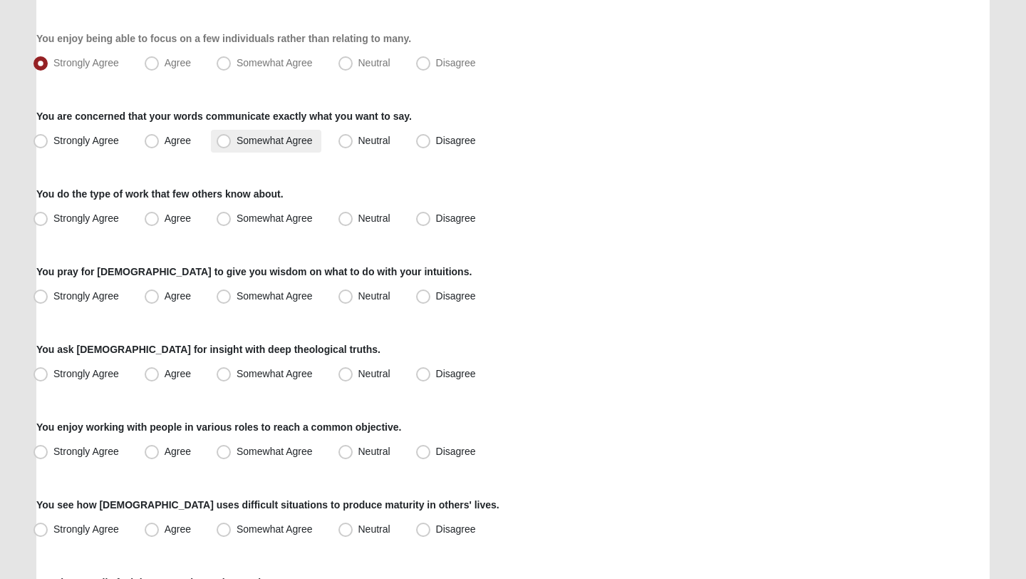
click at [242, 147] on label "Somewhat Agree" at bounding box center [266, 141] width 110 height 23
click at [232, 145] on input "Somewhat Agree" at bounding box center [226, 140] width 9 height 9
radio input "true"
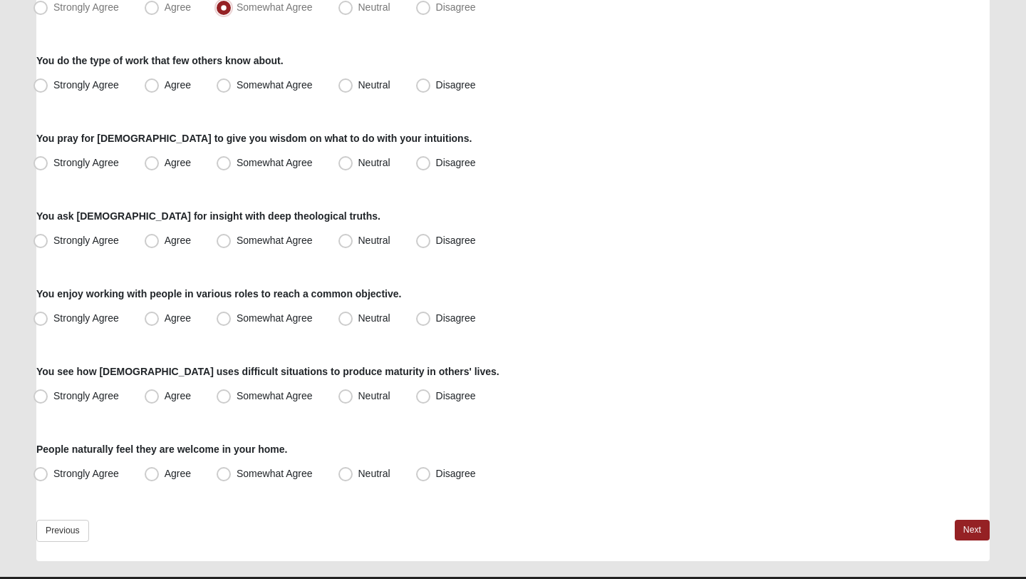
scroll to position [1001, 0]
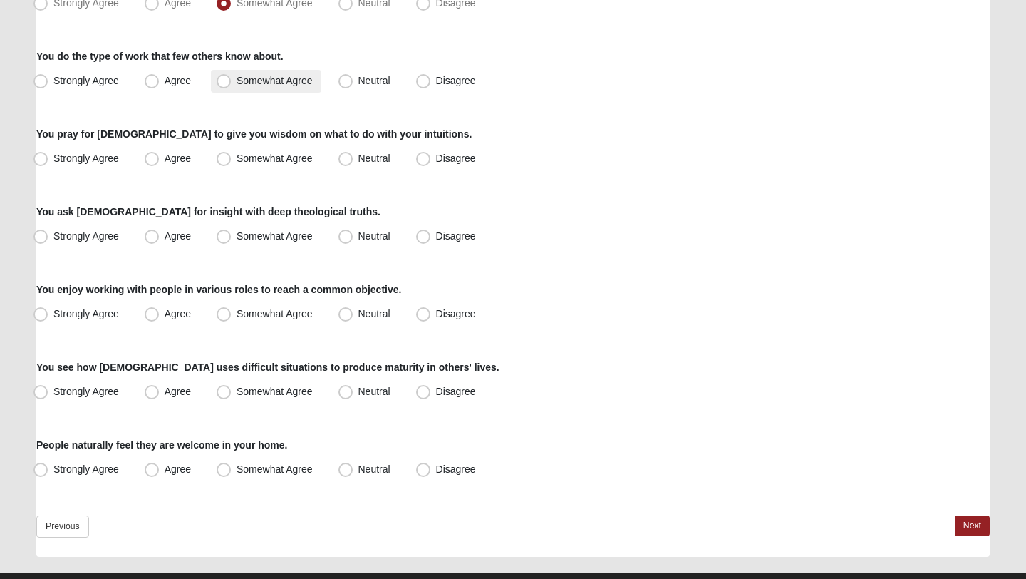
click at [284, 83] on span "Somewhat Agree" at bounding box center [275, 80] width 76 height 11
click at [232, 83] on input "Somewhat Agree" at bounding box center [226, 80] width 9 height 9
radio input "true"
click at [187, 157] on span "Agree" at bounding box center [178, 158] width 26 height 11
click at [160, 157] on input "Agree" at bounding box center [154, 158] width 9 height 9
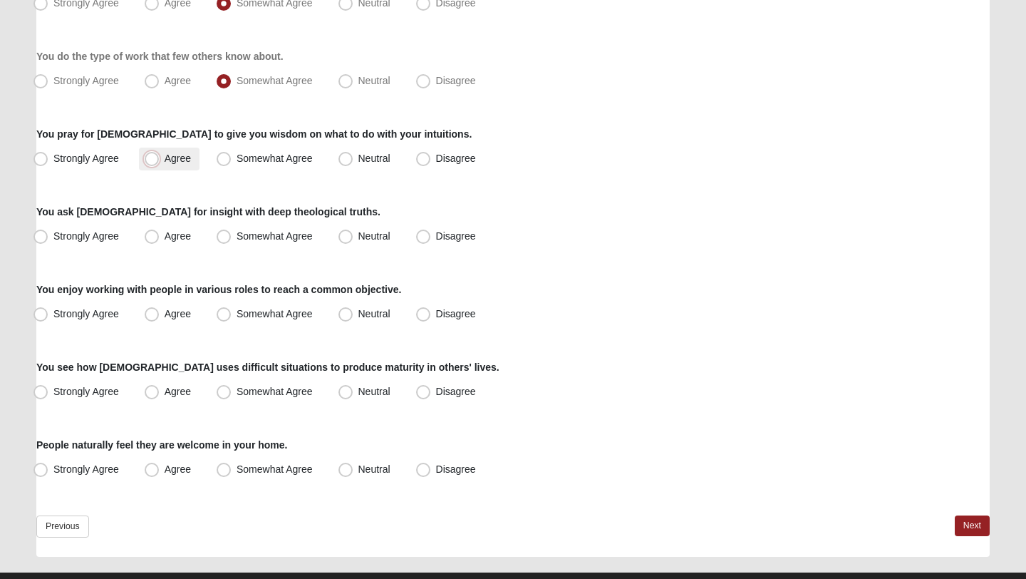
radio input "true"
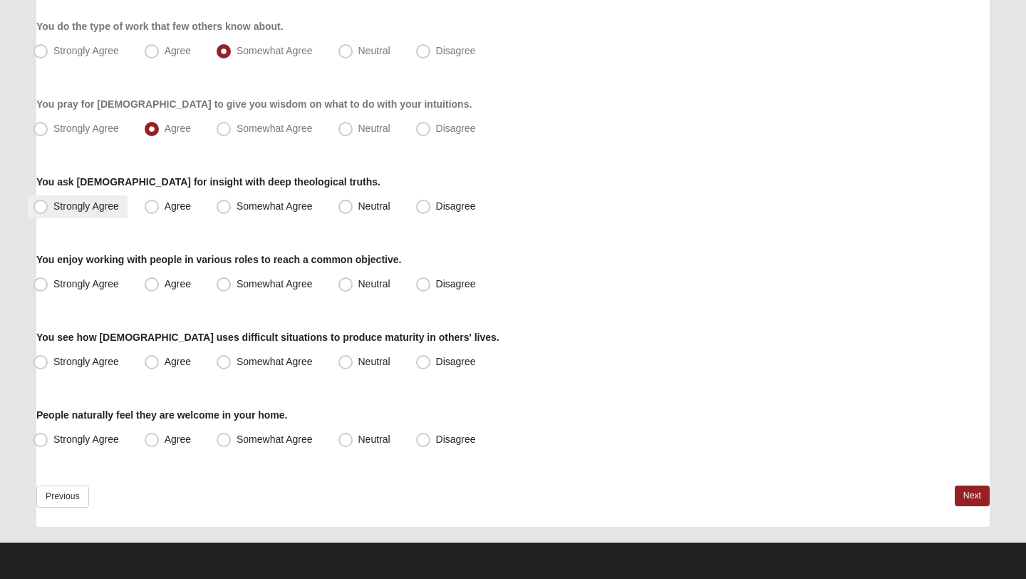
click at [73, 214] on label "Strongly Agree" at bounding box center [78, 206] width 100 height 23
click at [48, 211] on input "Strongly Agree" at bounding box center [43, 206] width 9 height 9
radio input "true"
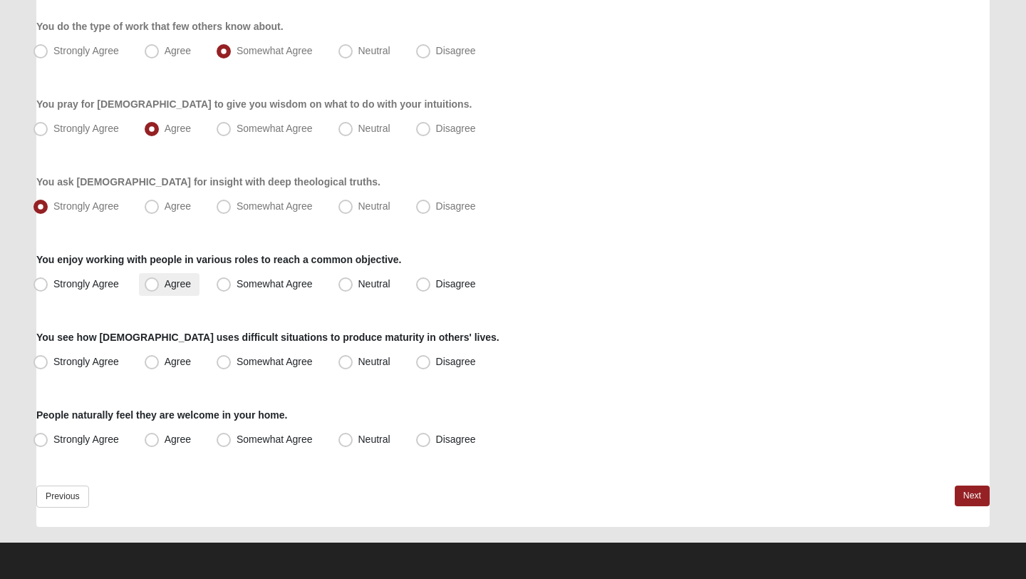
click at [178, 291] on label "Agree" at bounding box center [169, 284] width 61 height 23
click at [160, 289] on input "Agree" at bounding box center [154, 283] width 9 height 9
radio input "true"
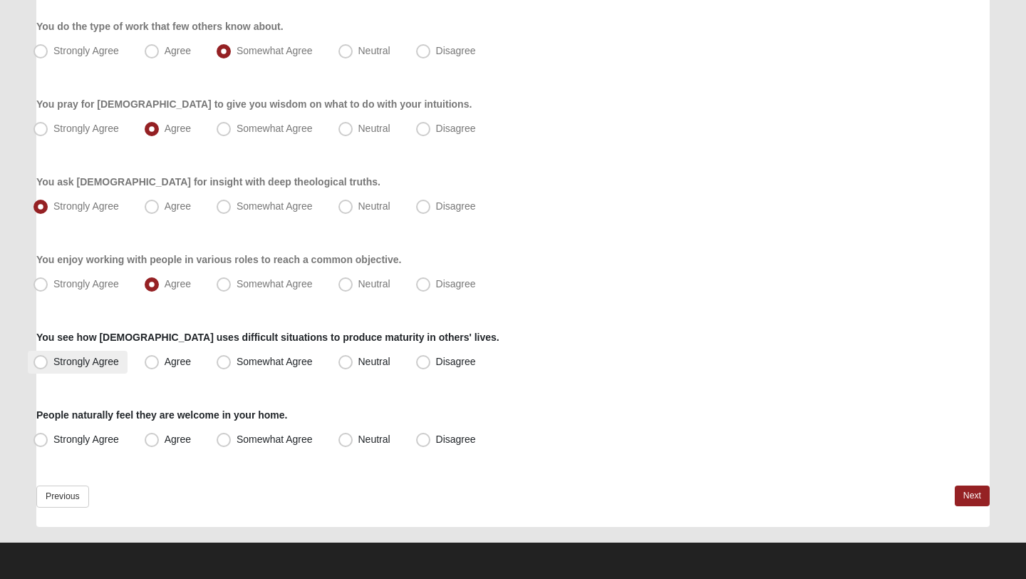
click at [88, 358] on span "Strongly Agree" at bounding box center [86, 361] width 66 height 11
click at [48, 358] on input "Strongly Agree" at bounding box center [43, 361] width 9 height 9
radio input "true"
click at [128, 434] on div "Strongly Agree Agree Somewhat Agree Neutral Disagree" at bounding box center [512, 439] width 953 height 23
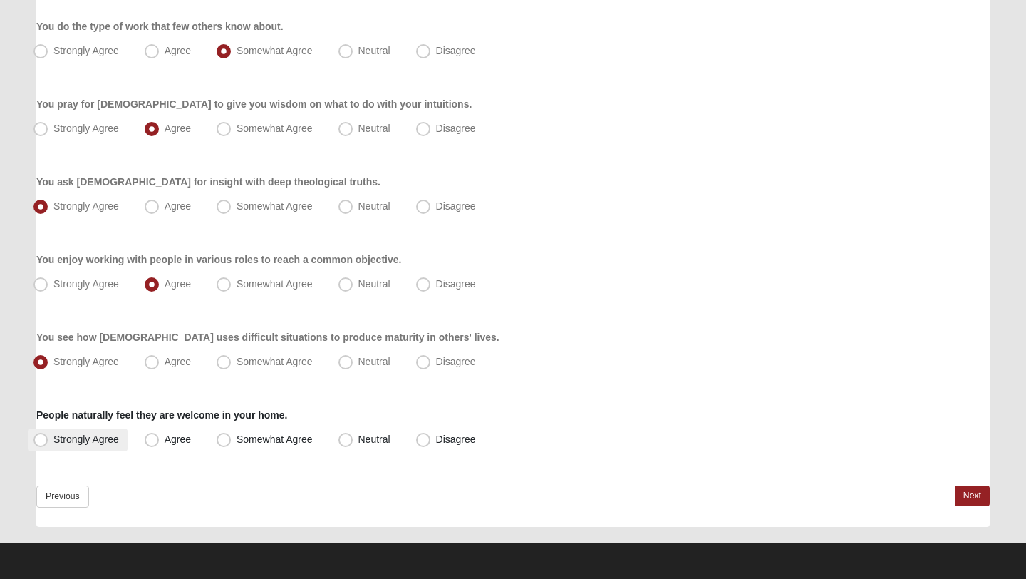
click at [114, 434] on span "Strongly Agree" at bounding box center [86, 438] width 66 height 11
click at [48, 435] on input "Strongly Agree" at bounding box center [43, 439] width 9 height 9
radio input "true"
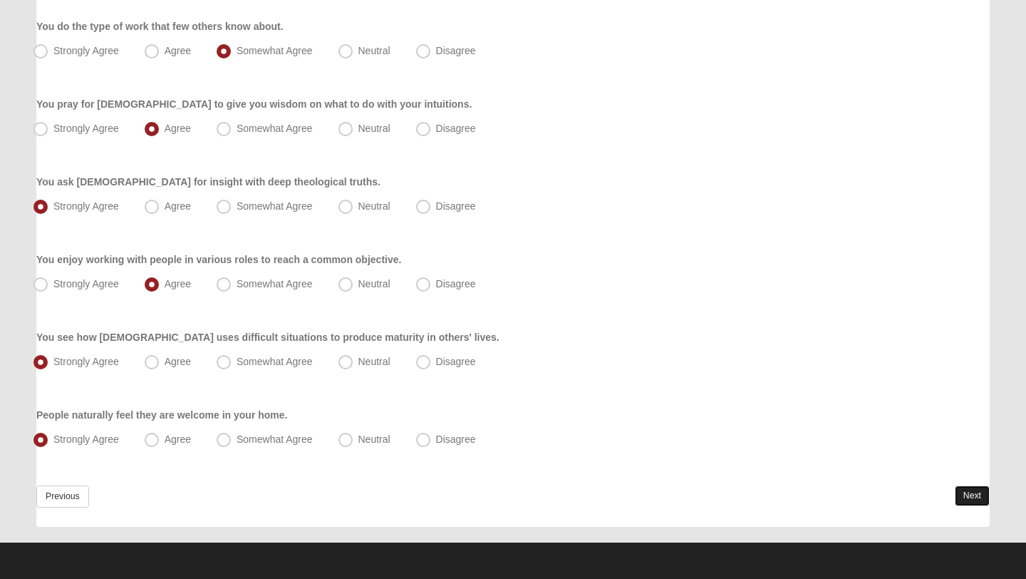
click at [964, 495] on link "Next" at bounding box center [972, 495] width 35 height 21
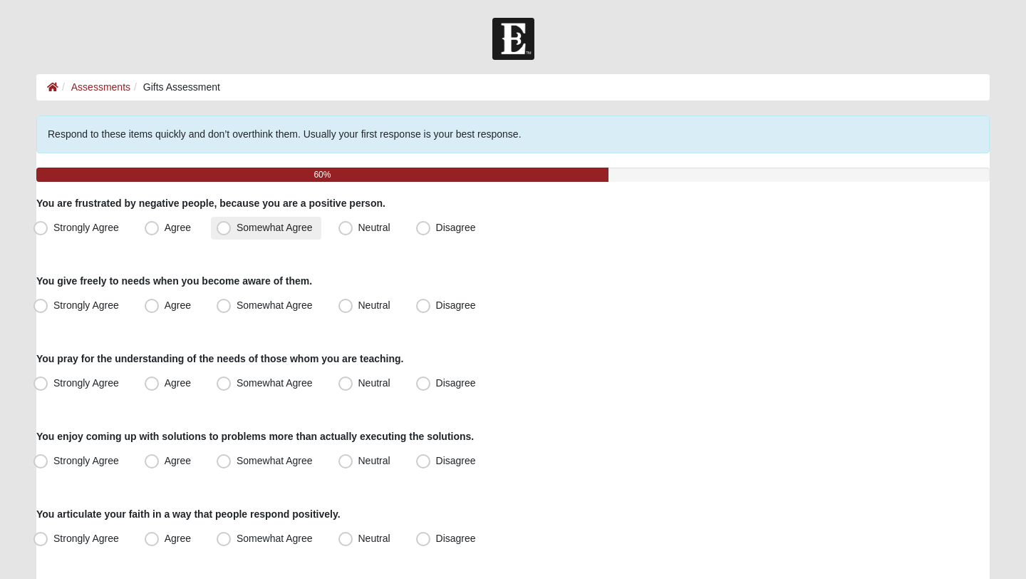
click at [262, 229] on span "Somewhat Agree" at bounding box center [275, 227] width 76 height 11
click at [232, 229] on input "Somewhat Agree" at bounding box center [226, 227] width 9 height 9
radio input "true"
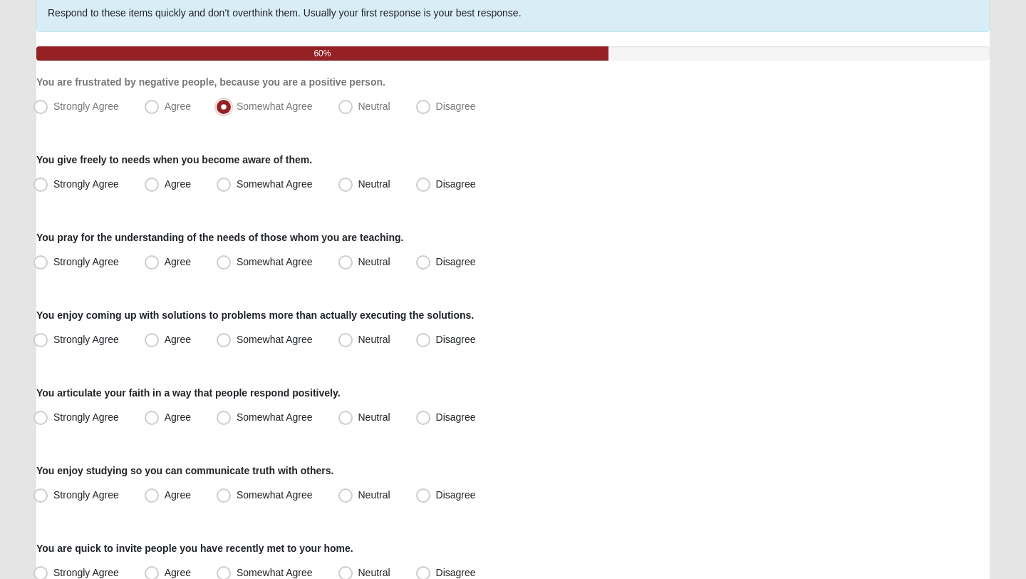
scroll to position [124, 0]
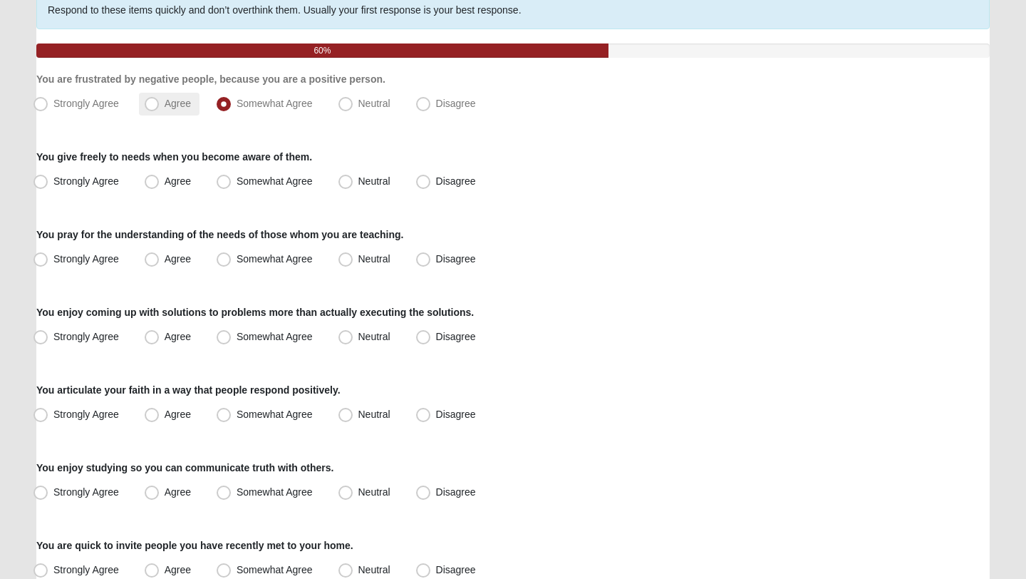
click at [168, 101] on span "Agree" at bounding box center [178, 103] width 26 height 11
click at [160, 101] on input "Agree" at bounding box center [154, 103] width 9 height 9
radio input "true"
click at [293, 181] on span "Somewhat Agree" at bounding box center [275, 180] width 76 height 11
click at [232, 181] on input "Somewhat Agree" at bounding box center [226, 181] width 9 height 9
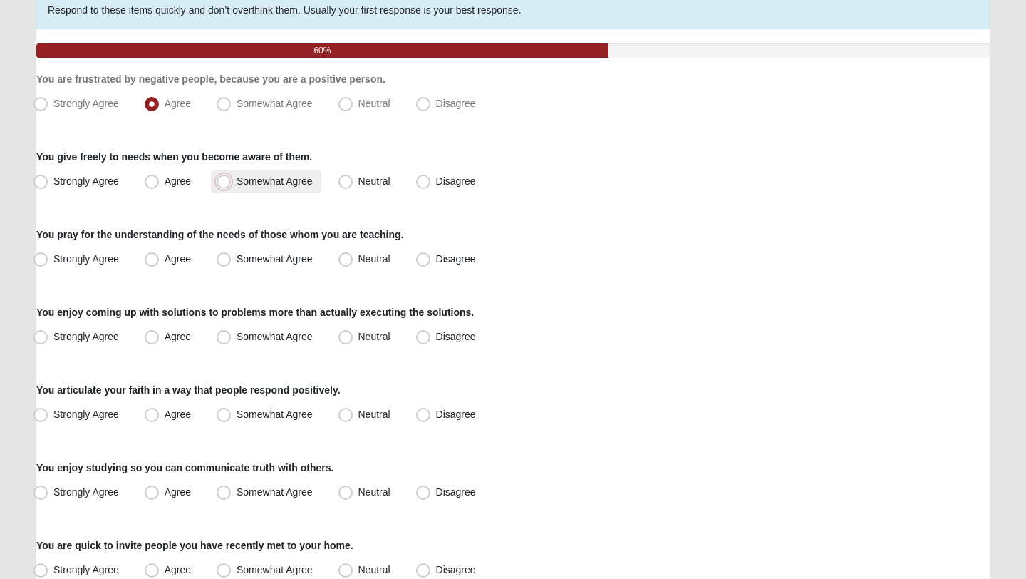
radio input "true"
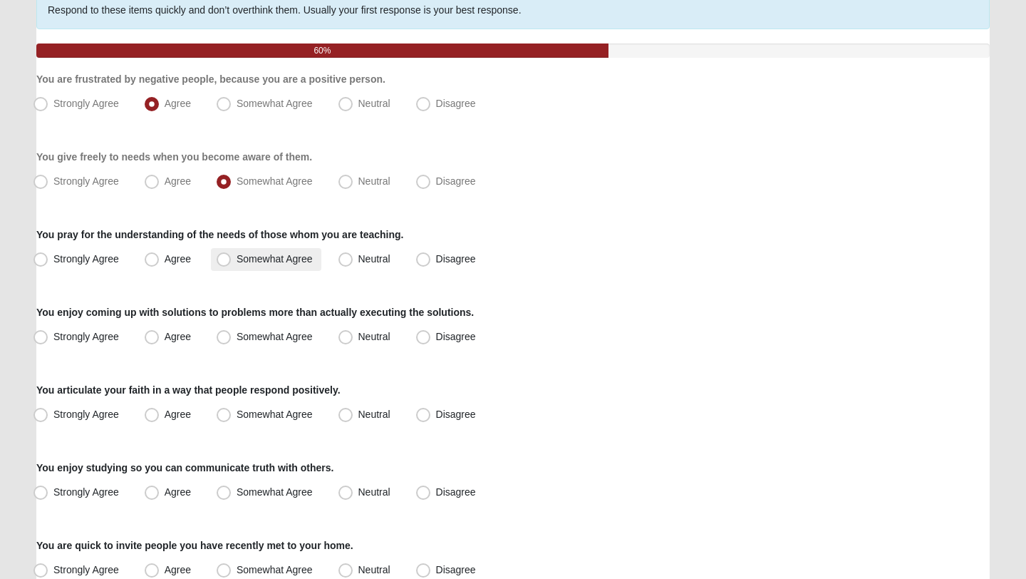
click at [264, 252] on label "Somewhat Agree" at bounding box center [266, 259] width 110 height 23
click at [232, 254] on input "Somewhat Agree" at bounding box center [226, 258] width 9 height 9
radio input "true"
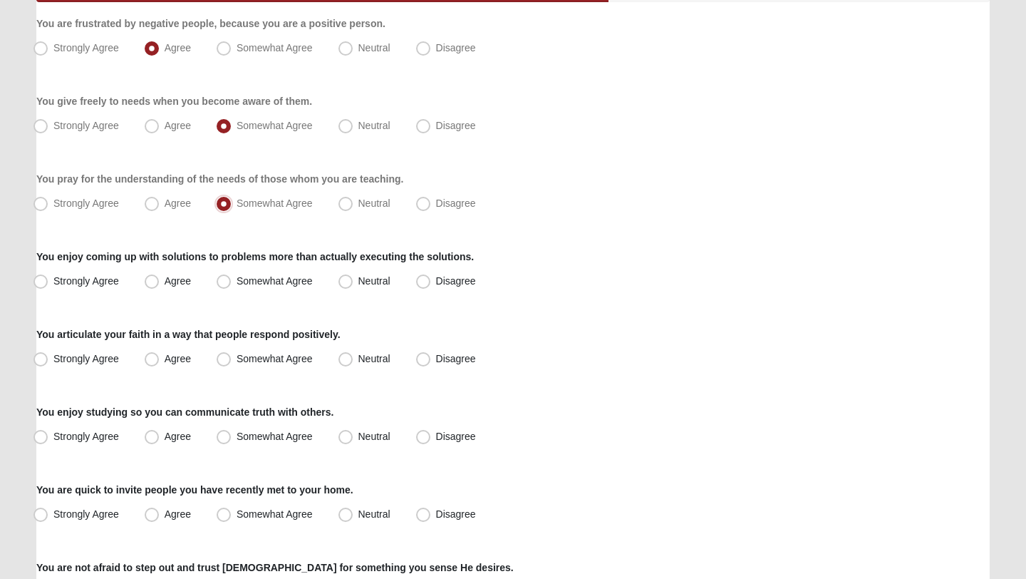
scroll to position [181, 0]
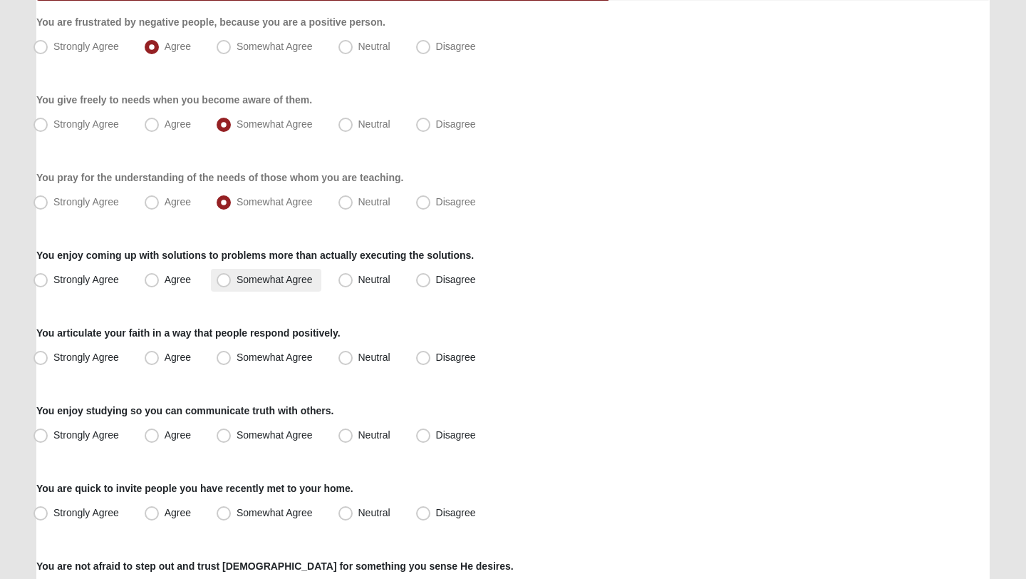
click at [264, 284] on span "Somewhat Agree" at bounding box center [275, 279] width 76 height 11
click at [232, 284] on input "Somewhat Agree" at bounding box center [226, 279] width 9 height 9
radio input "true"
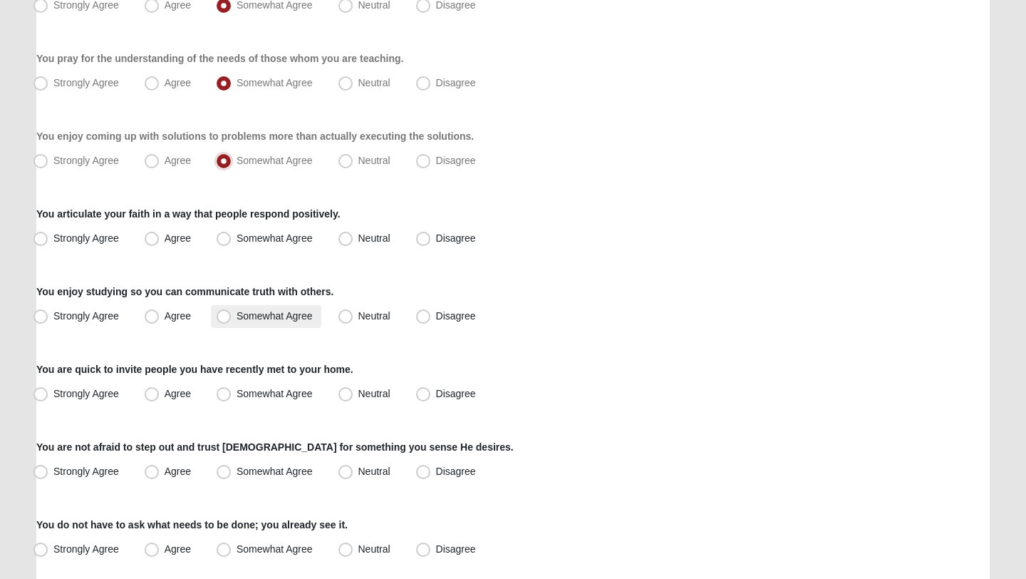
scroll to position [303, 0]
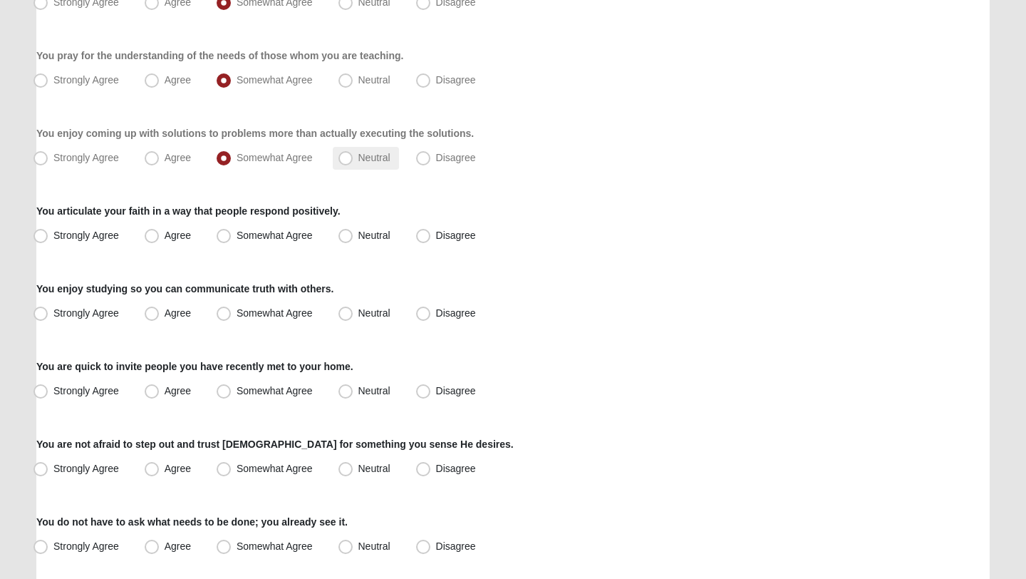
click at [360, 152] on span "Neutral" at bounding box center [374, 157] width 32 height 11
click at [353, 153] on input "Neutral" at bounding box center [348, 157] width 9 height 9
radio input "true"
click at [234, 234] on label "Somewhat Agree" at bounding box center [266, 235] width 110 height 23
click at [232, 234] on input "Somewhat Agree" at bounding box center [226, 235] width 9 height 9
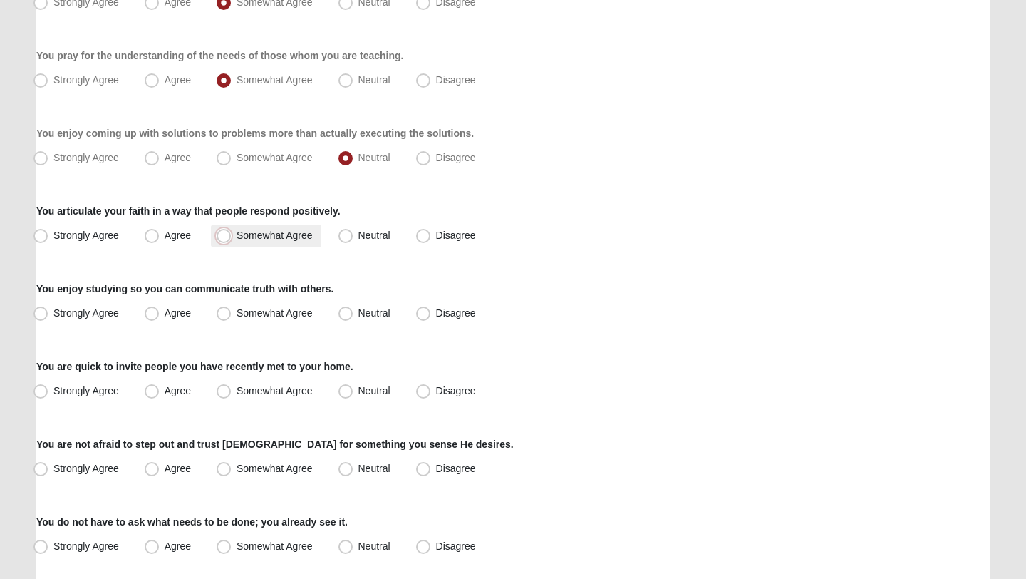
radio input "true"
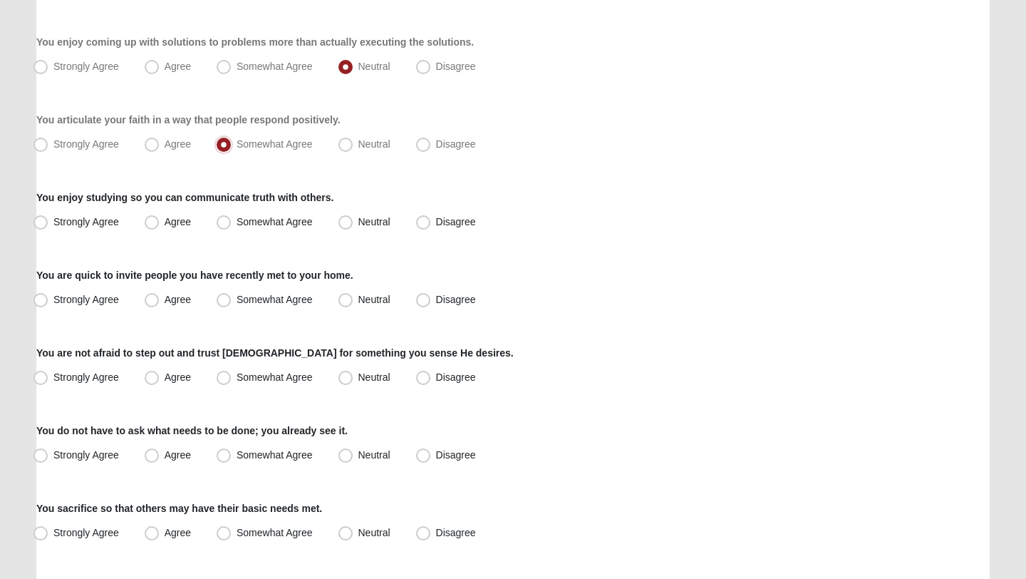
scroll to position [400, 0]
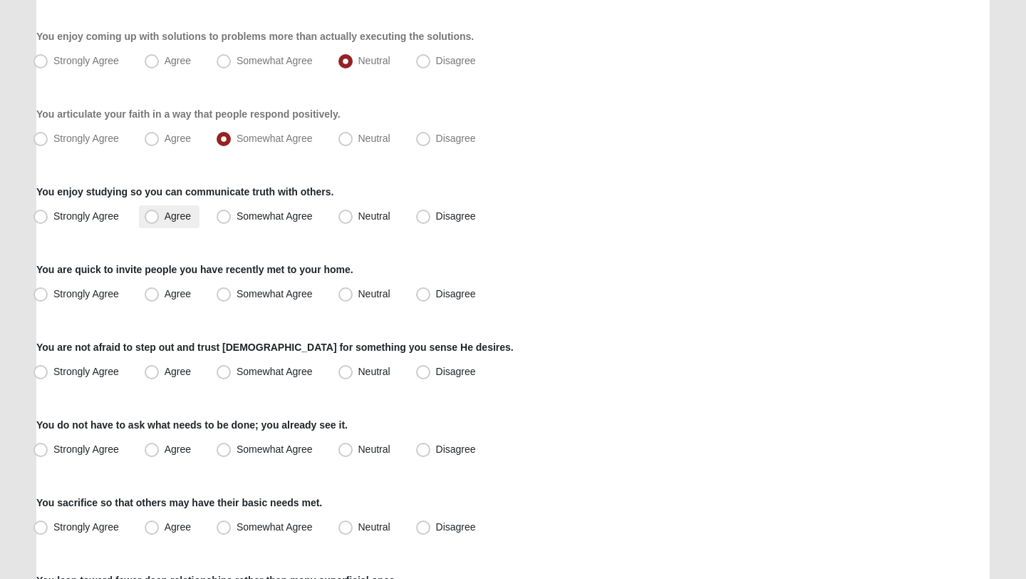
click at [165, 216] on span "Agree" at bounding box center [178, 215] width 26 height 11
click at [155, 216] on input "Agree" at bounding box center [154, 216] width 9 height 9
radio input "true"
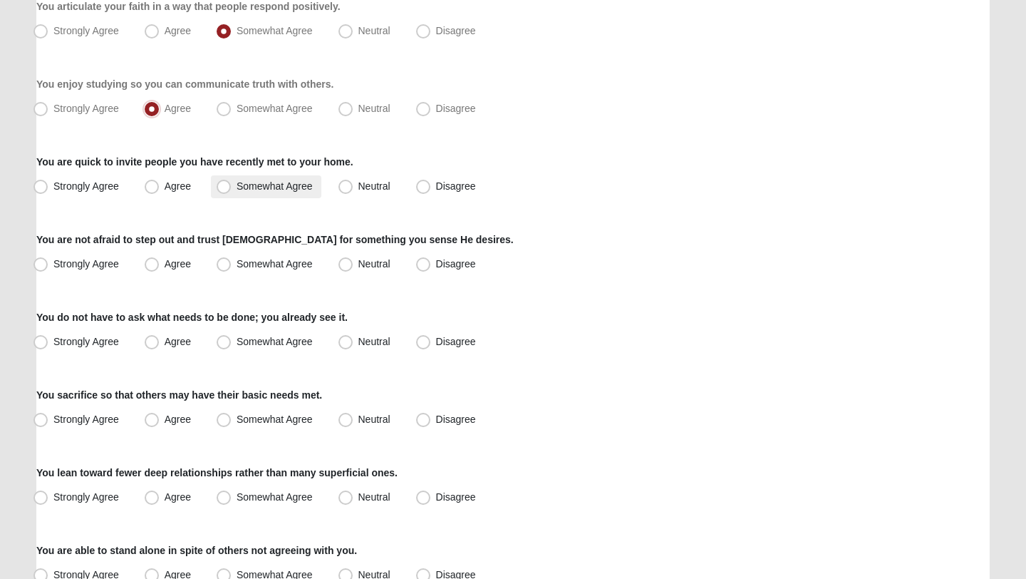
scroll to position [508, 0]
click at [381, 190] on span "Neutral" at bounding box center [374, 185] width 32 height 11
click at [353, 190] on input "Neutral" at bounding box center [348, 185] width 9 height 9
radio input "true"
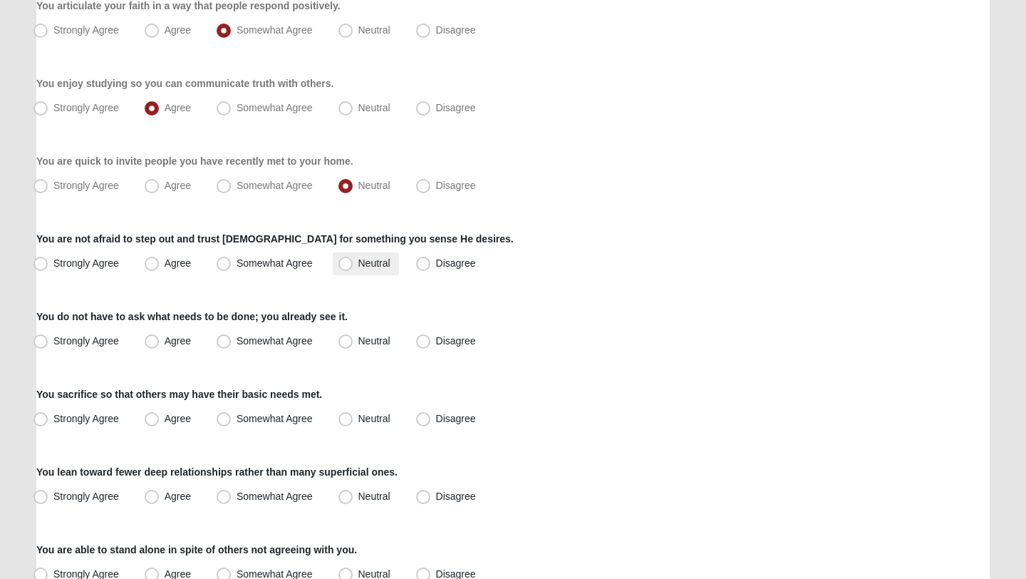
click at [372, 257] on span "Neutral" at bounding box center [374, 262] width 32 height 11
click at [353, 259] on input "Neutral" at bounding box center [348, 263] width 9 height 9
radio input "true"
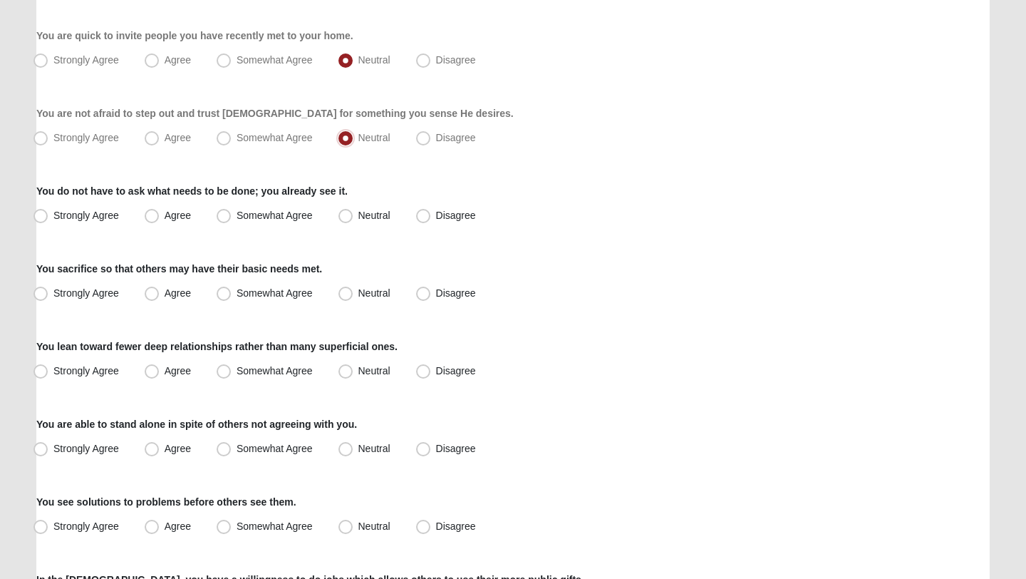
scroll to position [643, 0]
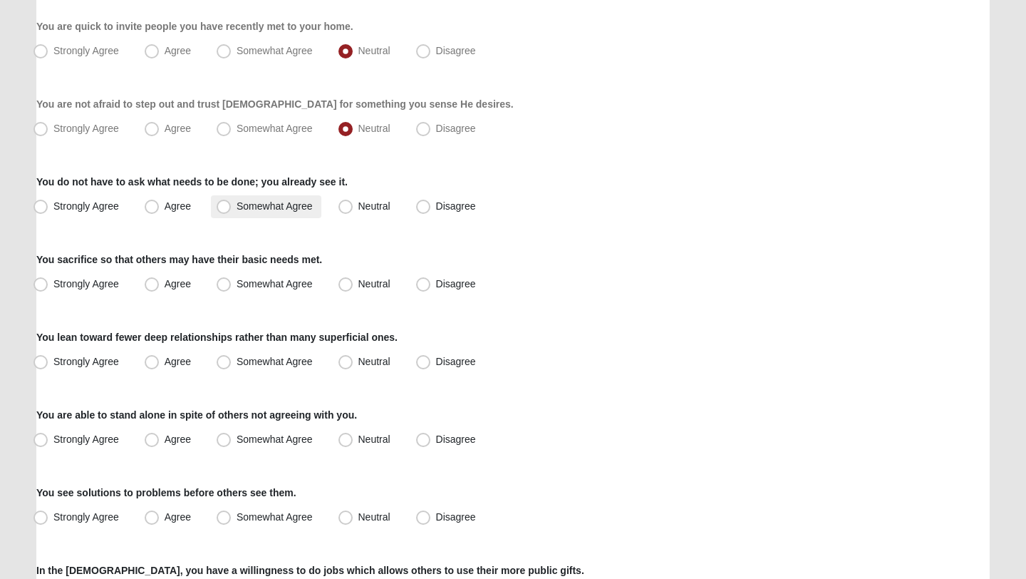
click at [270, 202] on span "Somewhat Agree" at bounding box center [275, 205] width 76 height 11
click at [232, 202] on input "Somewhat Agree" at bounding box center [226, 206] width 9 height 9
radio input "true"
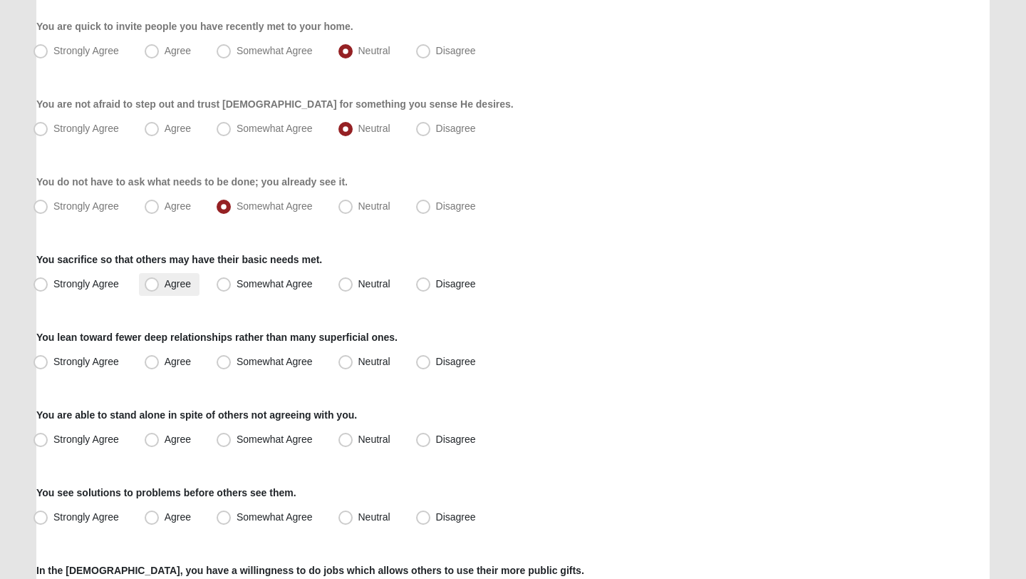
click at [192, 295] on label "Agree" at bounding box center [169, 284] width 61 height 23
click at [160, 289] on input "Agree" at bounding box center [154, 283] width 9 height 9
radio input "true"
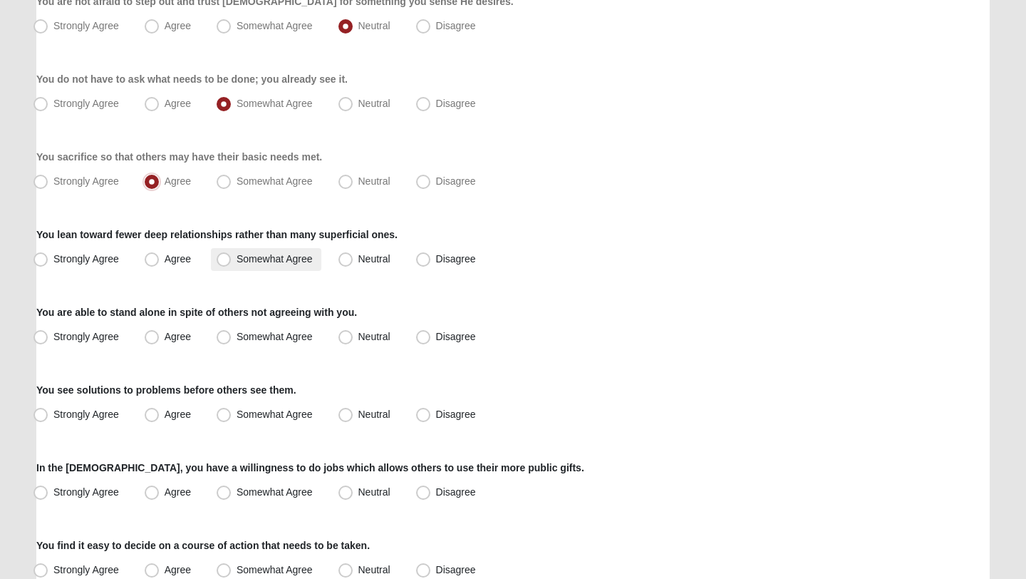
scroll to position [746, 0]
click at [57, 255] on span "Strongly Agree" at bounding box center [86, 257] width 66 height 11
click at [48, 255] on input "Strongly Agree" at bounding box center [43, 258] width 9 height 9
radio input "true"
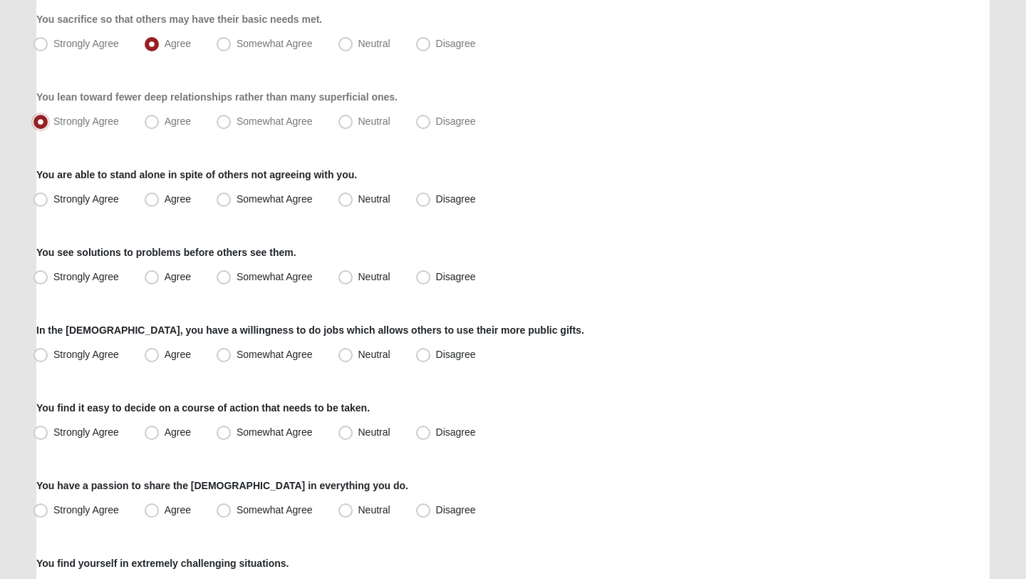
scroll to position [884, 0]
click at [175, 204] on label "Agree" at bounding box center [169, 198] width 61 height 23
click at [160, 202] on input "Agree" at bounding box center [154, 197] width 9 height 9
radio input "true"
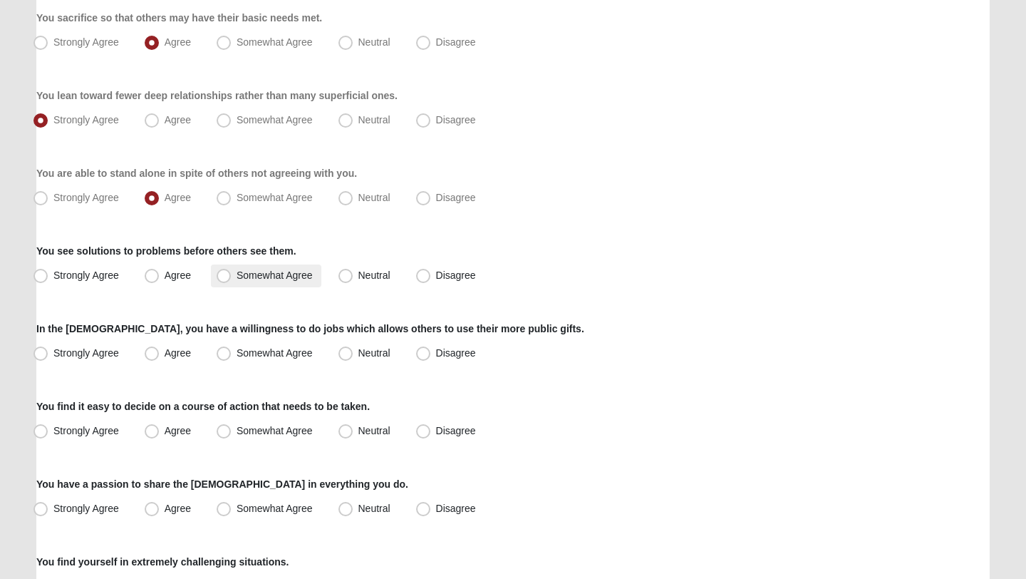
click at [260, 276] on span "Somewhat Agree" at bounding box center [275, 274] width 76 height 11
click at [232, 276] on input "Somewhat Agree" at bounding box center [226, 275] width 9 height 9
radio input "true"
click at [358, 279] on span "Neutral" at bounding box center [374, 274] width 32 height 11
click at [348, 279] on input "Neutral" at bounding box center [348, 275] width 9 height 9
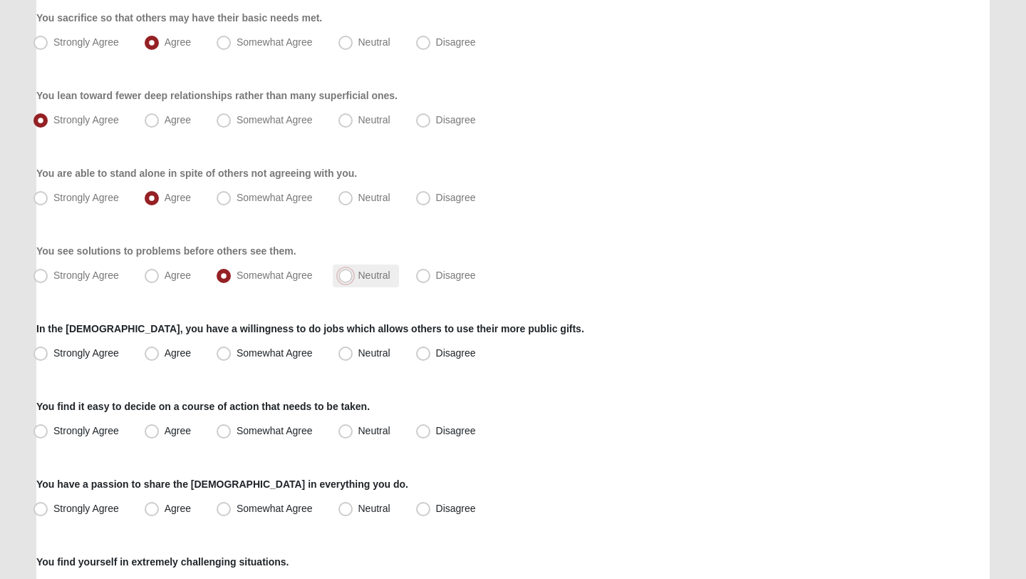
radio input "true"
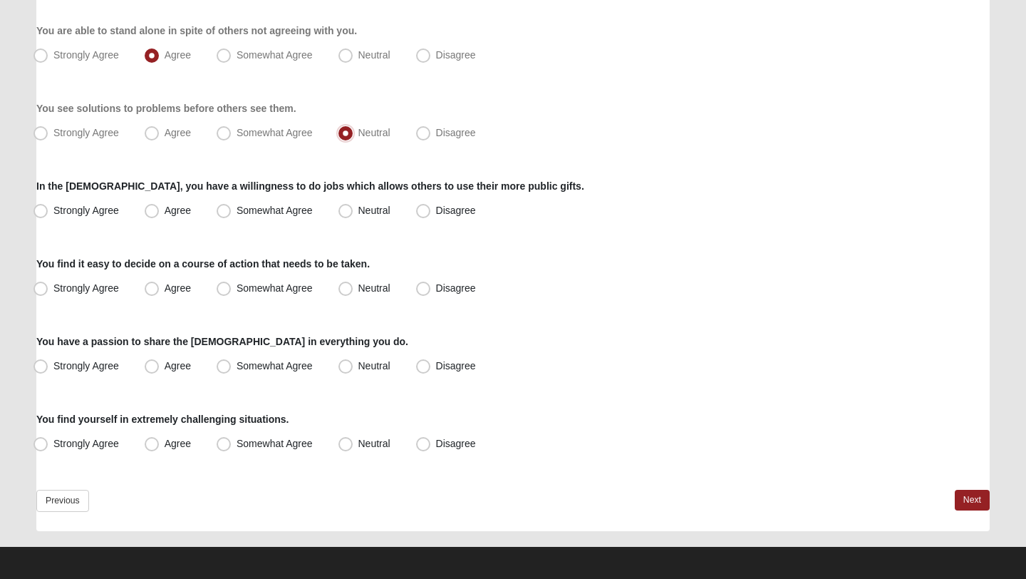
scroll to position [1028, 0]
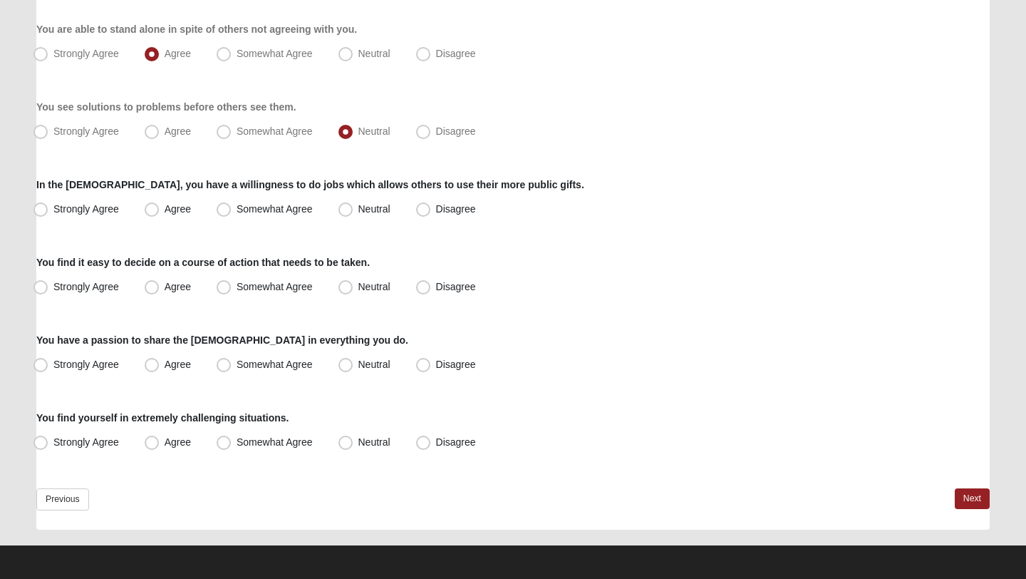
click at [193, 195] on div "In the church, you have a willingness to do jobs which allows others to use the…" at bounding box center [512, 198] width 953 height 43
click at [175, 206] on span "Agree" at bounding box center [178, 208] width 26 height 11
click at [160, 206] on input "Agree" at bounding box center [154, 209] width 9 height 9
radio input "true"
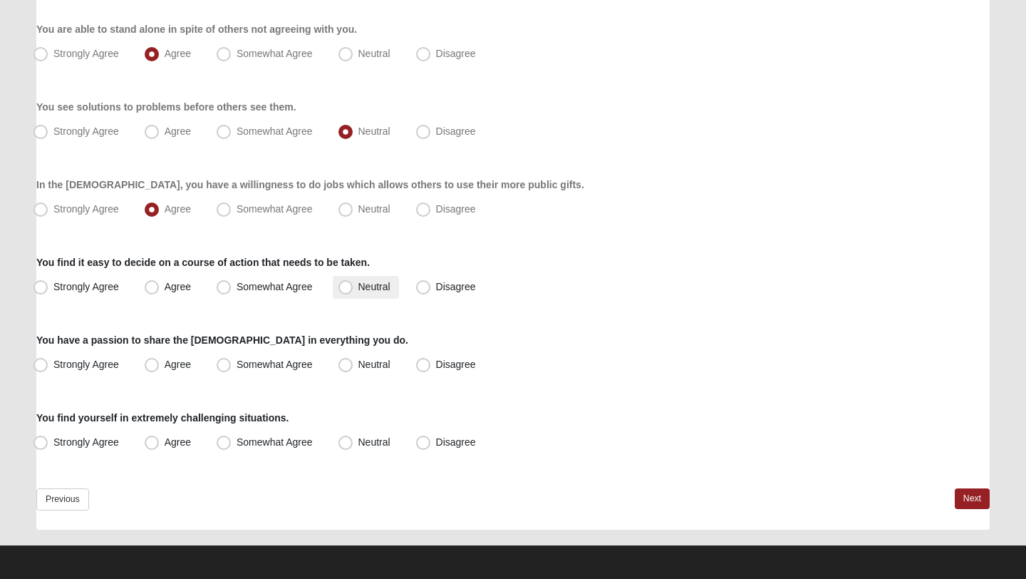
click at [376, 284] on span "Neutral" at bounding box center [374, 286] width 32 height 11
click at [353, 284] on input "Neutral" at bounding box center [348, 286] width 9 height 9
radio input "true"
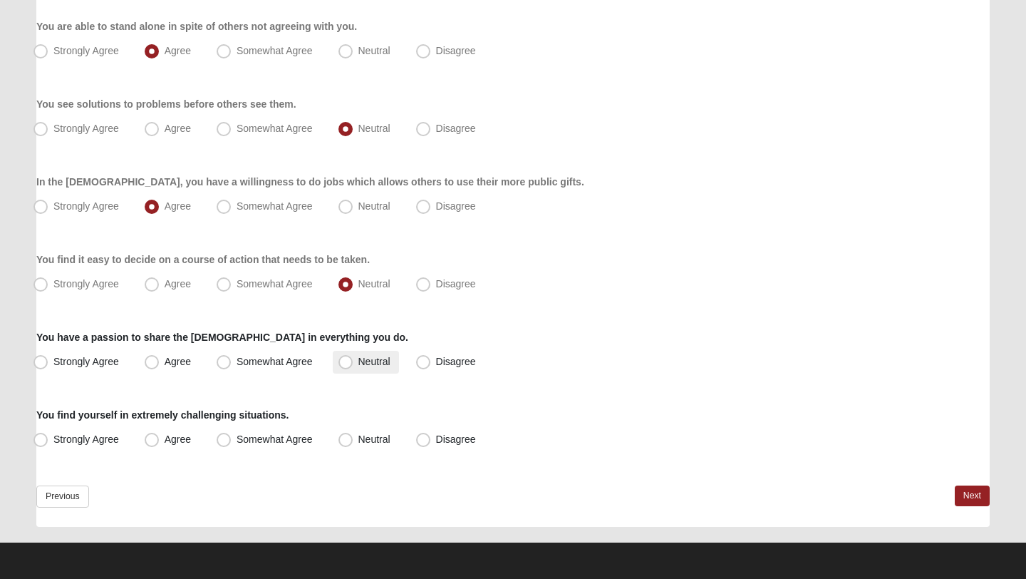
click at [368, 358] on span "Neutral" at bounding box center [374, 361] width 32 height 11
click at [353, 358] on input "Neutral" at bounding box center [348, 361] width 9 height 9
radio input "true"
click at [274, 359] on span "Somewhat Agree" at bounding box center [275, 361] width 76 height 11
click at [232, 359] on input "Somewhat Agree" at bounding box center [226, 361] width 9 height 9
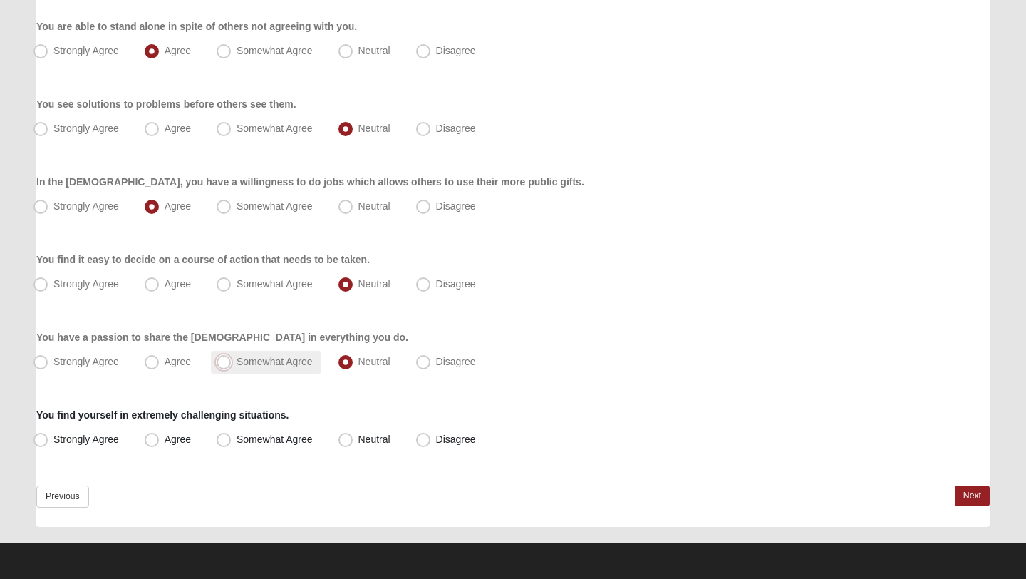
radio input "true"
click at [358, 435] on span "Neutral" at bounding box center [374, 438] width 32 height 11
click at [353, 435] on input "Neutral" at bounding box center [348, 439] width 9 height 9
radio input "true"
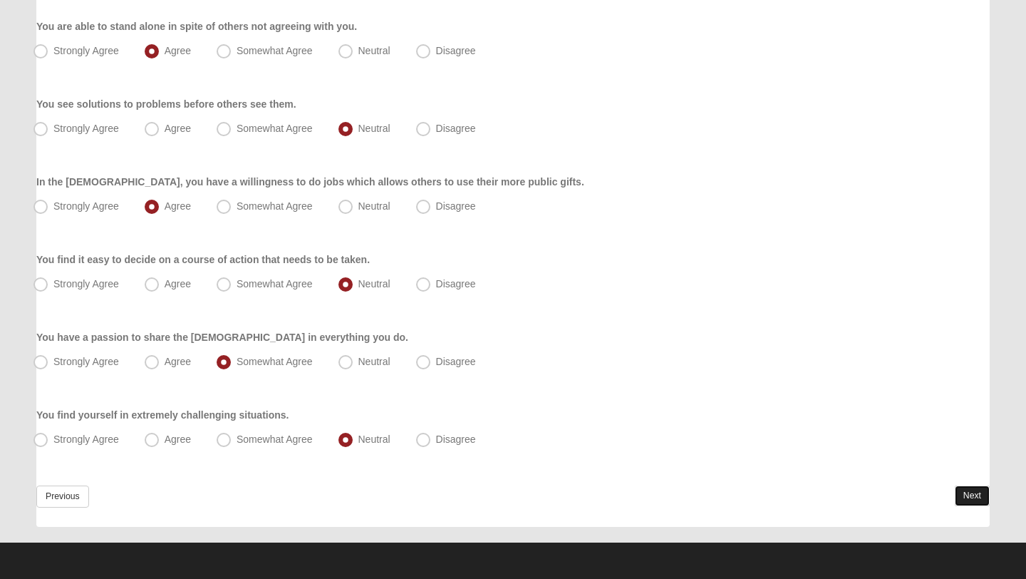
click at [967, 496] on link "Next" at bounding box center [972, 495] width 35 height 21
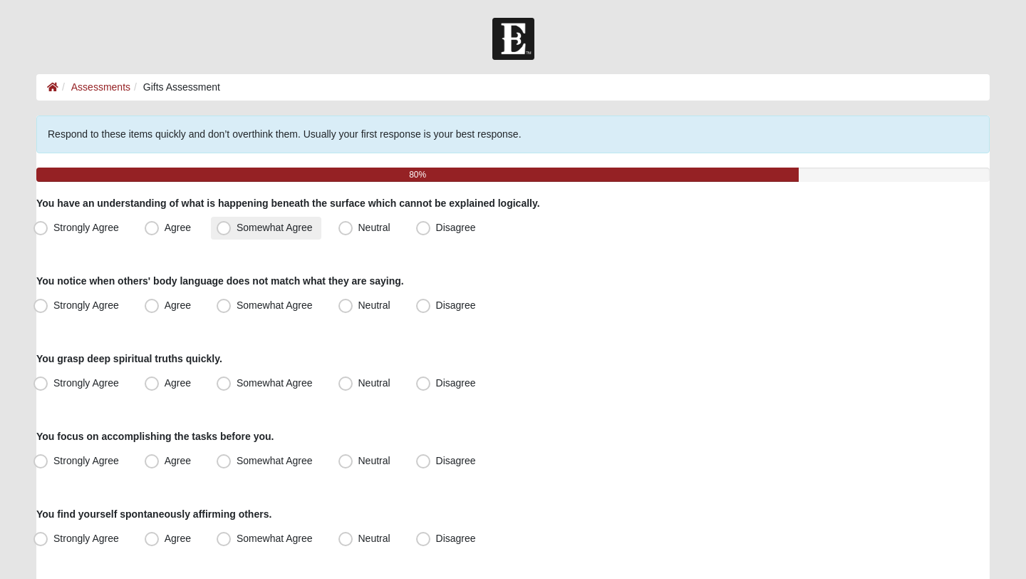
click at [270, 224] on span "Somewhat Agree" at bounding box center [275, 227] width 76 height 11
click at [232, 224] on input "Somewhat Agree" at bounding box center [226, 227] width 9 height 9
radio input "true"
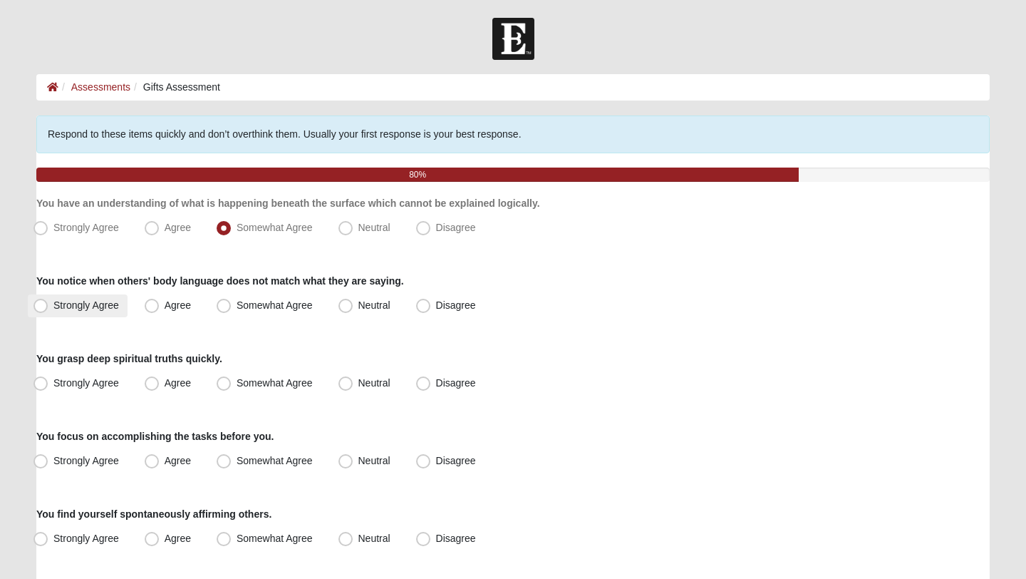
click at [109, 303] on span "Strongly Agree" at bounding box center [86, 304] width 66 height 11
click at [48, 303] on input "Strongly Agree" at bounding box center [43, 305] width 9 height 9
radio input "true"
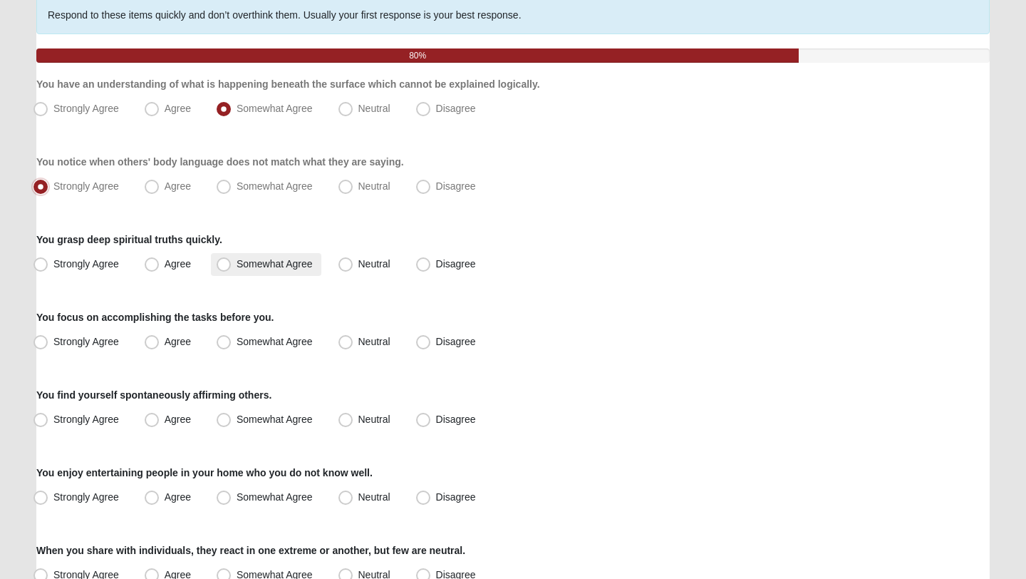
scroll to position [125, 0]
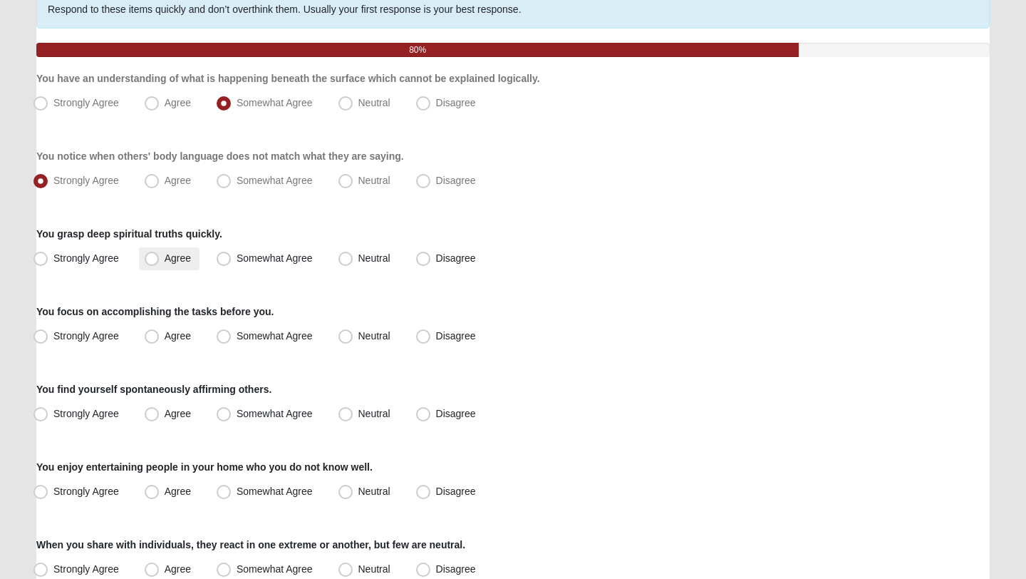
click at [185, 259] on span "Agree" at bounding box center [178, 257] width 26 height 11
click at [160, 259] on input "Agree" at bounding box center [154, 258] width 9 height 9
radio input "true"
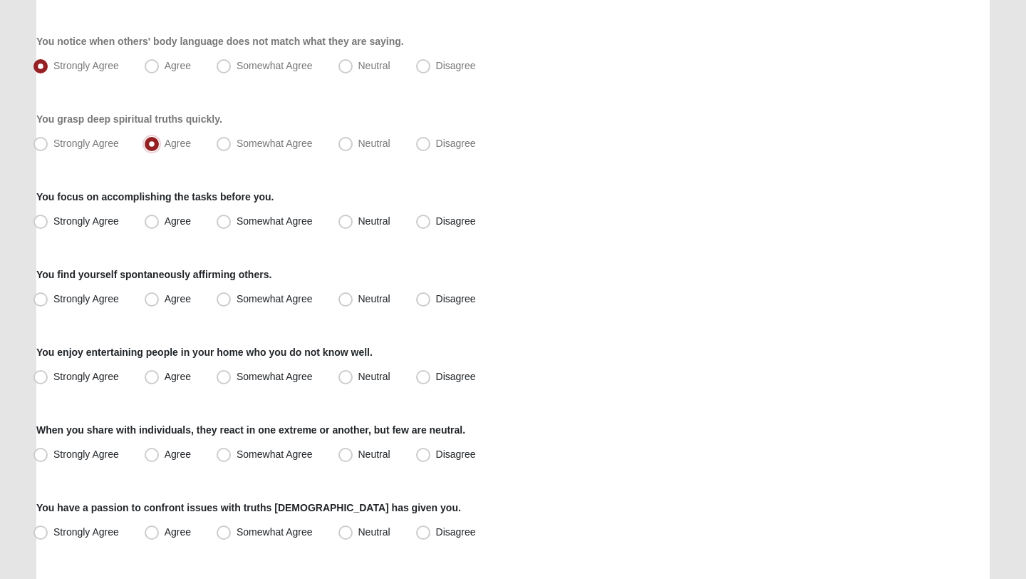
scroll to position [241, 0]
click at [242, 226] on label "Somewhat Agree" at bounding box center [266, 220] width 110 height 23
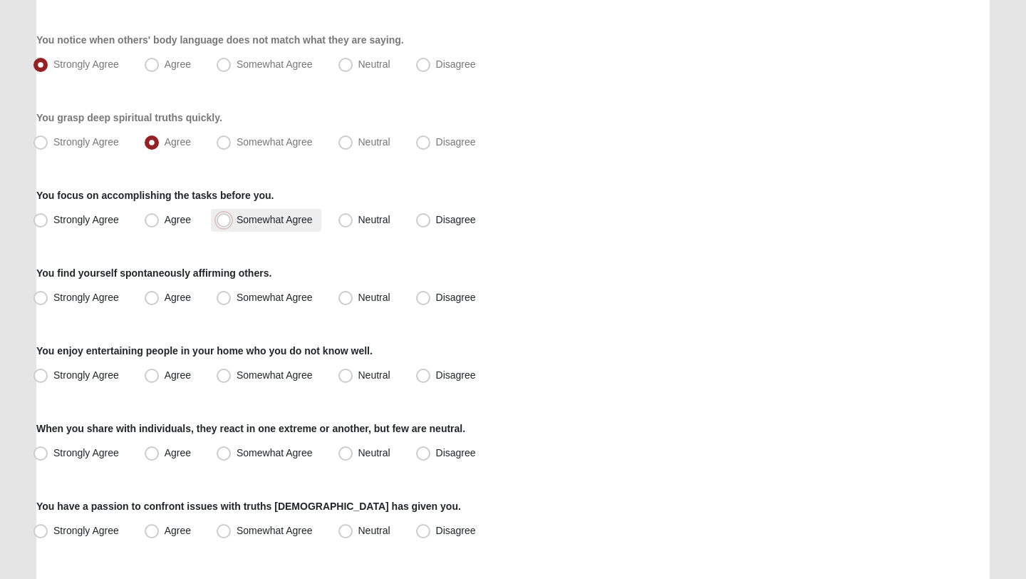
click at [232, 224] on input "Somewhat Agree" at bounding box center [226, 219] width 9 height 9
radio input "true"
click at [183, 294] on span "Agree" at bounding box center [178, 296] width 26 height 11
click at [160, 294] on input "Agree" at bounding box center [154, 297] width 9 height 9
radio input "true"
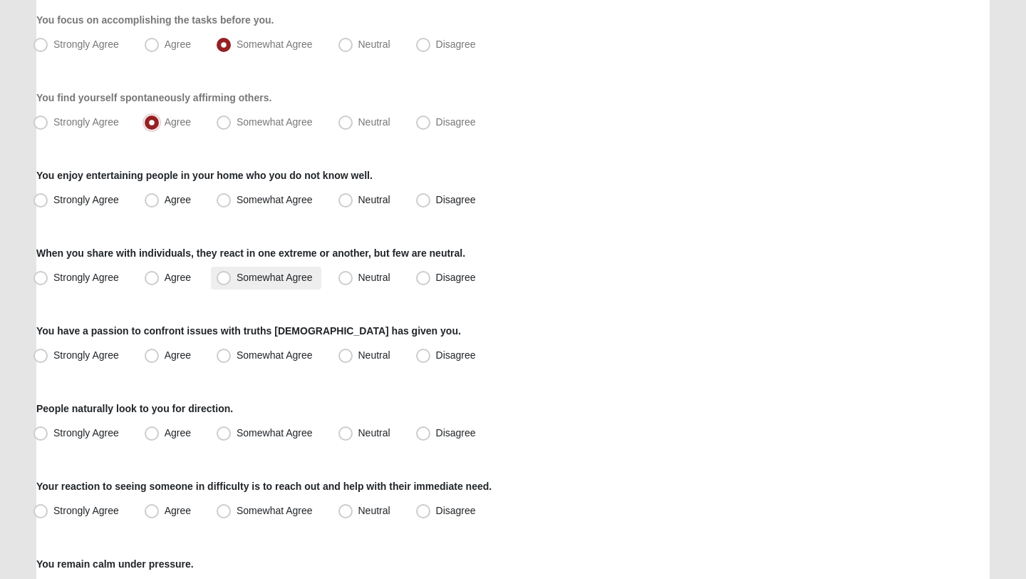
scroll to position [418, 0]
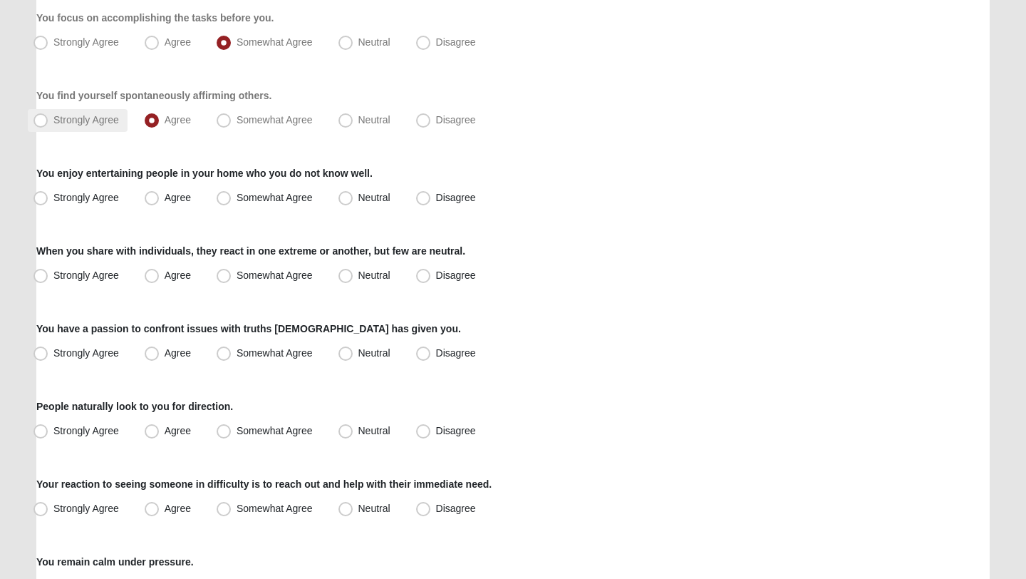
click at [78, 108] on div "You find yourself spontaneously affirming others. Strongly Agree Agree Somewhat…" at bounding box center [512, 109] width 953 height 43
click at [68, 120] on span "Strongly Agree" at bounding box center [86, 119] width 66 height 11
click at [48, 120] on input "Strongly Agree" at bounding box center [43, 119] width 9 height 9
radio input "true"
click at [285, 210] on div "Respond to these items quickly and don’t overthink them. Usually your first res…" at bounding box center [512, 418] width 953 height 1442
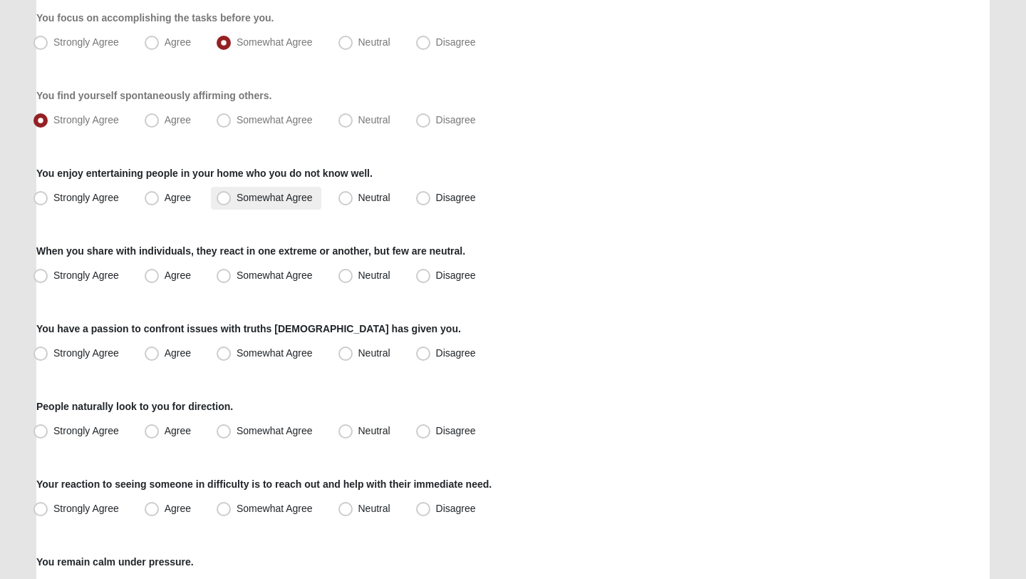
click at [285, 197] on span "Somewhat Agree" at bounding box center [275, 197] width 76 height 11
click at [232, 197] on input "Somewhat Agree" at bounding box center [226, 197] width 9 height 9
radio input "true"
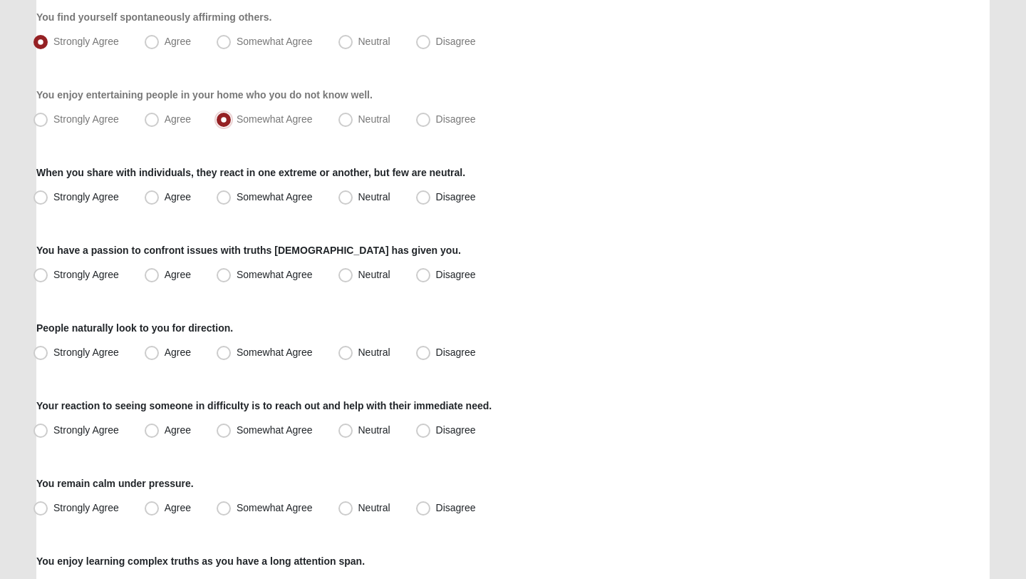
scroll to position [526, 0]
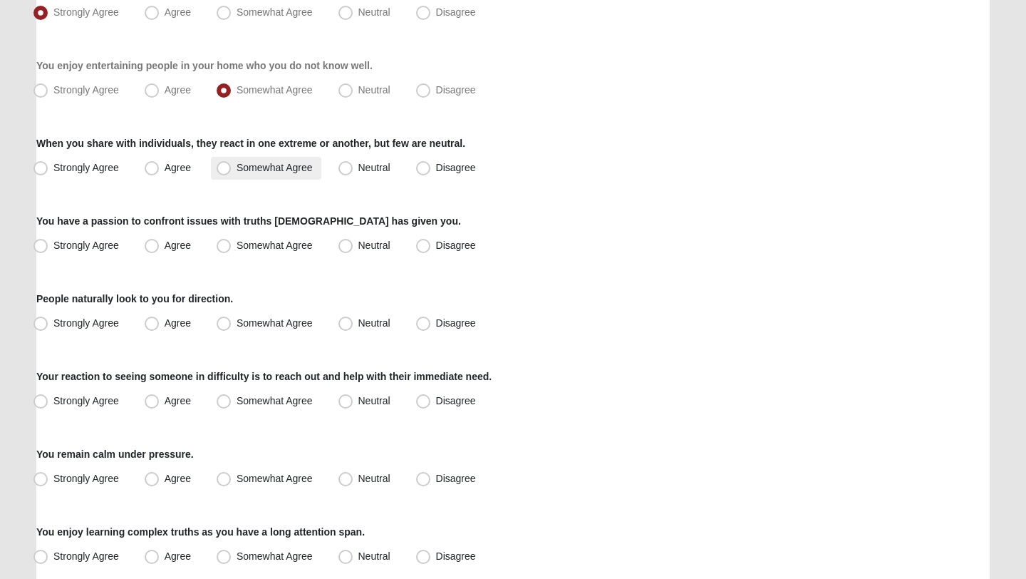
click at [267, 167] on span "Somewhat Agree" at bounding box center [275, 167] width 76 height 11
click at [232, 167] on input "Somewhat Agree" at bounding box center [226, 167] width 9 height 9
radio input "true"
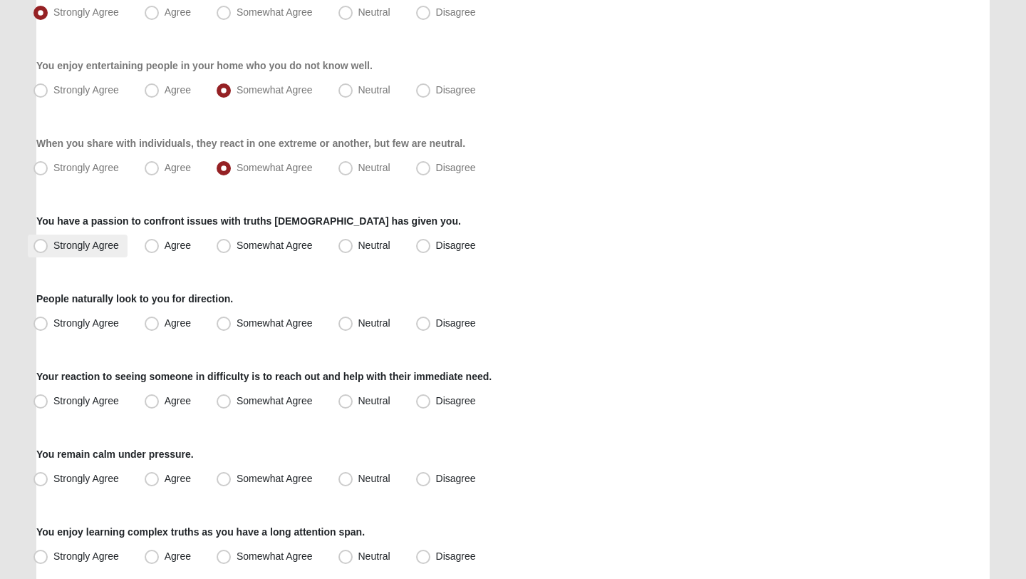
click at [88, 246] on span "Strongly Agree" at bounding box center [86, 244] width 66 height 11
click at [48, 246] on input "Strongly Agree" at bounding box center [43, 245] width 9 height 9
radio input "true"
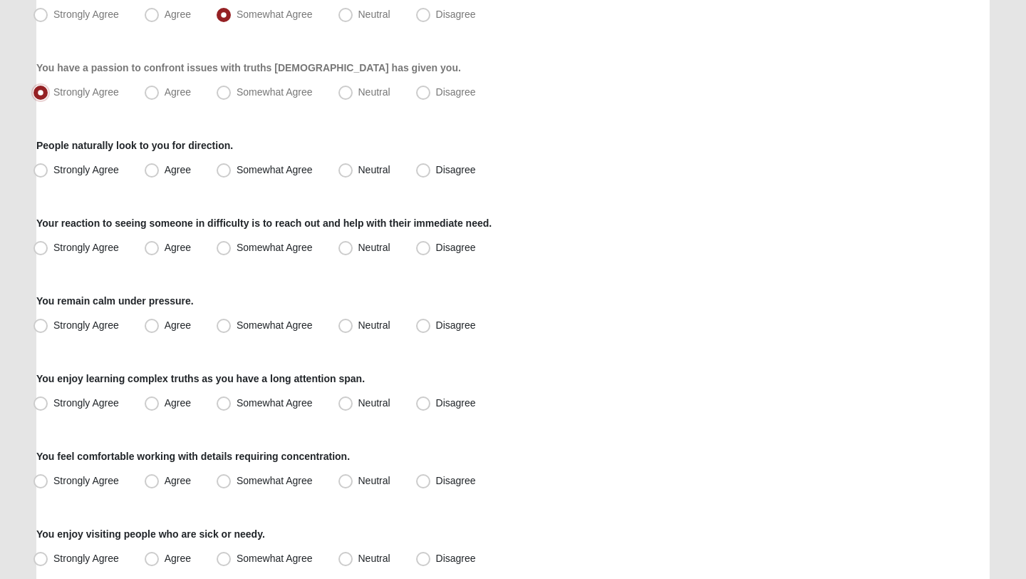
scroll to position [682, 0]
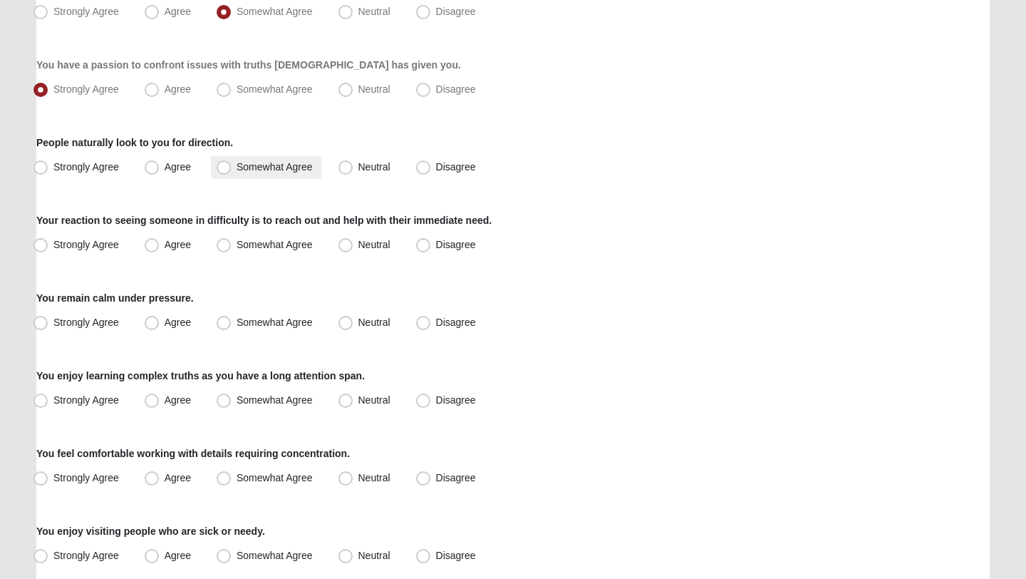
click at [252, 170] on span "Somewhat Agree" at bounding box center [275, 166] width 76 height 11
click at [232, 170] on input "Somewhat Agree" at bounding box center [226, 166] width 9 height 9
radio input "true"
click at [254, 251] on label "Somewhat Agree" at bounding box center [266, 245] width 110 height 23
click at [232, 249] on input "Somewhat Agree" at bounding box center [226, 244] width 9 height 9
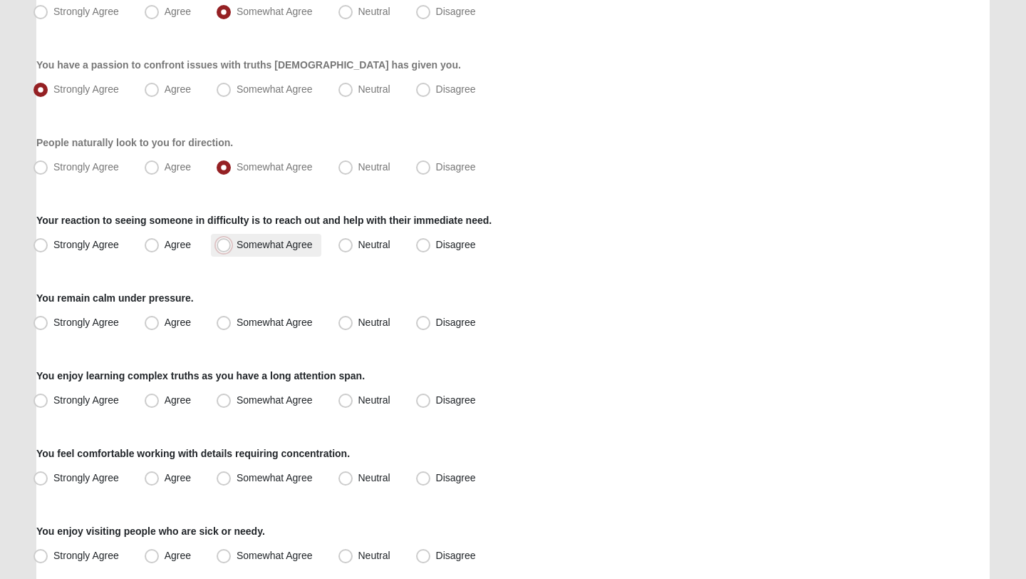
radio input "true"
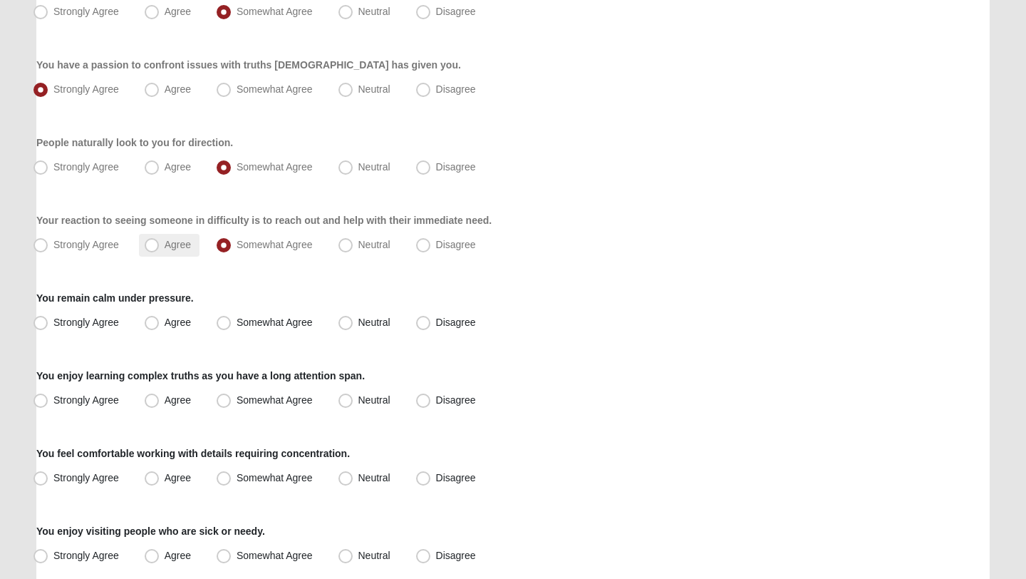
click at [159, 238] on label "Agree" at bounding box center [169, 245] width 61 height 23
click at [159, 240] on input "Agree" at bounding box center [154, 244] width 9 height 9
radio input "true"
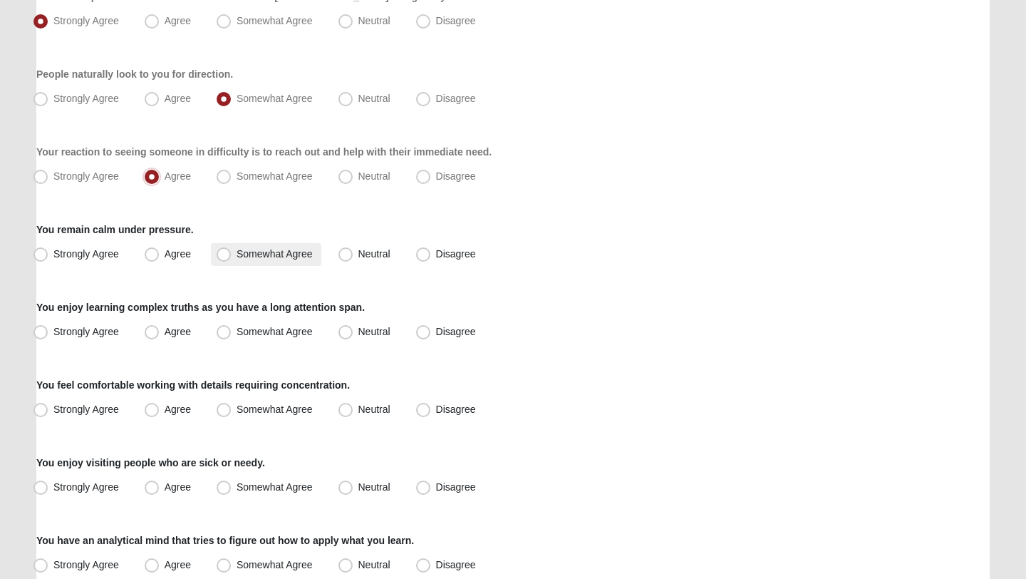
scroll to position [777, 0]
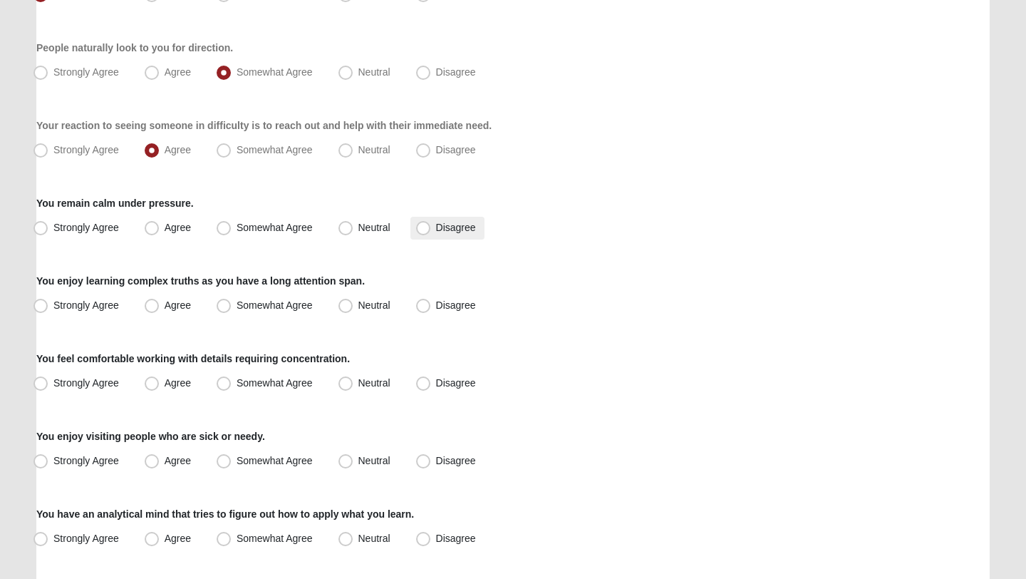
click at [446, 232] on span "Disagree" at bounding box center [456, 227] width 40 height 11
click at [431, 232] on input "Disagree" at bounding box center [426, 227] width 9 height 9
radio input "true"
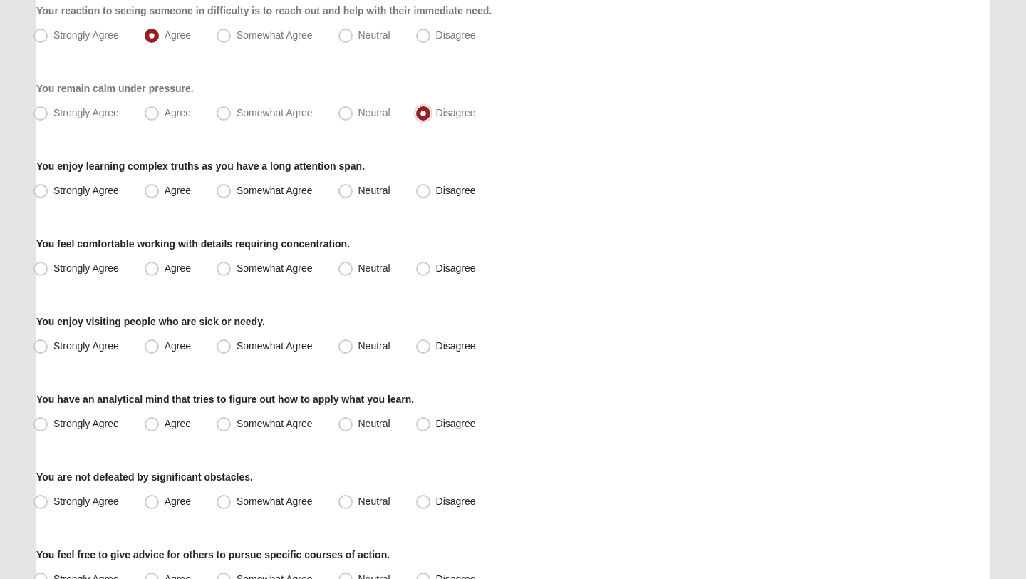
scroll to position [897, 0]
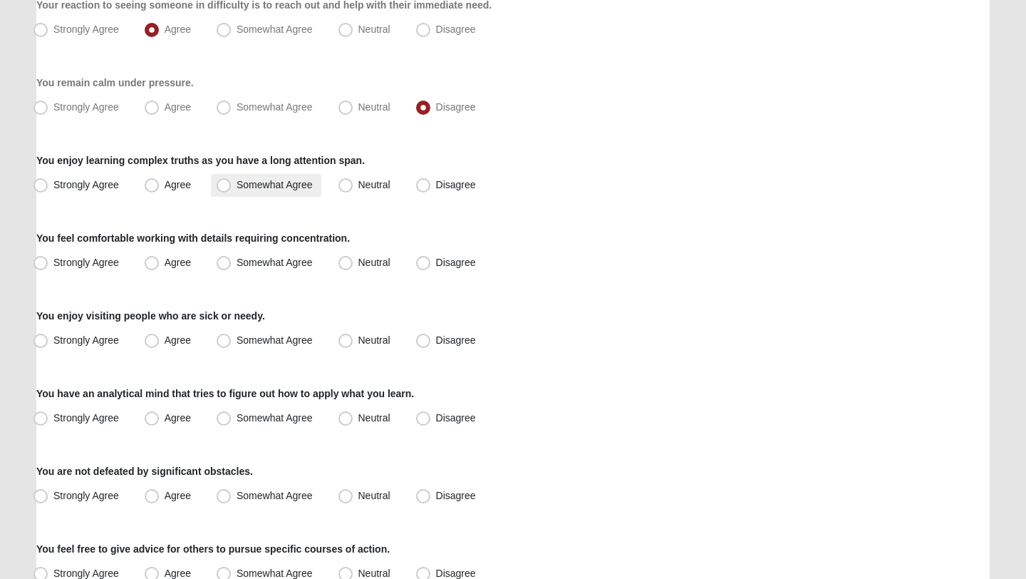
click at [279, 182] on span "Somewhat Agree" at bounding box center [275, 184] width 76 height 11
click at [232, 182] on input "Somewhat Agree" at bounding box center [226, 184] width 9 height 9
radio input "true"
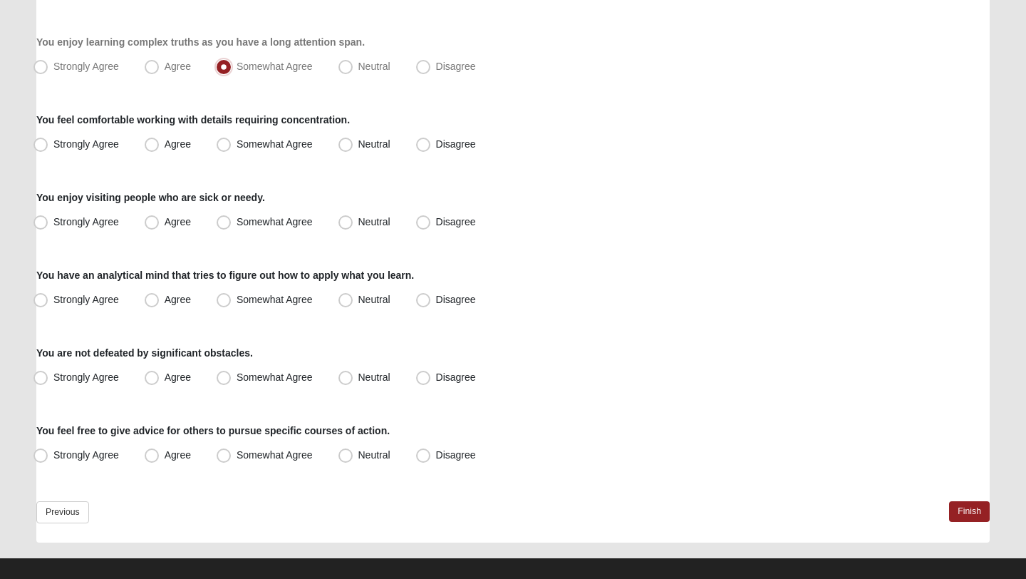
scroll to position [1017, 0]
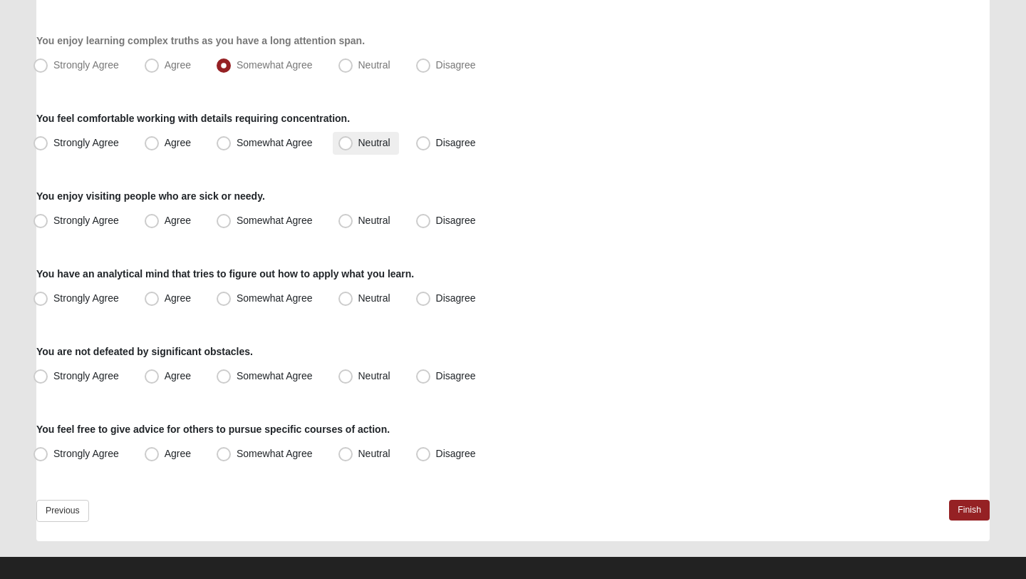
click at [358, 146] on span "Neutral" at bounding box center [374, 142] width 32 height 11
click at [346, 146] on input "Neutral" at bounding box center [348, 142] width 9 height 9
radio input "true"
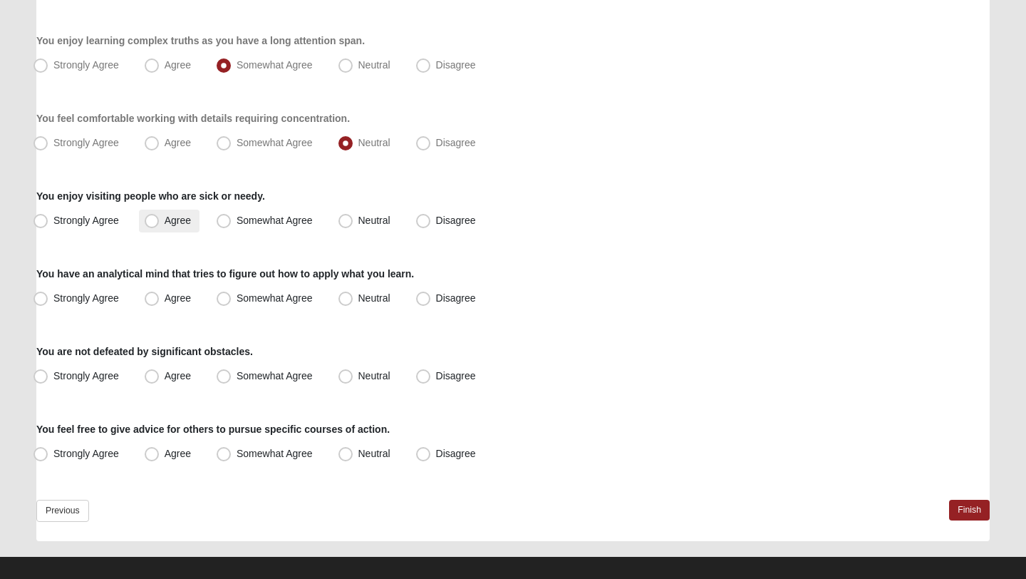
click at [165, 216] on span "Agree" at bounding box center [178, 219] width 26 height 11
click at [160, 216] on input "Agree" at bounding box center [154, 220] width 9 height 9
radio input "true"
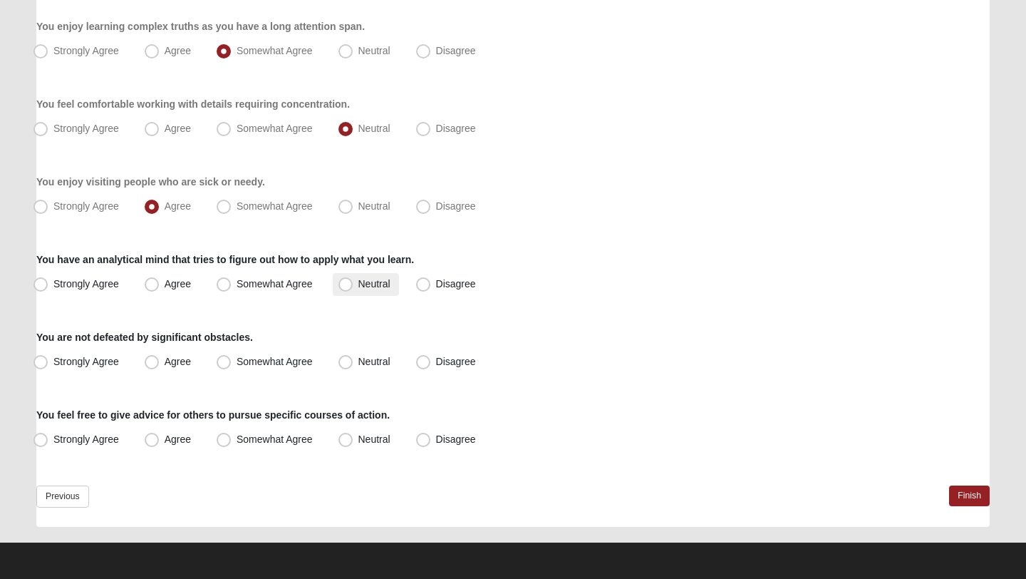
click at [377, 283] on span "Neutral" at bounding box center [374, 283] width 32 height 11
click at [353, 283] on input "Neutral" at bounding box center [348, 283] width 9 height 9
radio input "true"
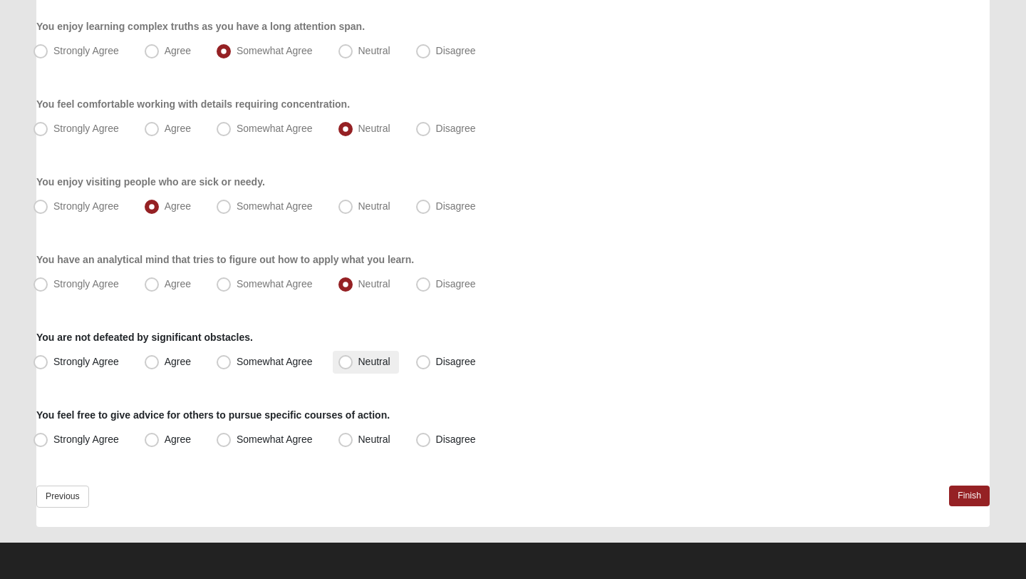
click at [372, 360] on span "Neutral" at bounding box center [374, 361] width 32 height 11
click at [353, 360] on input "Neutral" at bounding box center [348, 361] width 9 height 9
radio input "true"
click at [180, 437] on span "Agree" at bounding box center [178, 438] width 26 height 11
click at [160, 437] on input "Agree" at bounding box center [154, 439] width 9 height 9
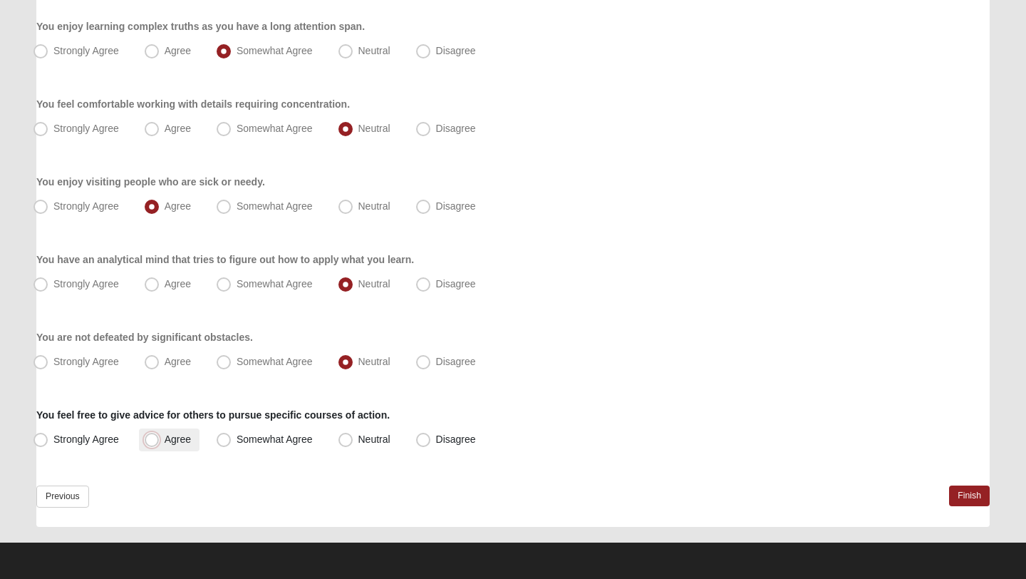
radio input "true"
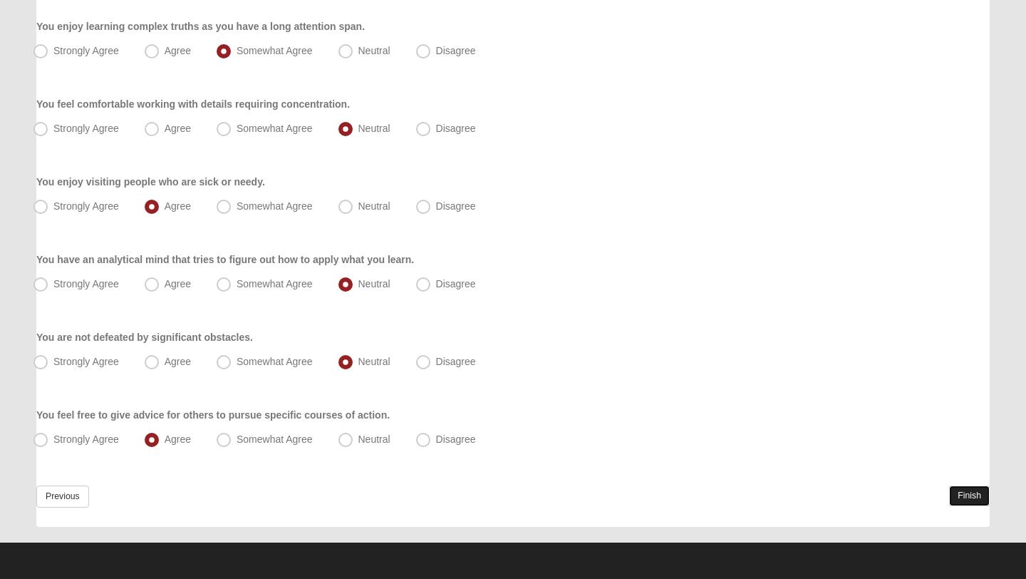
click at [968, 489] on link "Finish" at bounding box center [969, 495] width 41 height 21
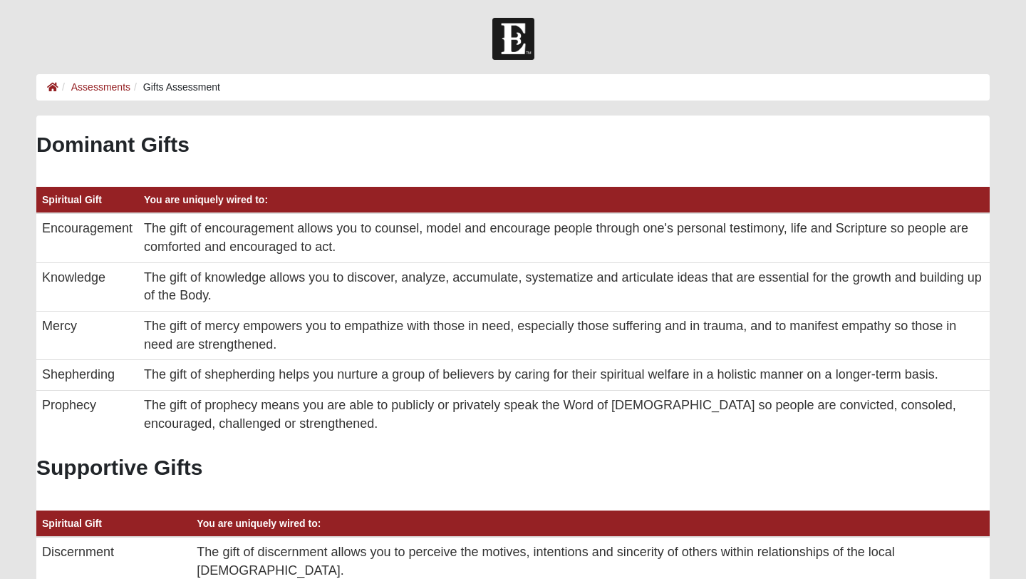
drag, startPoint x: 226, startPoint y: 296, endPoint x: 144, endPoint y: 279, distance: 83.6
click at [144, 279] on td "The gift of knowledge allows you to discover, analyze, accumulate, systematize …" at bounding box center [564, 286] width 852 height 48
drag, startPoint x: 635, startPoint y: 371, endPoint x: 696, endPoint y: 371, distance: 61.3
click at [696, 371] on td "The gift of shepherding helps you nurture a group of believers by caring for th…" at bounding box center [564, 375] width 852 height 31
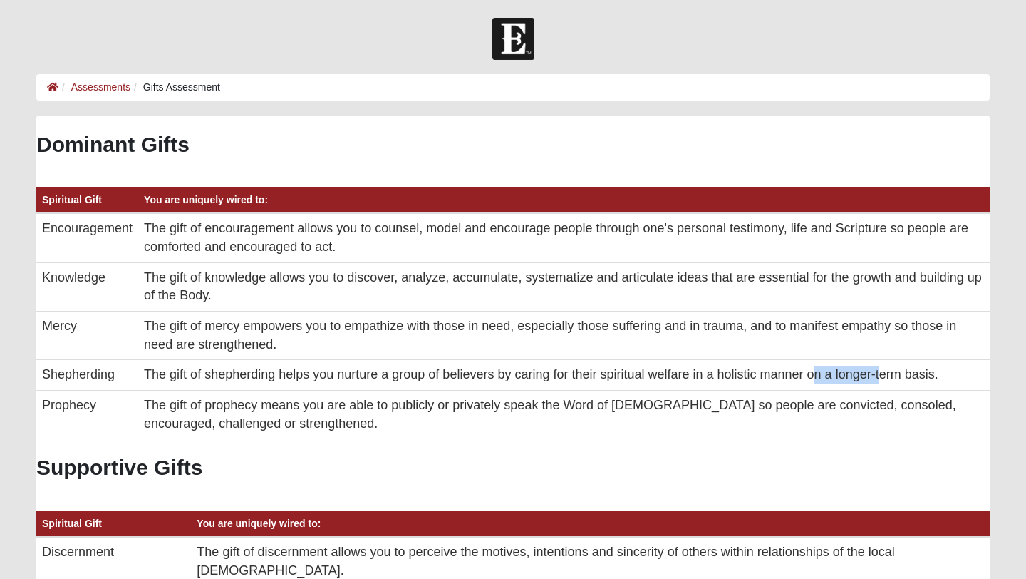
click at [696, 371] on td "The gift of shepherding helps you nurture a group of believers by caring for th…" at bounding box center [564, 375] width 852 height 31
drag, startPoint x: 246, startPoint y: 424, endPoint x: 165, endPoint y: 412, distance: 81.4
click at [165, 412] on td "The gift of prophecy means you are able to publicly or privately speak the Word…" at bounding box center [564, 415] width 852 height 48
click at [354, 408] on td "The gift of prophecy means you are able to publicly or privately speak the Word…" at bounding box center [564, 415] width 852 height 48
drag, startPoint x: 255, startPoint y: 429, endPoint x: 177, endPoint y: 411, distance: 80.4
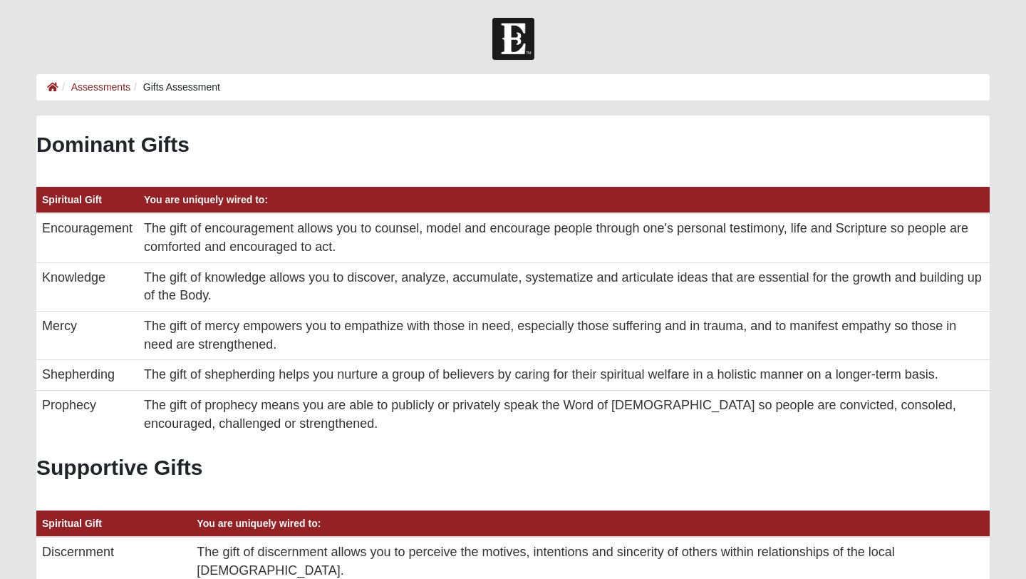
click at [177, 411] on td "The gift of prophecy means you are able to publicly or privately speak the Word…" at bounding box center [564, 415] width 852 height 48
click at [91, 86] on link "Assessments" at bounding box center [100, 86] width 59 height 11
